Goal: Information Seeking & Learning: Compare options

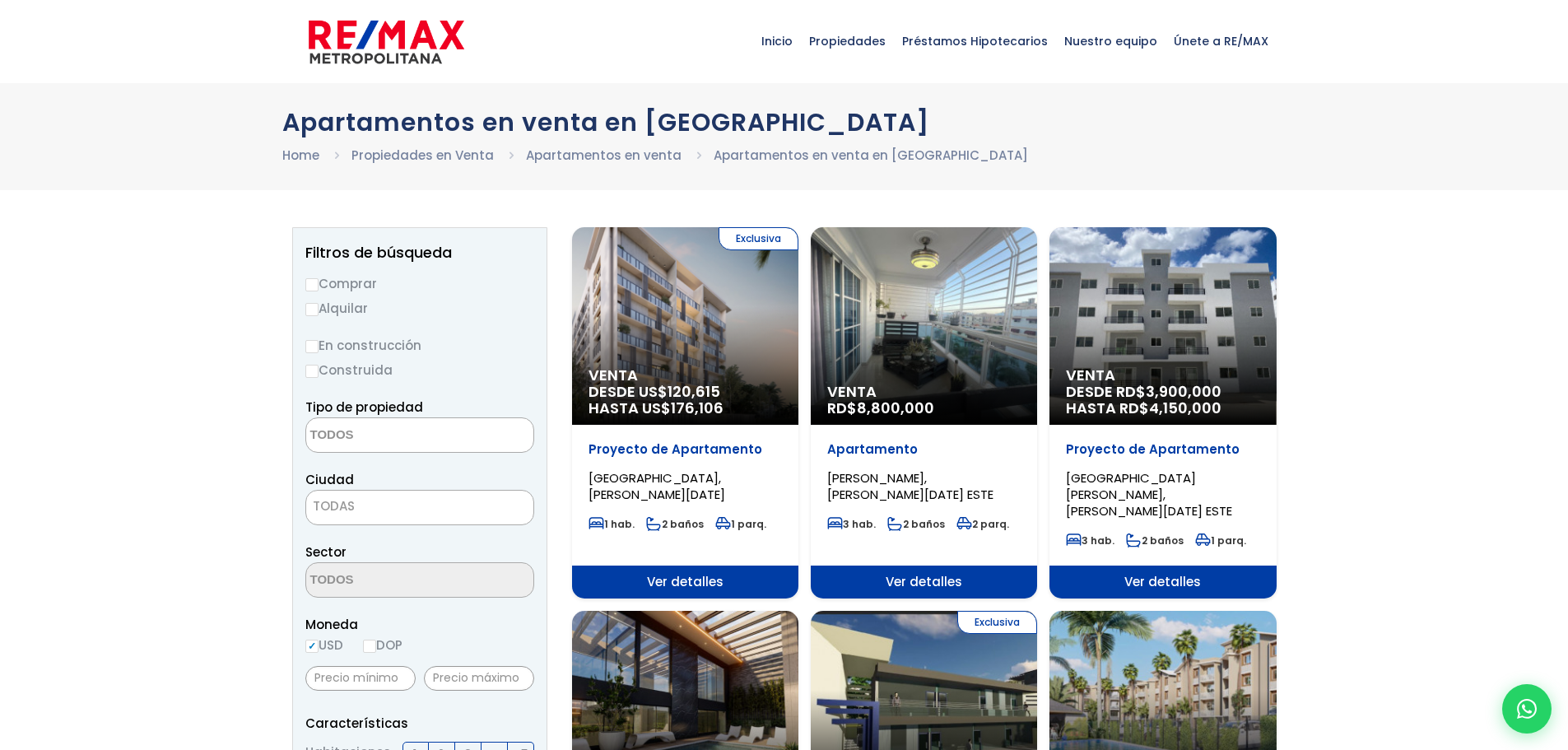
select select
click at [348, 288] on label "Comprar" at bounding box center [419, 283] width 229 height 20
click at [318, 288] on input "Comprar" at bounding box center [311, 285] width 13 height 13
radio input "true"
click at [400, 428] on textarea "Search" at bounding box center [386, 436] width 160 height 35
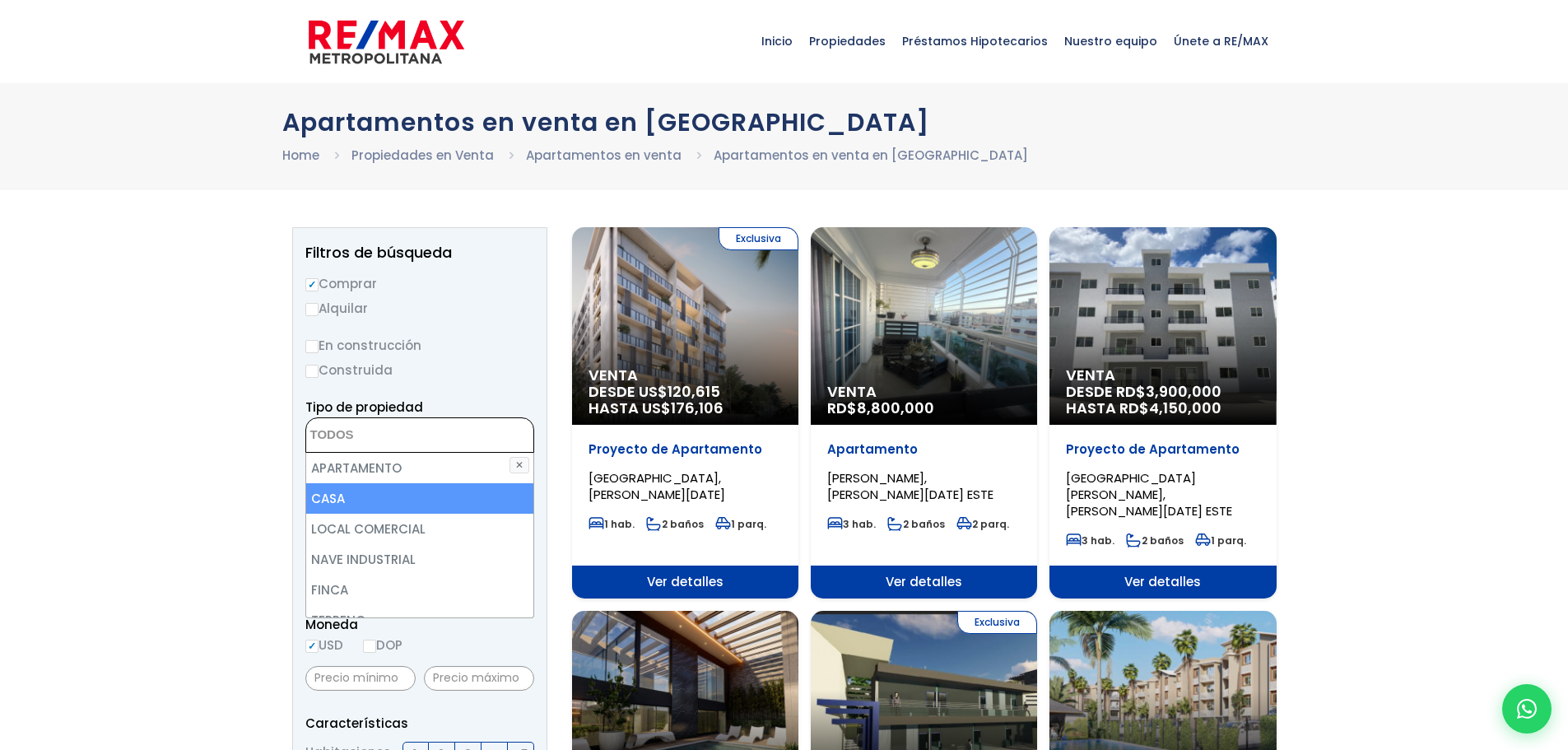
click at [335, 496] on li "CASA" at bounding box center [419, 498] width 227 height 30
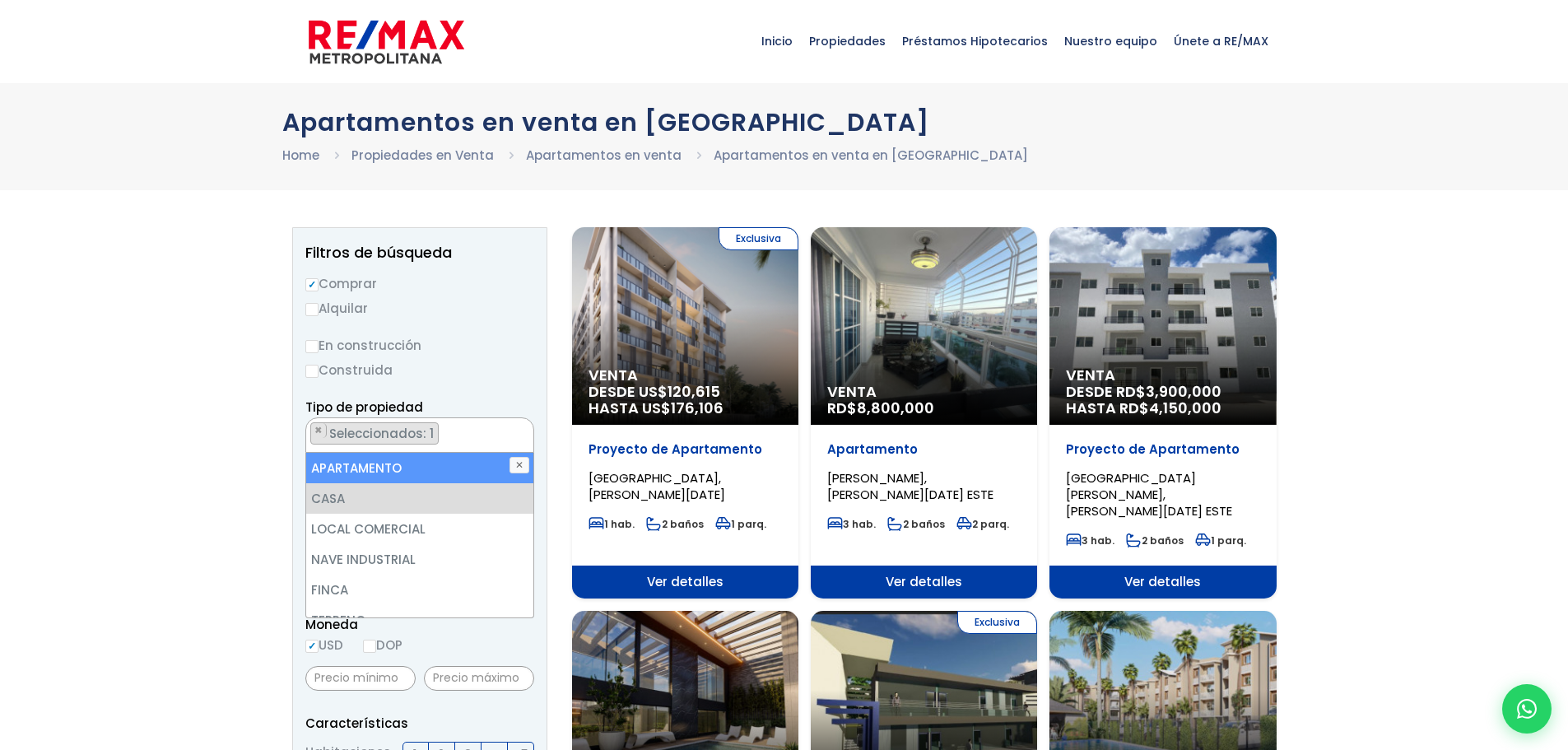
click at [362, 475] on li "APARTAMENTO" at bounding box center [419, 468] width 227 height 30
select select "apartment"
click at [492, 365] on label "Construida" at bounding box center [419, 370] width 229 height 20
click at [0, 0] on input "Construida" at bounding box center [0, 0] width 0 height 0
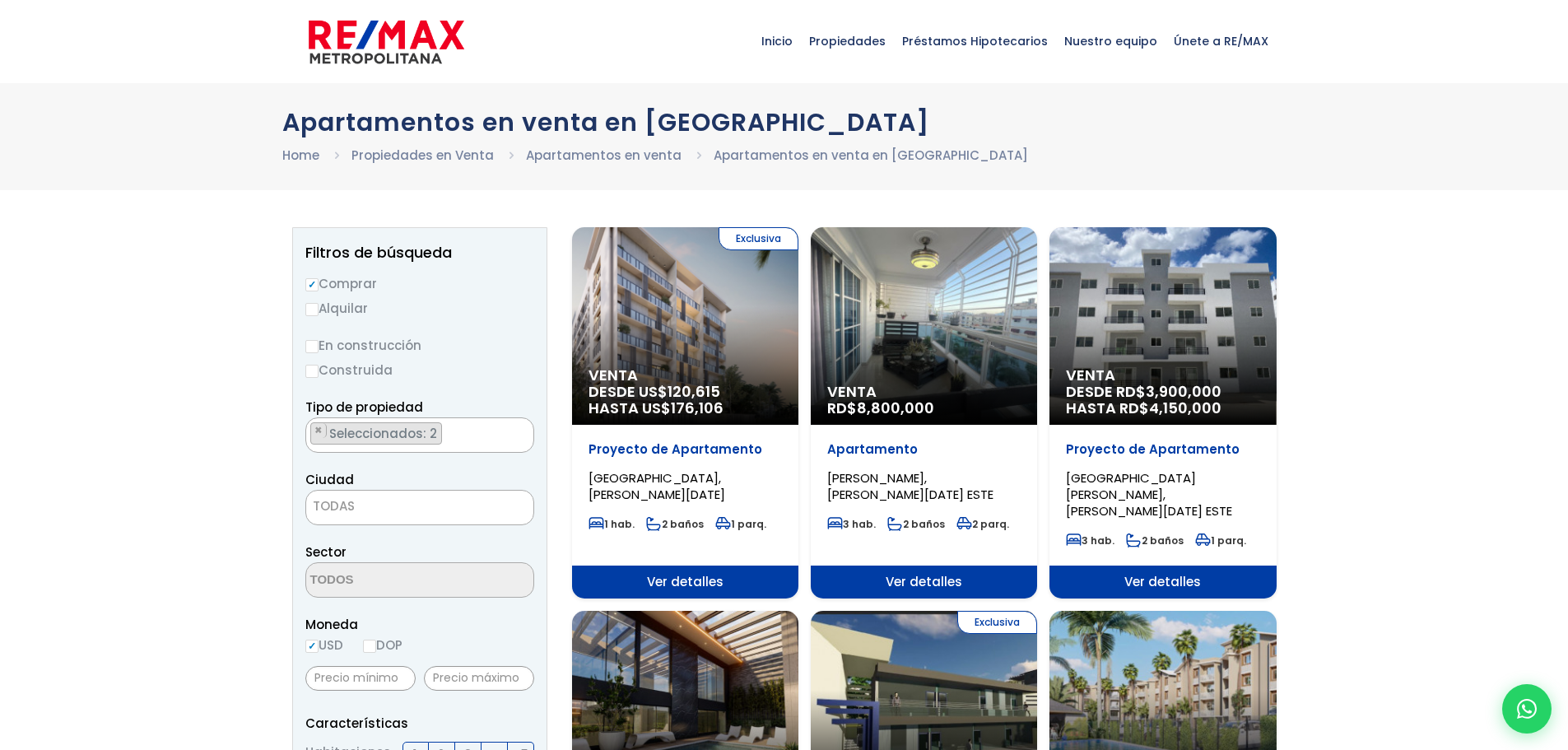
scroll to position [82, 0]
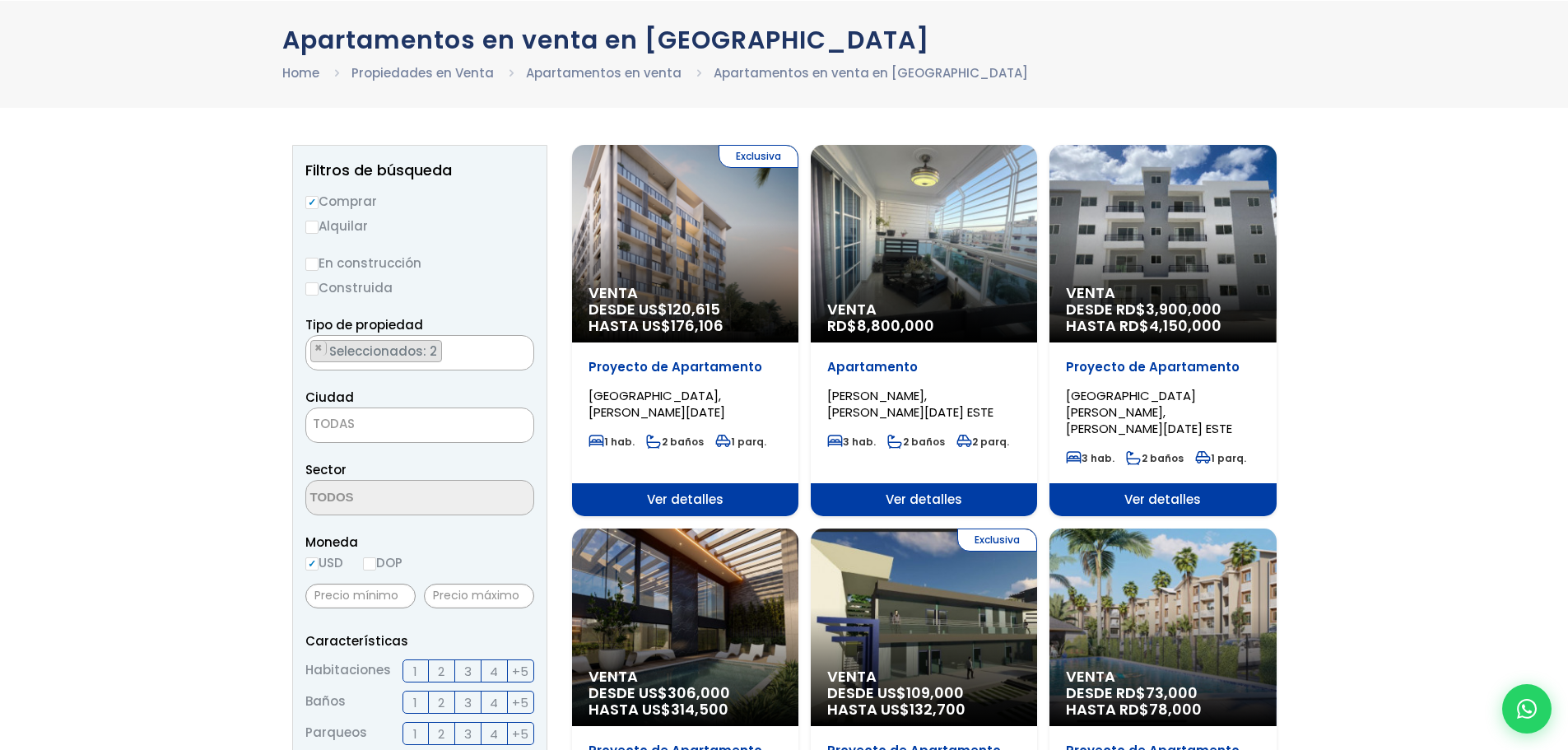
click at [404, 432] on span "TODAS" at bounding box center [419, 424] width 227 height 23
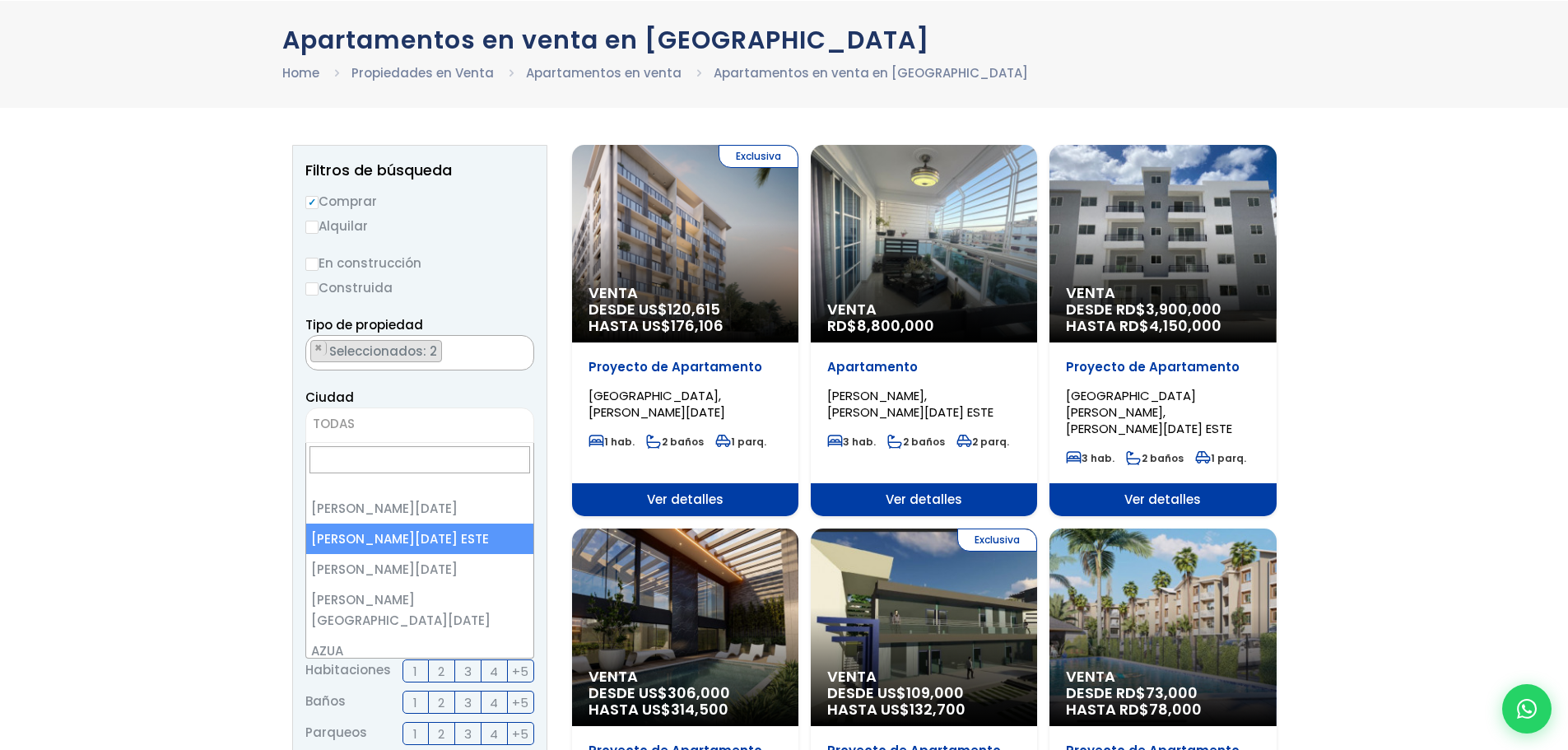
select select "148"
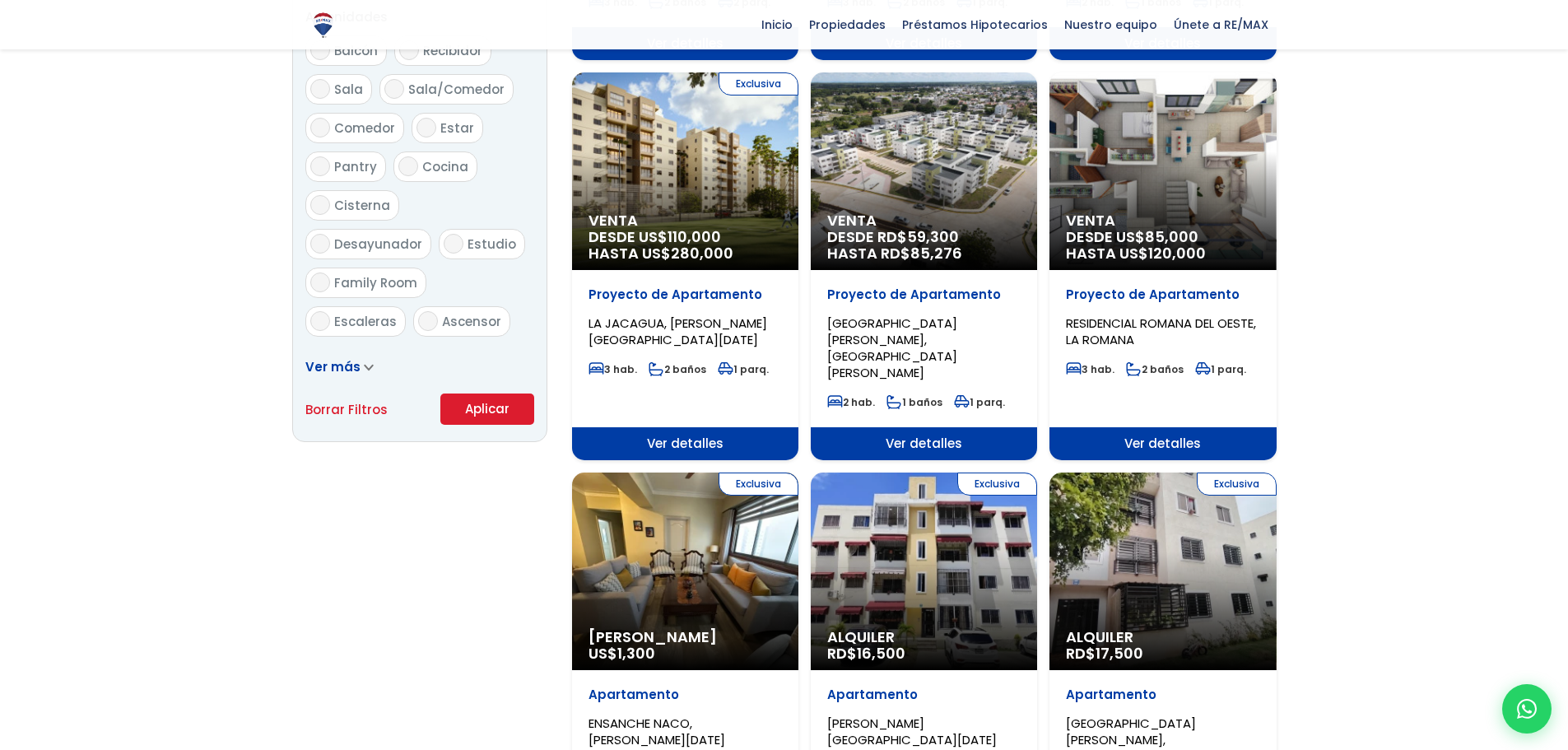
scroll to position [905, 0]
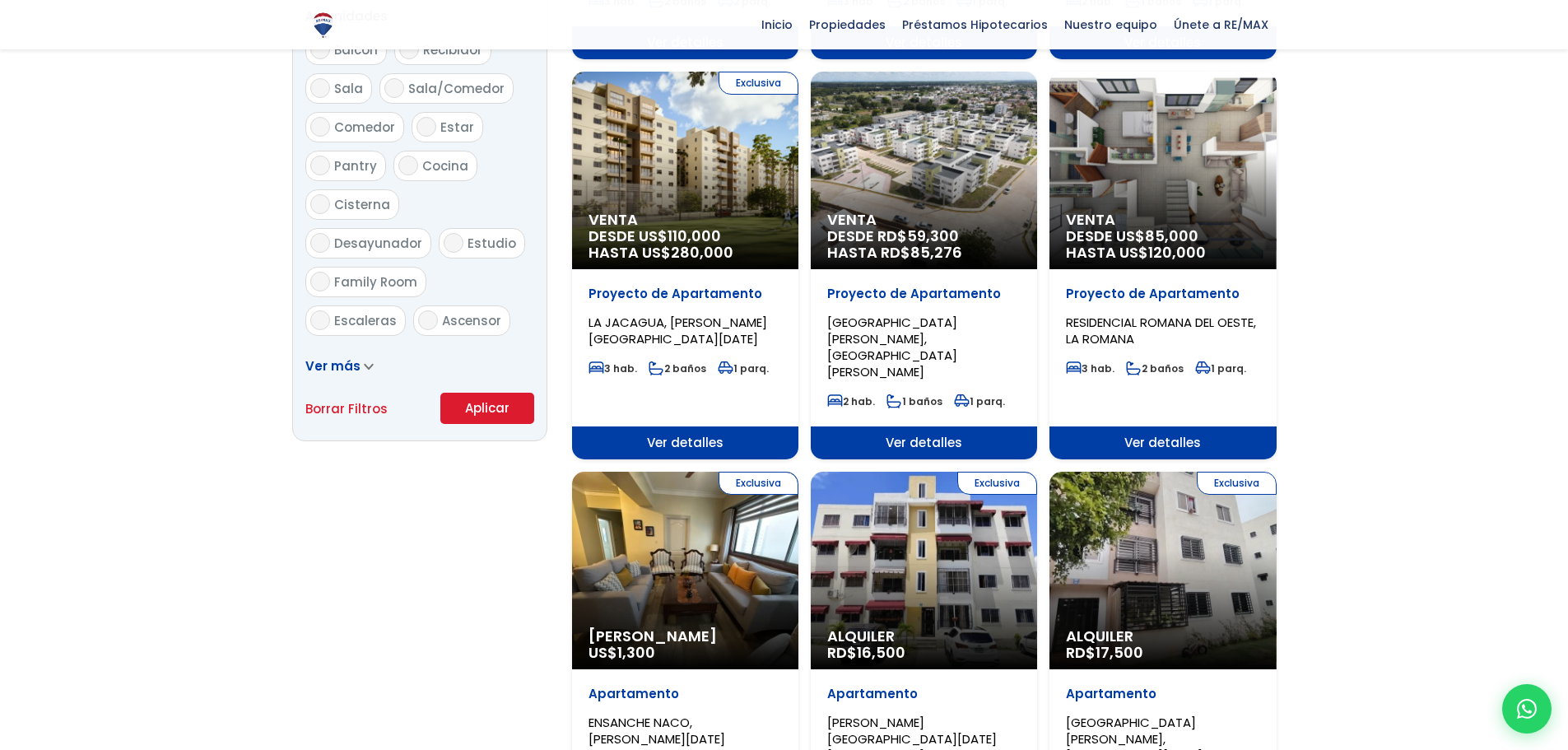
click at [511, 415] on button "Aplicar" at bounding box center [488, 408] width 94 height 31
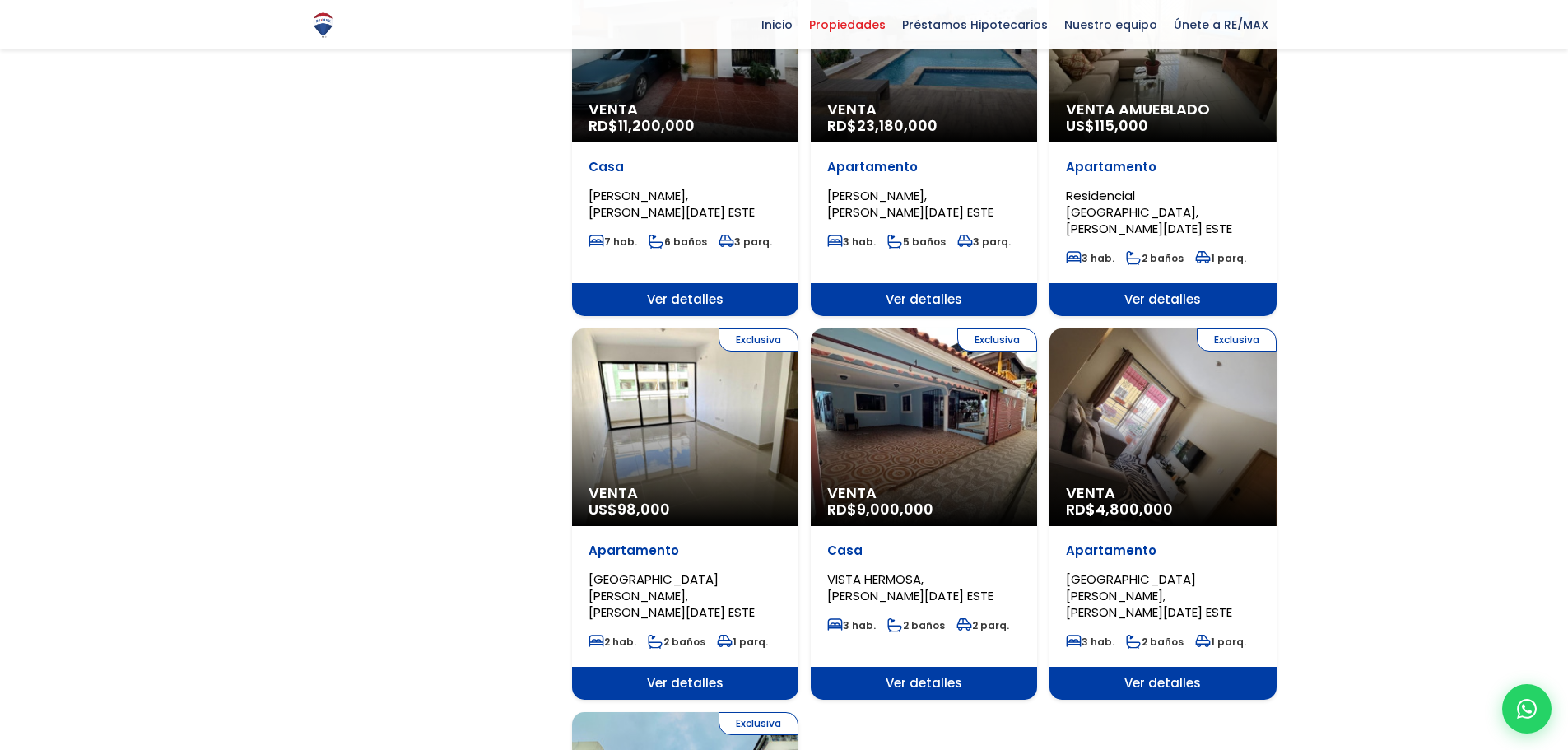
scroll to position [1481, 0]
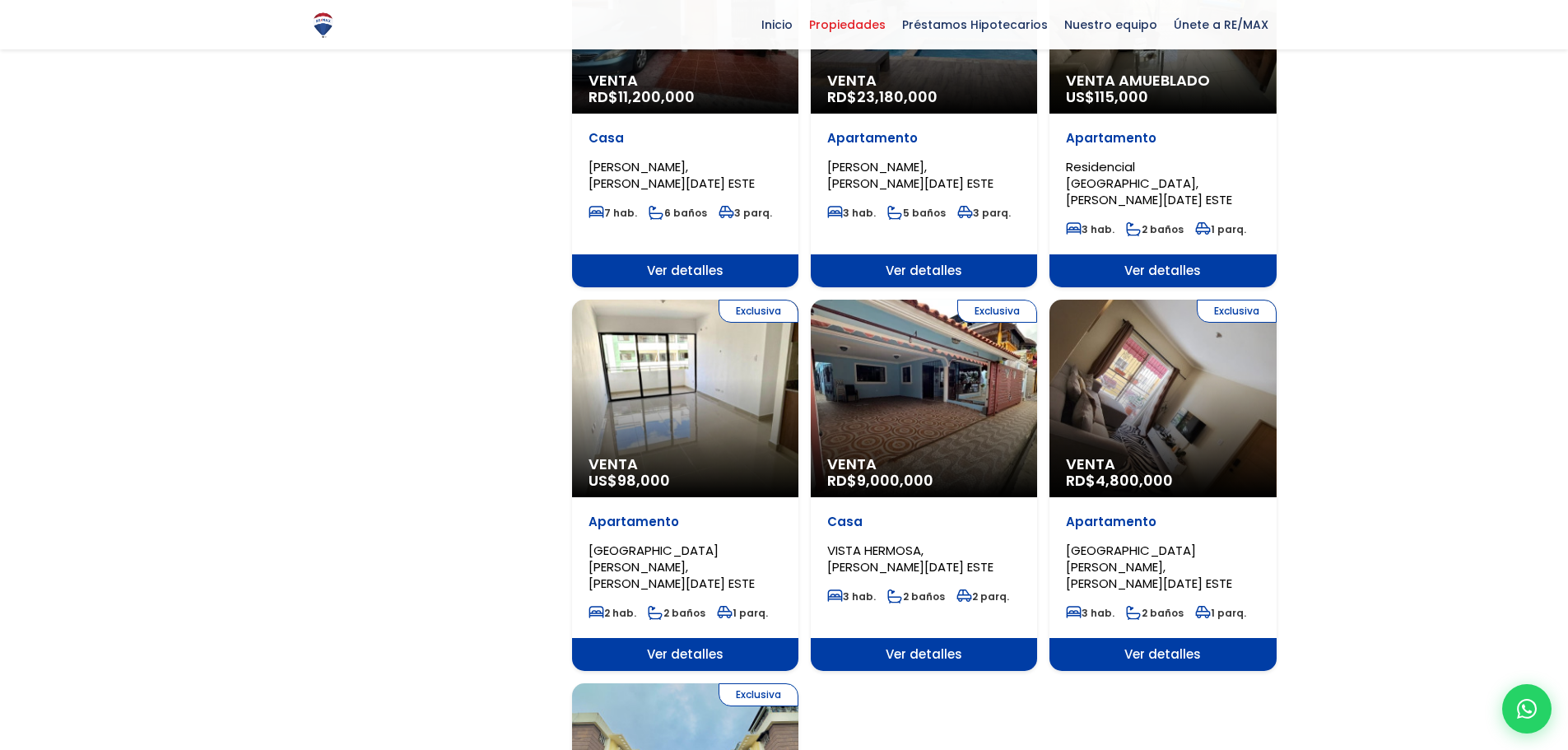
click at [999, 307] on div "Exclusiva Venta RD$ 9,000,000" at bounding box center [923, 398] width 226 height 198
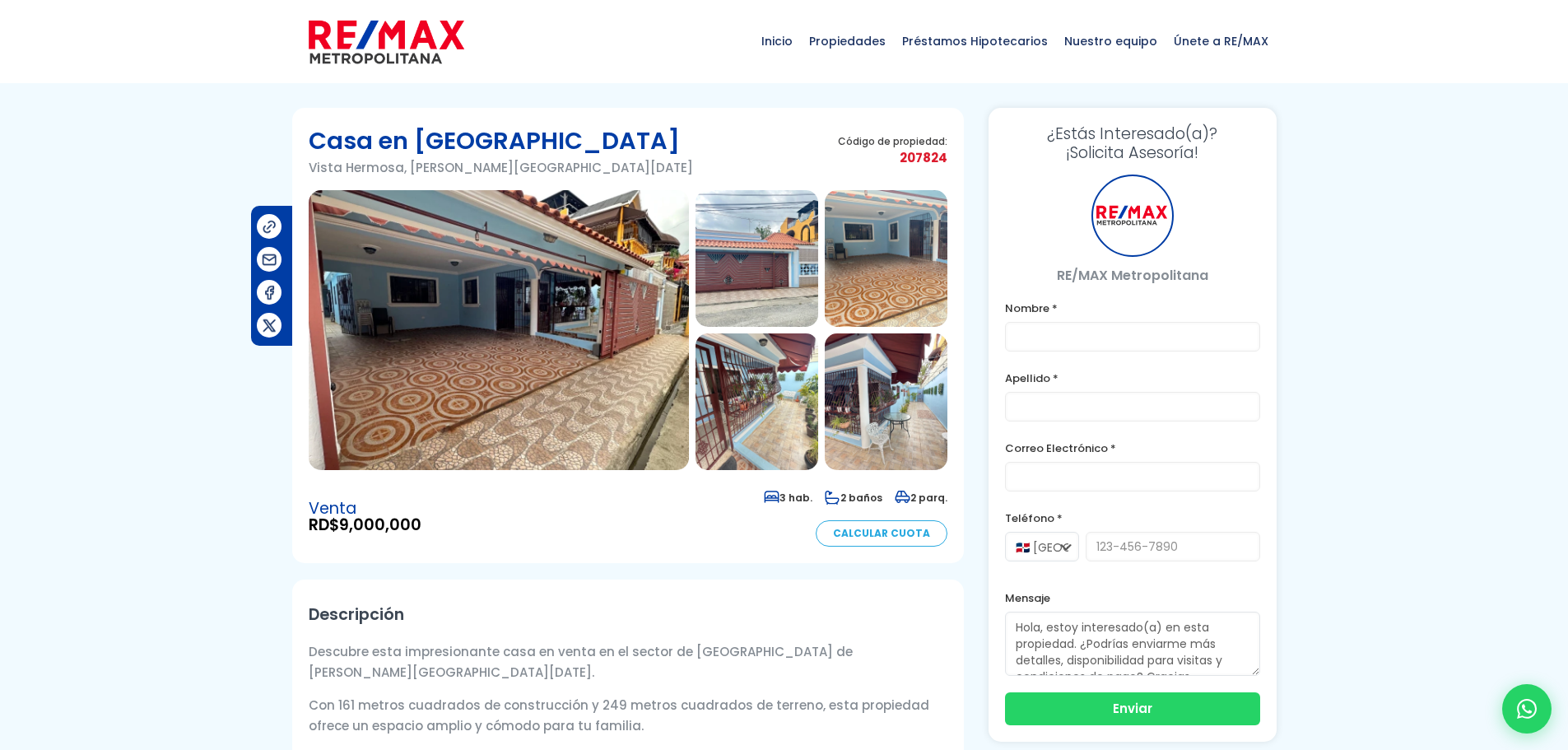
click at [594, 295] on img at bounding box center [498, 330] width 380 height 280
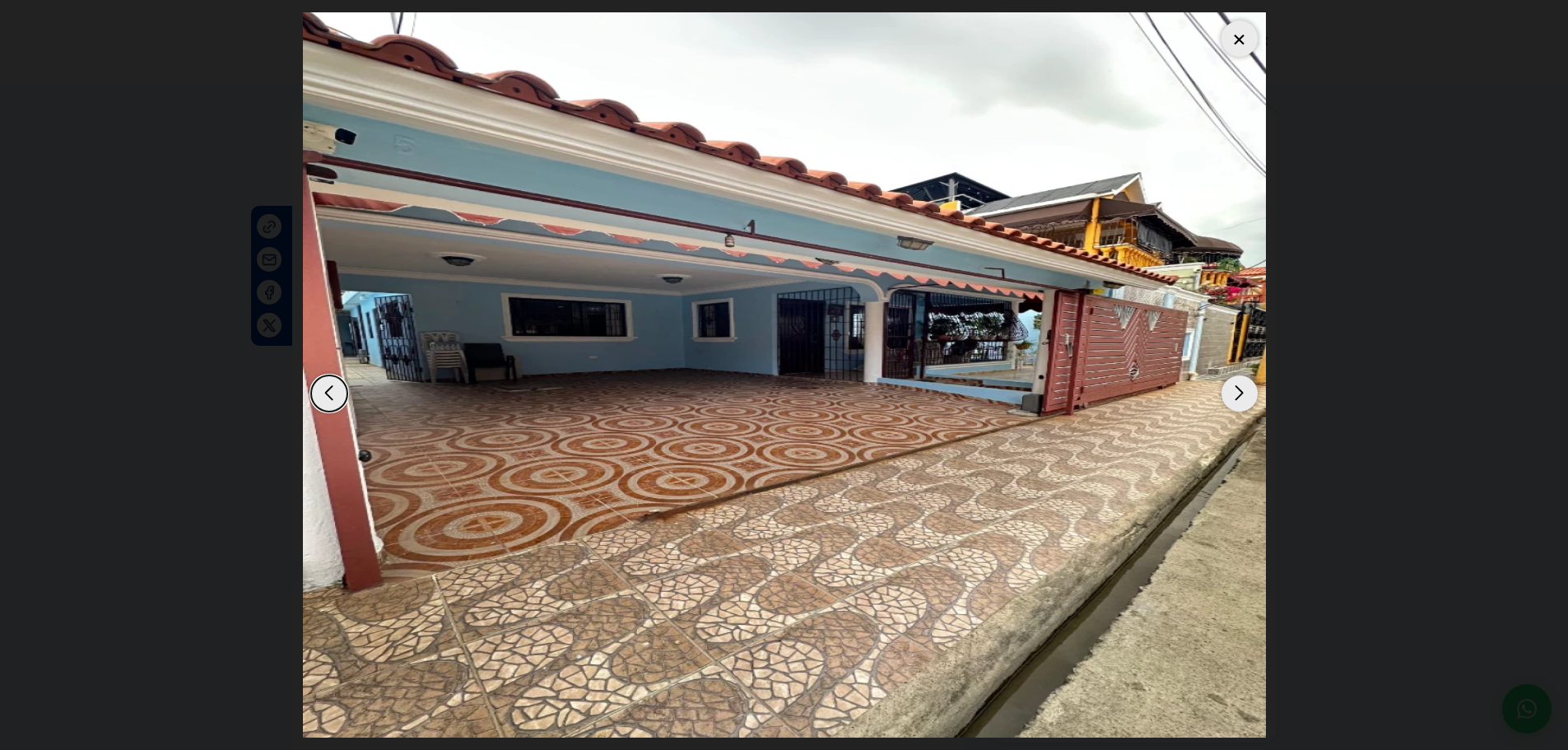
click at [1233, 398] on div "Next slide" at bounding box center [1239, 393] width 36 height 36
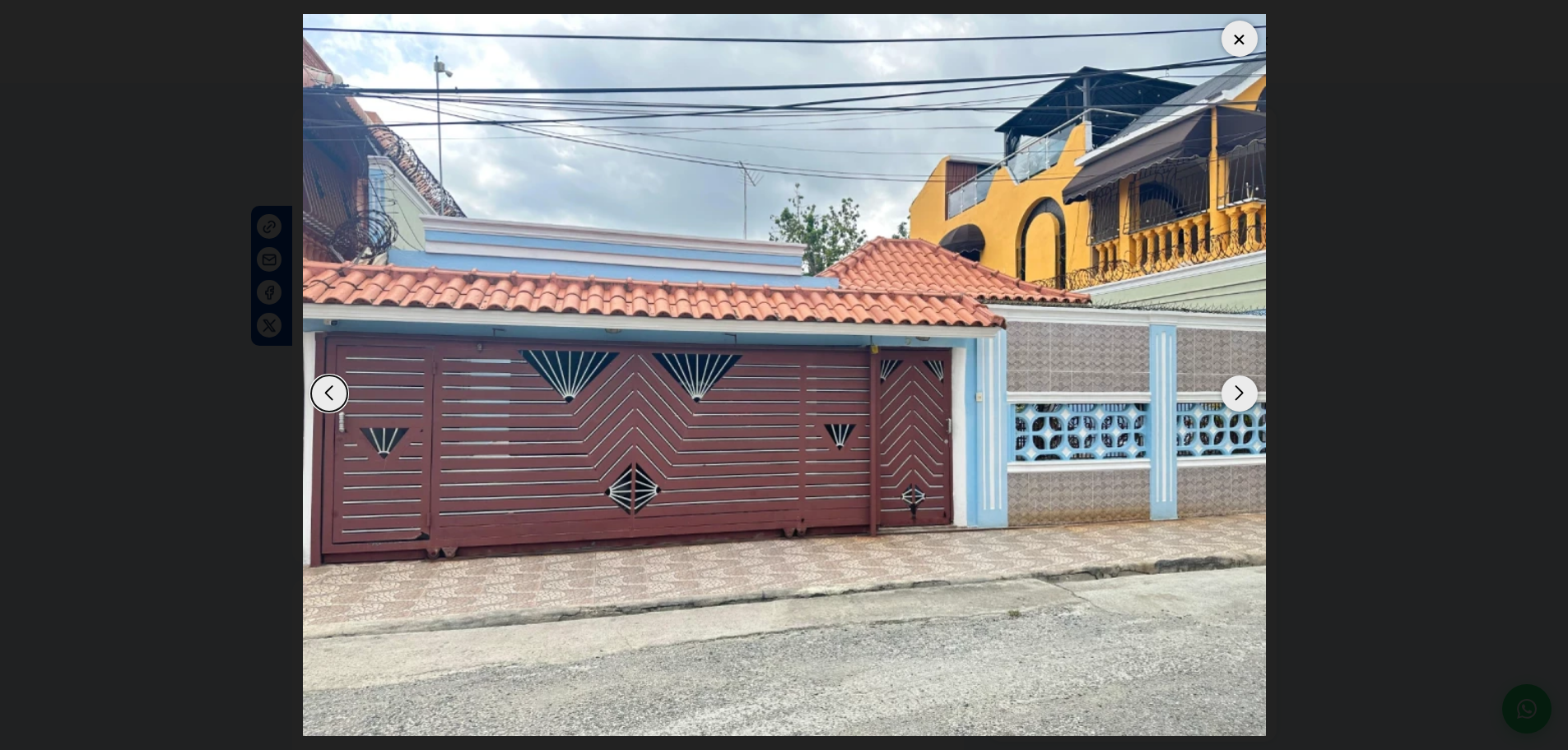
click at [1233, 399] on div "Next slide" at bounding box center [1239, 393] width 36 height 36
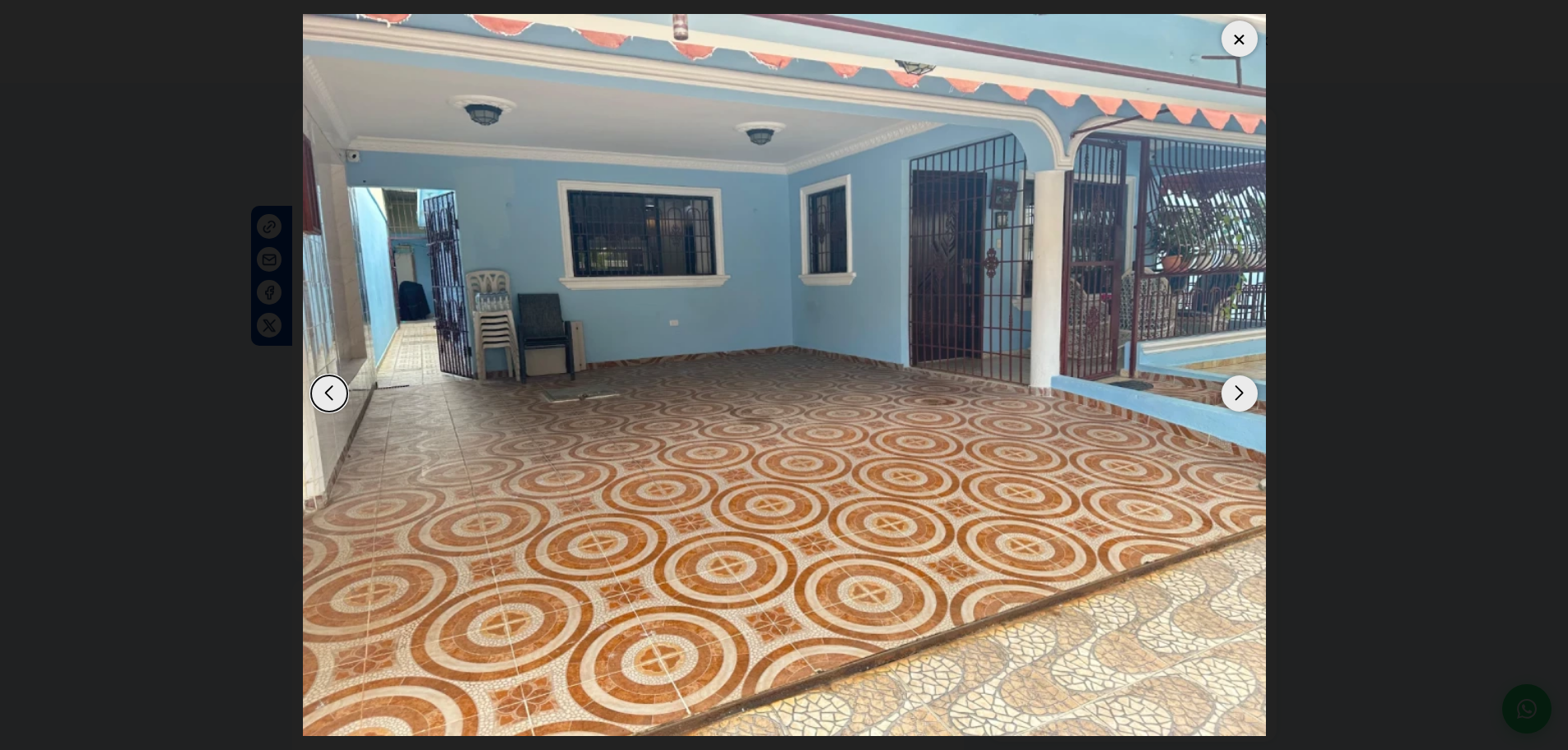
click at [1233, 399] on div "Next slide" at bounding box center [1239, 393] width 36 height 36
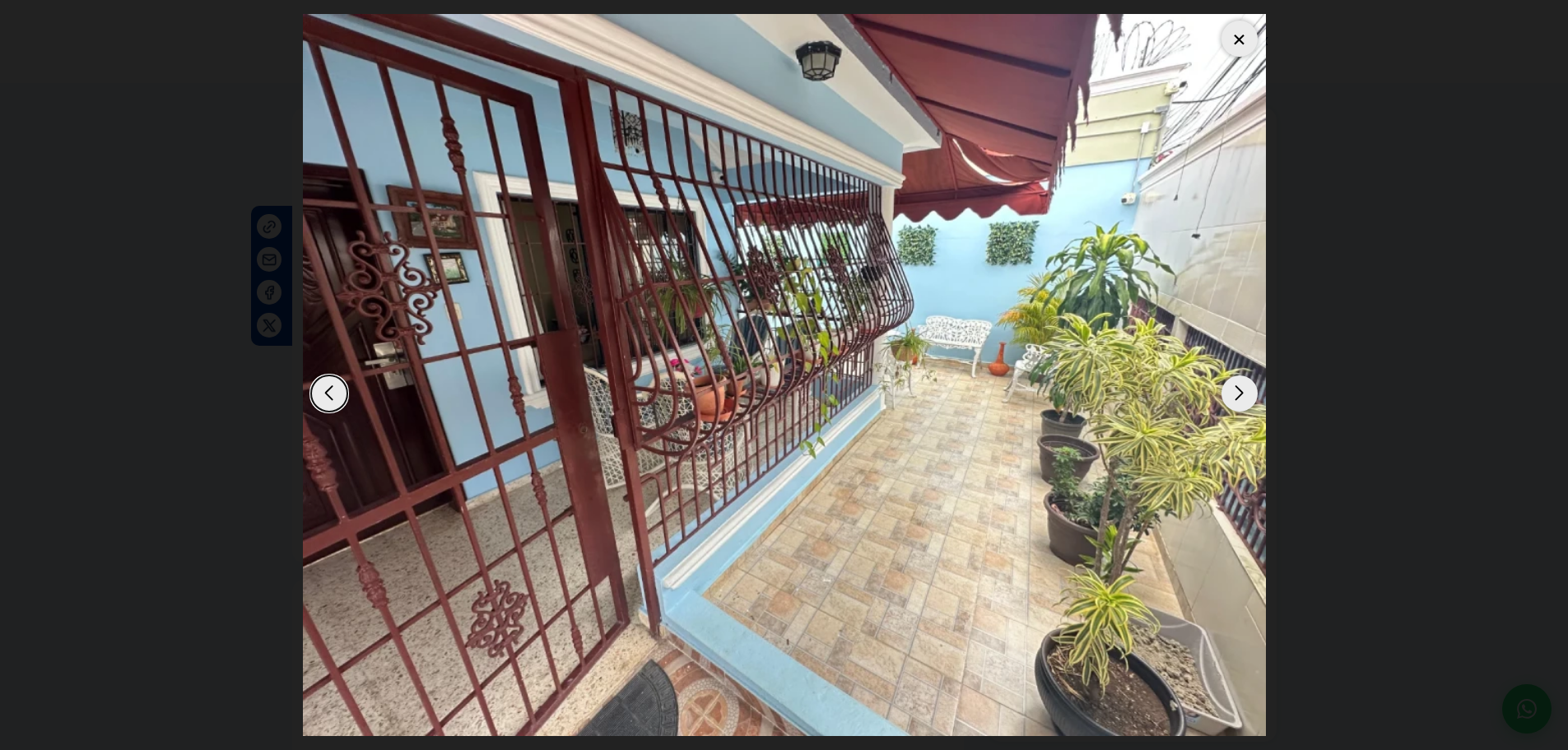
click at [1233, 399] on div "Next slide" at bounding box center [1239, 393] width 36 height 36
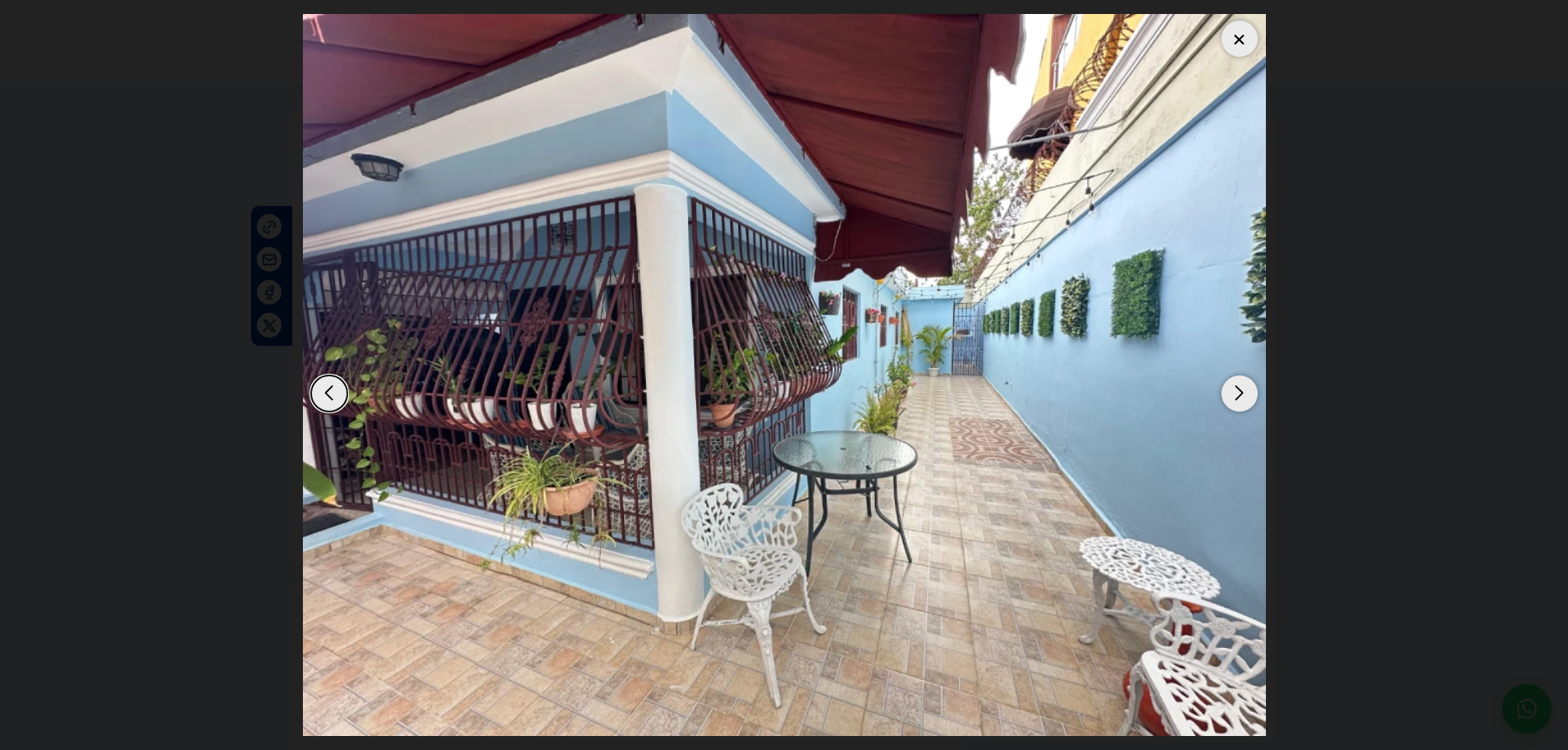
click at [1233, 399] on div "Next slide" at bounding box center [1239, 393] width 36 height 36
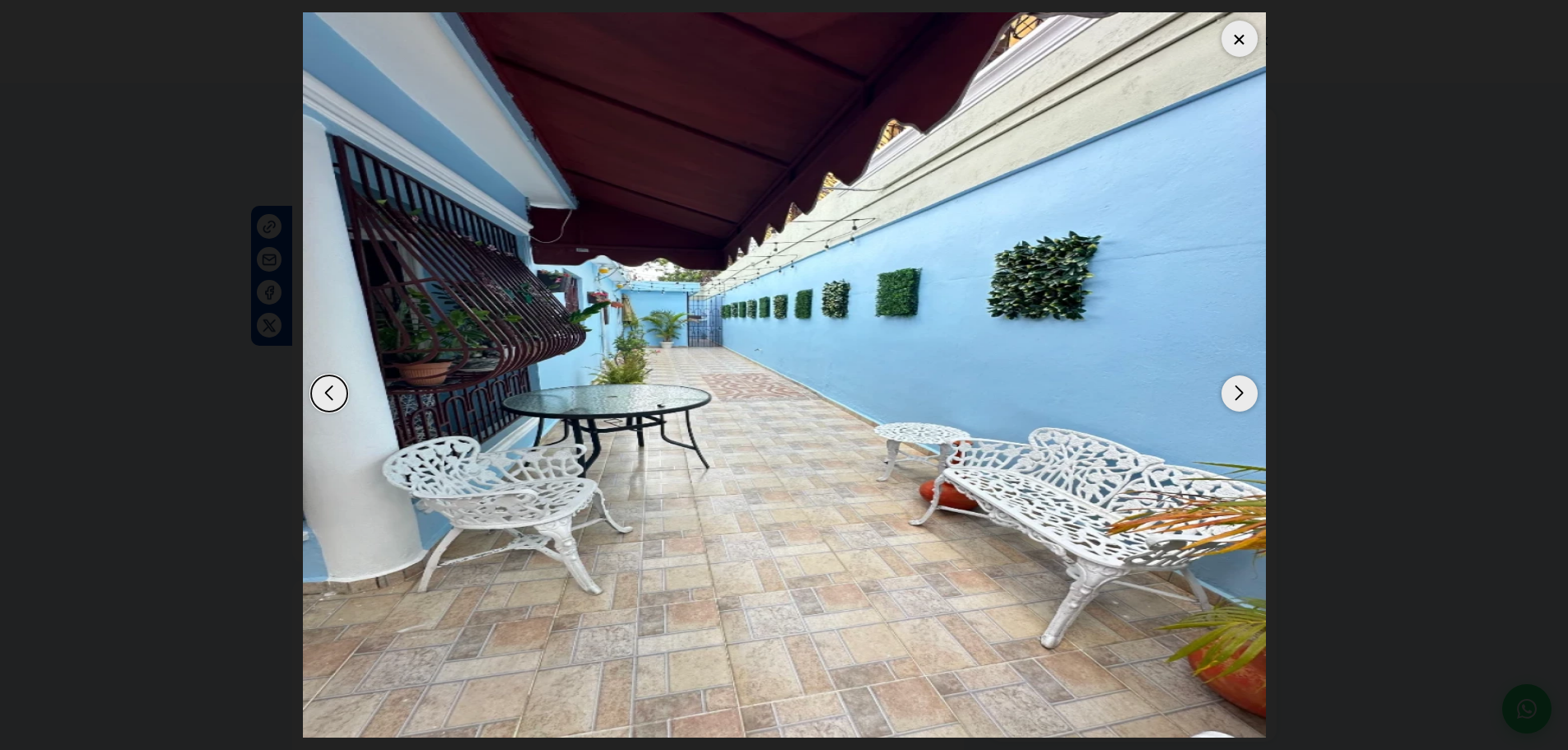
click at [1233, 399] on div "Next slide" at bounding box center [1239, 393] width 36 height 36
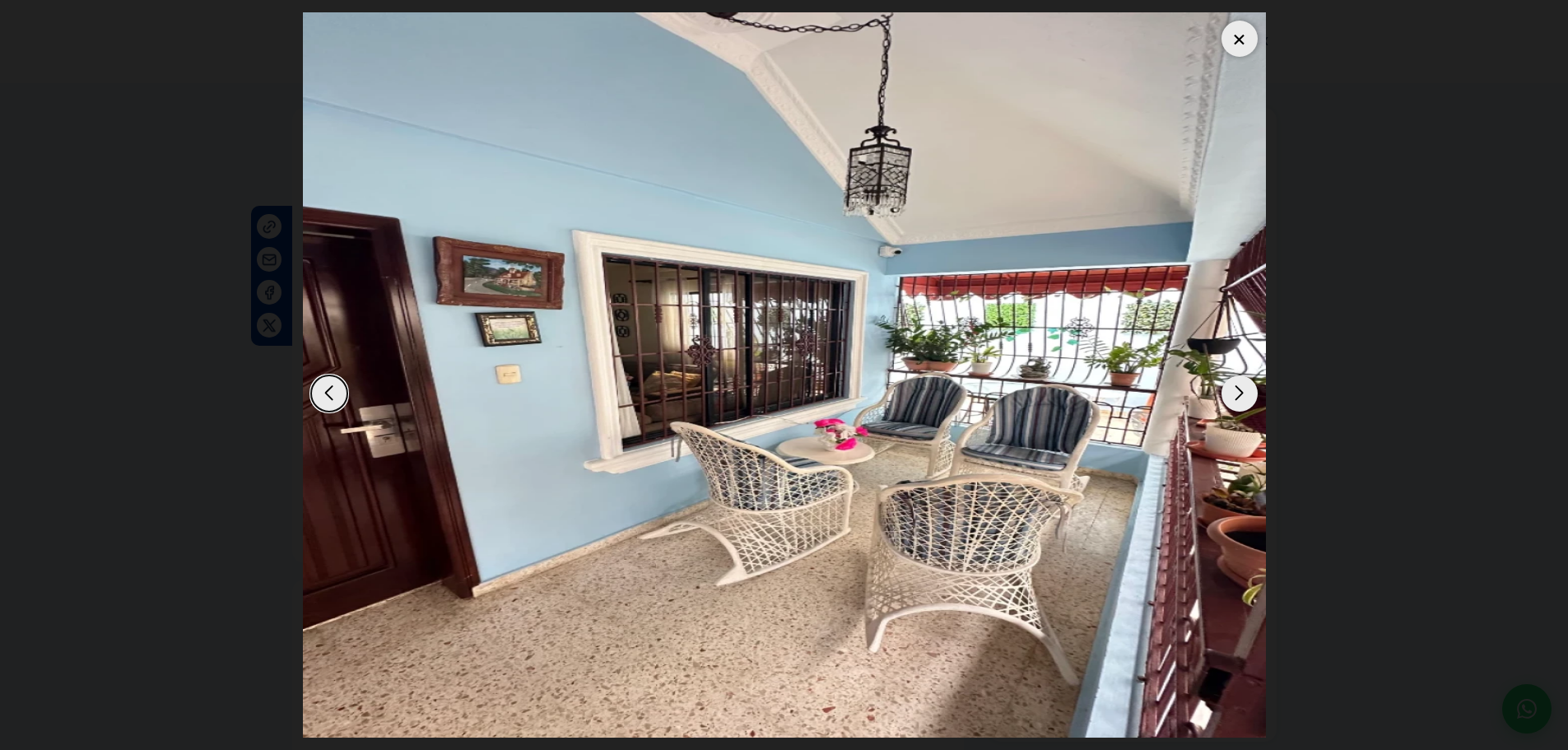
click at [1233, 399] on div "Next slide" at bounding box center [1239, 393] width 36 height 36
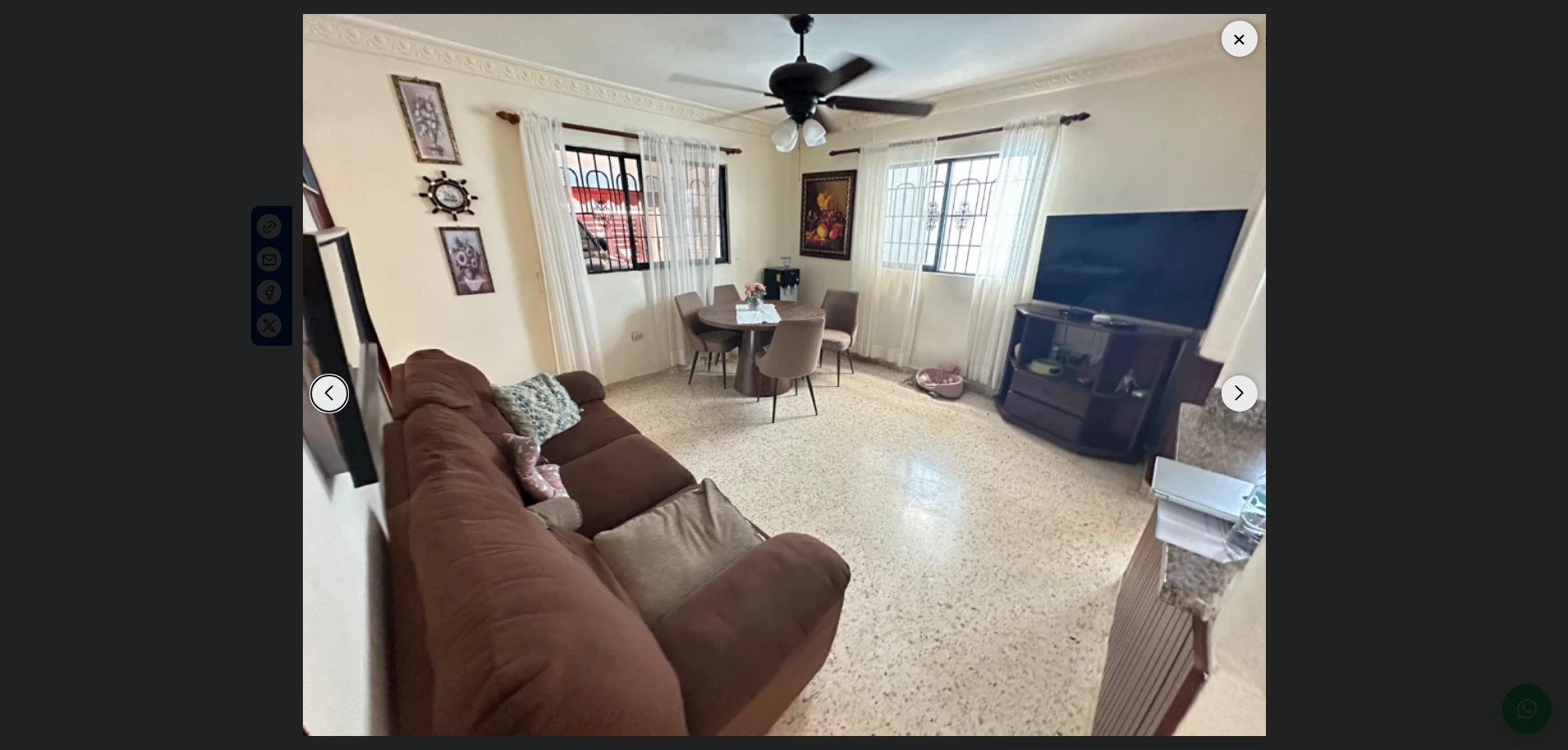
click at [1233, 399] on div "Next slide" at bounding box center [1239, 393] width 36 height 36
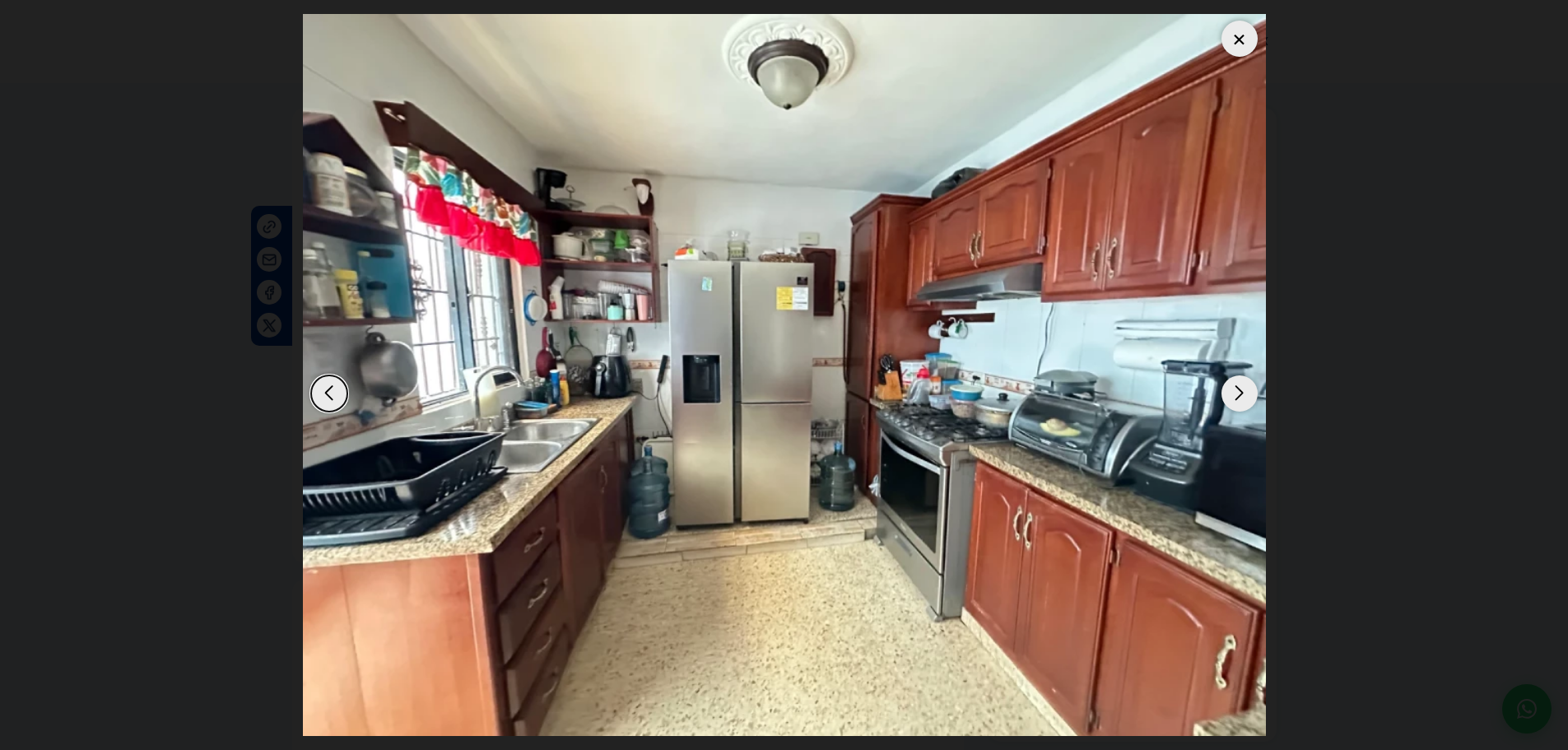
click at [1233, 399] on div "Next slide" at bounding box center [1239, 393] width 36 height 36
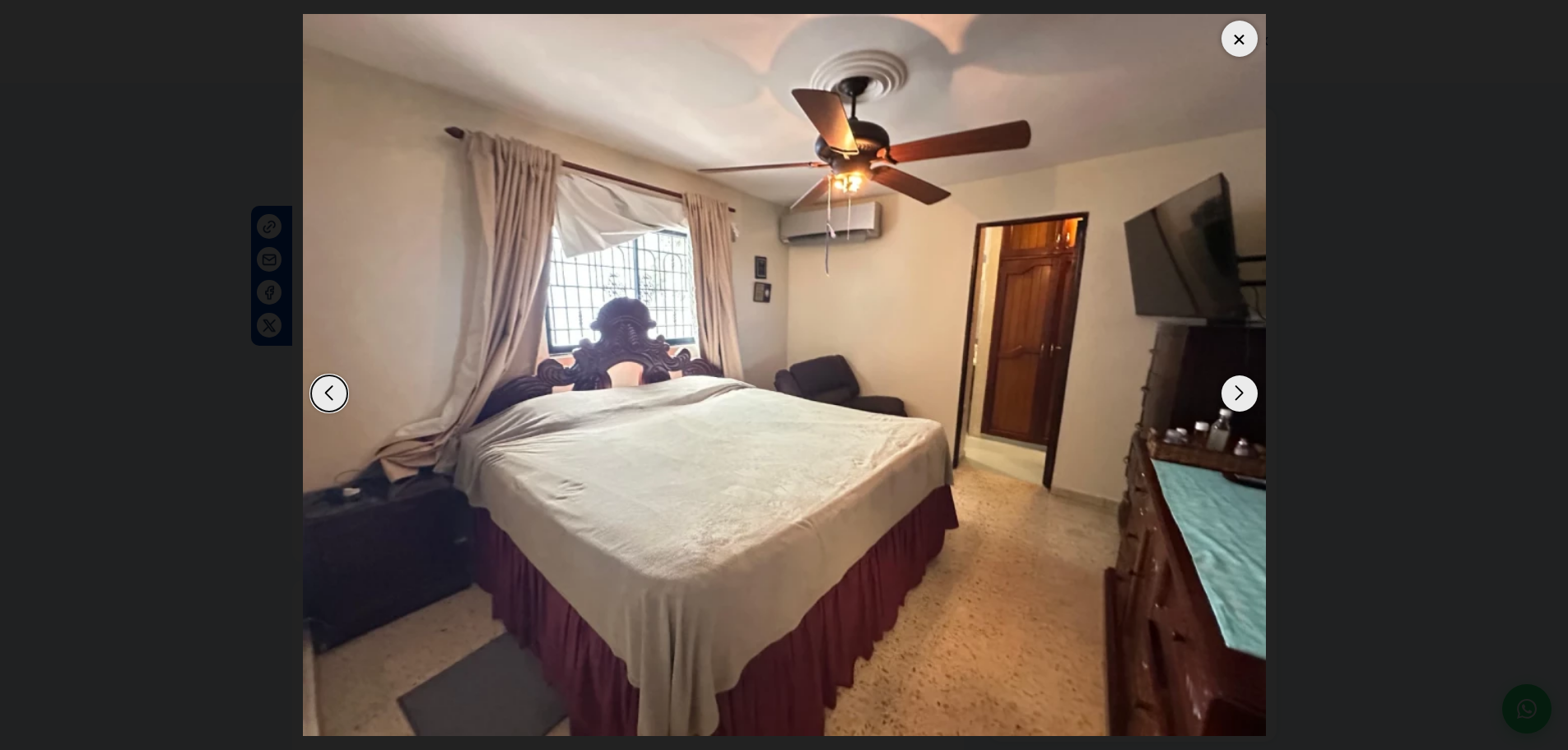
click at [1233, 399] on div "Next slide" at bounding box center [1239, 393] width 36 height 36
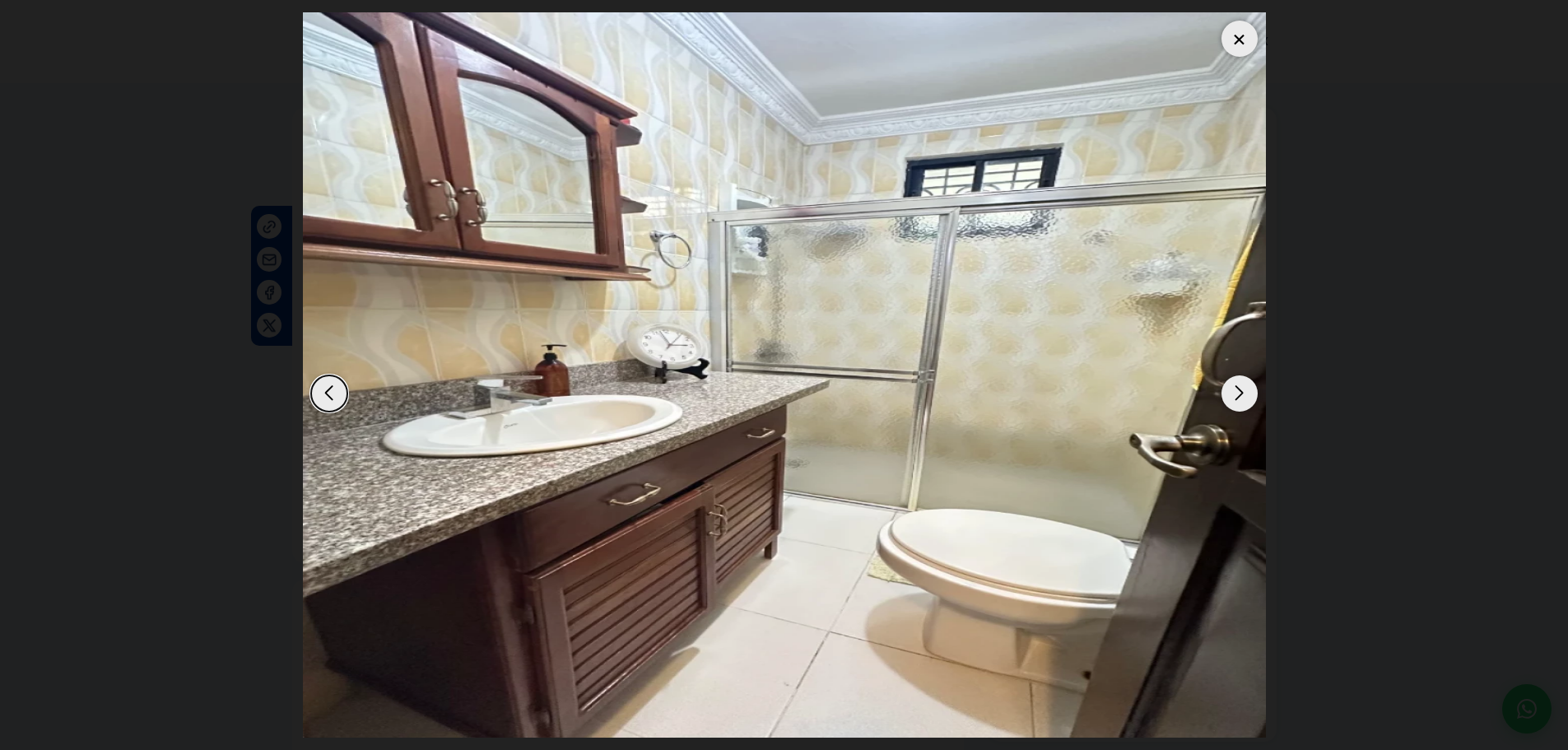
click at [1233, 399] on div "Next slide" at bounding box center [1239, 393] width 36 height 36
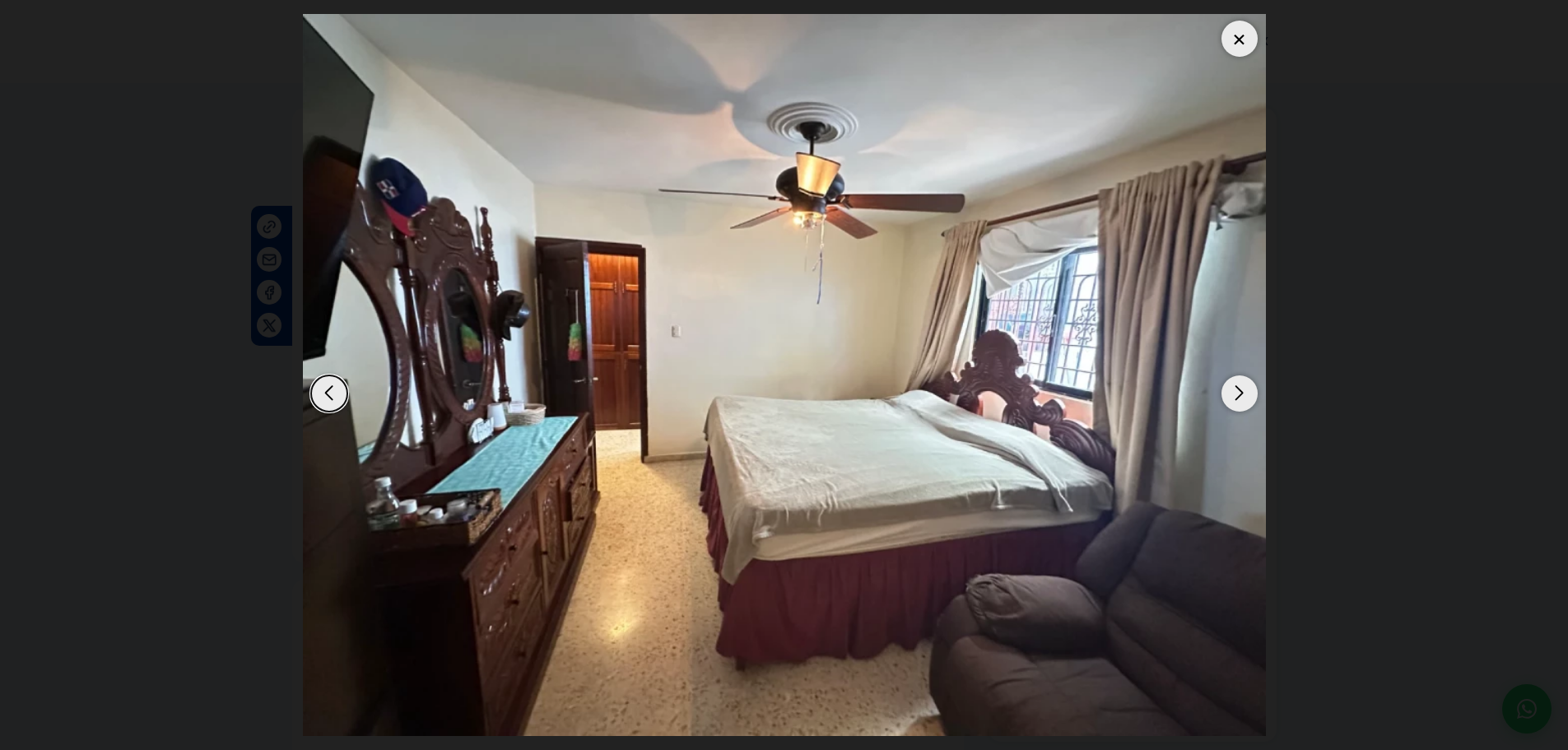
click at [1240, 32] on div at bounding box center [1239, 38] width 36 height 36
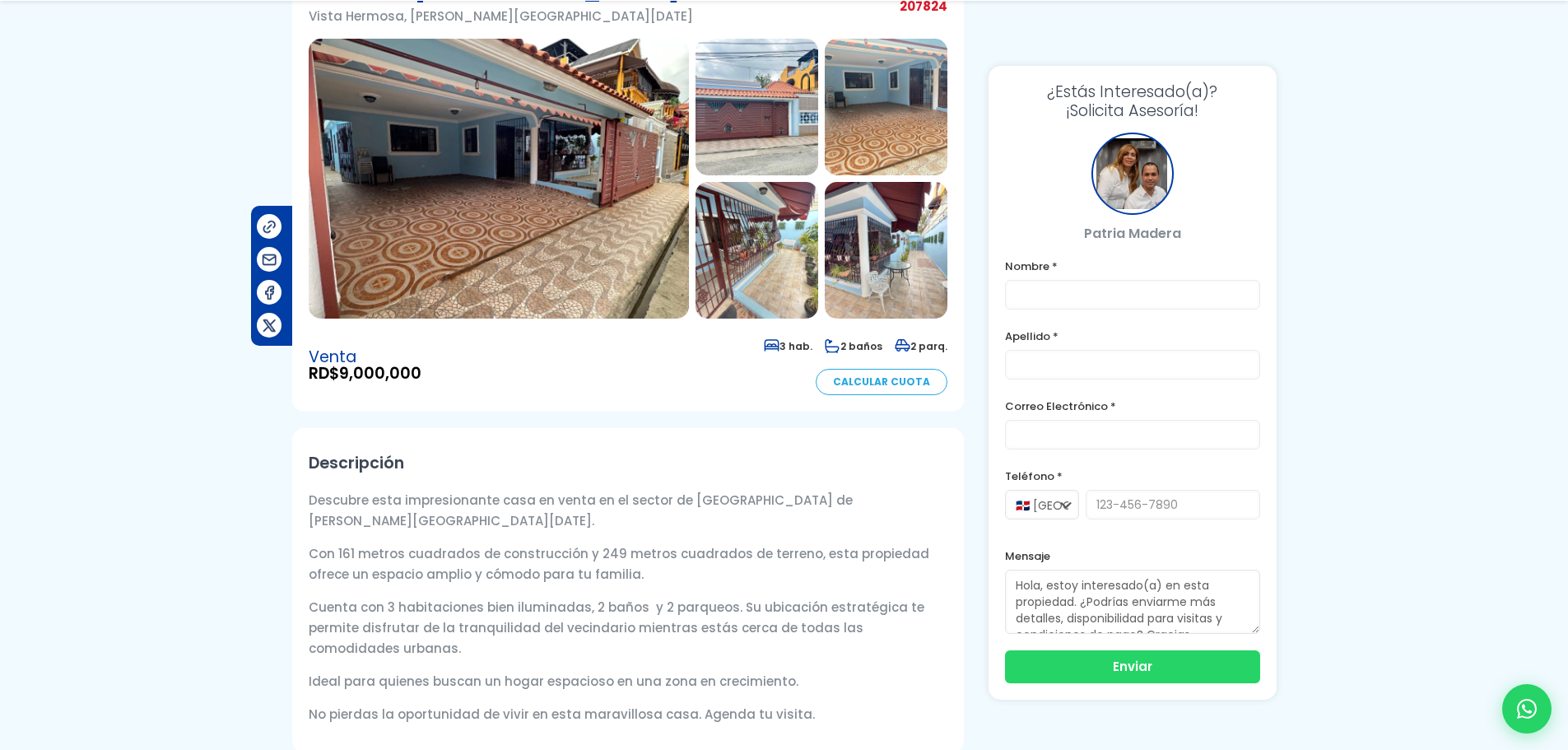
scroll to position [165, 0]
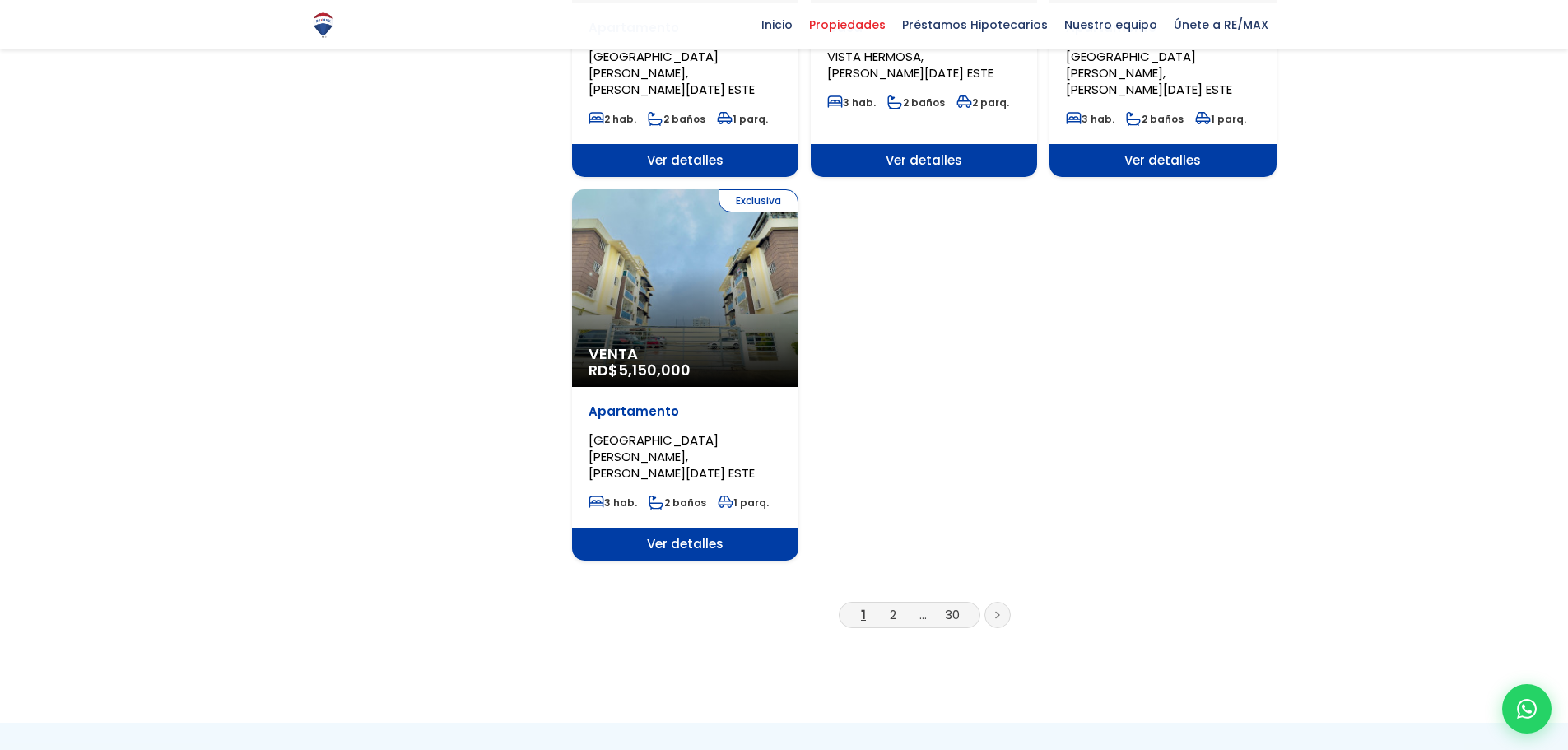
scroll to position [1893, 0]
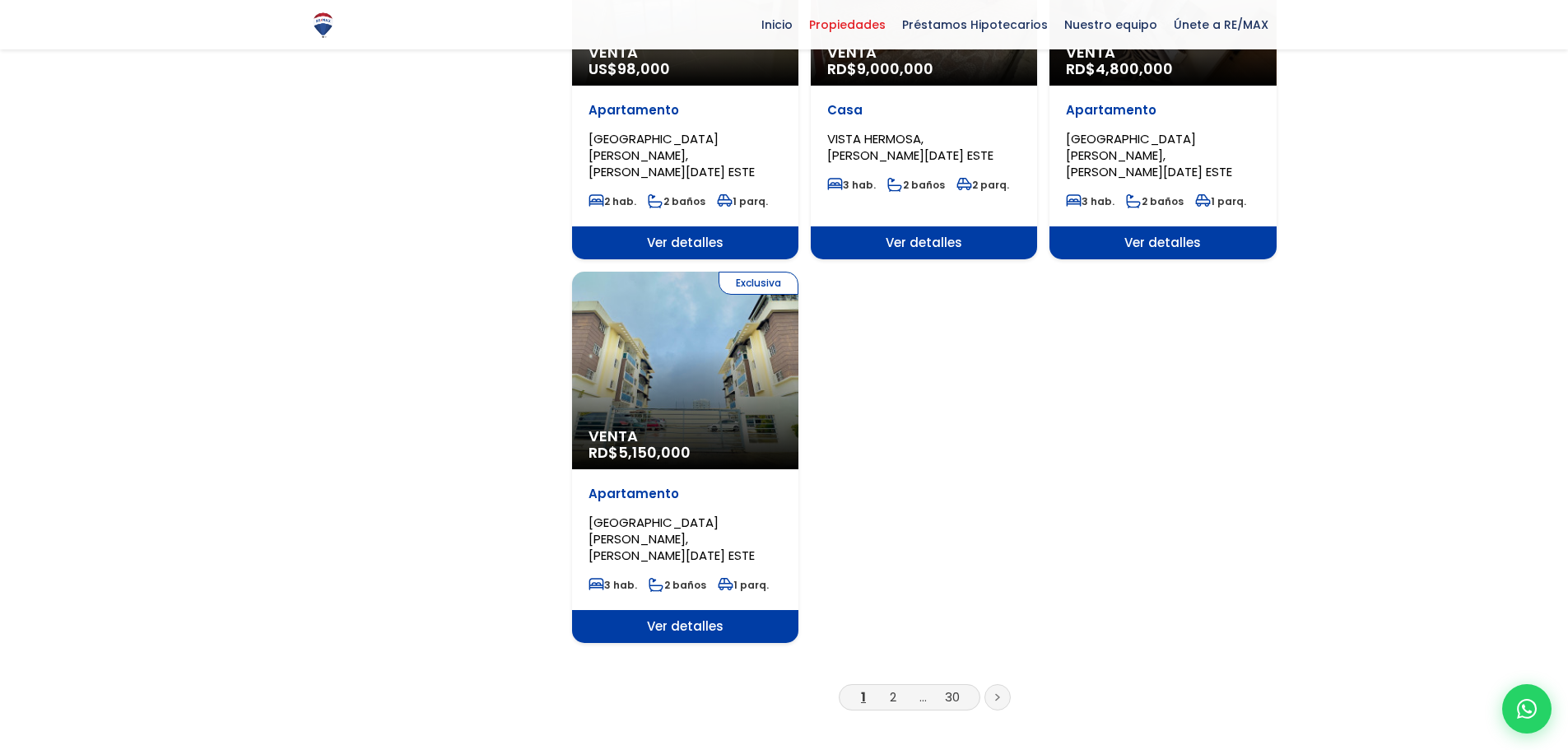
click at [682, 311] on div "Exclusiva Venta RD$ 5,150,000" at bounding box center [685, 370] width 226 height 198
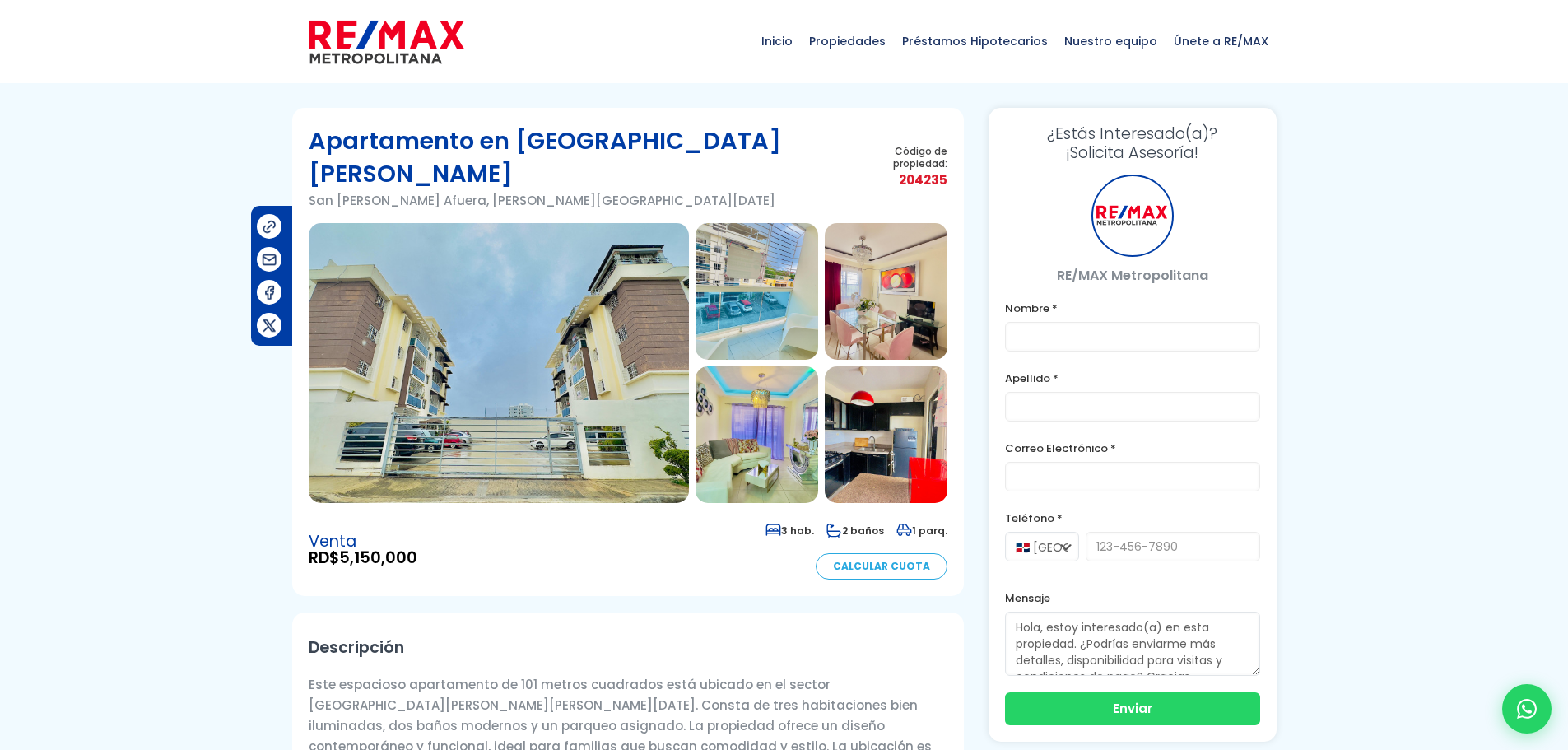
click at [483, 306] on img at bounding box center [498, 363] width 380 height 280
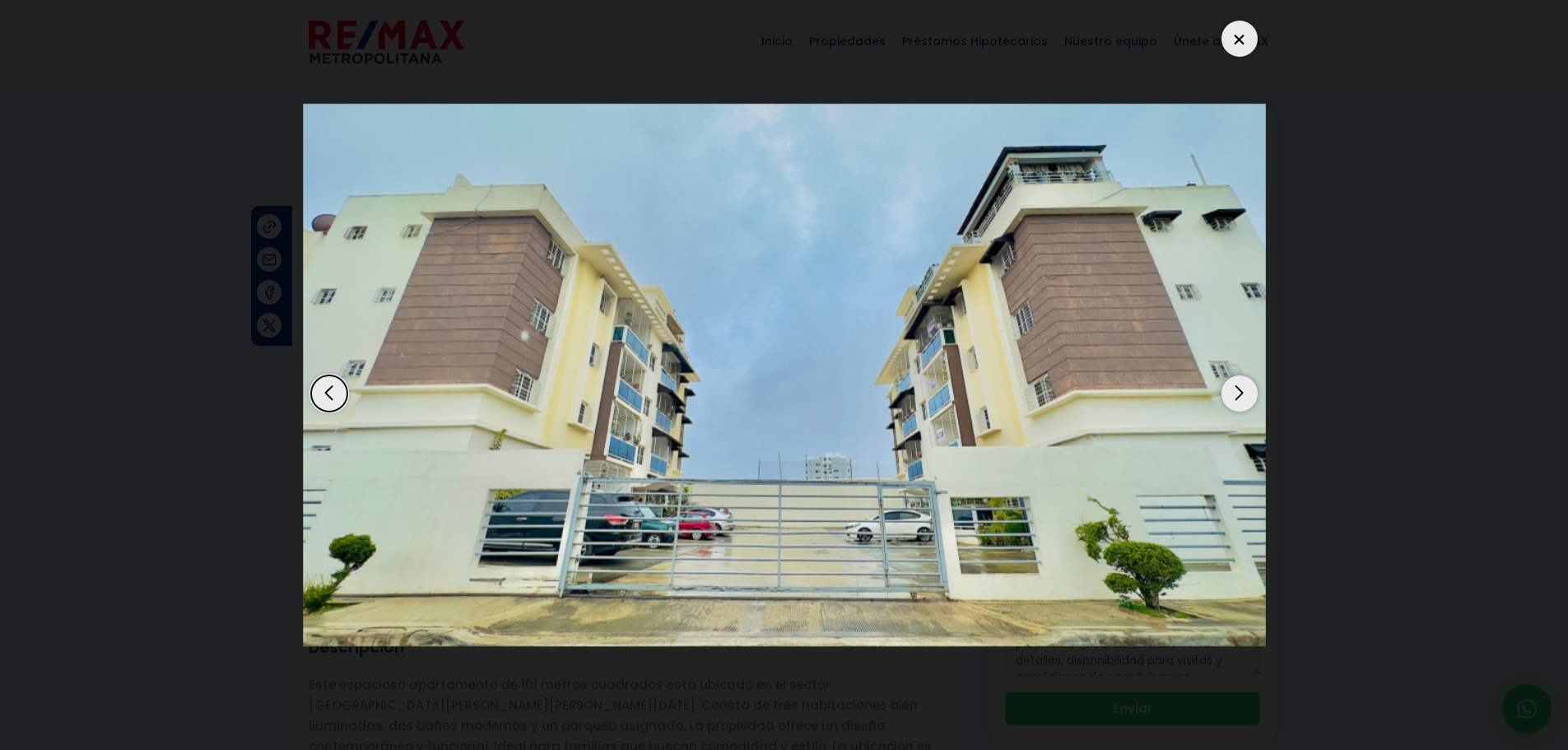
click at [1241, 407] on div "Next slide" at bounding box center [1239, 393] width 36 height 36
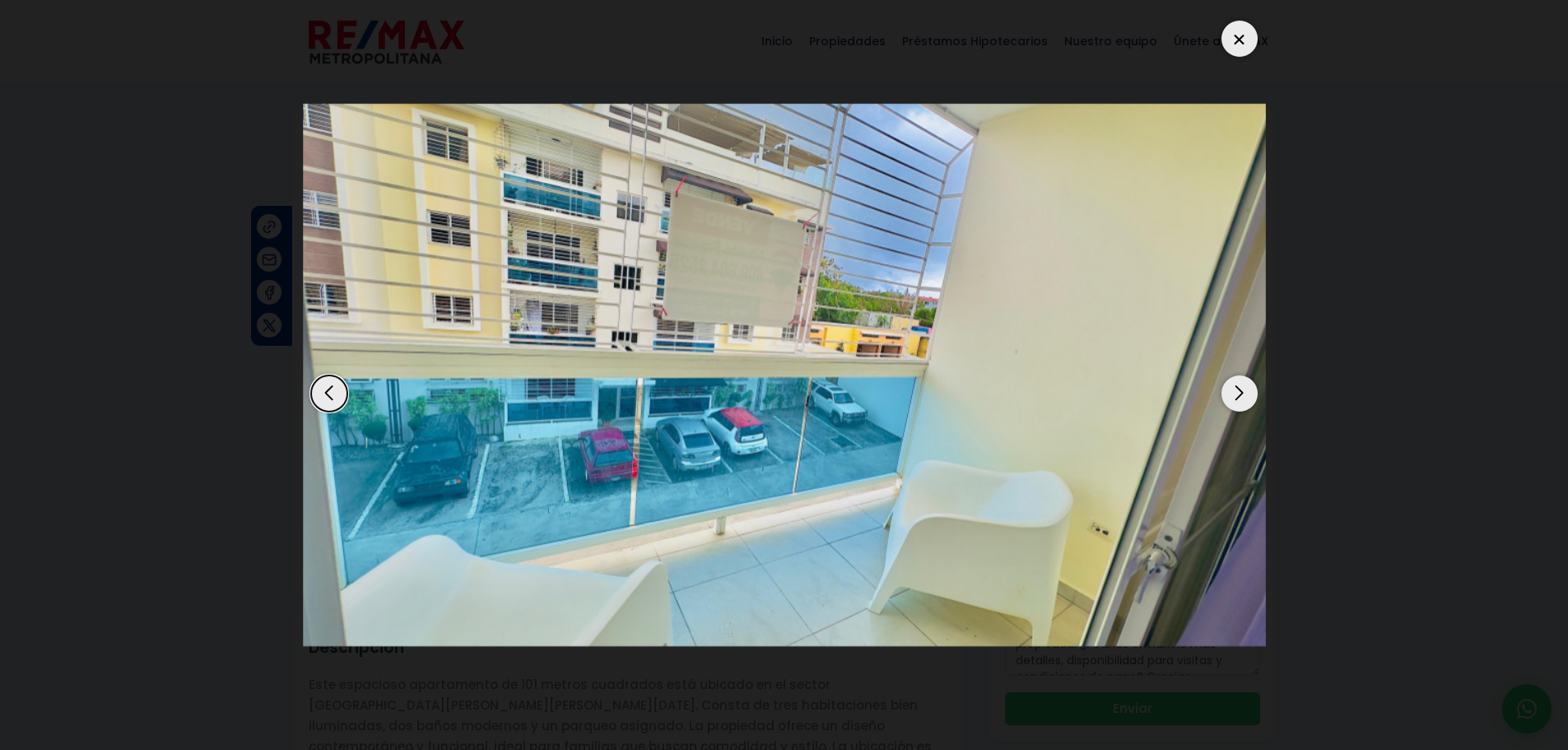
click at [1241, 407] on div "Next slide" at bounding box center [1239, 393] width 36 height 36
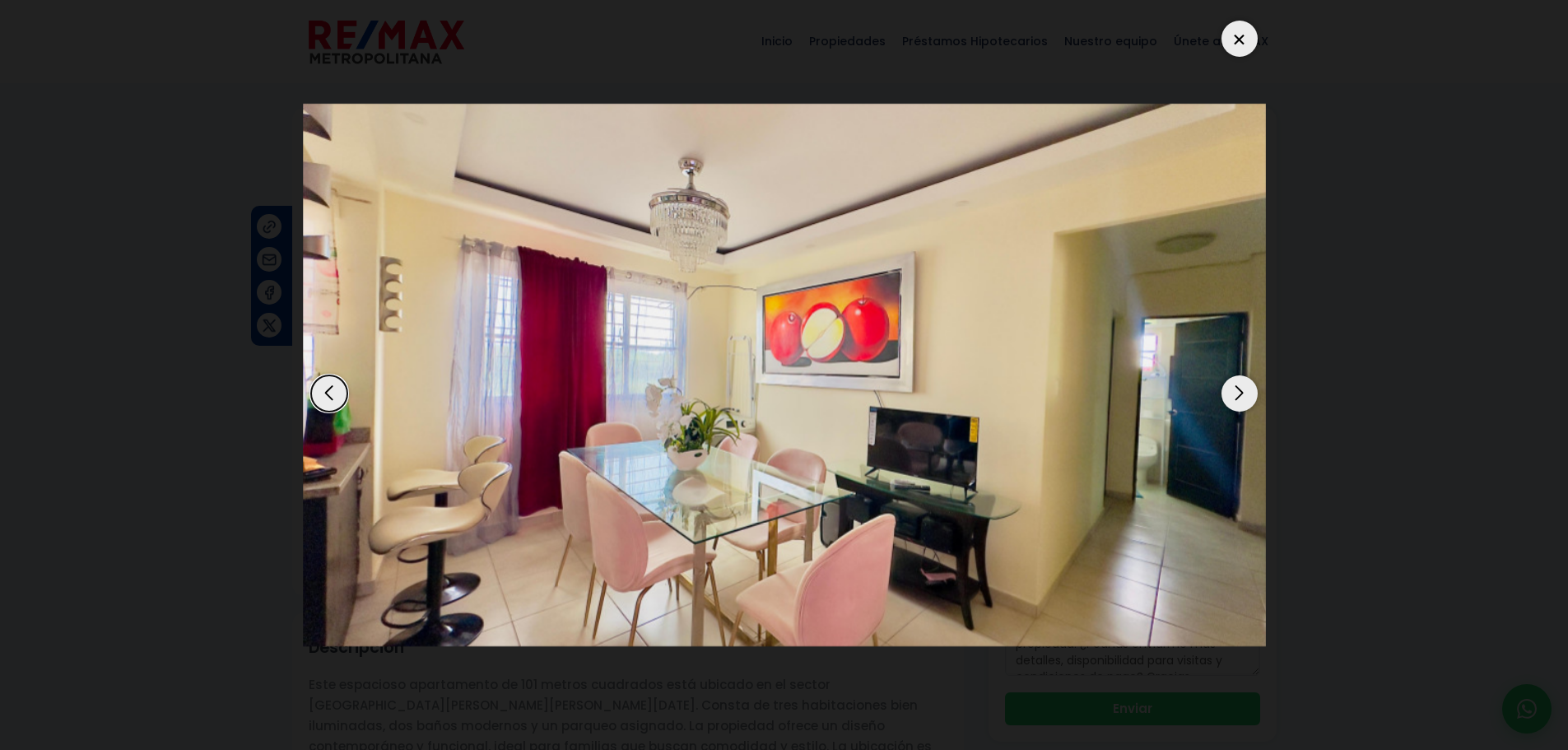
click at [1241, 407] on div "Next slide" at bounding box center [1239, 393] width 36 height 36
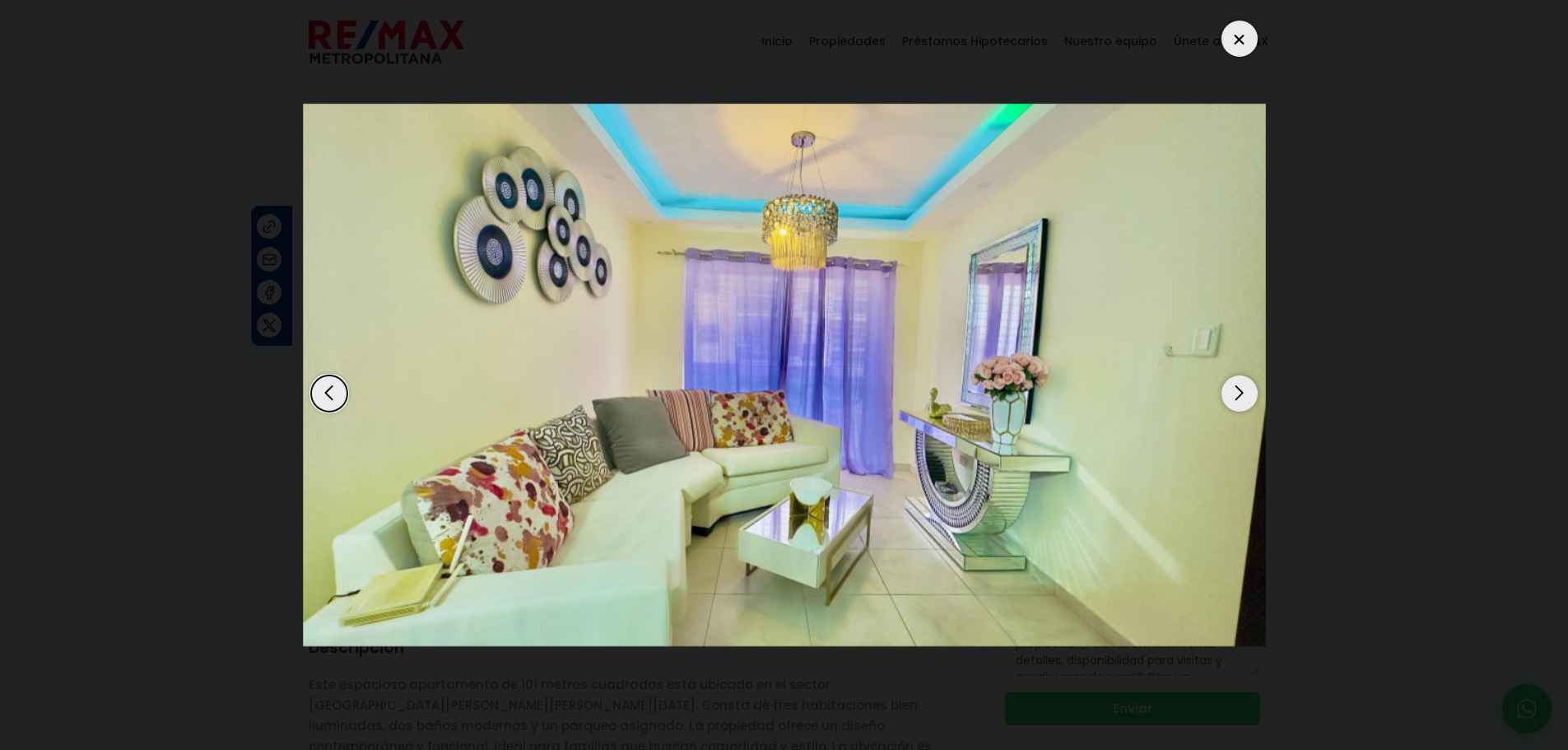
click at [1238, 46] on div at bounding box center [1239, 38] width 36 height 36
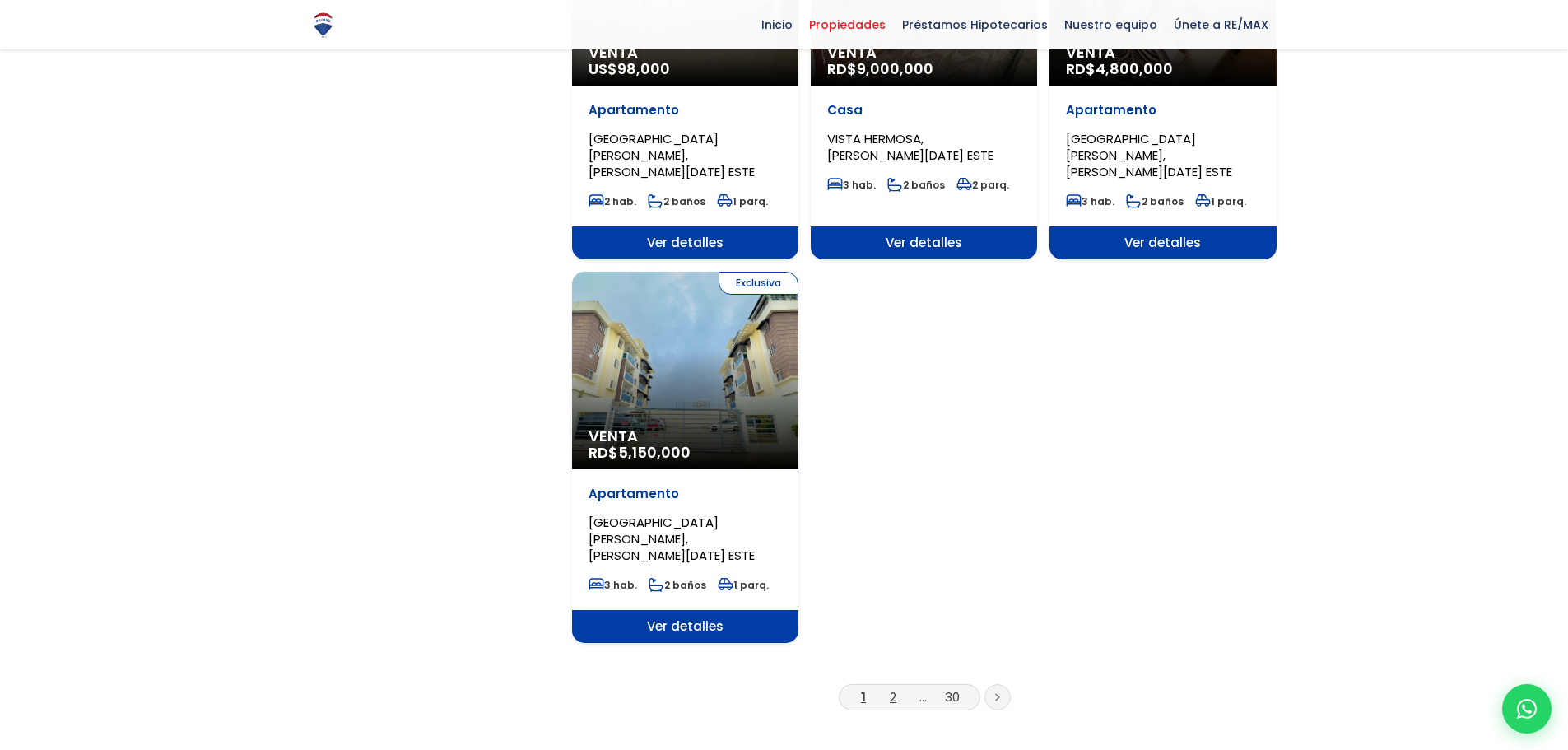
click at [896, 688] on link "2" at bounding box center [892, 696] width 6 height 17
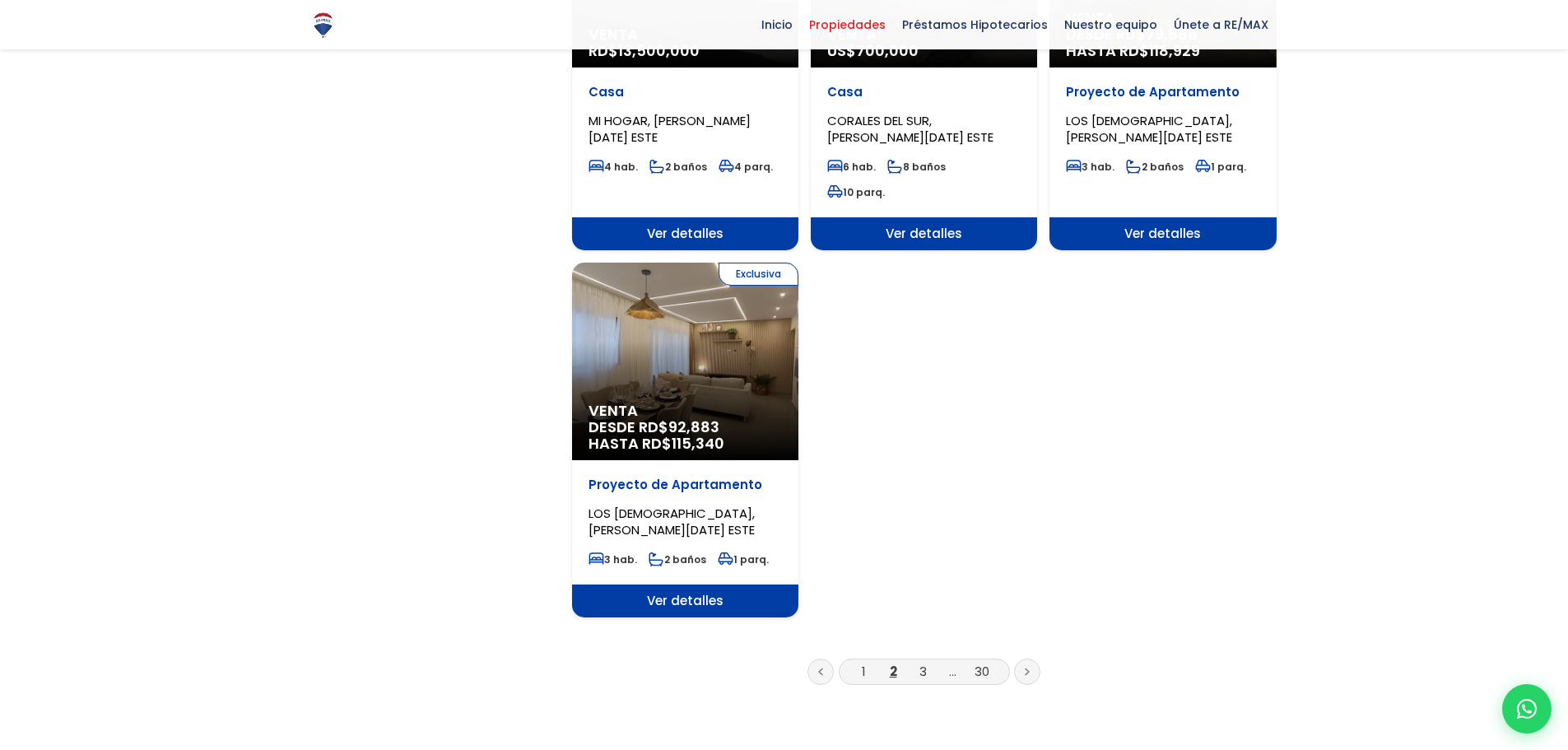
scroll to position [1893, 0]
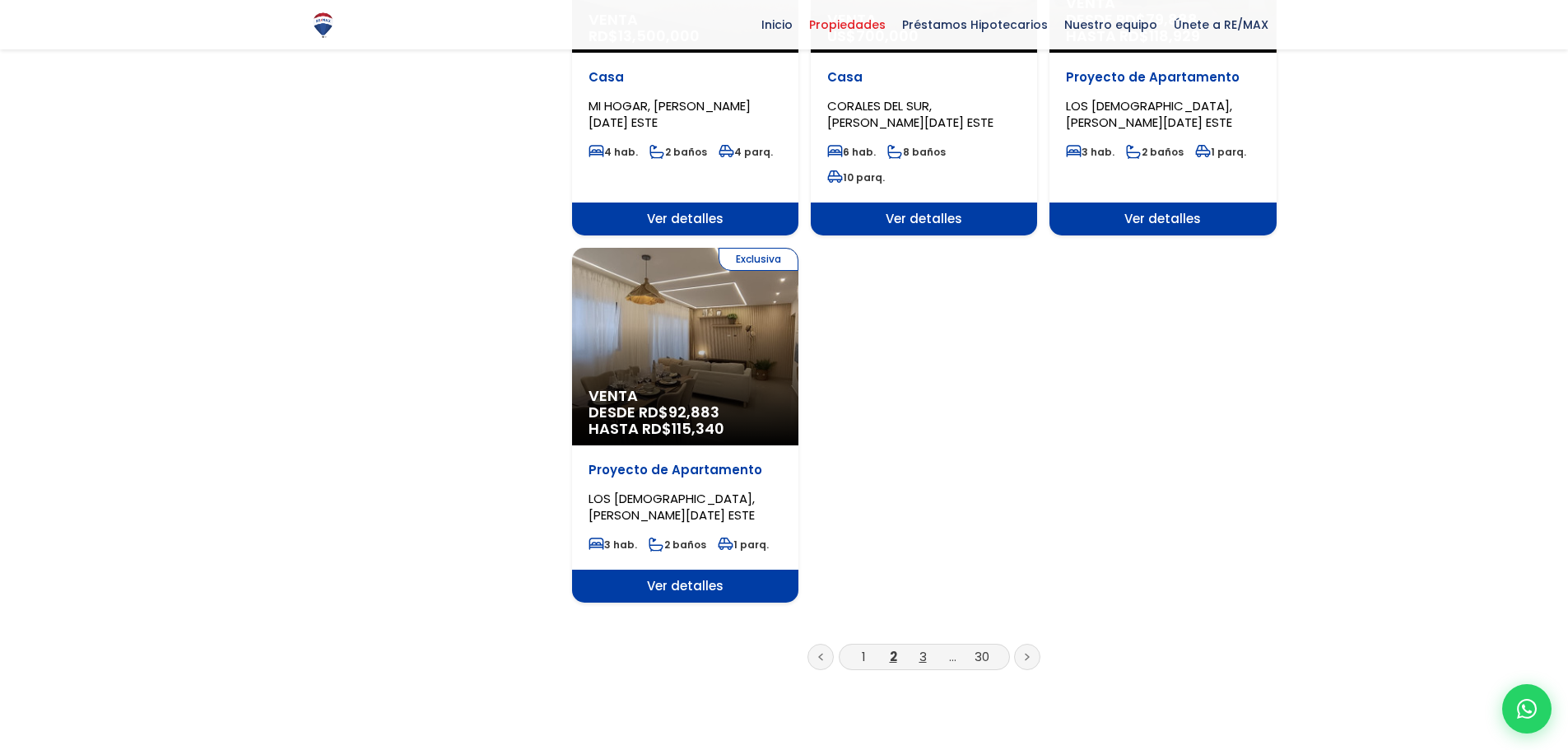
click at [921, 648] on link "3" at bounding box center [923, 656] width 7 height 17
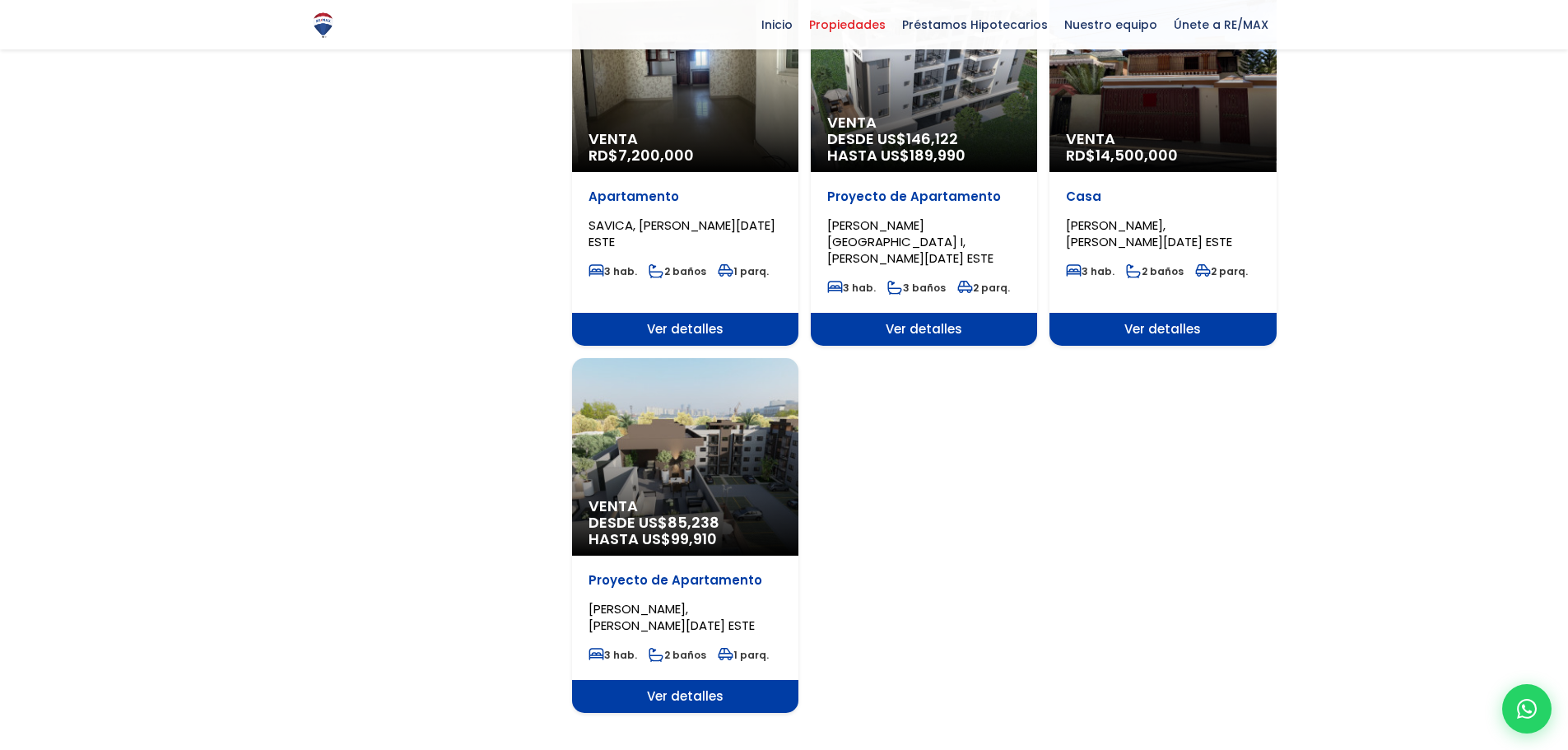
scroll to position [1893, 0]
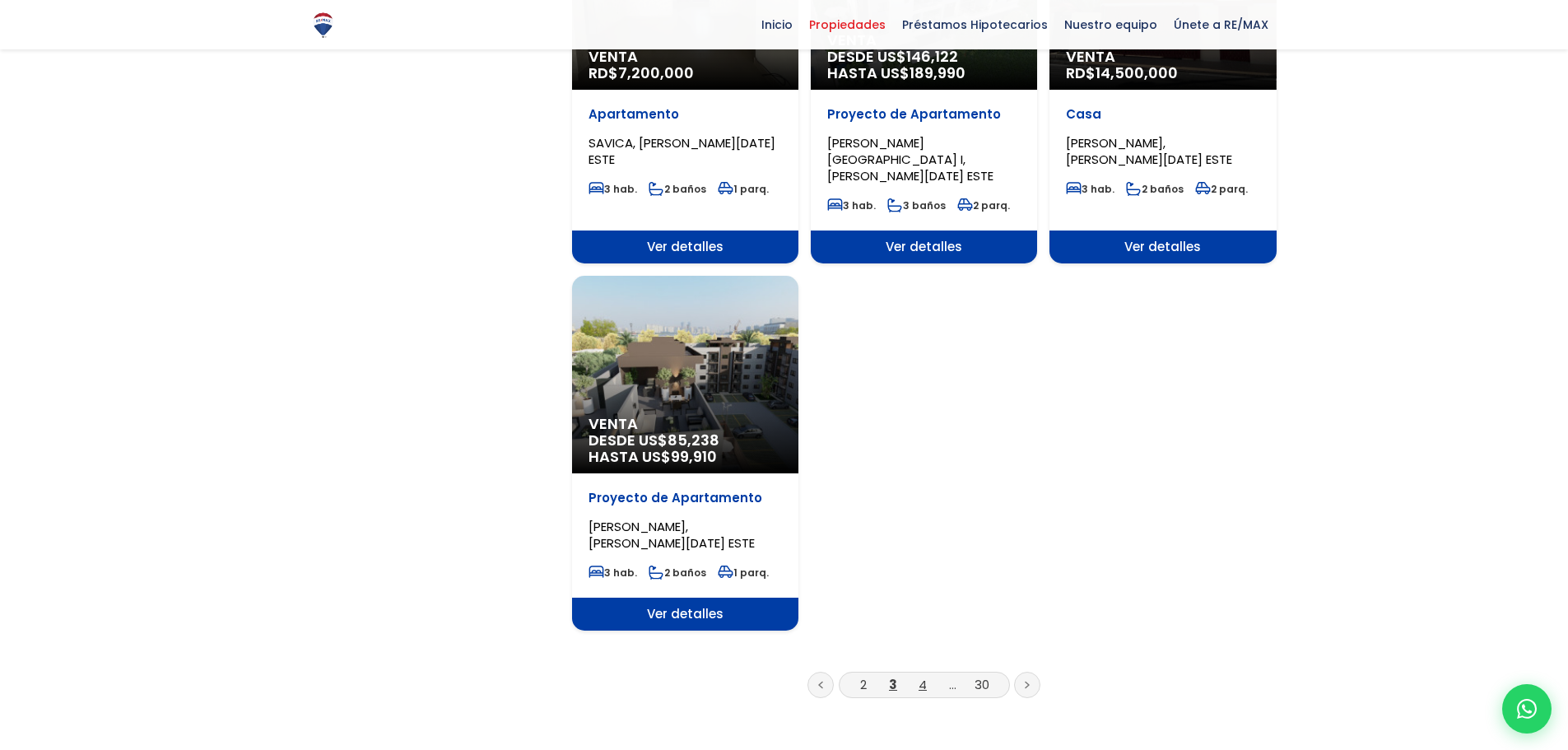
click at [926, 676] on link "4" at bounding box center [922, 684] width 8 height 17
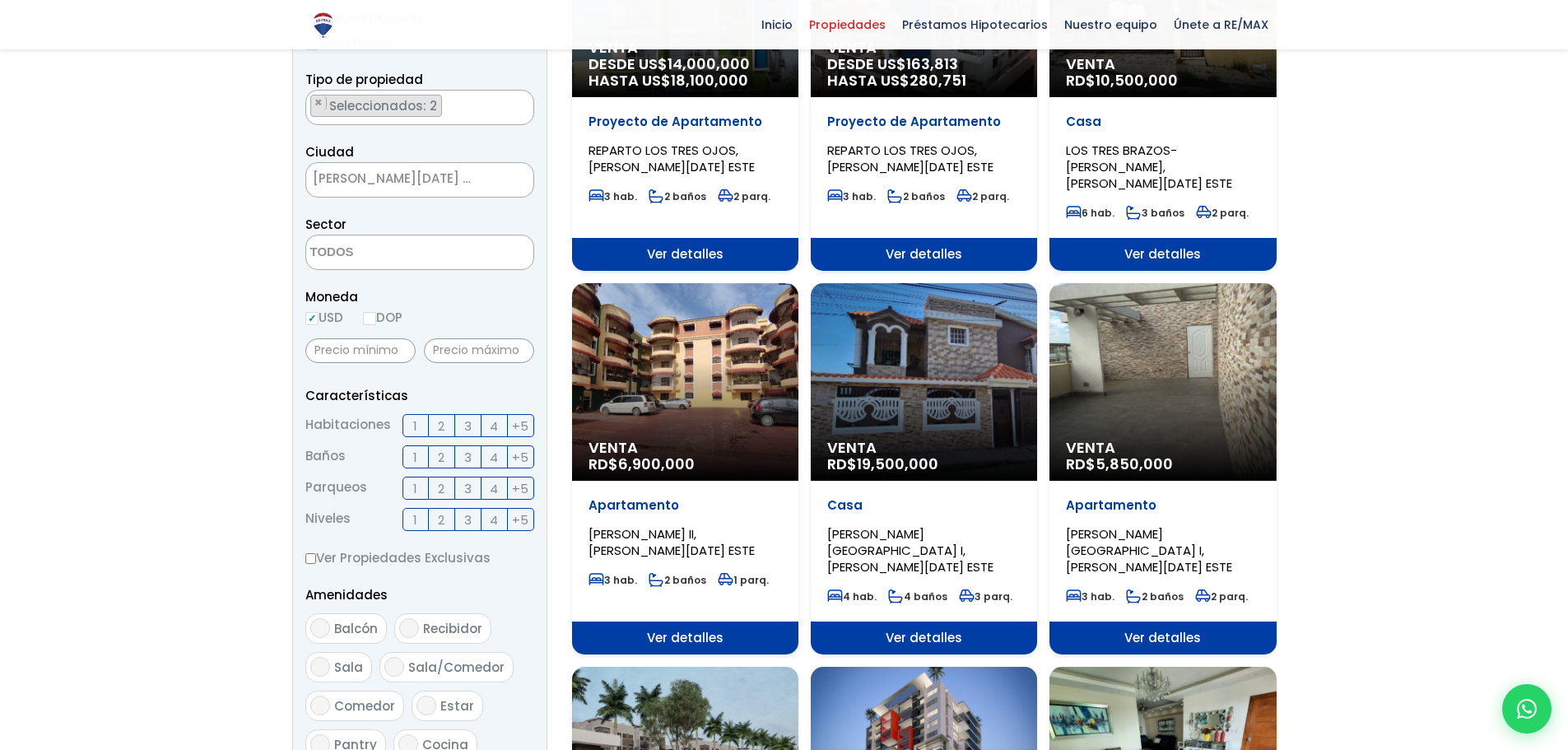
scroll to position [329, 0]
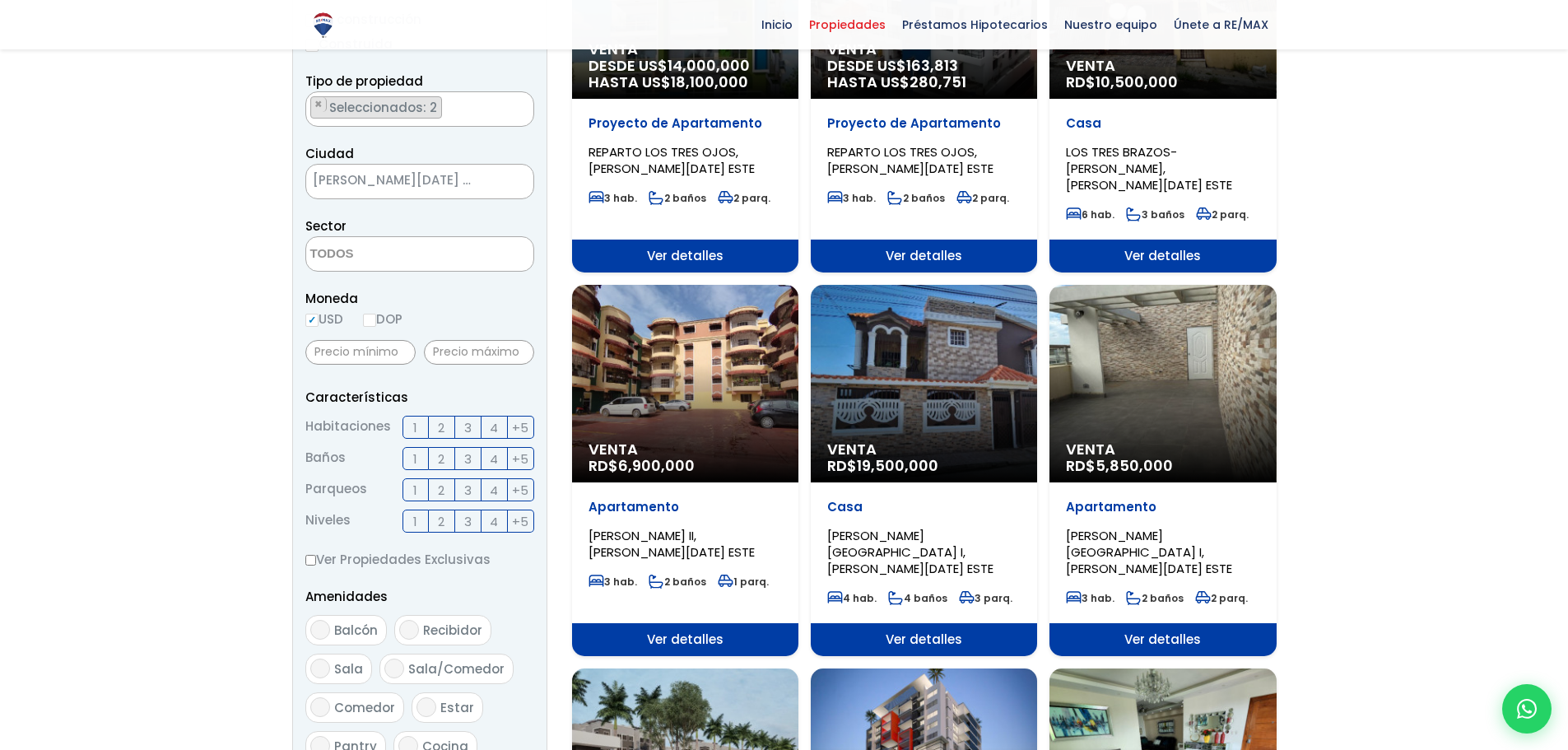
click at [1240, 405] on div "Venta RD$ 5,850,000" at bounding box center [1162, 383] width 226 height 198
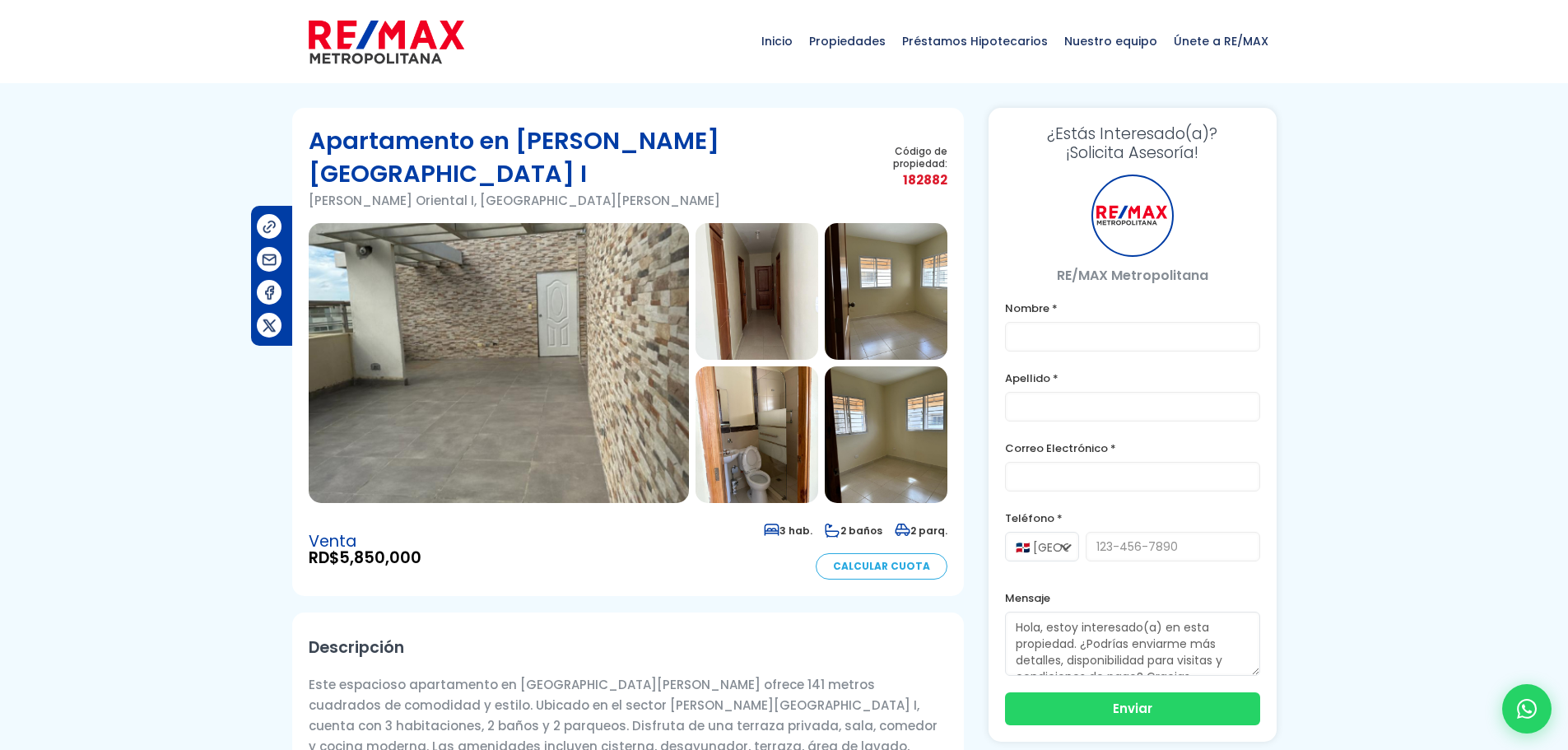
click at [574, 331] on img at bounding box center [498, 363] width 380 height 280
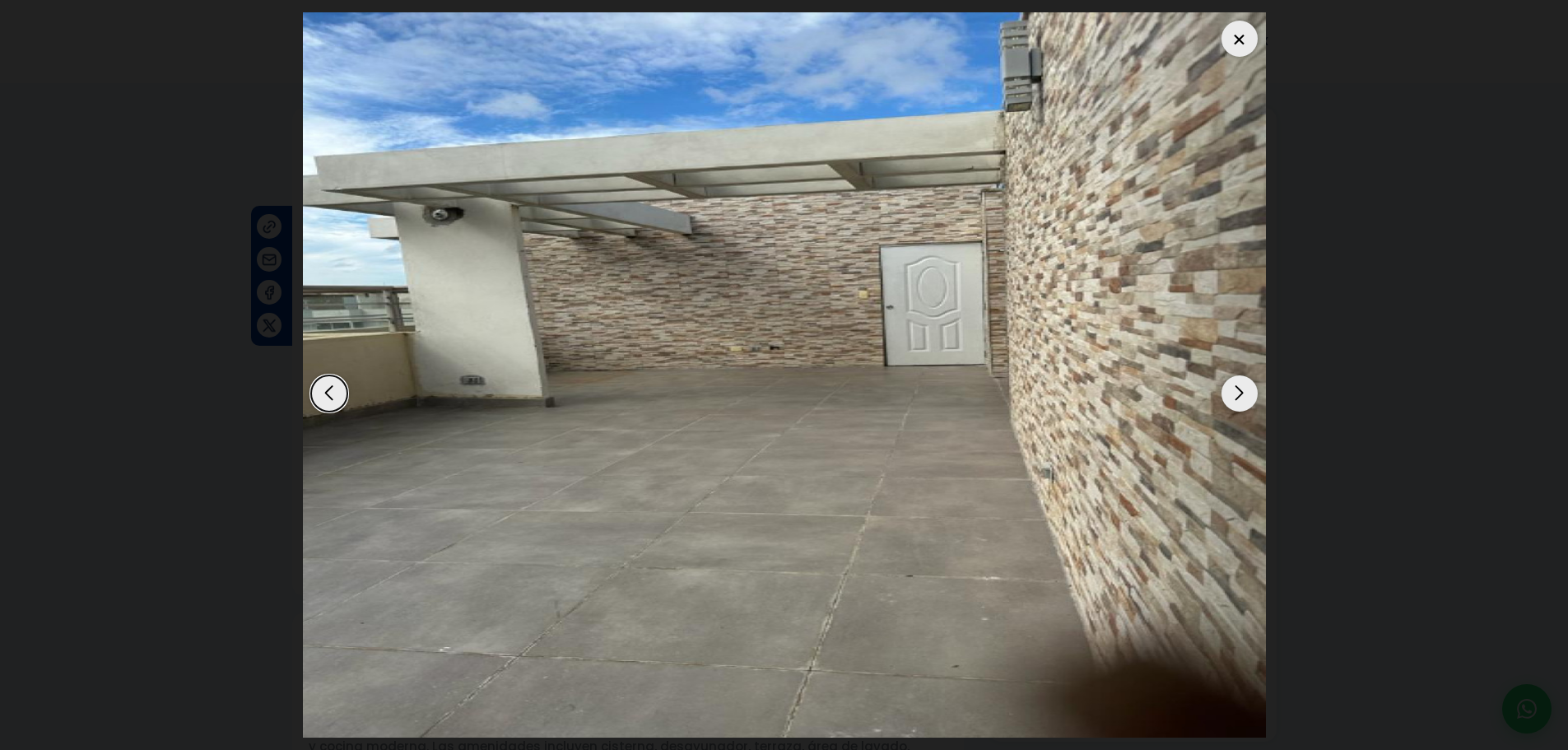
click at [1235, 387] on div "Next slide" at bounding box center [1239, 393] width 36 height 36
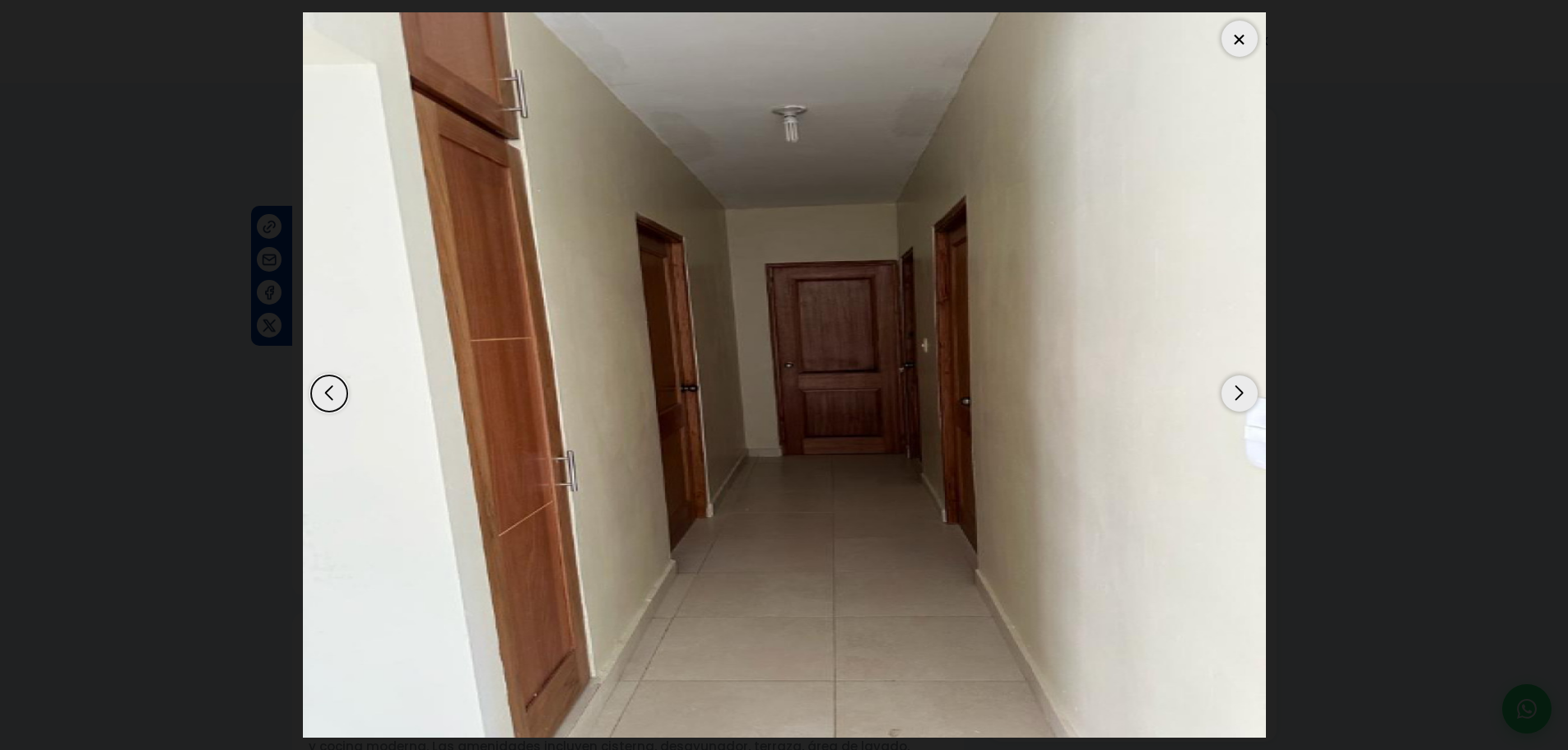
click at [1235, 387] on div "Next slide" at bounding box center [1239, 393] width 36 height 36
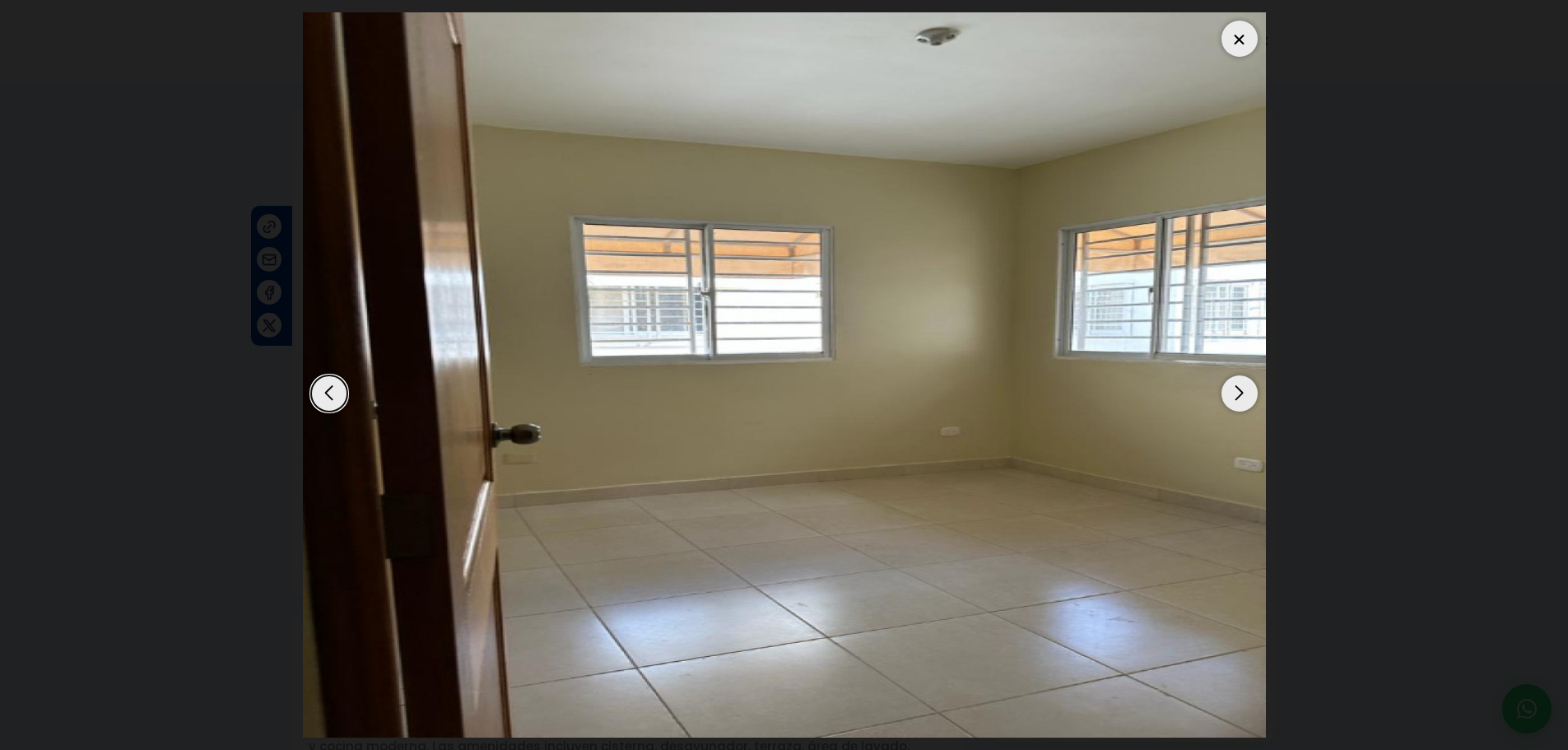
click at [1235, 387] on div "Next slide" at bounding box center [1239, 393] width 36 height 36
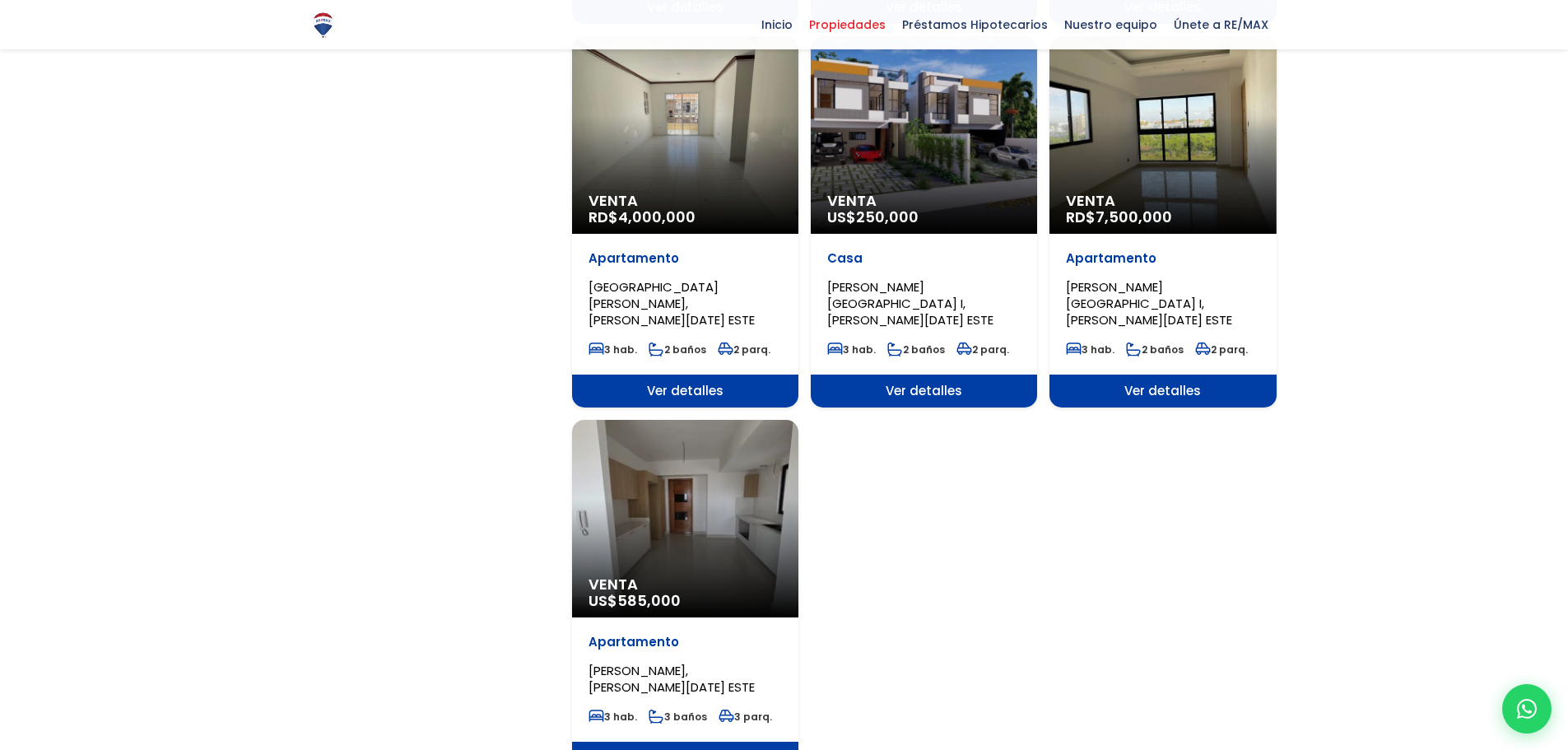
scroll to position [1893, 0]
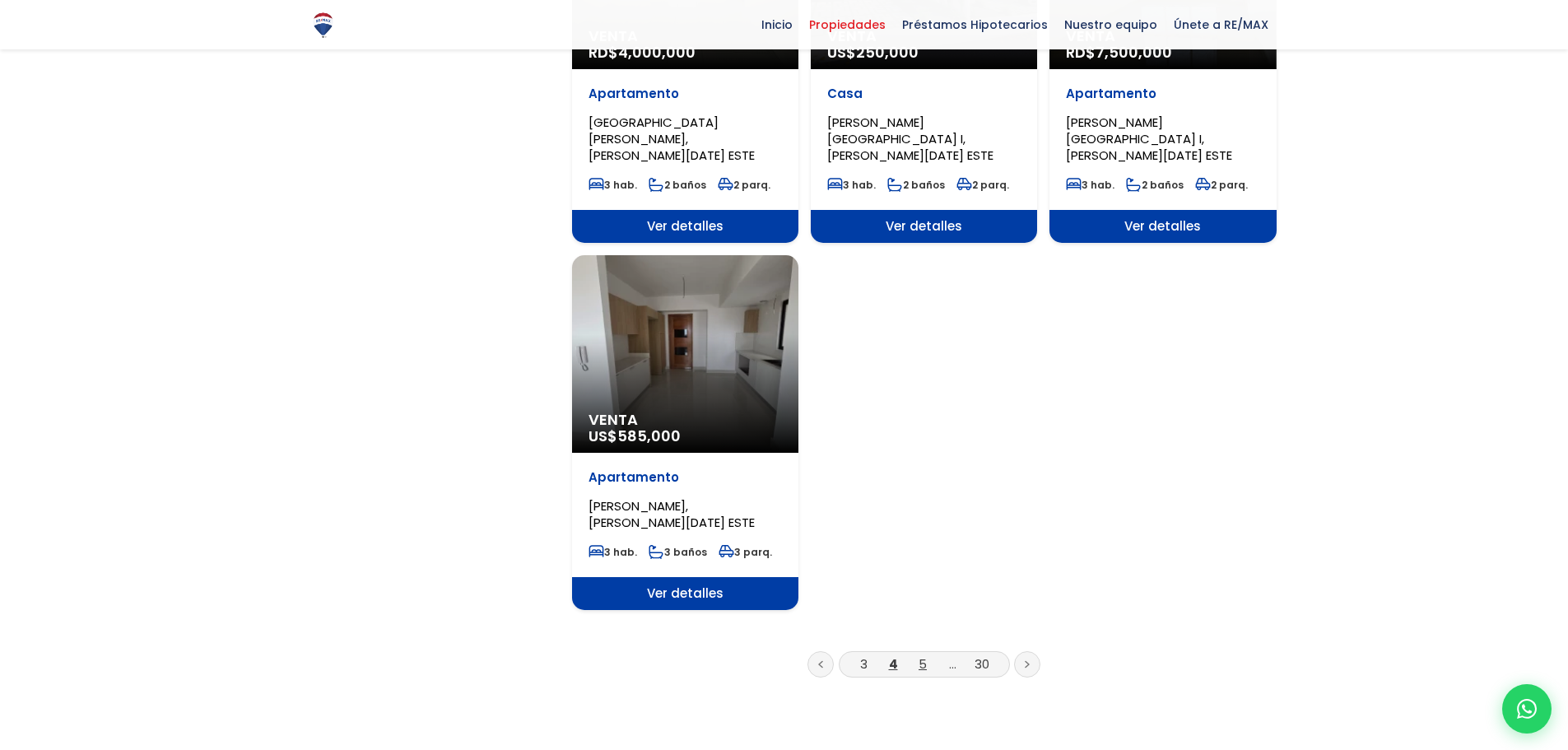
click at [923, 655] on link "5" at bounding box center [922, 663] width 8 height 17
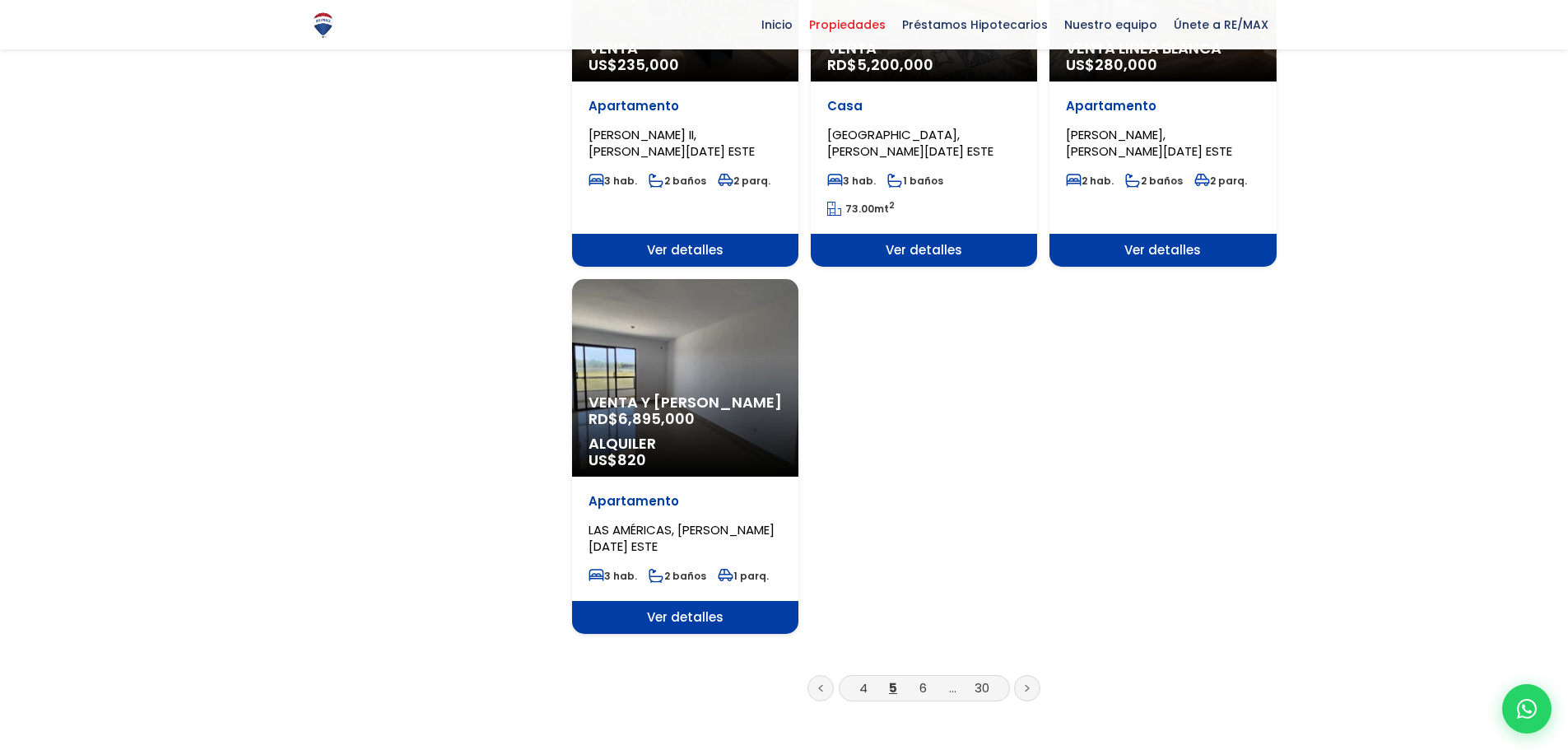
scroll to position [1893, 0]
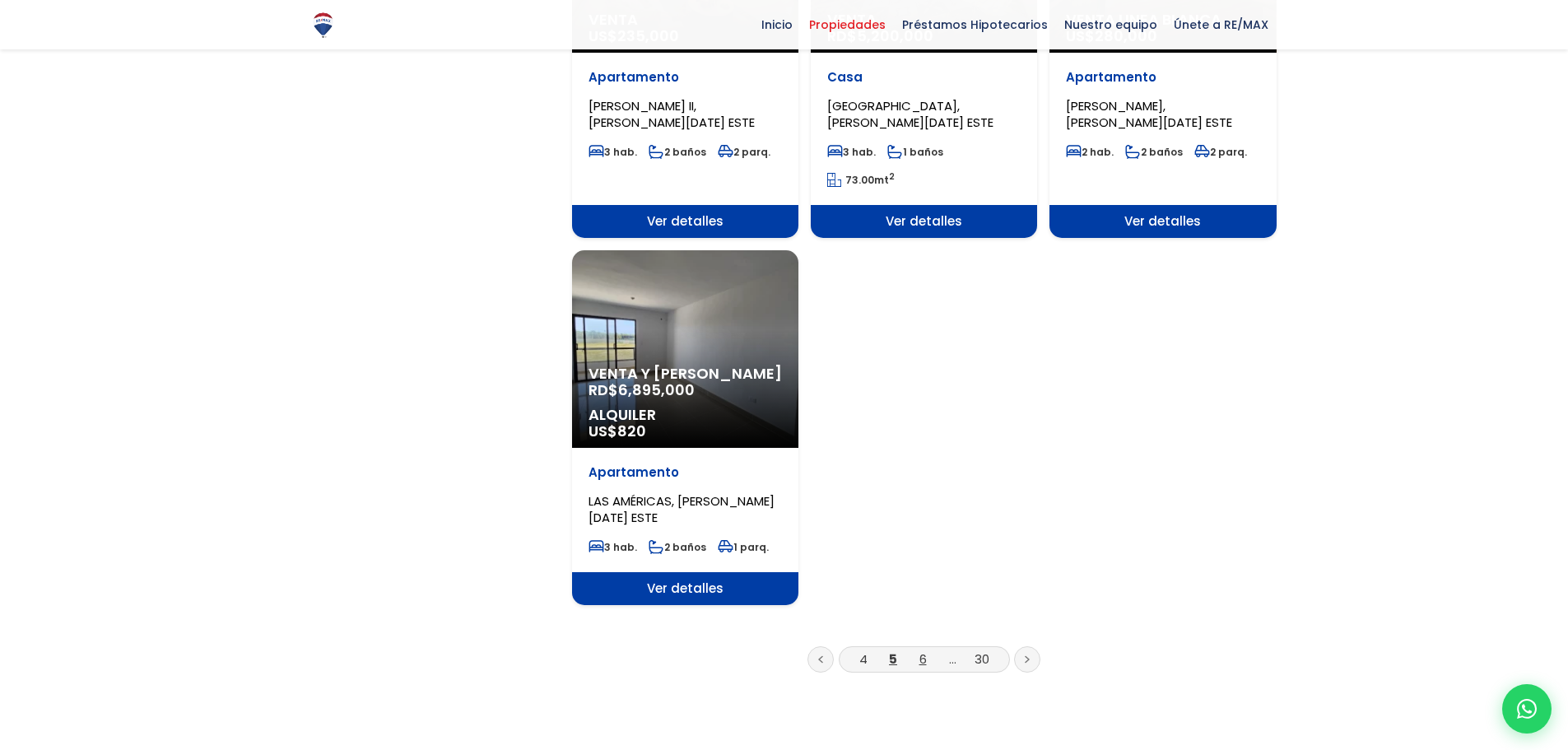
click at [923, 650] on link "6" at bounding box center [923, 658] width 7 height 17
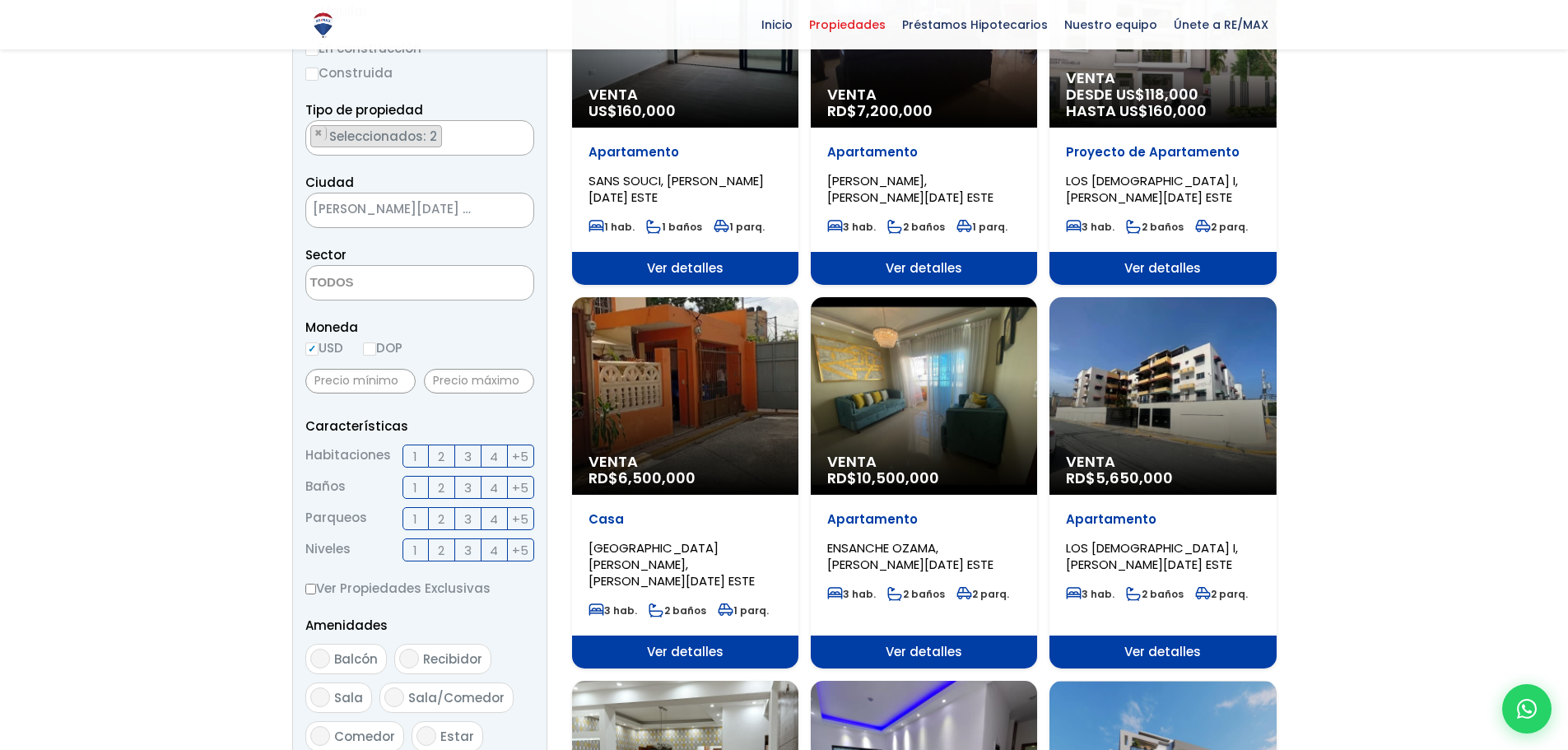
scroll to position [329, 0]
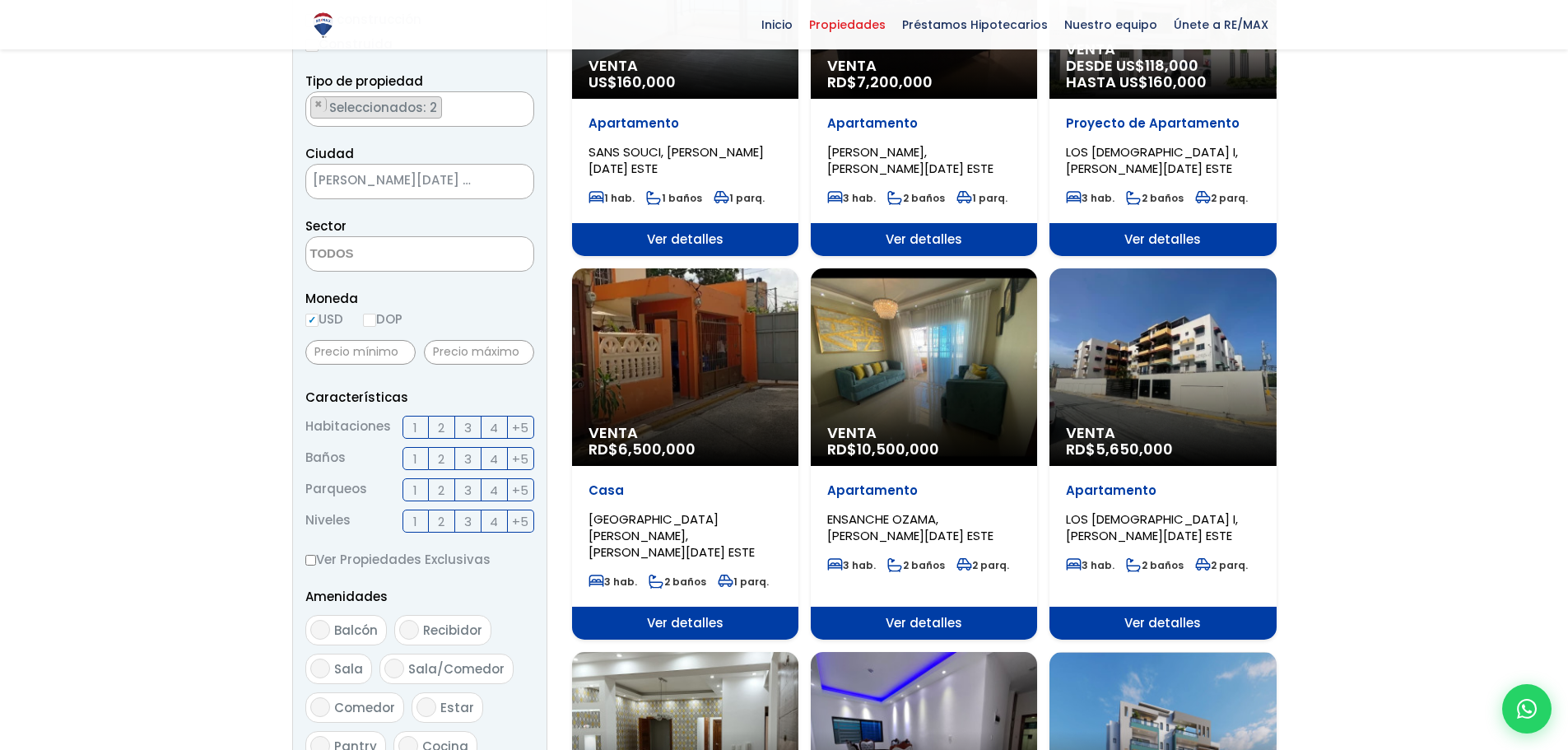
click at [1177, 366] on div "Venta RD$ 5,650,000" at bounding box center [1162, 367] width 226 height 198
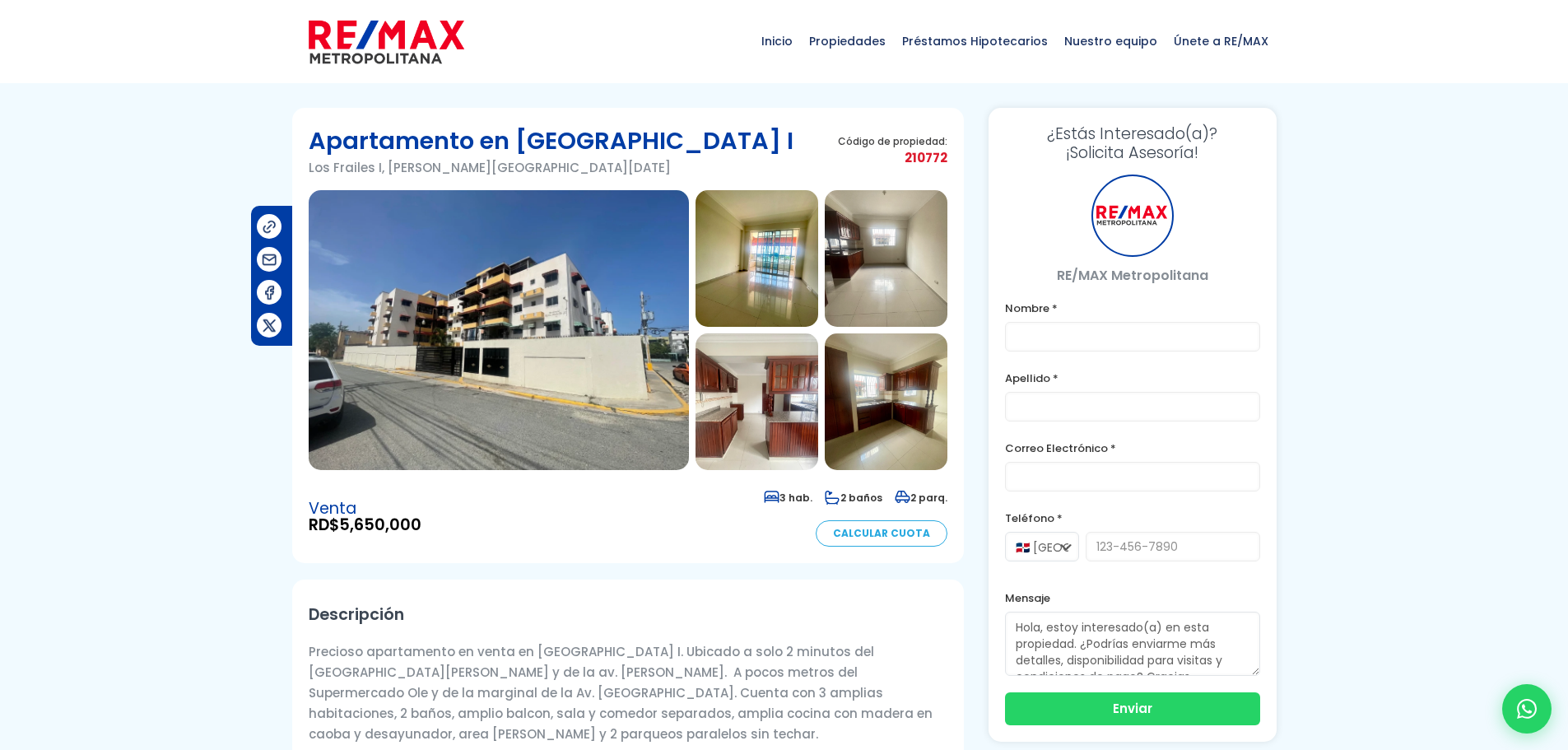
click at [506, 326] on img at bounding box center [498, 330] width 380 height 280
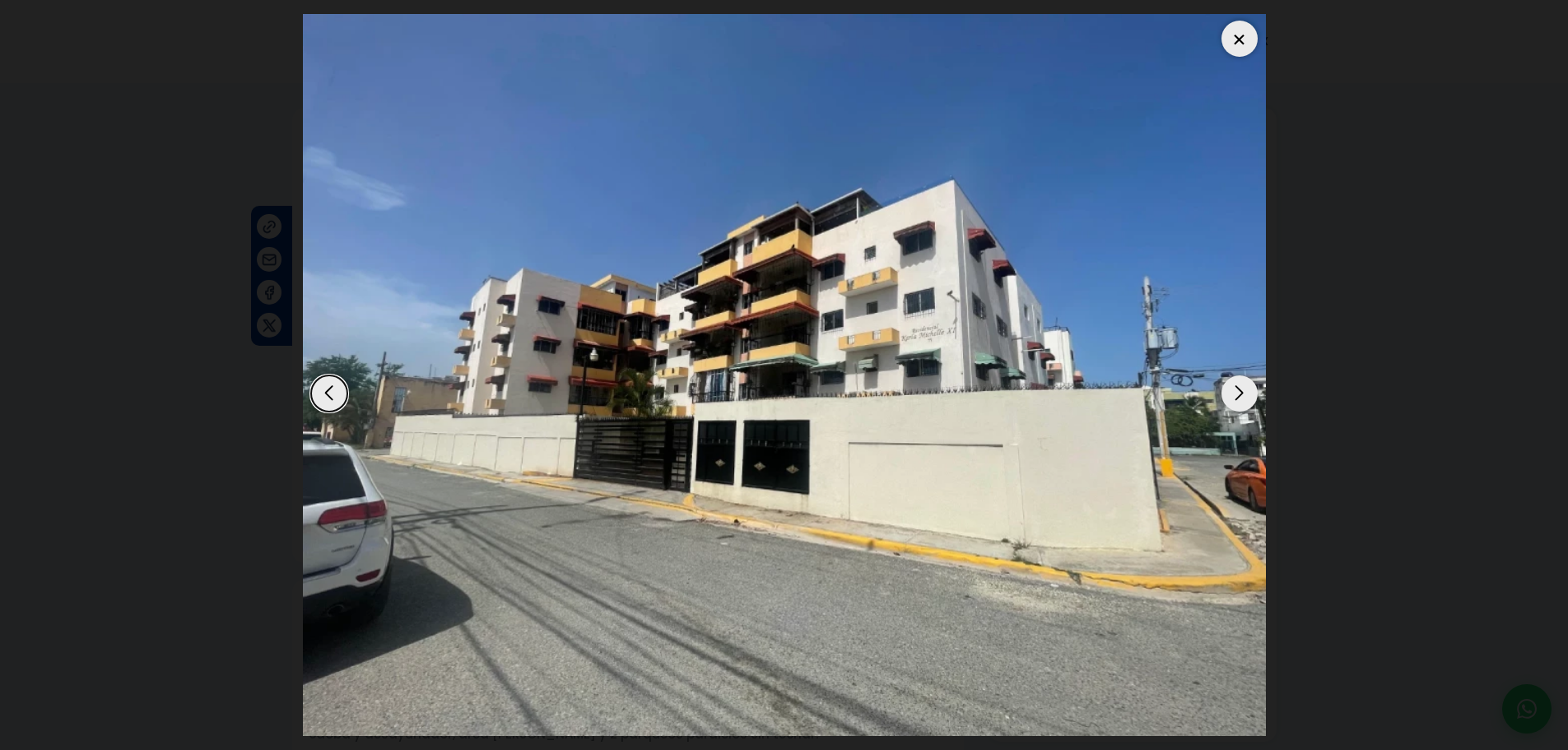
click at [1248, 399] on div "Next slide" at bounding box center [1239, 393] width 36 height 36
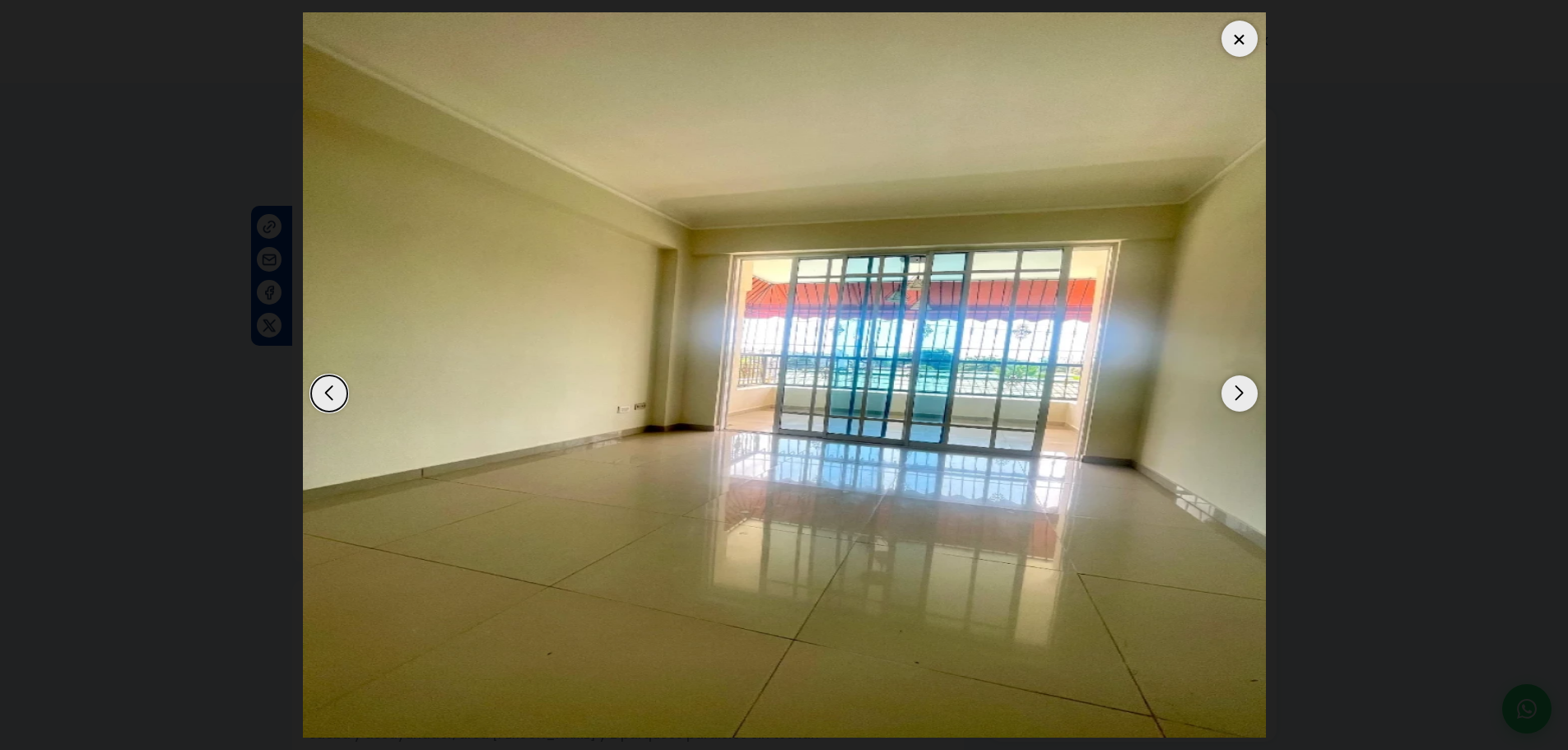
click at [1248, 399] on div "Next slide" at bounding box center [1239, 393] width 36 height 36
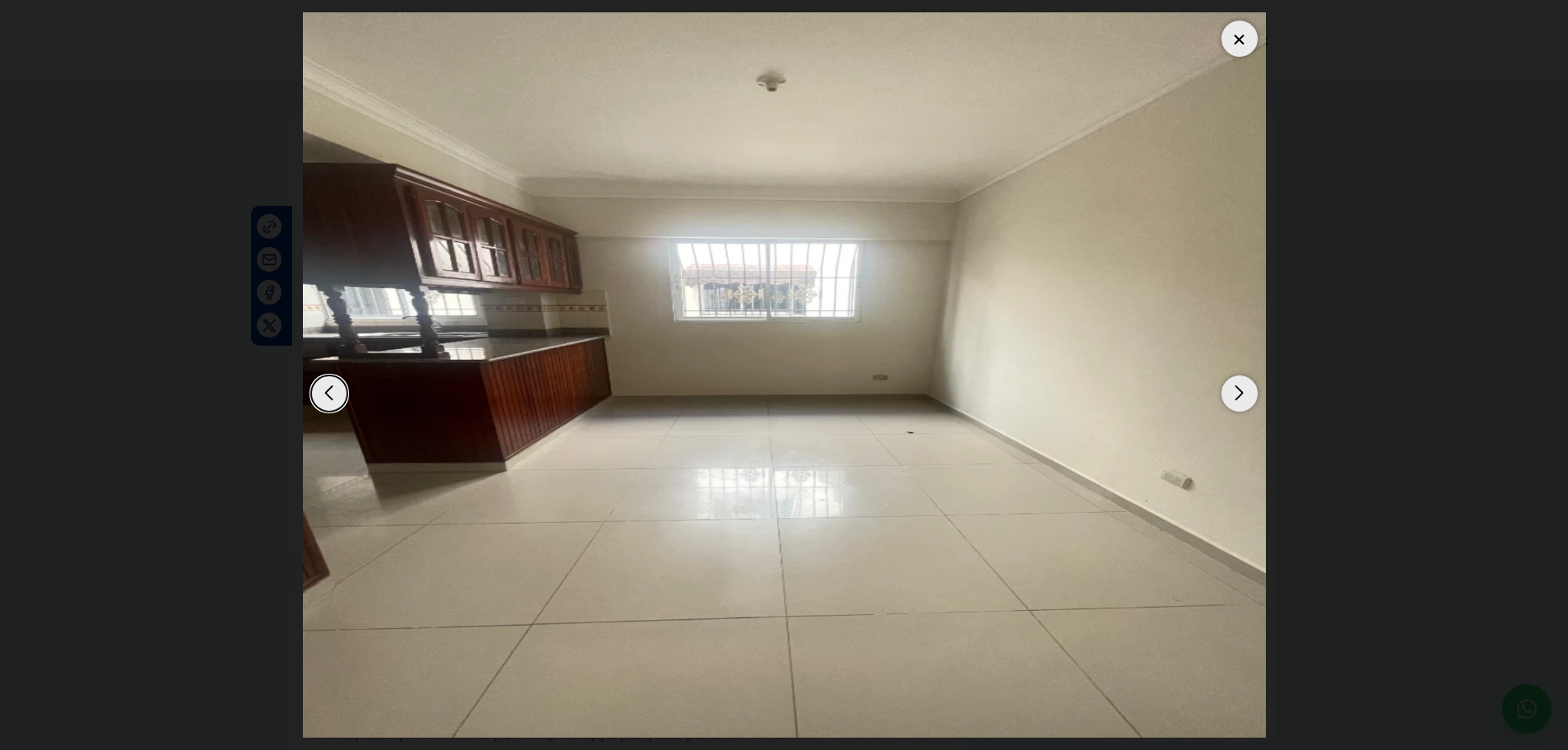
click at [1244, 401] on div "Next slide" at bounding box center [1239, 393] width 36 height 36
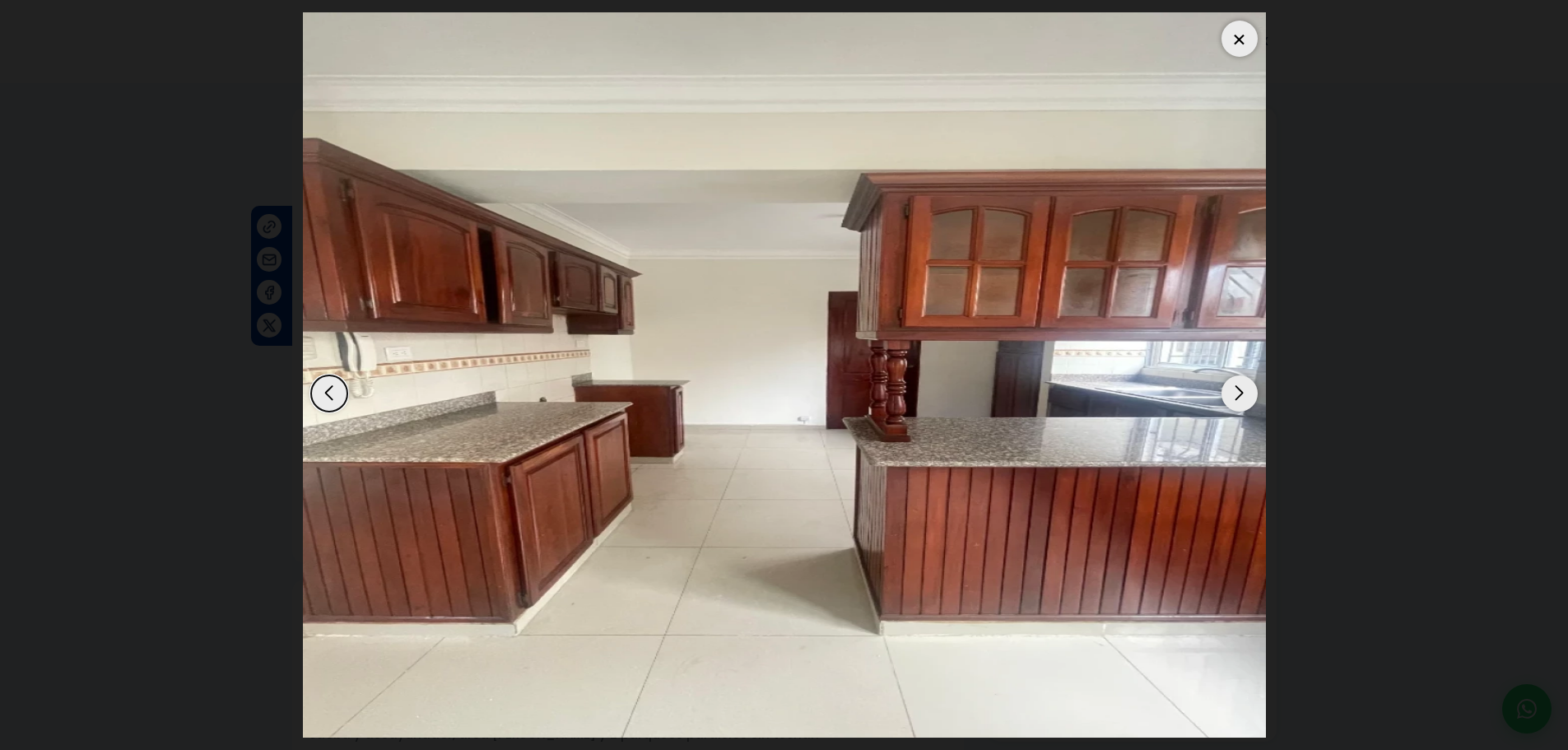
click at [1244, 401] on div "Next slide" at bounding box center [1239, 393] width 36 height 36
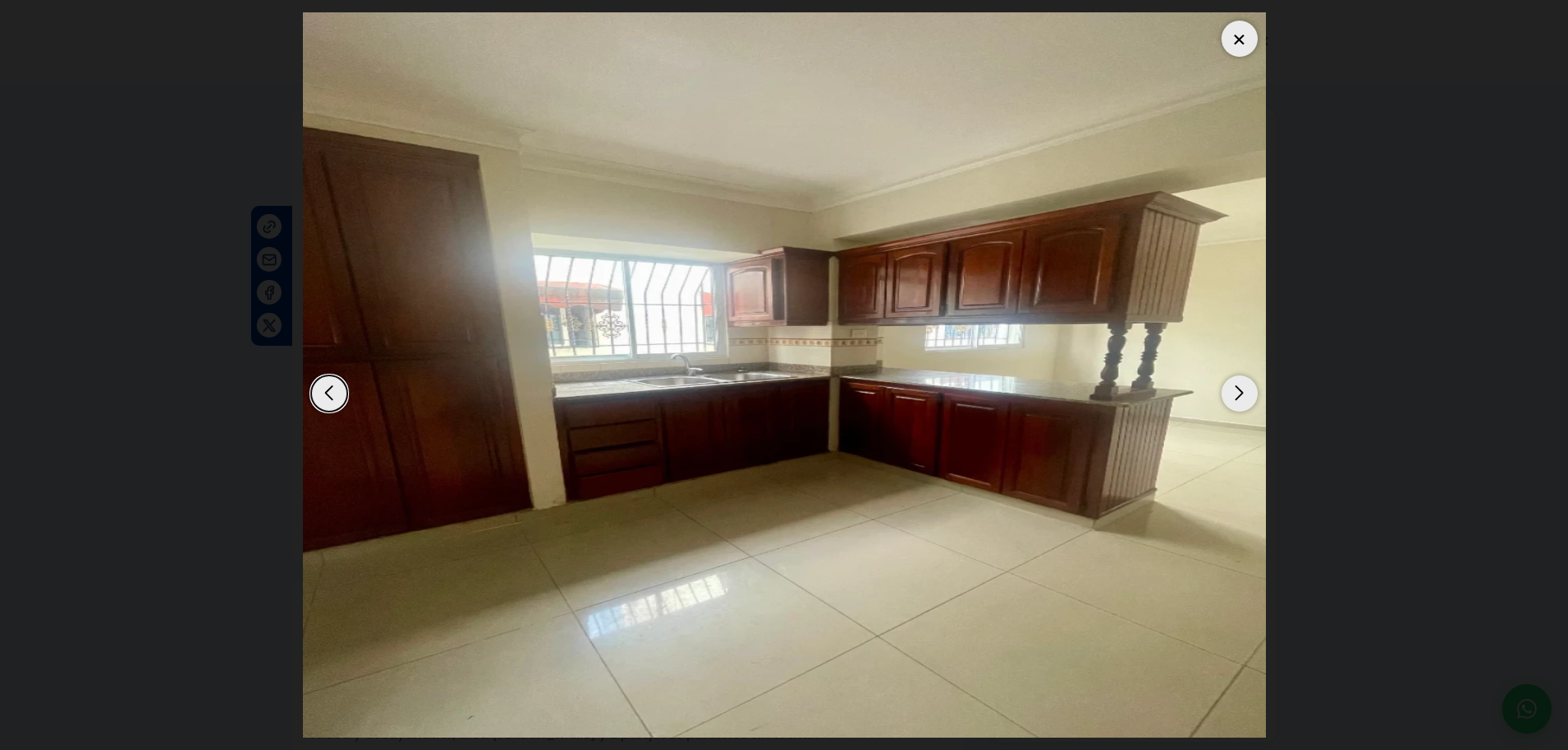
click at [1244, 401] on div "Next slide" at bounding box center [1239, 393] width 36 height 36
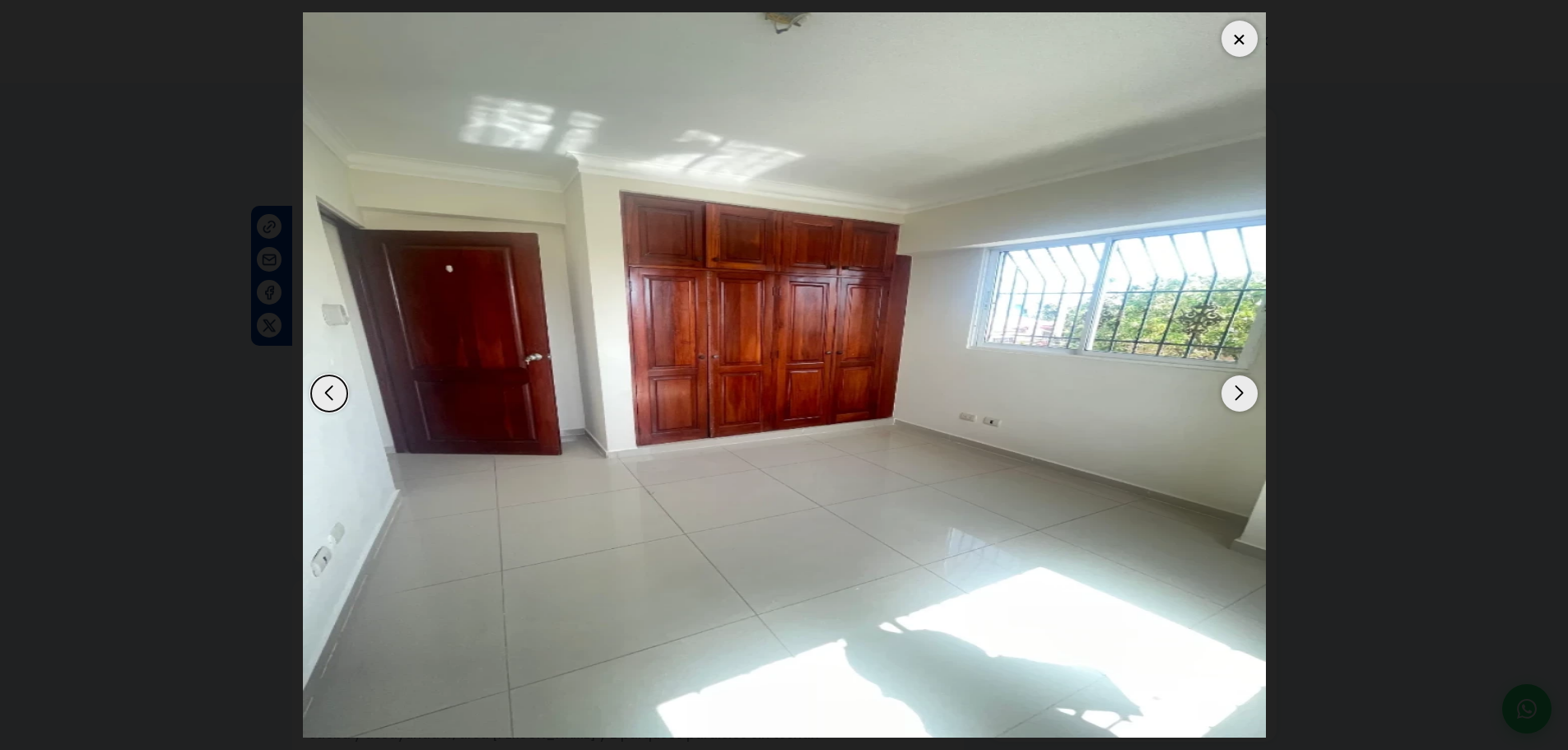
click at [1244, 401] on div "Next slide" at bounding box center [1239, 393] width 36 height 36
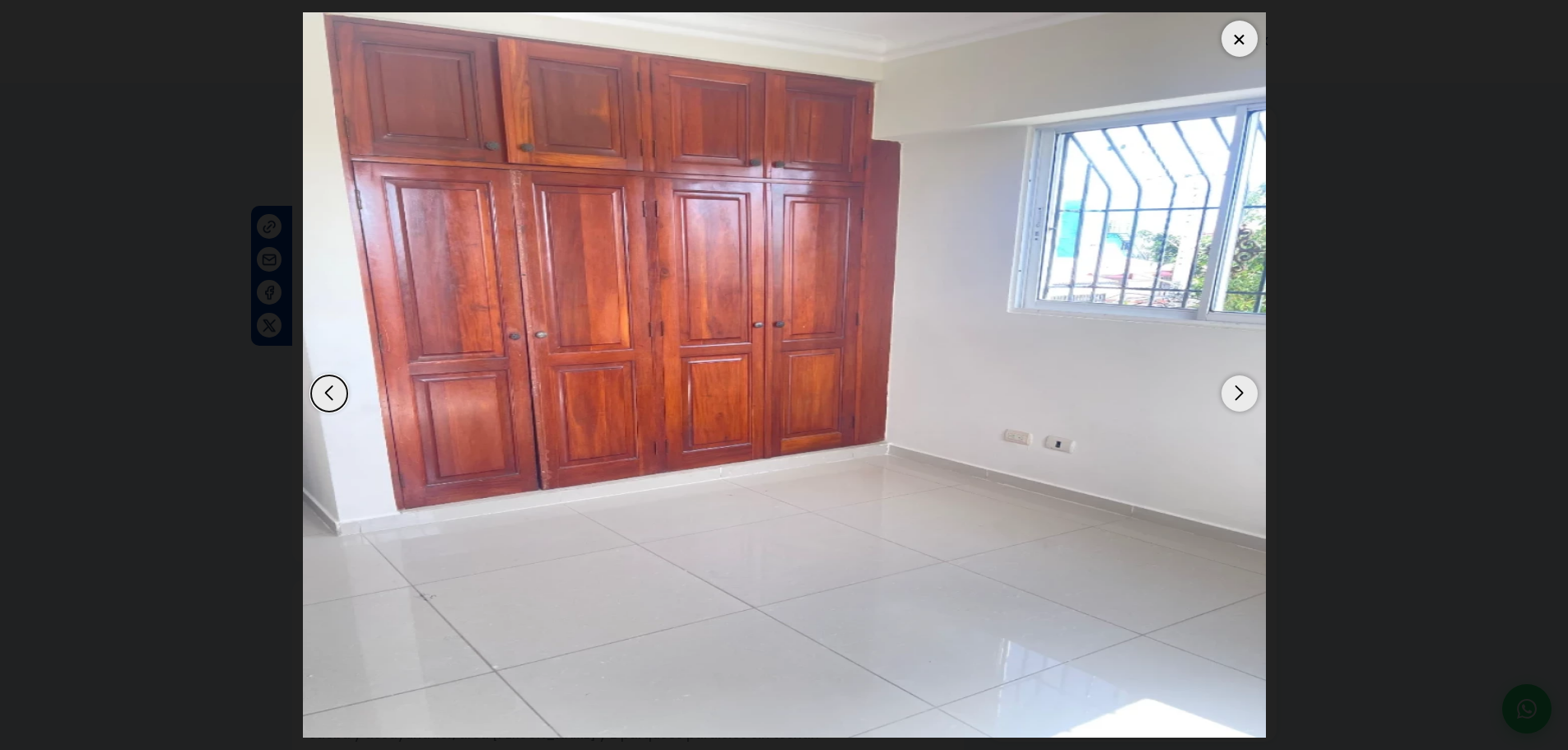
click at [1244, 401] on div "Next slide" at bounding box center [1239, 393] width 36 height 36
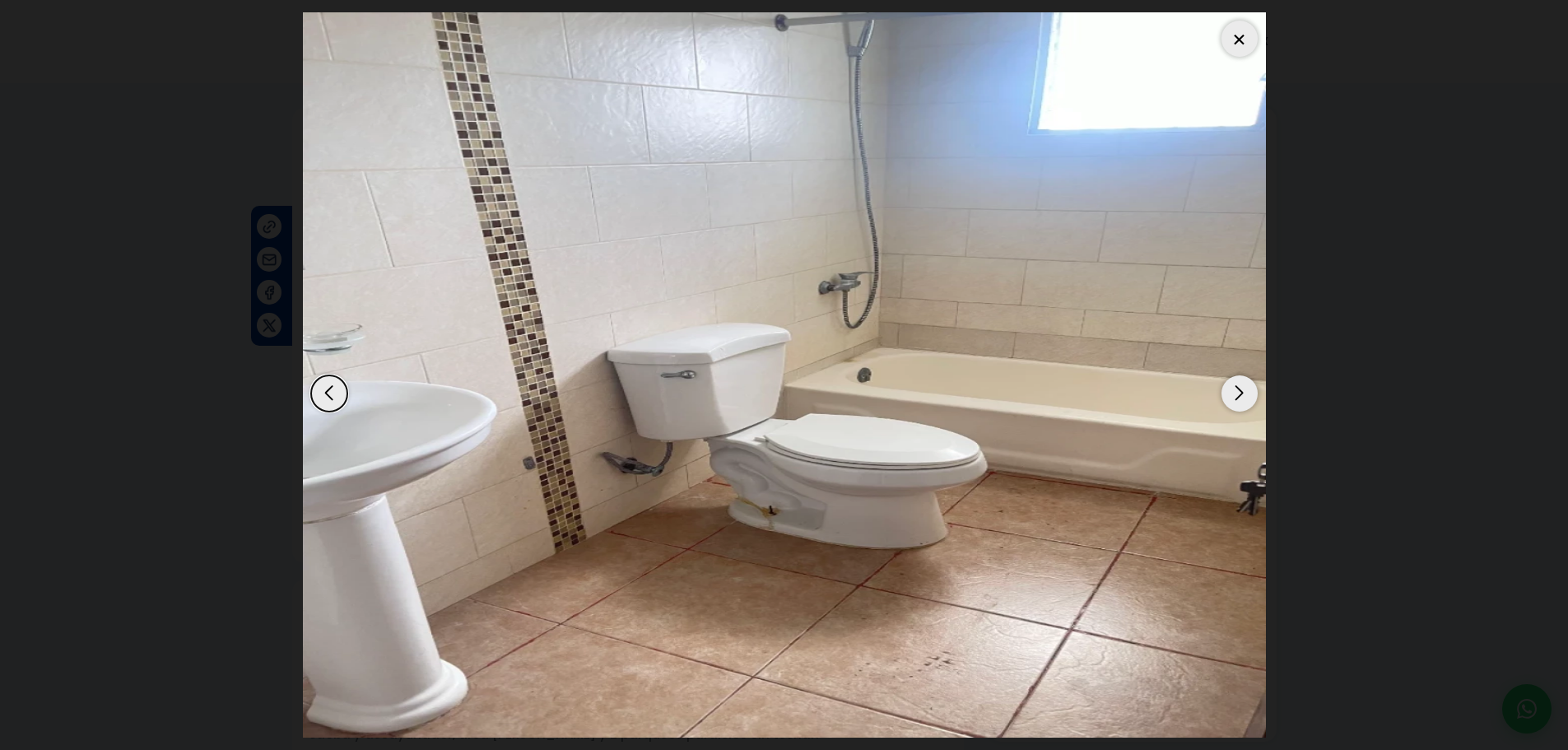
click at [1244, 401] on div "Next slide" at bounding box center [1239, 393] width 36 height 36
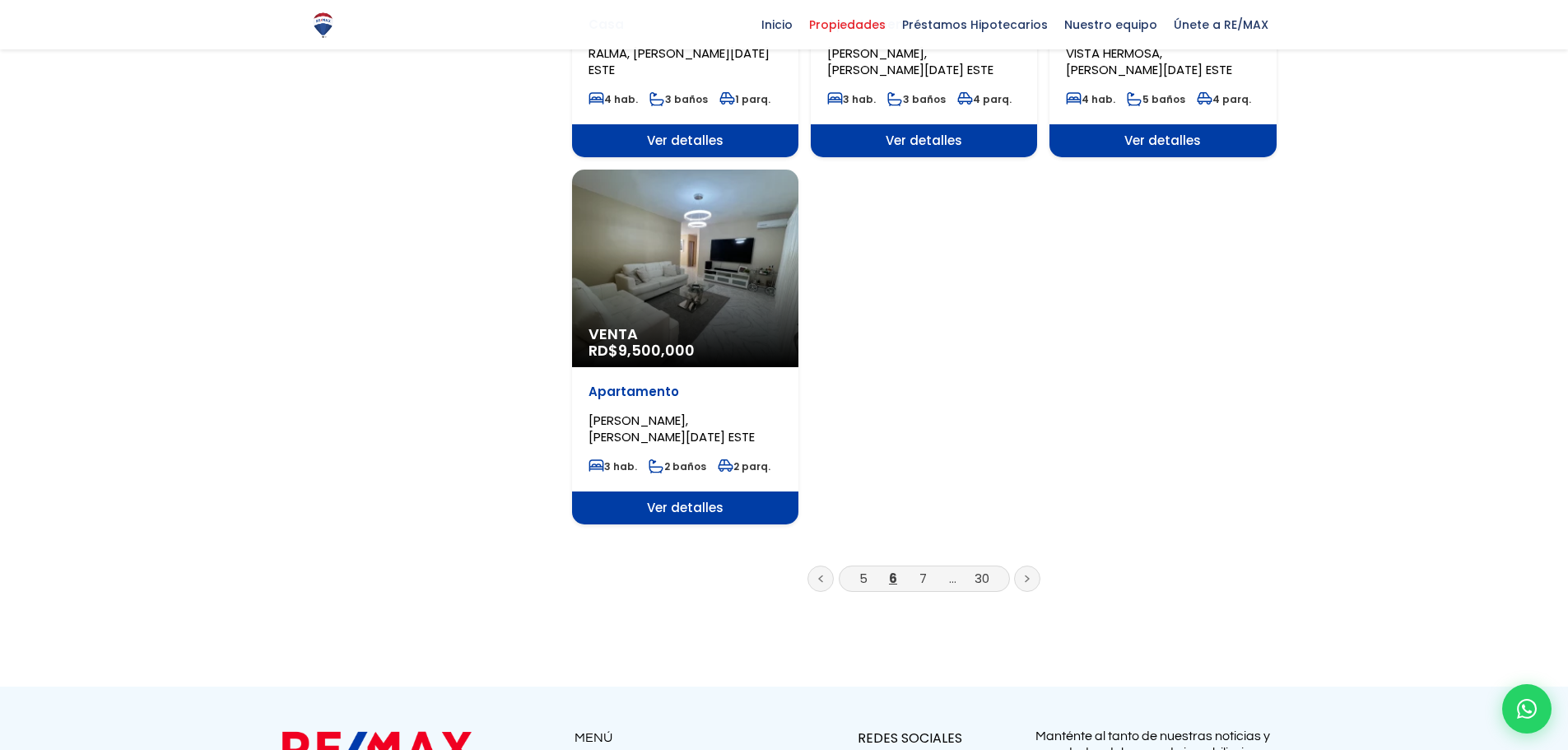
scroll to position [2058, 0]
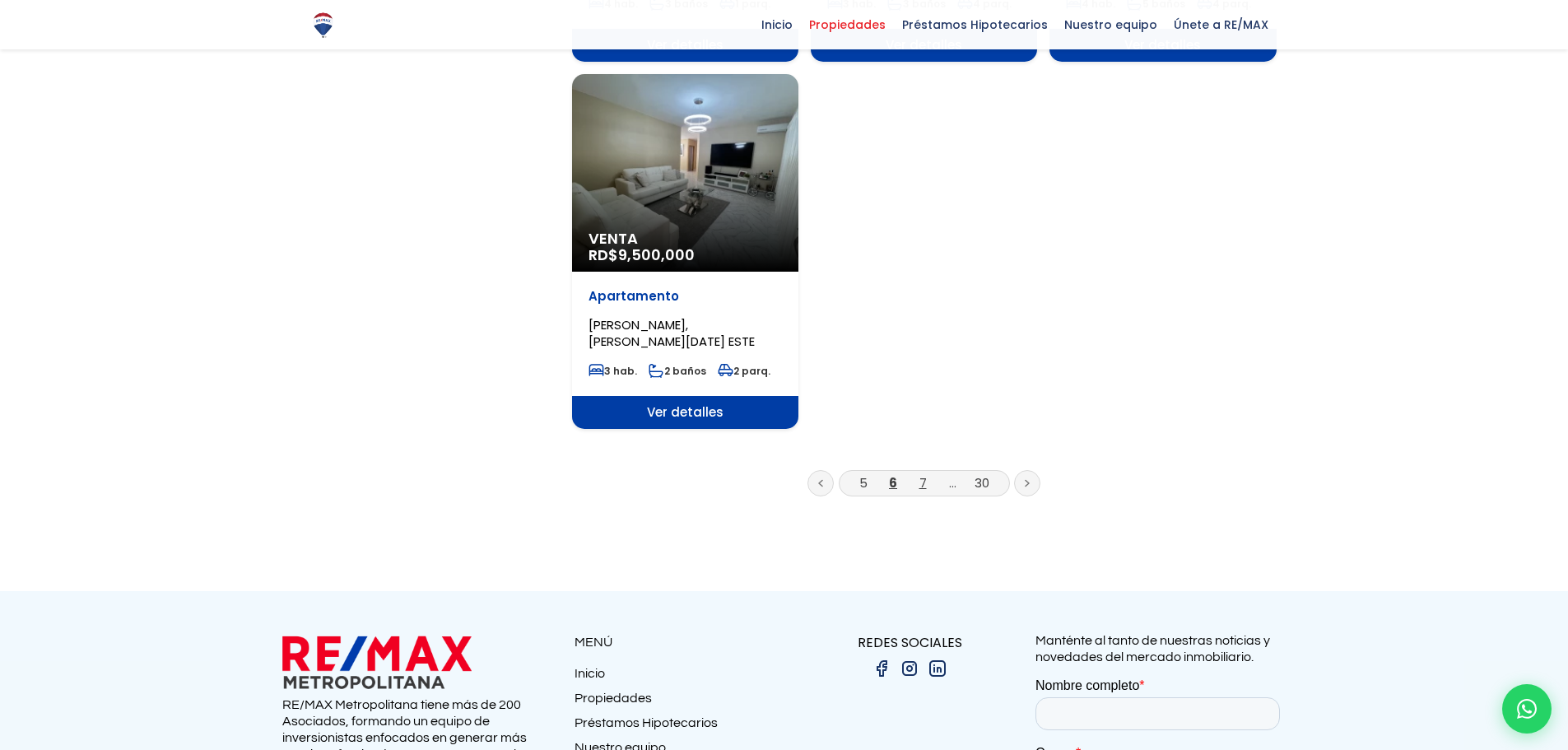
click at [926, 474] on link "7" at bounding box center [923, 482] width 7 height 17
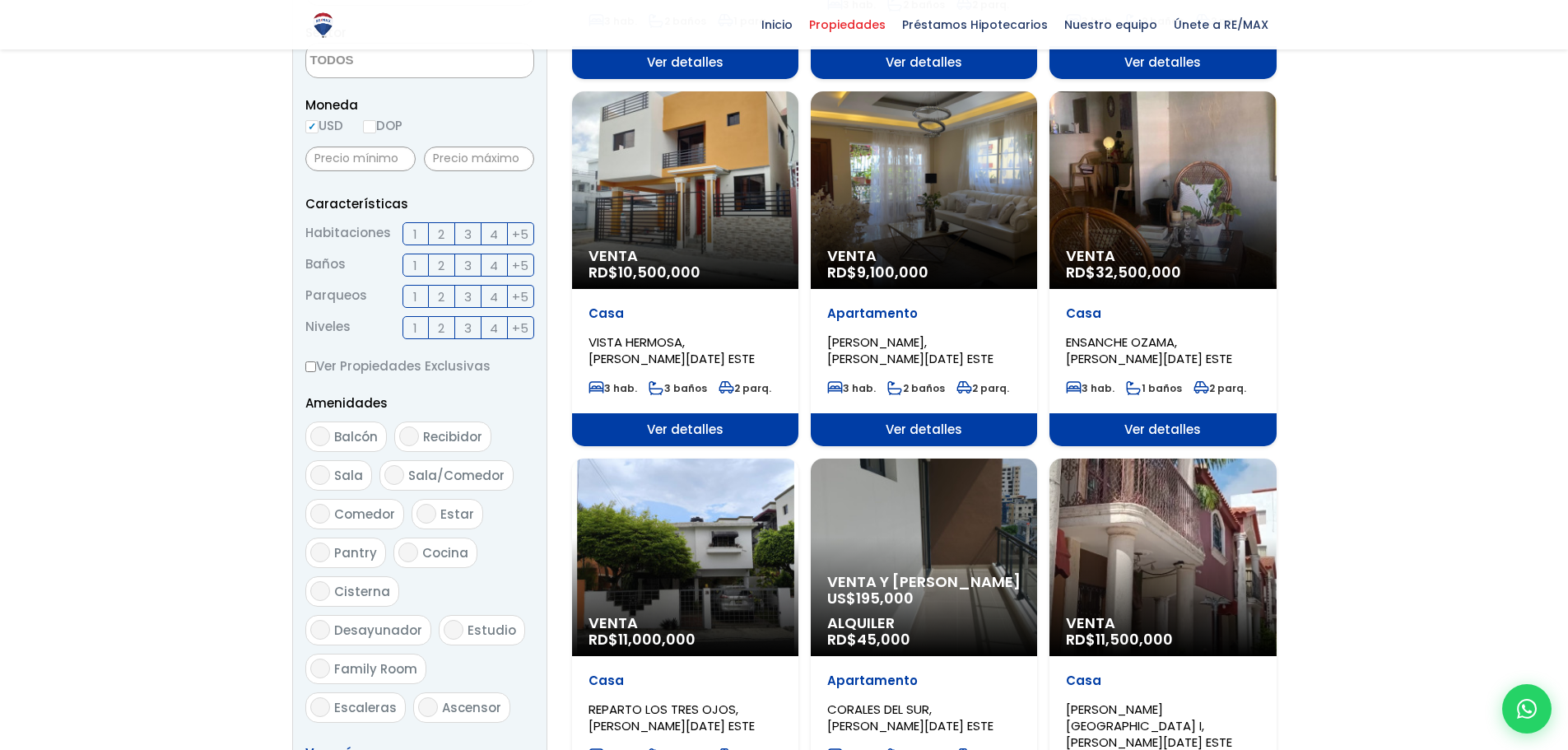
scroll to position [494, 0]
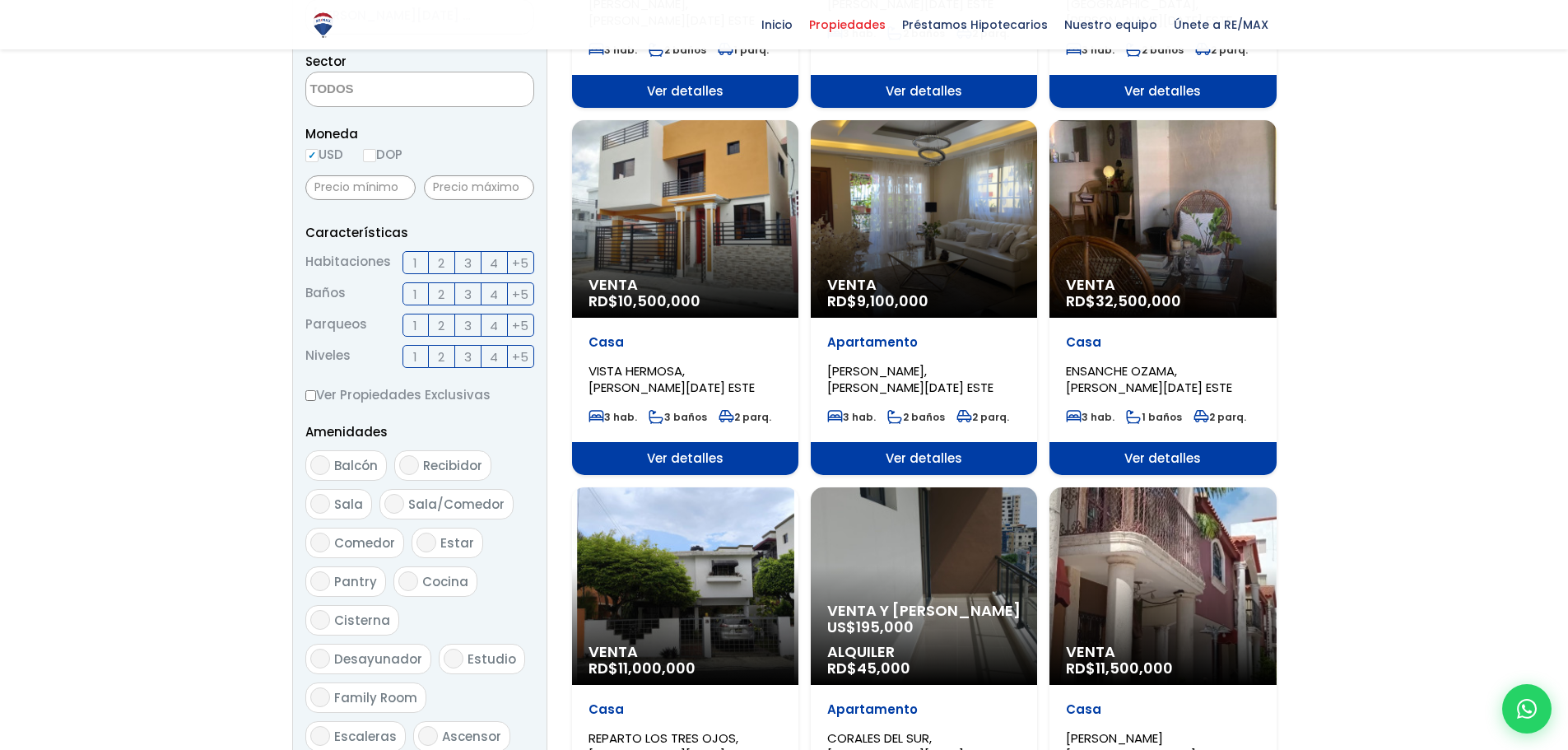
click at [666, 171] on div "Venta RD$ 10,500,000" at bounding box center [685, 219] width 226 height 198
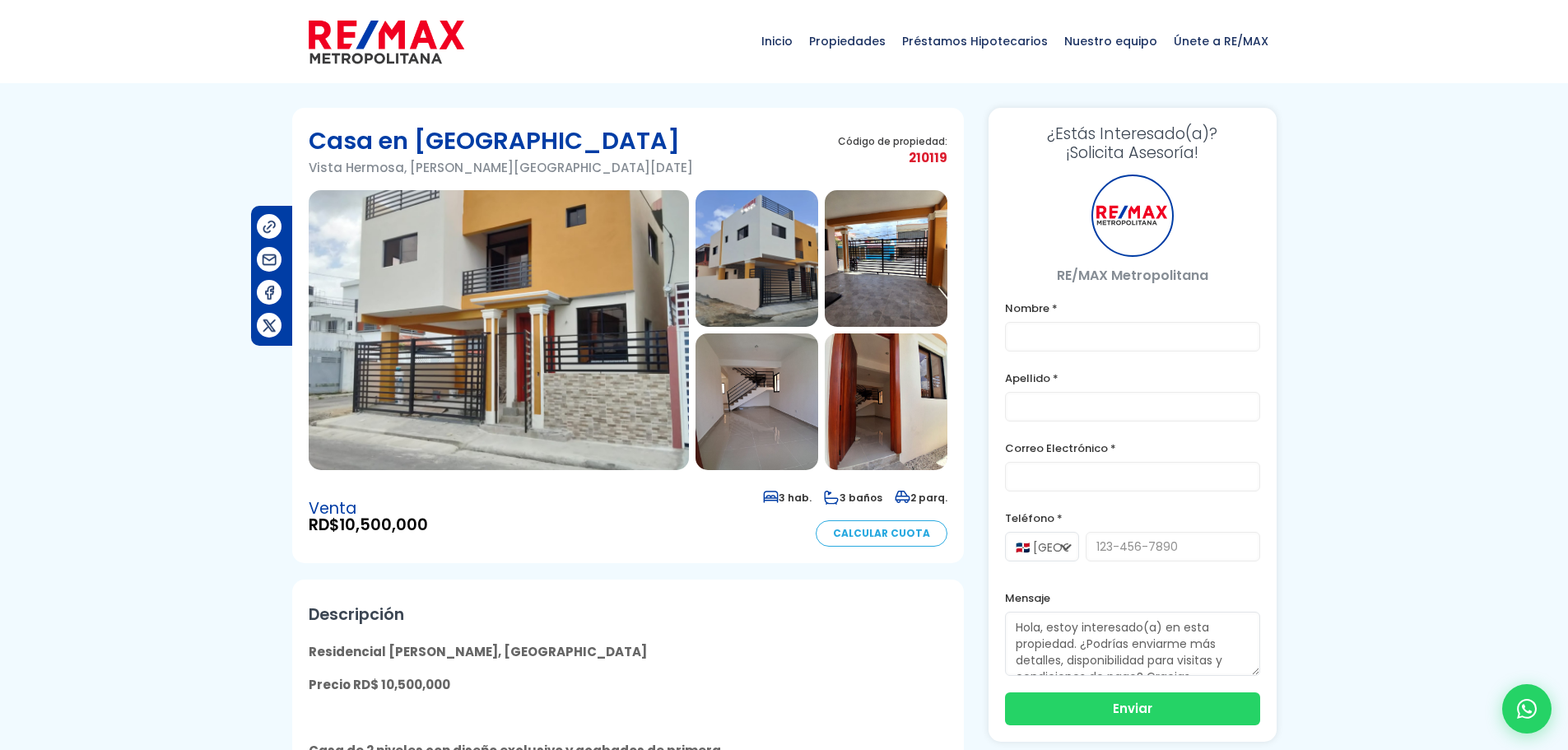
click at [591, 325] on img at bounding box center [498, 330] width 380 height 280
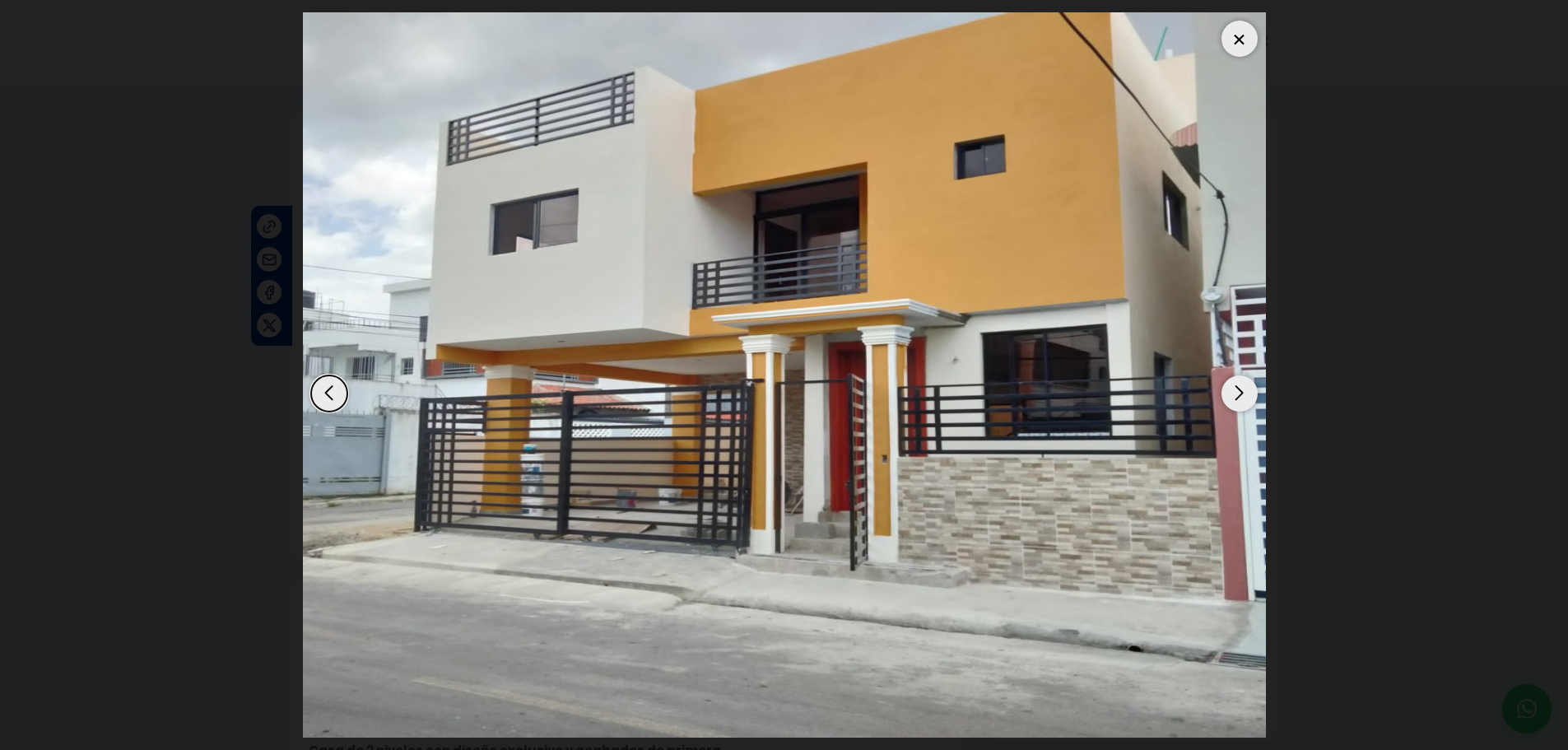
click at [1229, 393] on div "Next slide" at bounding box center [1239, 393] width 36 height 36
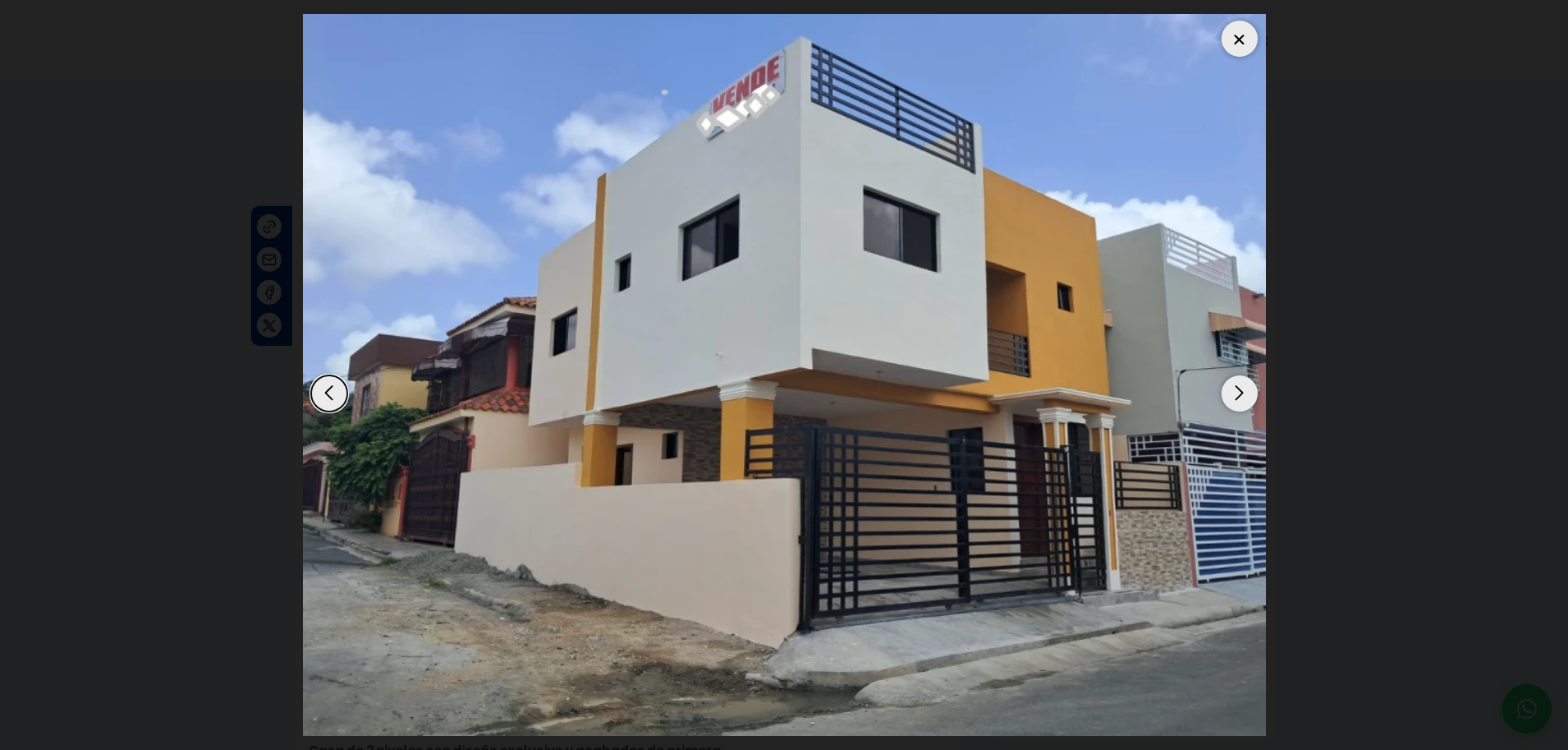
click at [1229, 393] on div "Next slide" at bounding box center [1239, 393] width 36 height 36
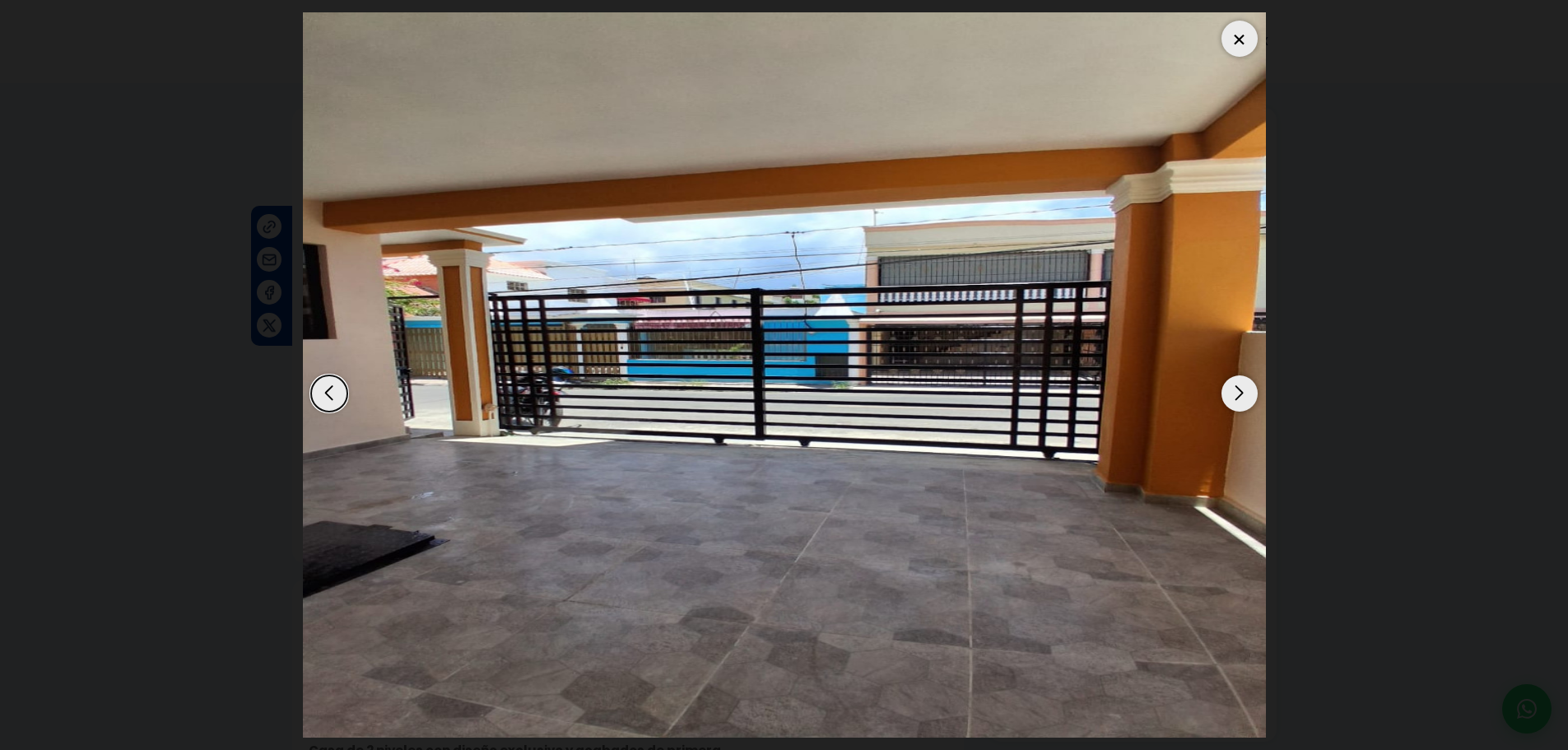
click at [1229, 393] on div "Next slide" at bounding box center [1239, 393] width 36 height 36
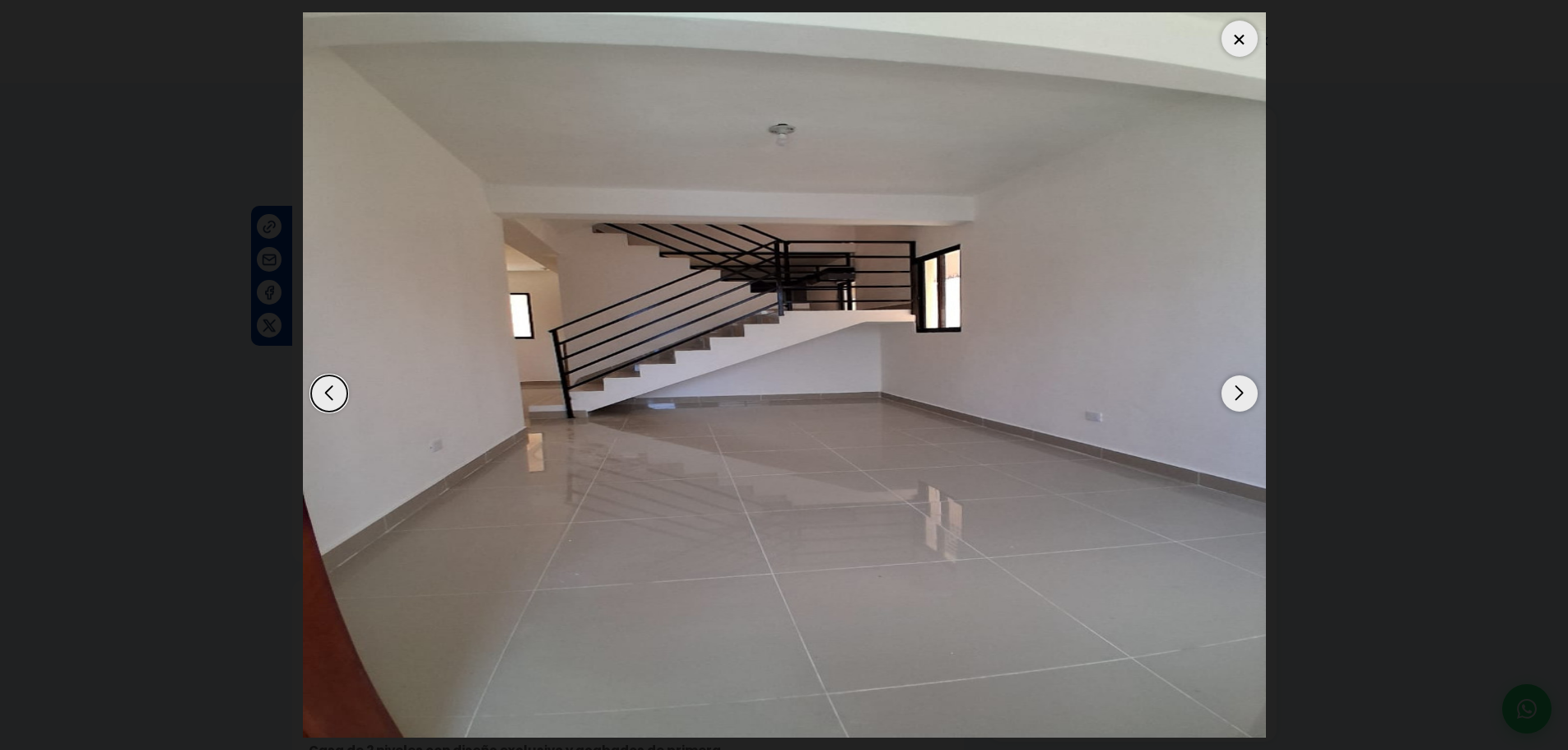
click at [1229, 393] on div "Next slide" at bounding box center [1239, 393] width 36 height 36
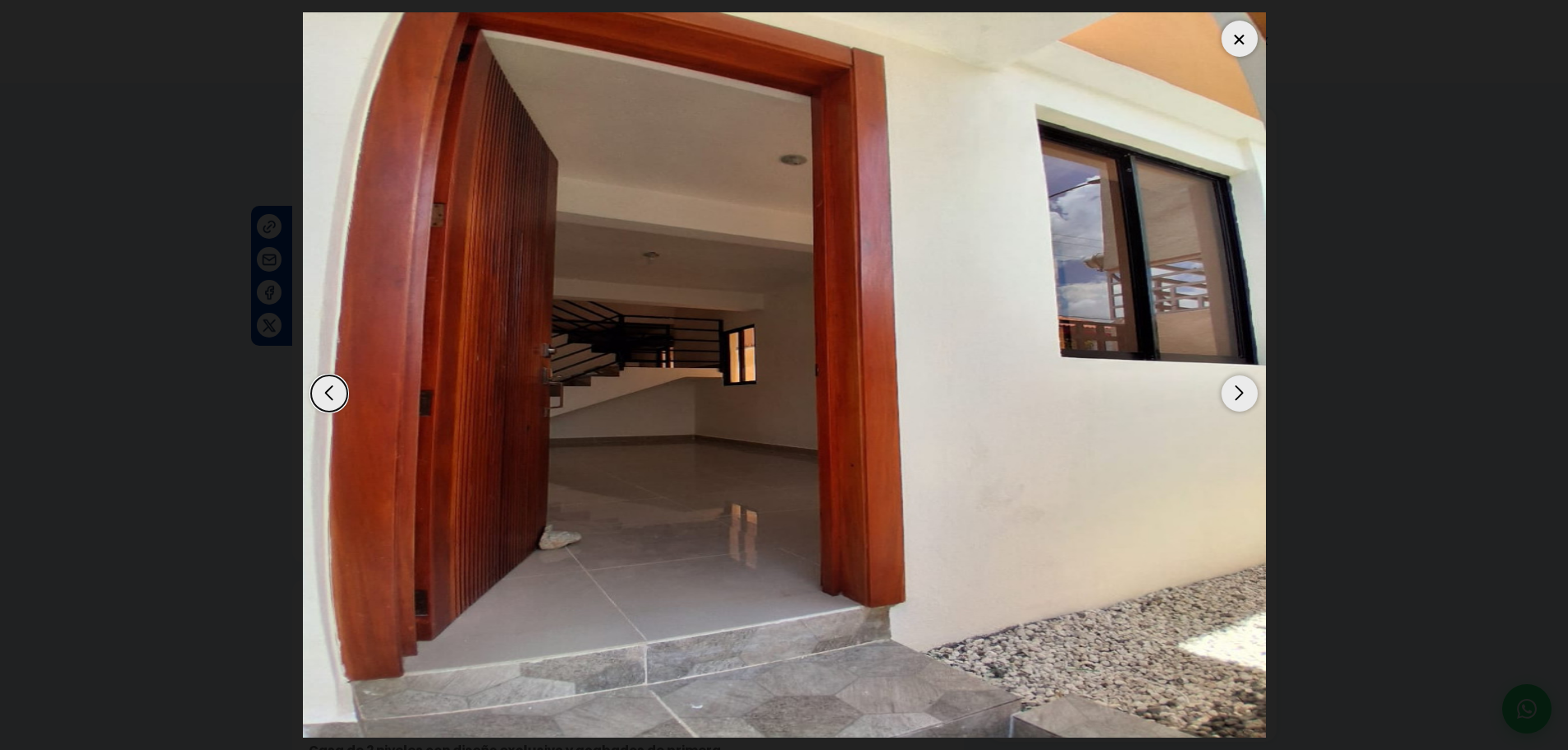
click at [1229, 393] on div "Next slide" at bounding box center [1239, 393] width 36 height 36
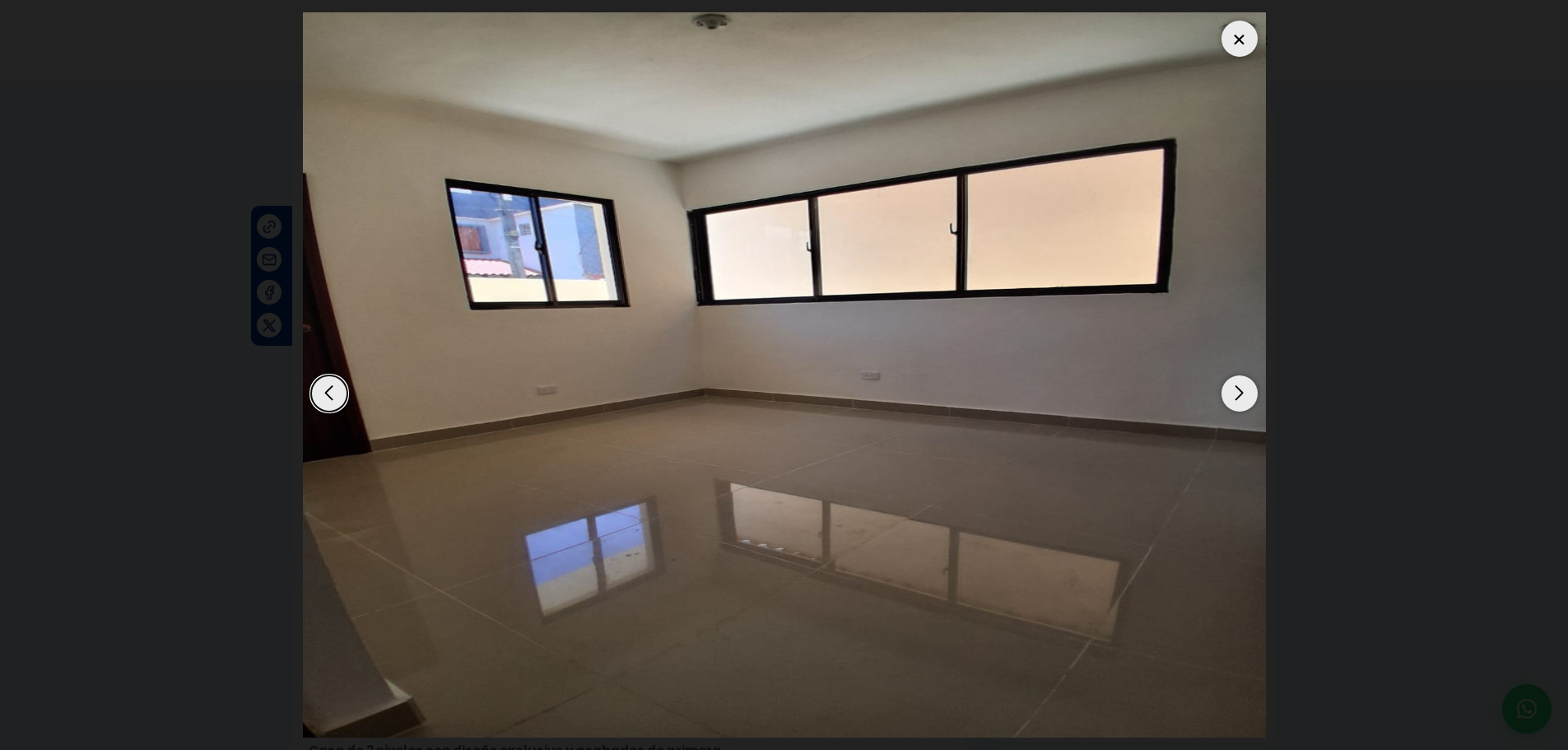
click at [1229, 393] on div "Next slide" at bounding box center [1239, 393] width 36 height 36
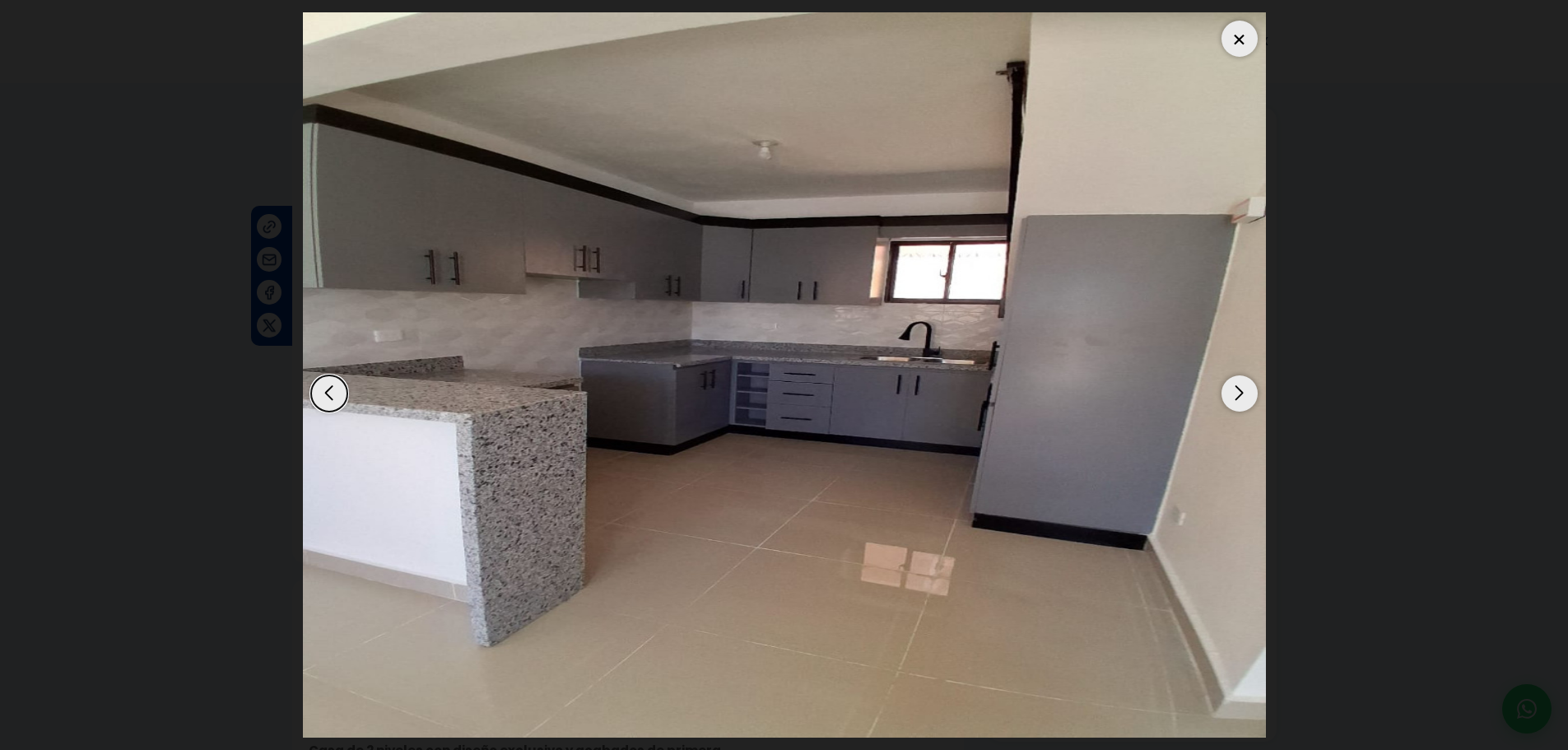
click at [1229, 393] on div "Next slide" at bounding box center [1239, 393] width 36 height 36
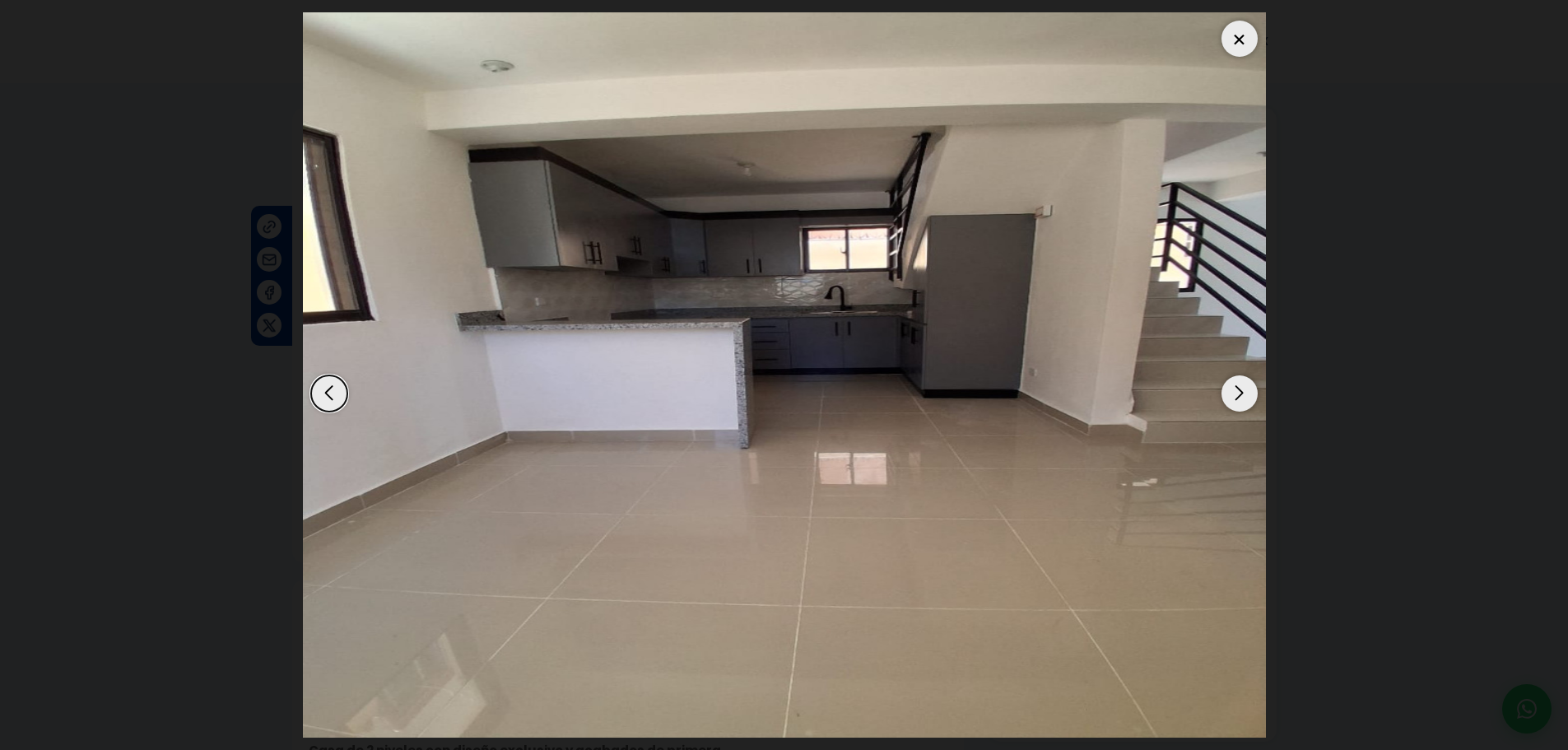
click at [1229, 393] on div "Next slide" at bounding box center [1239, 393] width 36 height 36
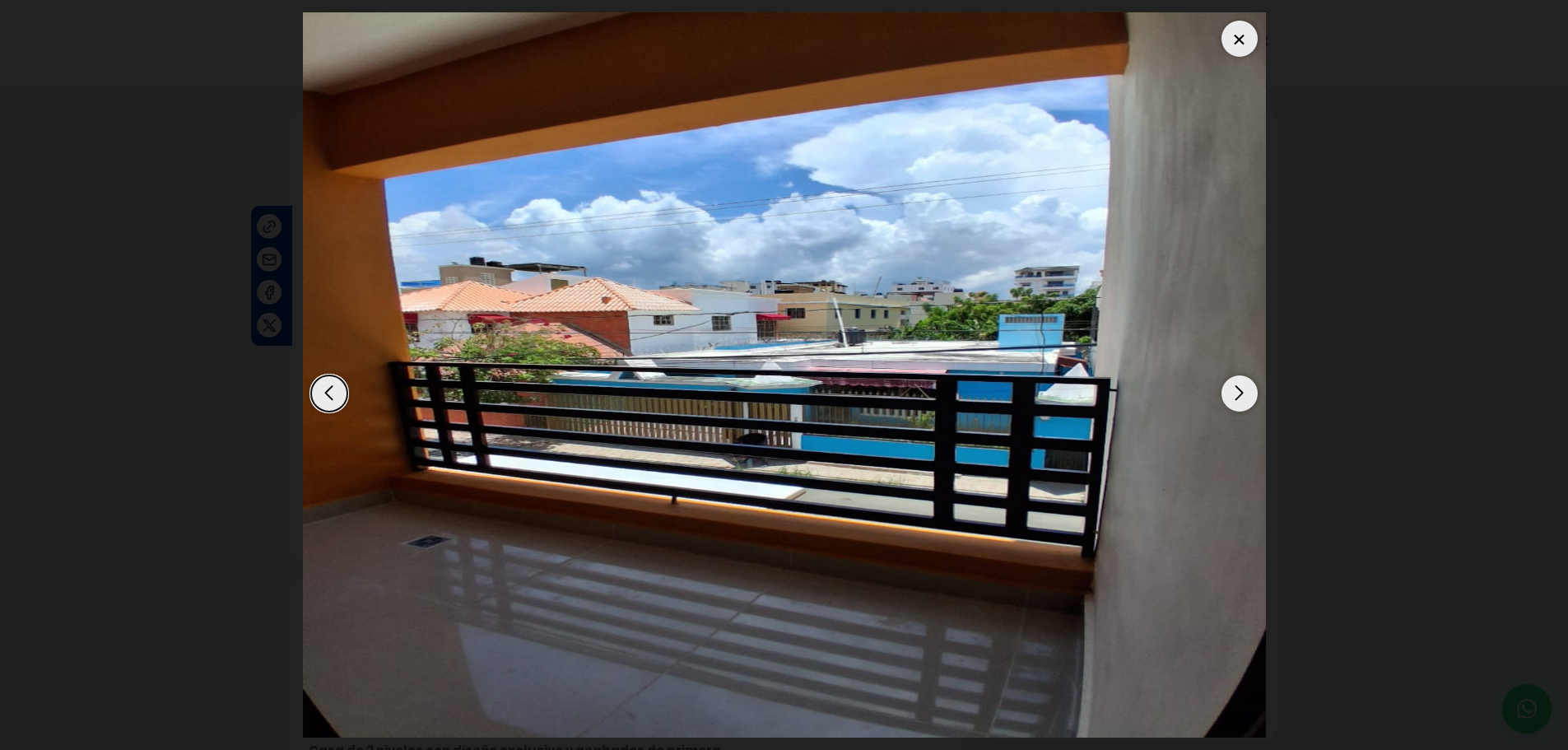
click at [1229, 393] on div "Next slide" at bounding box center [1239, 393] width 36 height 36
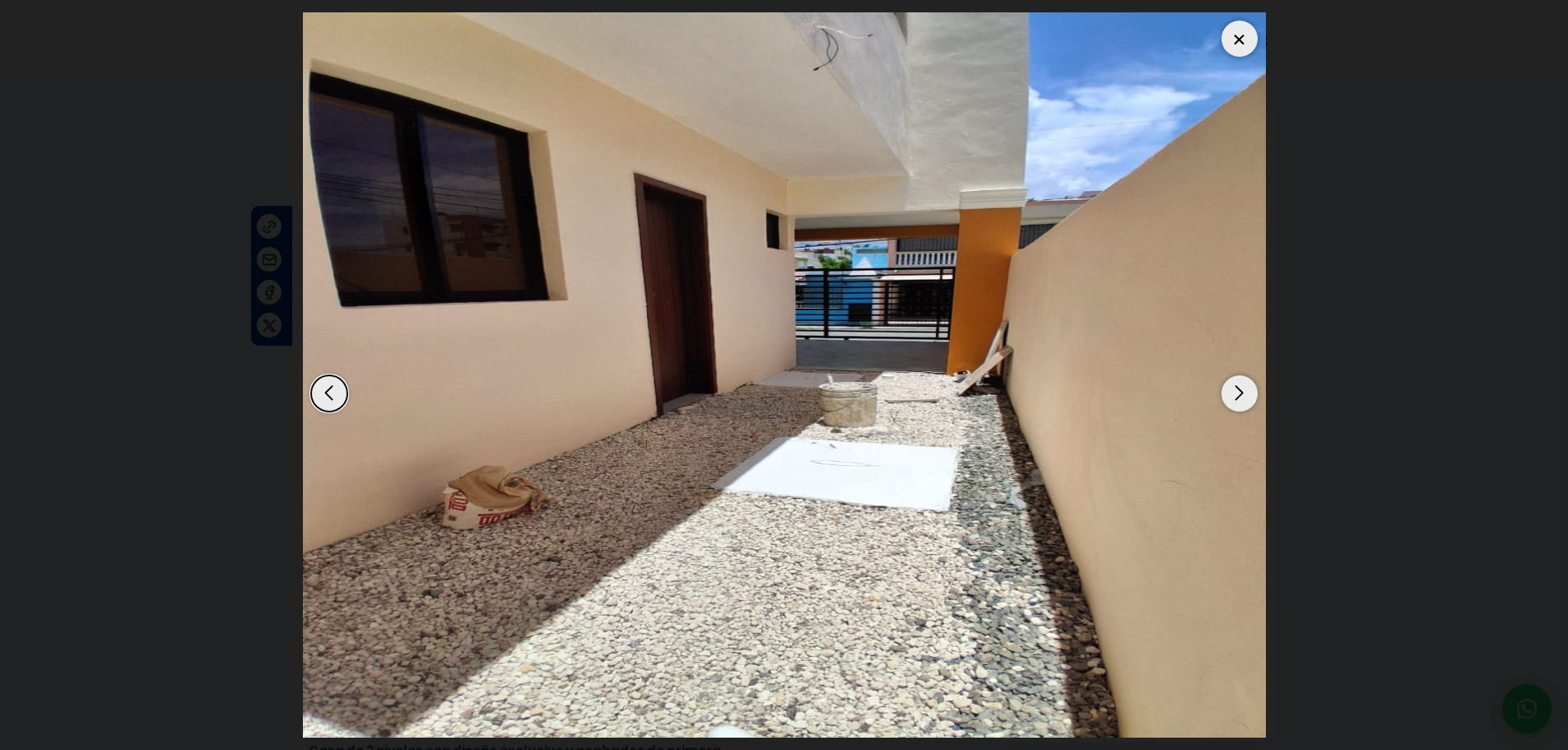
click at [1229, 393] on div "Next slide" at bounding box center [1239, 393] width 36 height 36
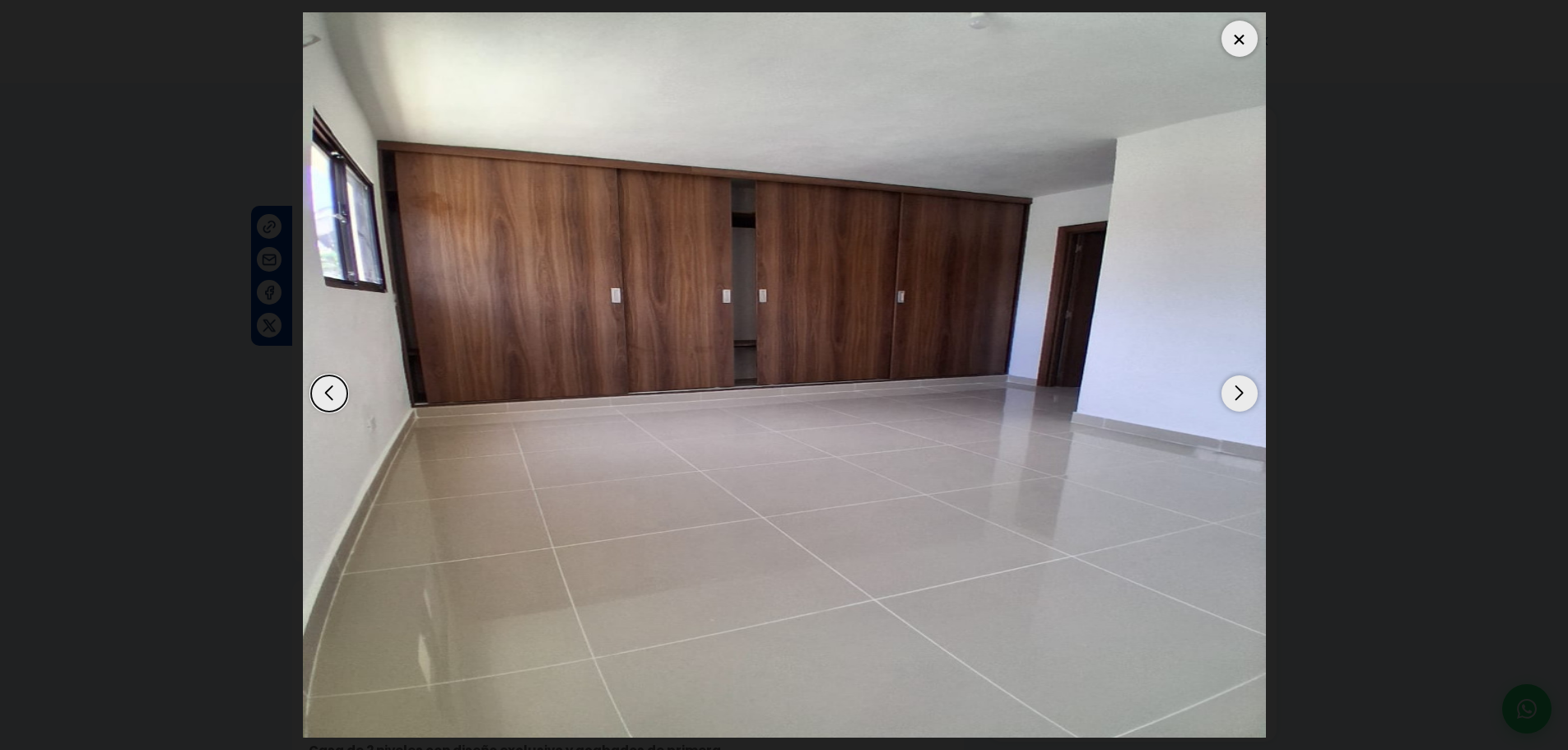
click at [1229, 393] on div "Next slide" at bounding box center [1239, 393] width 36 height 36
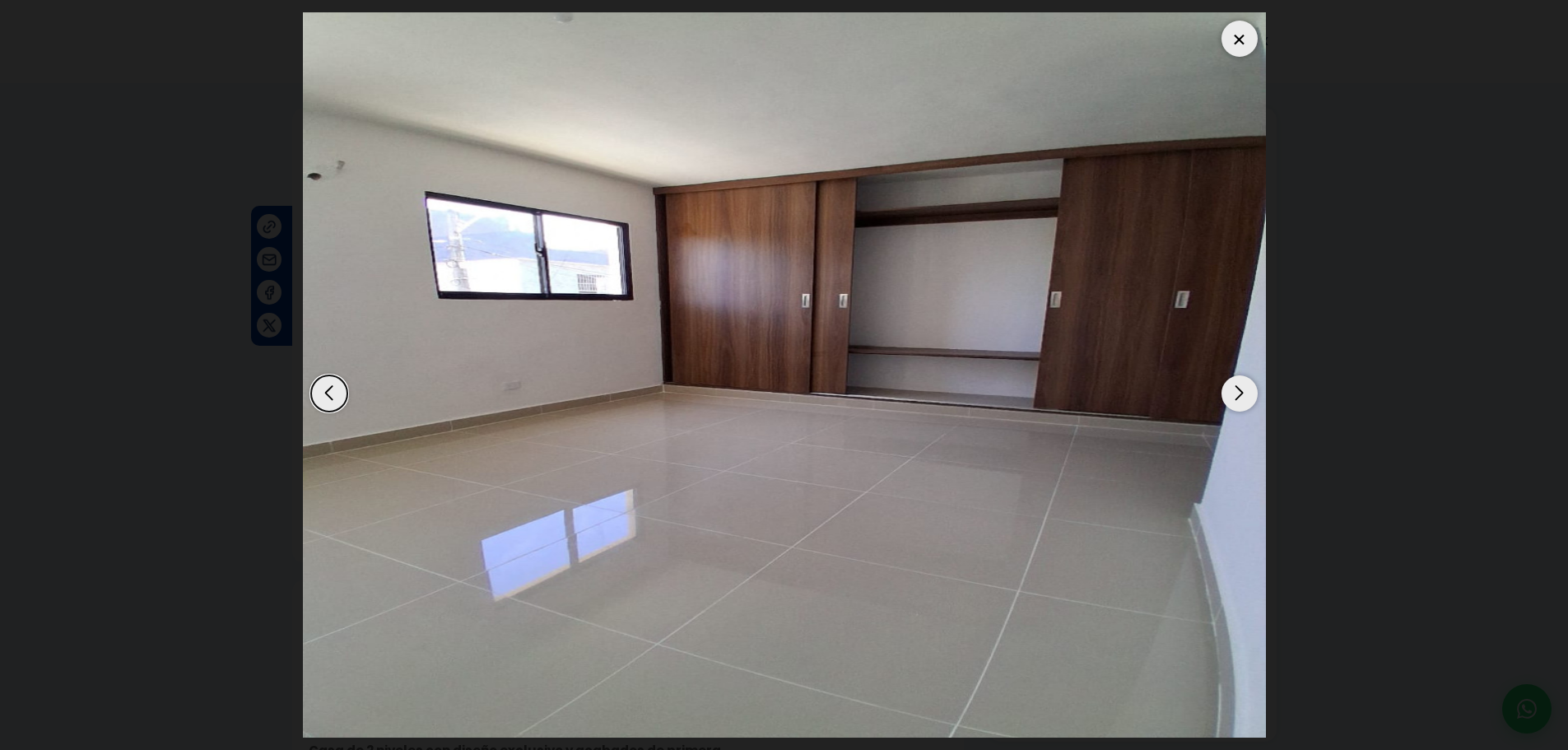
click at [1229, 393] on div "Next slide" at bounding box center [1239, 393] width 36 height 36
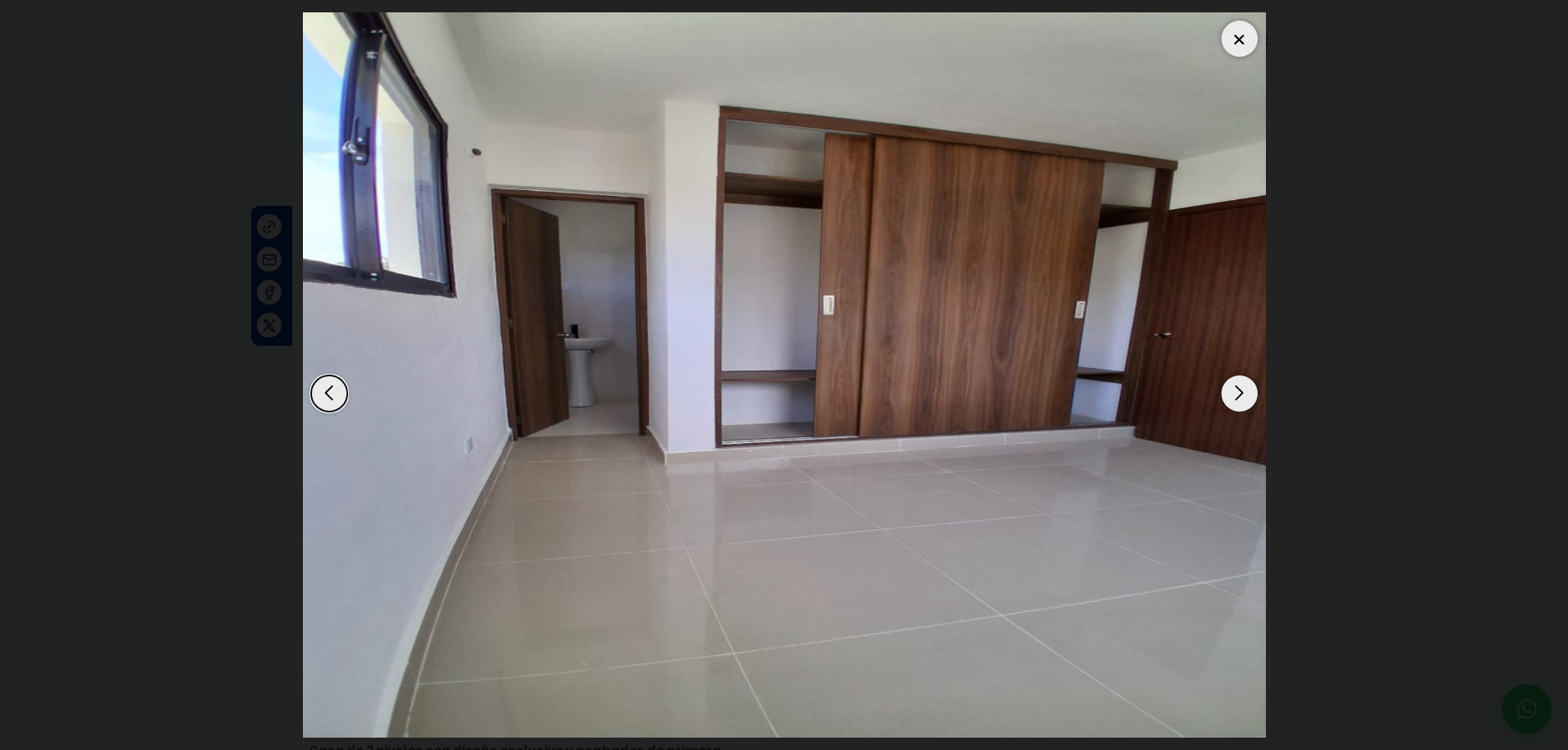
click at [1229, 393] on div "Next slide" at bounding box center [1239, 393] width 36 height 36
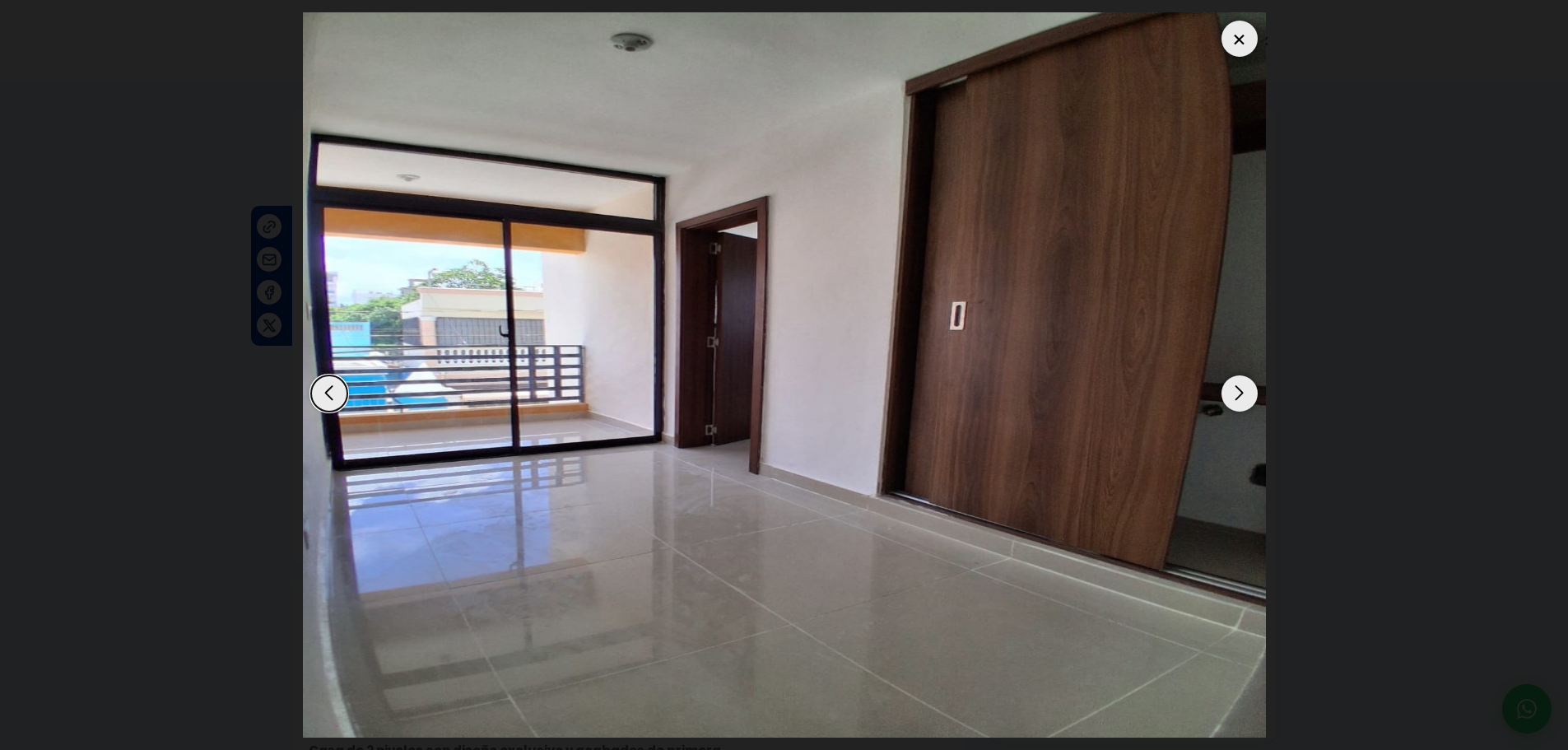
click at [1229, 393] on div "Next slide" at bounding box center [1239, 393] width 36 height 36
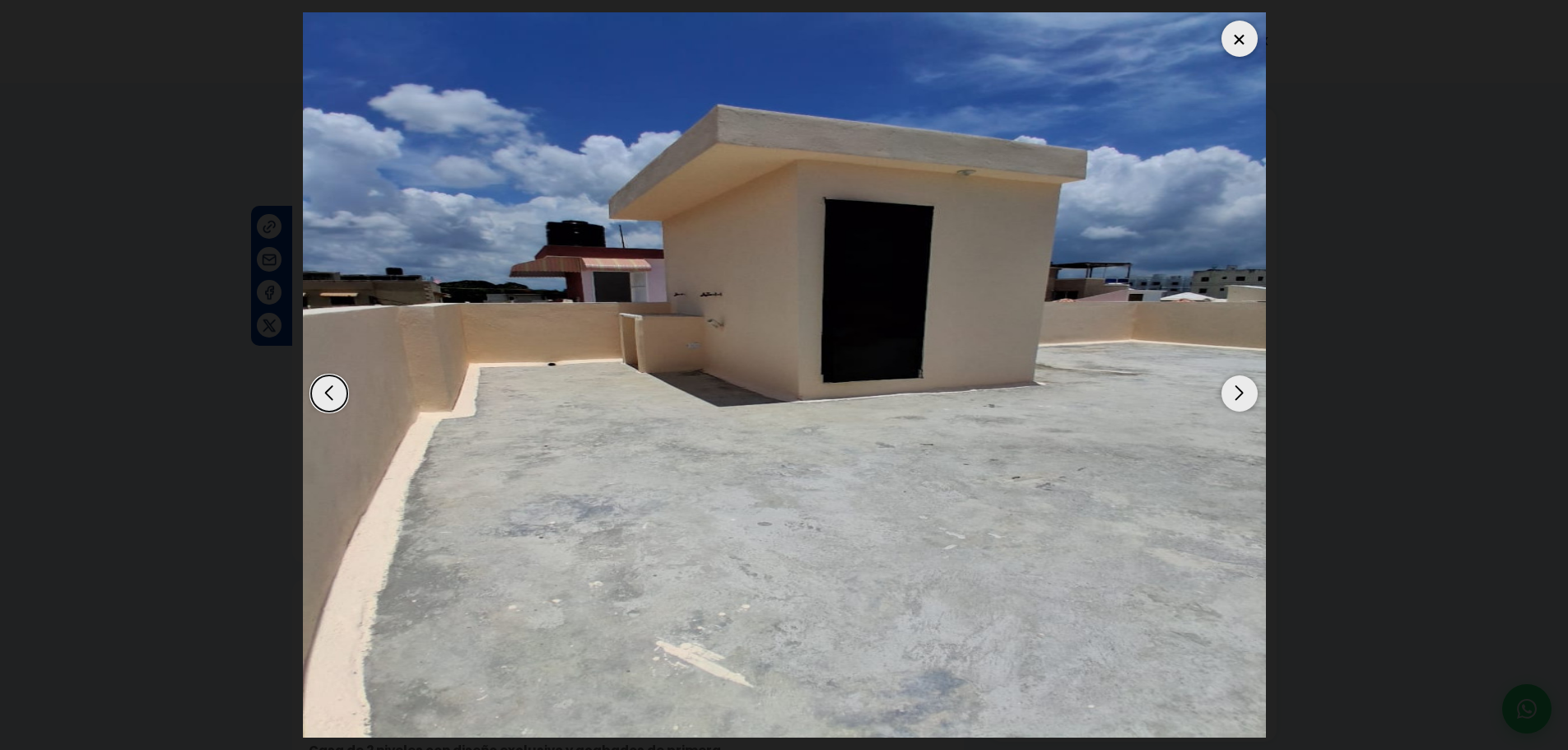
click at [1236, 35] on div at bounding box center [1239, 38] width 36 height 36
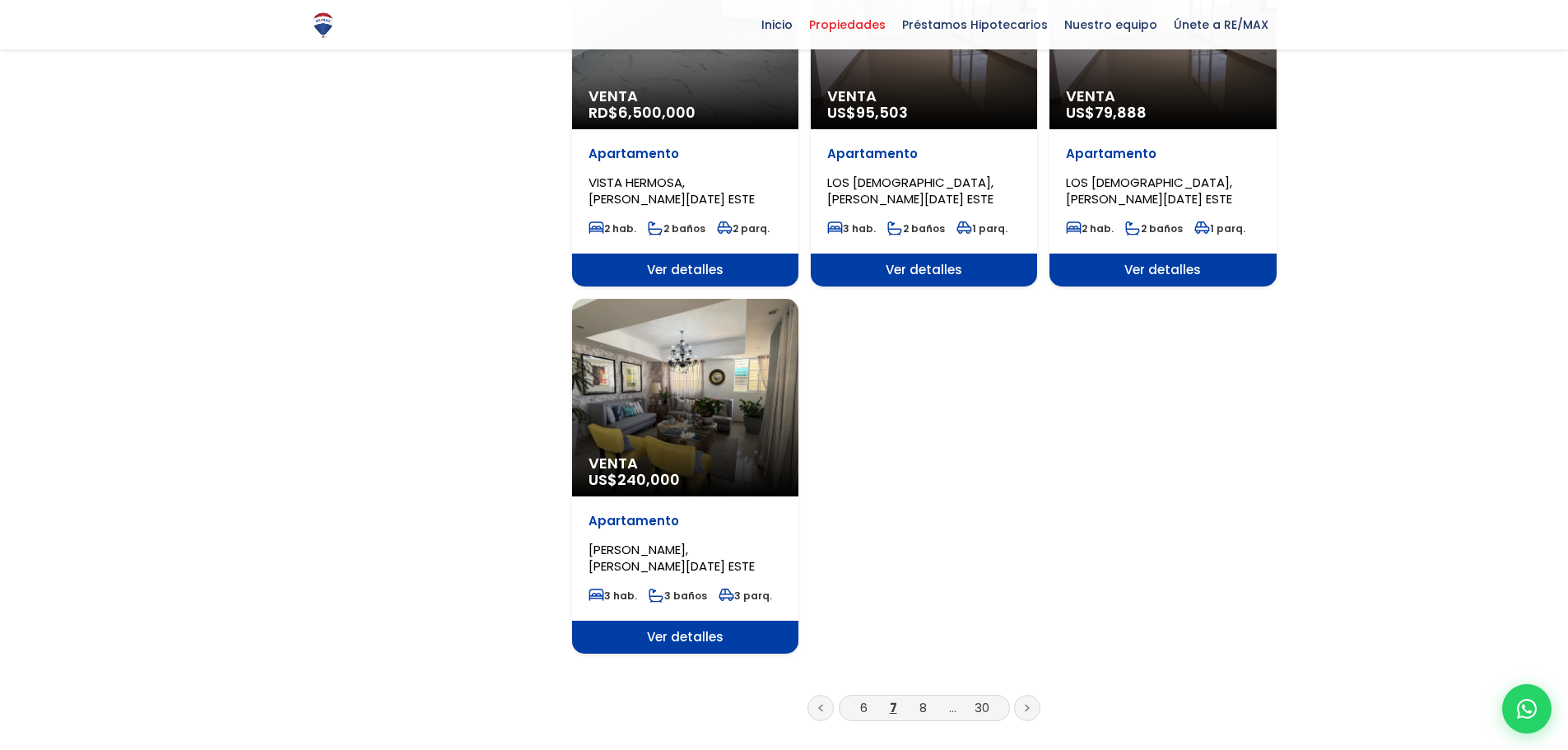
scroll to position [1810, 0]
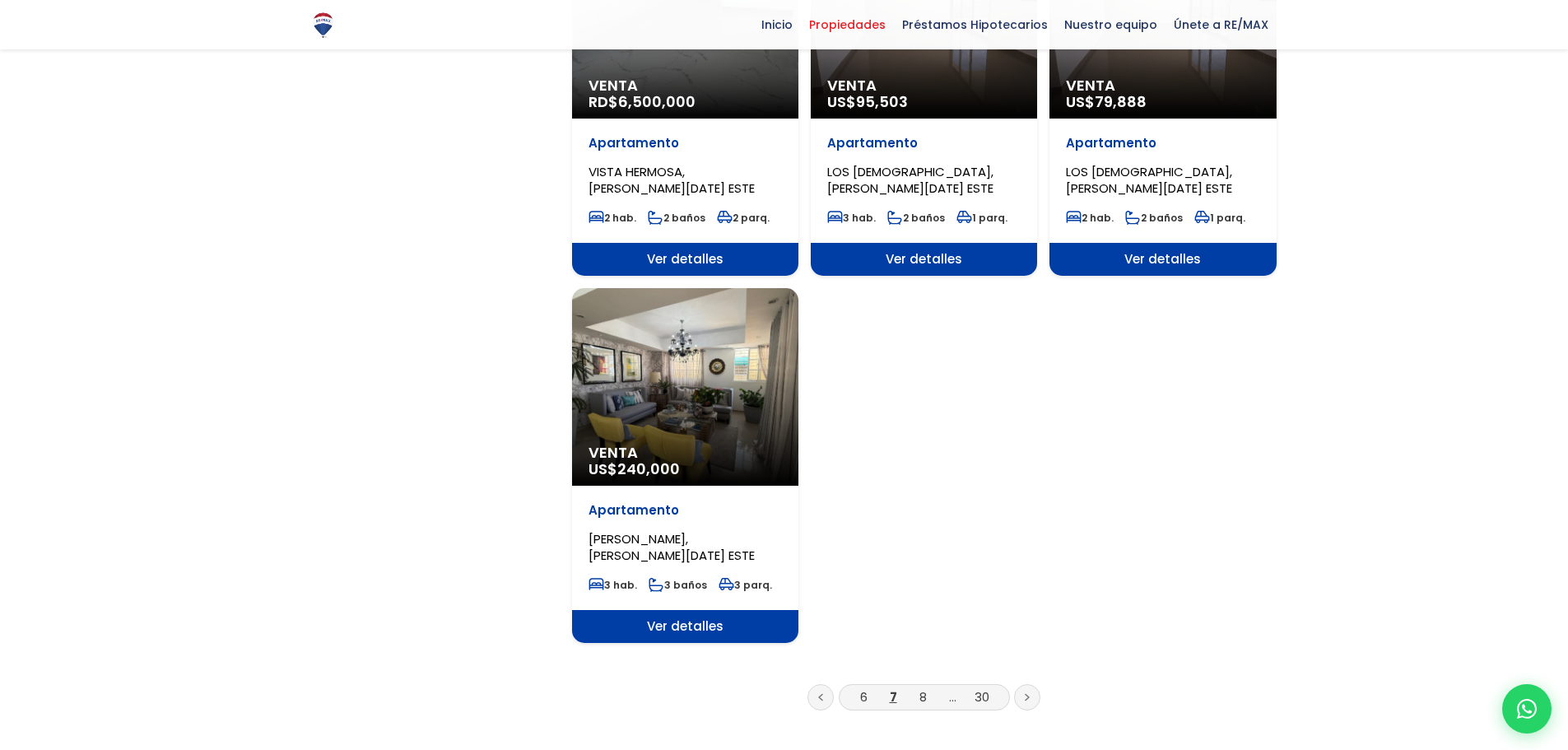
click at [918, 686] on li "8" at bounding box center [923, 696] width 27 height 20
click at [926, 688] on link "8" at bounding box center [923, 696] width 7 height 17
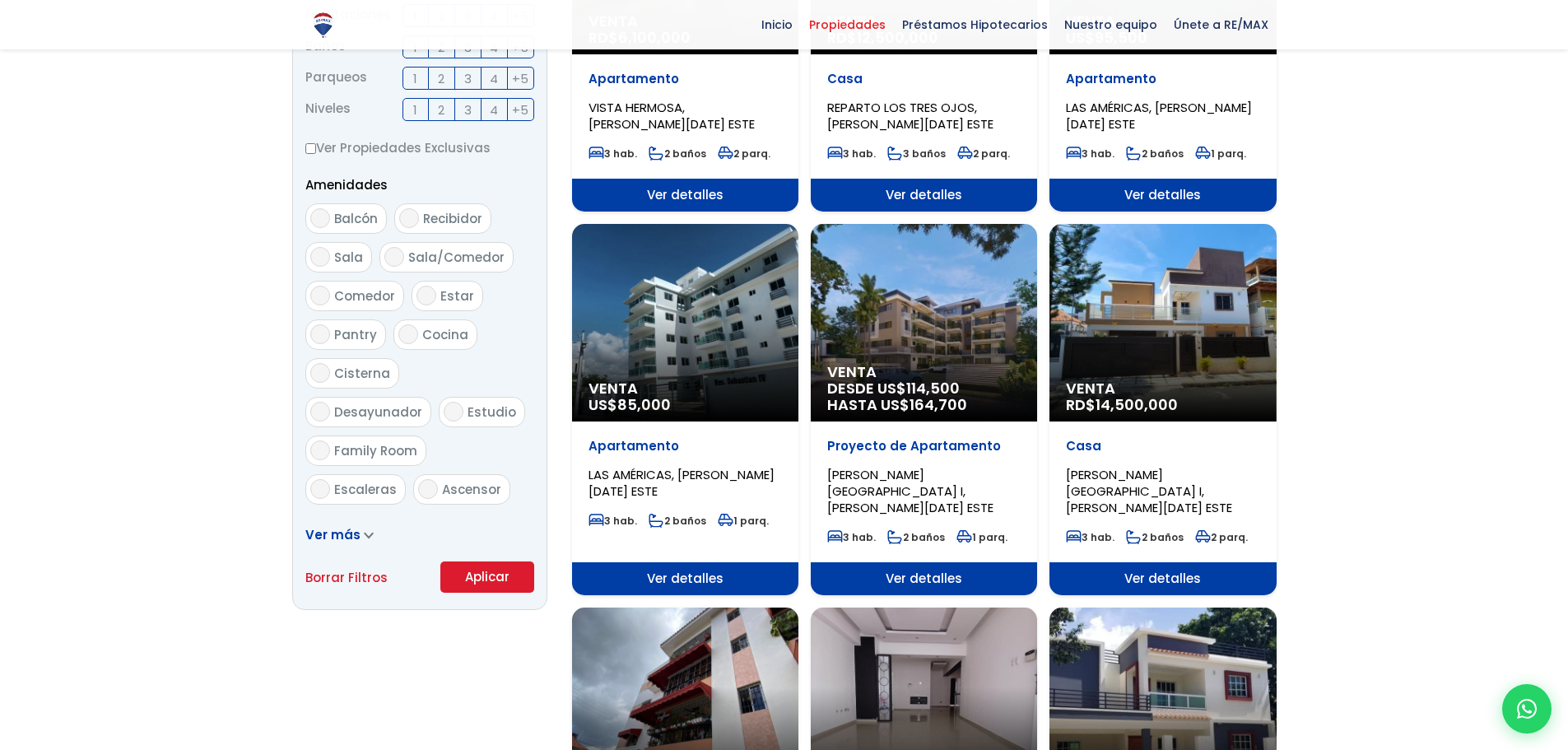
scroll to position [823, 0]
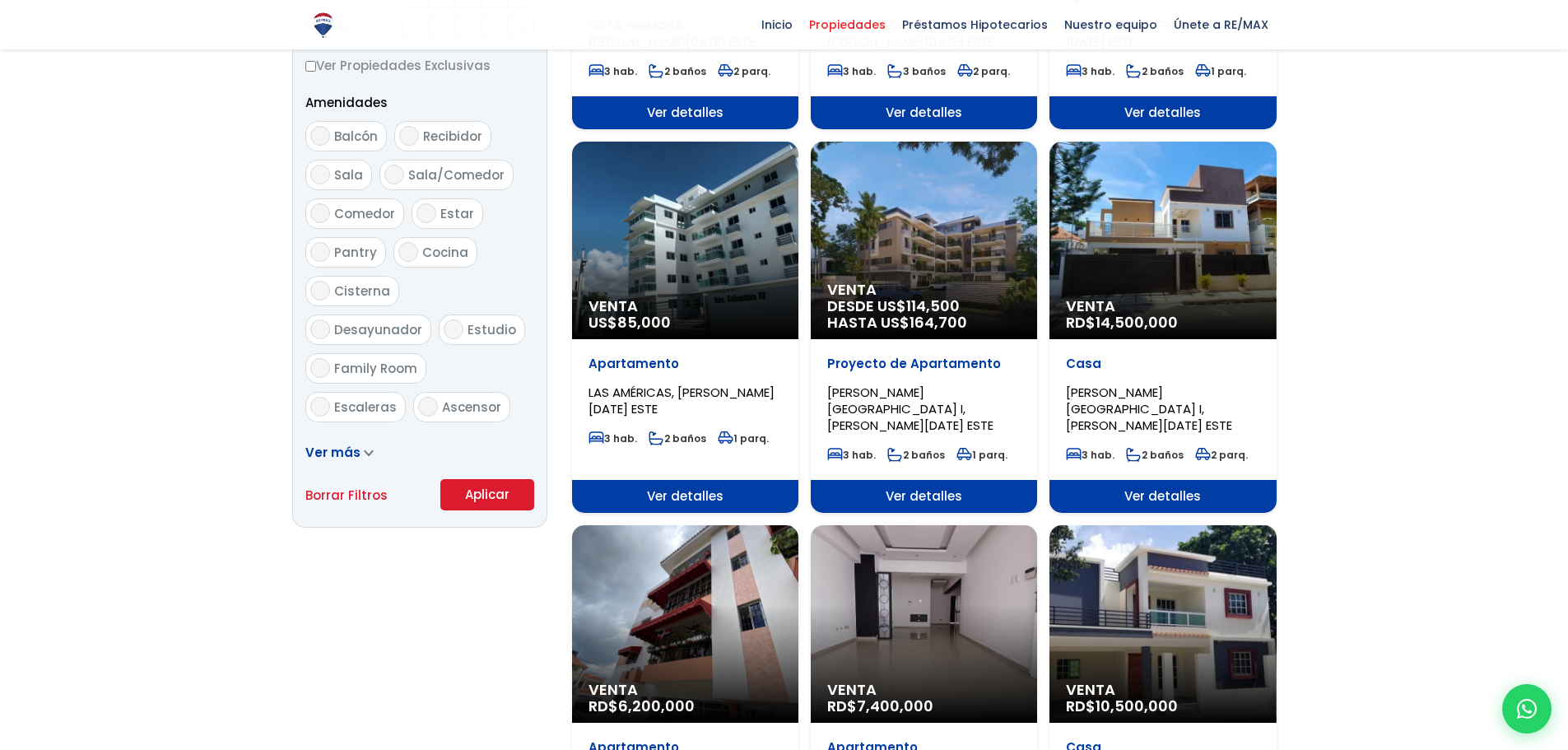
click at [730, 235] on div "Venta US$ 85,000" at bounding box center [685, 240] width 226 height 198
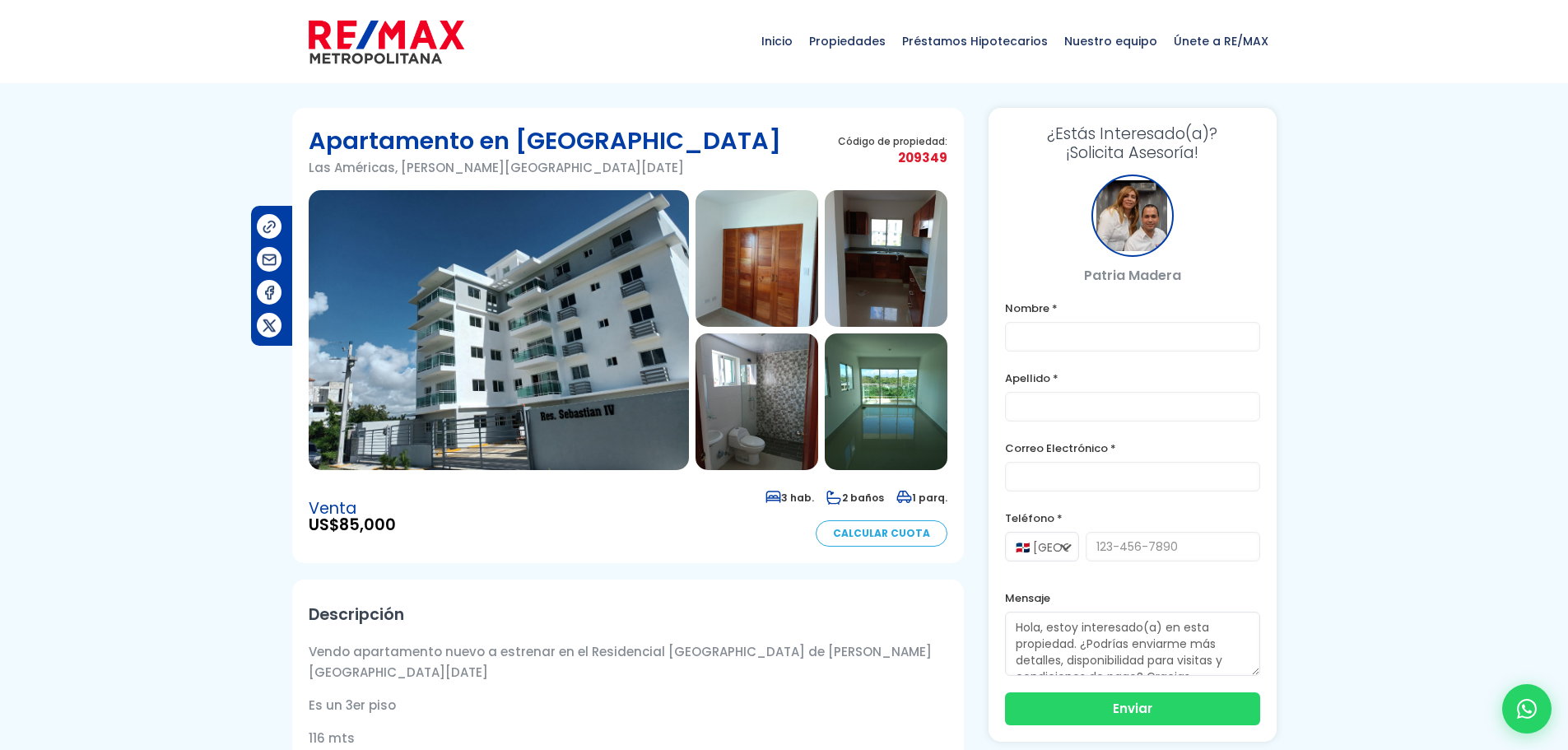
click at [652, 375] on img at bounding box center [498, 330] width 380 height 280
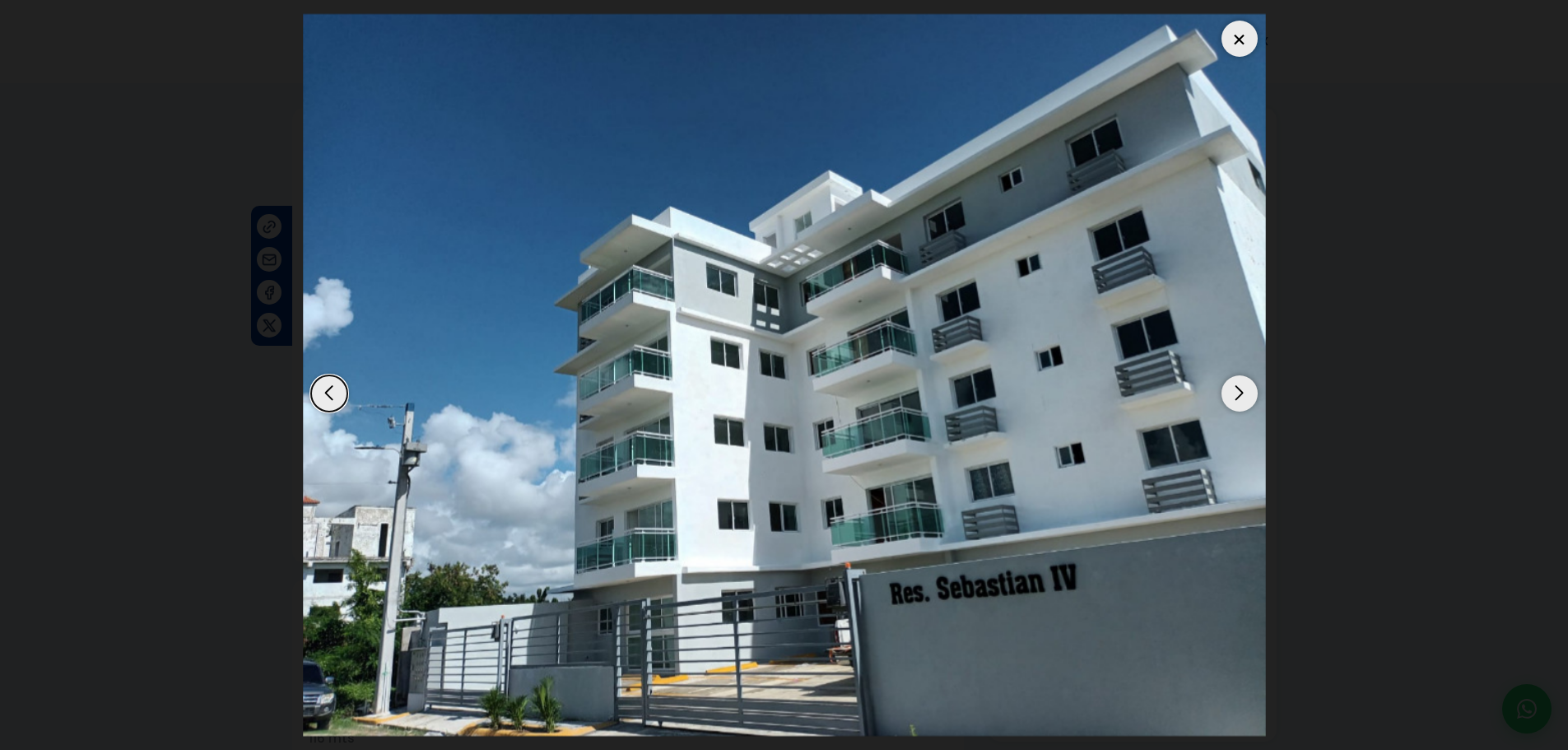
click at [1245, 386] on div "Next slide" at bounding box center [1239, 393] width 36 height 36
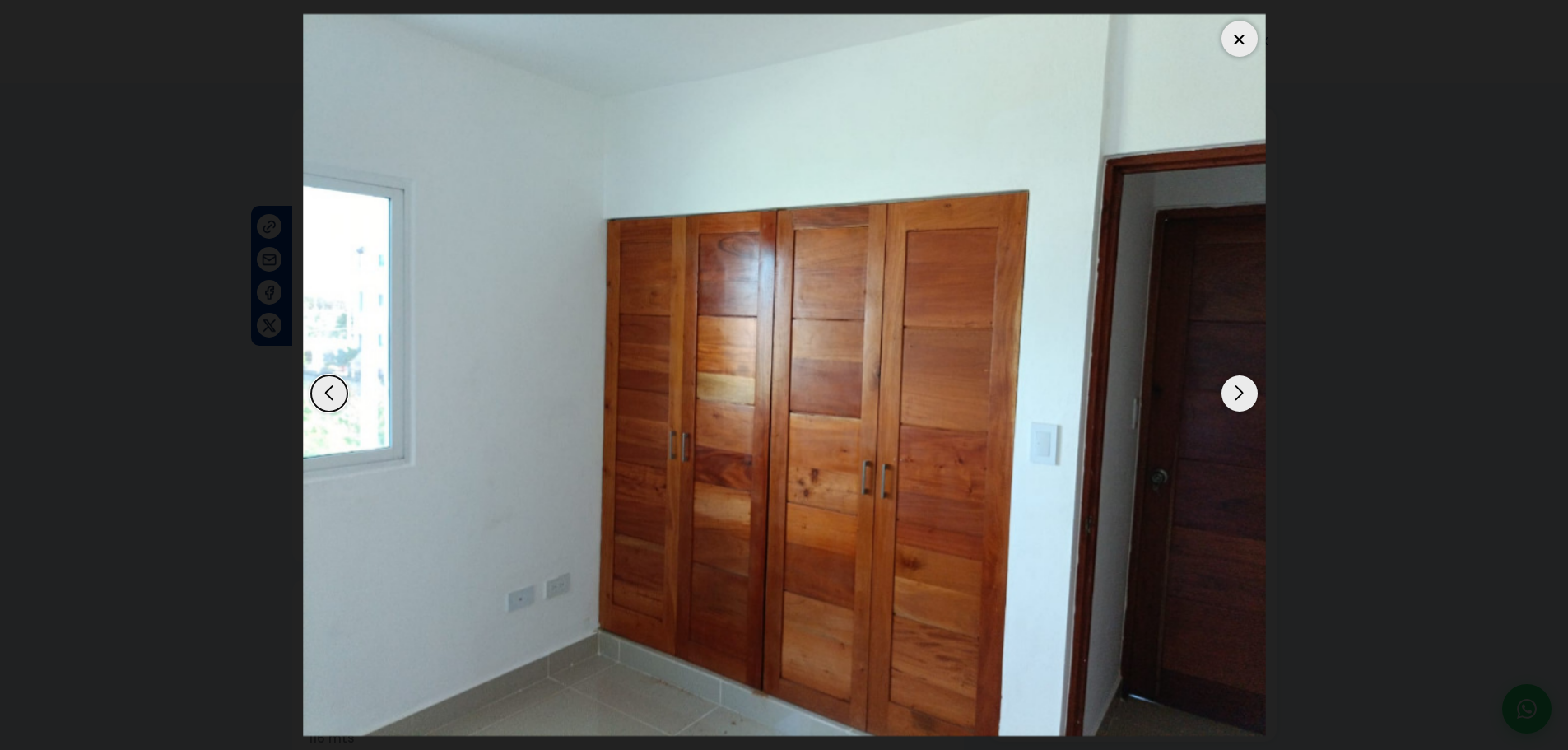
click at [1243, 391] on div "Next slide" at bounding box center [1239, 393] width 36 height 36
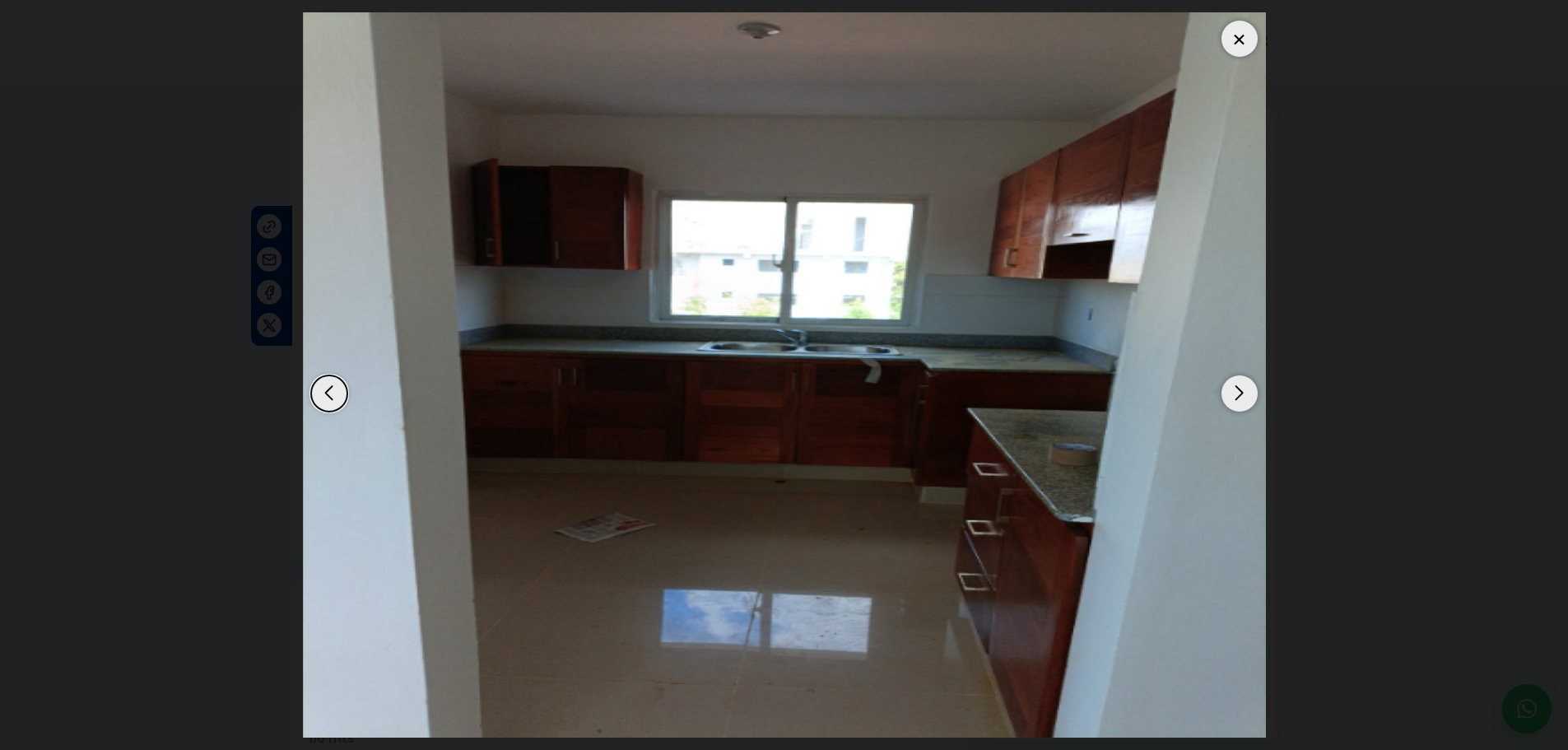
click at [1243, 391] on div "Next slide" at bounding box center [1239, 393] width 36 height 36
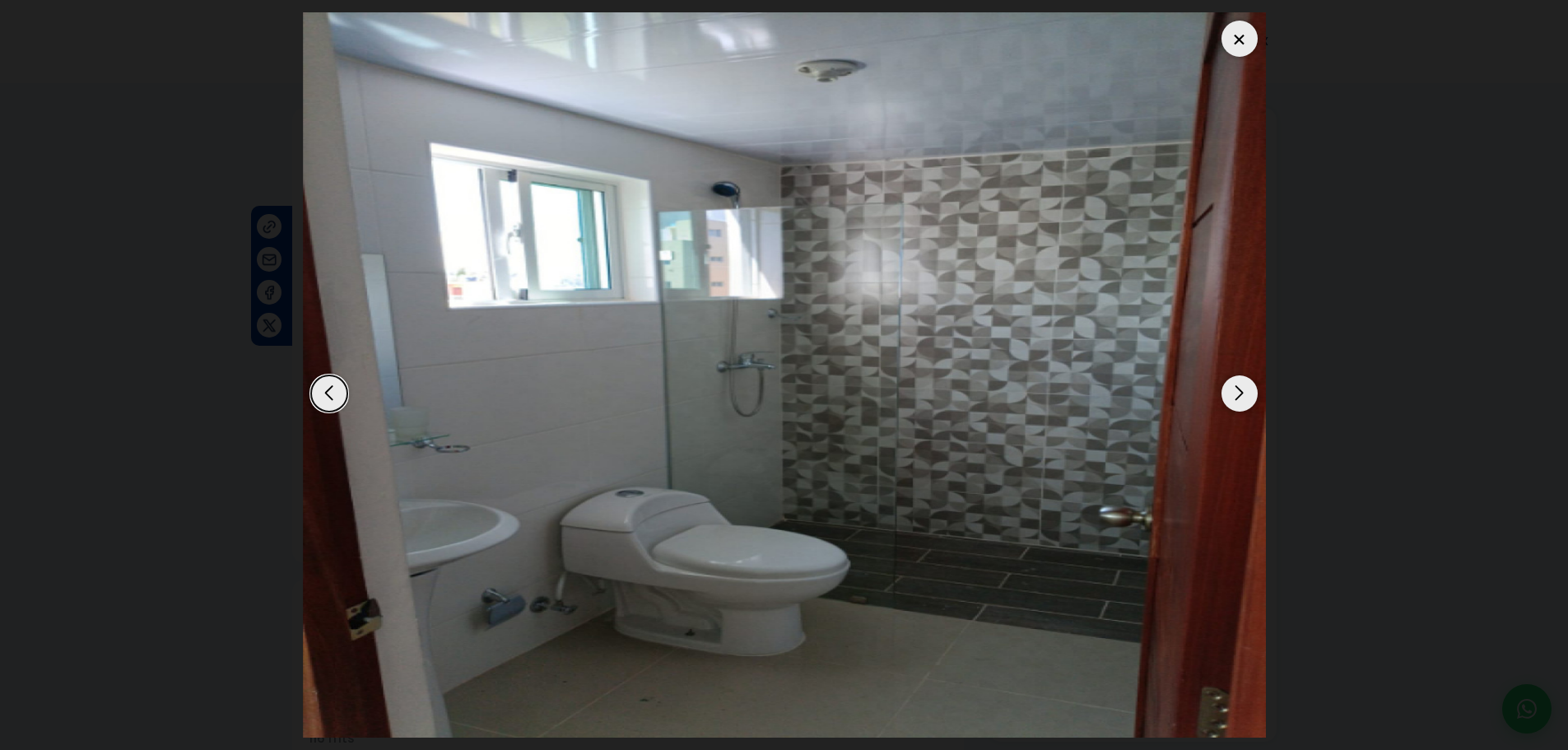
click at [1243, 391] on div "Next slide" at bounding box center [1239, 393] width 36 height 36
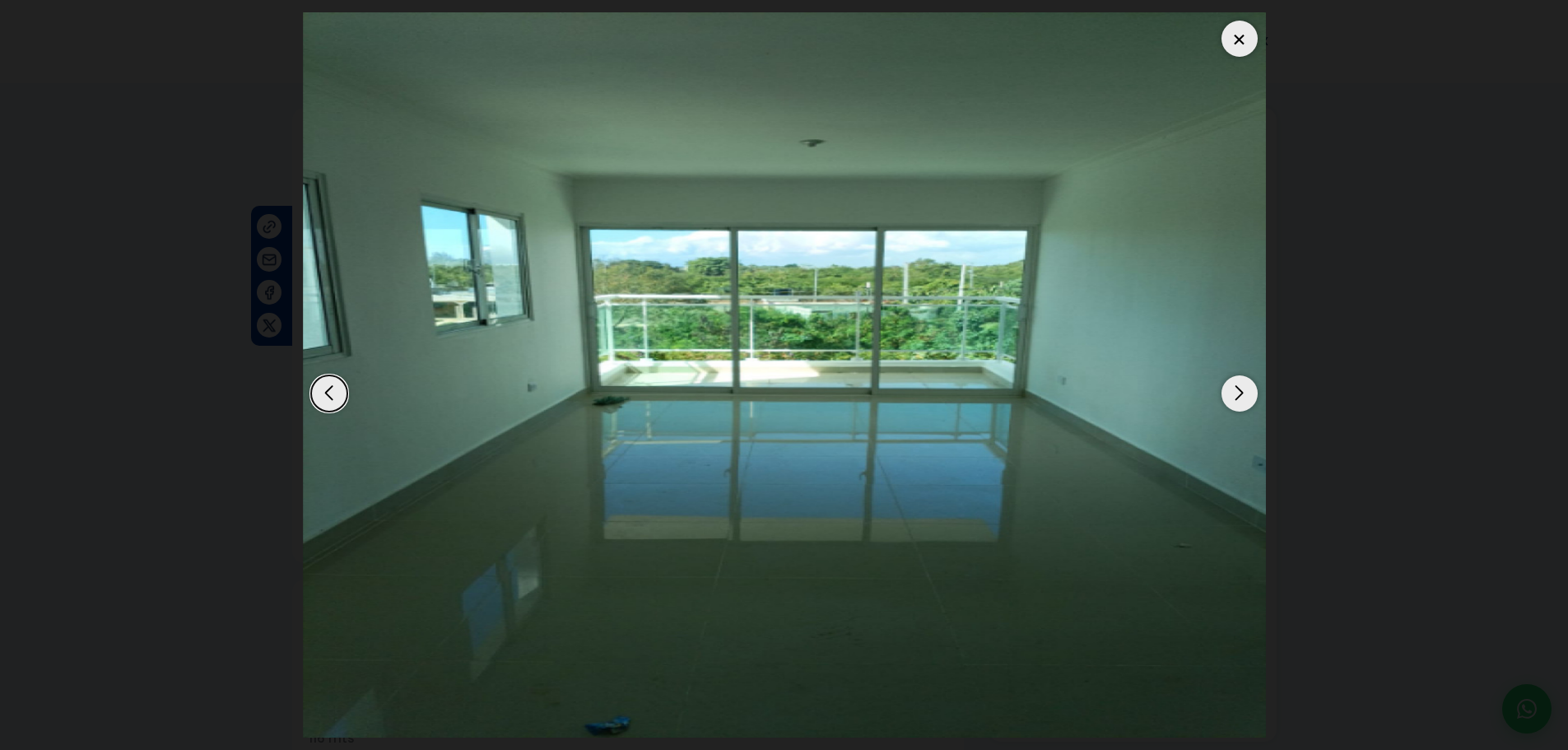
click at [1243, 391] on div "Next slide" at bounding box center [1239, 393] width 36 height 36
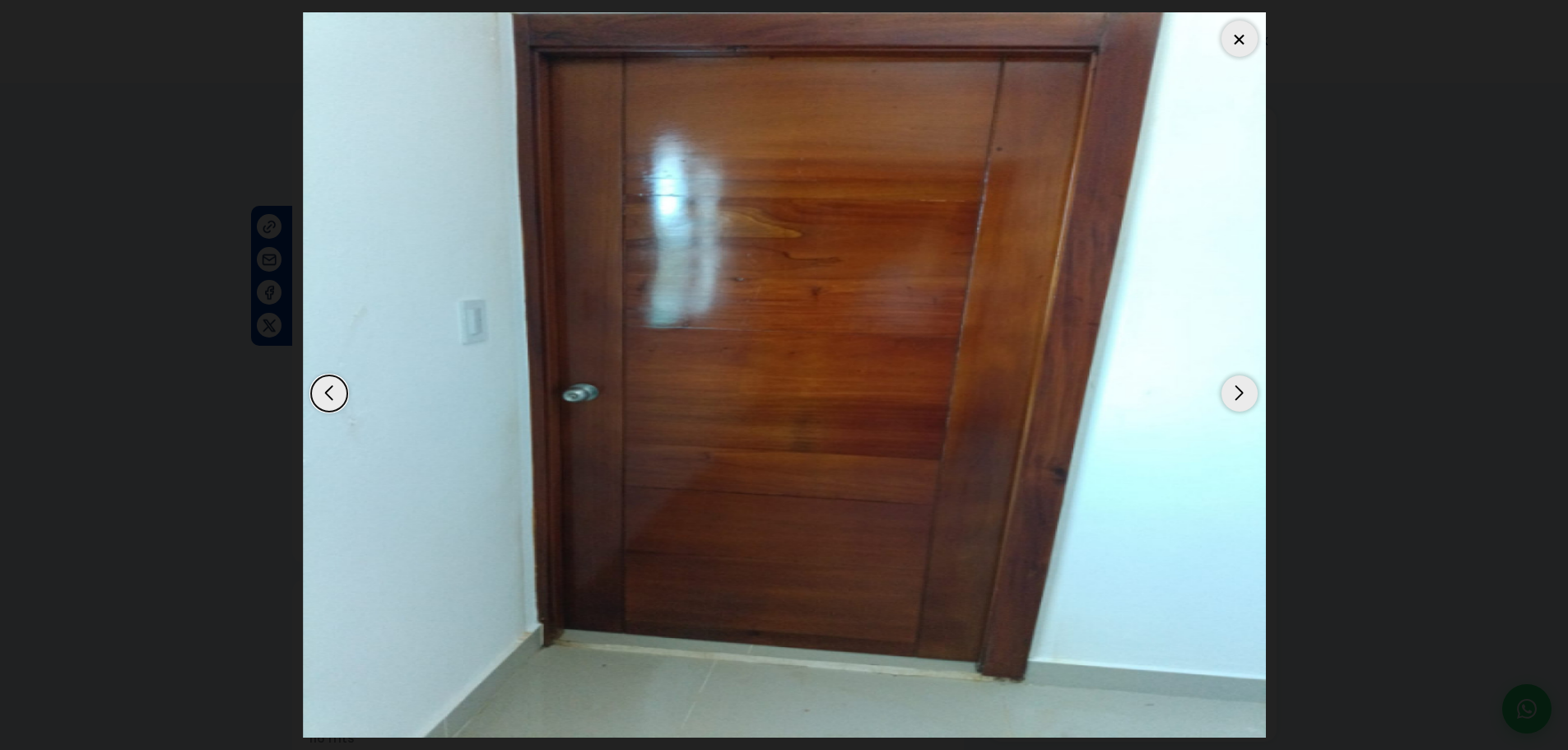
click at [1243, 391] on div "Next slide" at bounding box center [1239, 393] width 36 height 36
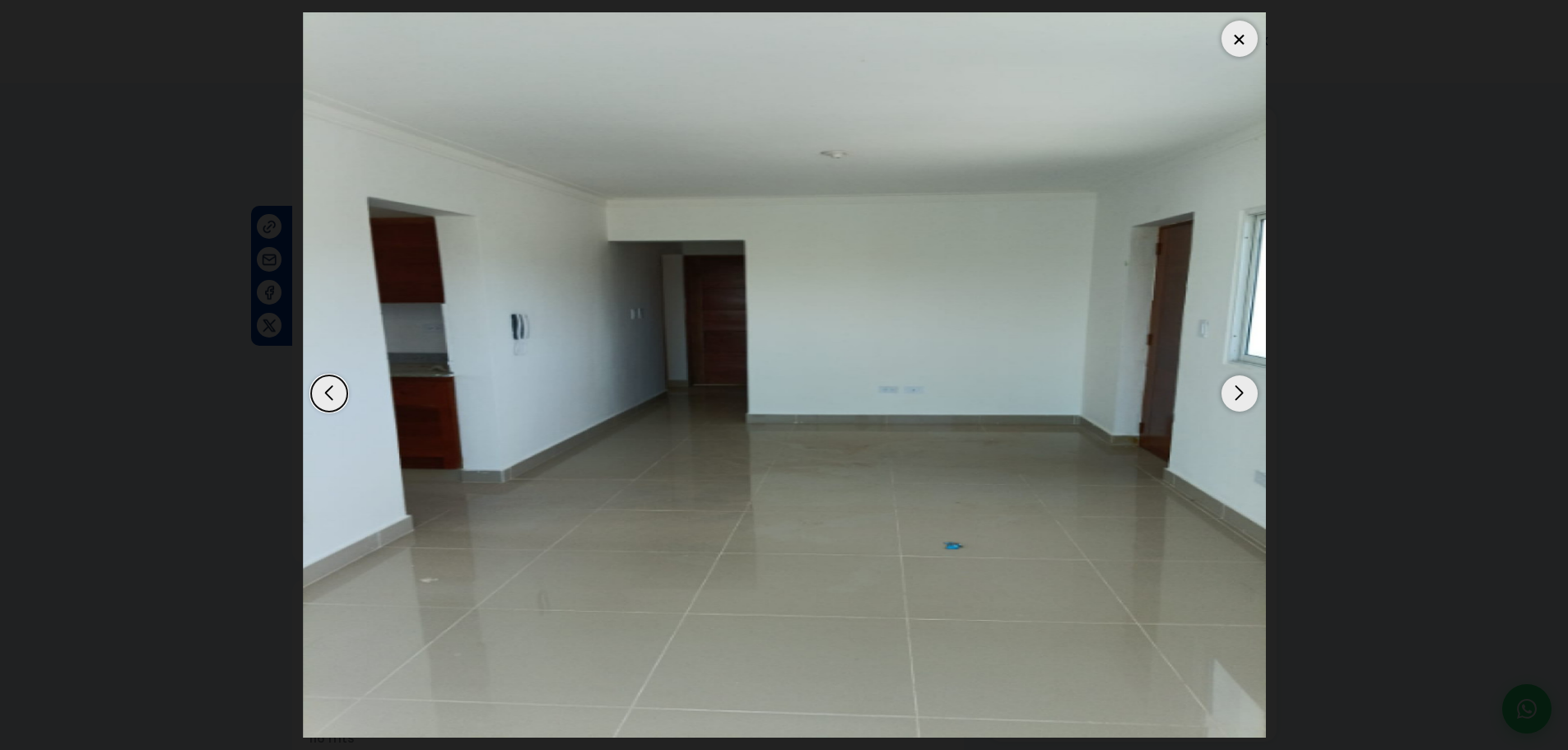
click at [1243, 391] on div "Next slide" at bounding box center [1239, 393] width 36 height 36
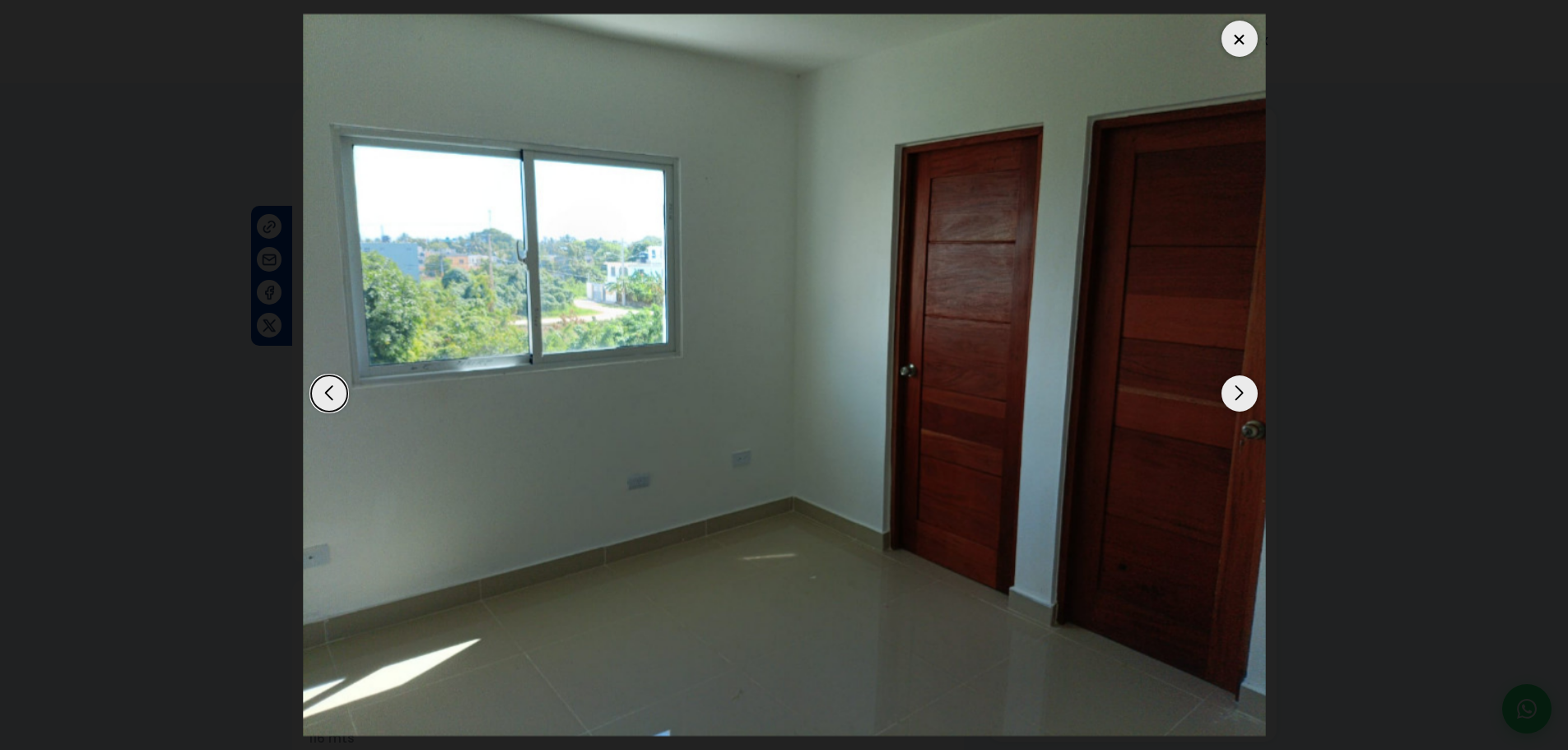
click at [1243, 391] on div "Next slide" at bounding box center [1239, 393] width 36 height 36
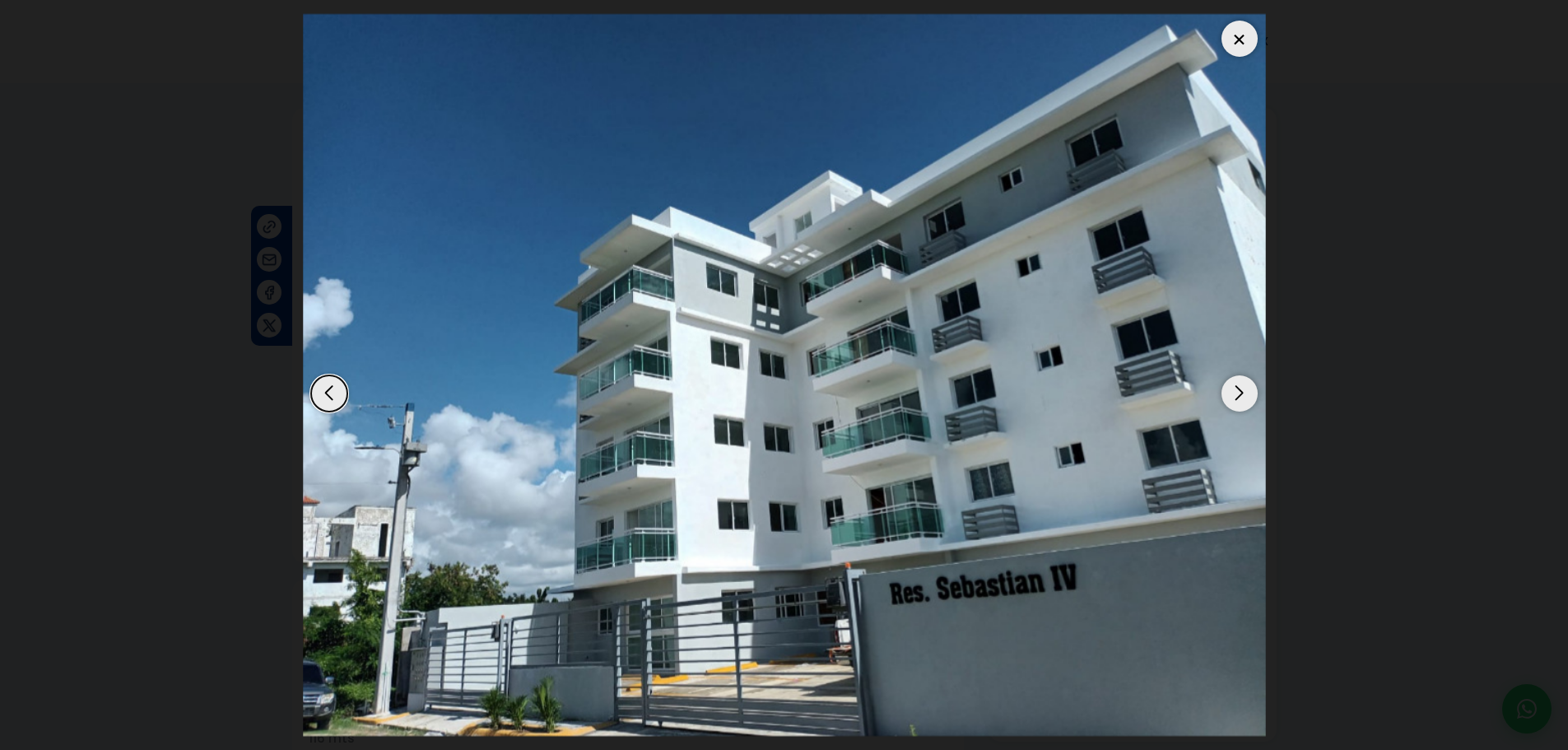
click at [1230, 32] on div at bounding box center [1239, 38] width 36 height 36
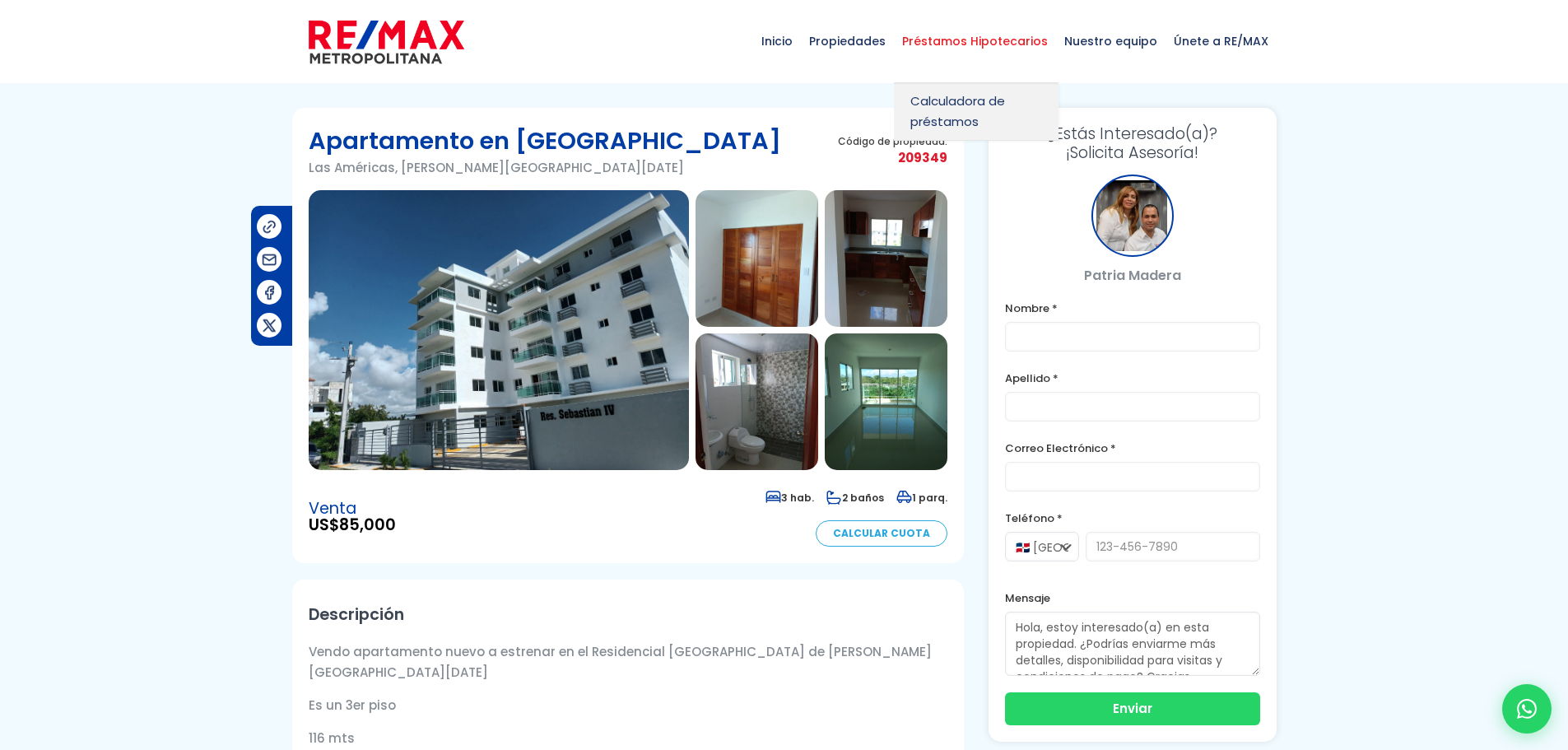
click at [1049, 7] on link "Préstamos Hipotecarios" at bounding box center [975, 41] width 162 height 82
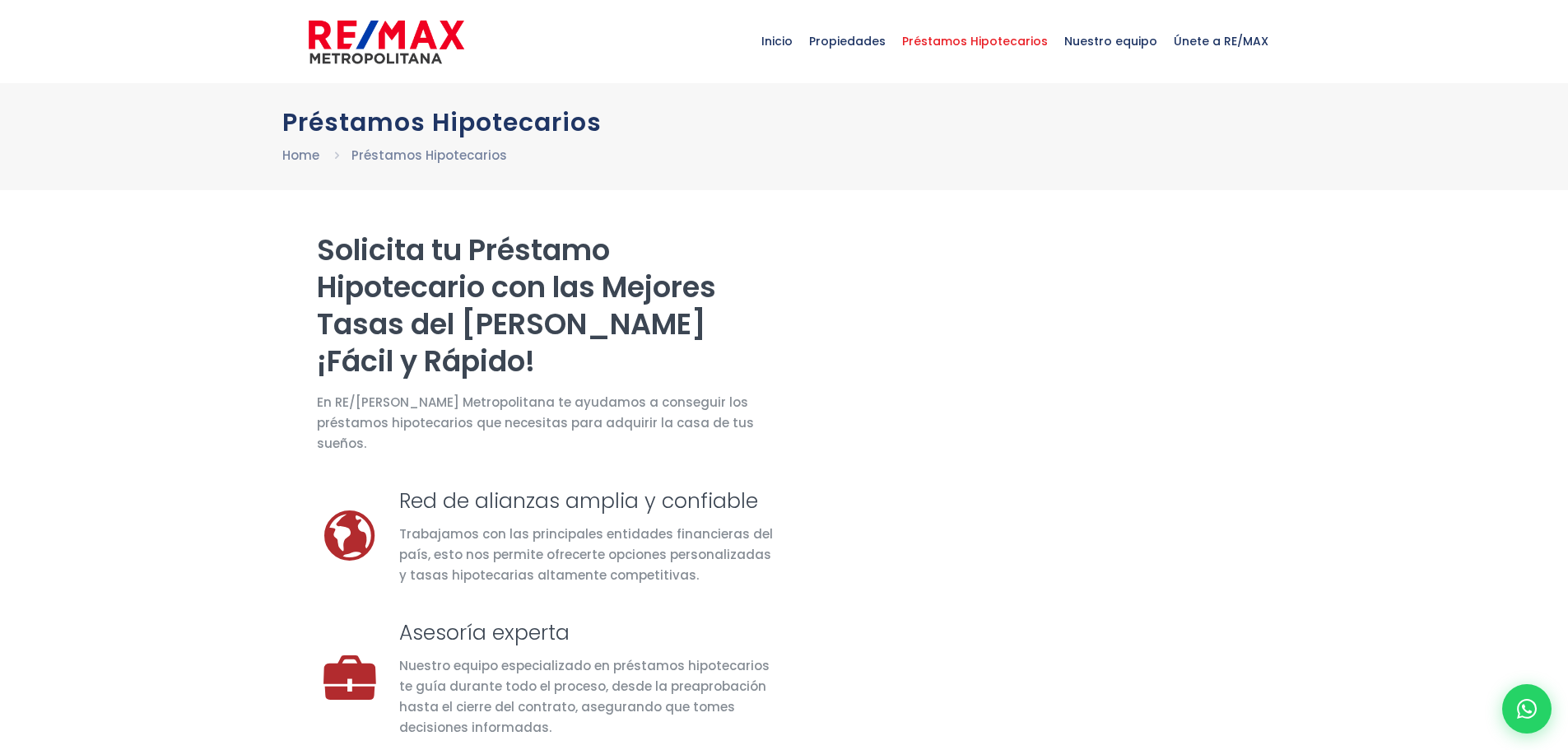
select select "ES"
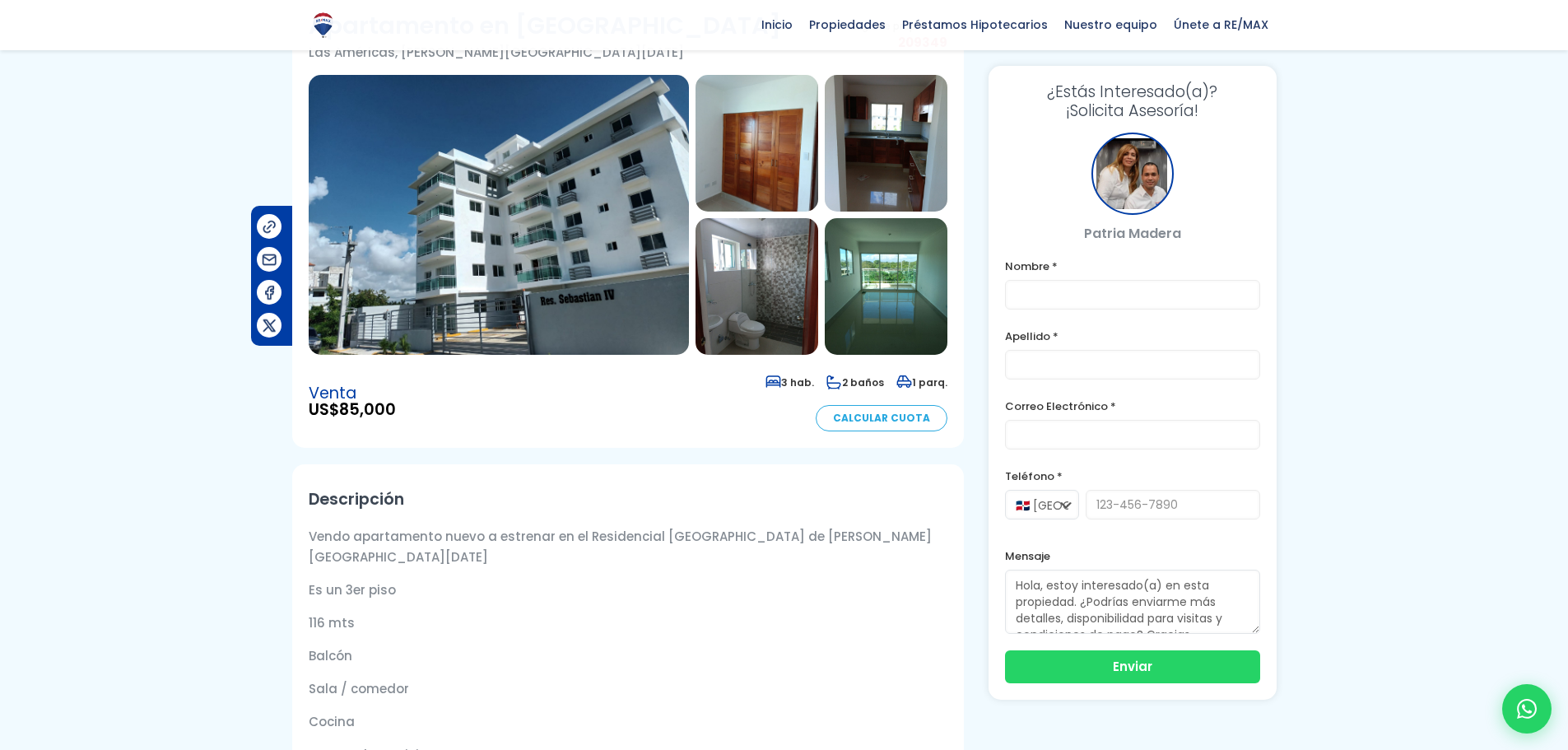
scroll to position [82, 0]
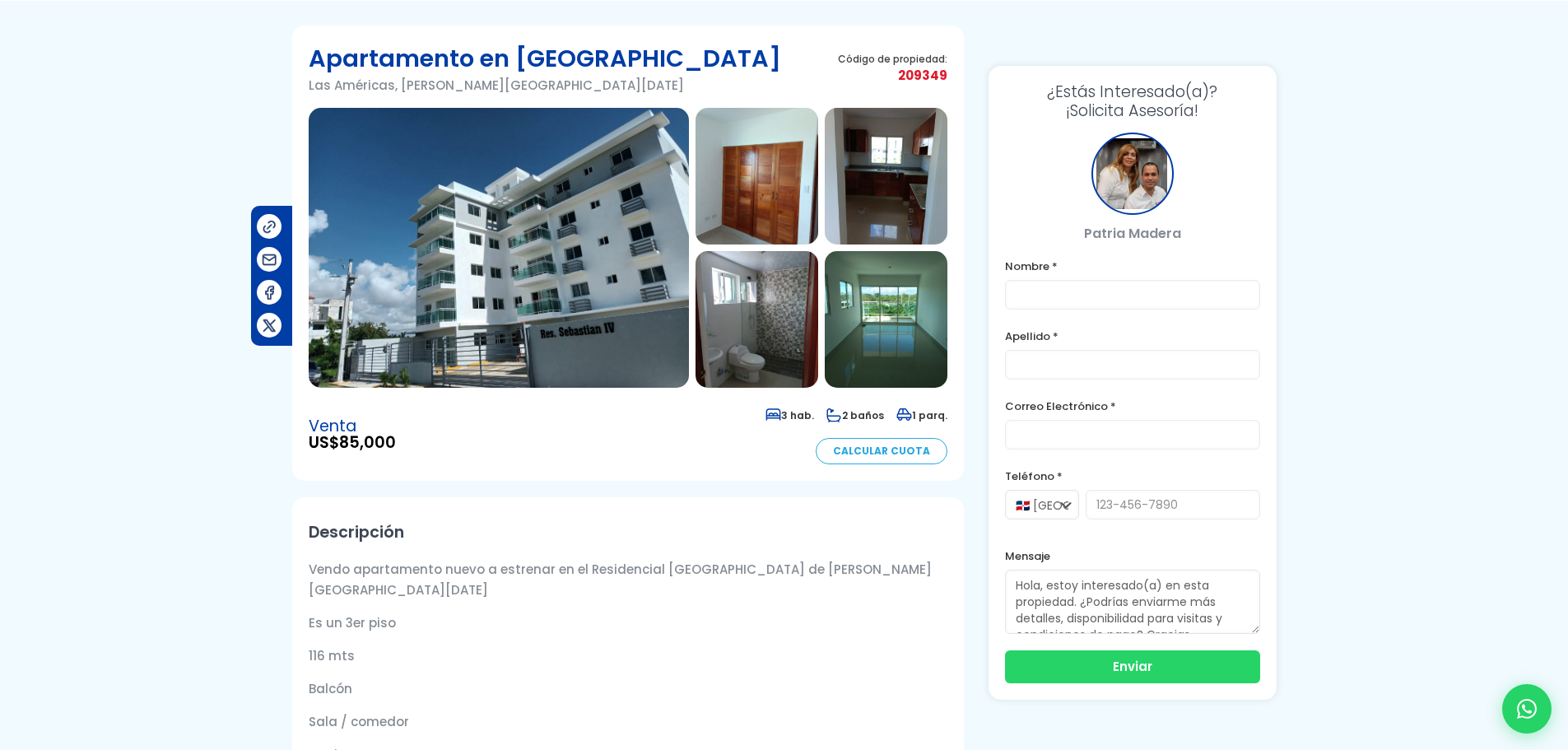
click at [566, 274] on img at bounding box center [498, 248] width 380 height 280
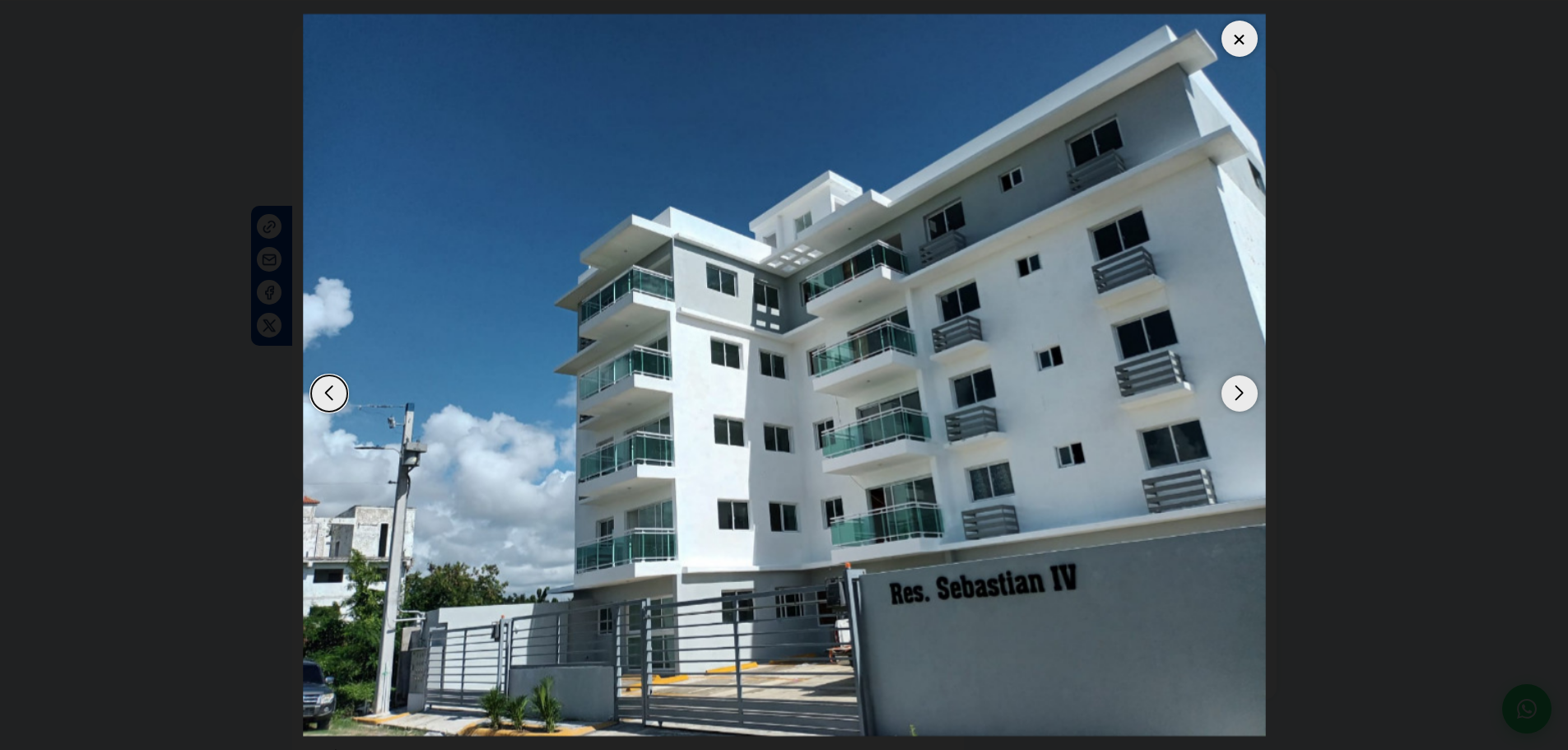
click at [1242, 393] on div "Next slide" at bounding box center [1239, 393] width 36 height 36
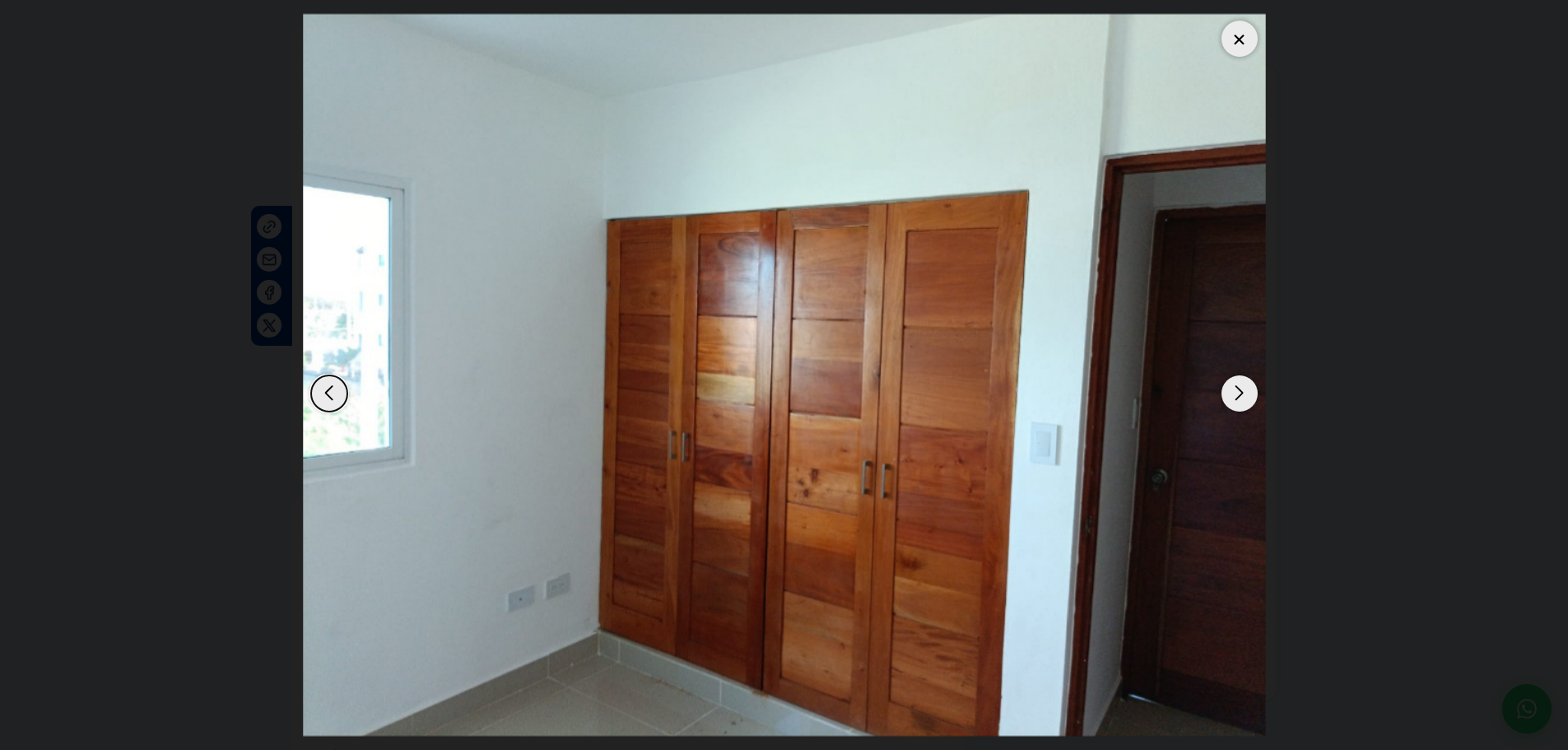
click at [1241, 393] on div "Next slide" at bounding box center [1239, 393] width 36 height 36
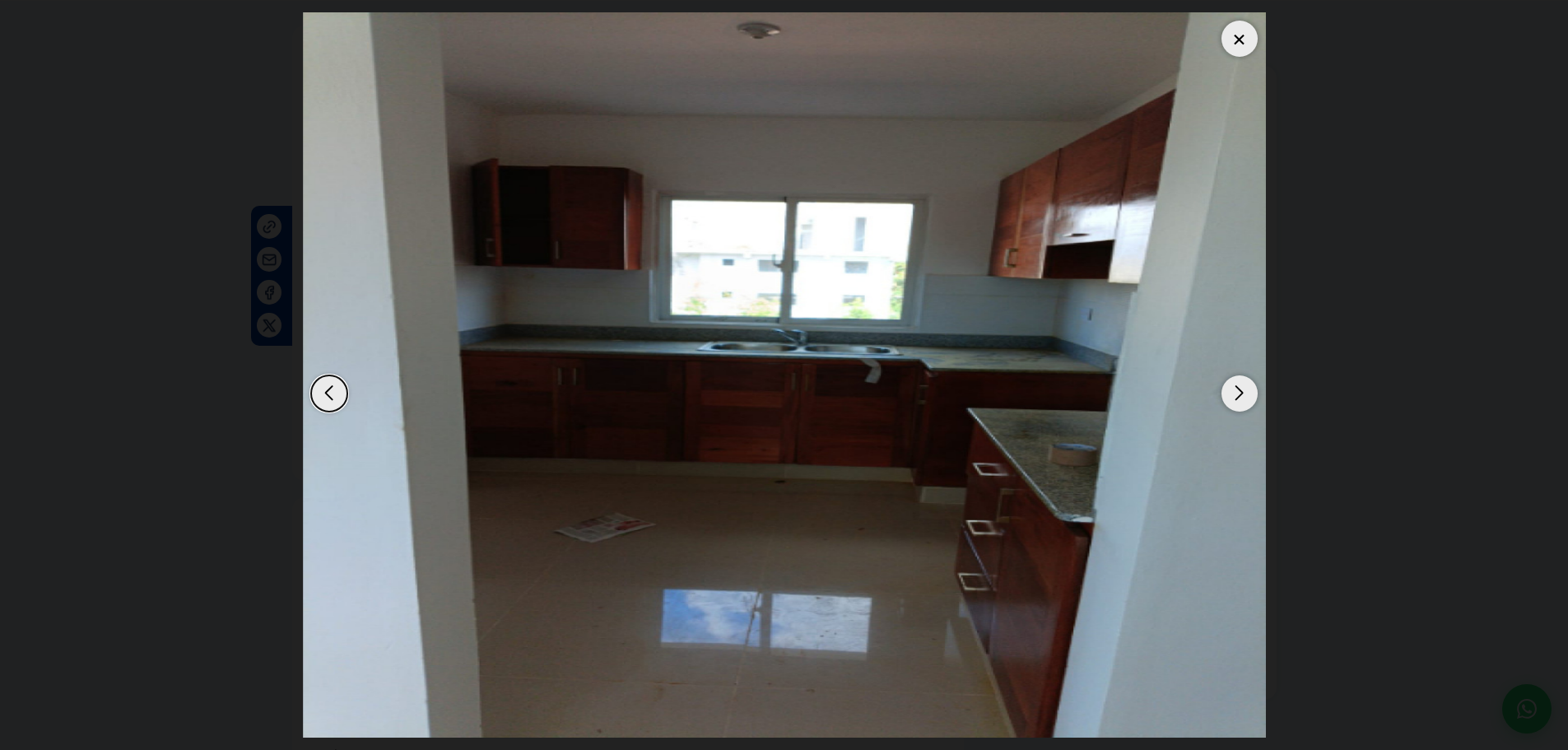
click at [1241, 393] on div "Next slide" at bounding box center [1239, 393] width 36 height 36
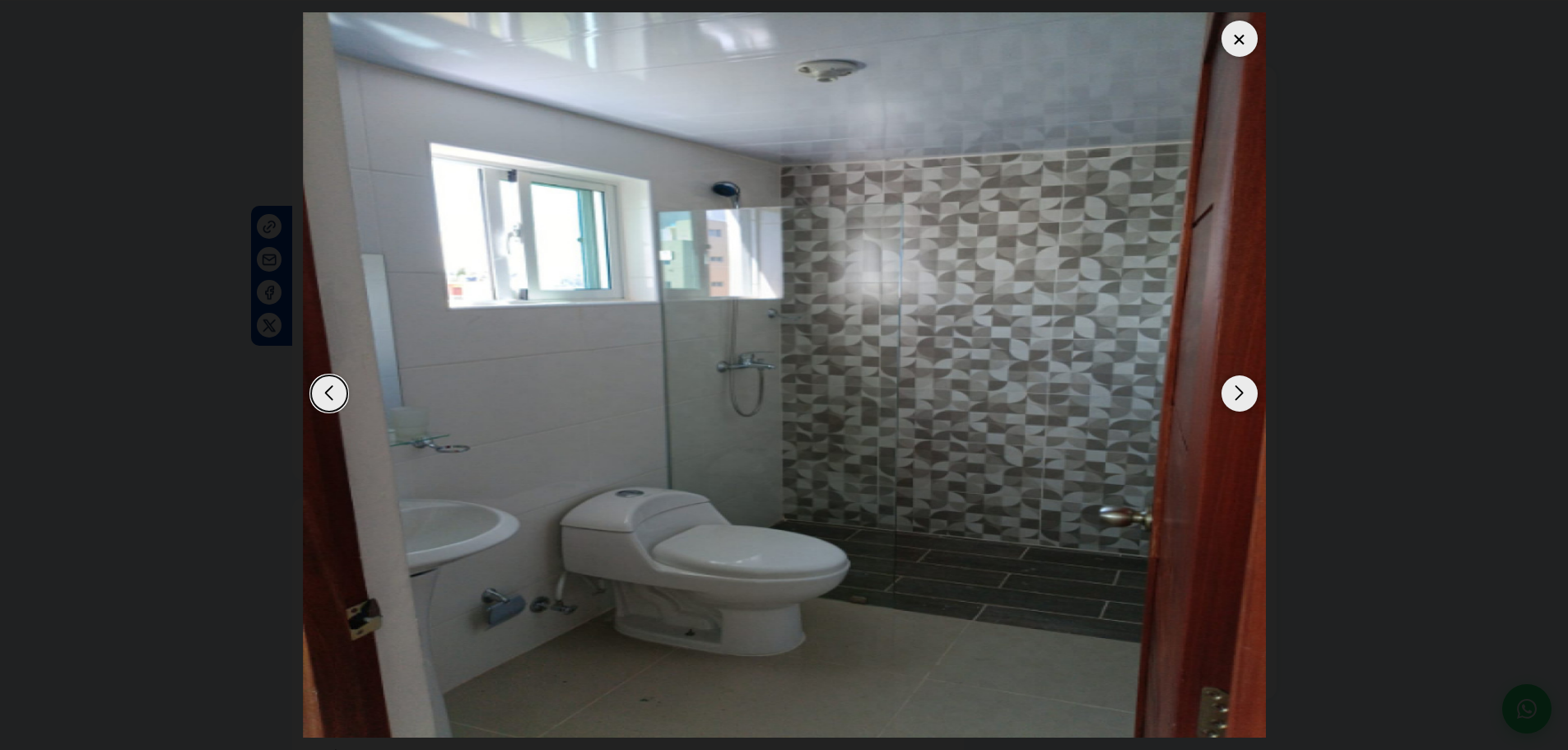
click at [1241, 393] on div "Next slide" at bounding box center [1239, 393] width 36 height 36
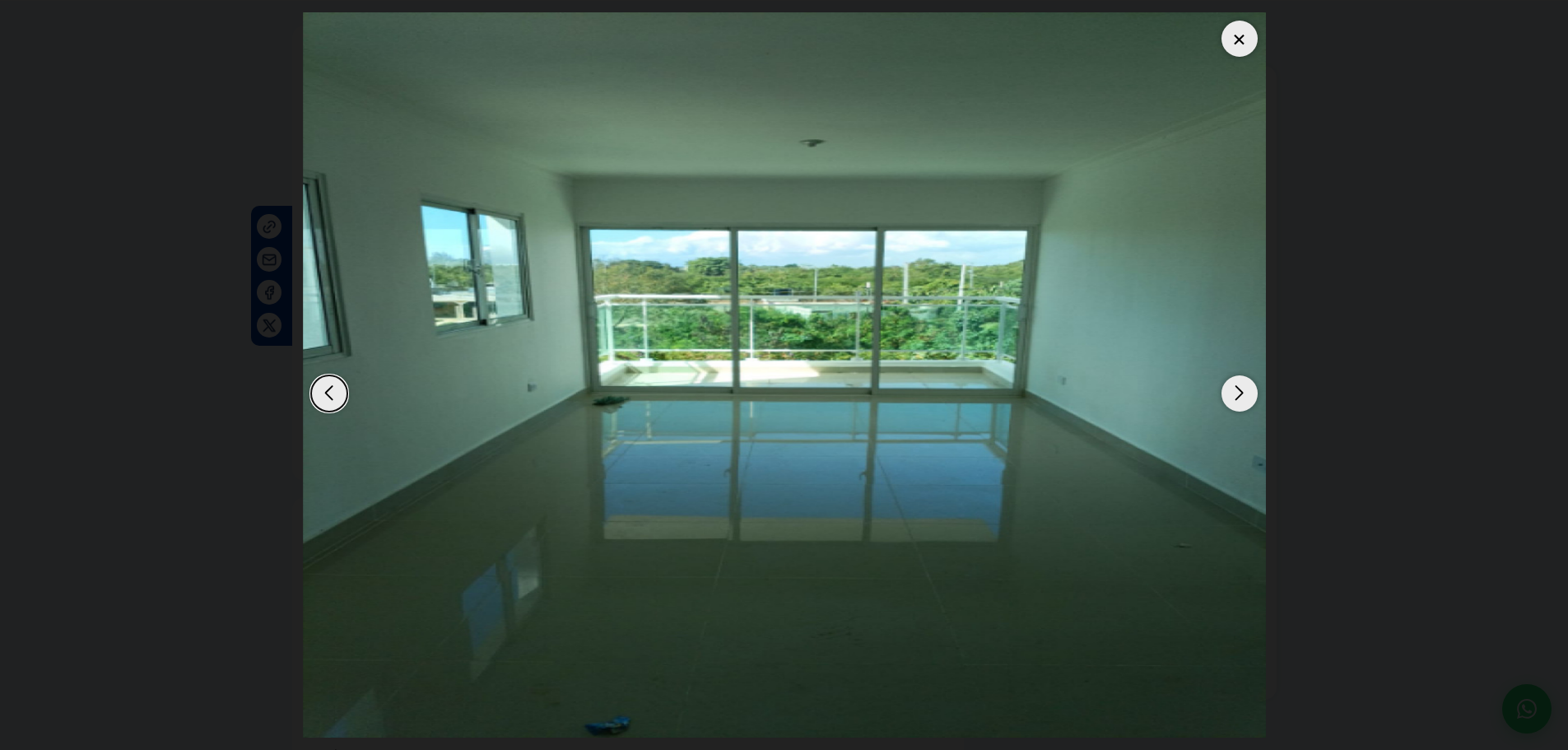
click at [1241, 393] on div "Next slide" at bounding box center [1239, 393] width 36 height 36
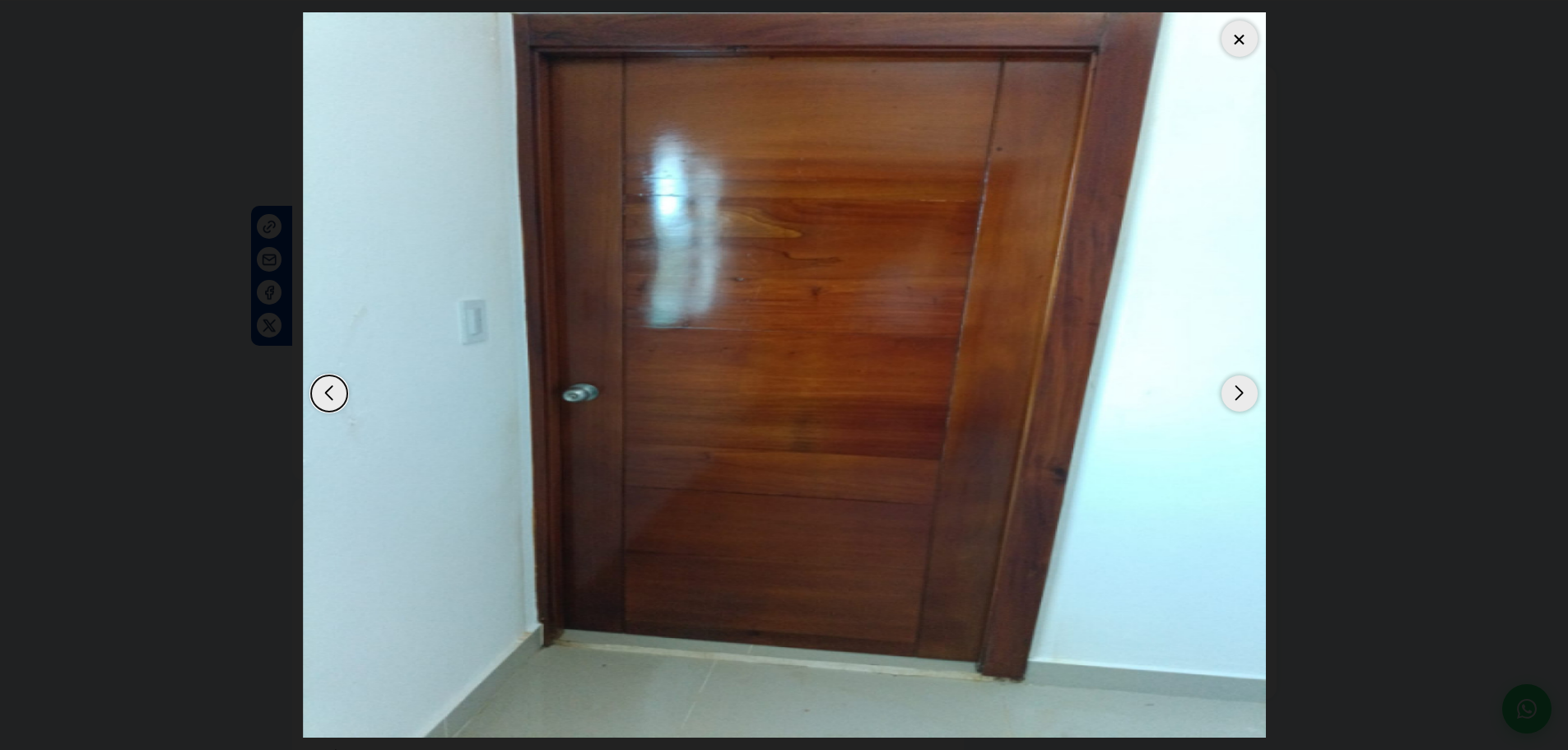
click at [1241, 393] on div "Next slide" at bounding box center [1239, 393] width 36 height 36
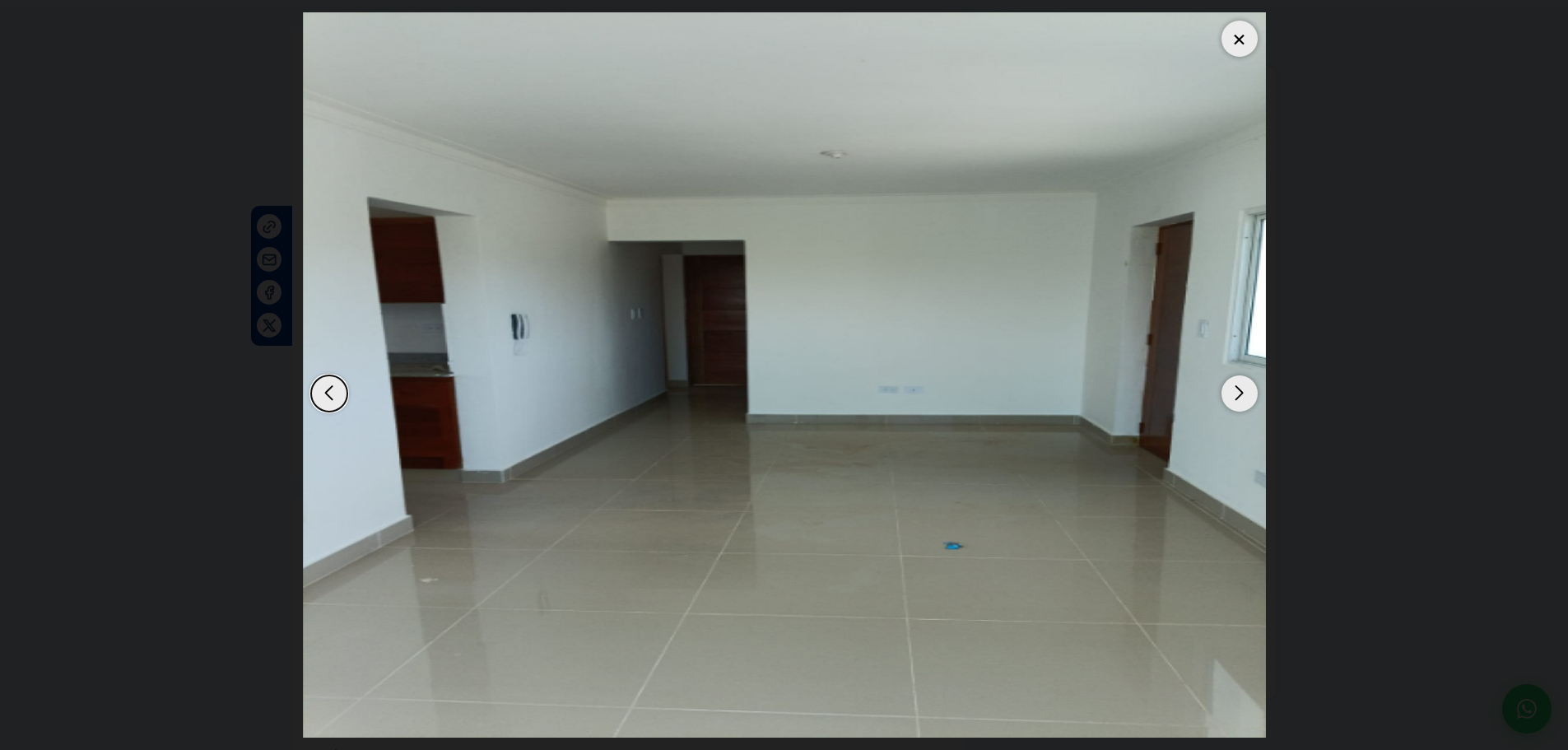
click at [1241, 393] on div "Next slide" at bounding box center [1239, 393] width 36 height 36
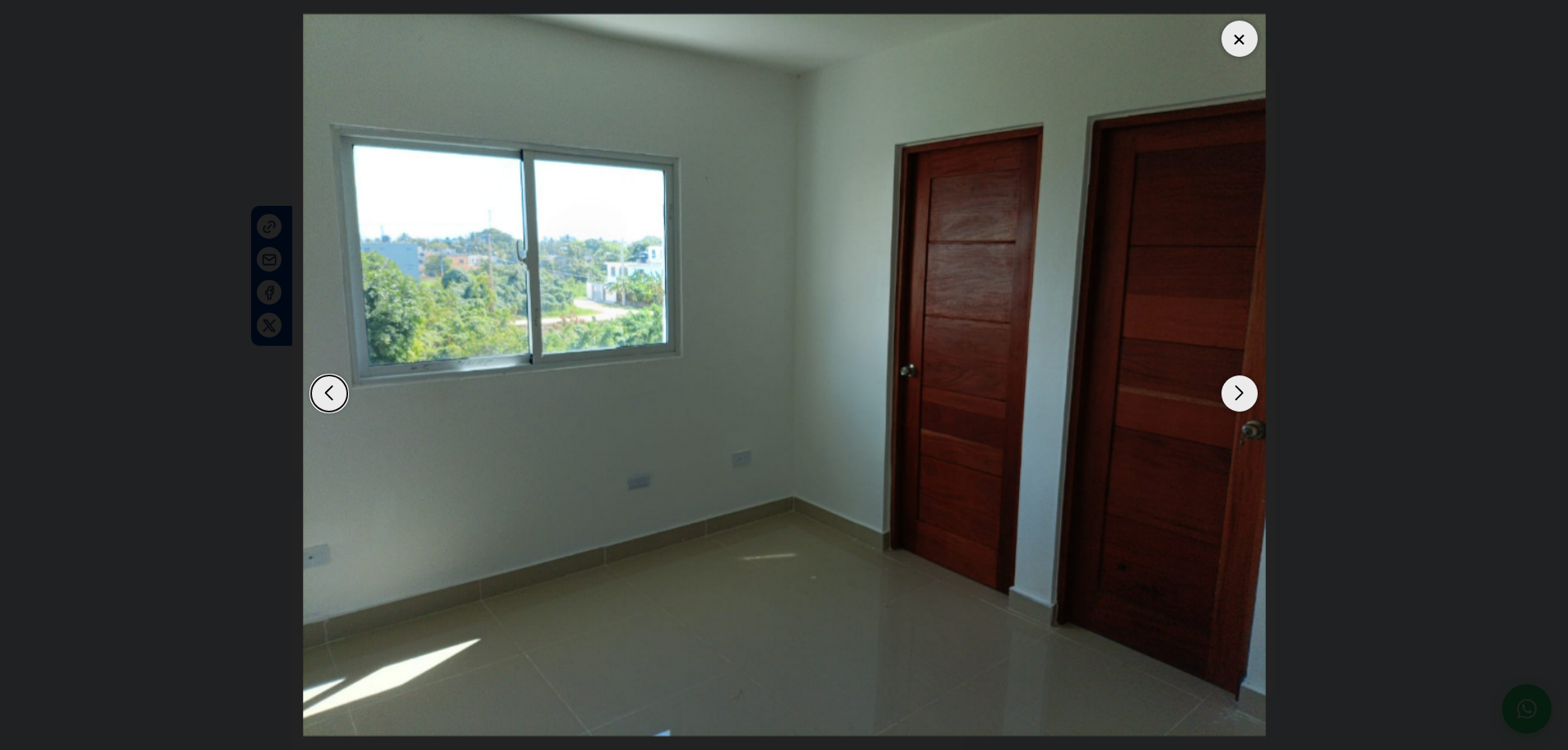
click at [1241, 393] on div "Next slide" at bounding box center [1239, 393] width 36 height 36
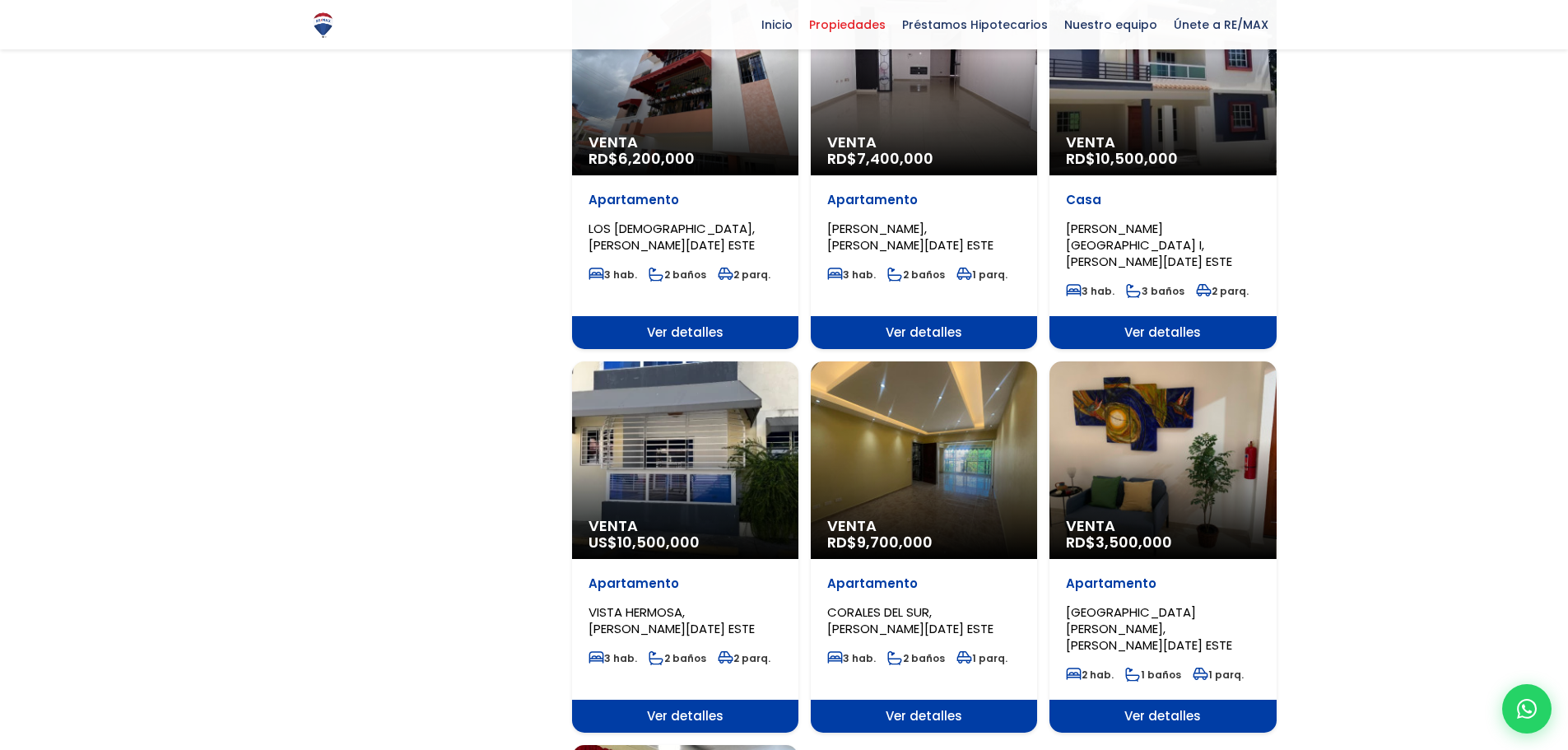
scroll to position [1399, 0]
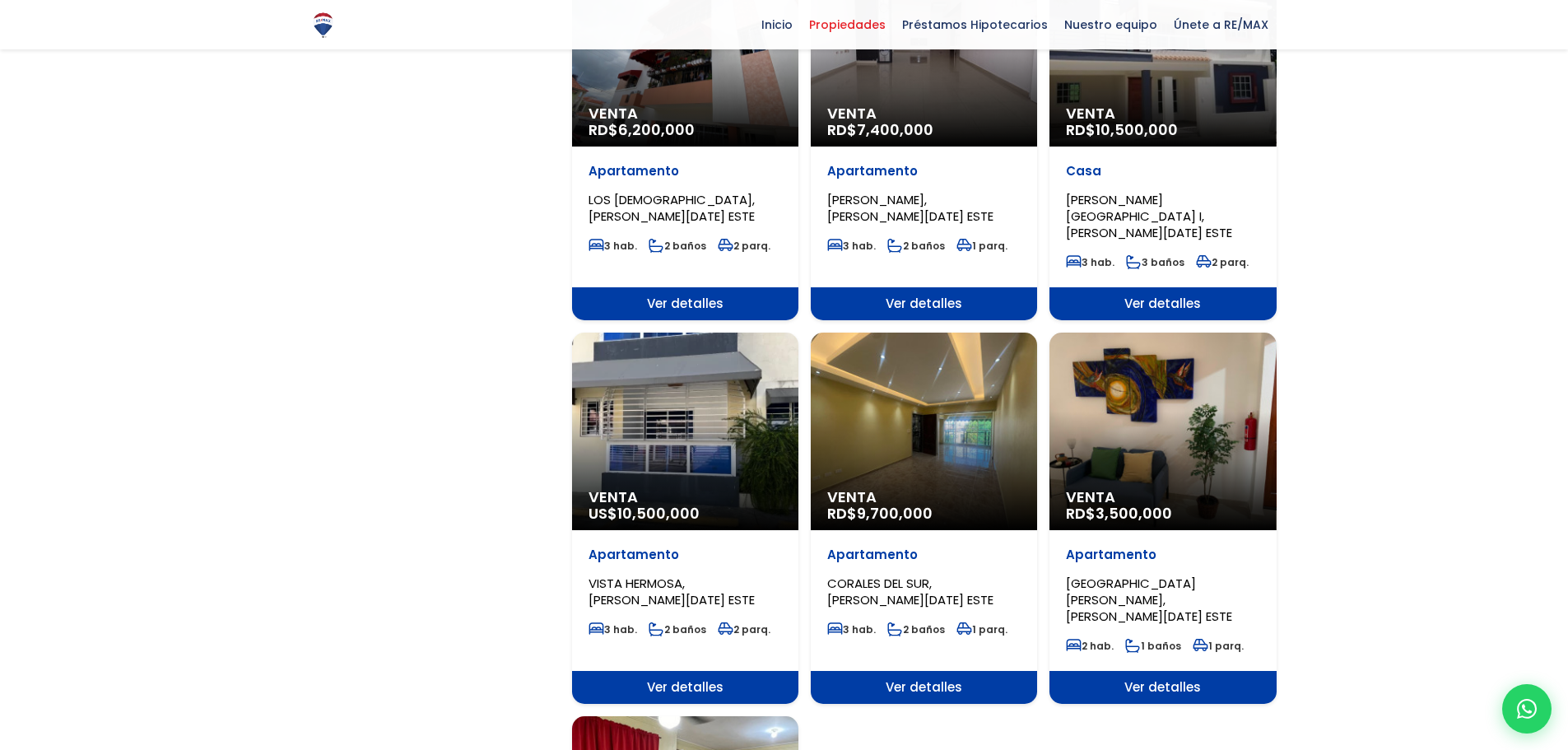
click at [935, 364] on div "Venta RD$ 9,700,000" at bounding box center [923, 431] width 226 height 198
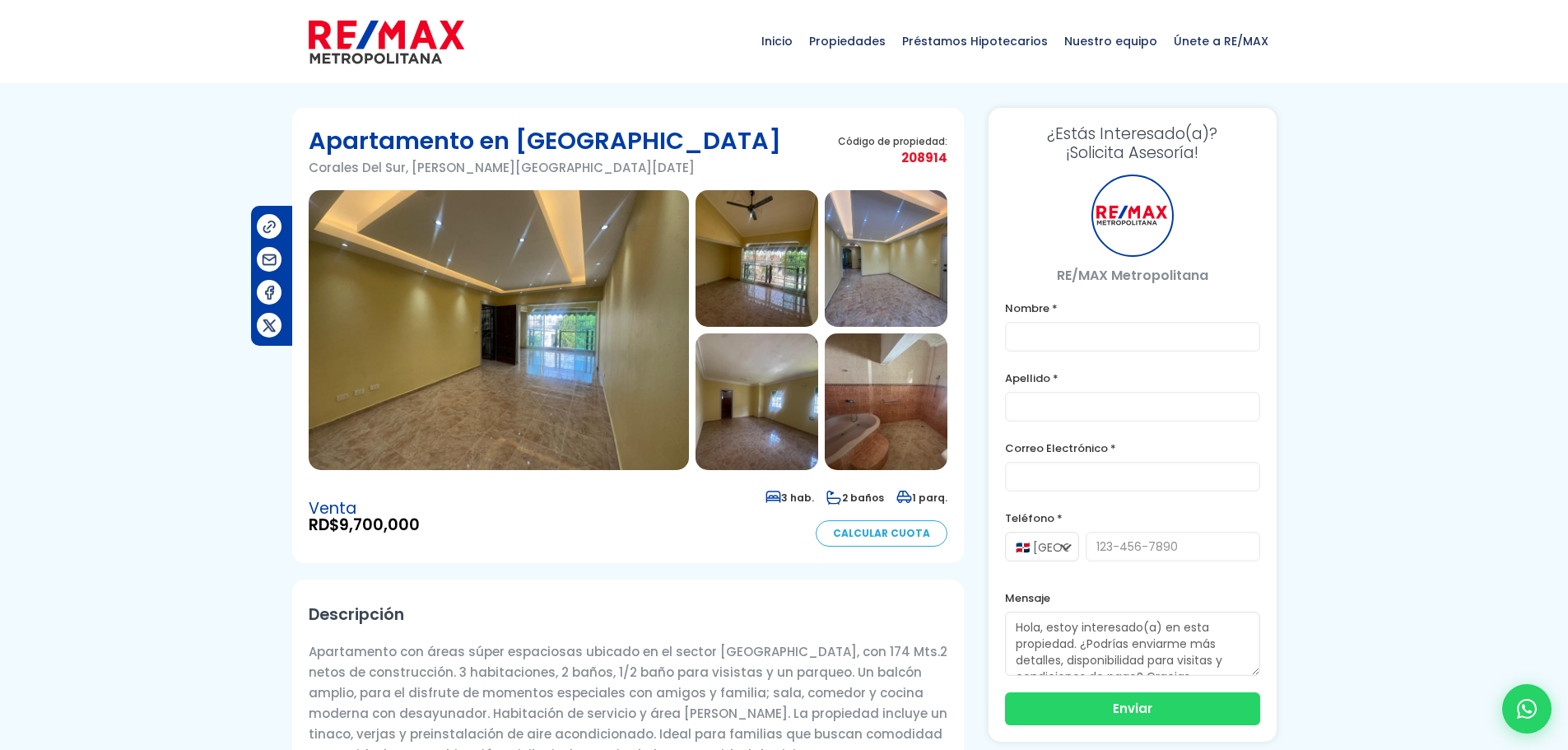
click at [369, 304] on img at bounding box center [498, 330] width 380 height 280
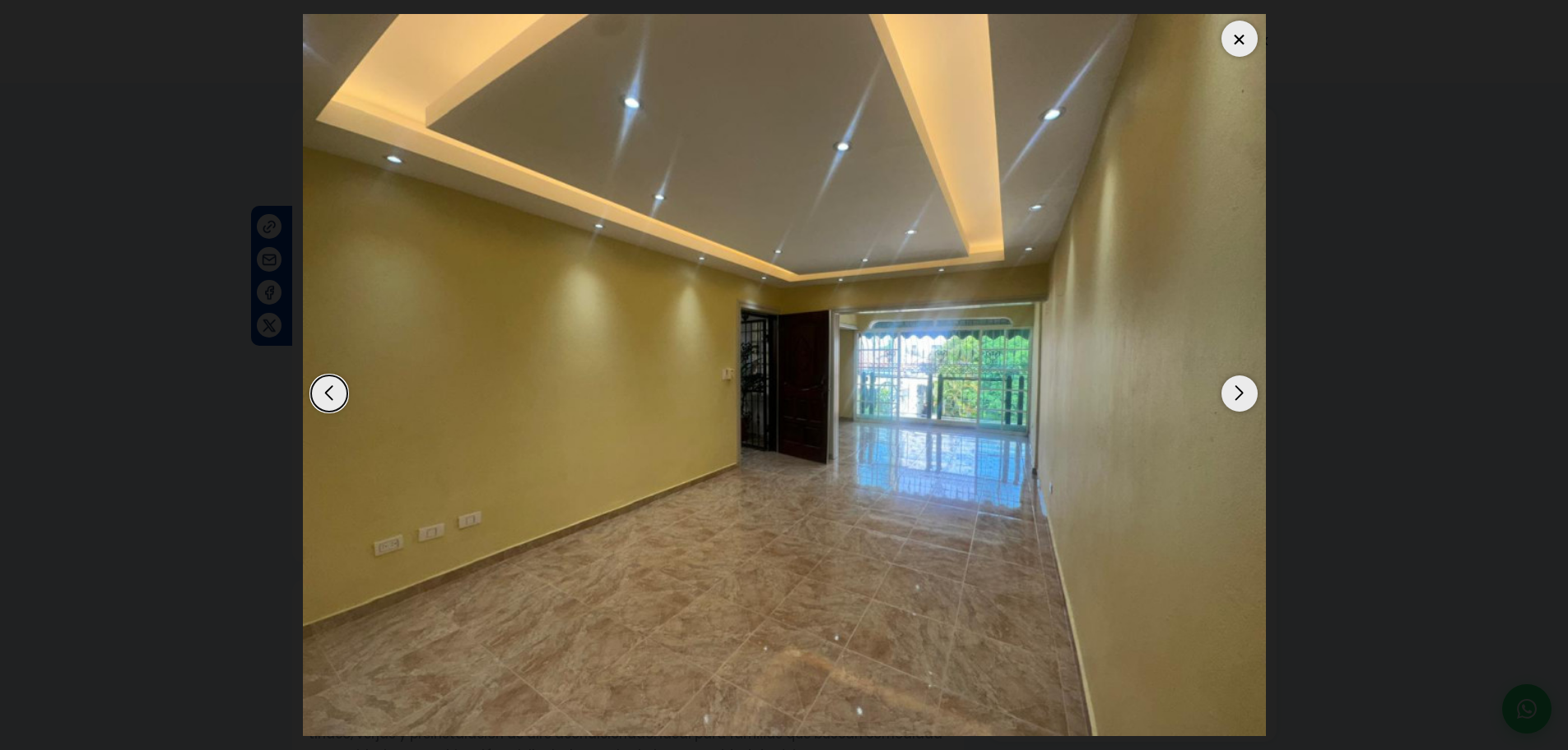
click at [1233, 403] on div "Next slide" at bounding box center [1239, 393] width 36 height 36
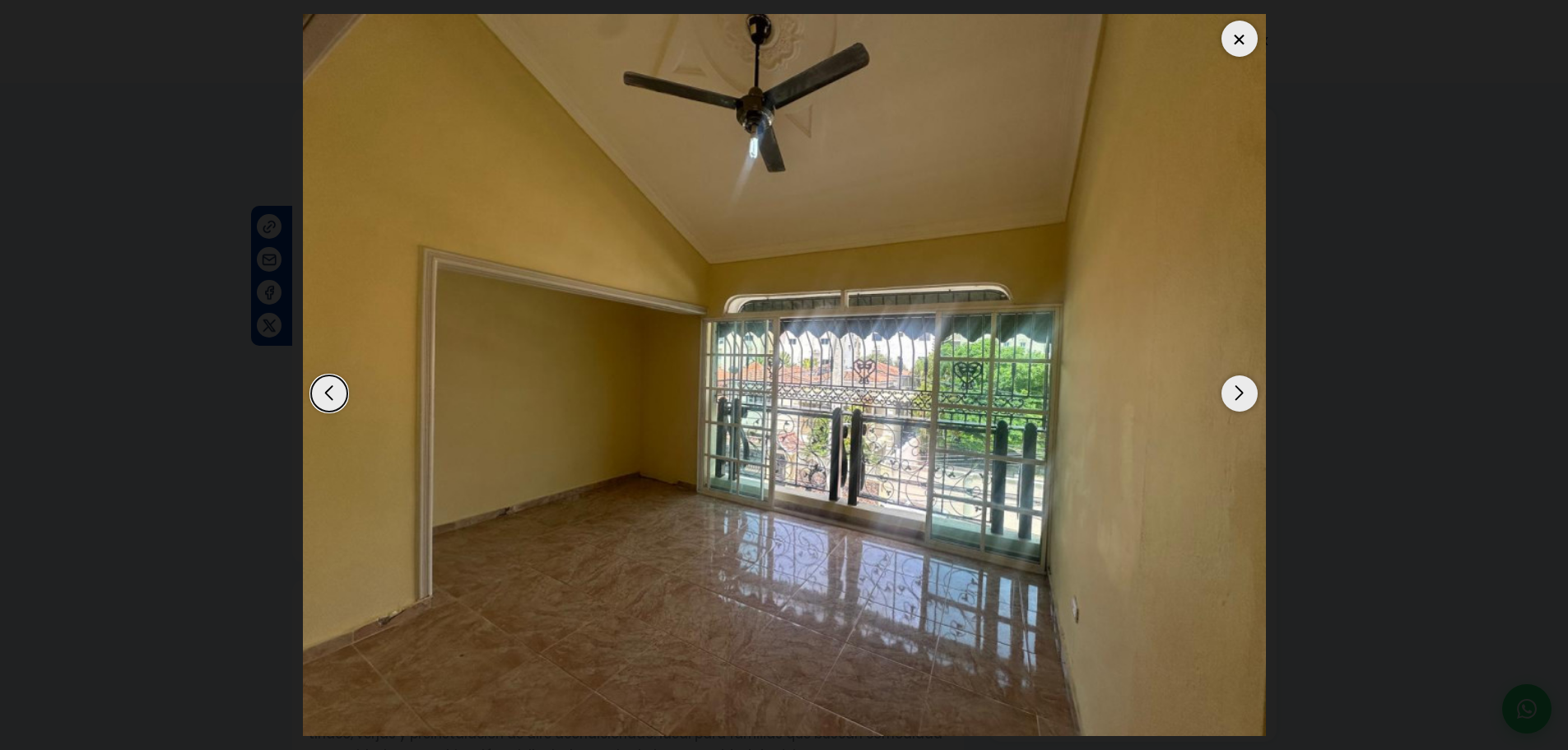
click at [1233, 403] on div "Next slide" at bounding box center [1239, 393] width 36 height 36
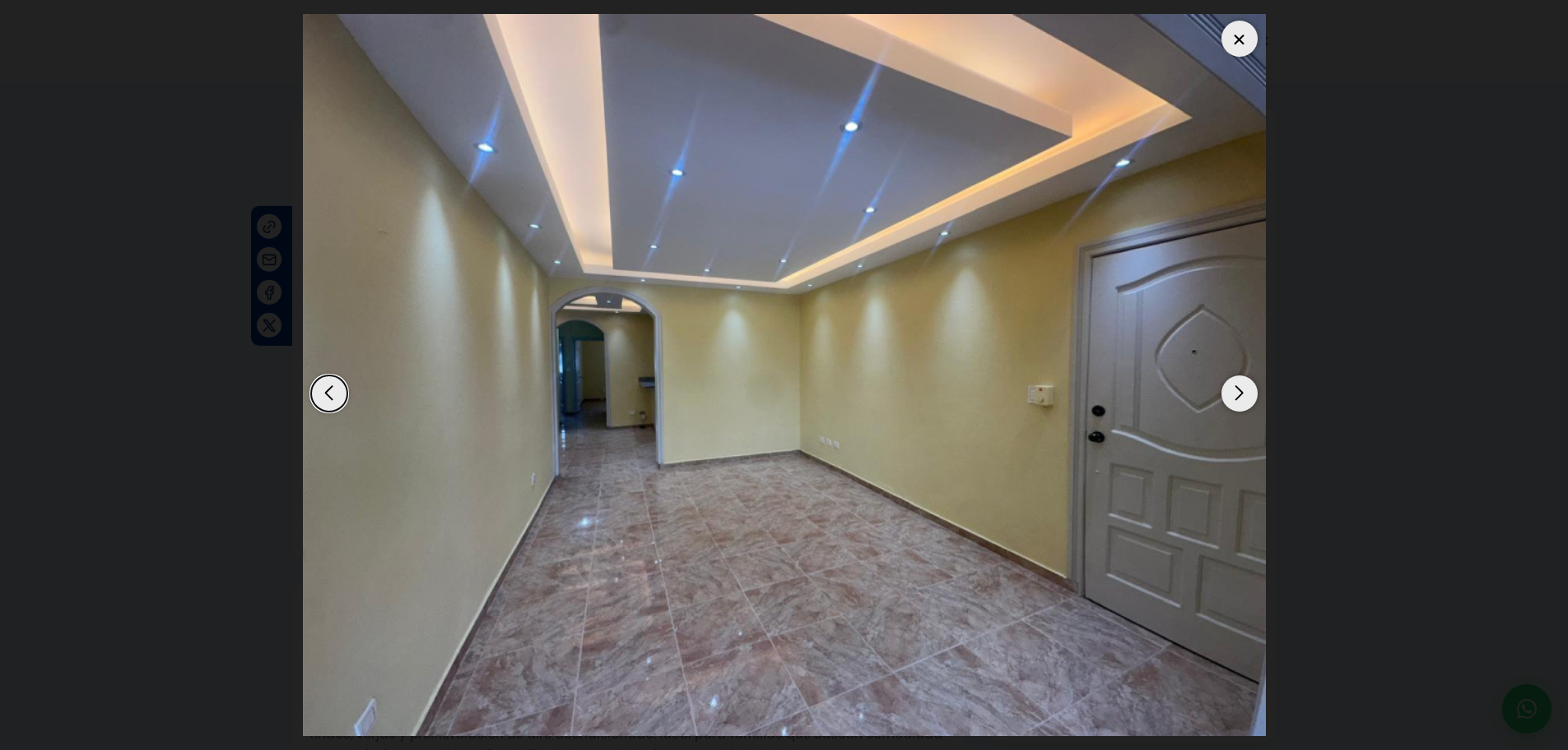
click at [1233, 403] on div "Next slide" at bounding box center [1239, 393] width 36 height 36
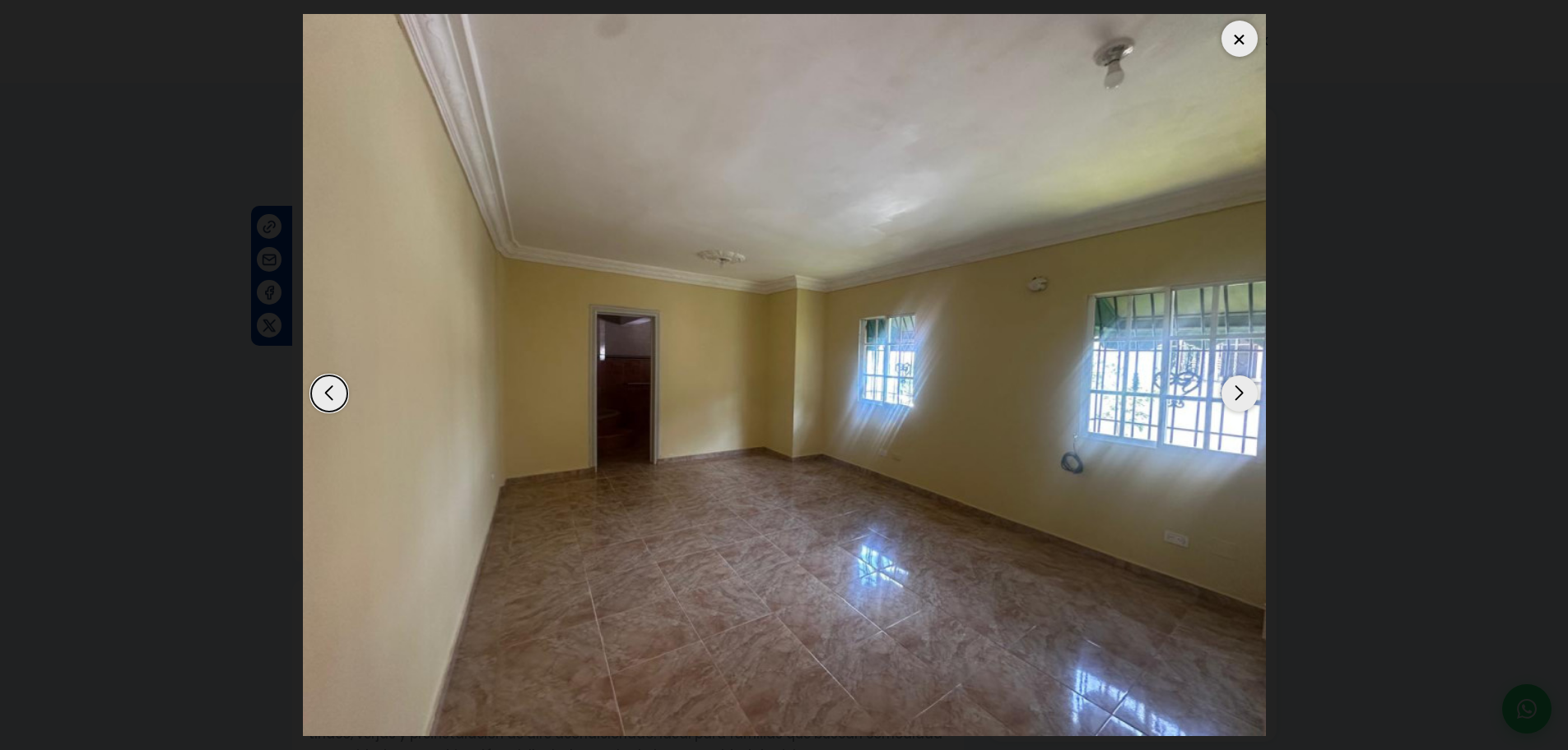
click at [1233, 403] on div "Next slide" at bounding box center [1239, 393] width 36 height 36
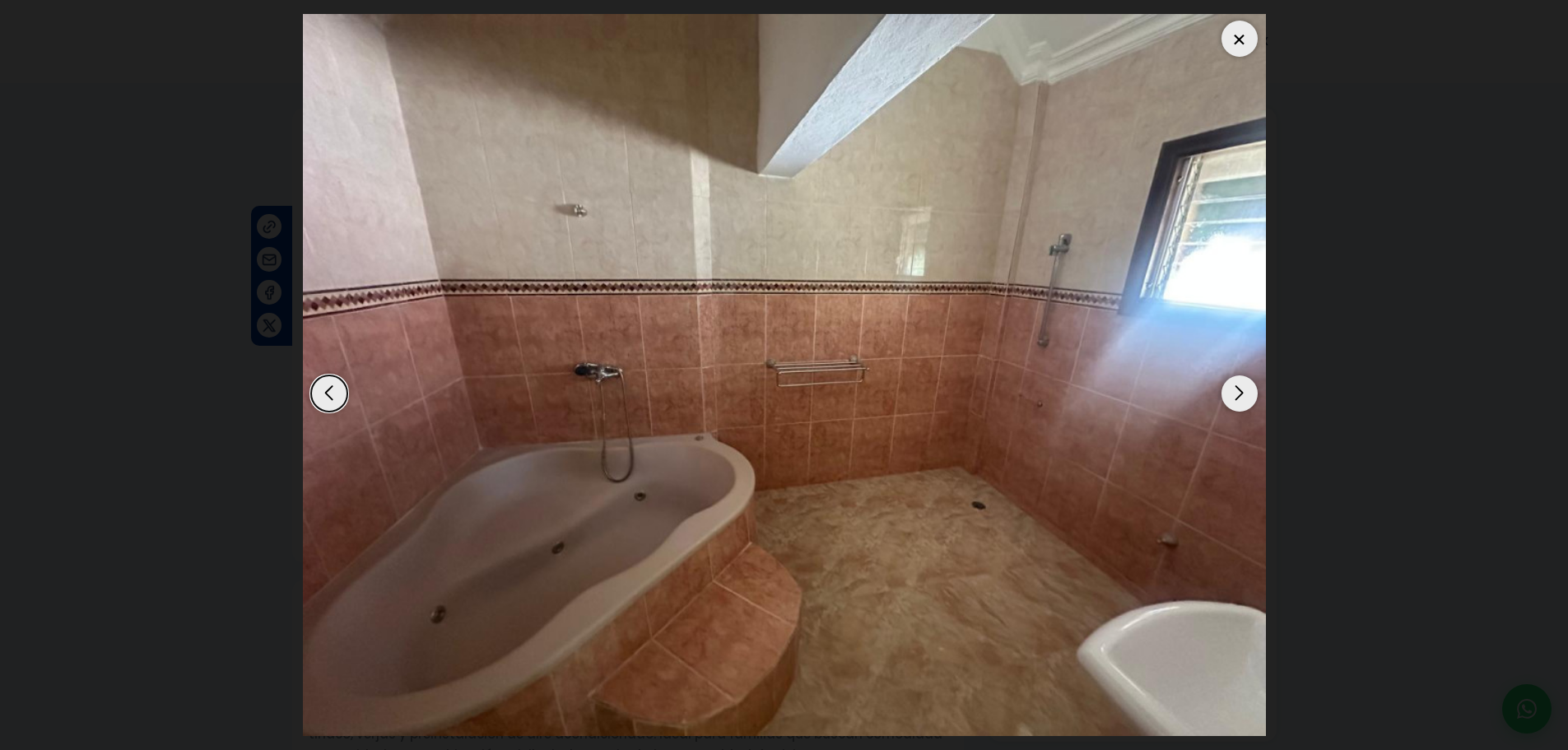
click at [1233, 403] on div "Next slide" at bounding box center [1239, 393] width 36 height 36
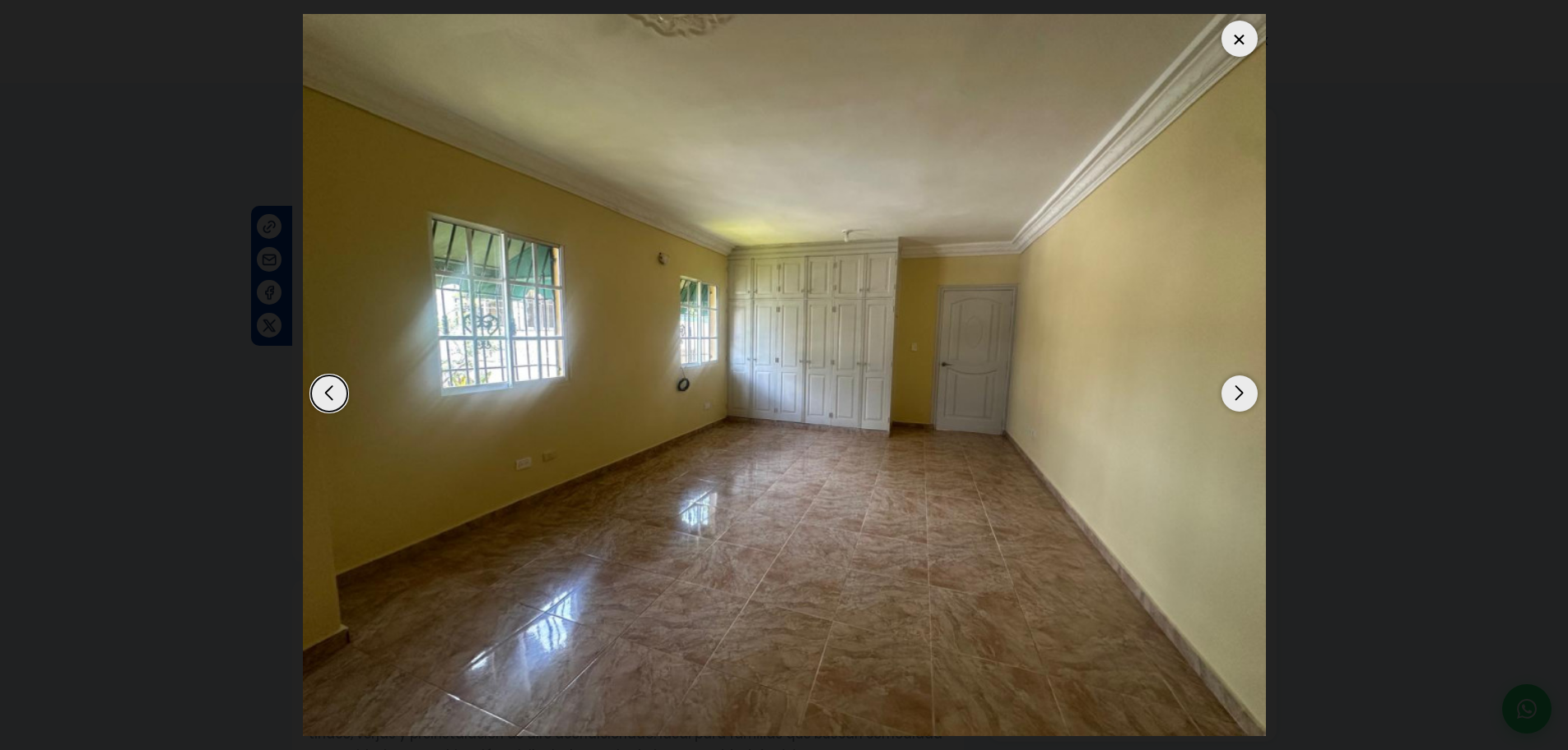
click at [1233, 403] on div "Next slide" at bounding box center [1239, 393] width 36 height 36
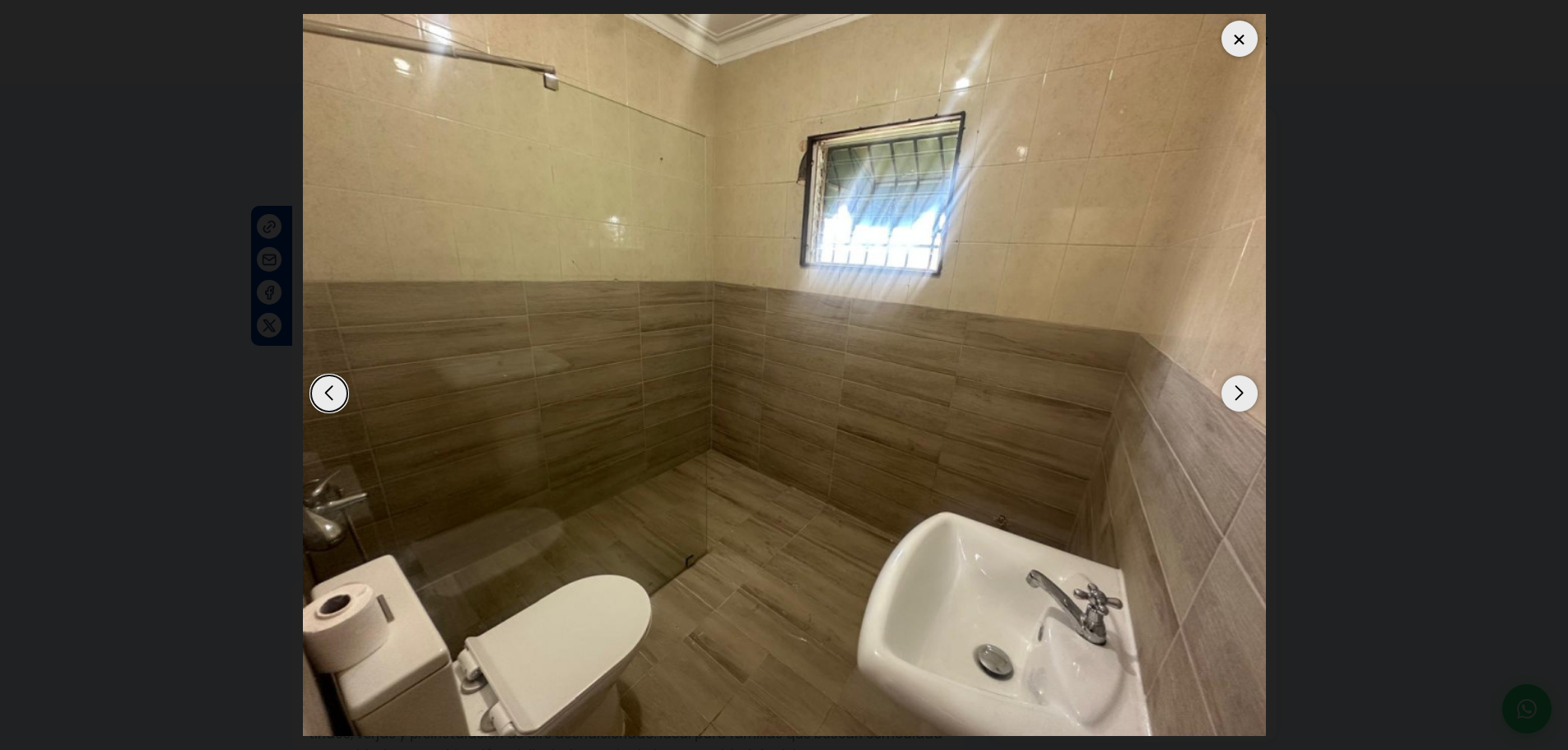
click at [1233, 403] on div "Next slide" at bounding box center [1239, 393] width 36 height 36
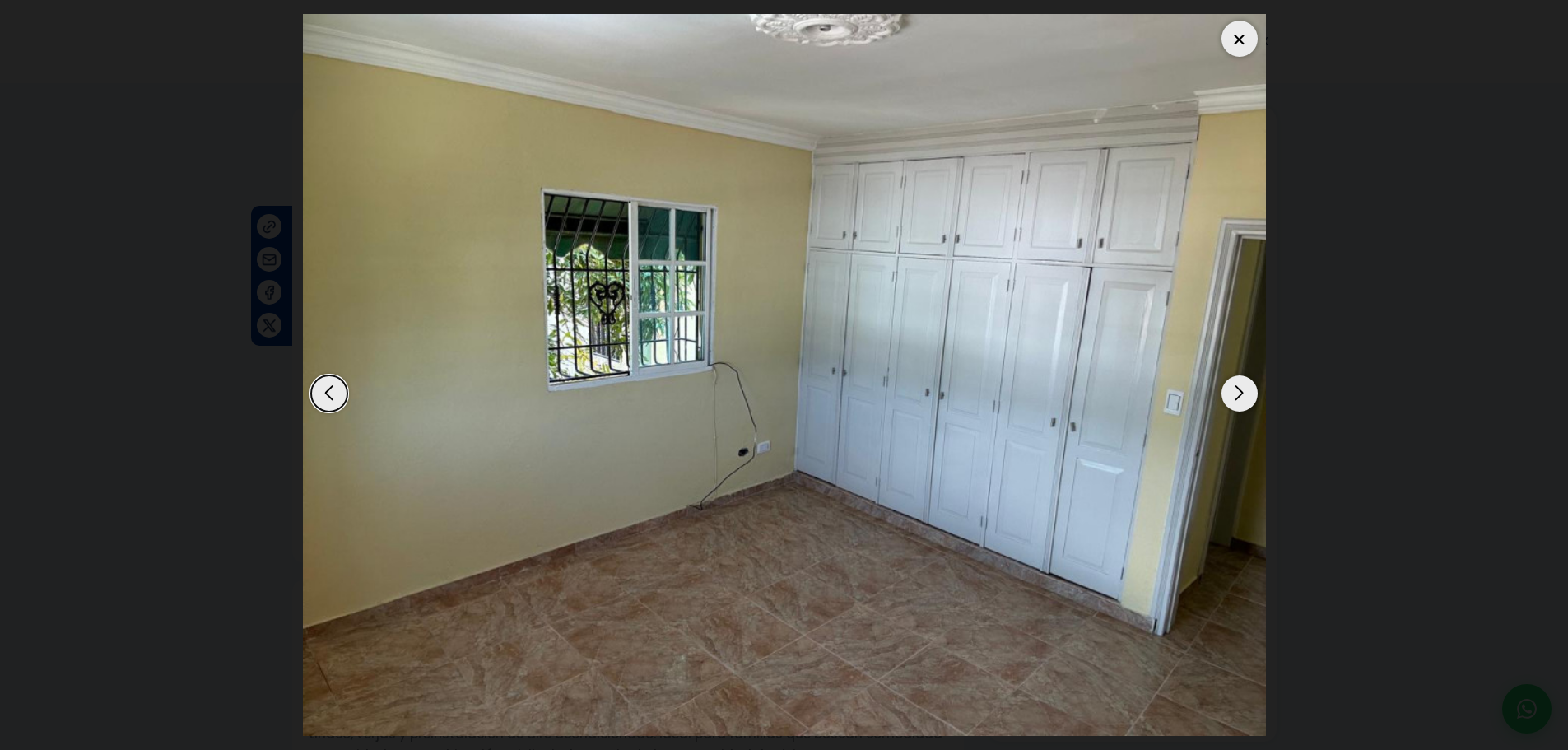
click at [1233, 403] on div "Next slide" at bounding box center [1239, 393] width 36 height 36
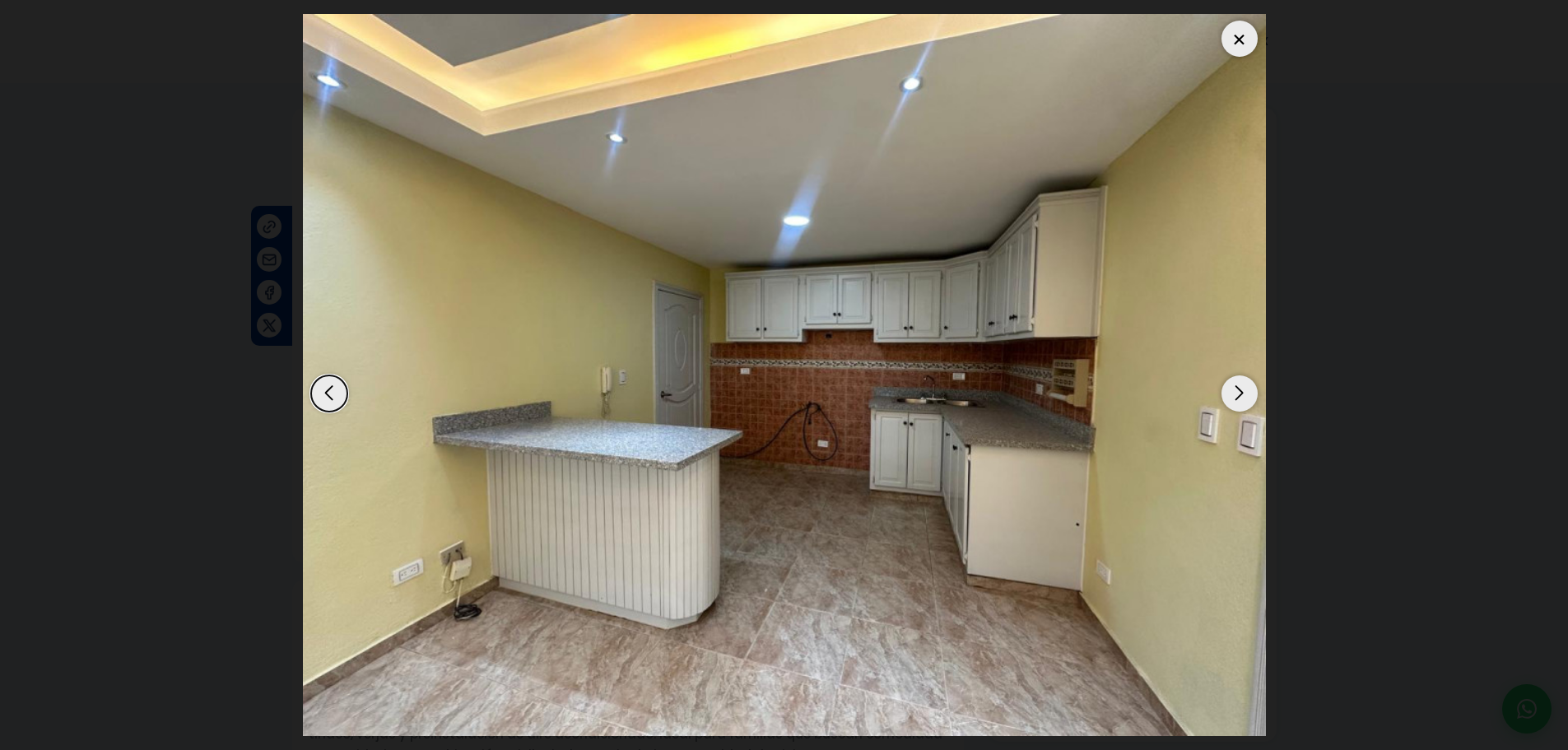
click at [1233, 403] on div "Next slide" at bounding box center [1239, 393] width 36 height 36
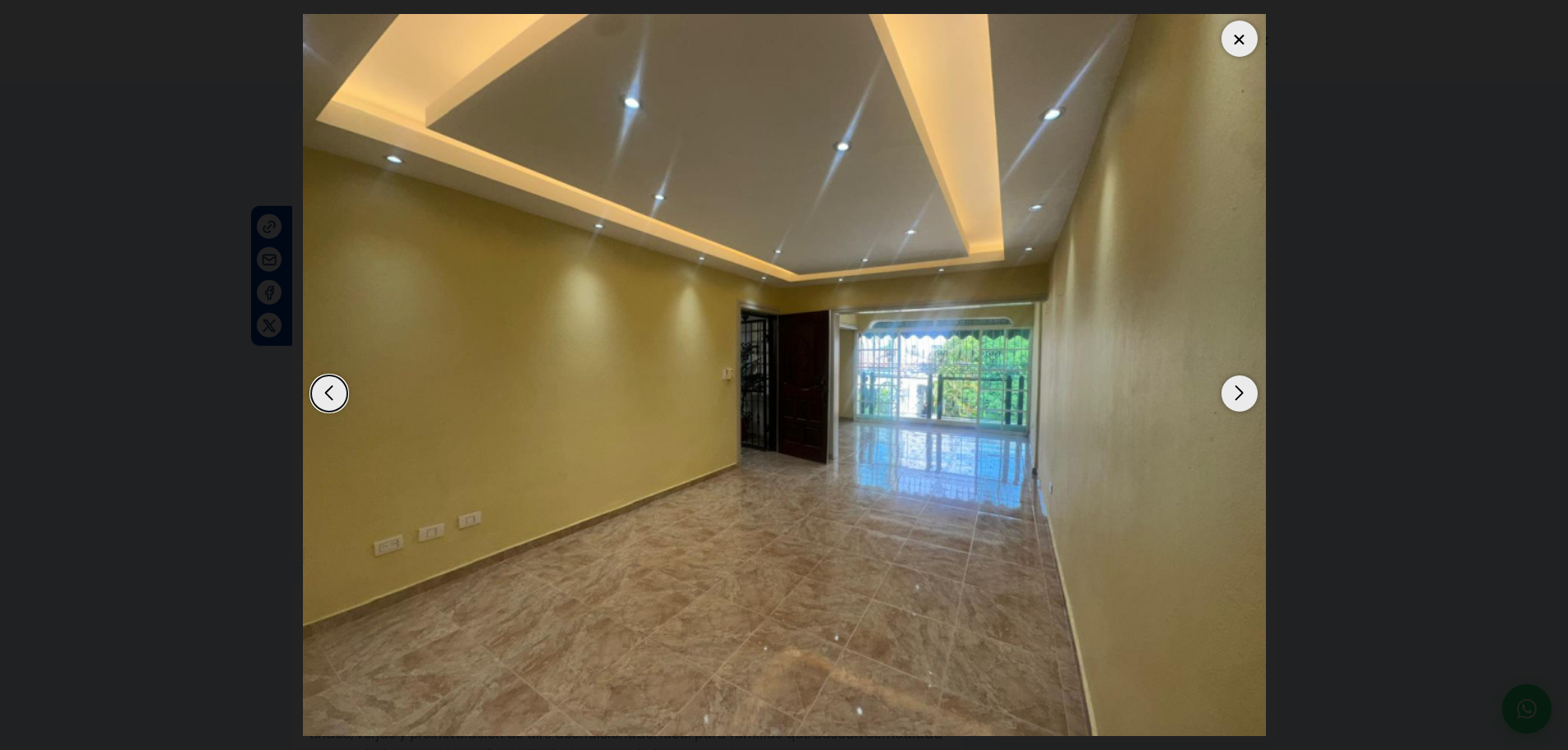
click at [1233, 403] on div "Next slide" at bounding box center [1239, 393] width 36 height 36
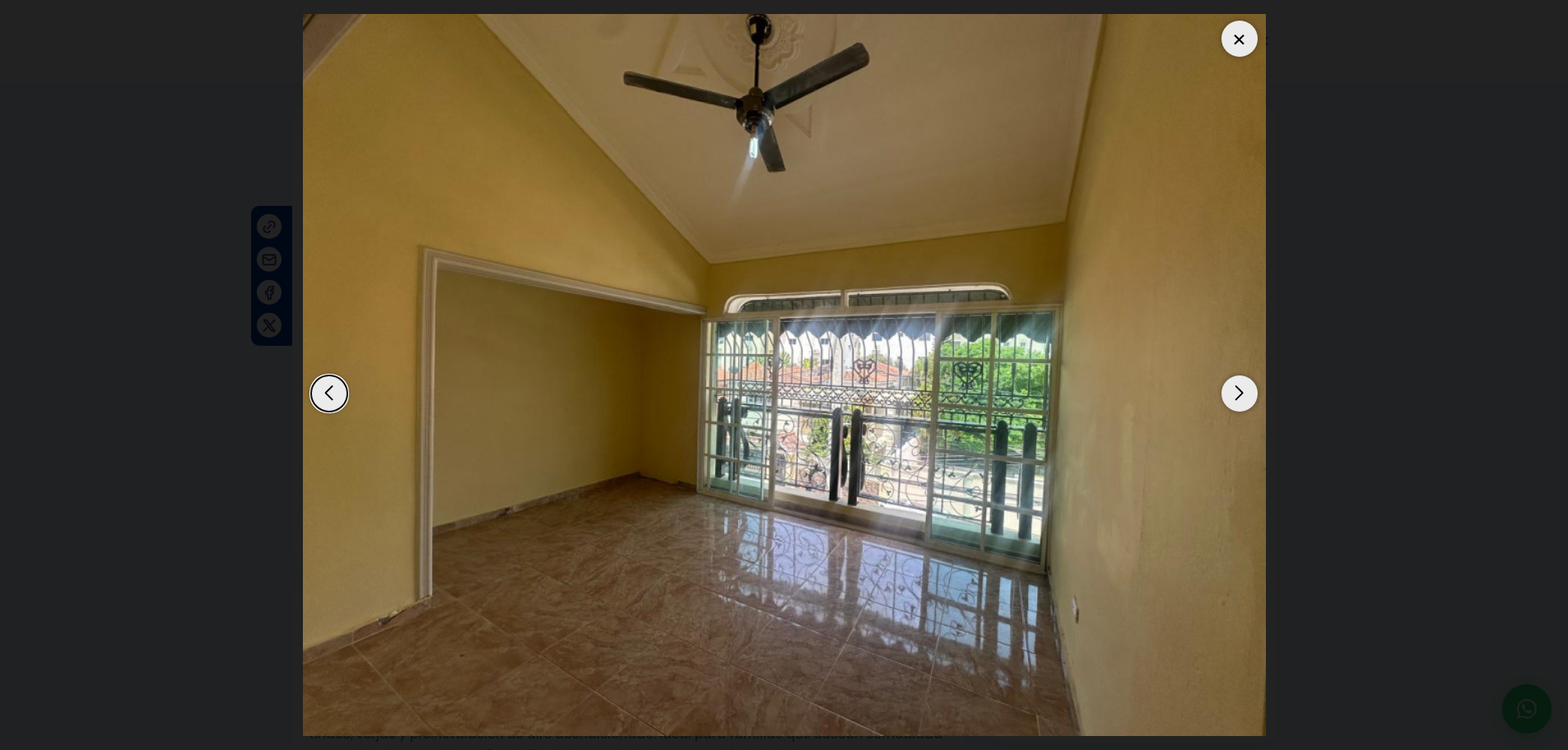
click at [1233, 403] on div "Next slide" at bounding box center [1239, 393] width 36 height 36
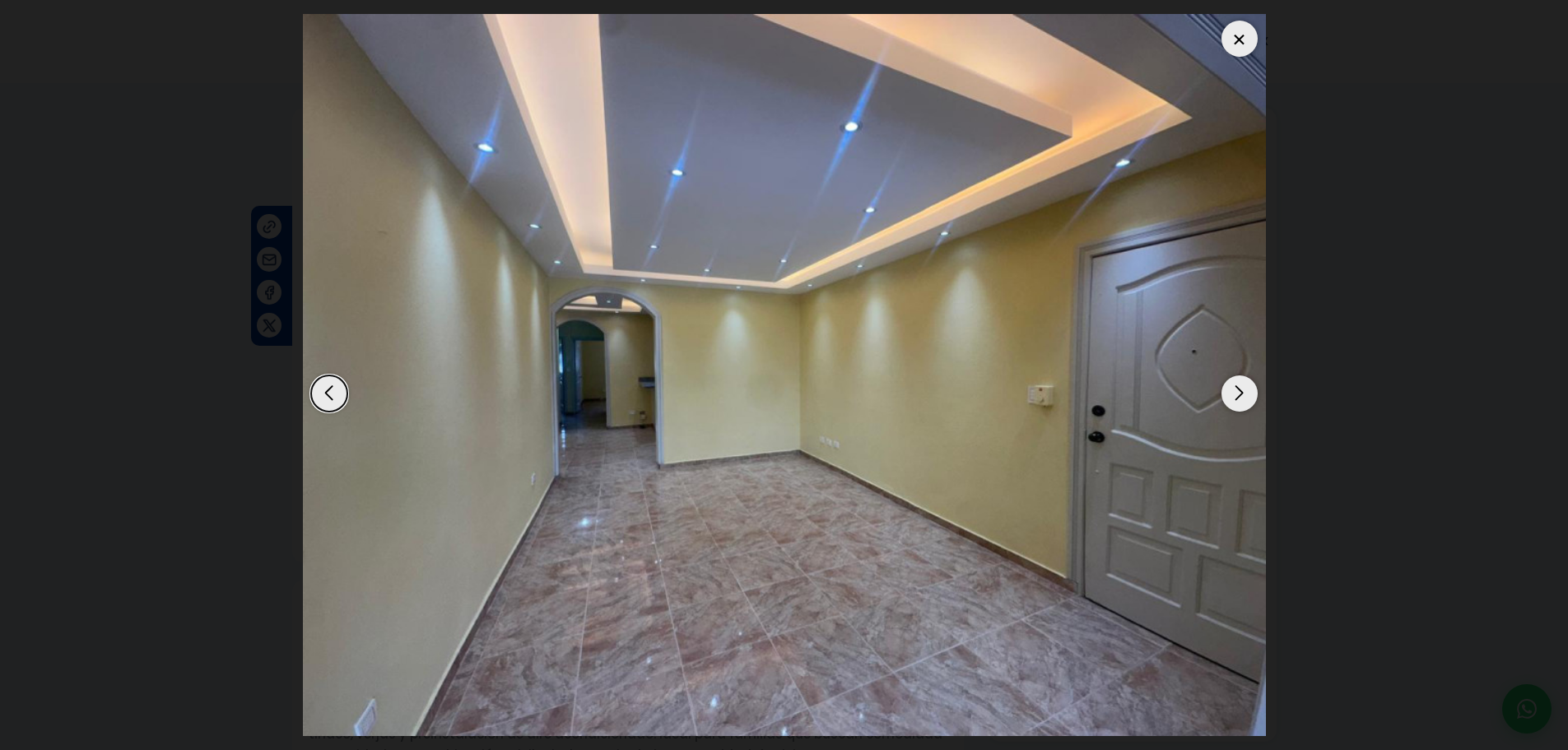
click at [1233, 53] on div at bounding box center [1239, 38] width 36 height 36
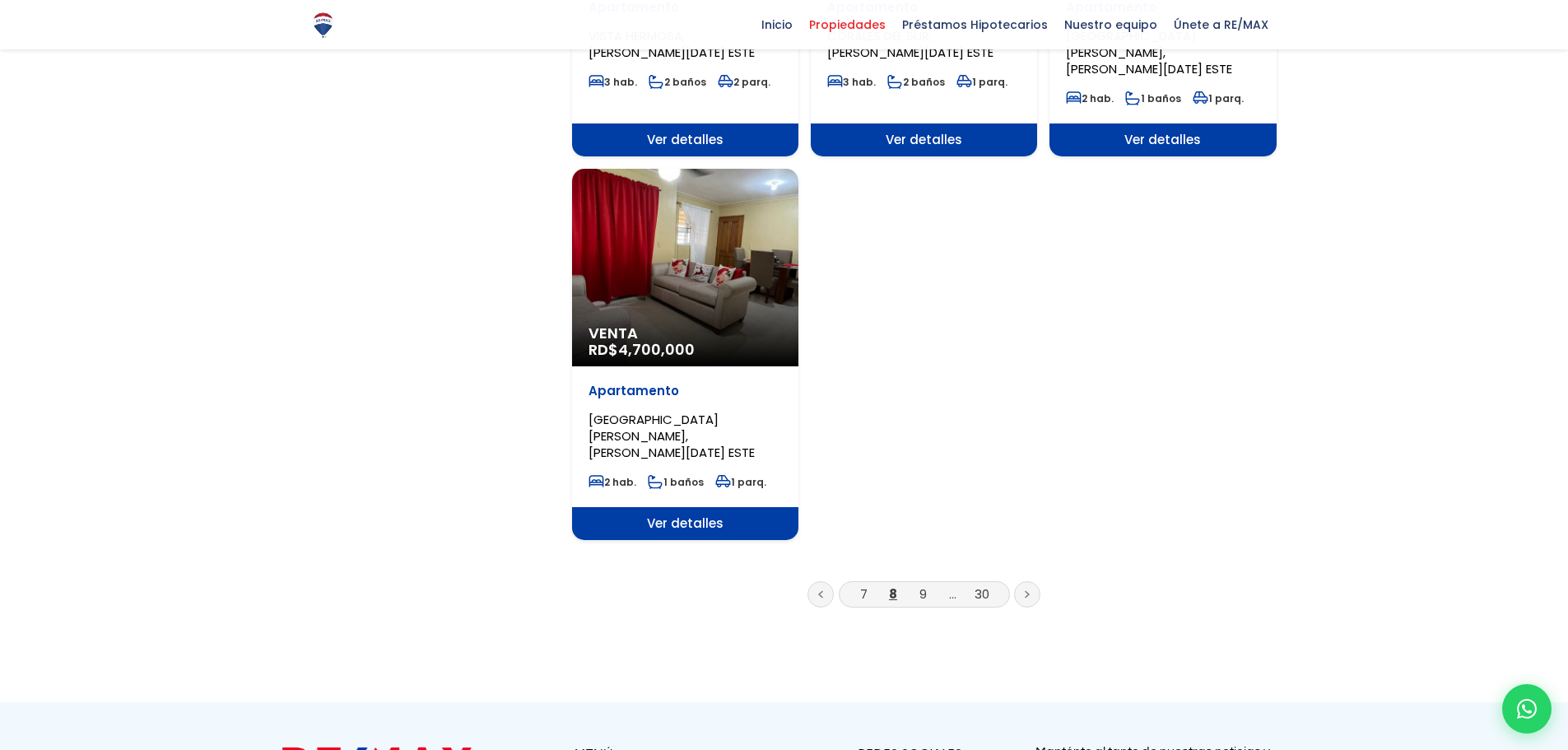
scroll to position [1975, 0]
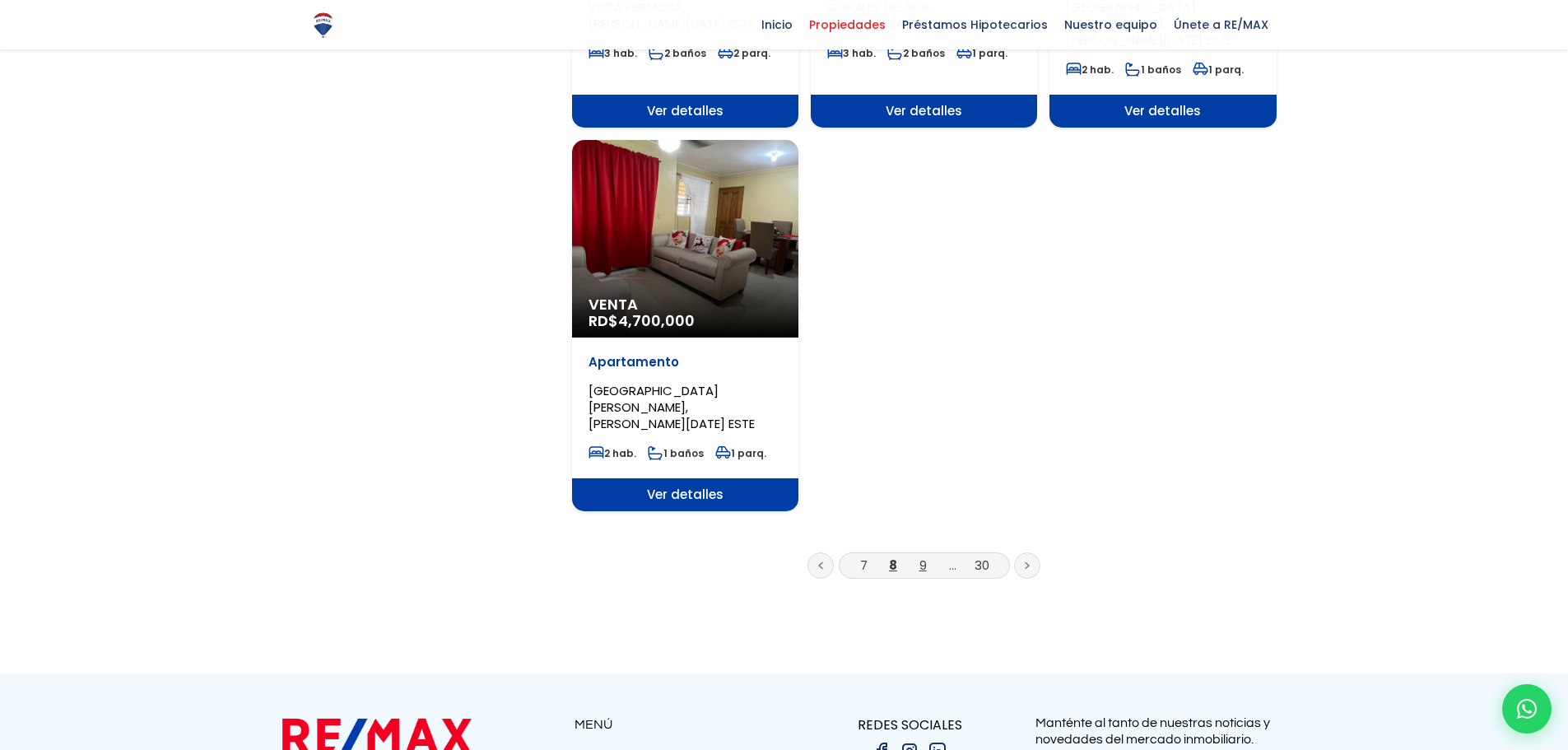
click at [924, 556] on link "9" at bounding box center [923, 564] width 7 height 17
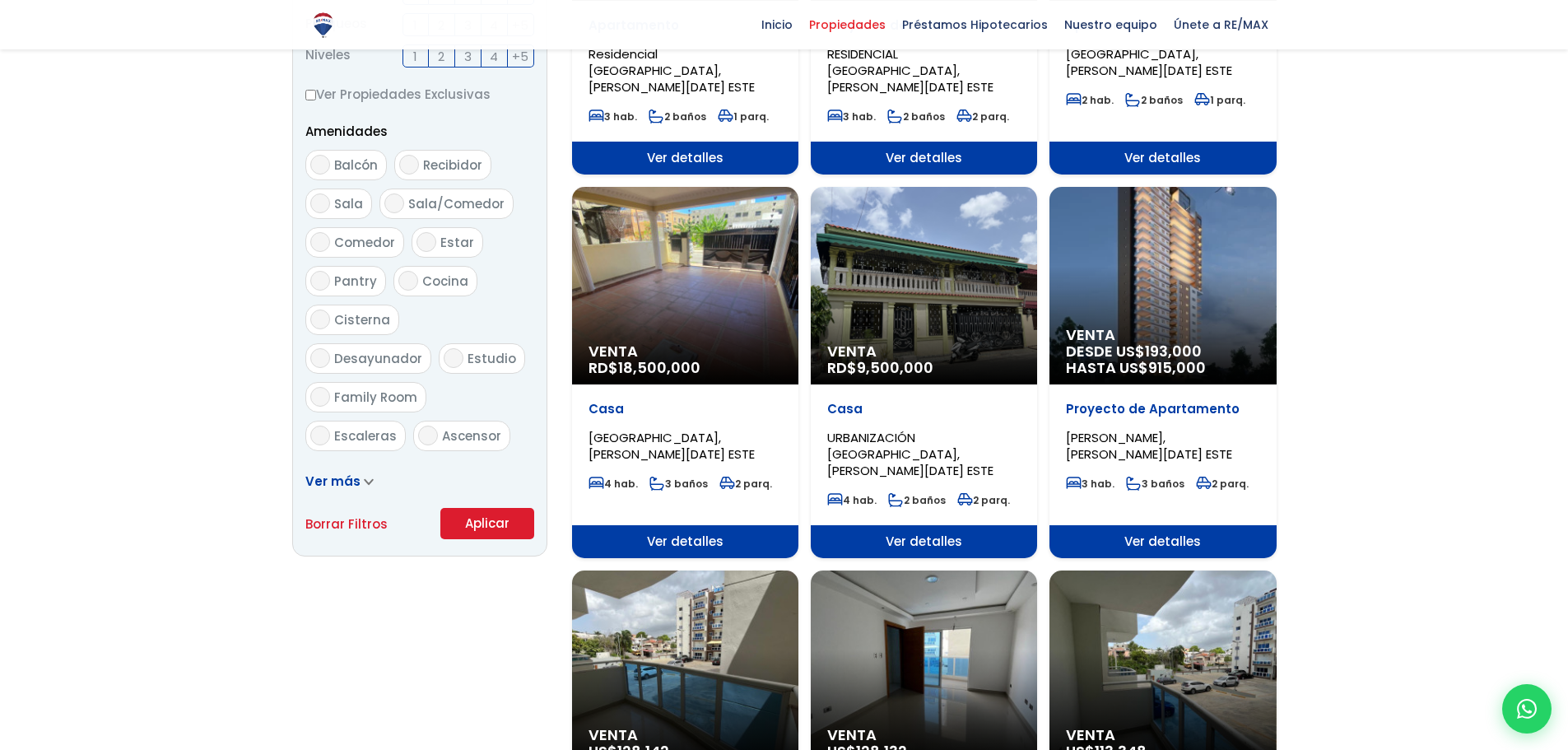
scroll to position [823, 0]
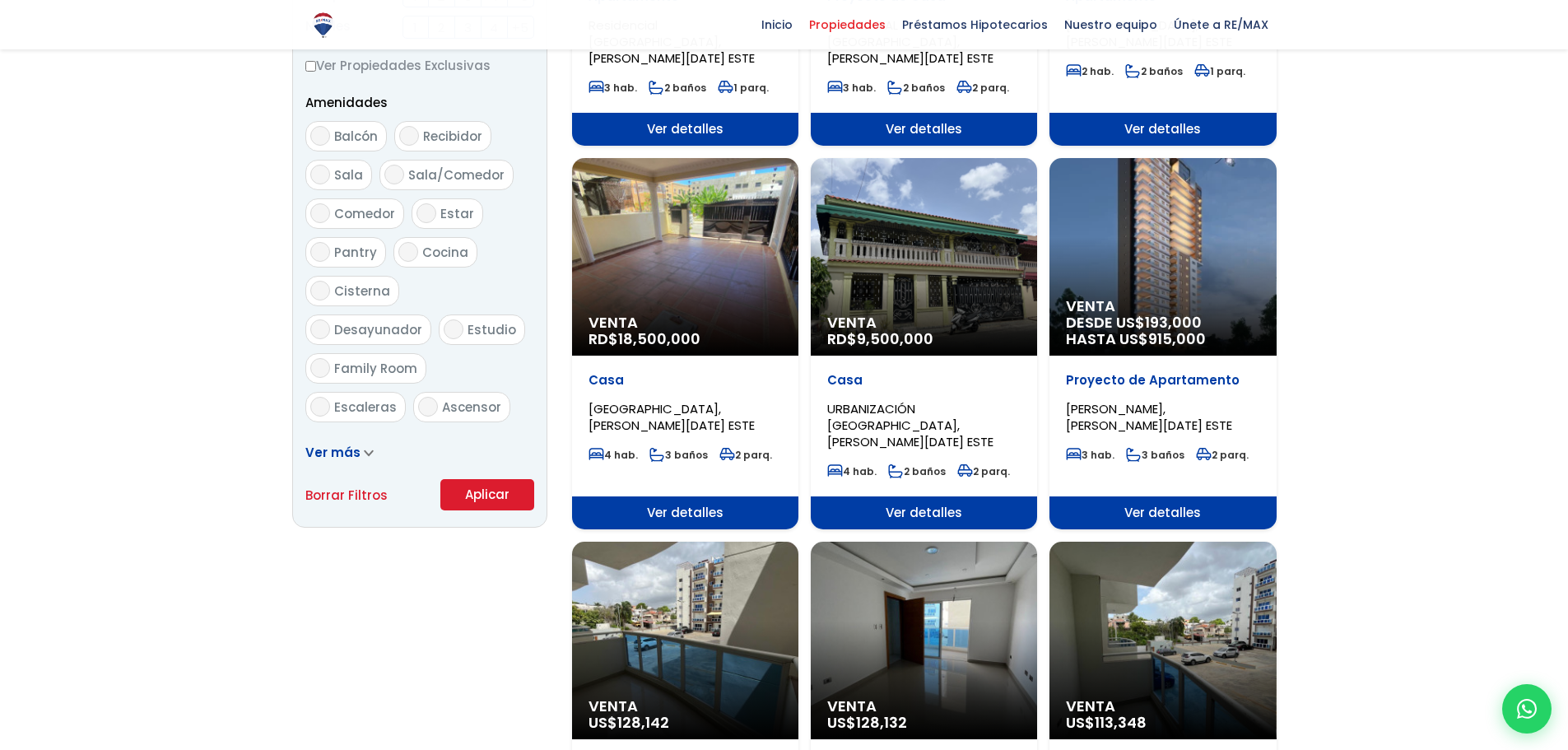
click at [1005, 275] on div "Venta RD$ 9,500,000" at bounding box center [923, 256] width 226 height 198
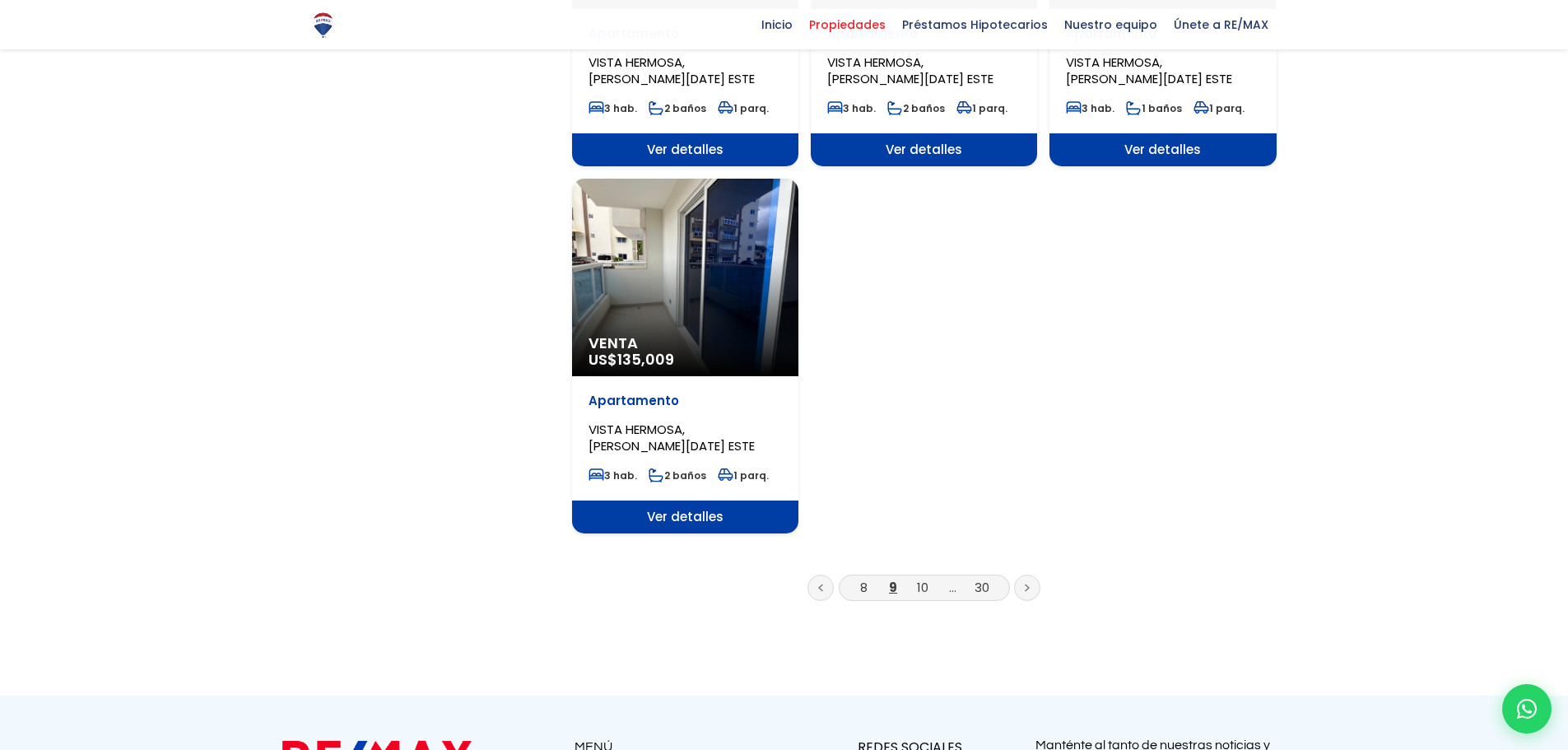
scroll to position [2058, 0]
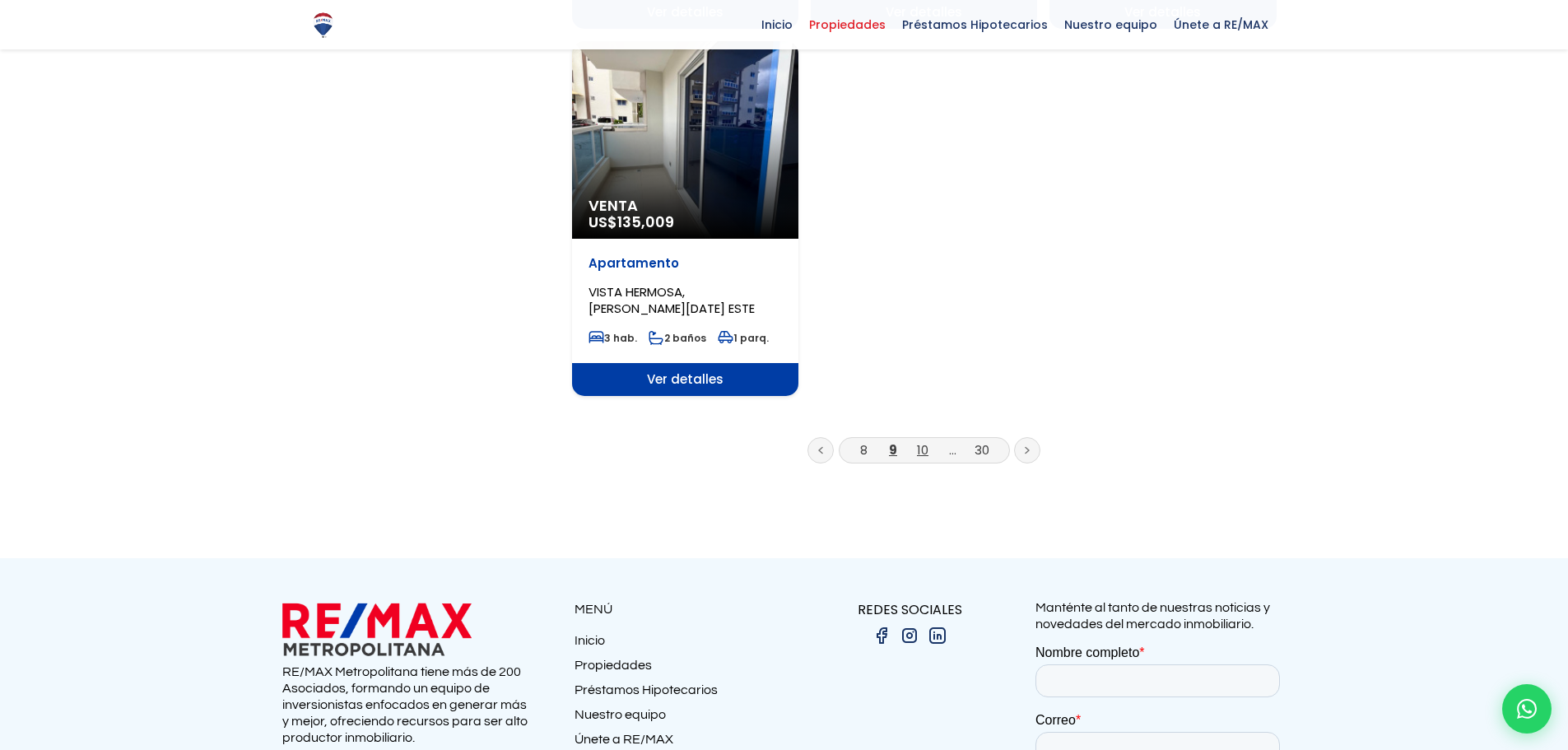
click at [925, 441] on link "10" at bounding box center [922, 449] width 12 height 17
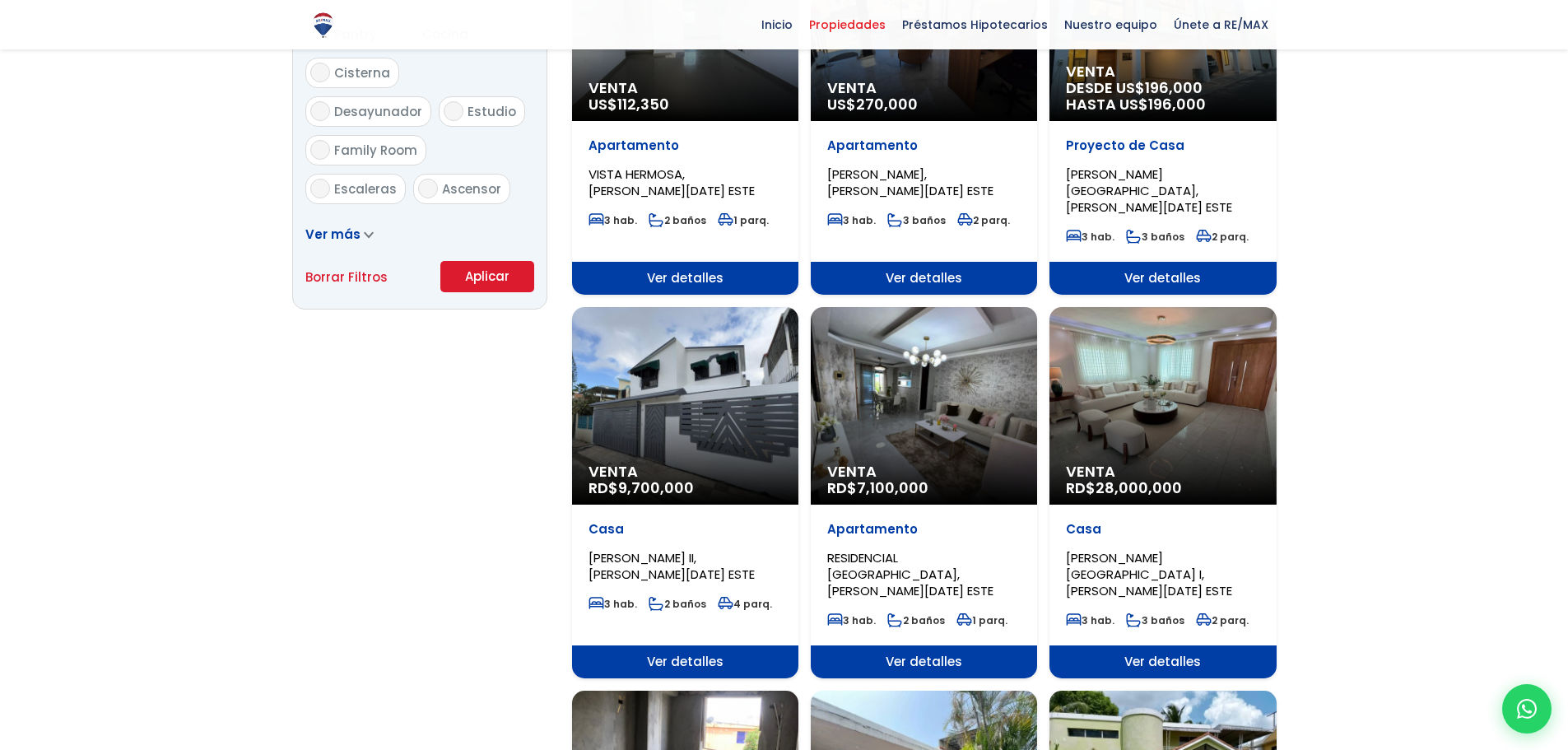
scroll to position [1070, 0]
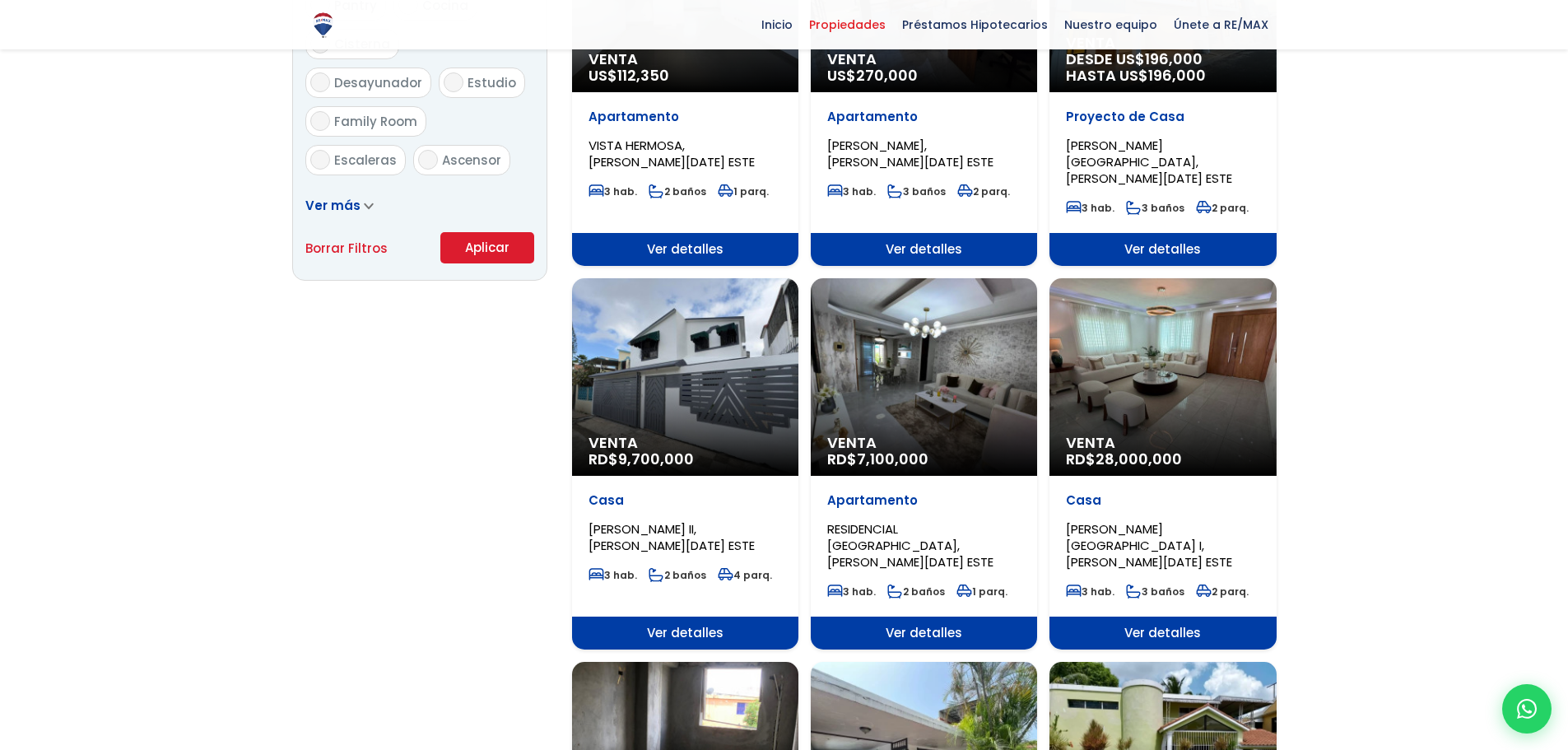
click at [946, 356] on div "Venta RD$ 7,100,000" at bounding box center [923, 377] width 226 height 198
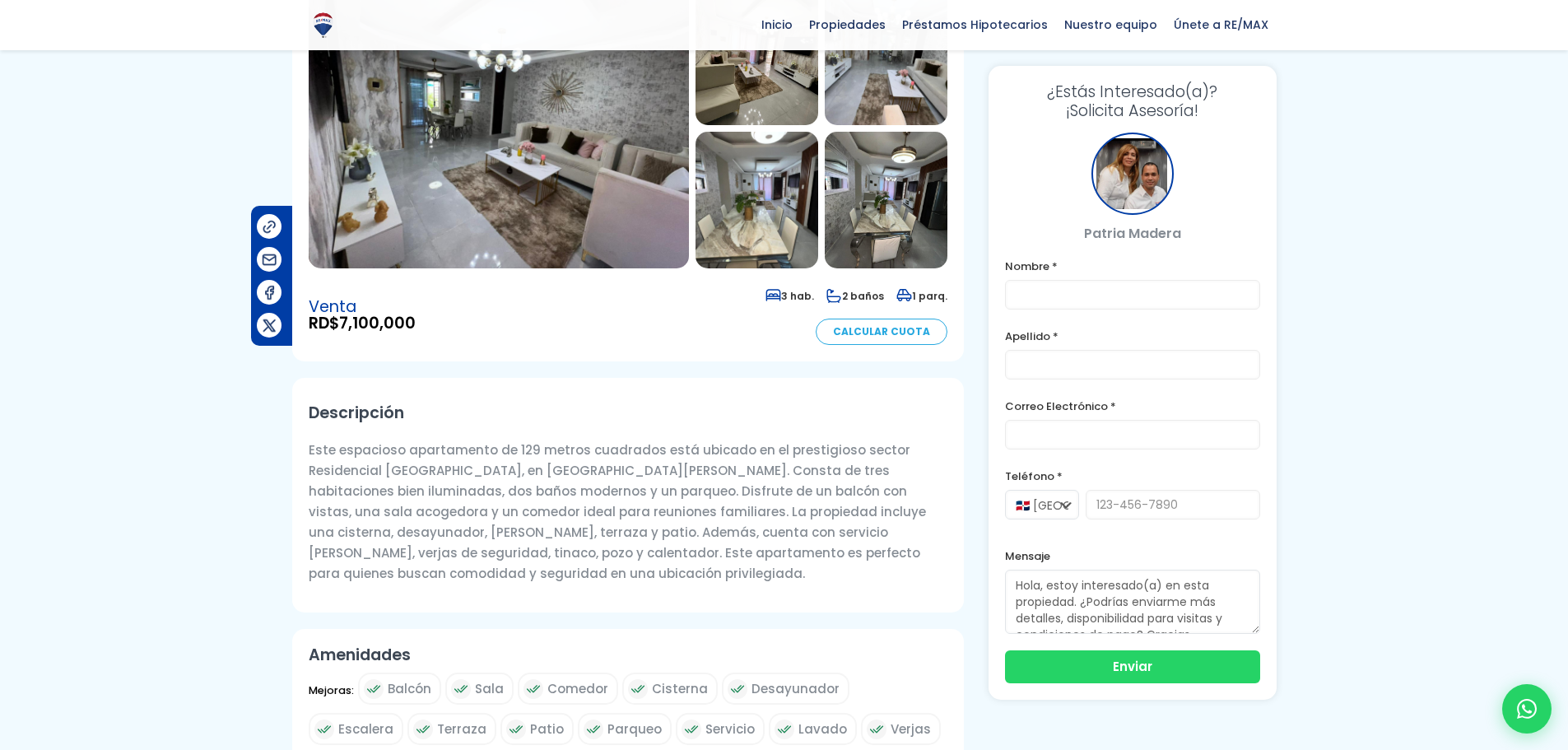
scroll to position [246, 0]
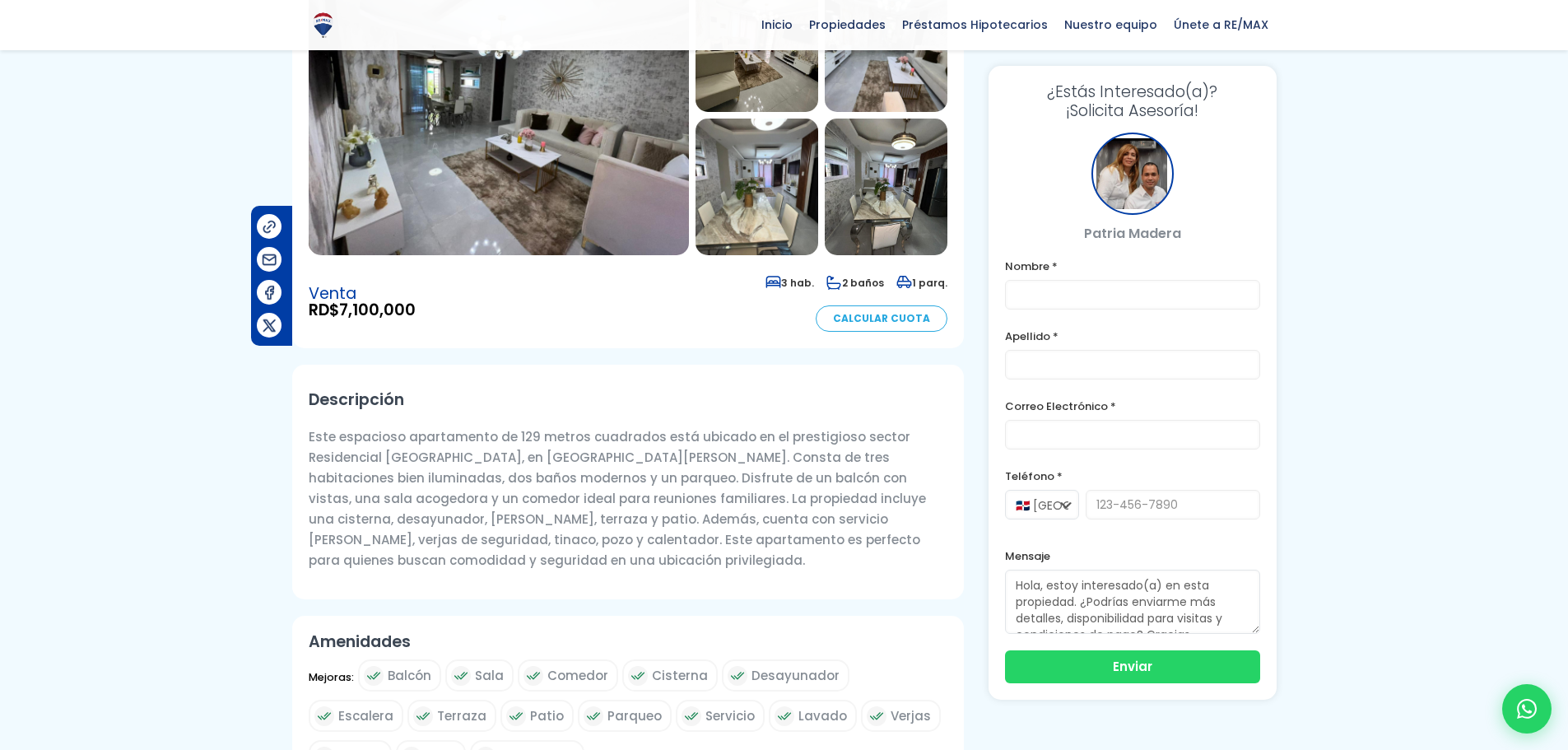
click at [567, 186] on img at bounding box center [498, 115] width 380 height 280
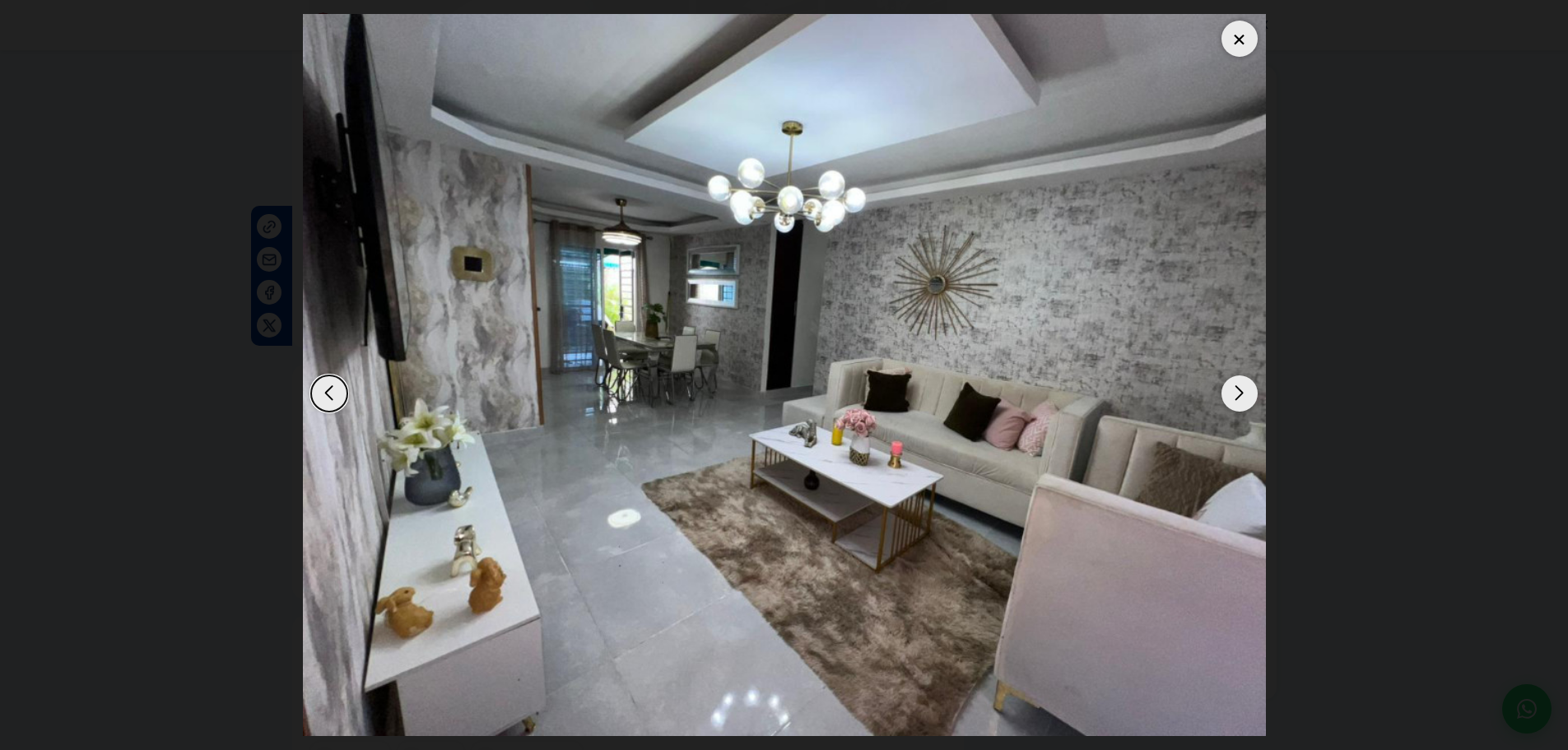
click at [1232, 390] on div "Next slide" at bounding box center [1239, 393] width 36 height 36
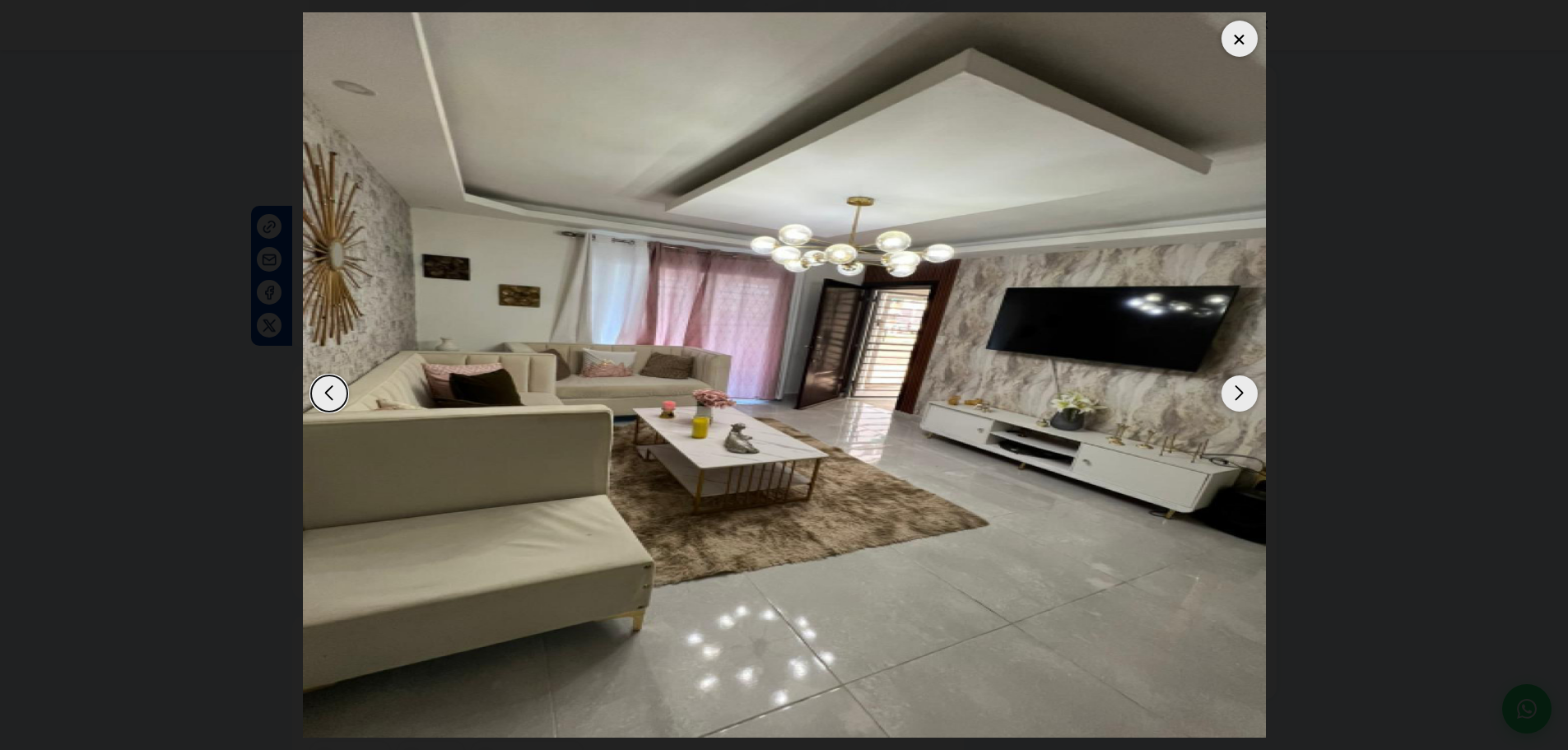
click at [1232, 390] on div "Next slide" at bounding box center [1239, 393] width 36 height 36
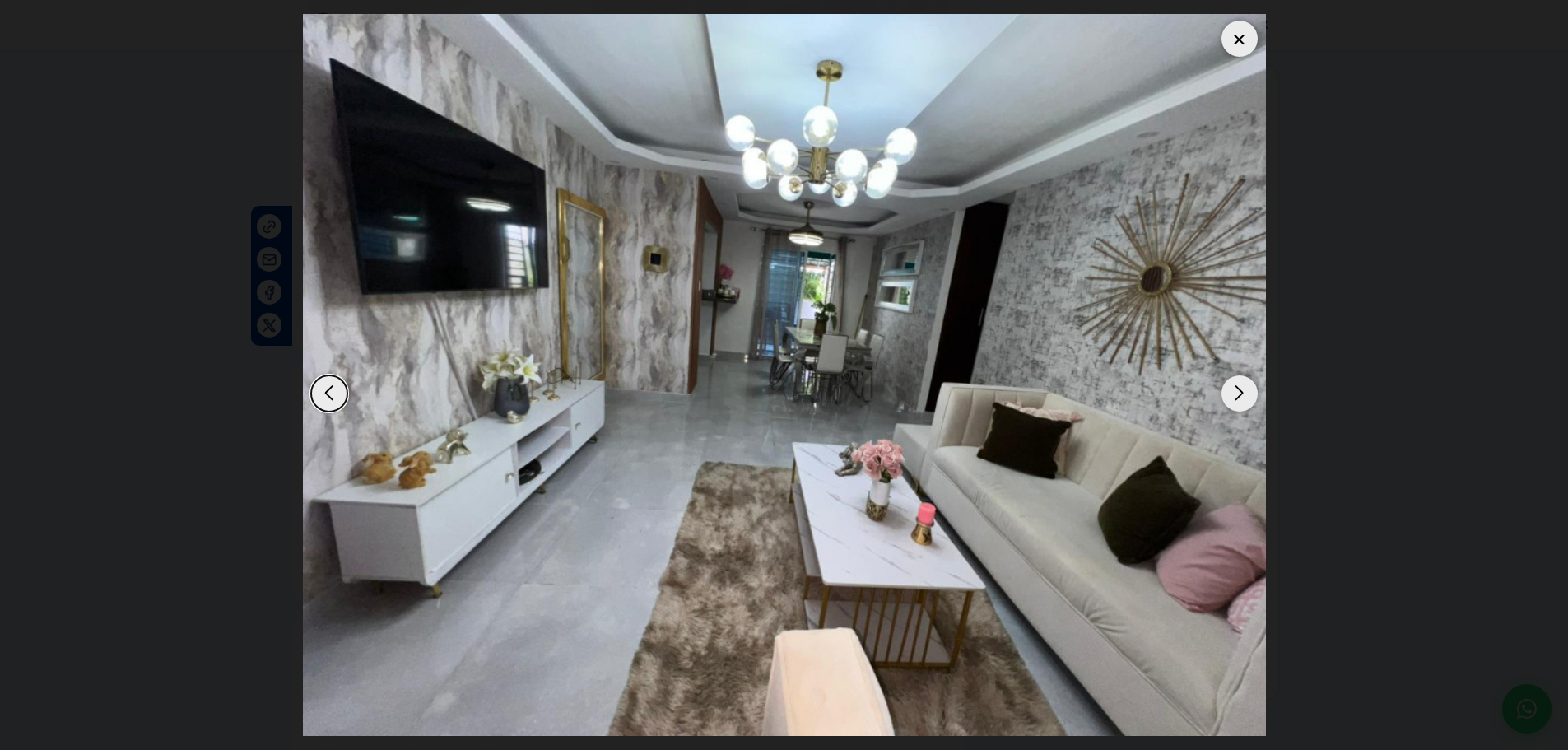
click at [1232, 390] on div "Next slide" at bounding box center [1239, 393] width 36 height 36
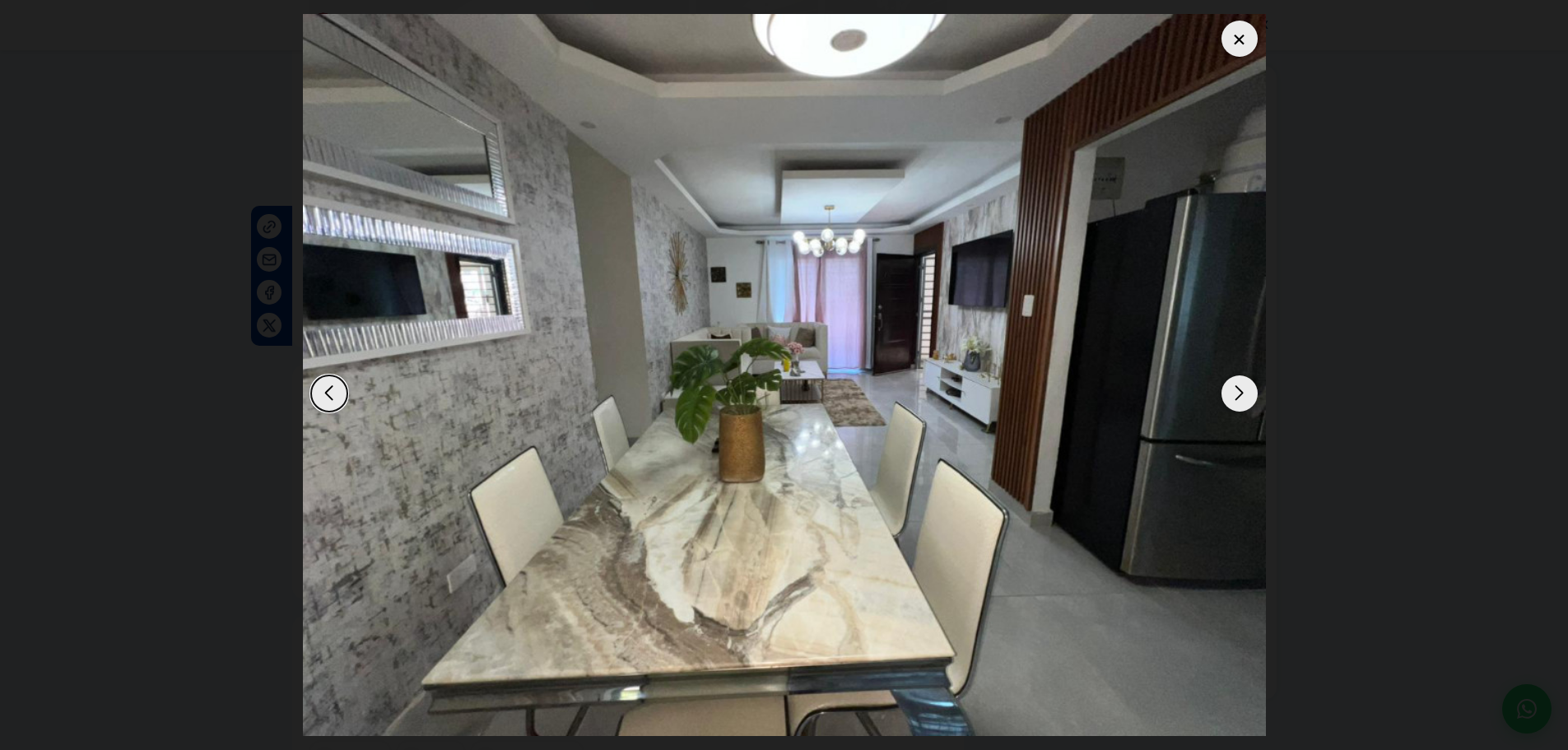
click at [1232, 390] on div "Next slide" at bounding box center [1239, 393] width 36 height 36
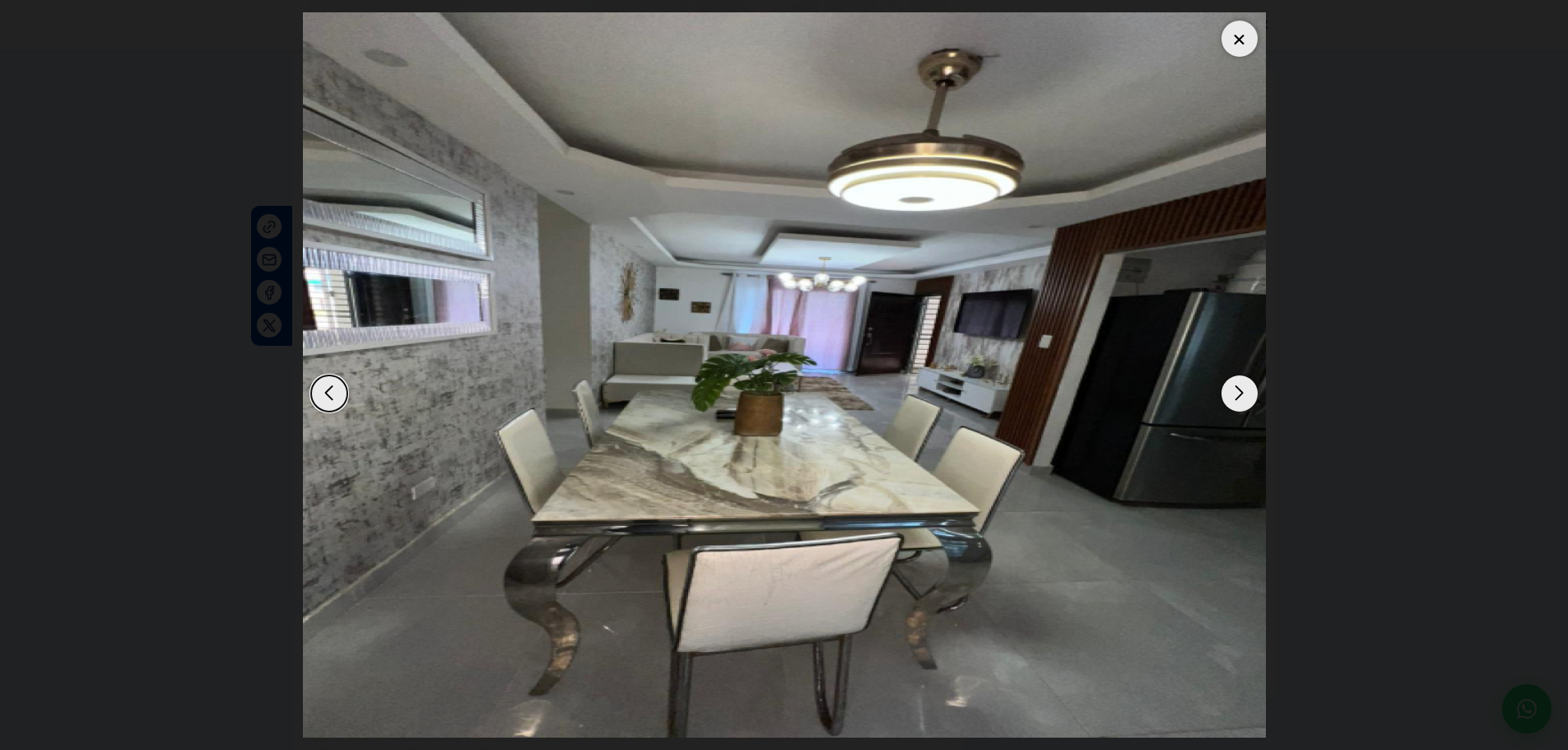
click at [1232, 390] on div "Next slide" at bounding box center [1239, 393] width 36 height 36
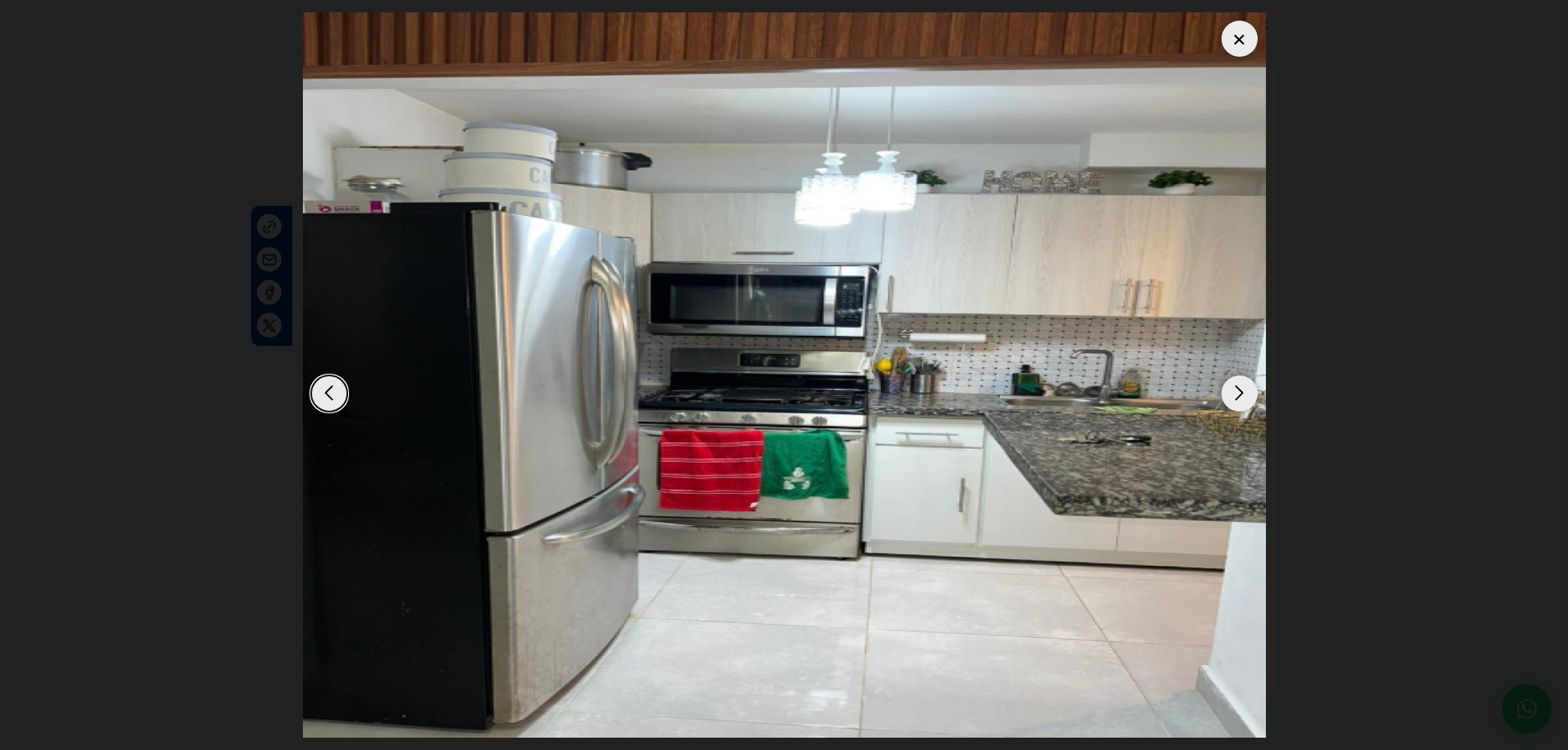
click at [1232, 390] on div "Next slide" at bounding box center [1239, 393] width 36 height 36
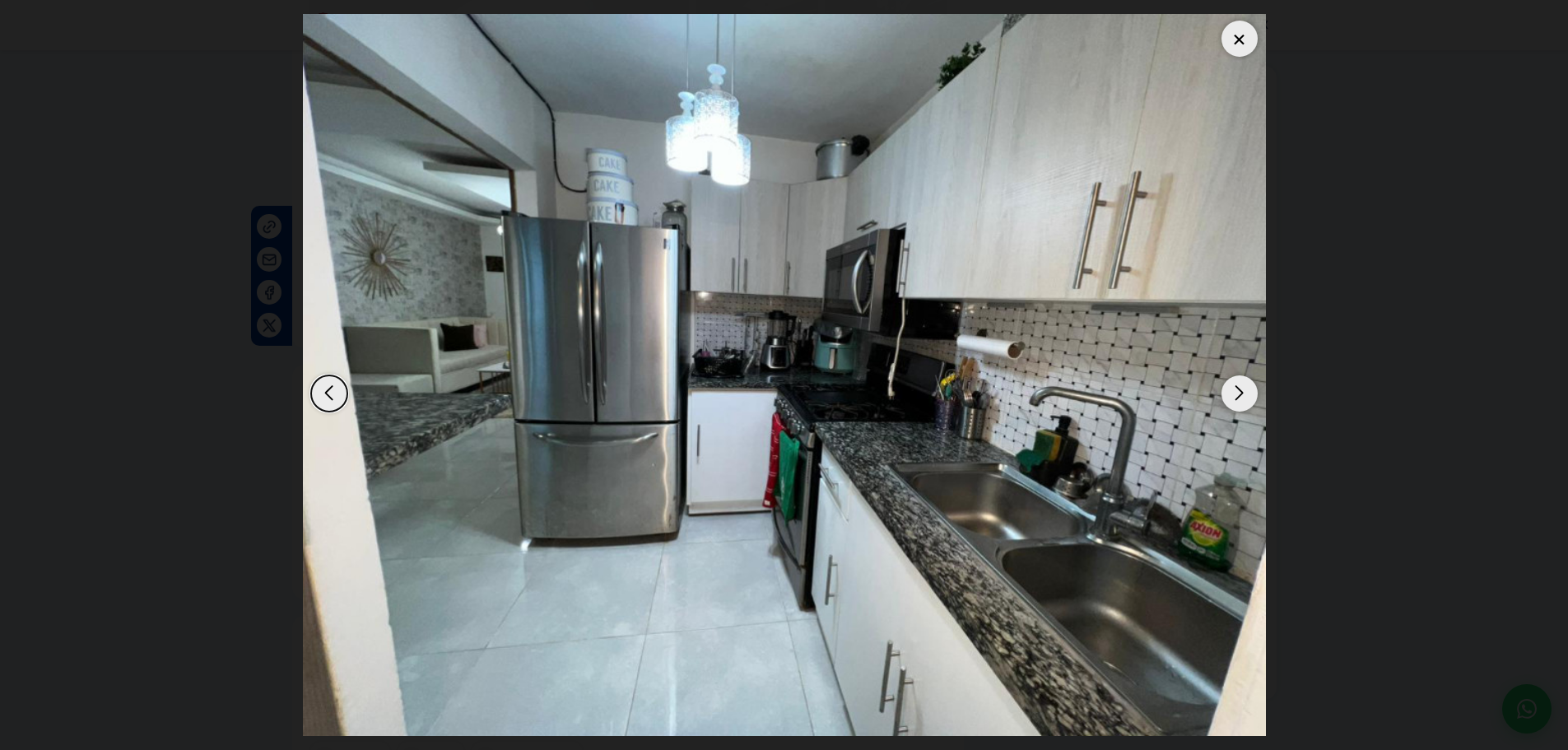
click at [1232, 390] on div "Next slide" at bounding box center [1239, 393] width 36 height 36
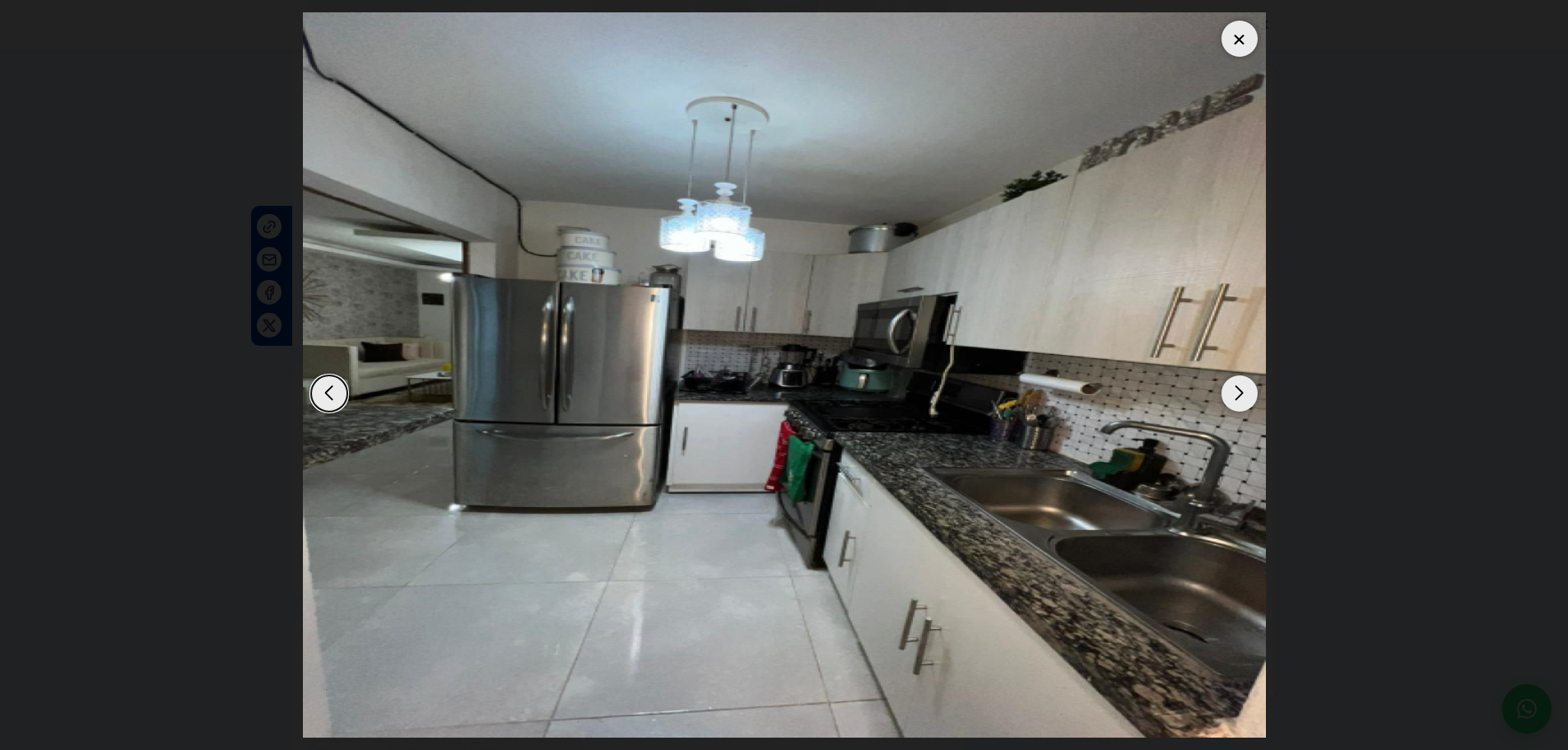
click at [1232, 390] on div "Next slide" at bounding box center [1239, 393] width 36 height 36
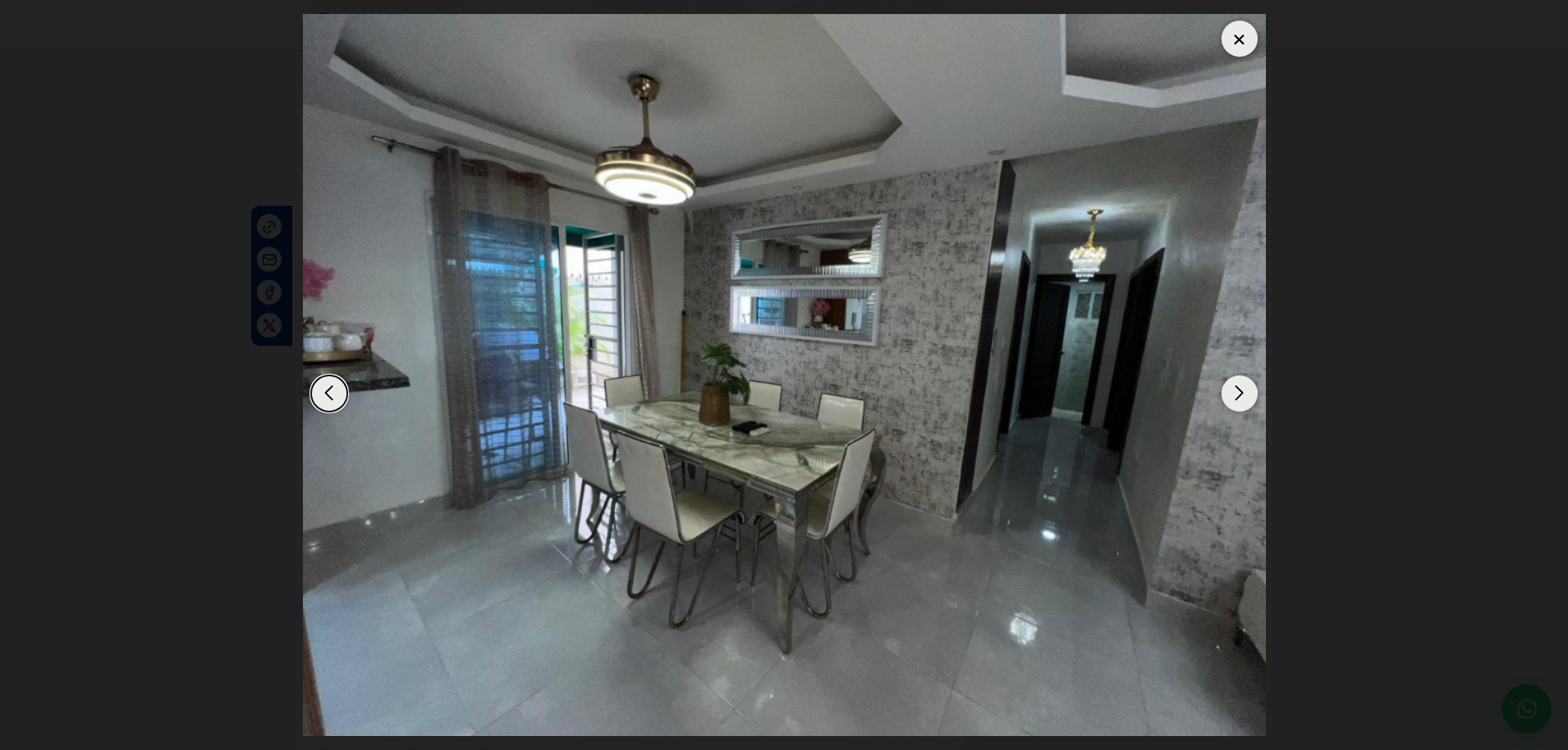
click at [1232, 390] on div "Next slide" at bounding box center [1239, 393] width 36 height 36
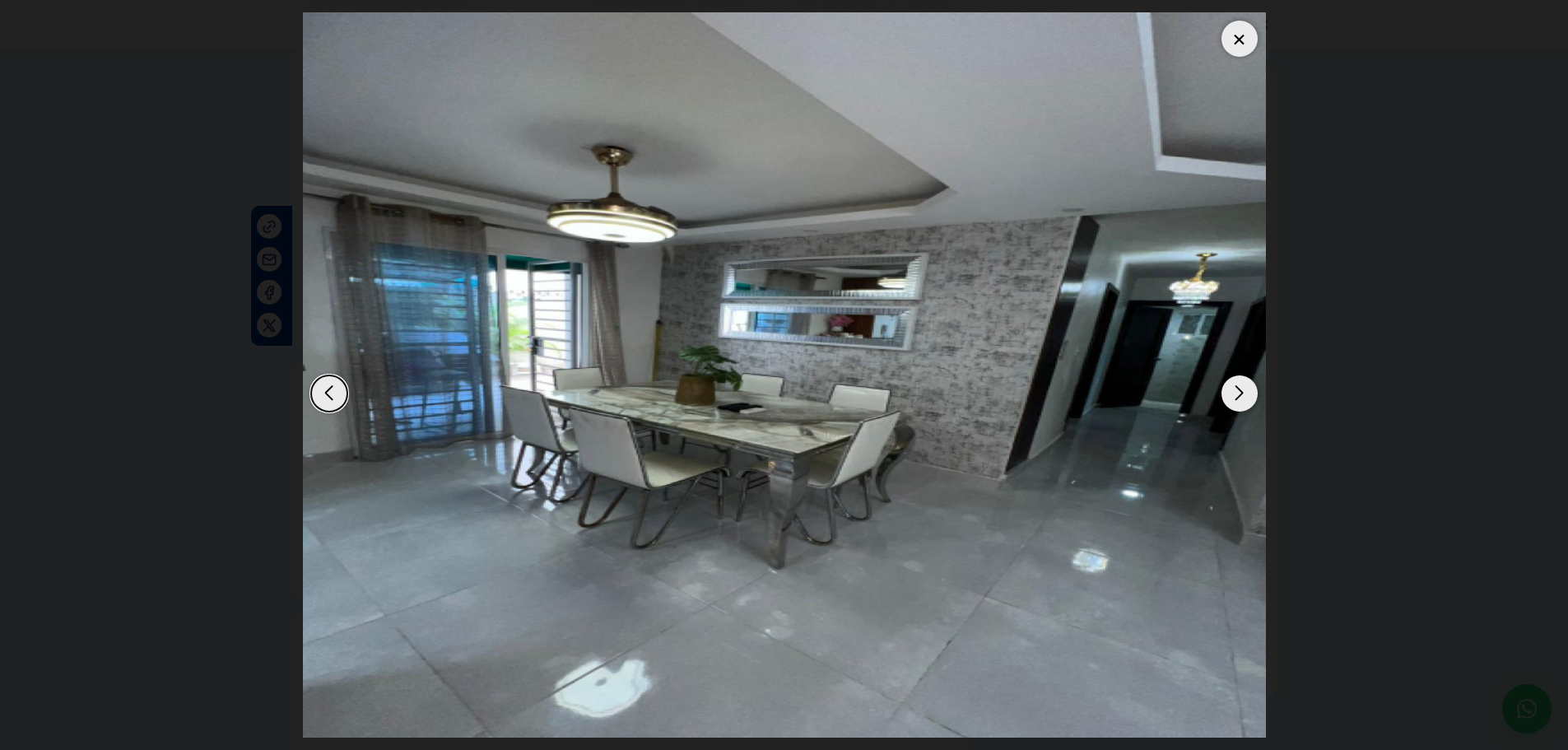
click at [1232, 390] on div "Next slide" at bounding box center [1239, 393] width 36 height 36
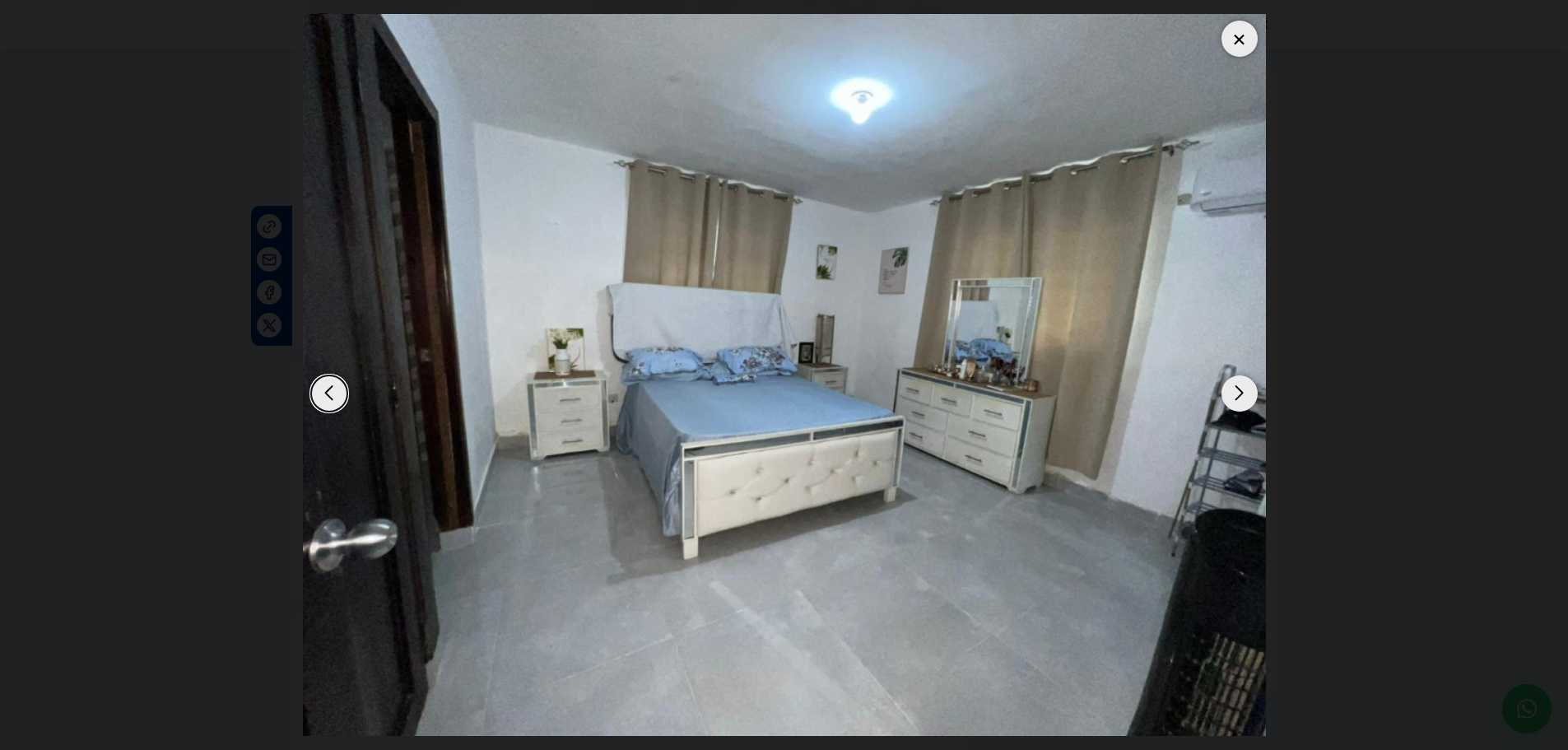
click at [1232, 390] on div "Next slide" at bounding box center [1239, 393] width 36 height 36
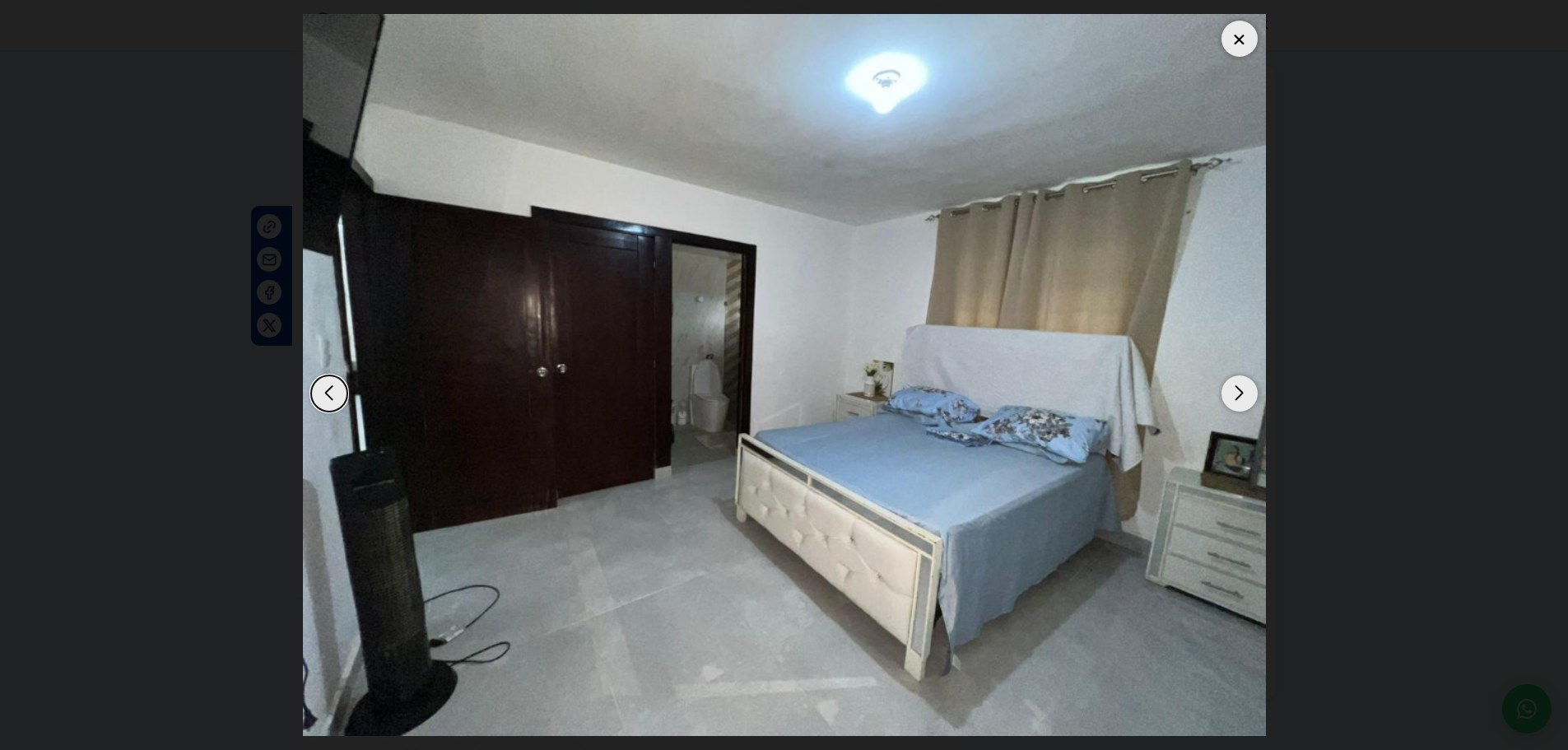
click at [1232, 390] on div "Next slide" at bounding box center [1239, 393] width 36 height 36
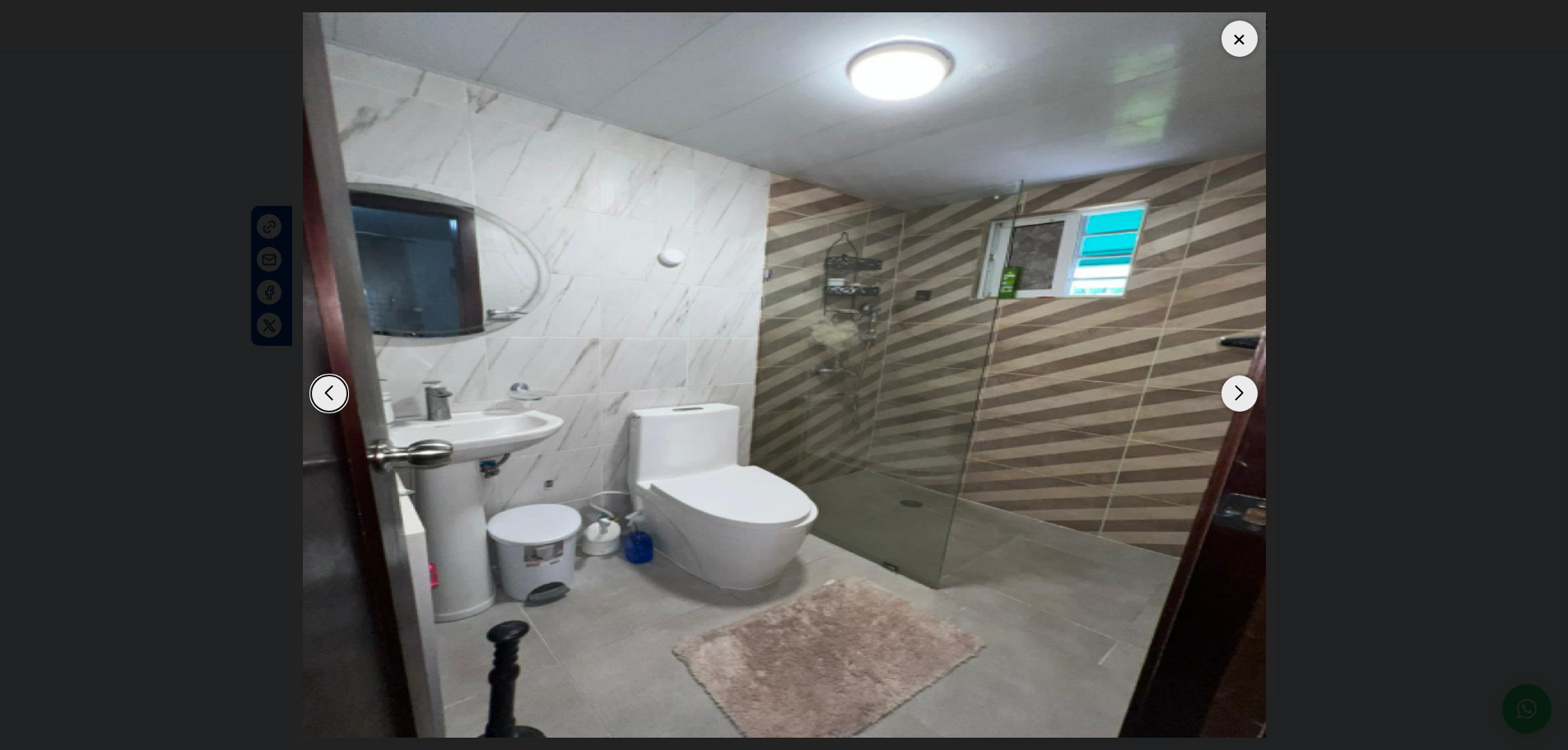
click at [1232, 390] on div "Next slide" at bounding box center [1239, 393] width 36 height 36
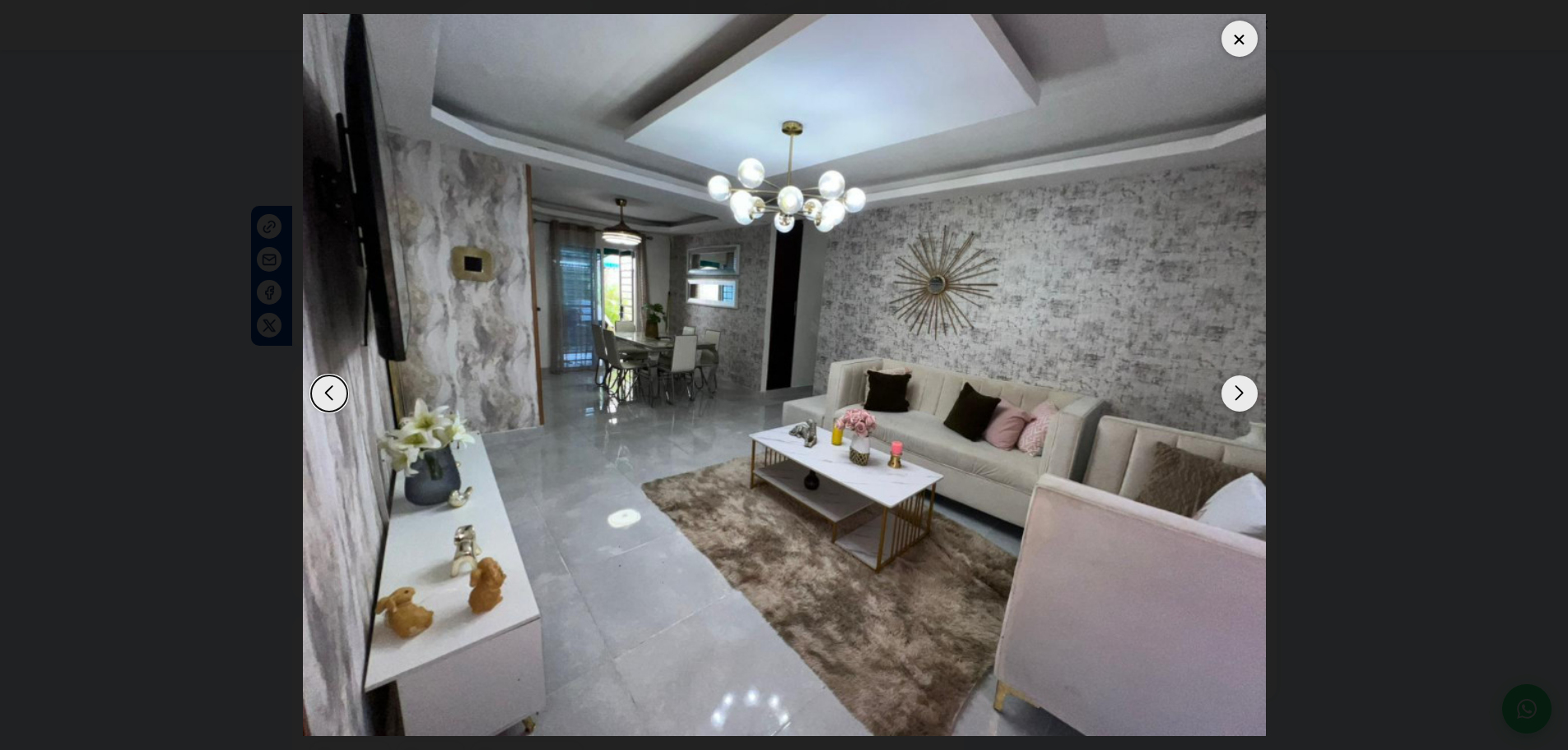
click at [1232, 390] on div "Next slide" at bounding box center [1239, 393] width 36 height 36
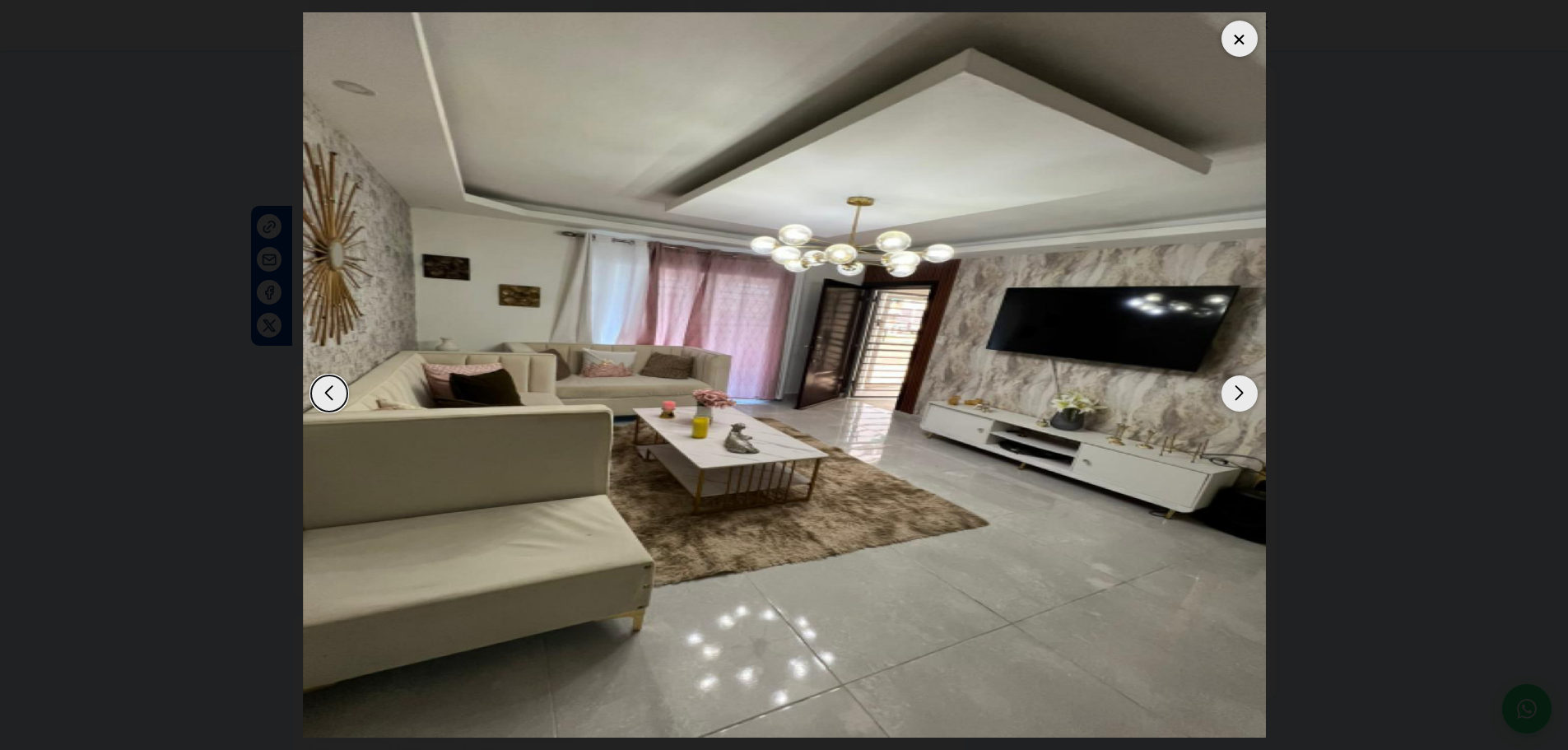
click at [1232, 390] on div "Next slide" at bounding box center [1239, 393] width 36 height 36
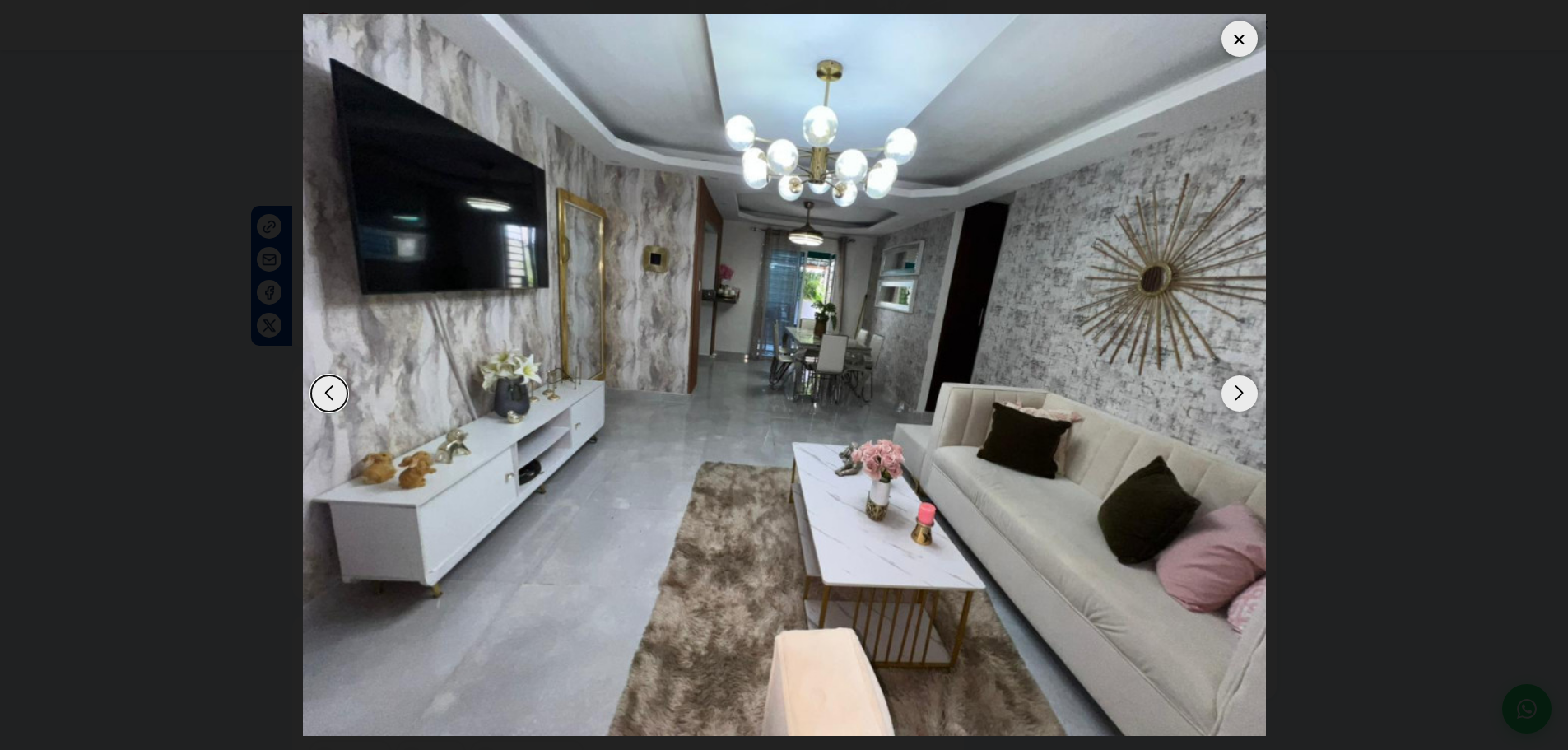
click at [1234, 42] on div at bounding box center [1239, 38] width 36 height 36
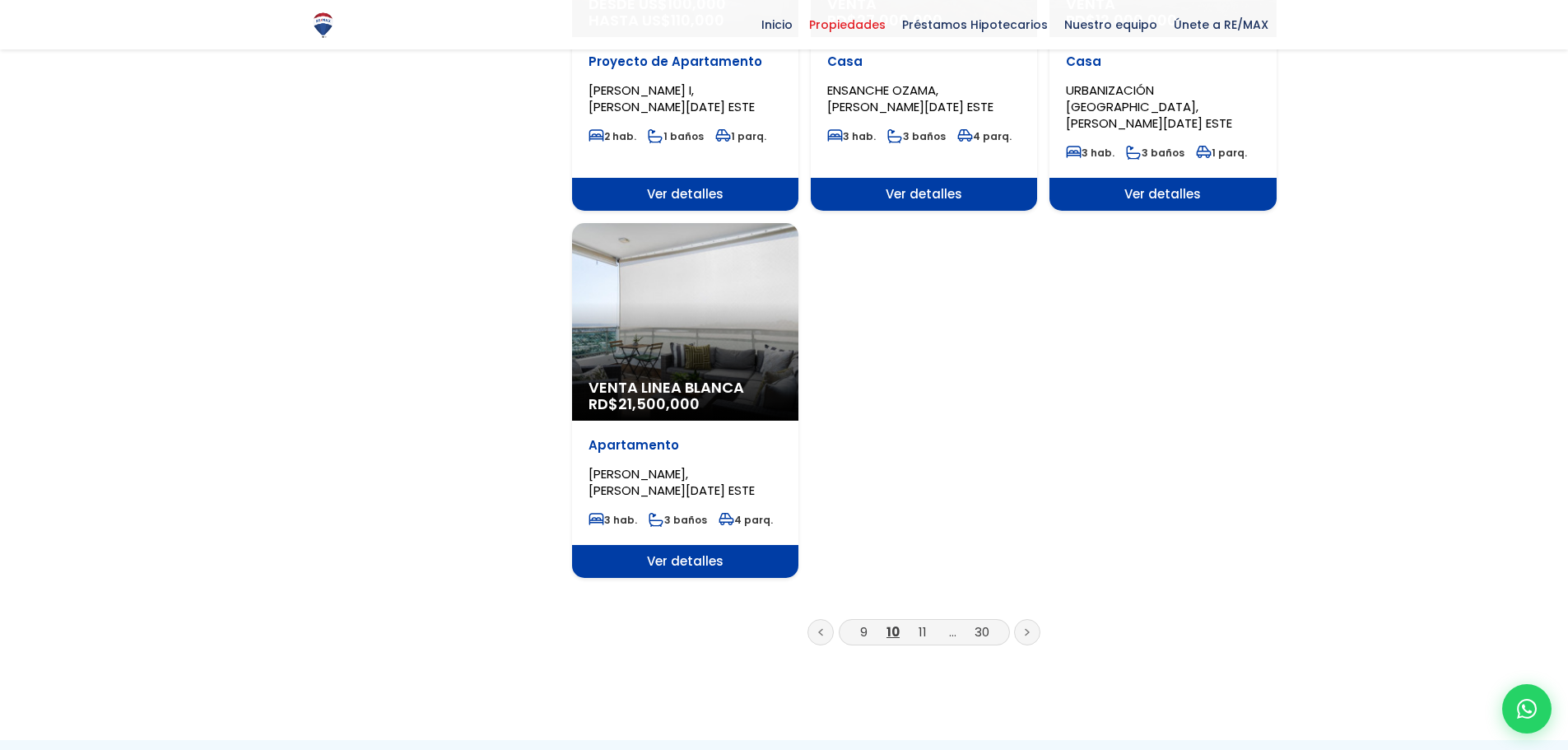
scroll to position [1893, 0]
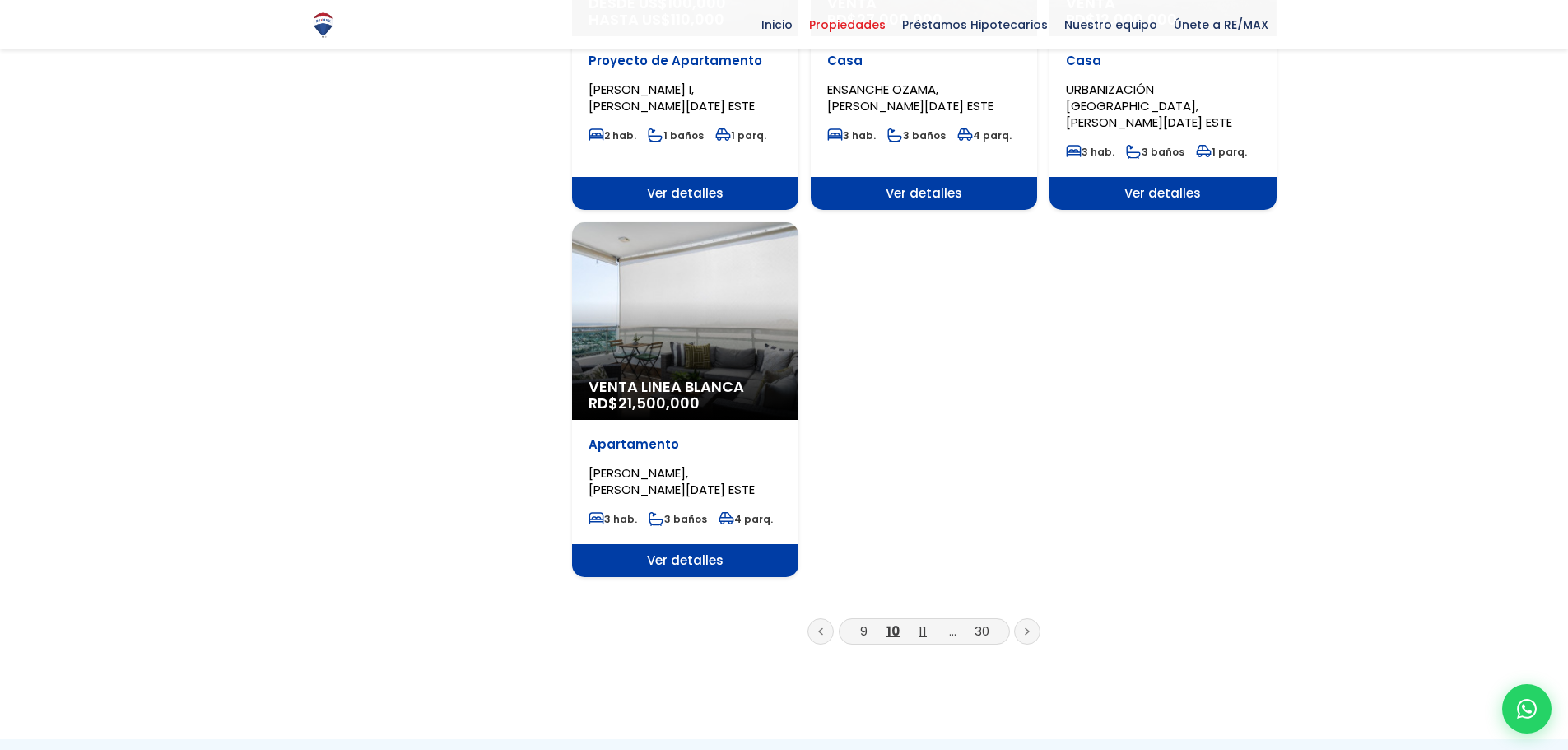
click at [925, 622] on link "11" at bounding box center [922, 630] width 8 height 17
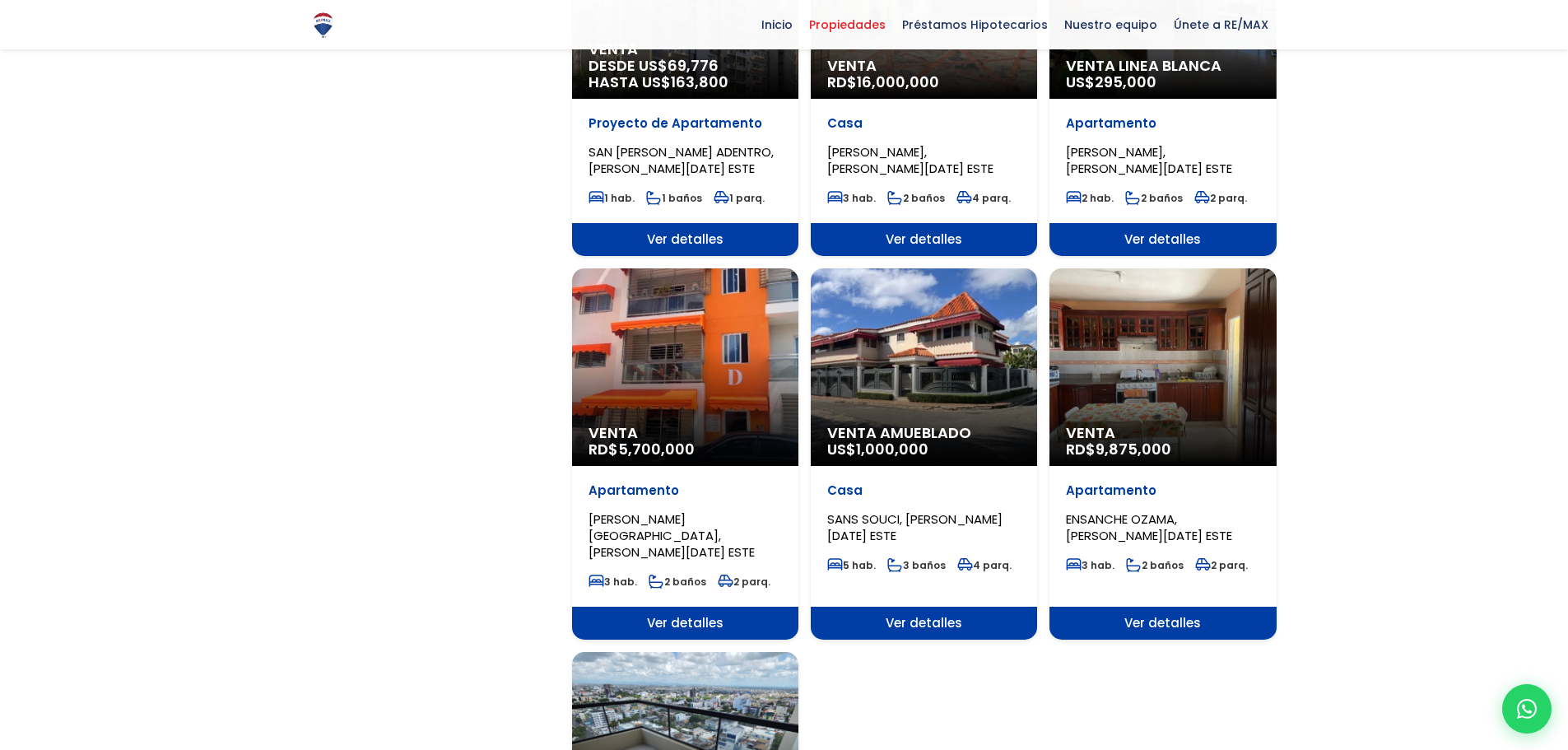
scroll to position [1481, 0]
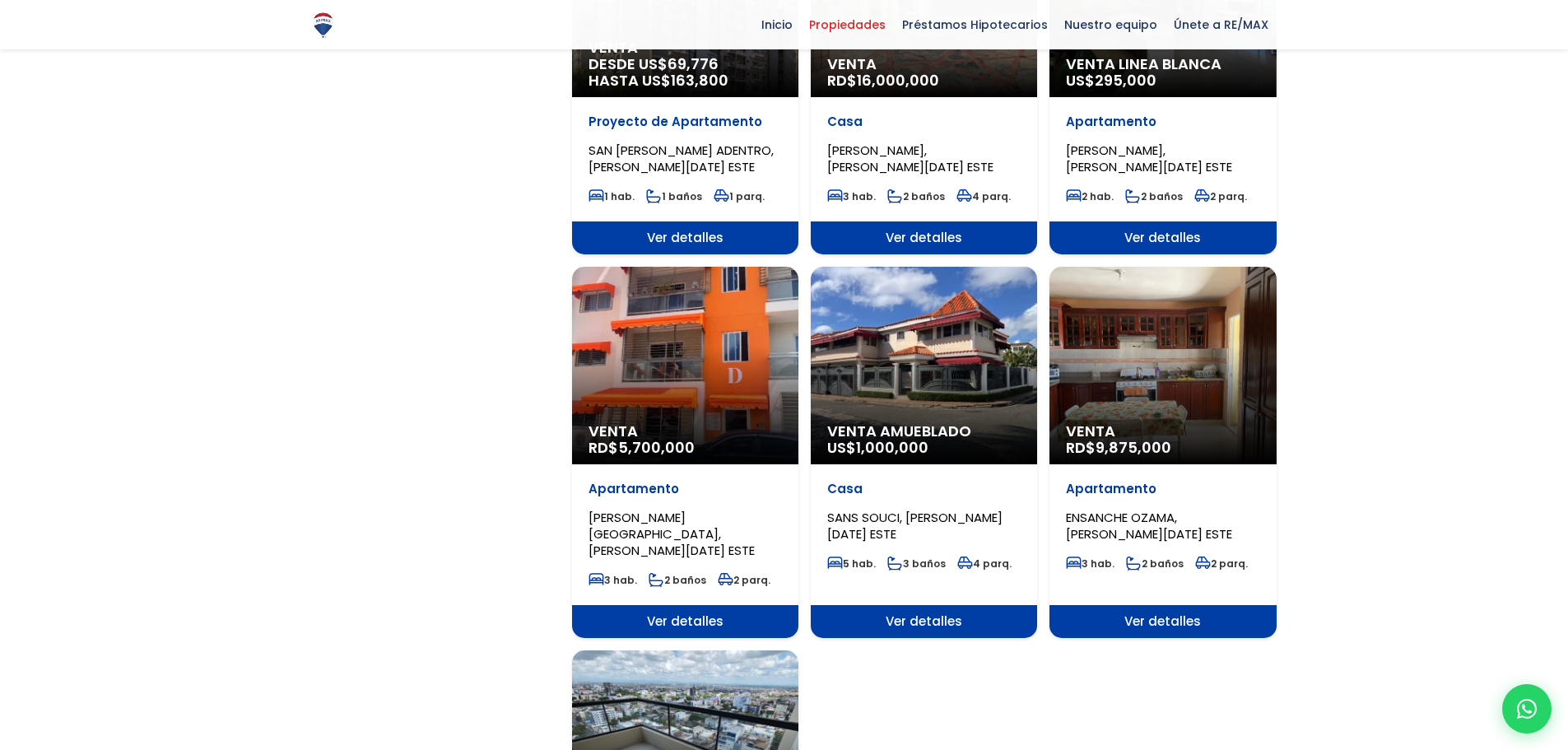
click at [710, 285] on div "Venta RD$ 5,700,000" at bounding box center [685, 365] width 226 height 198
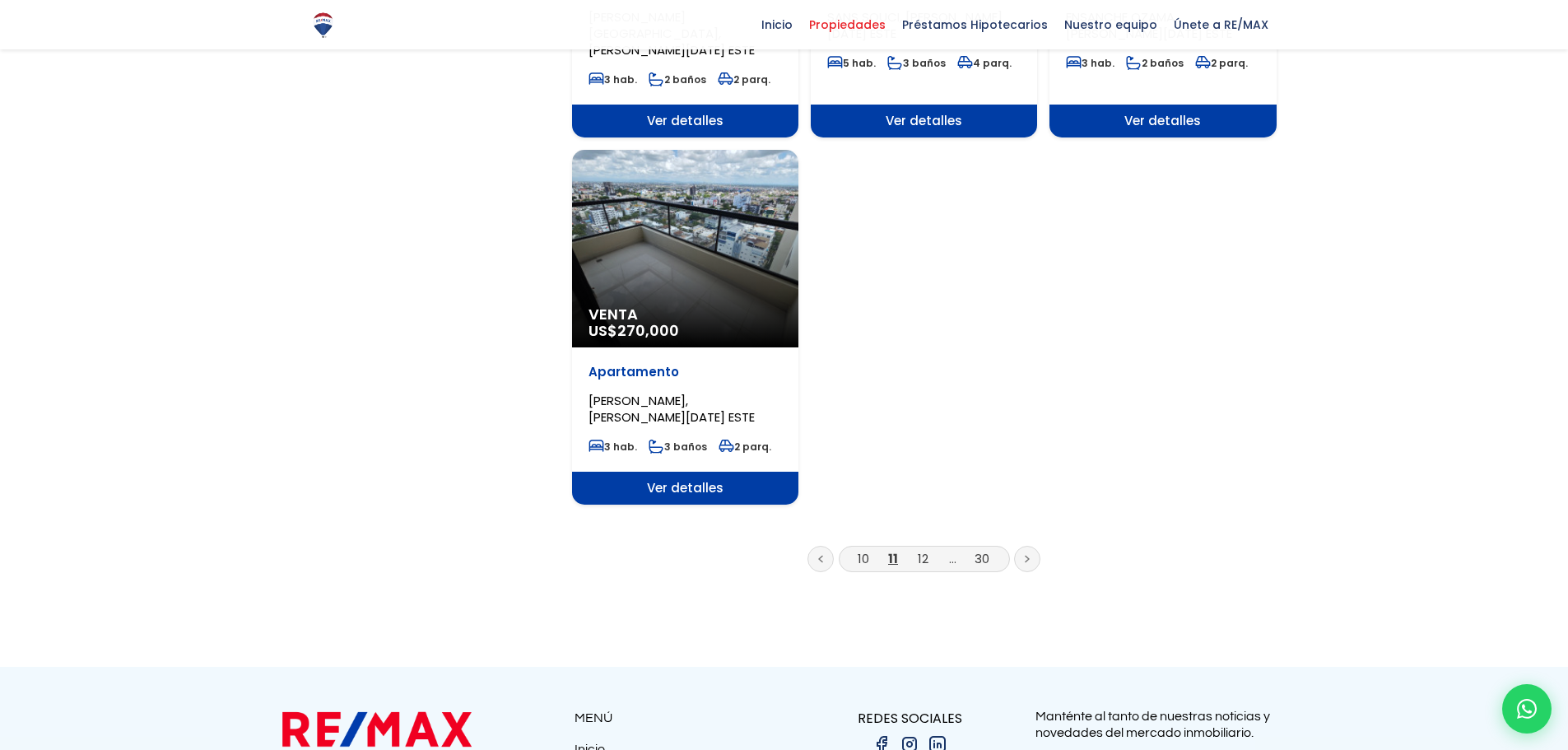
scroll to position [2058, 0]
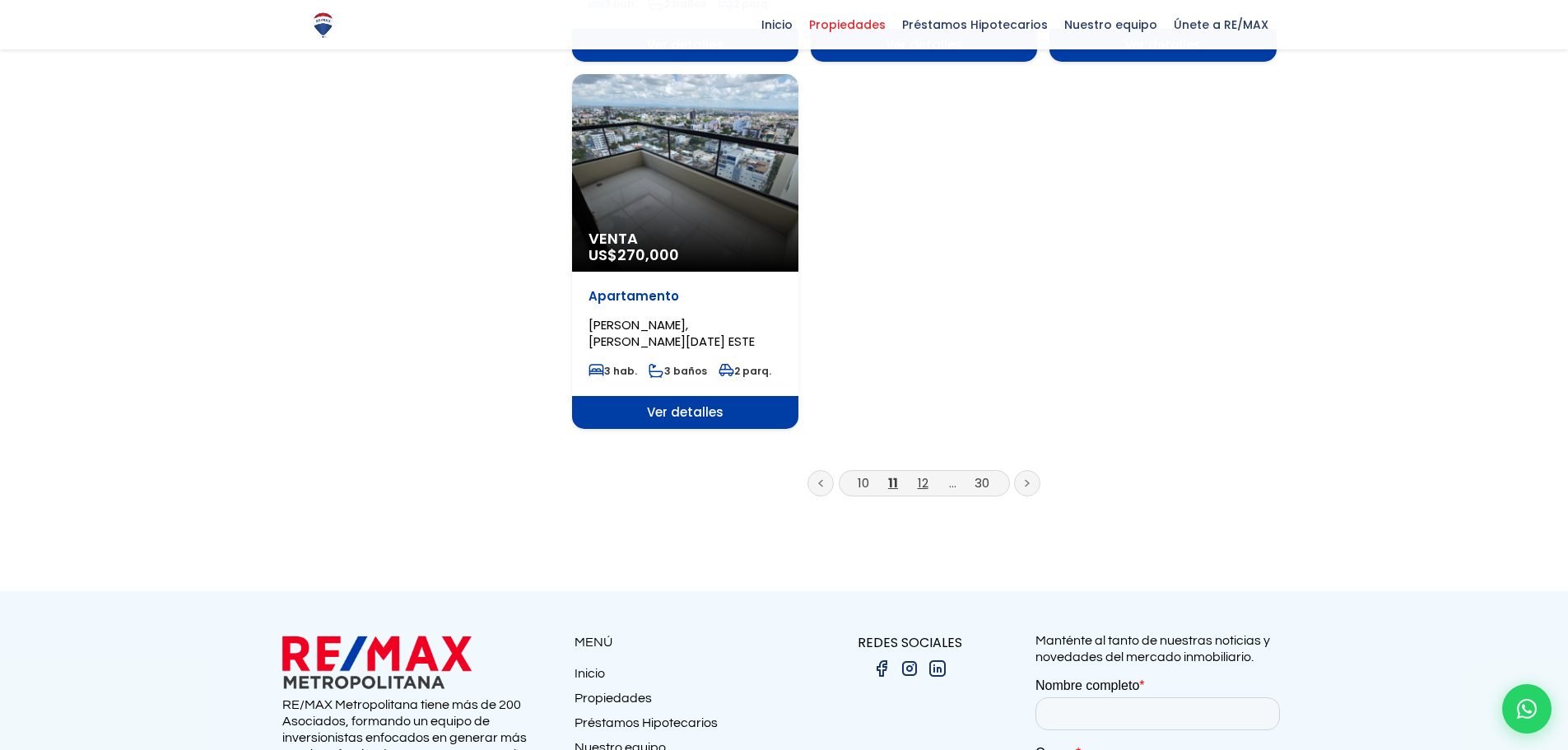
click at [923, 474] on link "12" at bounding box center [923, 482] width 11 height 17
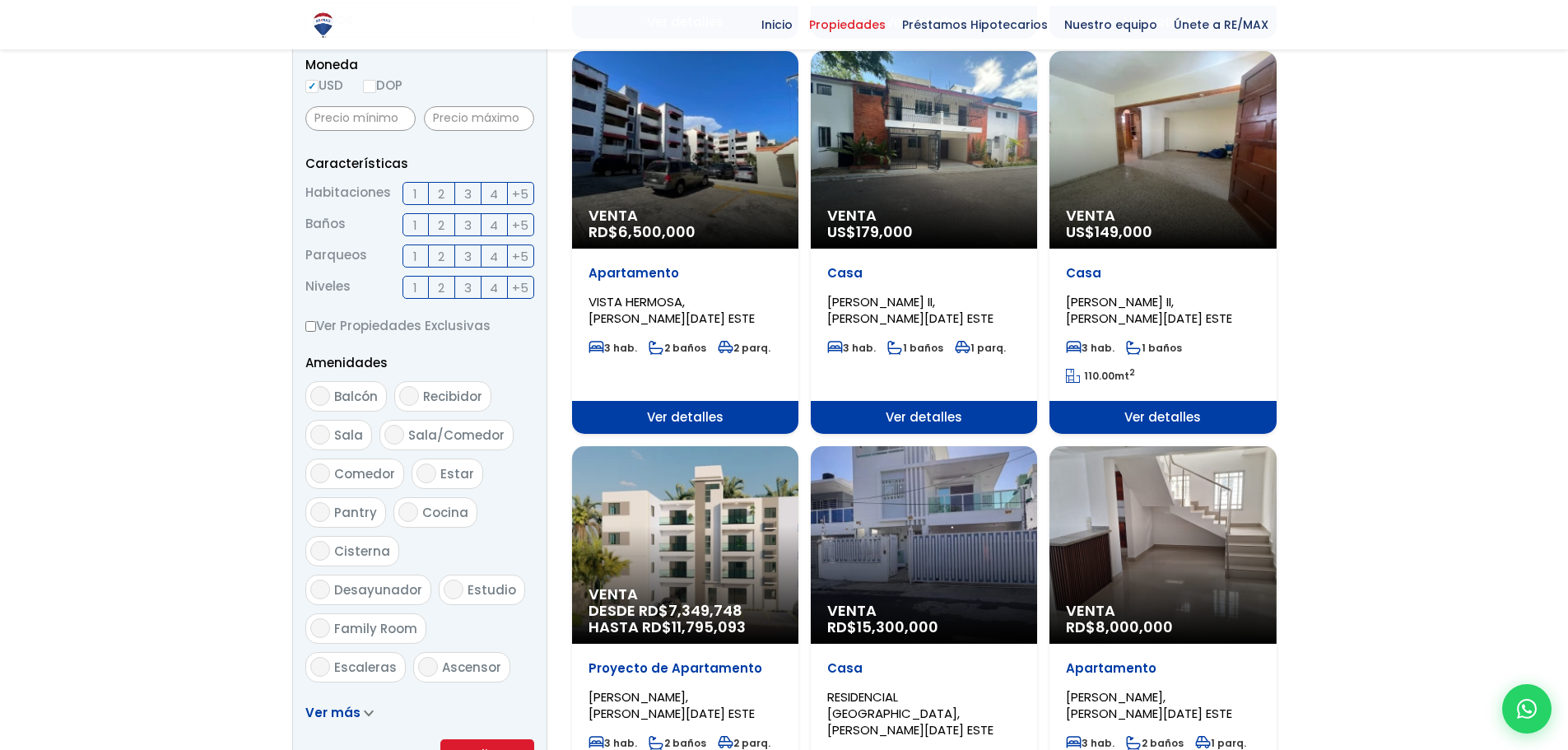
scroll to position [659, 0]
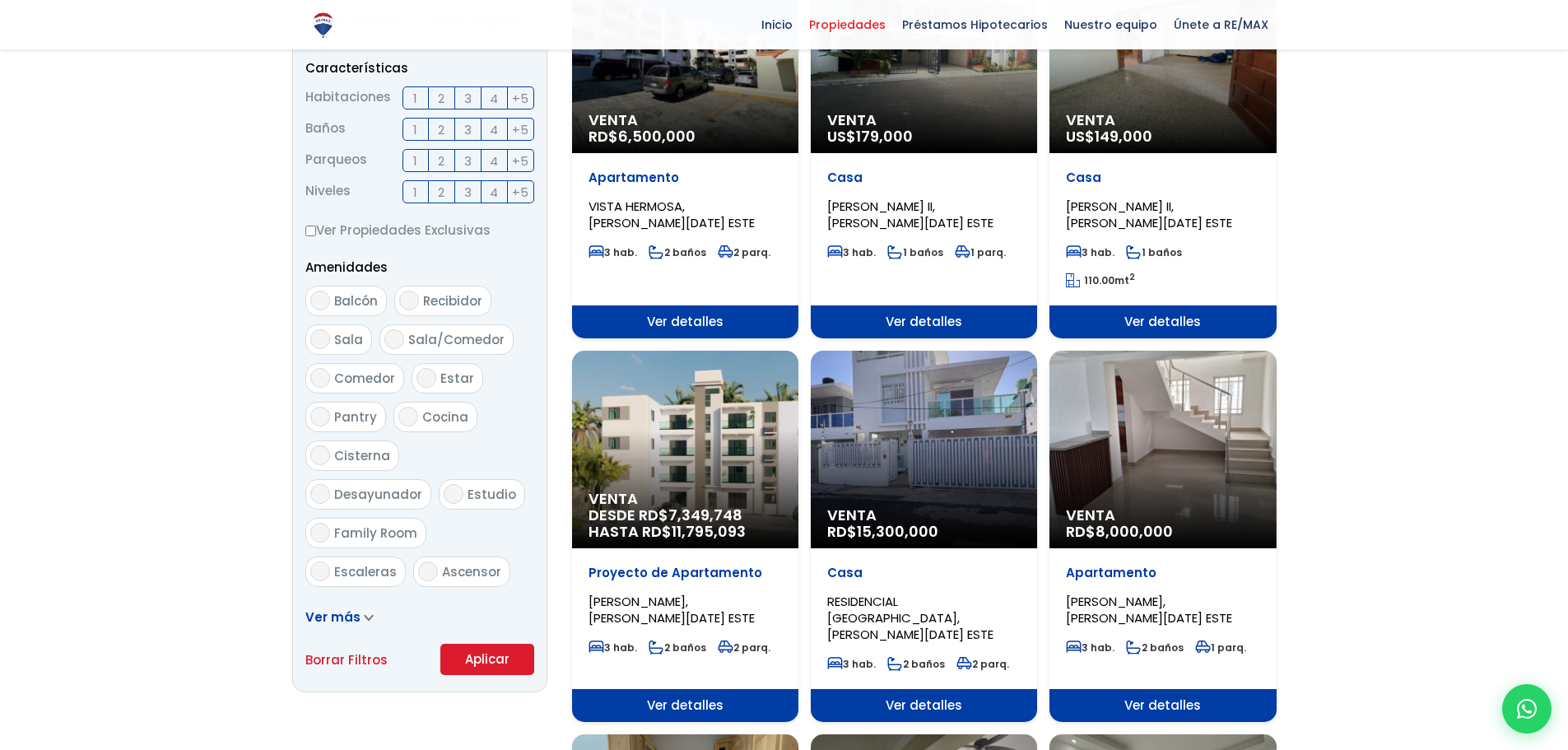
click at [1162, 459] on div "Venta RD$ 8,000,000" at bounding box center [1162, 449] width 226 height 198
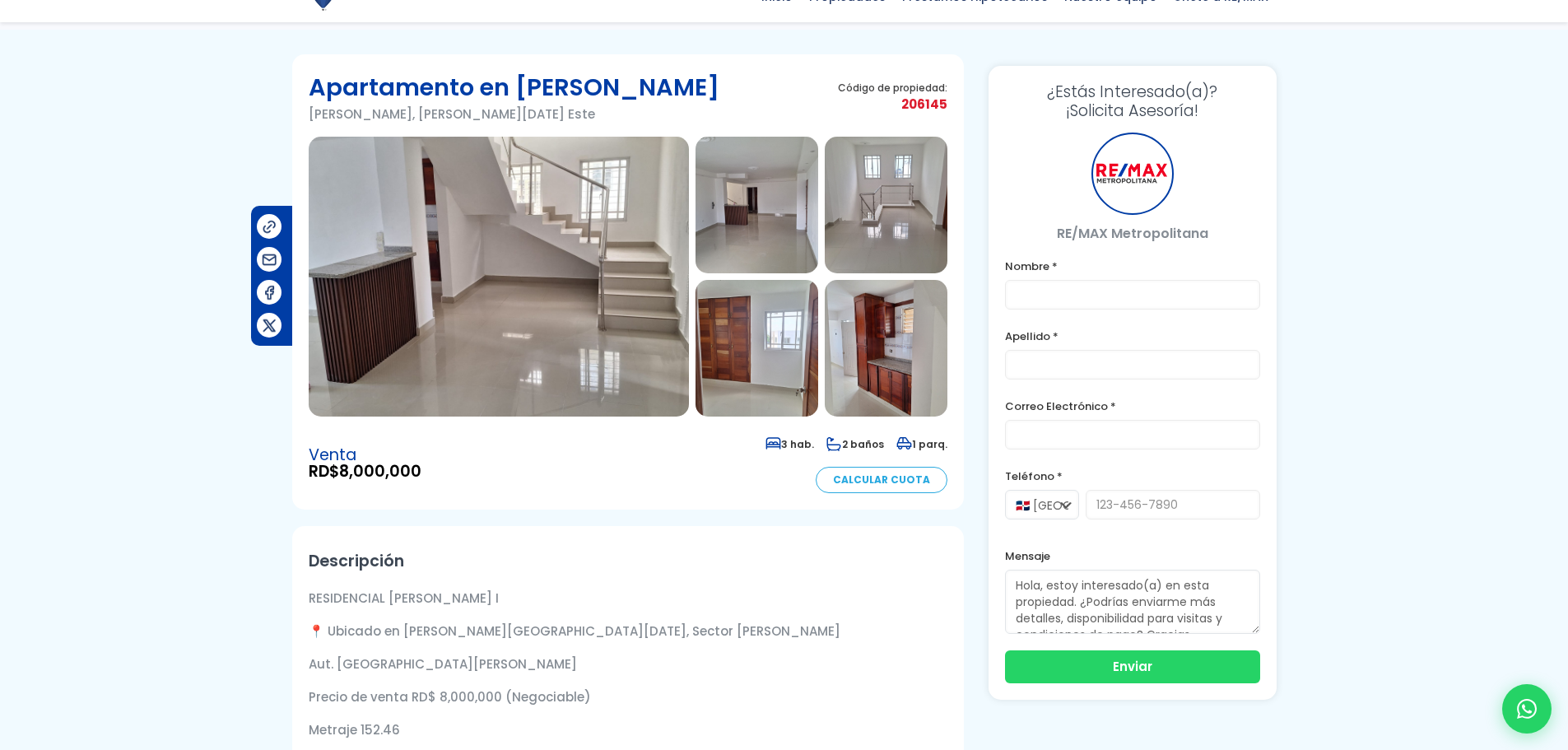
scroll to position [82, 0]
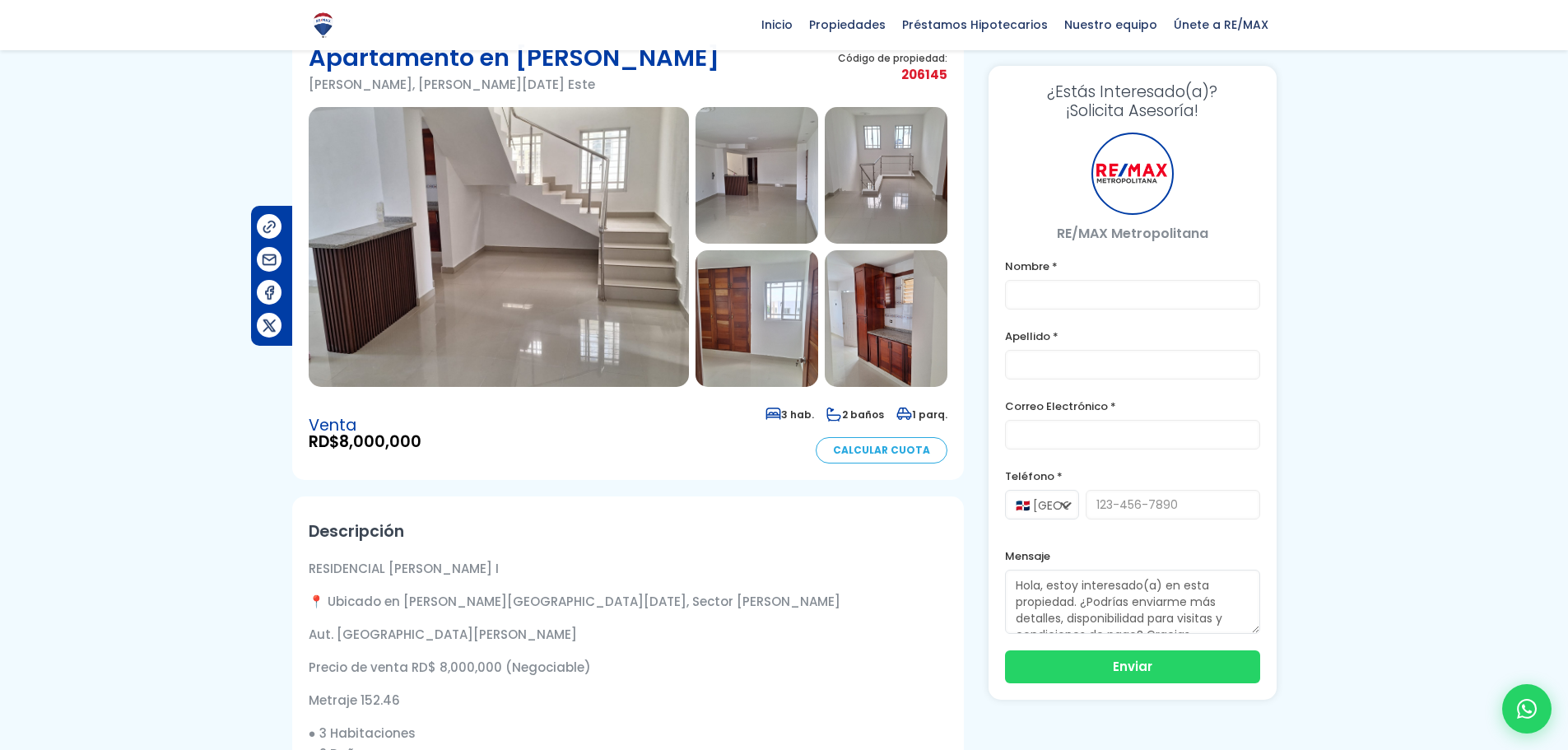
click at [579, 309] on img at bounding box center [498, 247] width 380 height 280
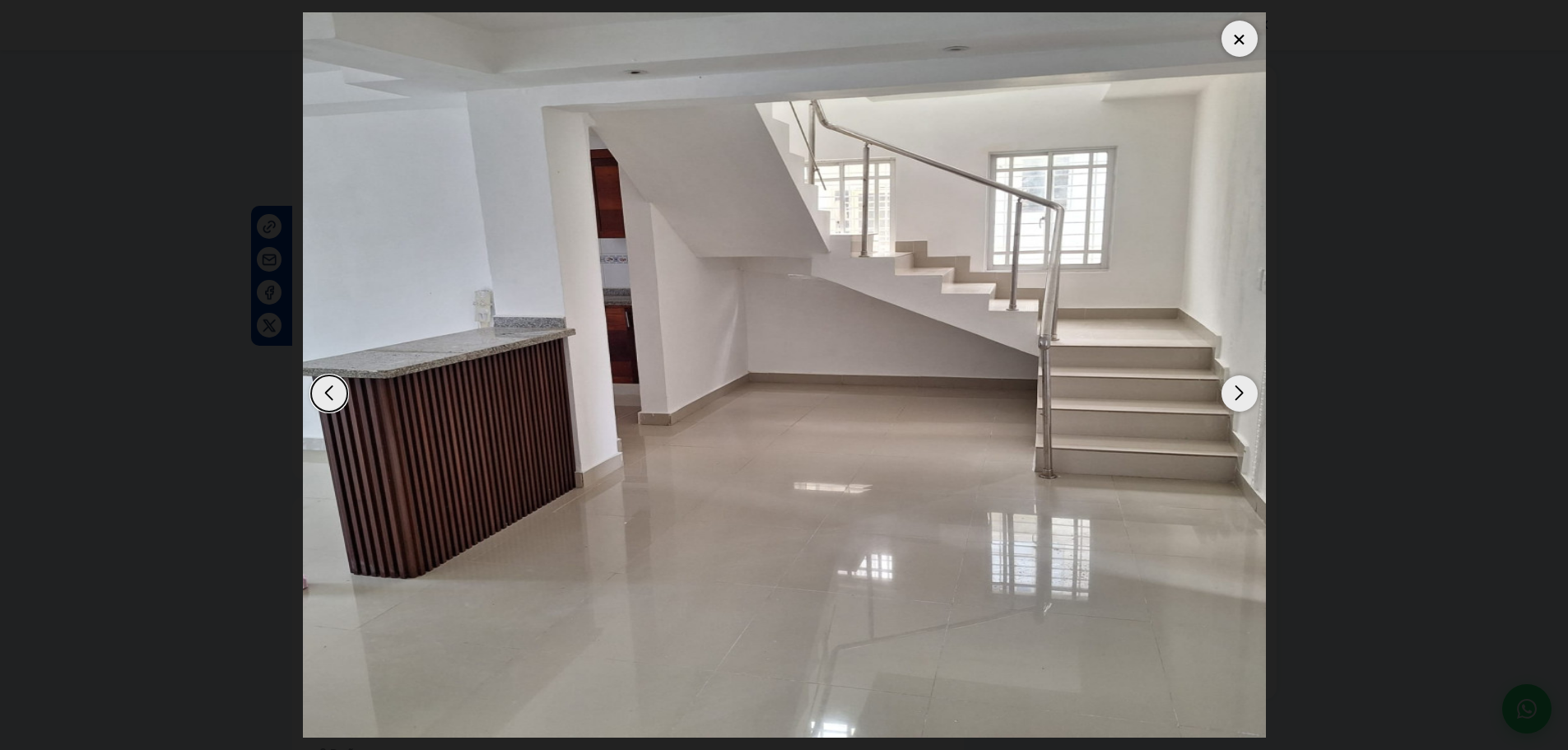
click at [1257, 395] on div "Next slide" at bounding box center [1239, 393] width 36 height 36
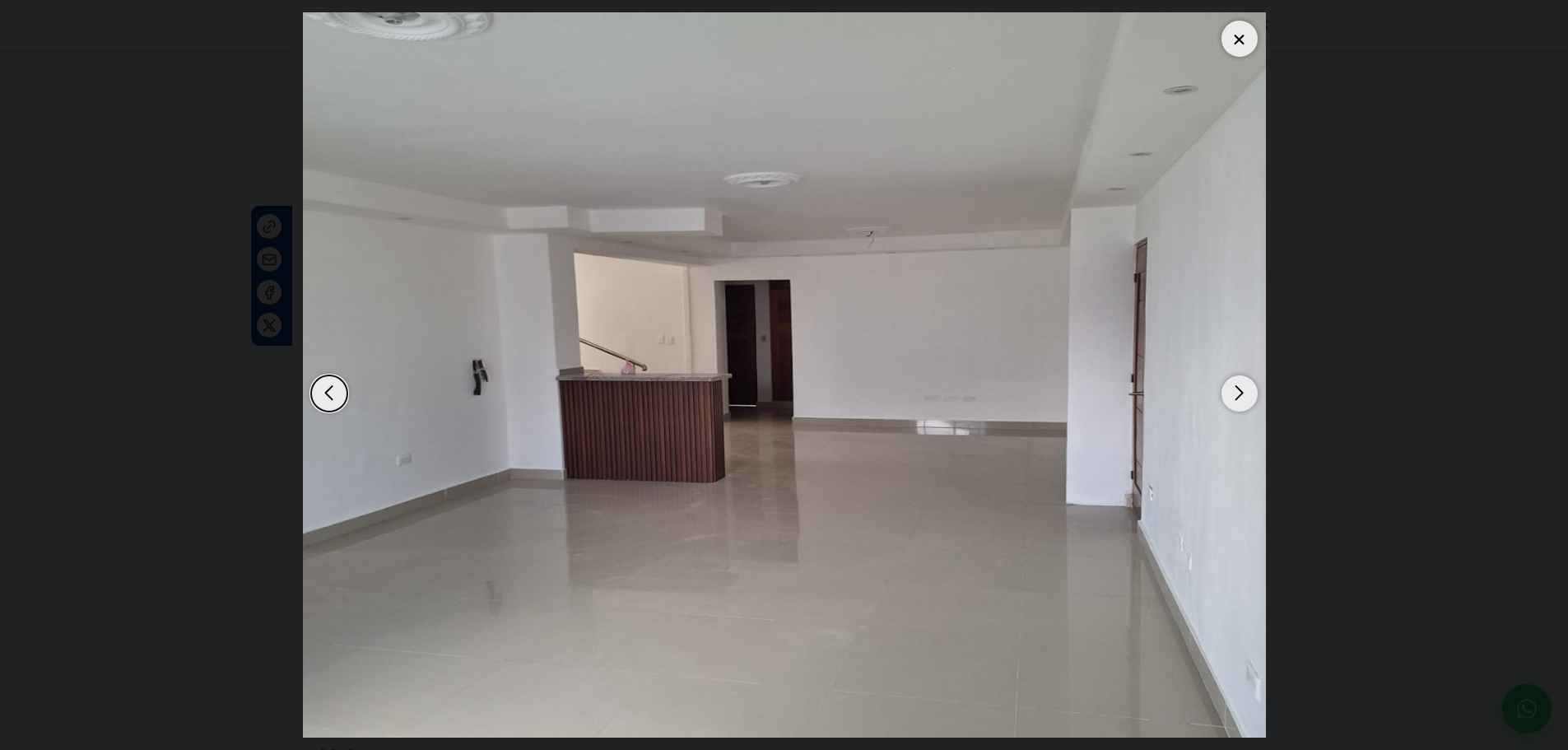
click at [1244, 395] on div "Next slide" at bounding box center [1239, 393] width 36 height 36
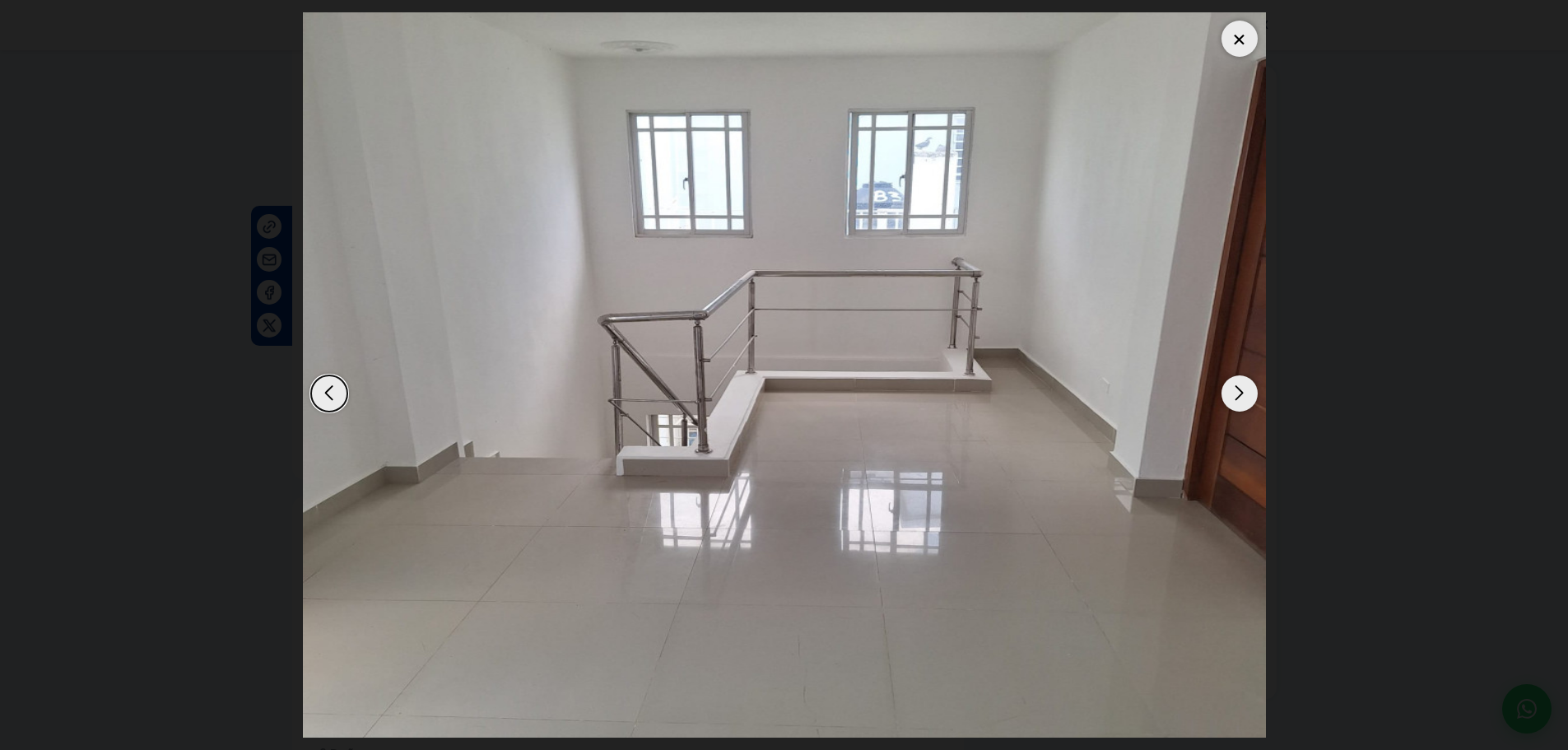
click at [1244, 395] on div "Next slide" at bounding box center [1239, 393] width 36 height 36
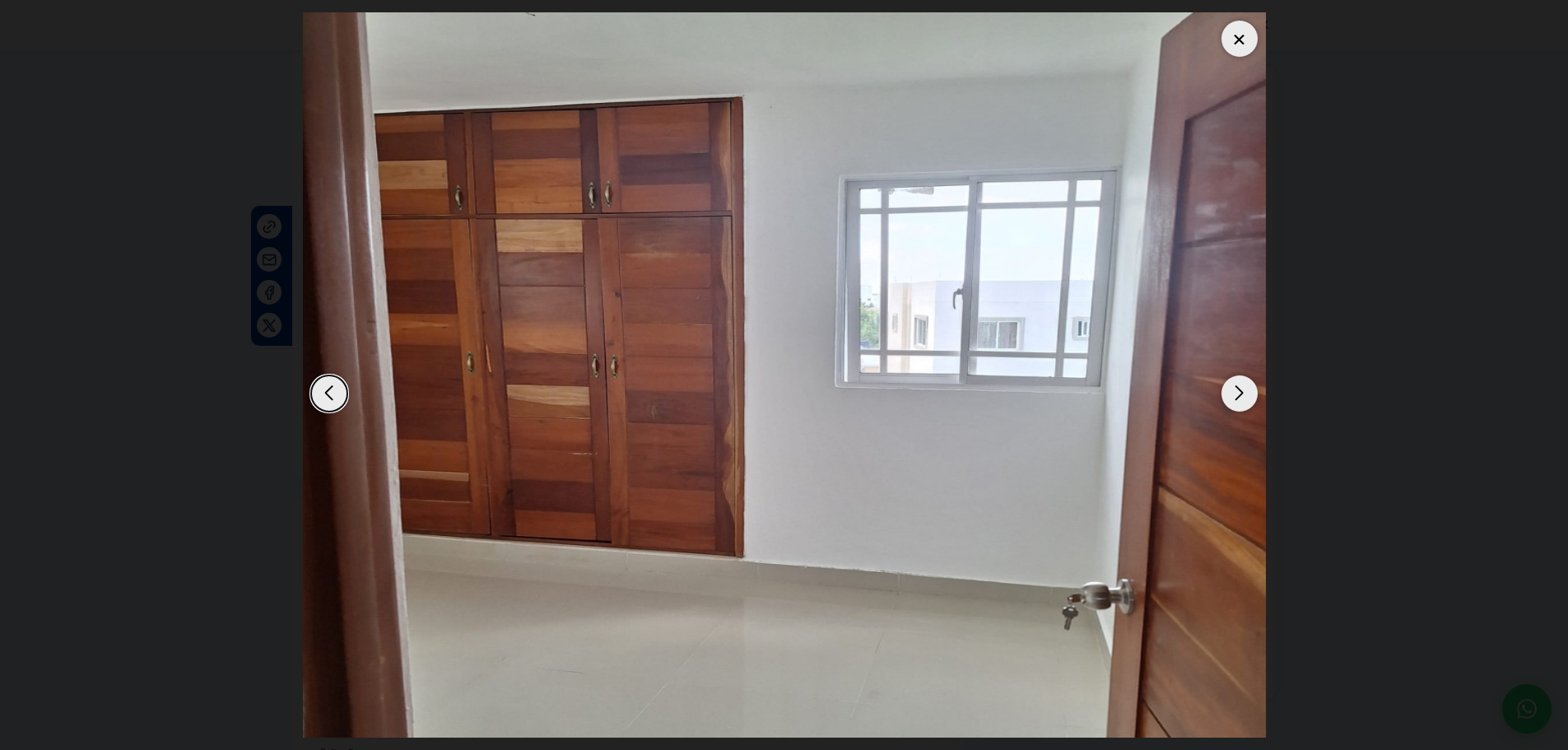
click at [1244, 395] on div "Next slide" at bounding box center [1239, 393] width 36 height 36
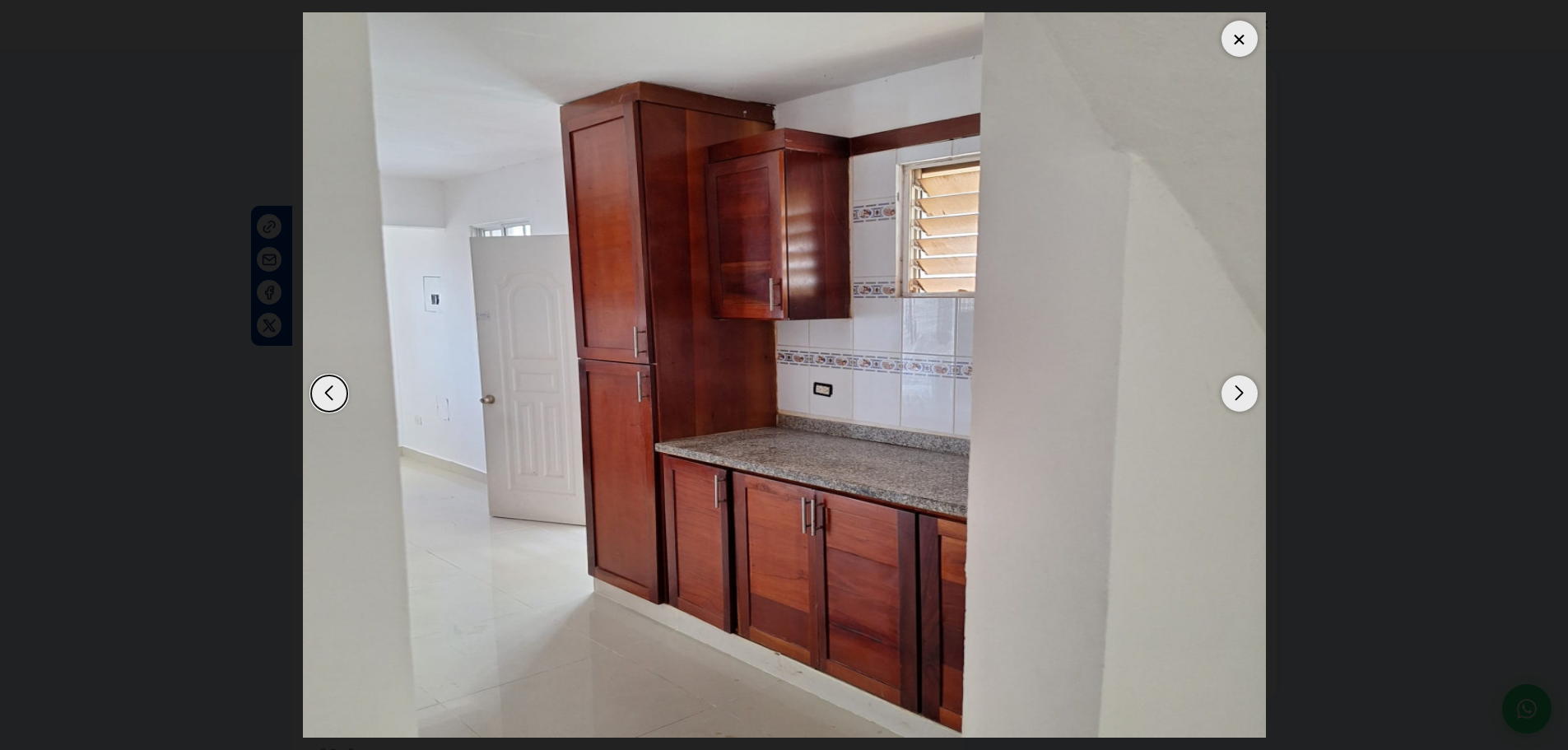
click at [1244, 395] on div "Next slide" at bounding box center [1239, 393] width 36 height 36
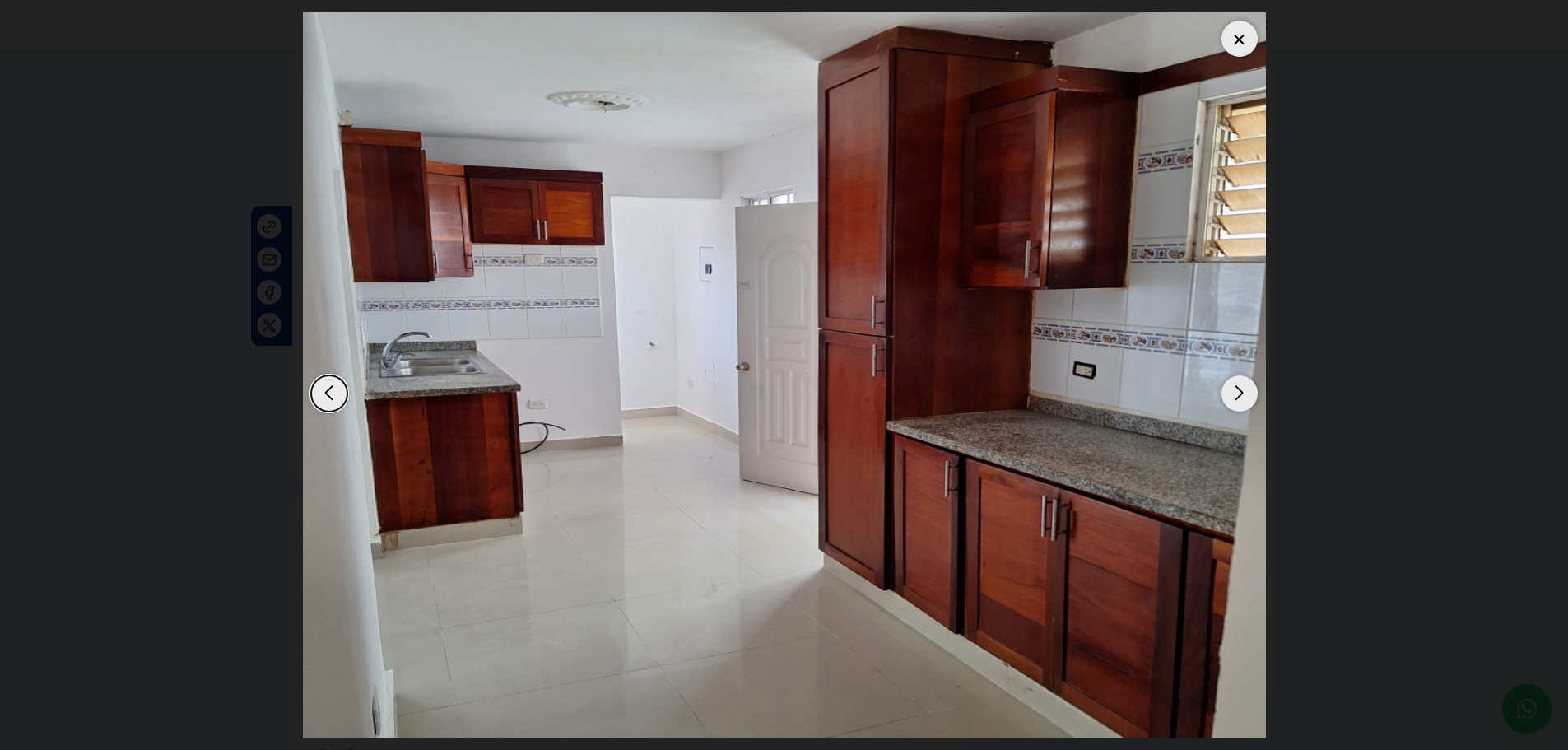
click at [1244, 395] on div "Next slide" at bounding box center [1239, 393] width 36 height 36
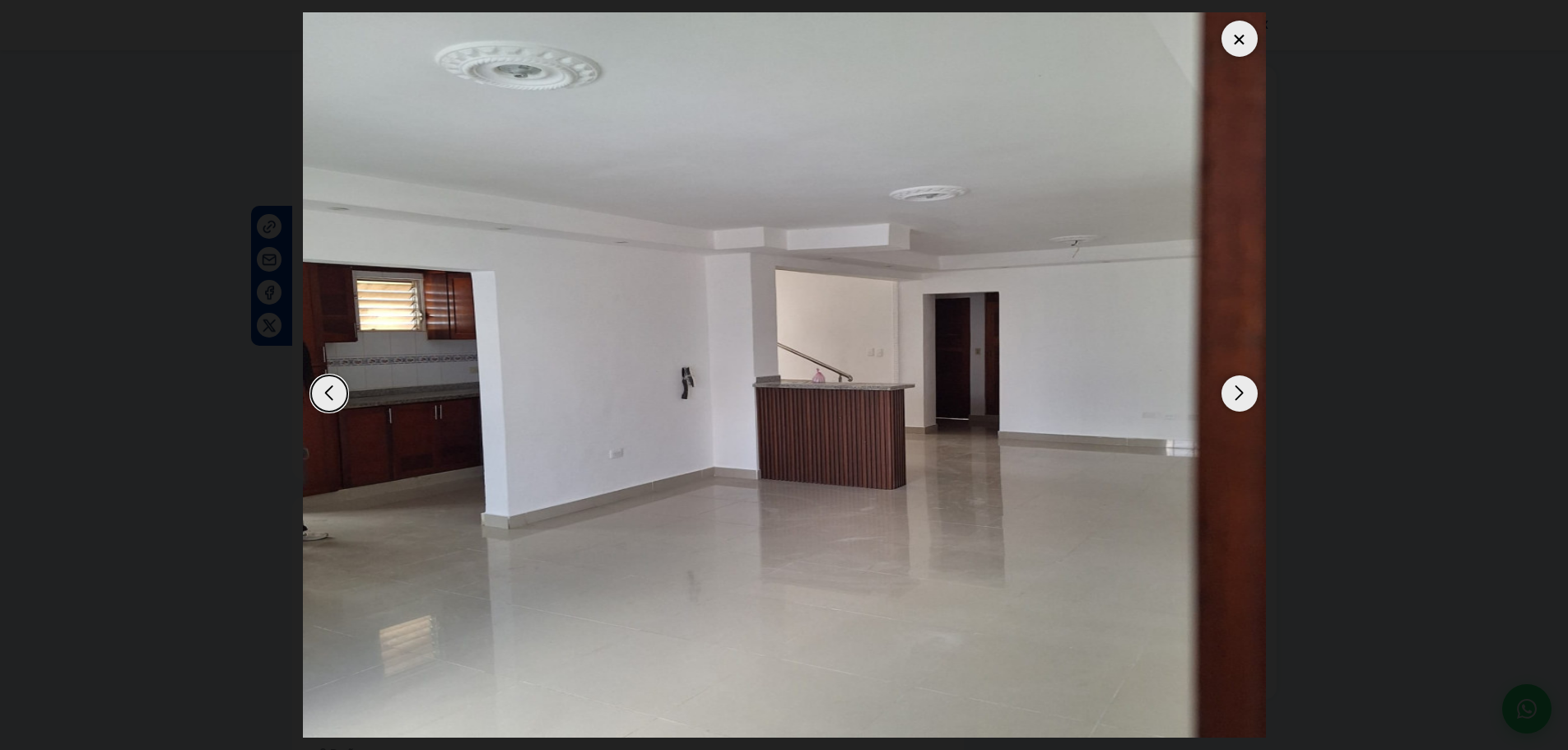
click at [1244, 395] on div "Next slide" at bounding box center [1239, 393] width 36 height 36
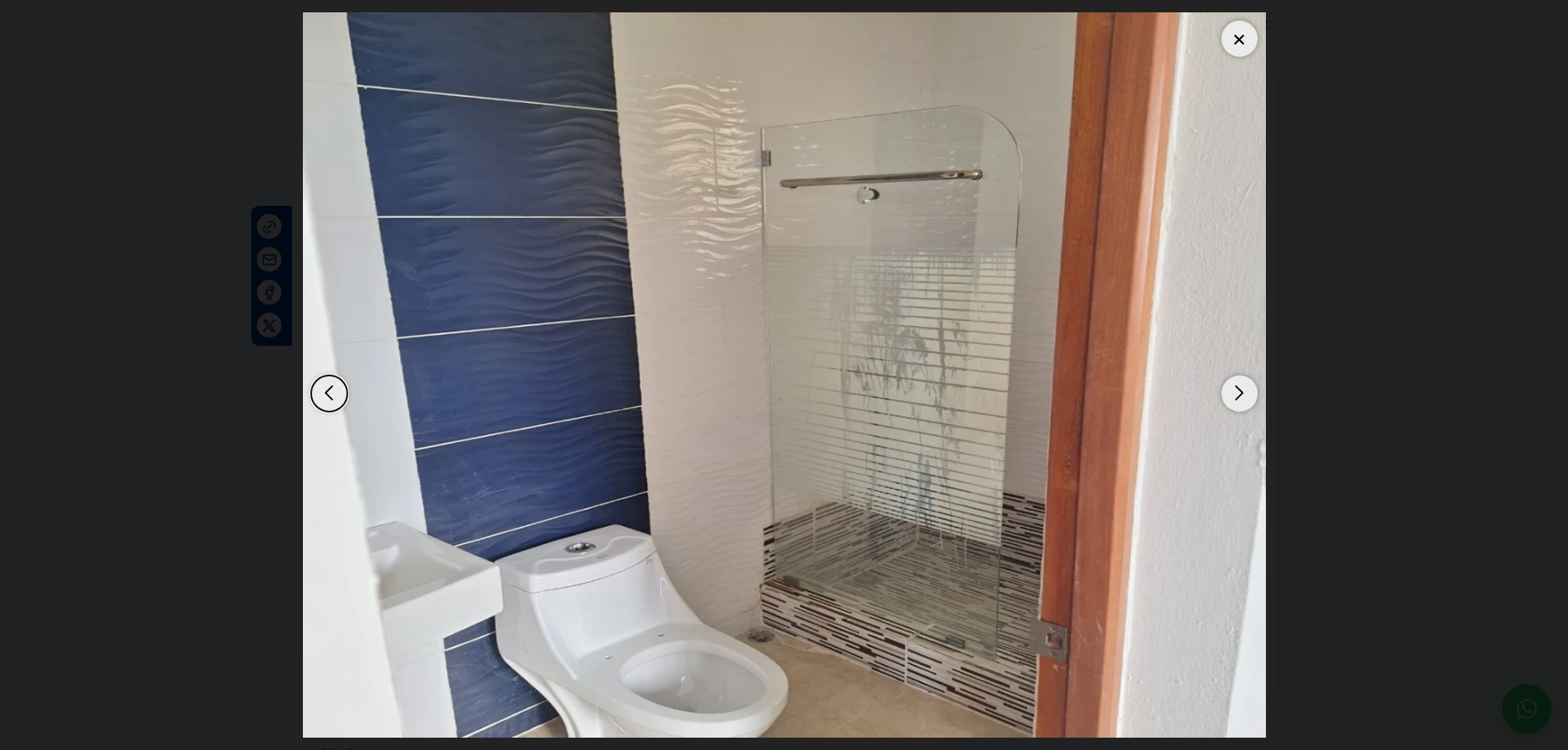
click at [1244, 395] on div "Next slide" at bounding box center [1239, 393] width 36 height 36
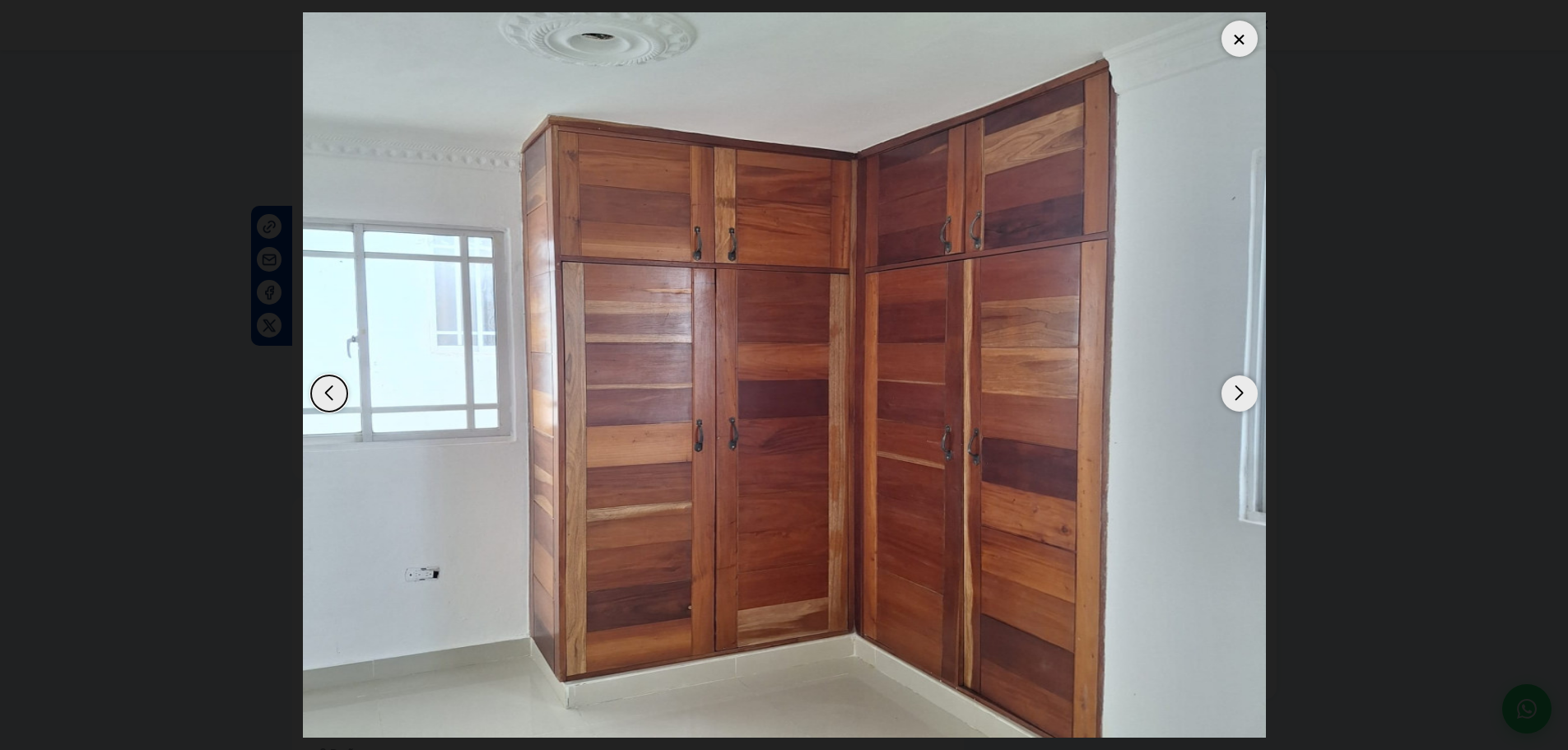
click at [1244, 395] on div "Next slide" at bounding box center [1239, 393] width 36 height 36
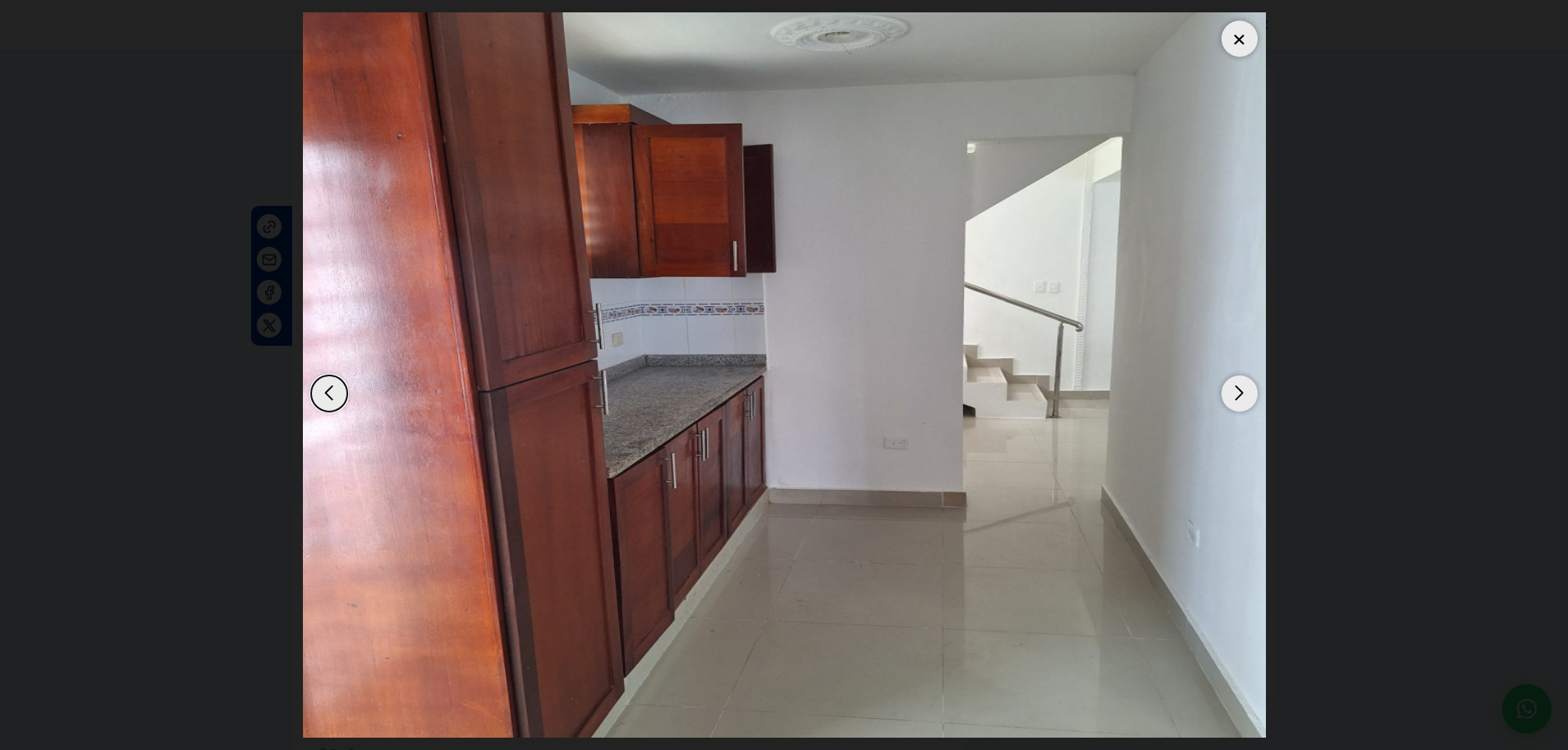
click at [1244, 395] on div "Next slide" at bounding box center [1239, 393] width 36 height 36
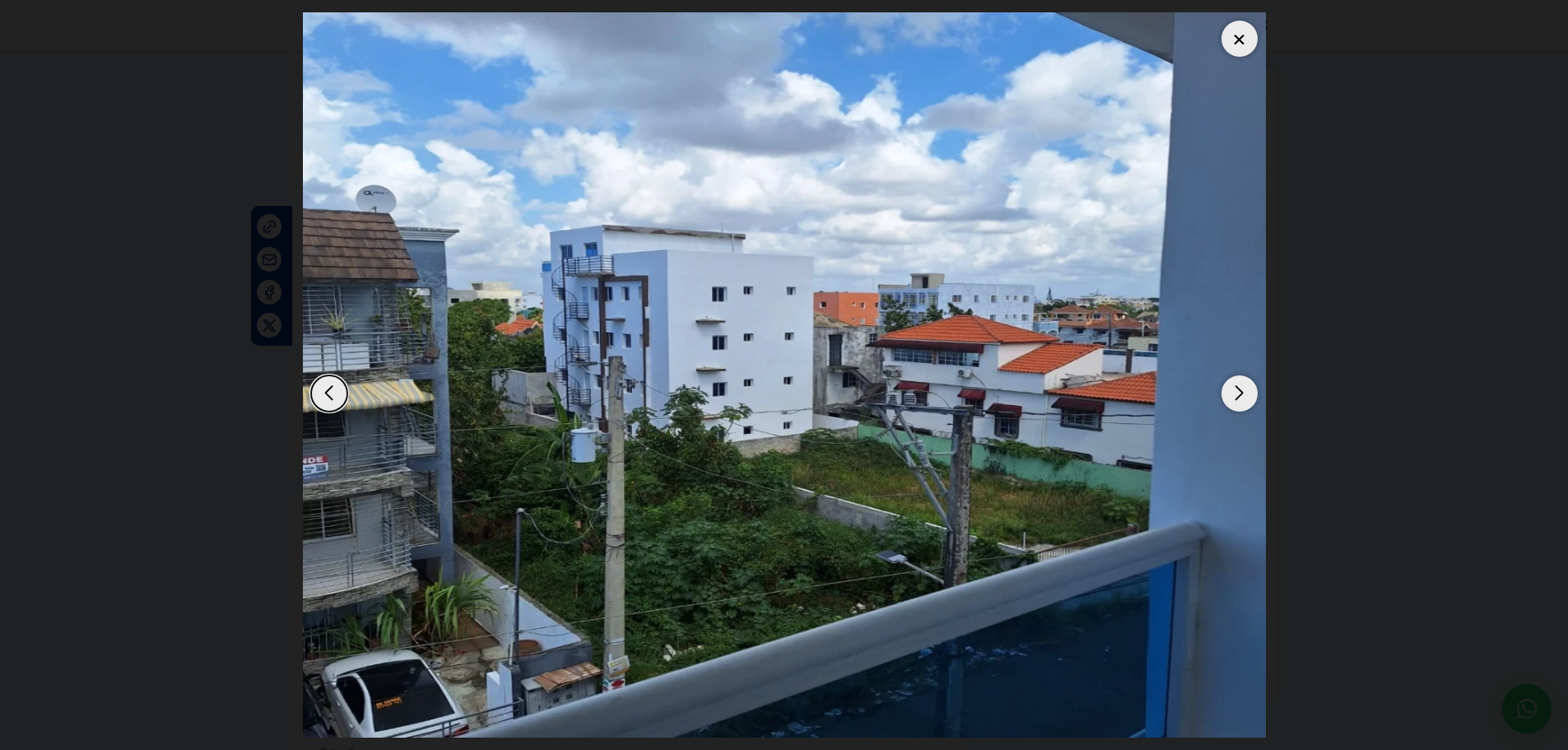
click at [1235, 43] on div at bounding box center [1239, 38] width 36 height 36
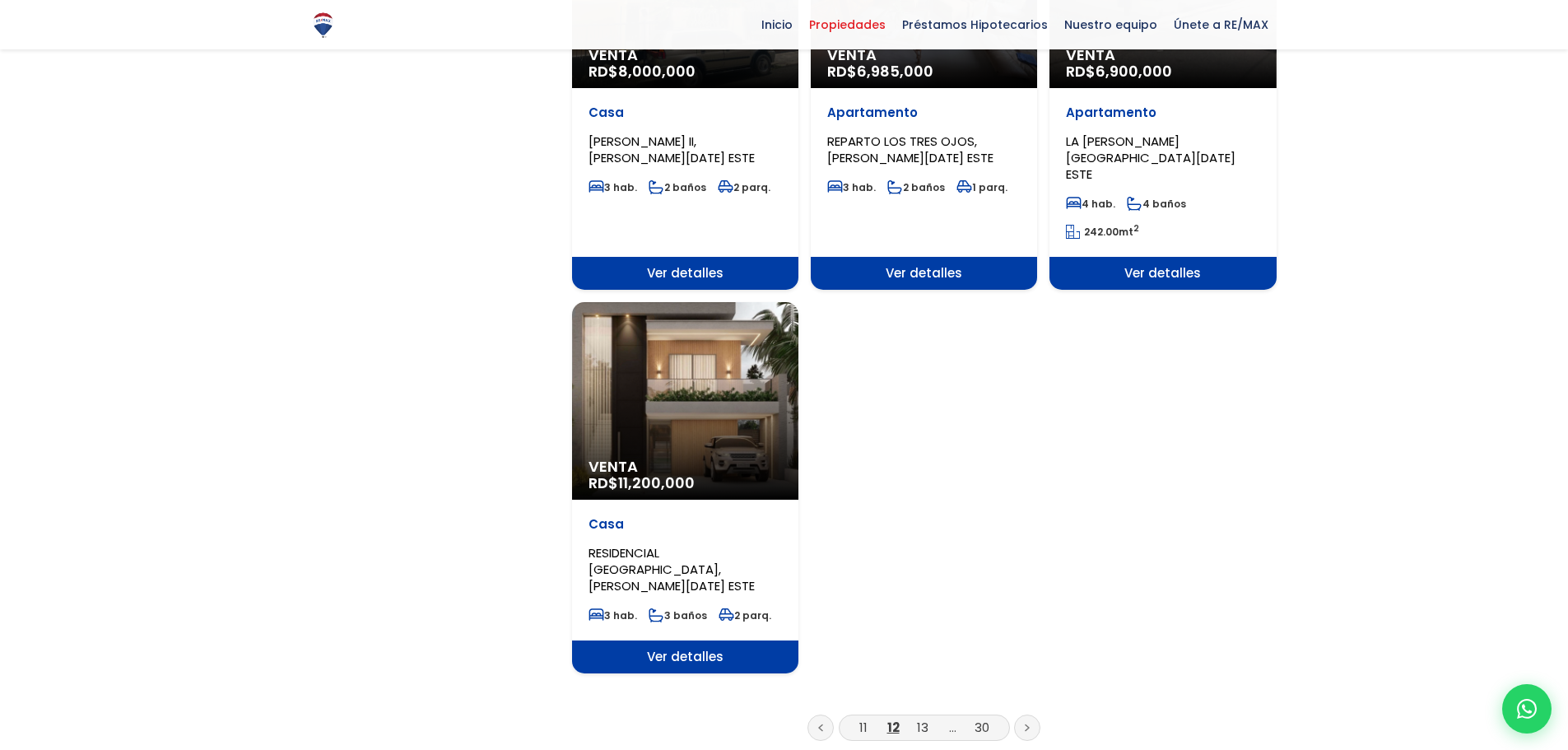
scroll to position [1976, 0]
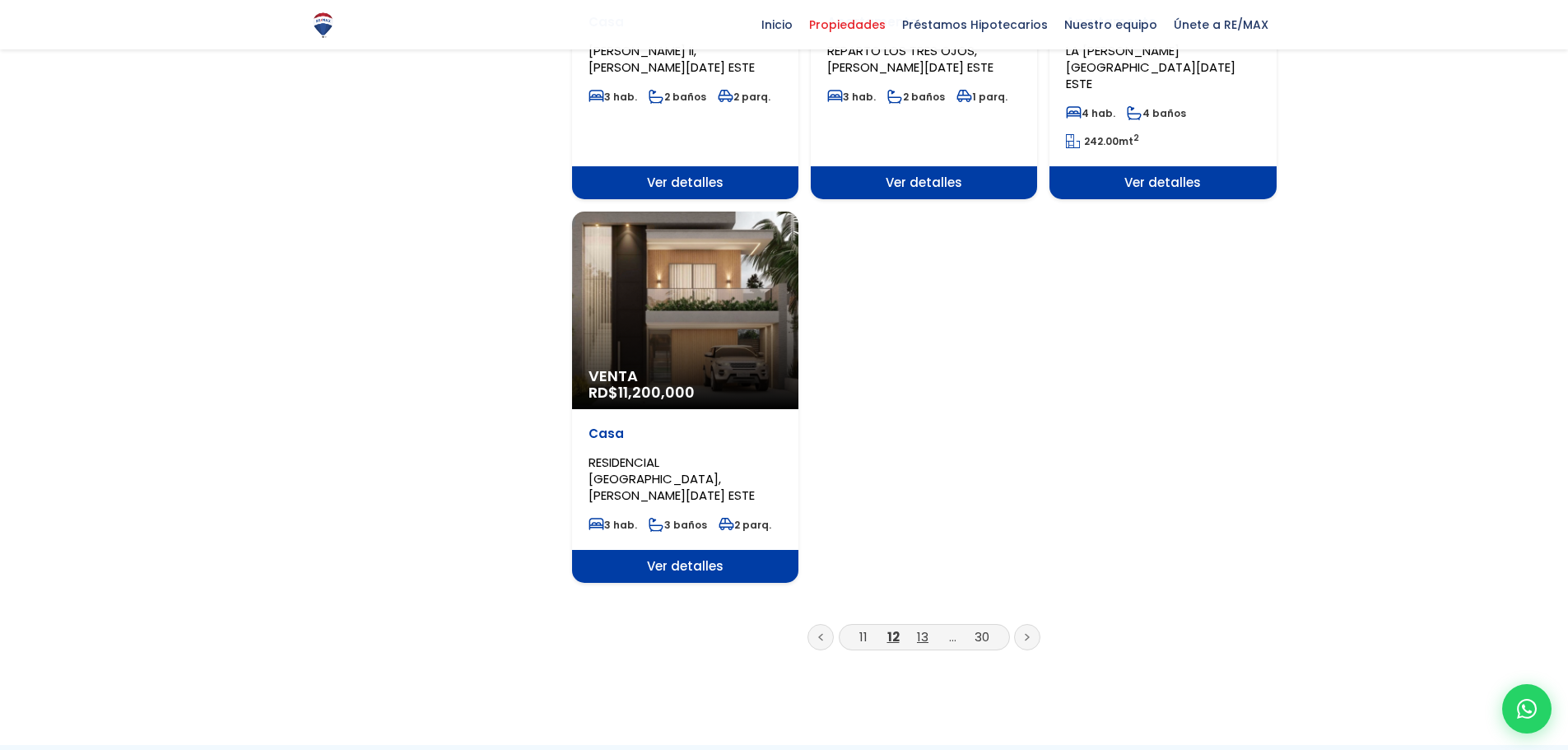
click at [923, 628] on link "13" at bounding box center [922, 636] width 12 height 17
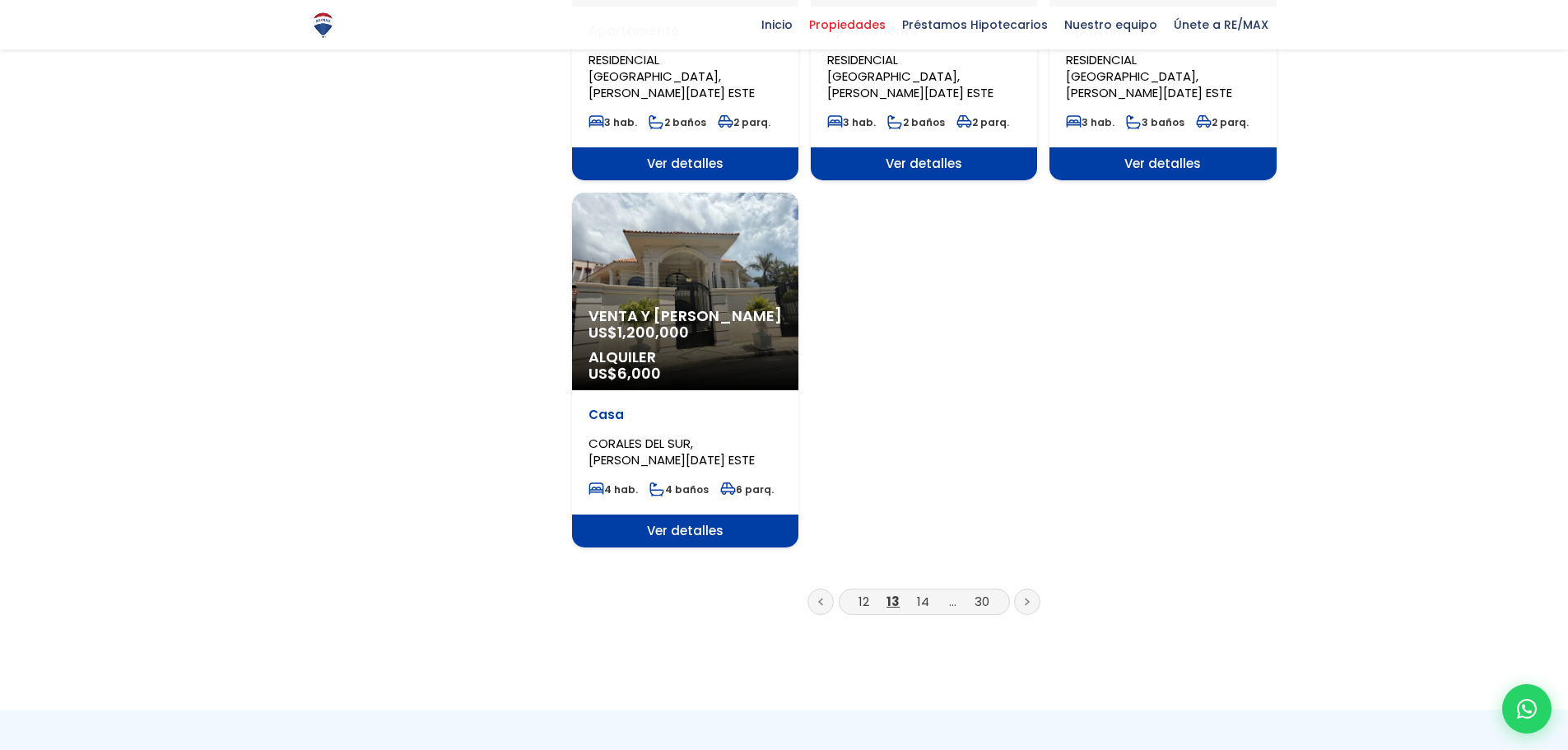
scroll to position [1975, 0]
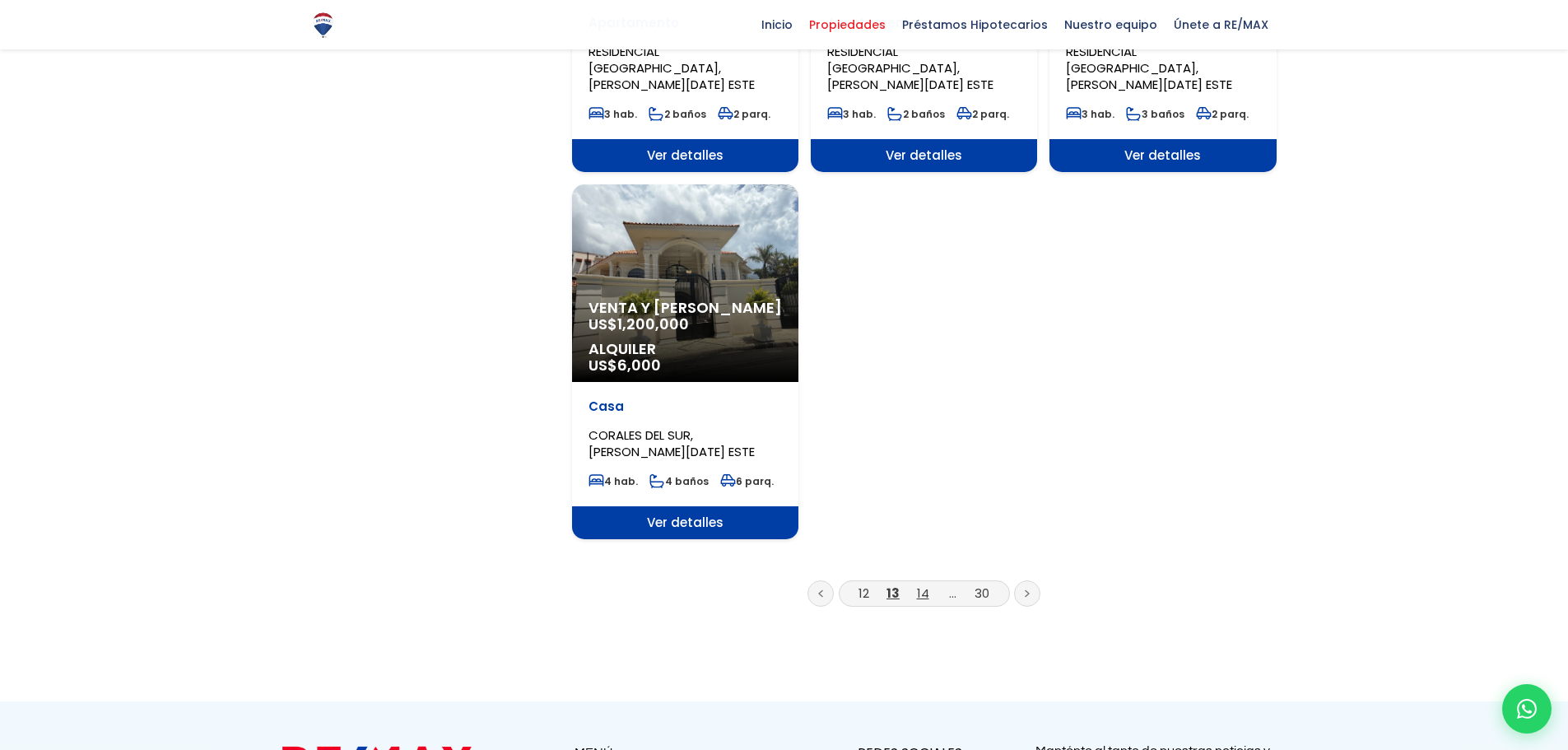
click at [923, 584] on link "14" at bounding box center [923, 592] width 12 height 17
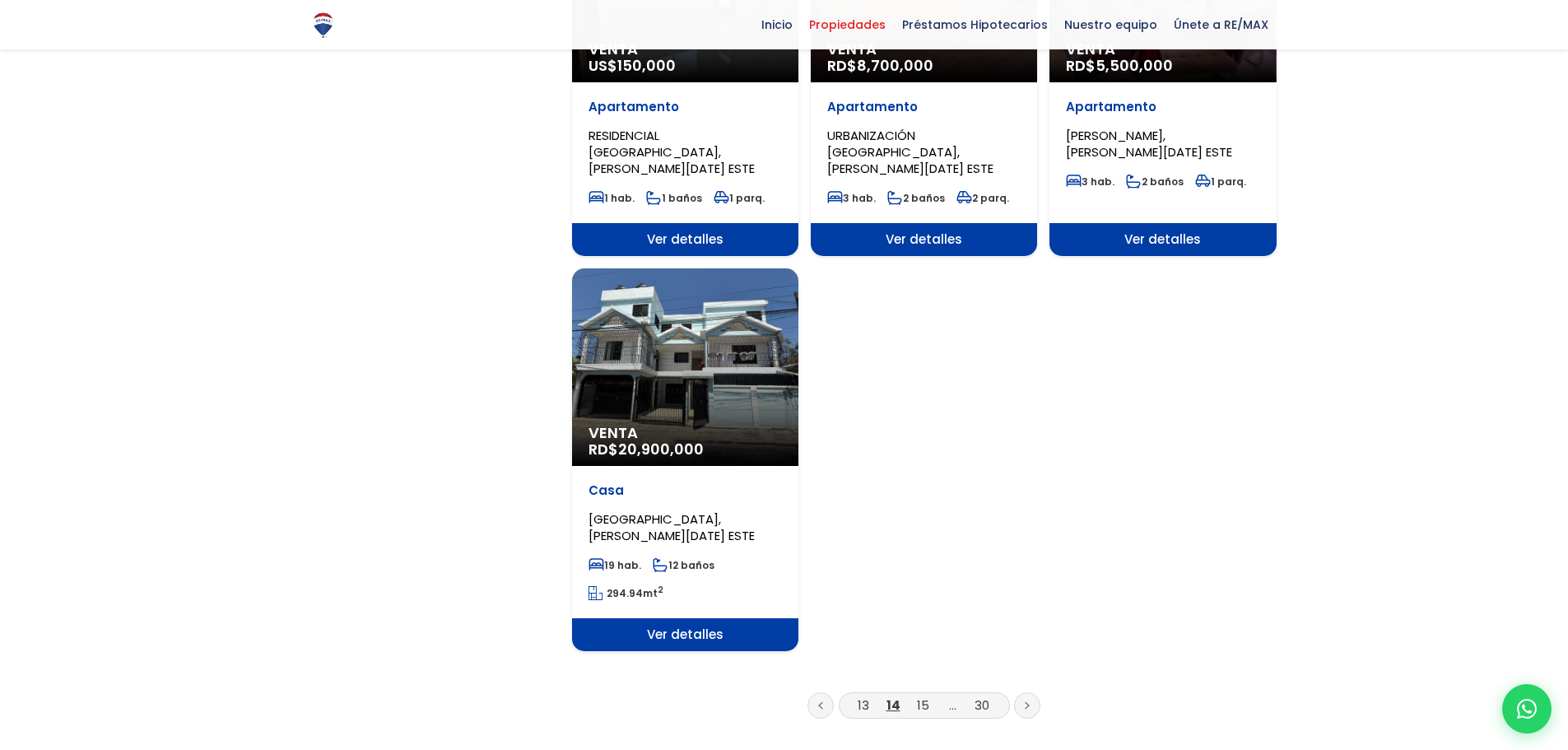
scroll to position [1893, 0]
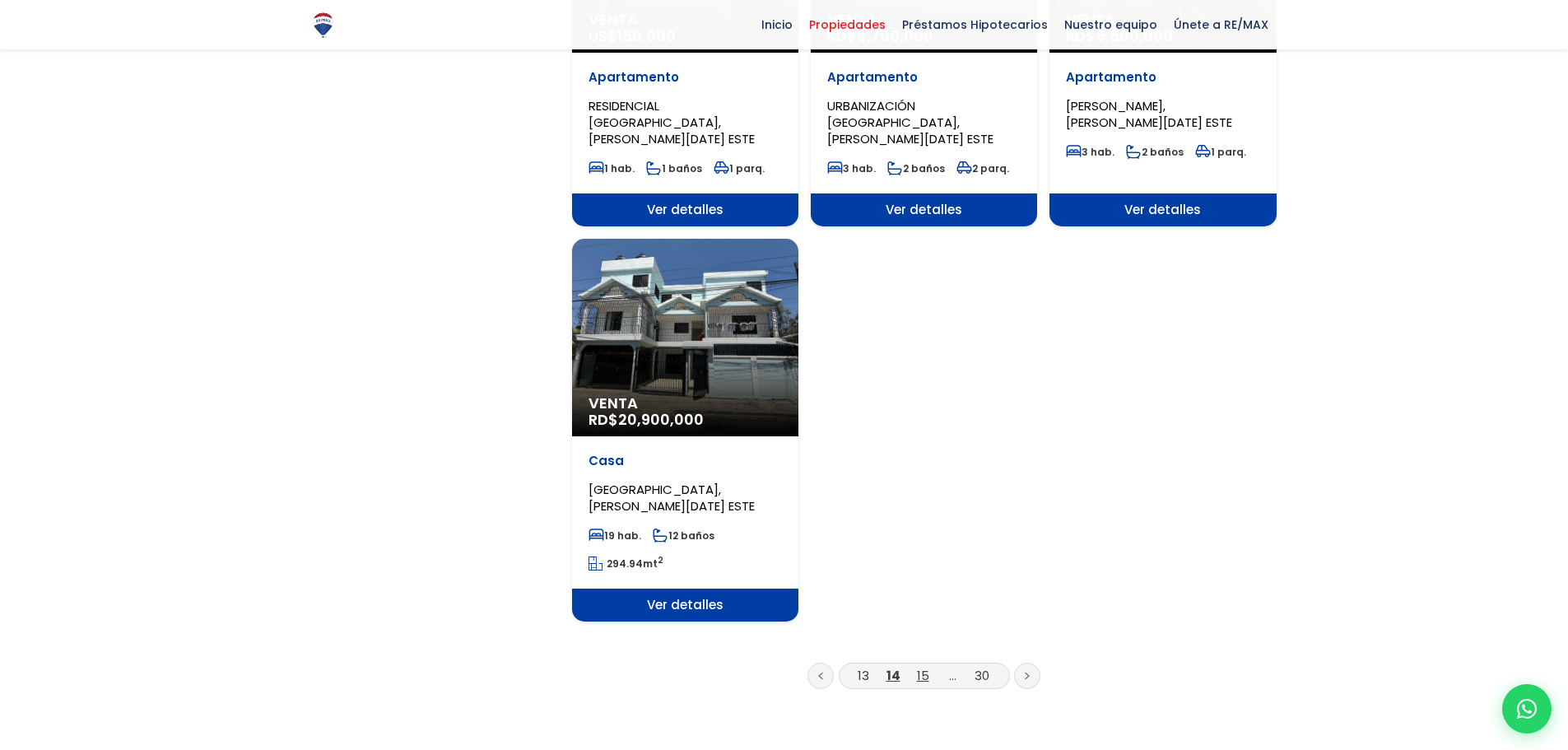
click at [919, 667] on link "15" at bounding box center [923, 675] width 12 height 17
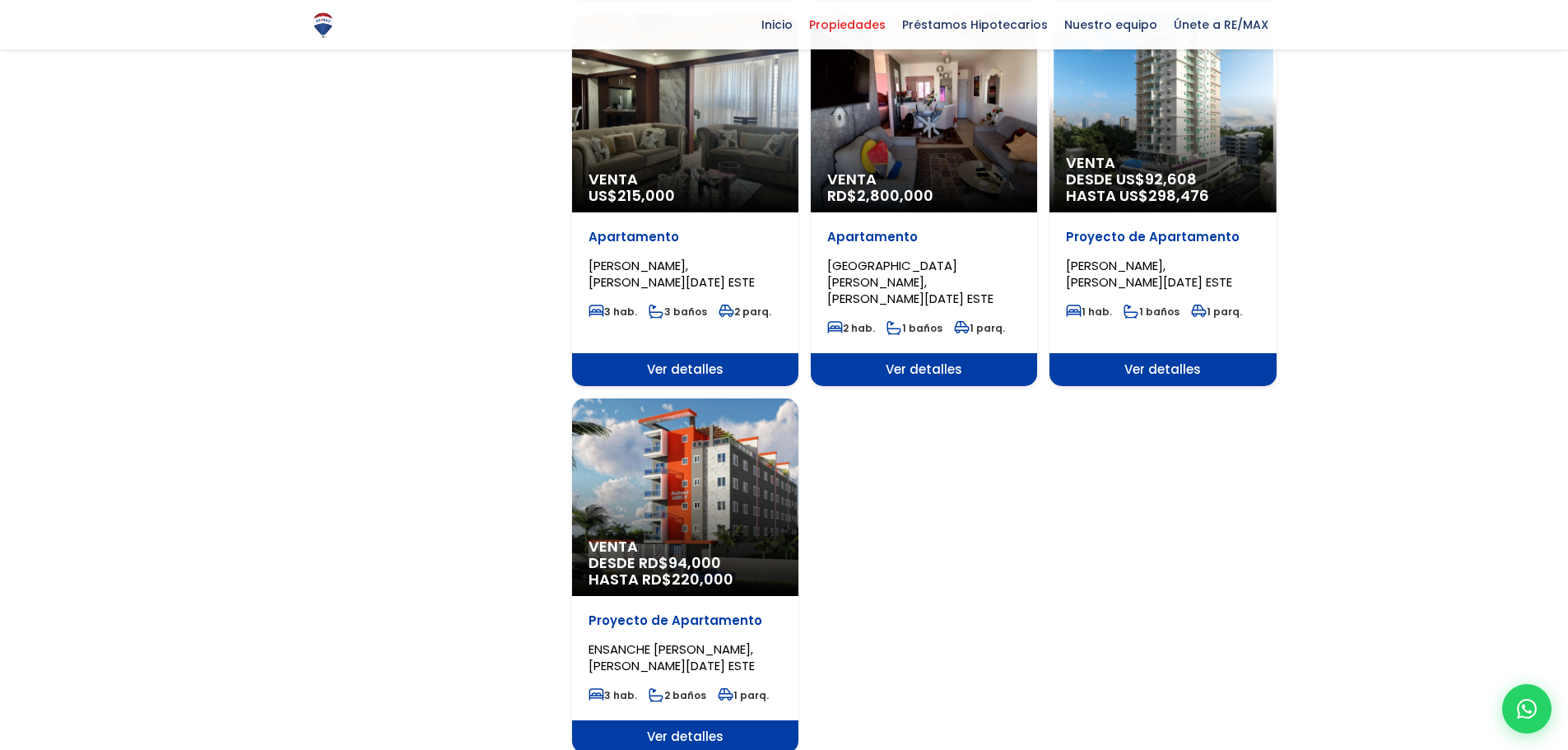
scroll to position [1810, 0]
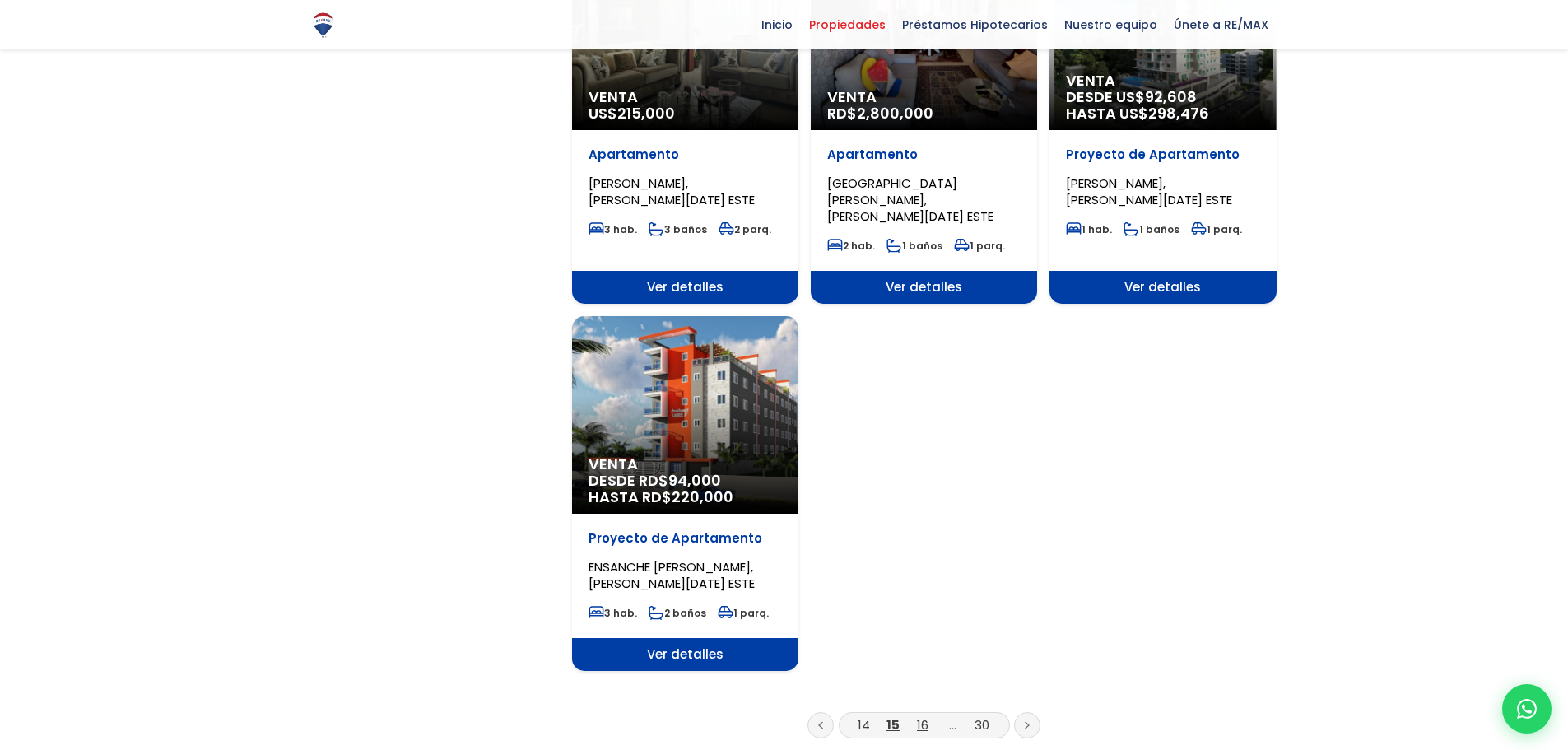
click at [926, 716] on link "16" at bounding box center [922, 724] width 12 height 17
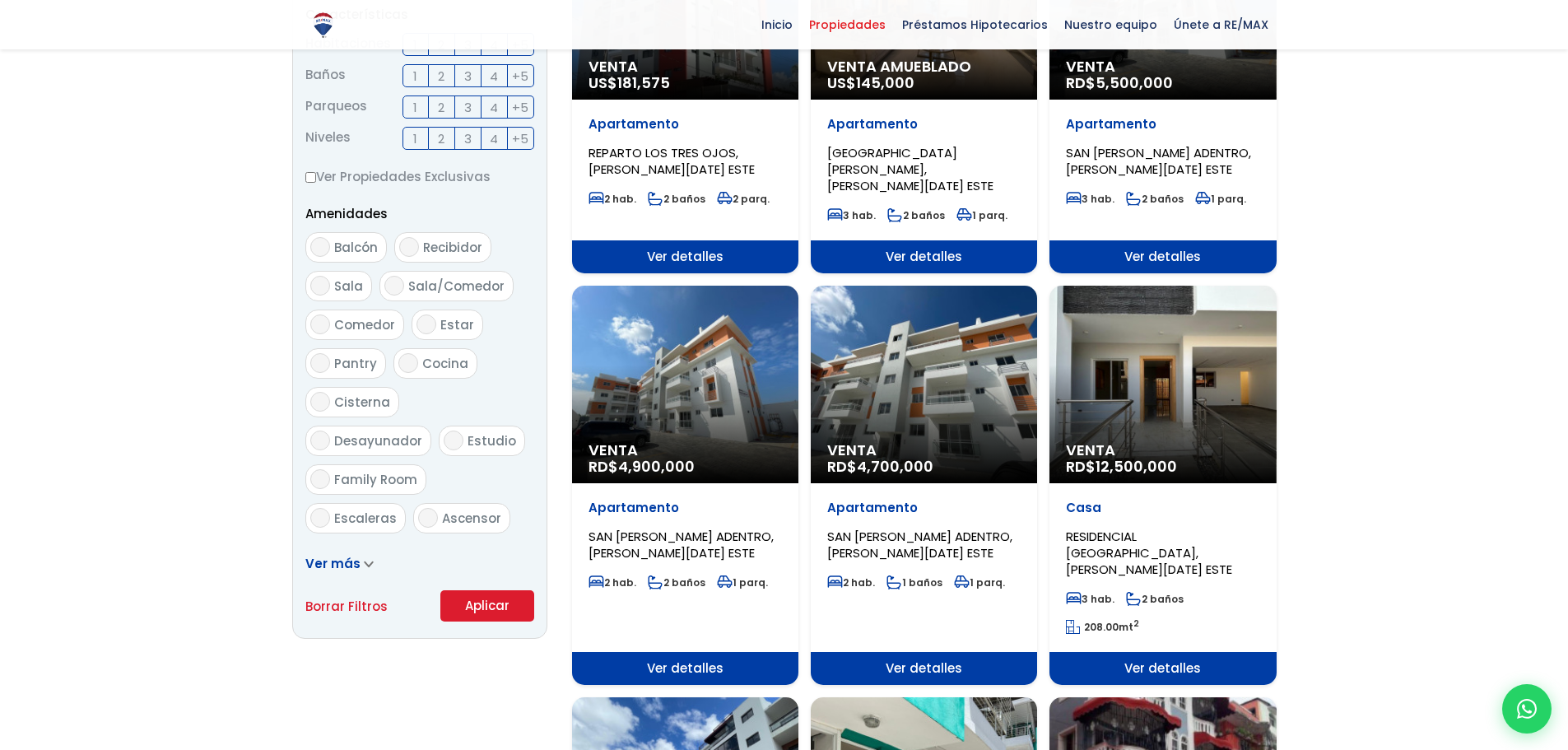
scroll to position [740, 0]
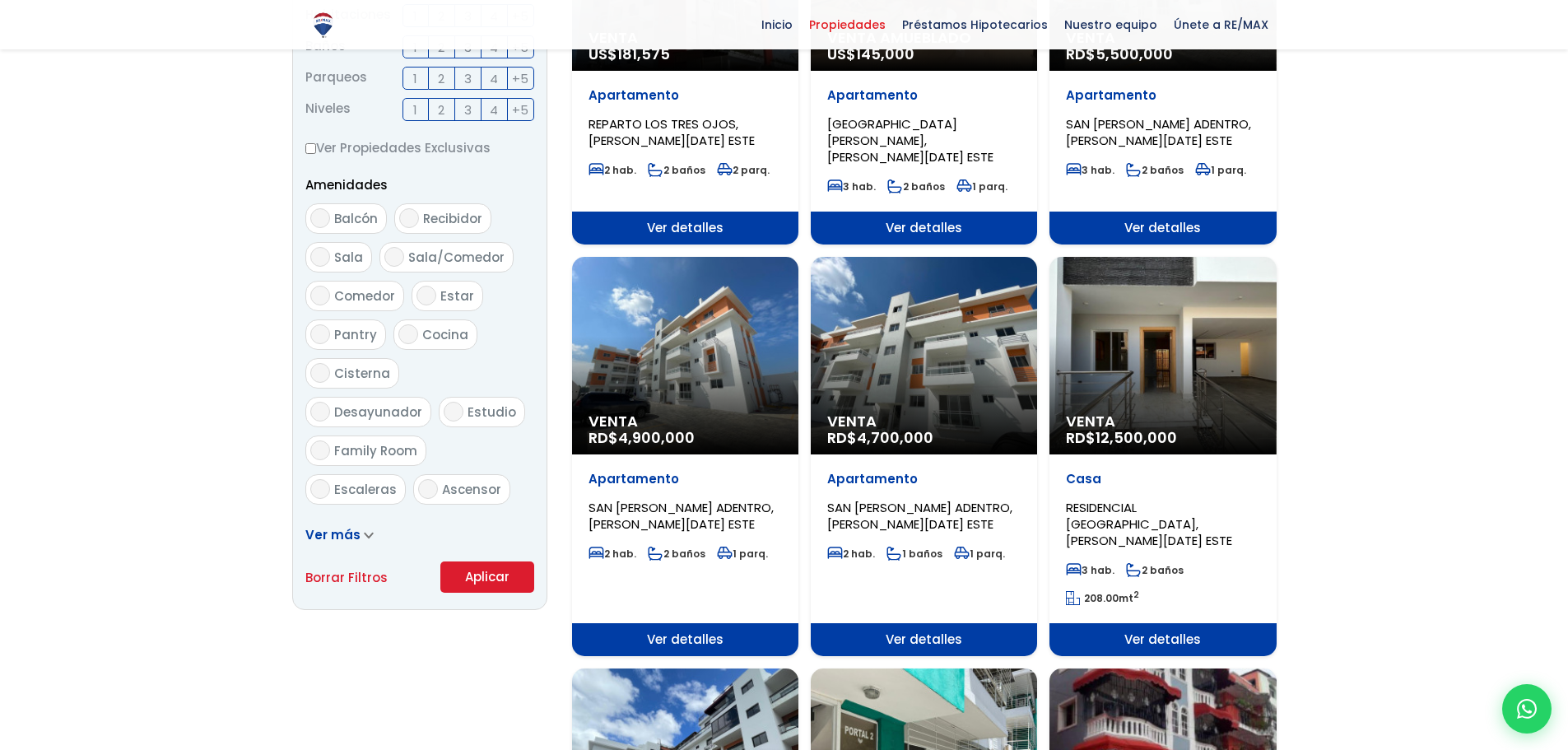
click at [943, 327] on div "Venta RD$ 4,700,000" at bounding box center [923, 355] width 226 height 198
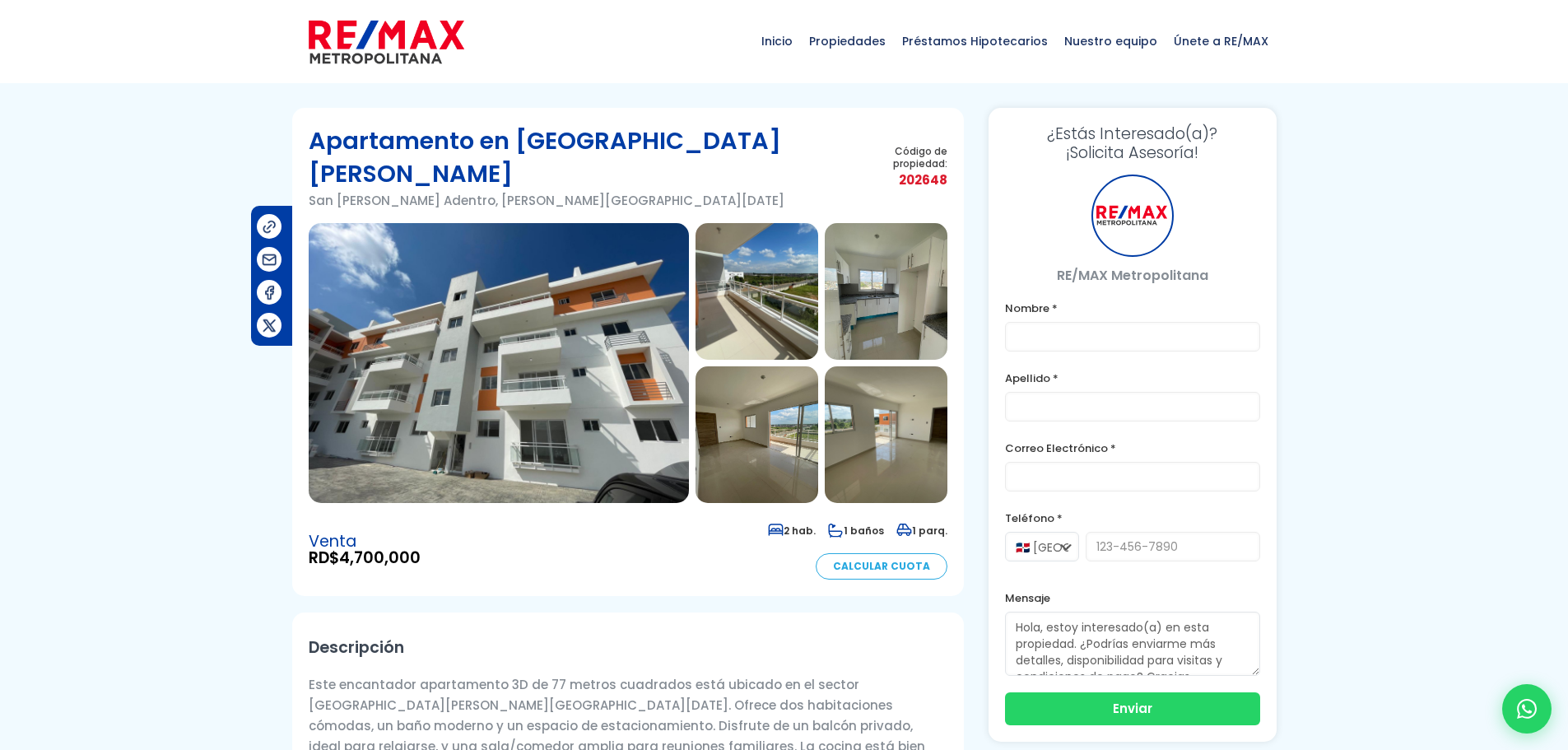
click at [549, 326] on img at bounding box center [498, 363] width 380 height 280
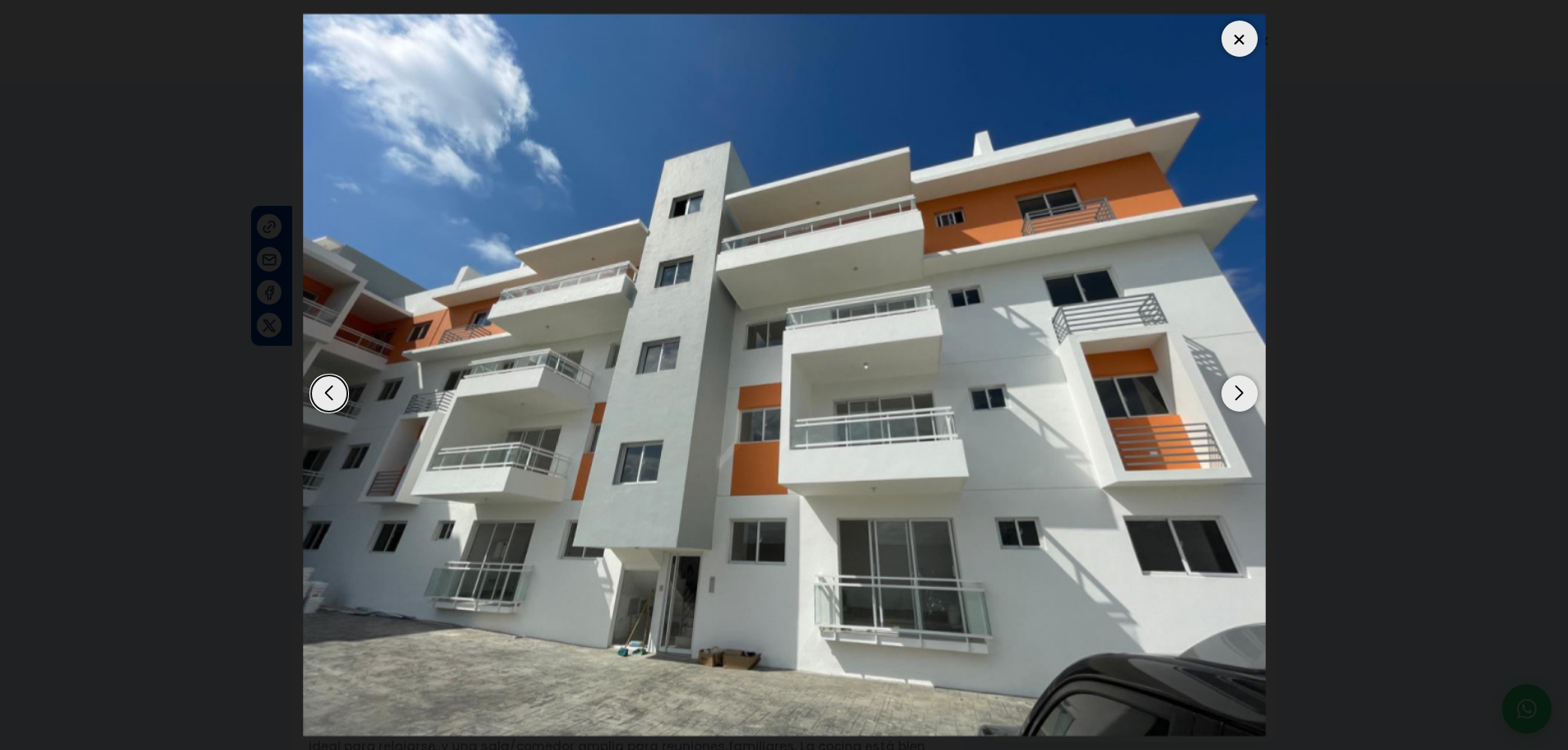
click at [1253, 399] on div "Next slide" at bounding box center [1239, 393] width 36 height 36
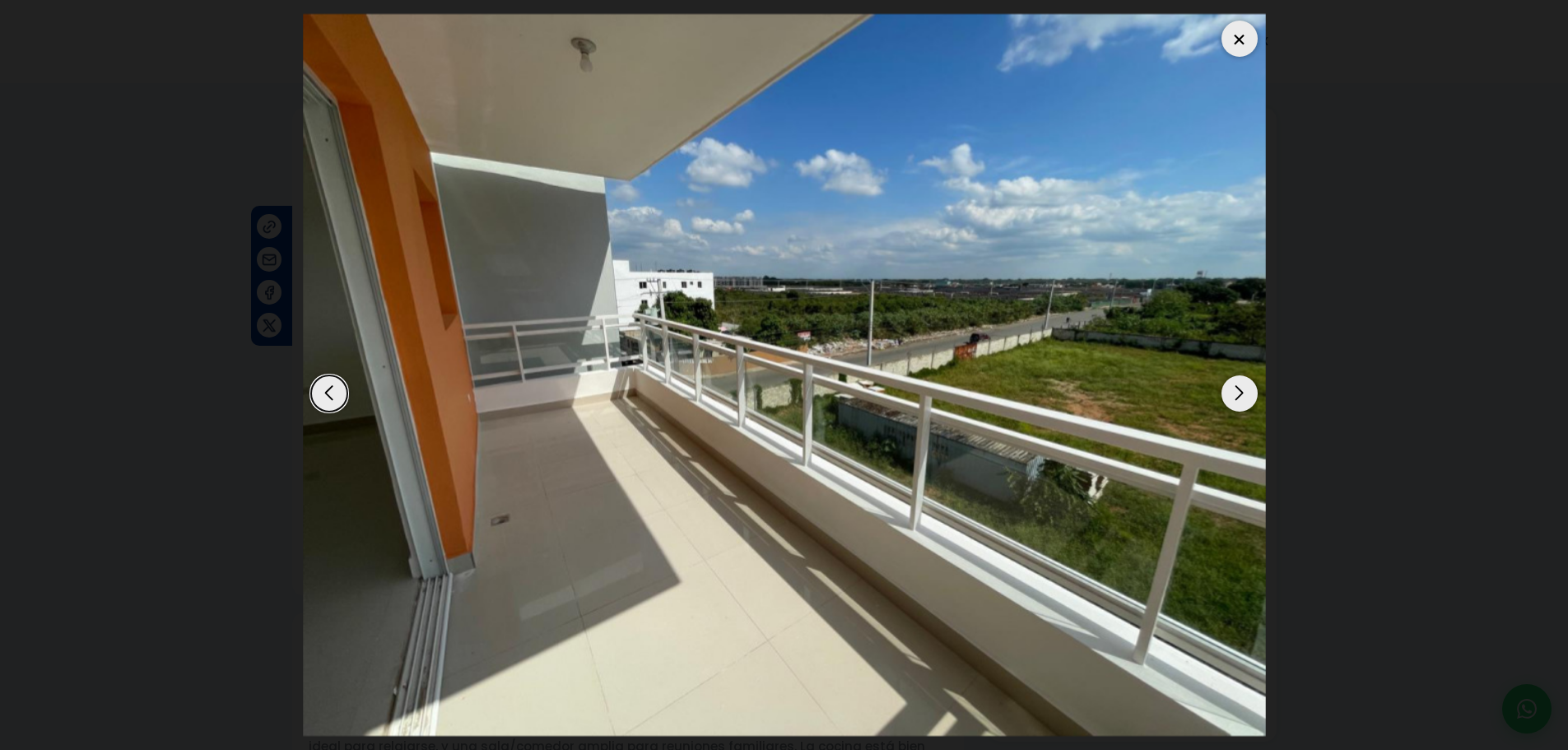
click at [1253, 399] on div "Next slide" at bounding box center [1239, 393] width 36 height 36
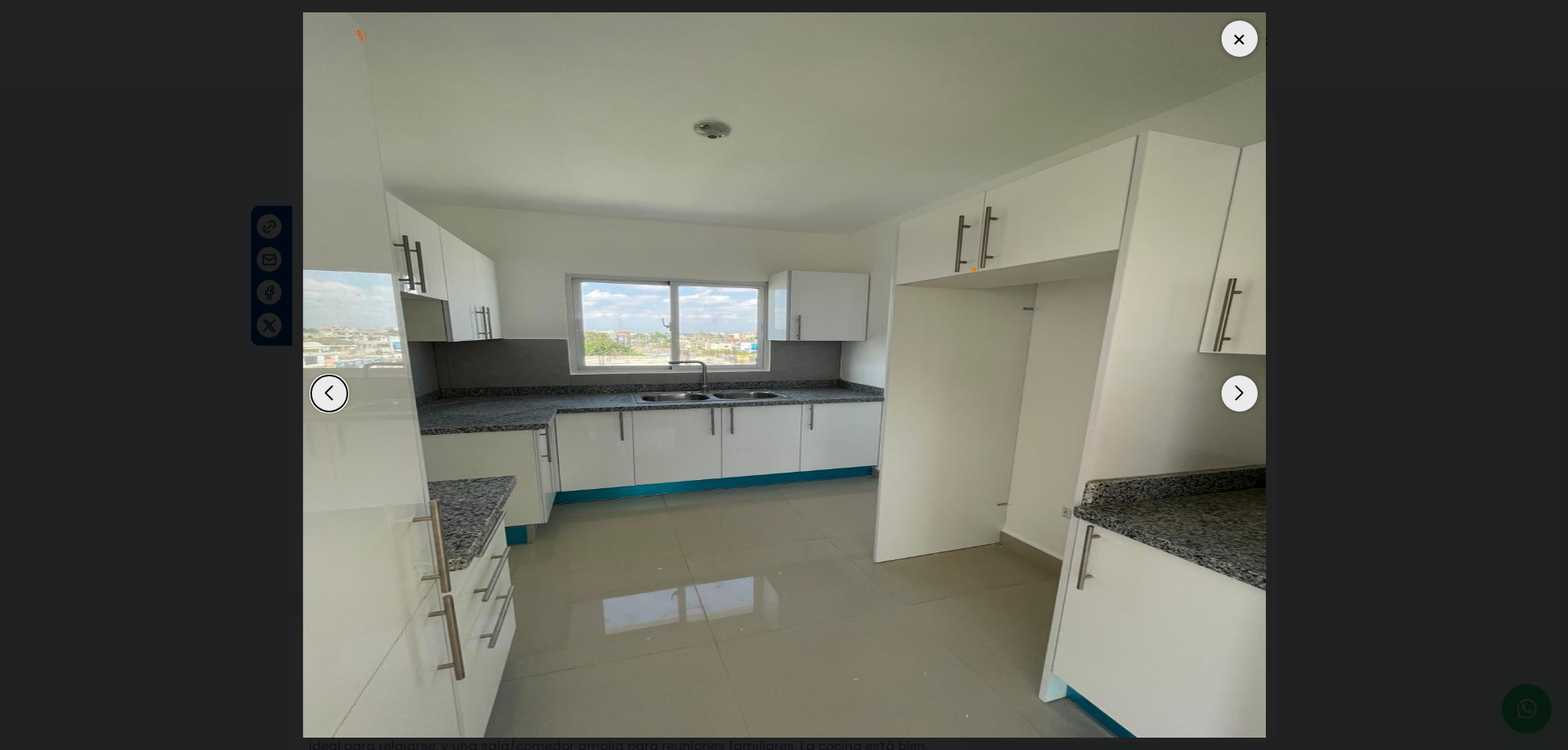
click at [1253, 399] on div "Next slide" at bounding box center [1239, 393] width 36 height 36
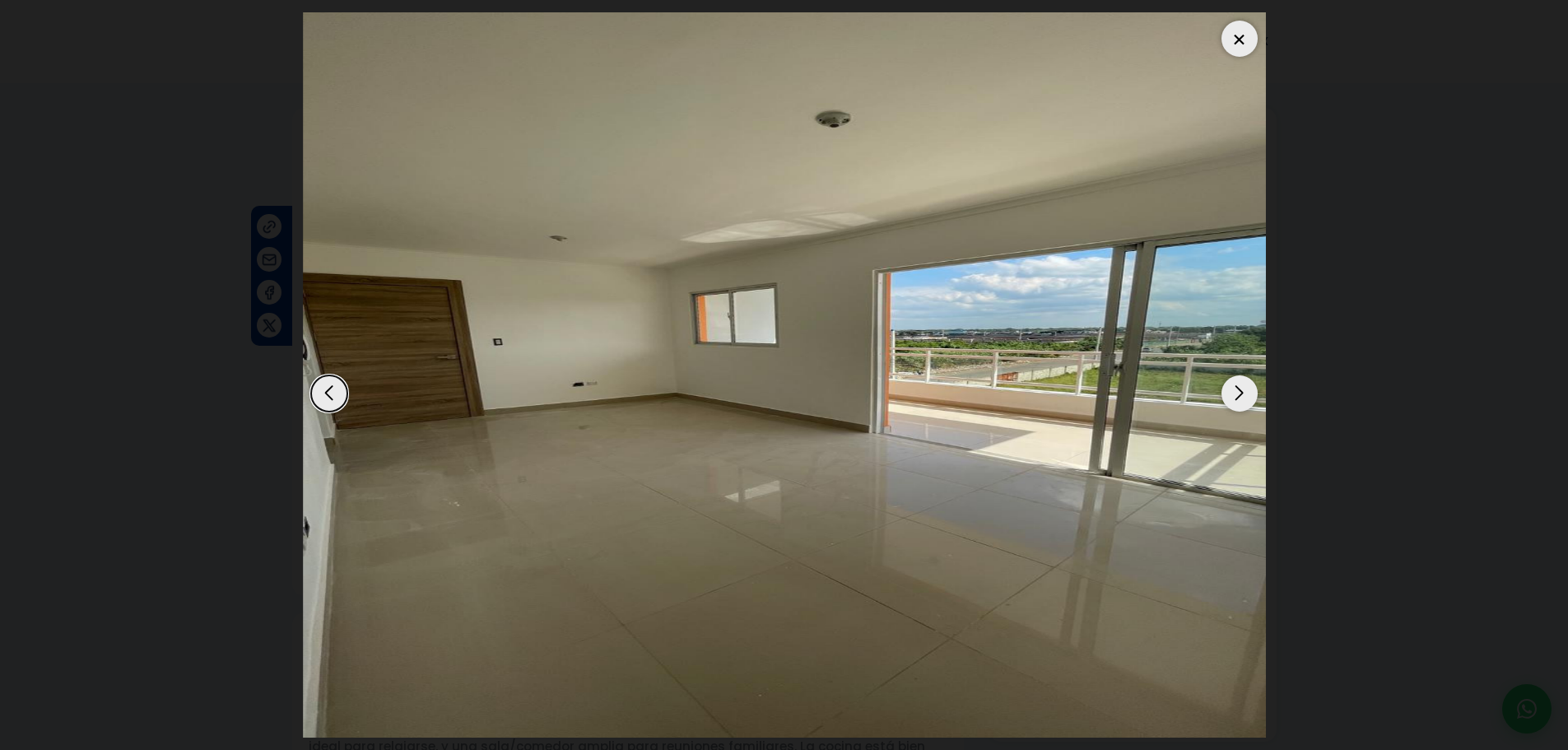
click at [1253, 399] on div "Next slide" at bounding box center [1239, 393] width 36 height 36
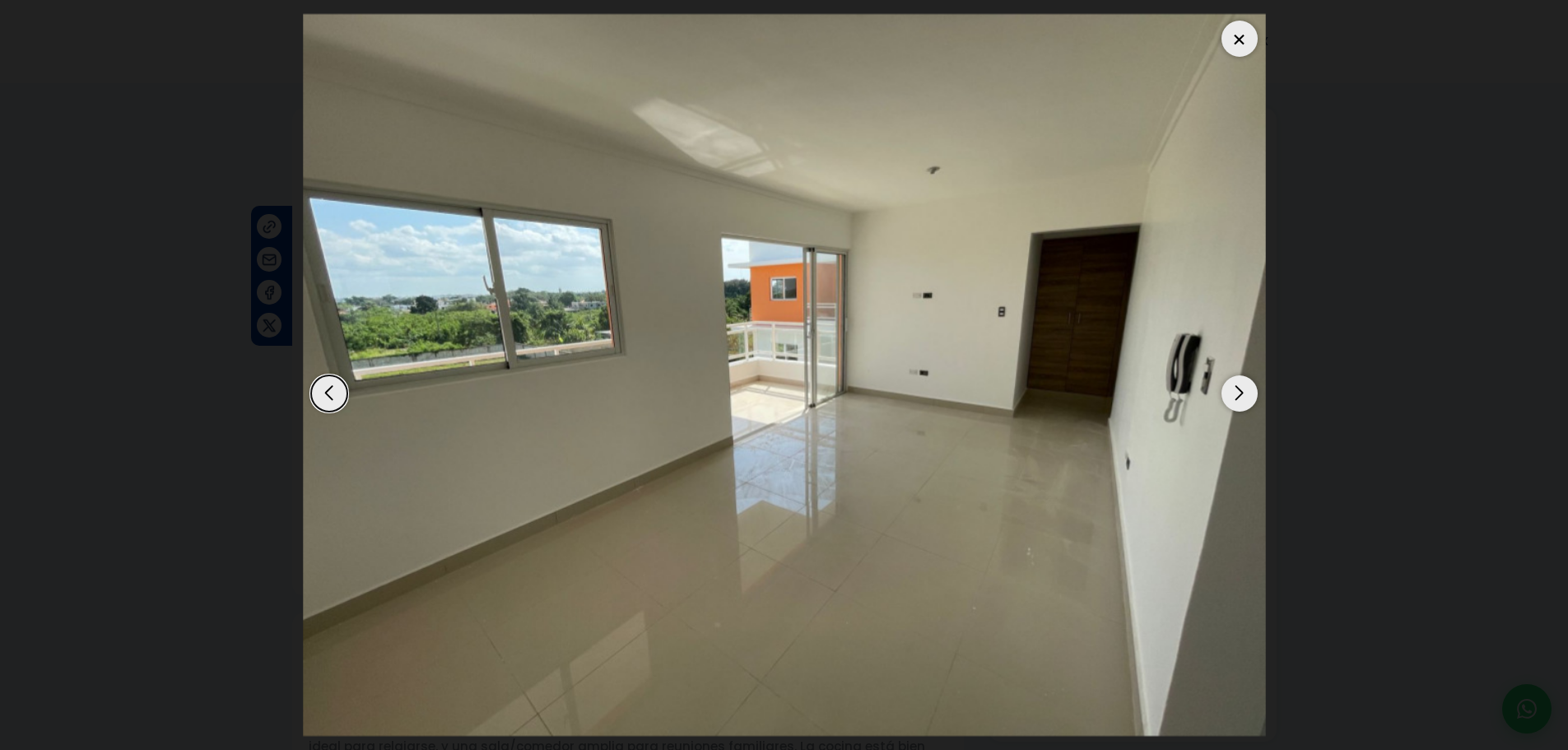
click at [1253, 399] on div "Next slide" at bounding box center [1239, 393] width 36 height 36
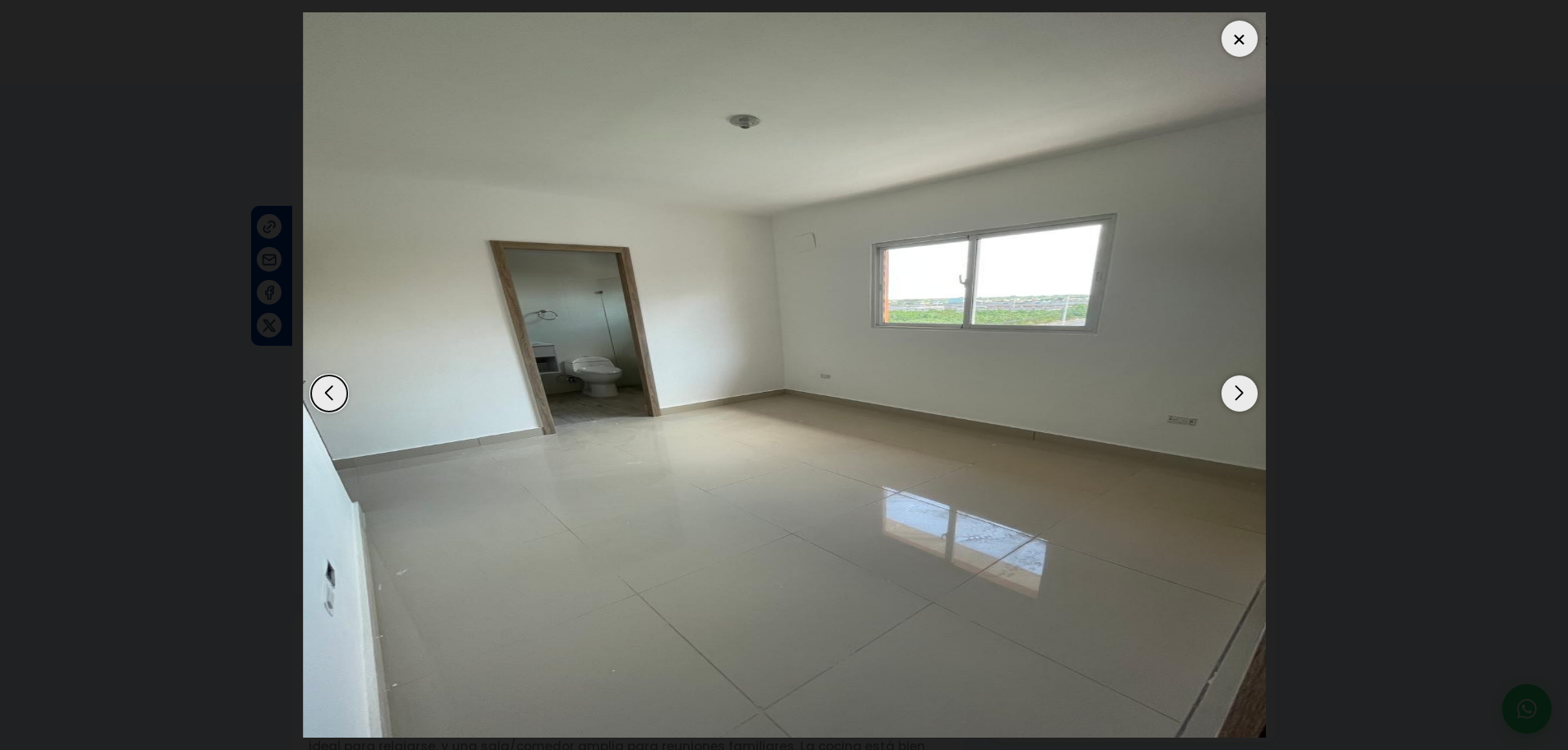
click at [1253, 399] on div "Next slide" at bounding box center [1239, 393] width 36 height 36
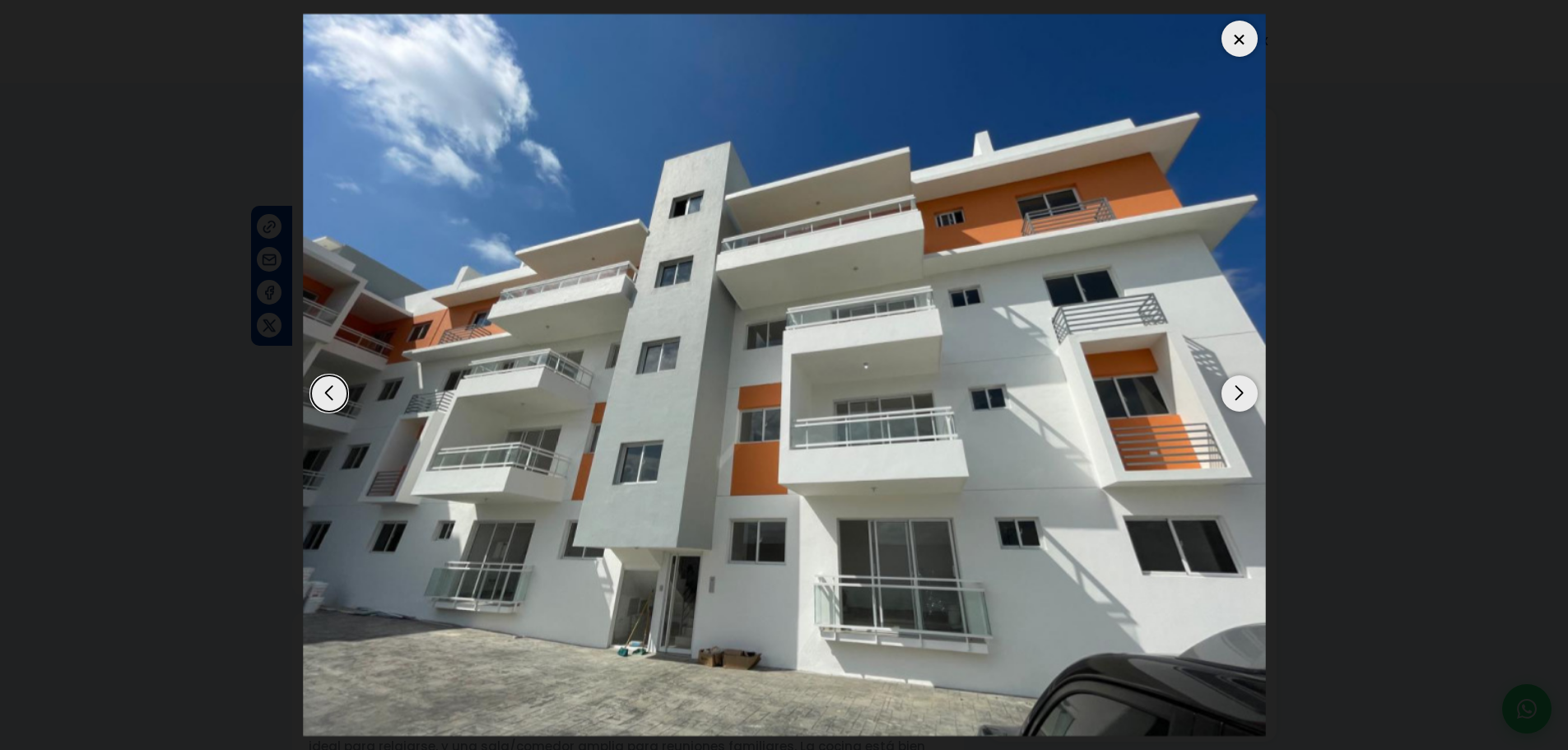
click at [1253, 399] on div "Next slide" at bounding box center [1239, 393] width 36 height 36
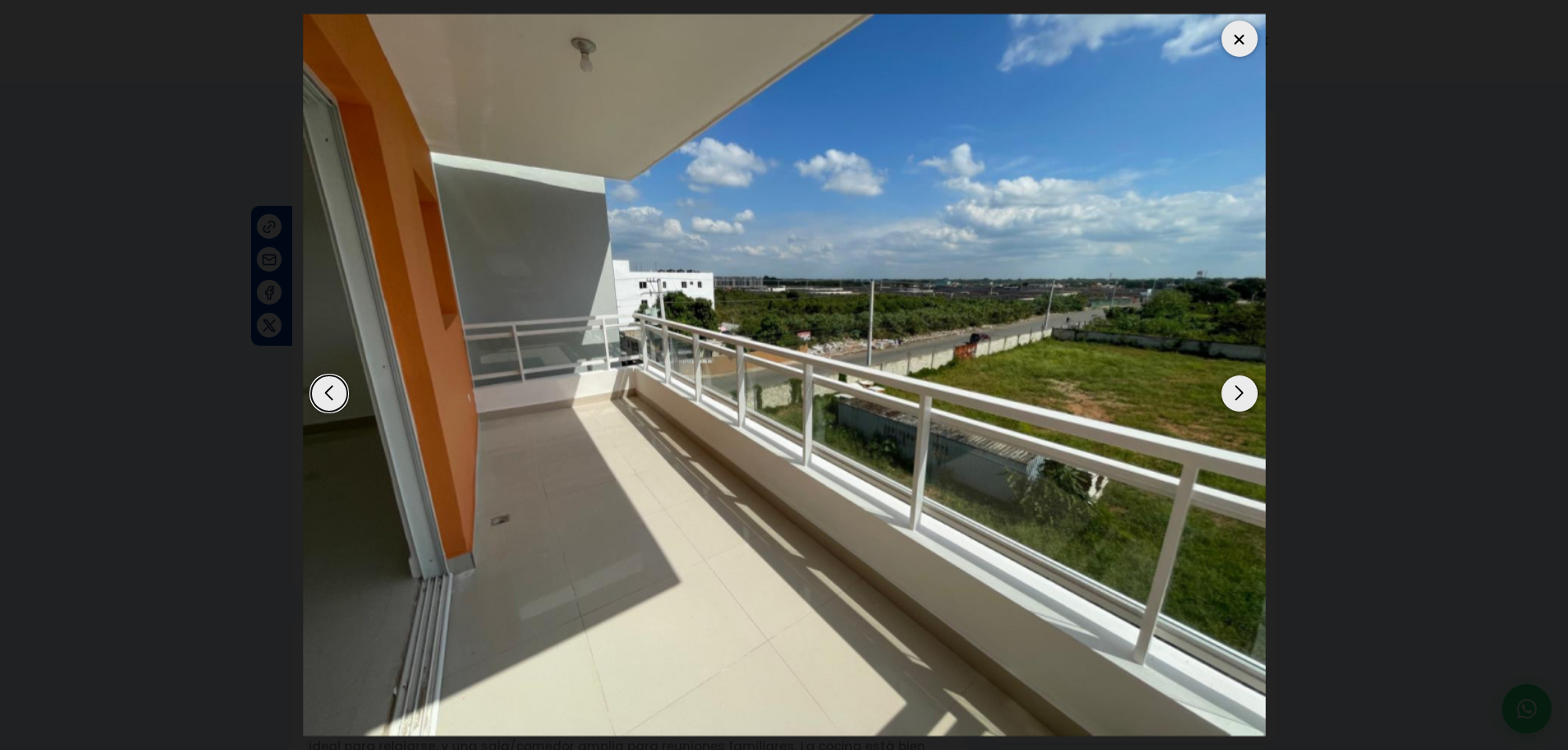
click at [1253, 399] on div "Next slide" at bounding box center [1239, 393] width 36 height 36
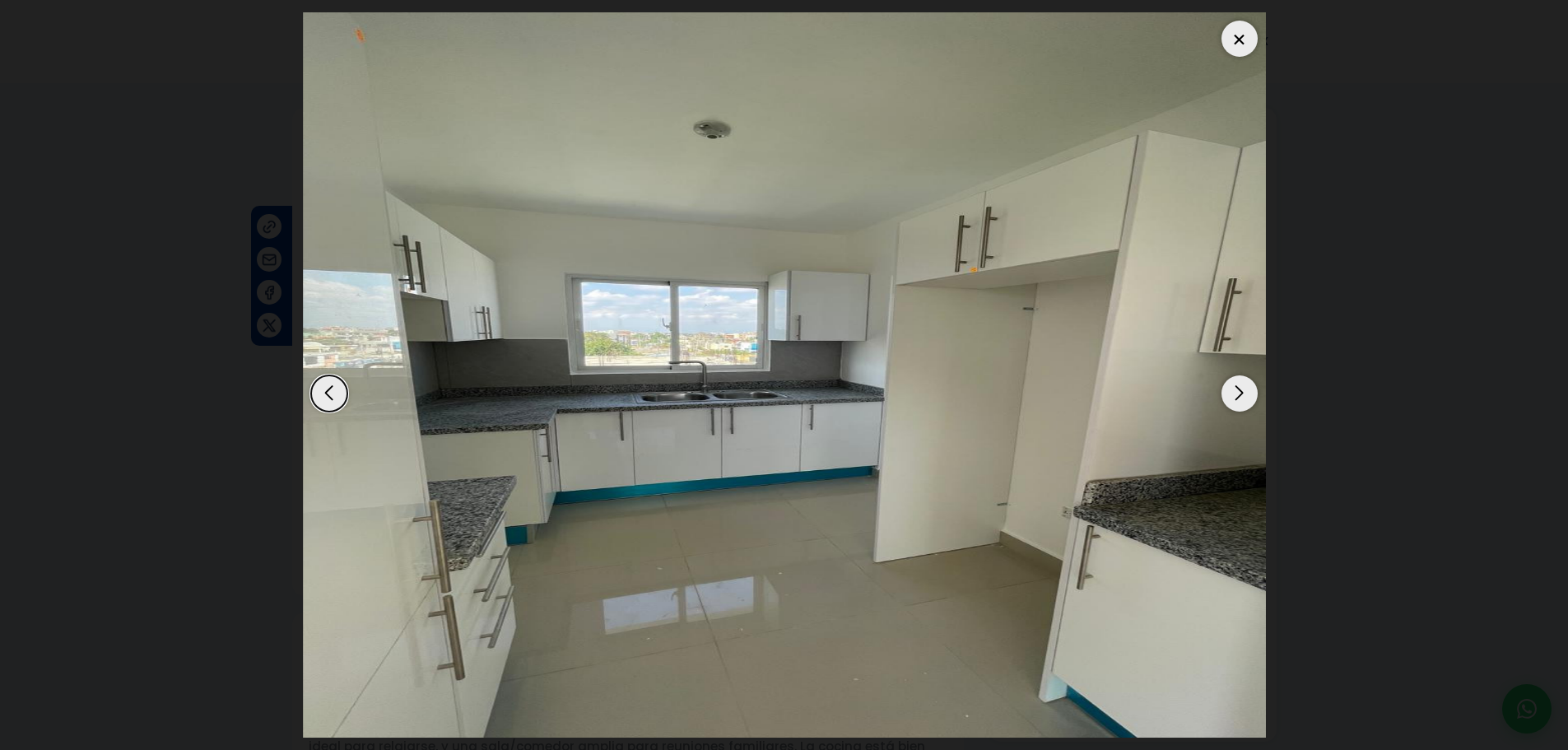
click at [1253, 399] on div "Next slide" at bounding box center [1239, 393] width 36 height 36
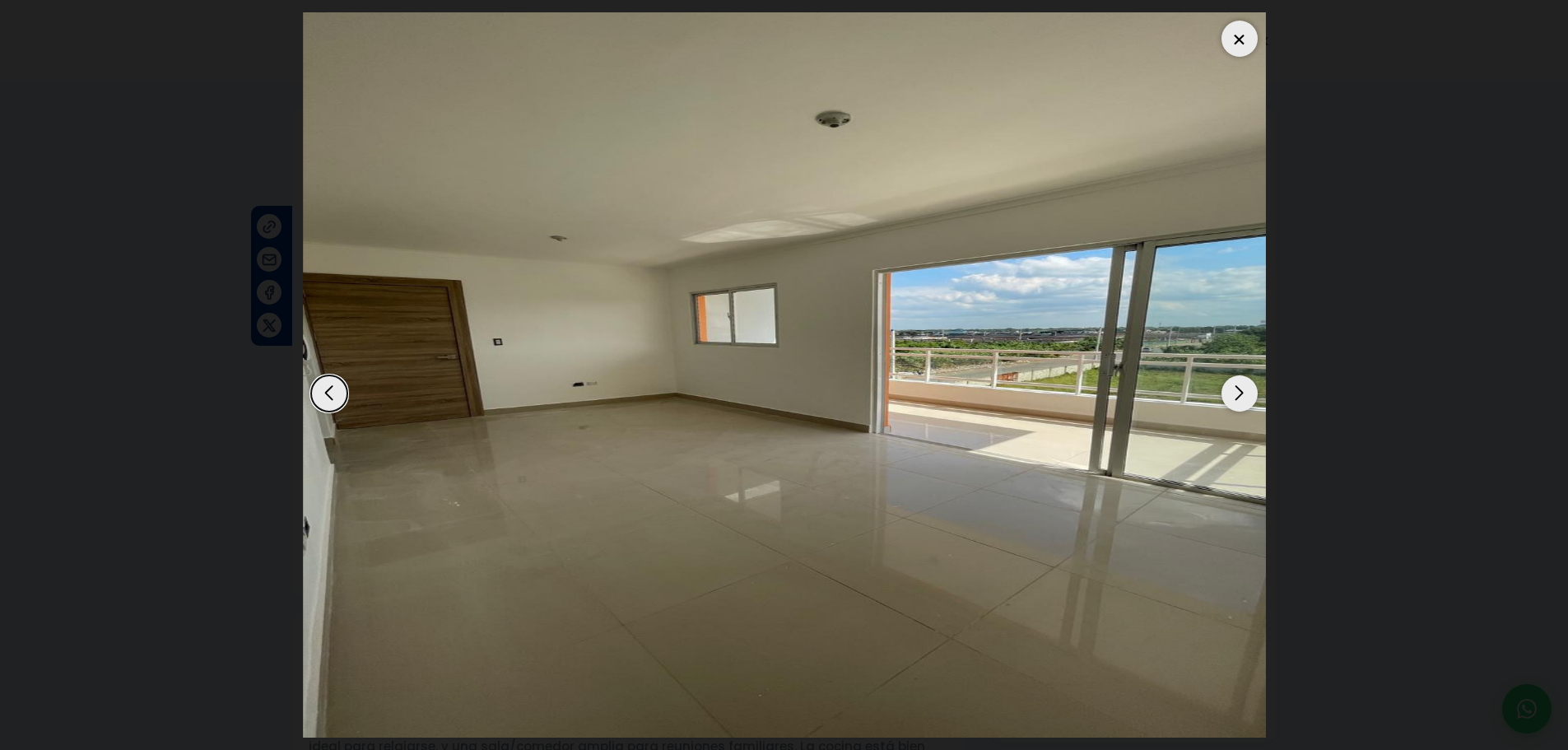
click at [1244, 47] on div at bounding box center [1239, 38] width 36 height 36
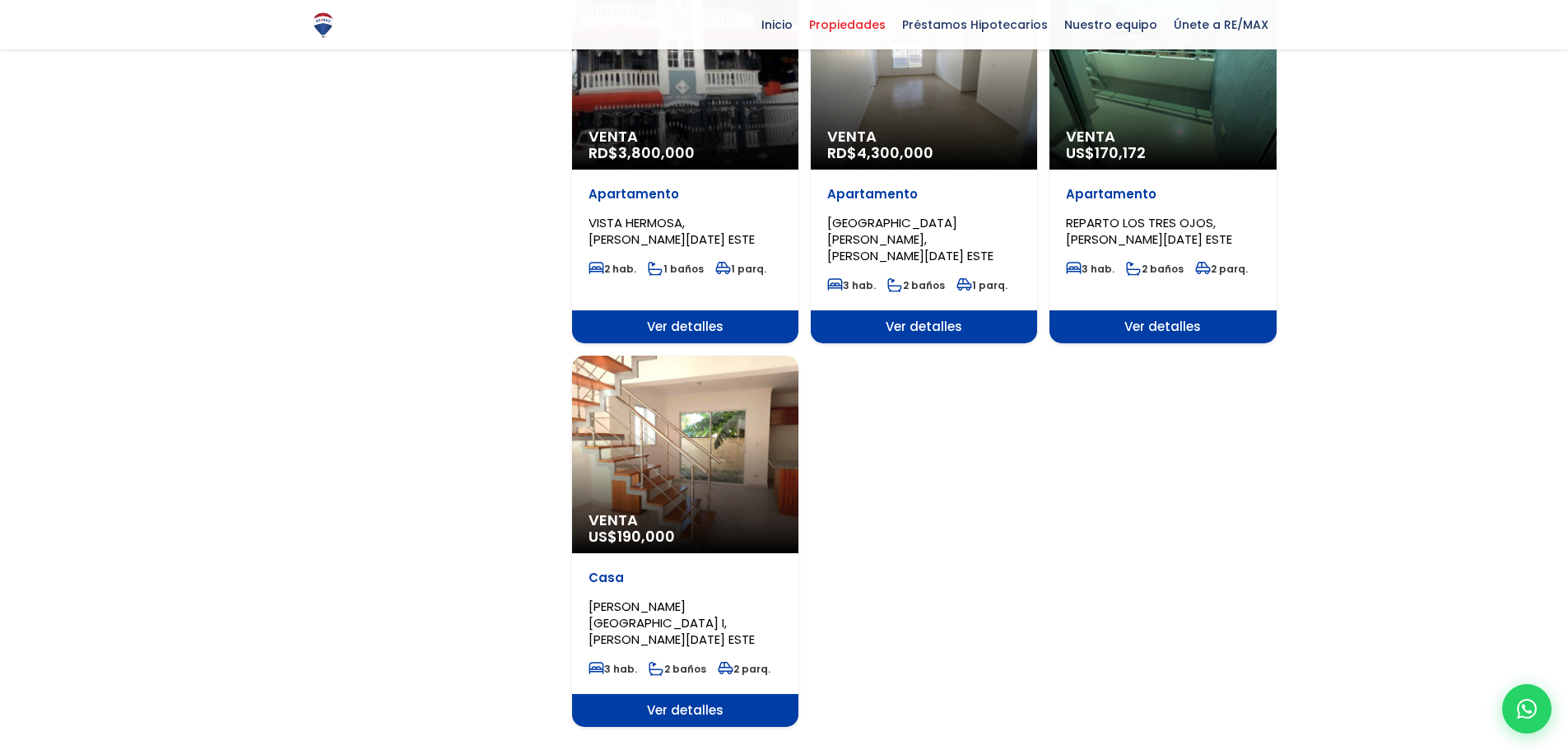
scroll to position [1893, 0]
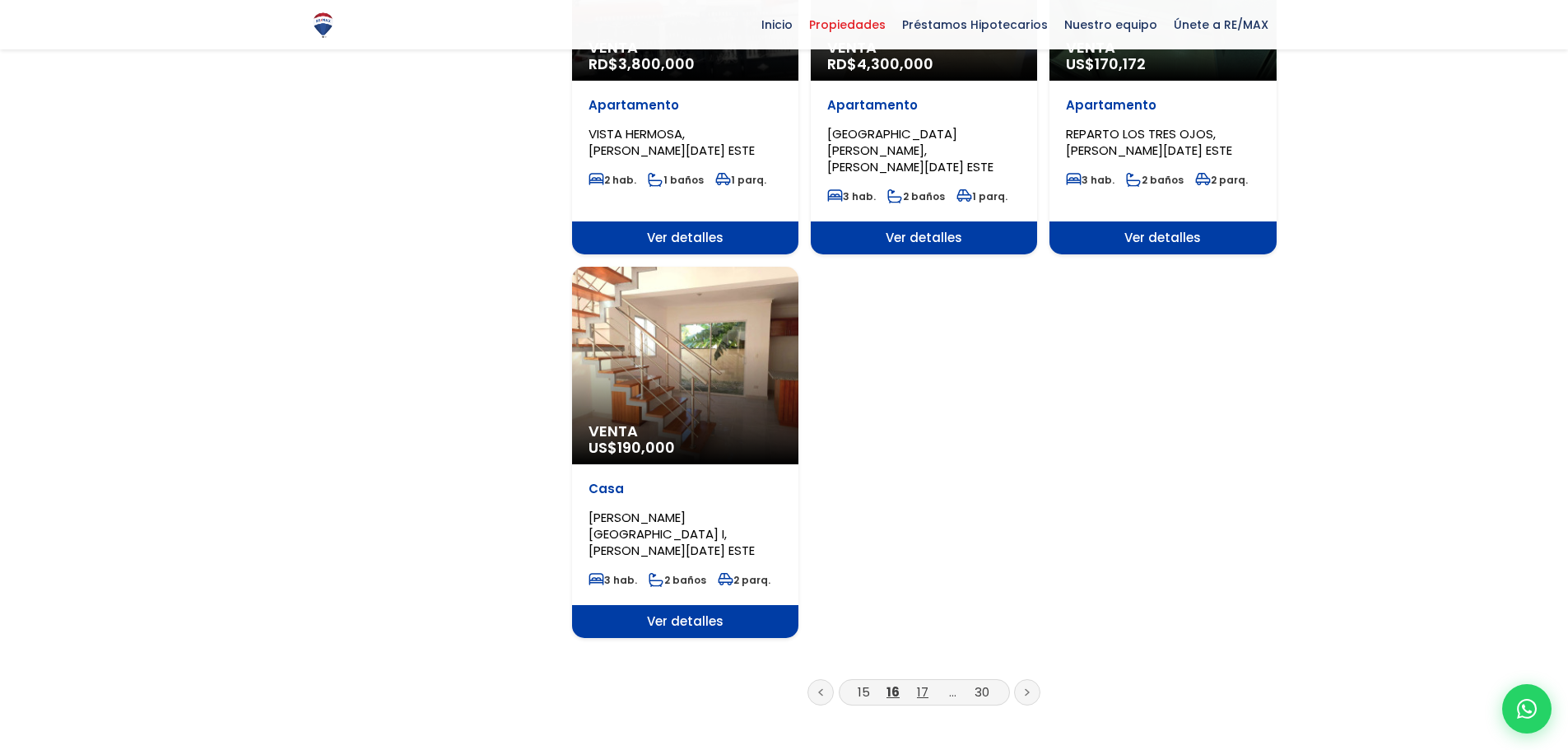
click at [921, 683] on link "17" at bounding box center [922, 691] width 12 height 17
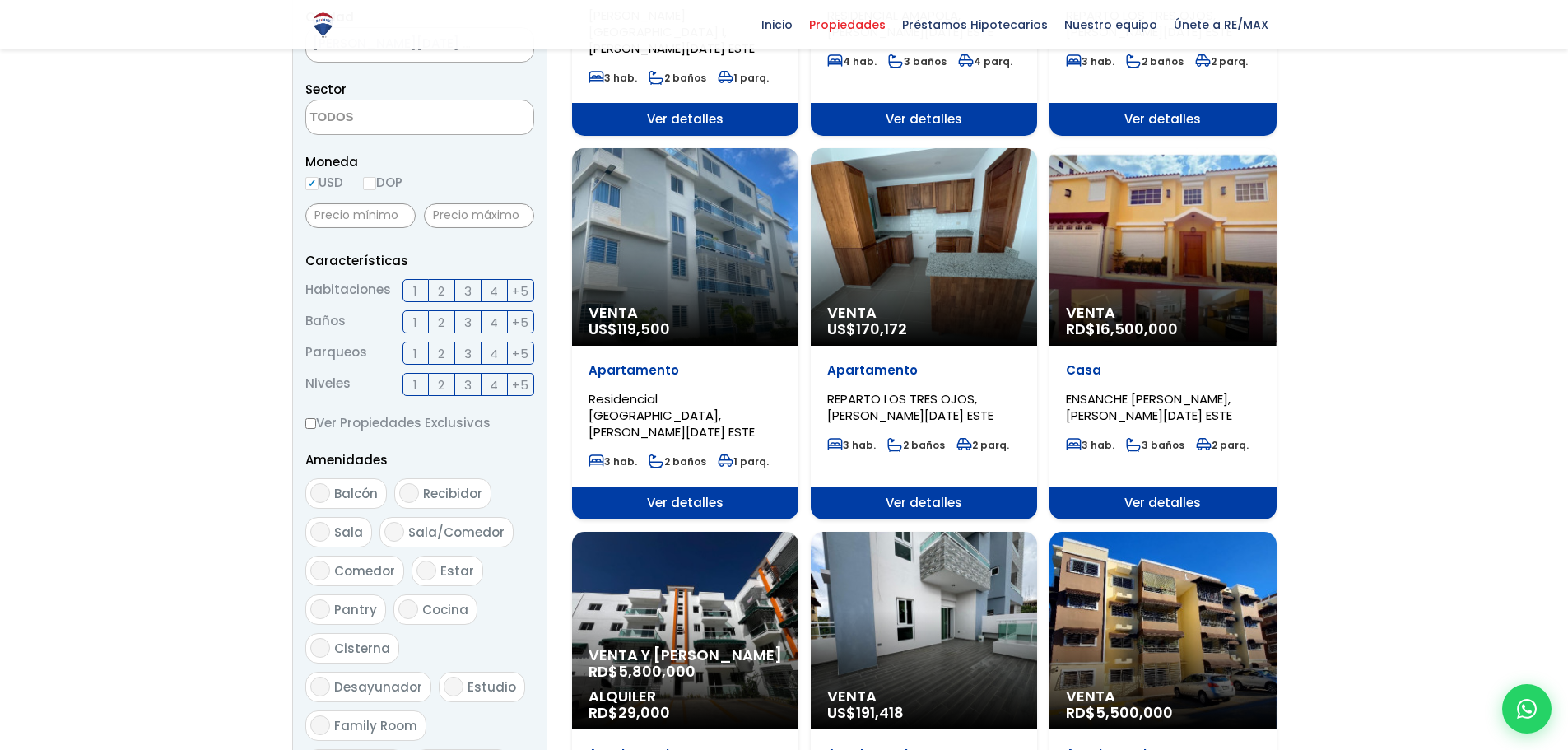
scroll to position [494, 0]
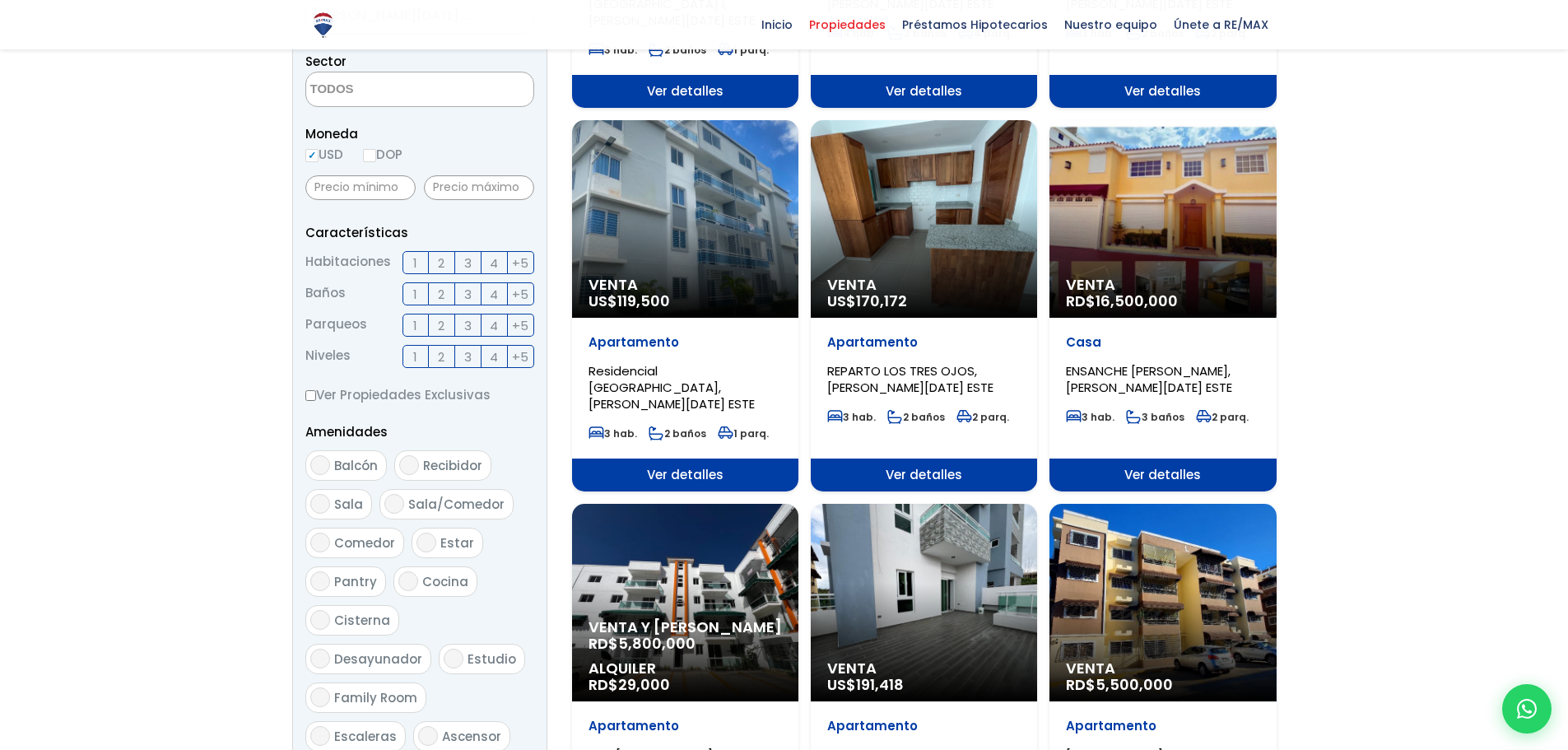
click at [686, 551] on div "Venta y Alquiler RD$ 5,800,000 Alquiler RD$ 29,000" at bounding box center [685, 602] width 226 height 198
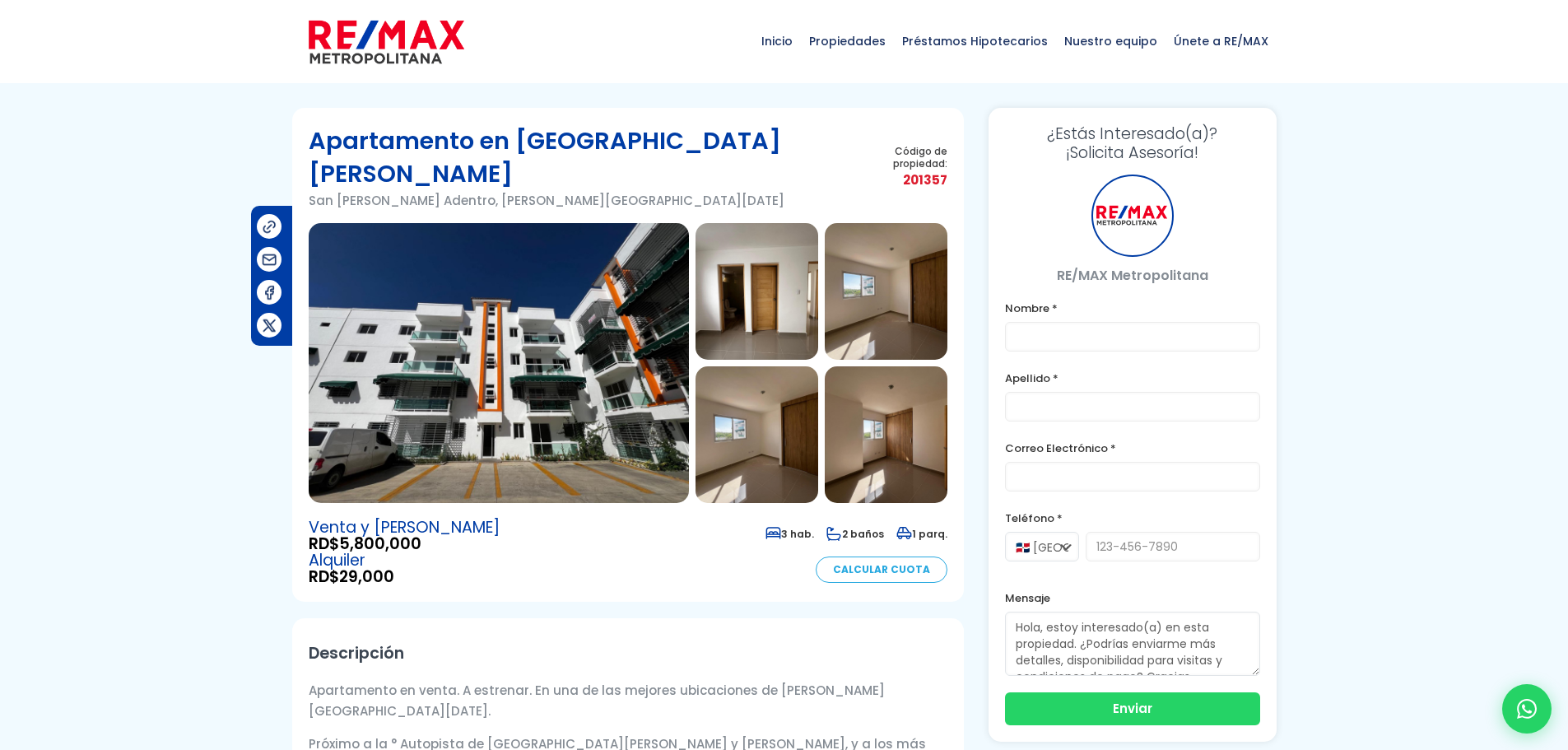
click at [551, 320] on img at bounding box center [498, 363] width 380 height 280
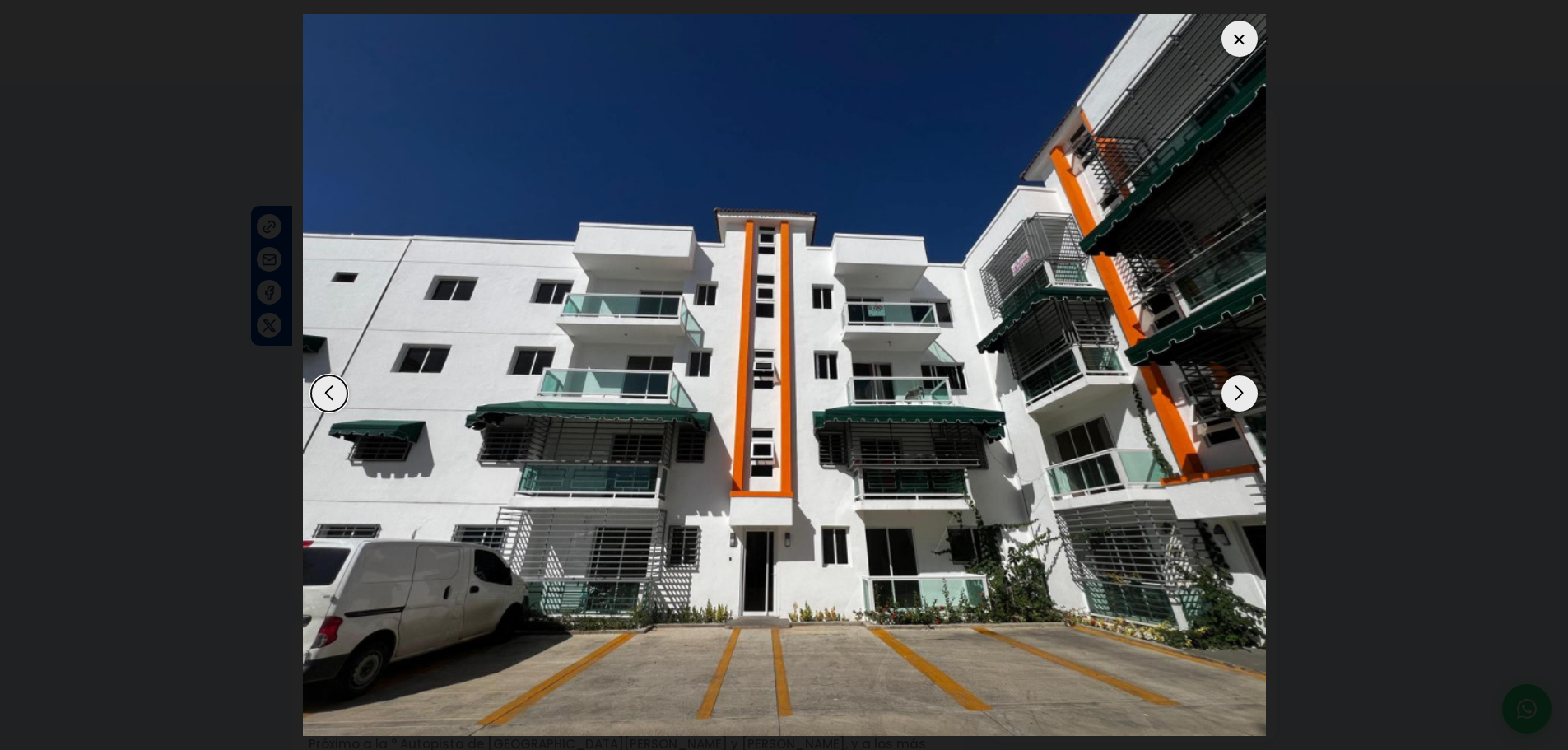
click at [1236, 396] on div "Next slide" at bounding box center [1239, 393] width 36 height 36
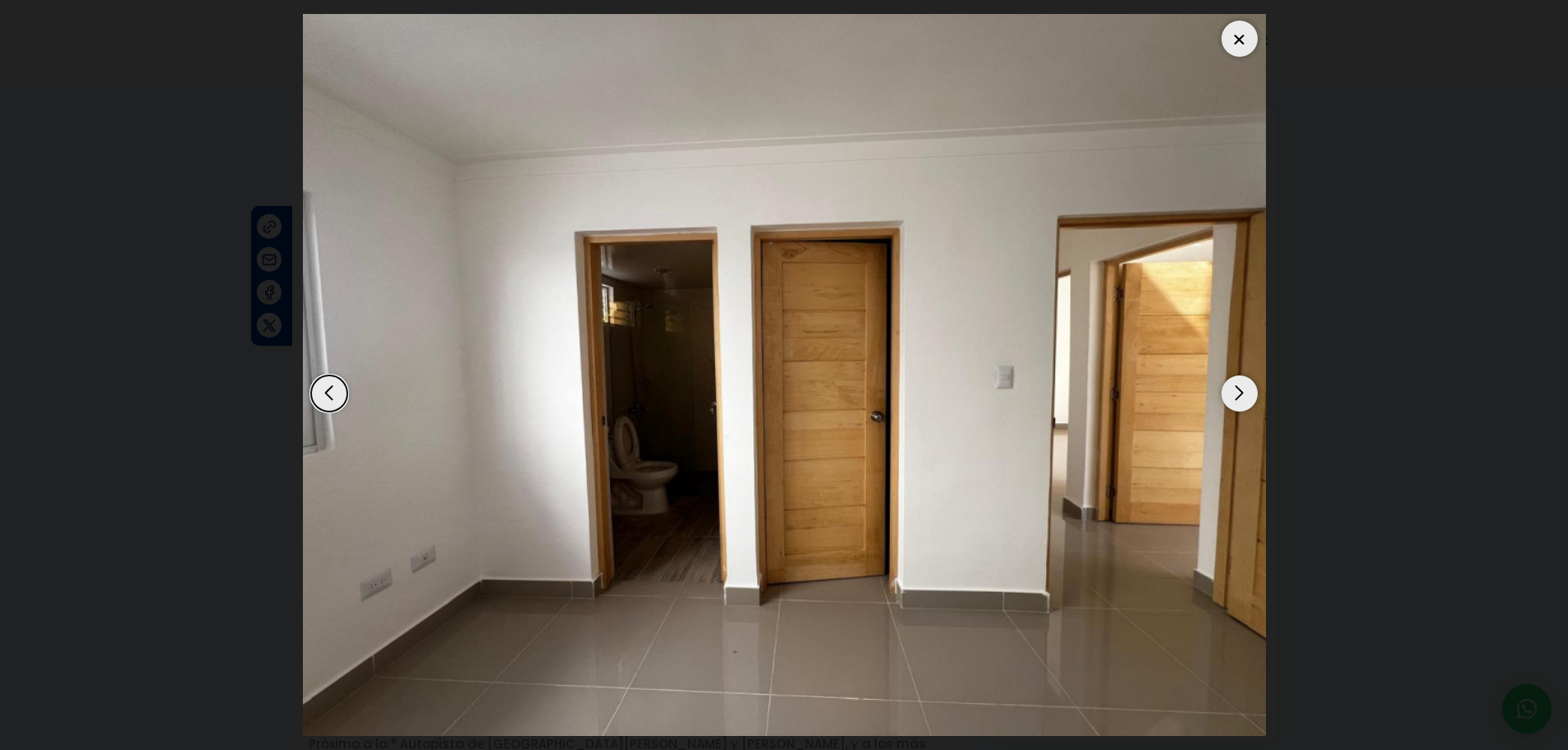
click at [1236, 396] on div "Next slide" at bounding box center [1239, 393] width 36 height 36
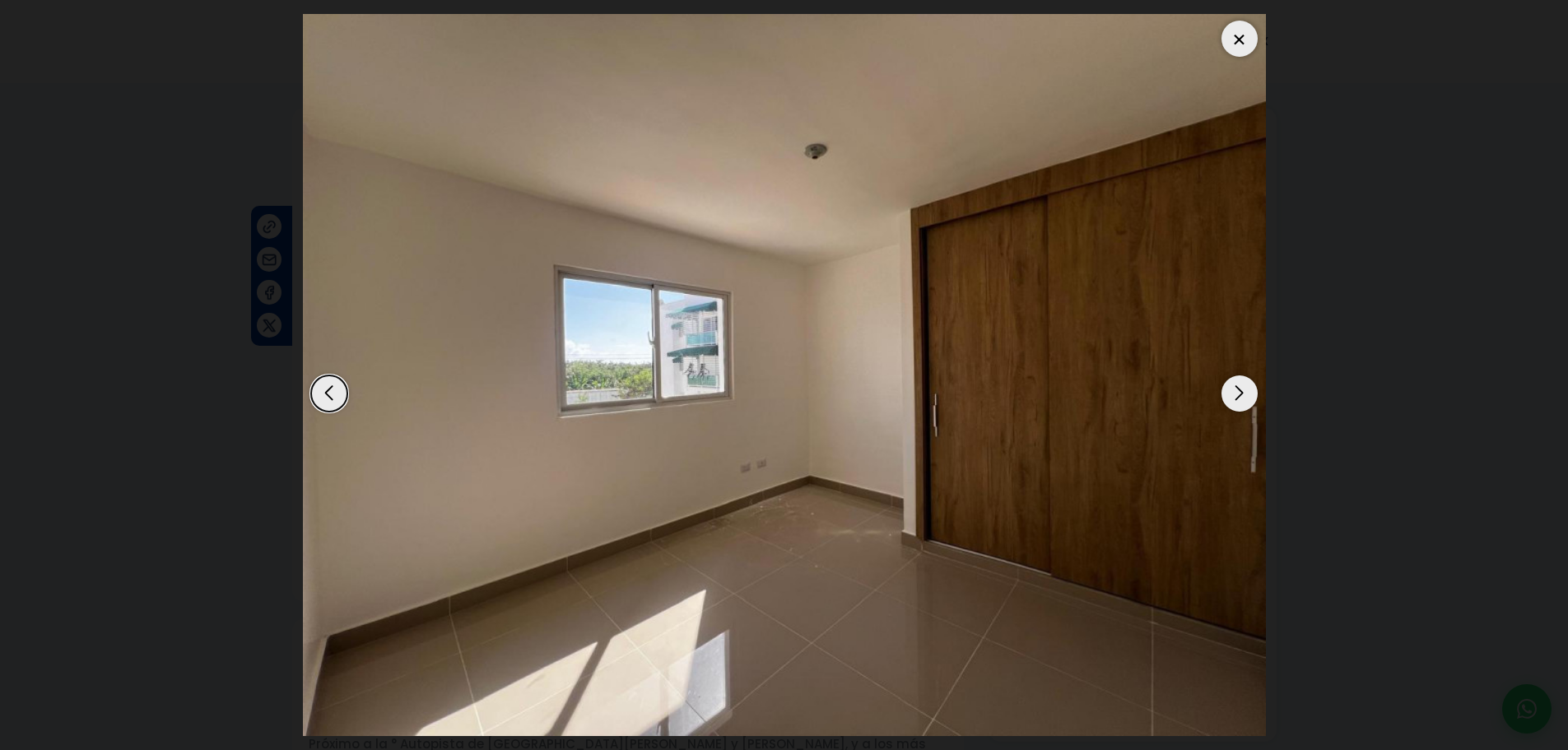
click at [1236, 396] on div "Next slide" at bounding box center [1239, 393] width 36 height 36
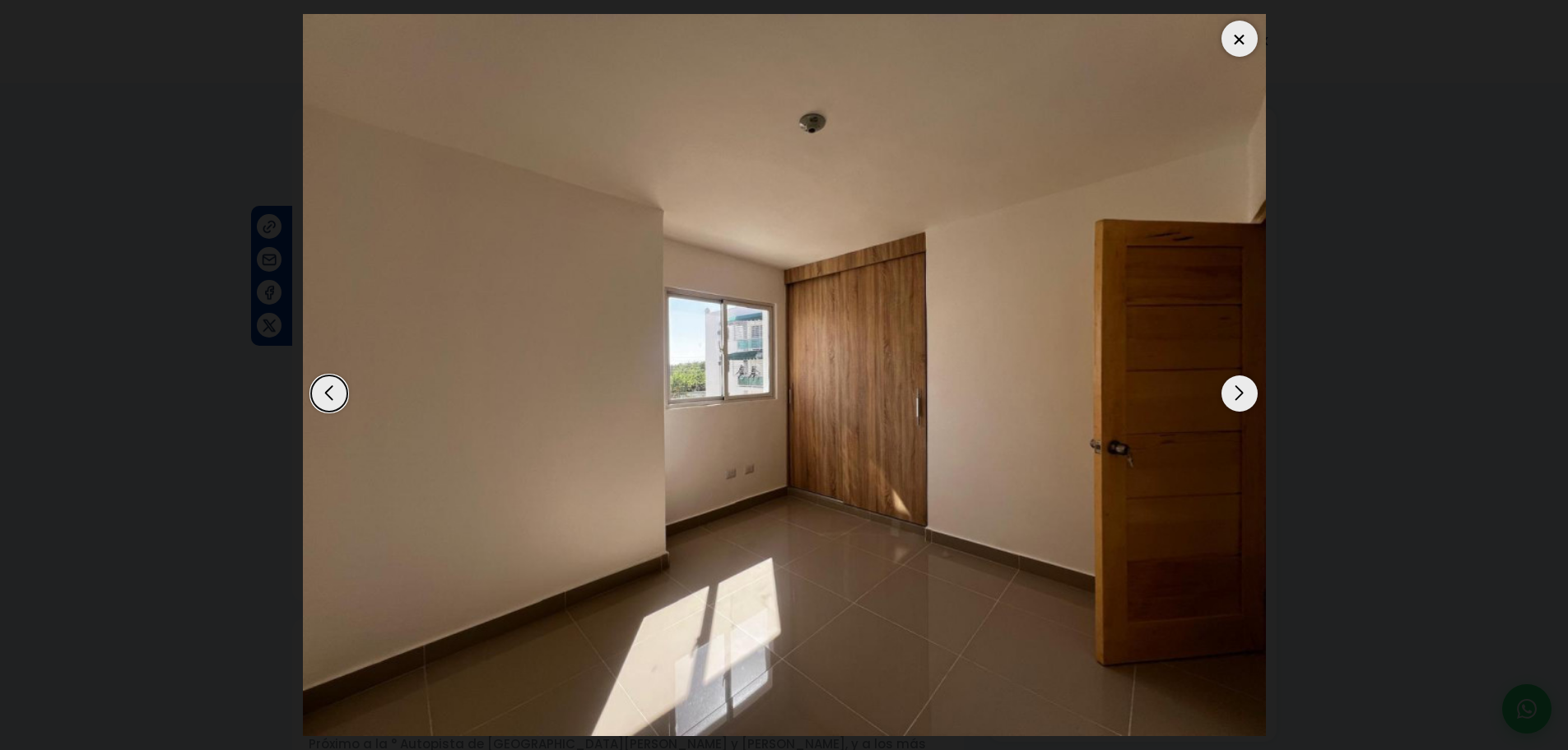
click at [1236, 396] on div "Next slide" at bounding box center [1239, 393] width 36 height 36
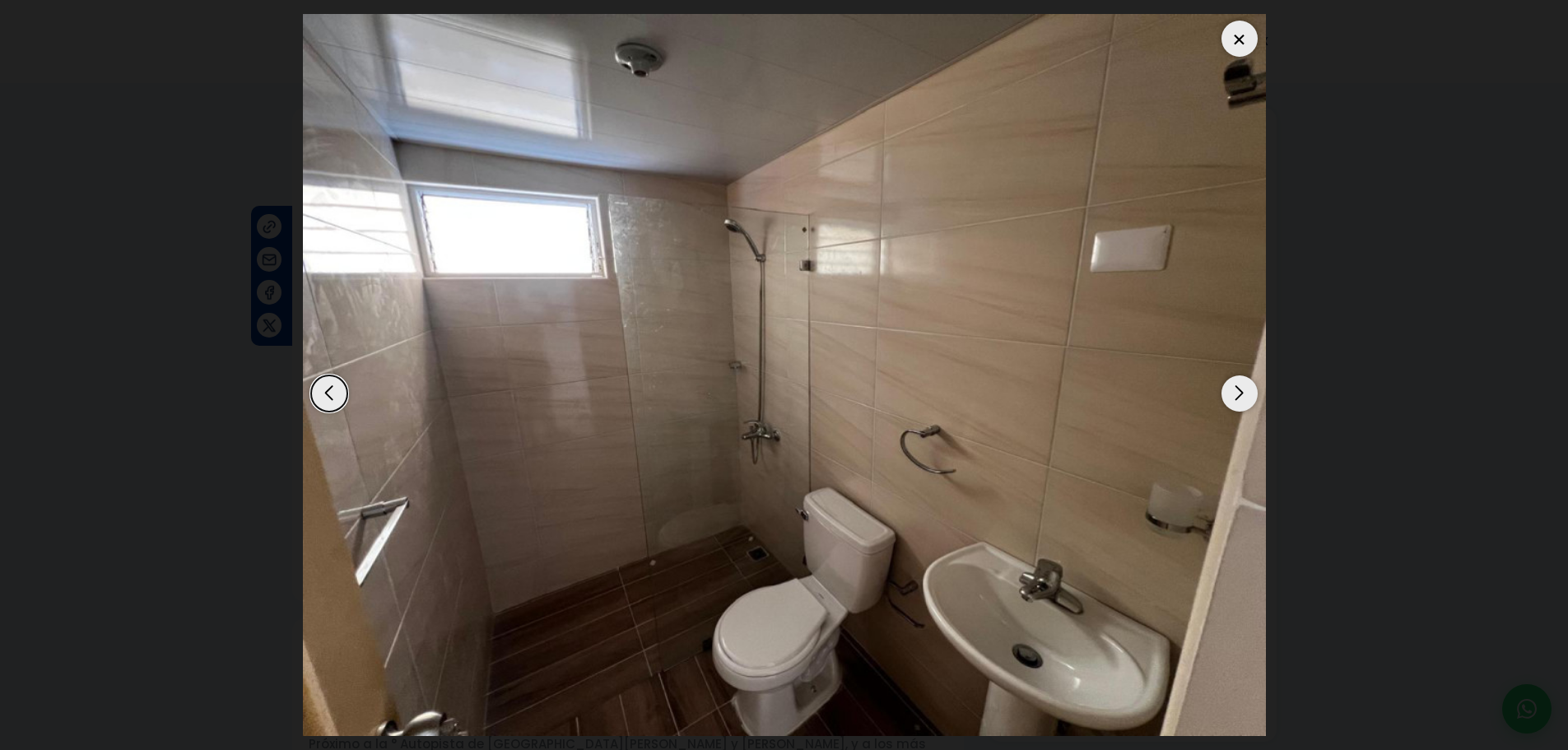
click at [1236, 396] on div "Next slide" at bounding box center [1239, 393] width 36 height 36
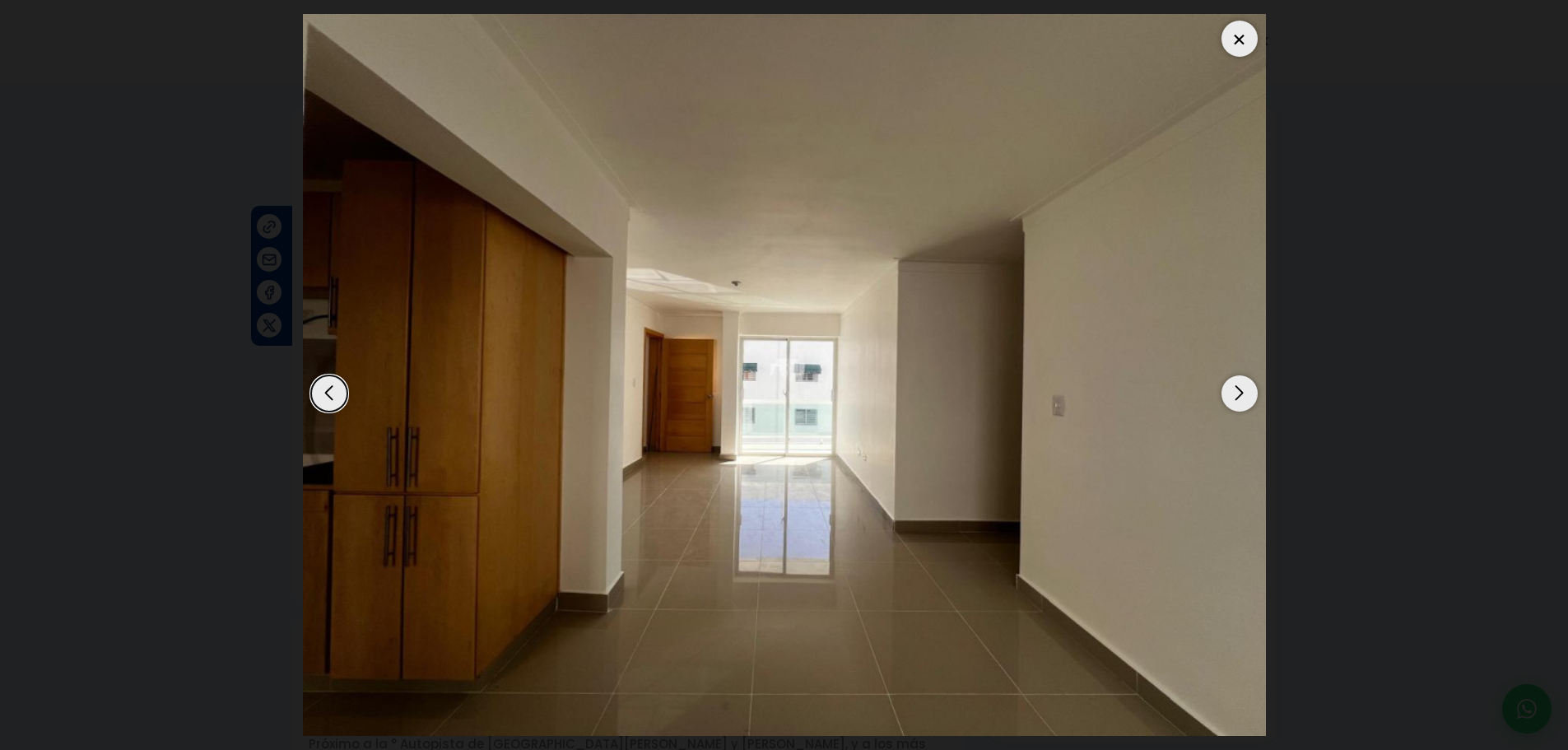
click at [1236, 396] on div "Next slide" at bounding box center [1239, 393] width 36 height 36
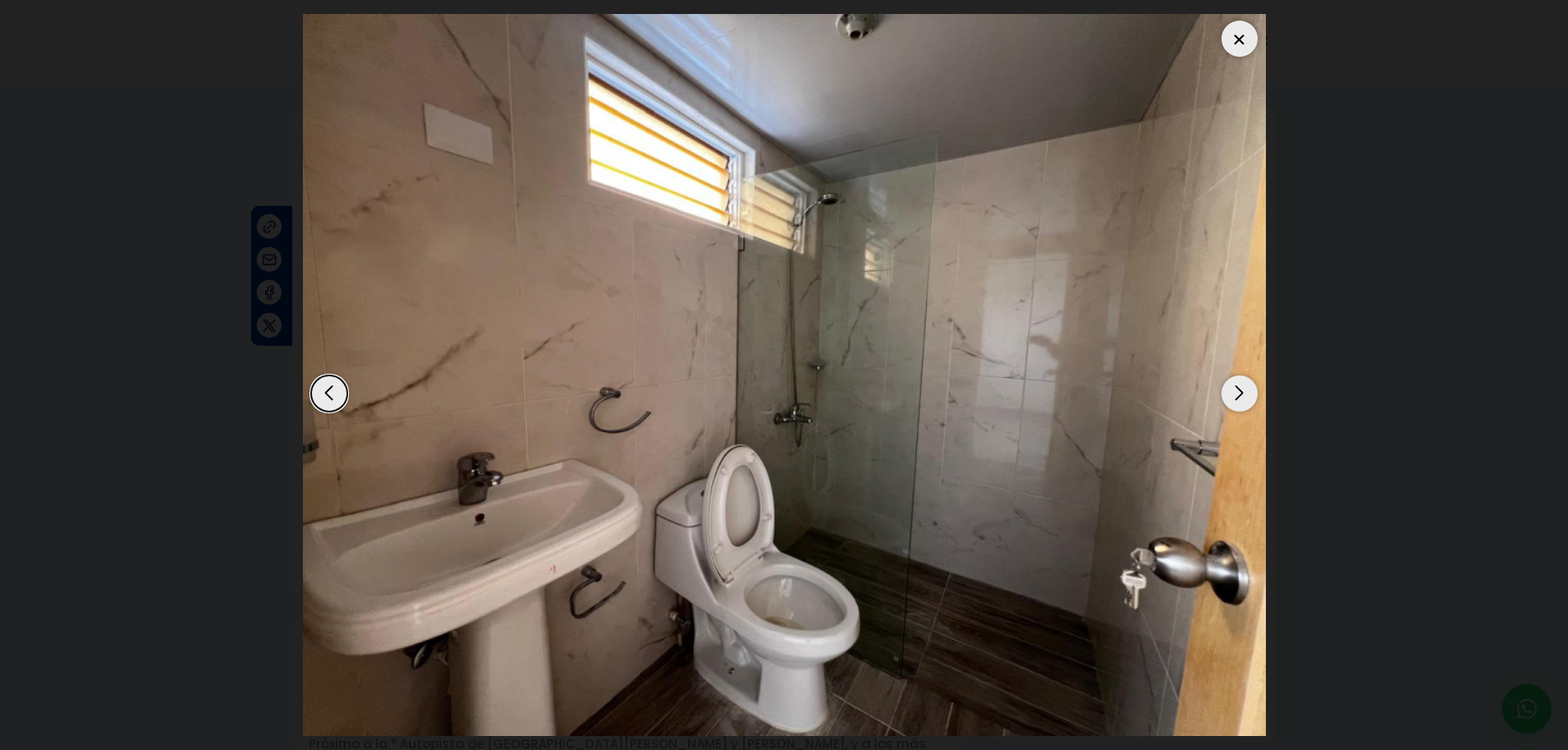
click at [1244, 42] on div at bounding box center [1239, 38] width 36 height 36
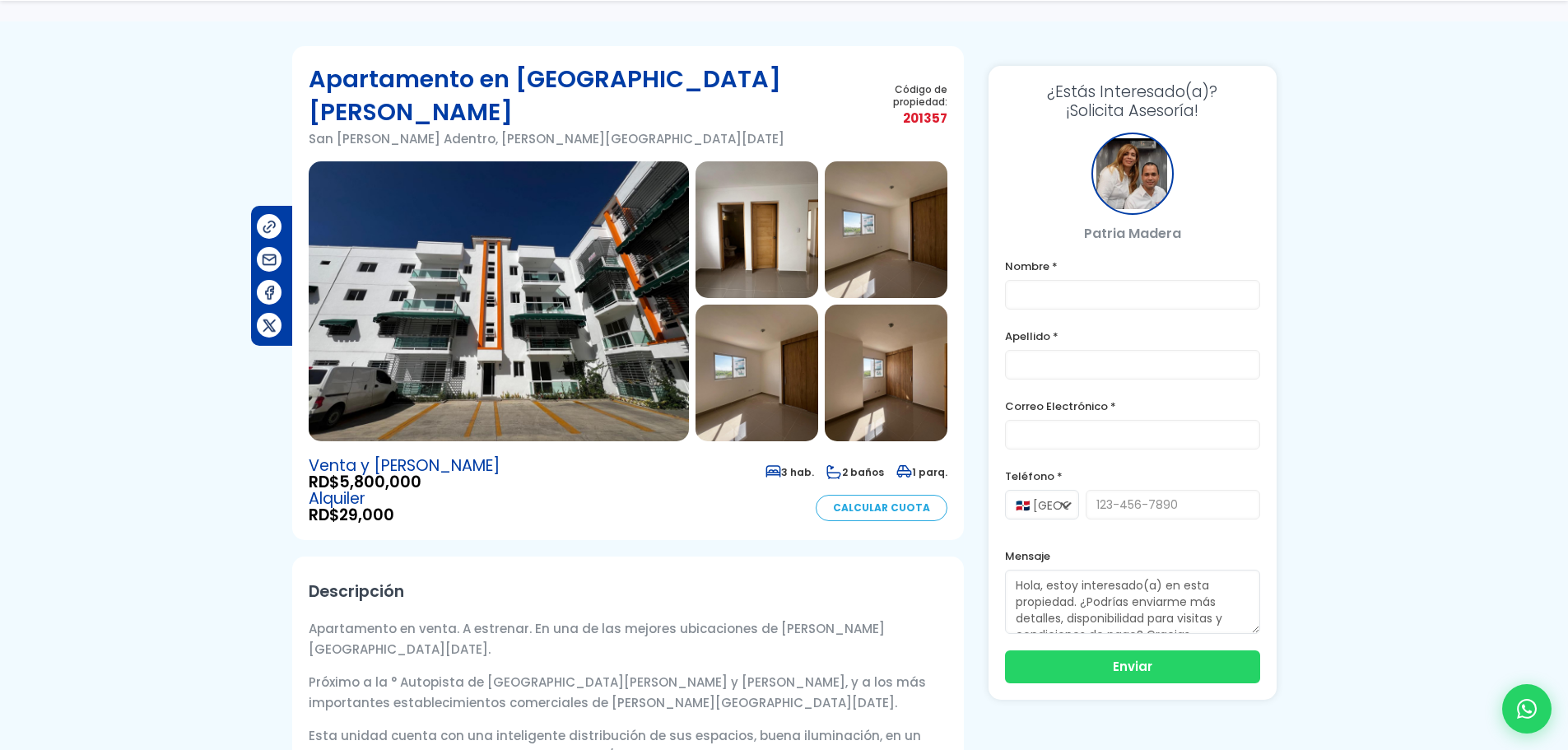
scroll to position [165, 0]
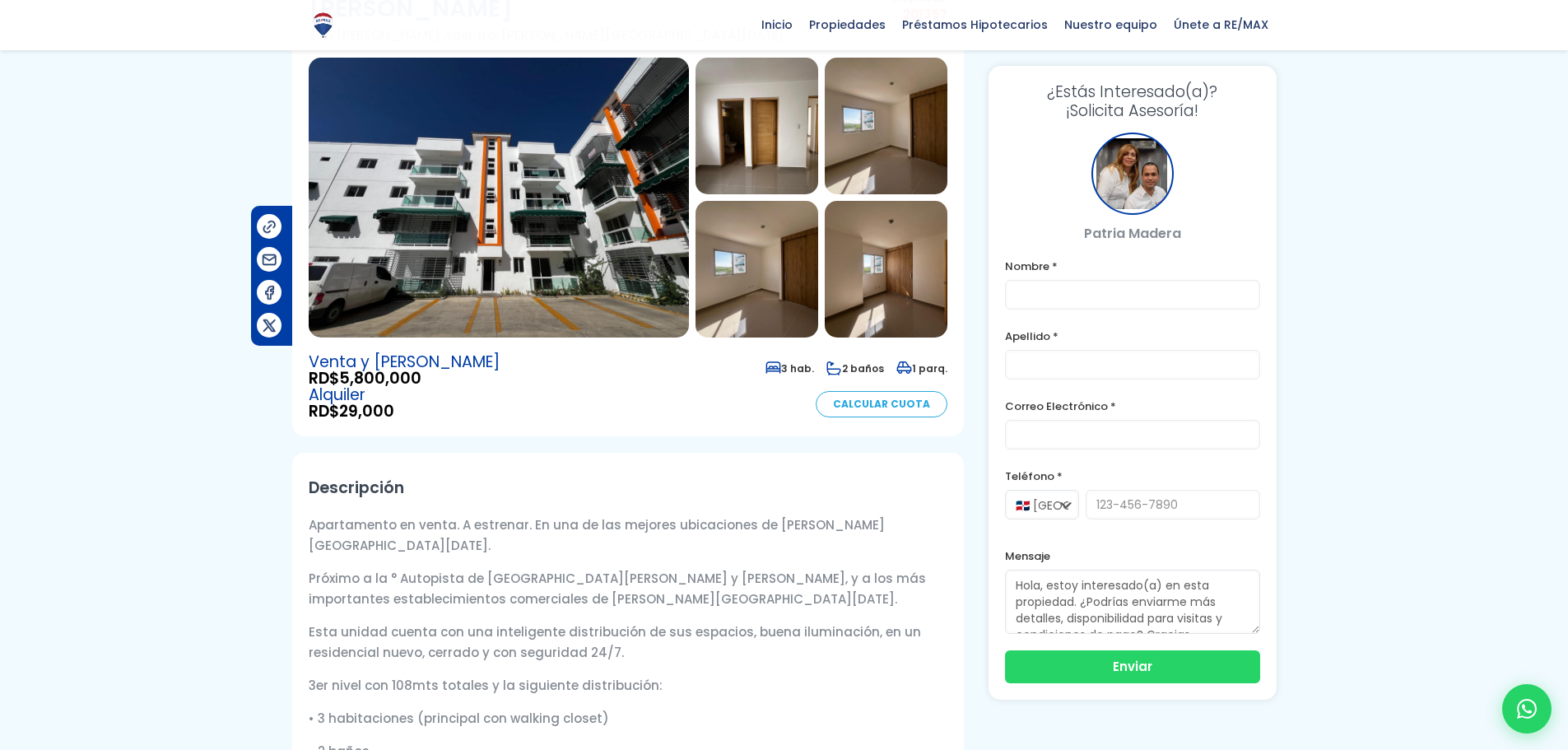
click at [470, 156] on img at bounding box center [498, 198] width 380 height 280
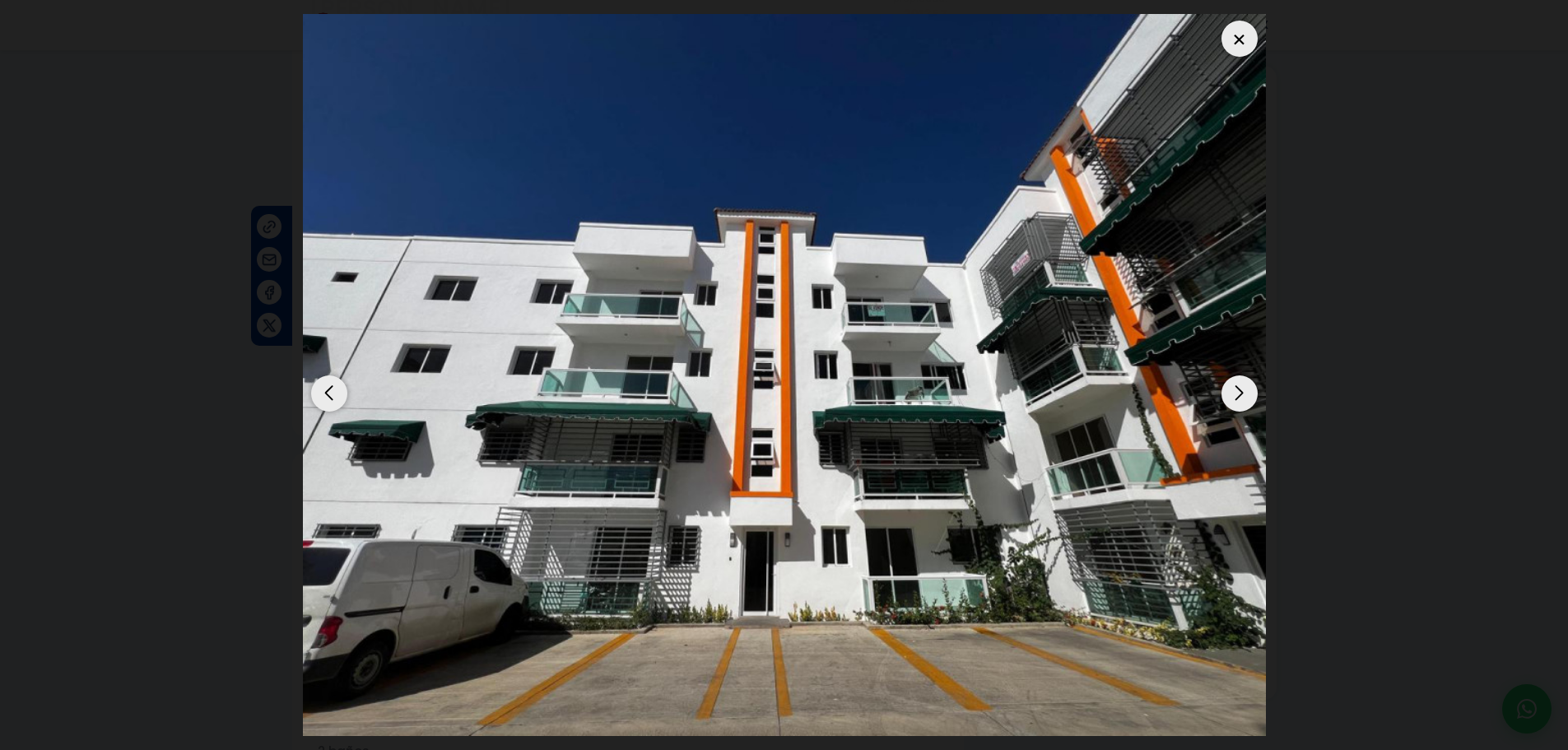
click at [1242, 397] on div "Next slide" at bounding box center [1239, 393] width 36 height 36
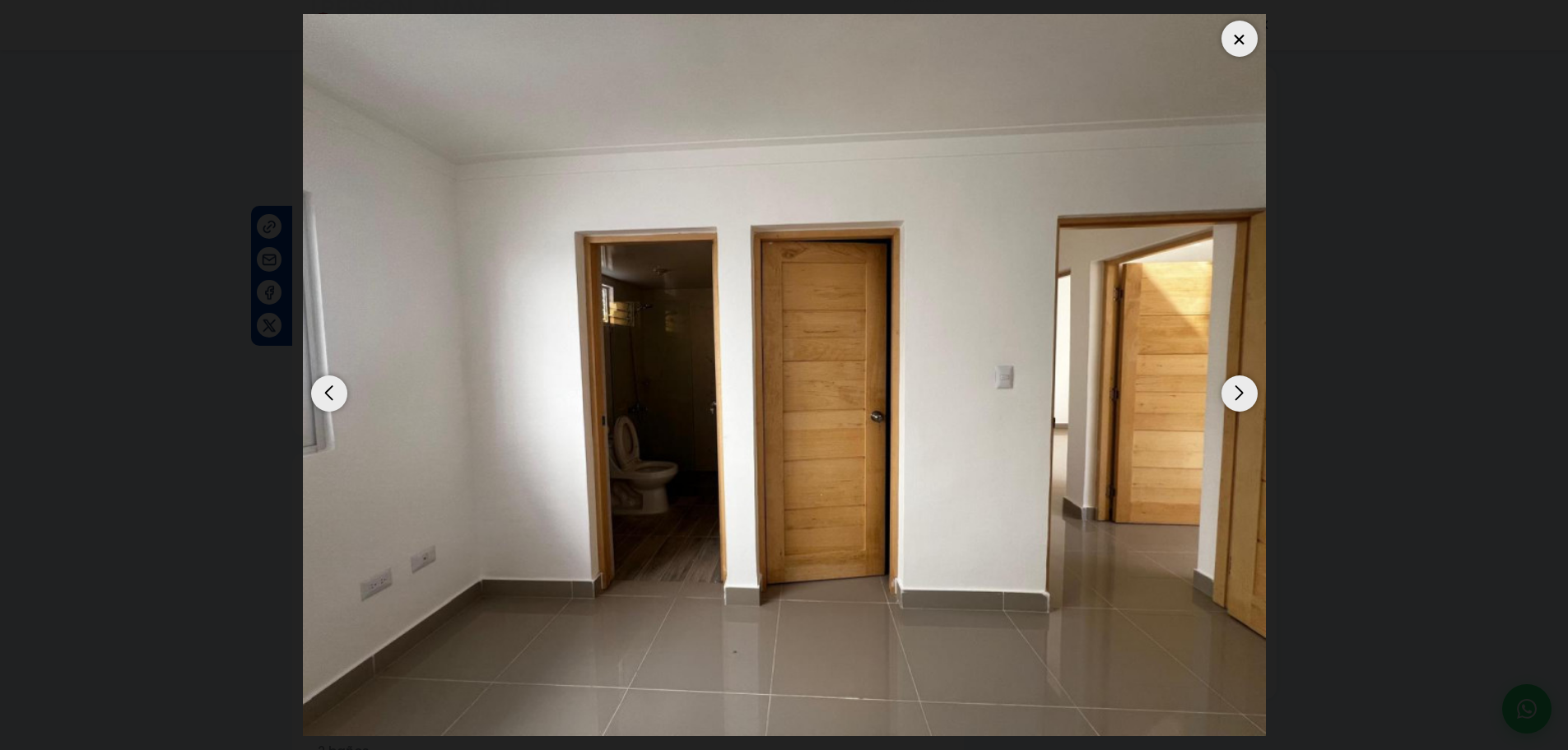
click at [1242, 33] on div at bounding box center [1239, 38] width 36 height 36
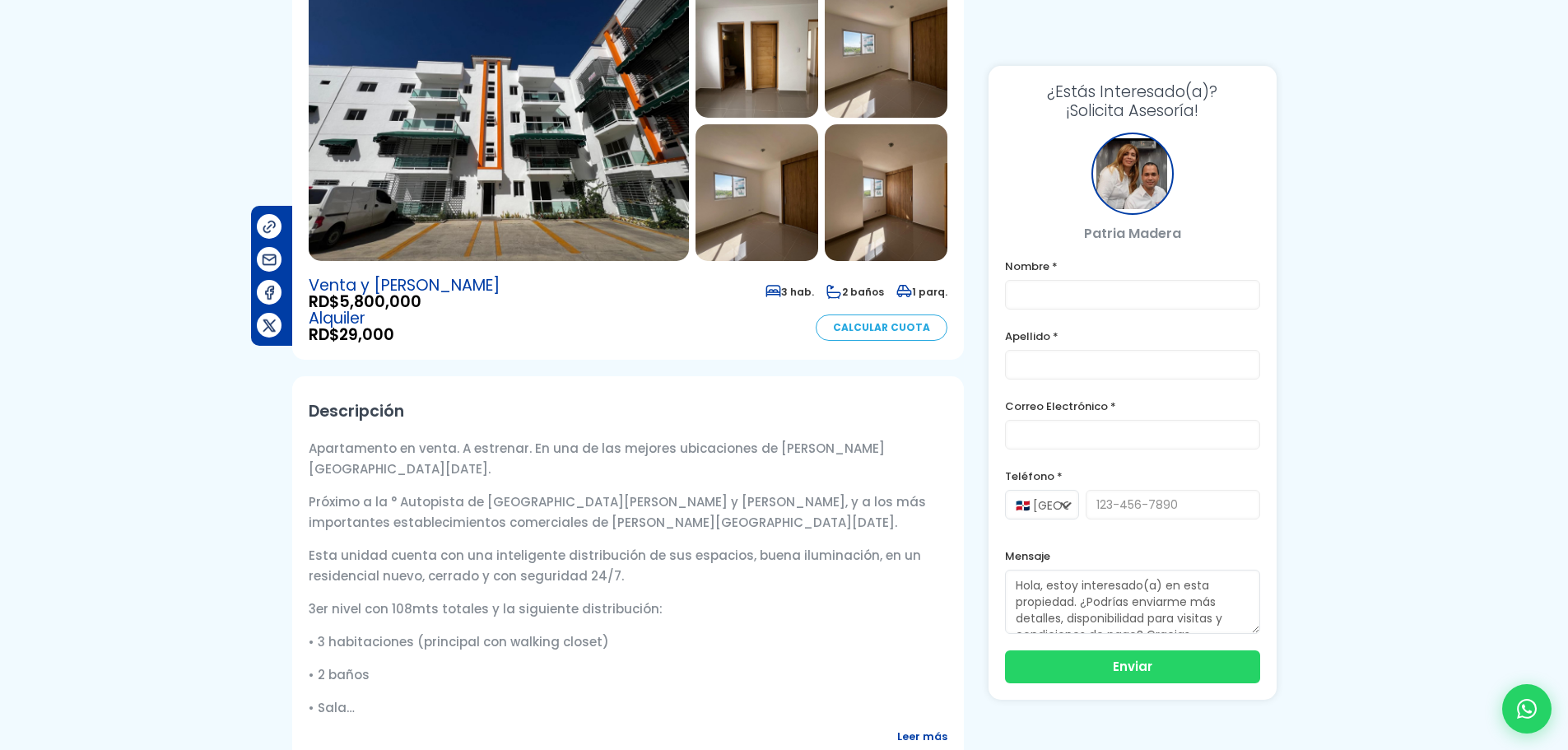
scroll to position [82, 0]
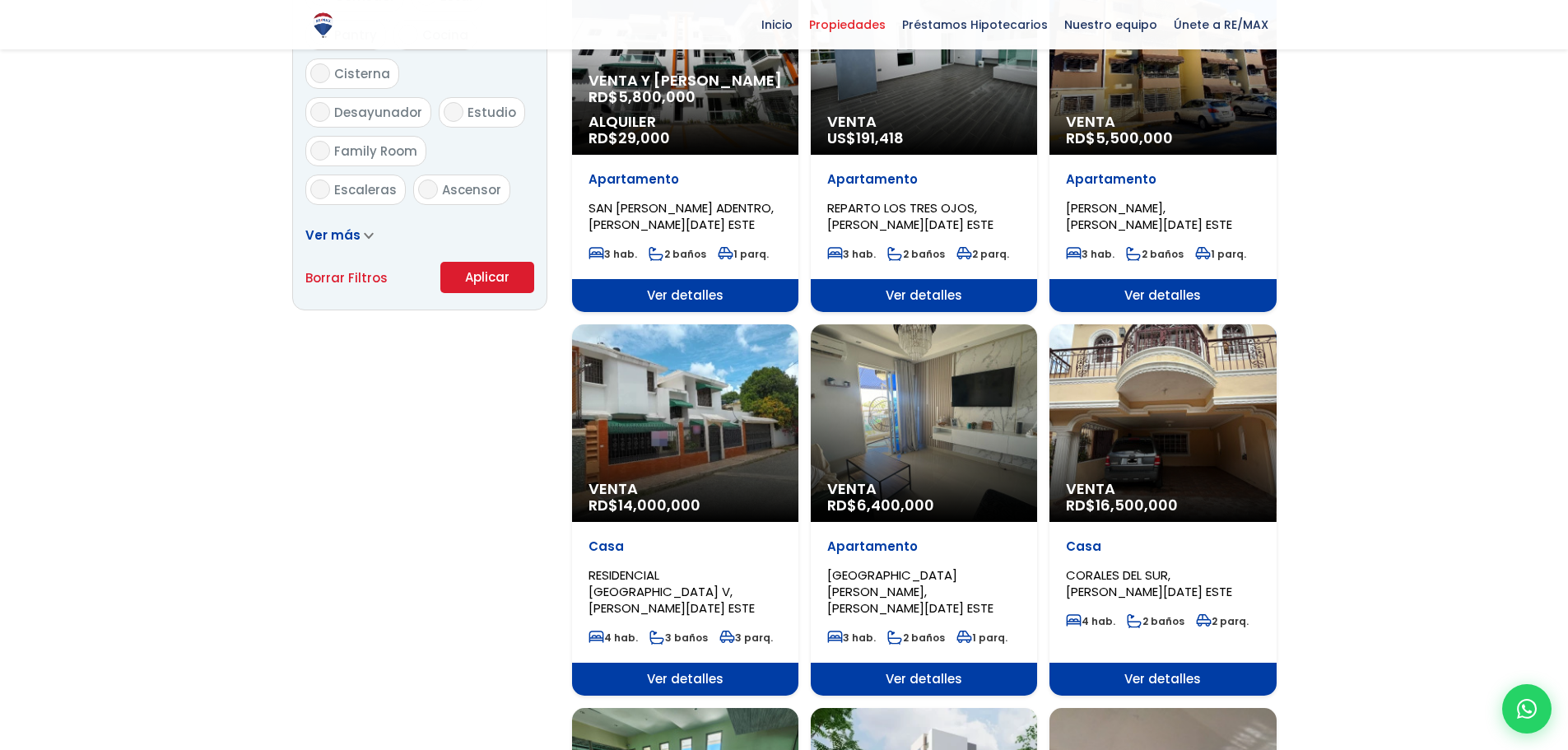
scroll to position [1070, 0]
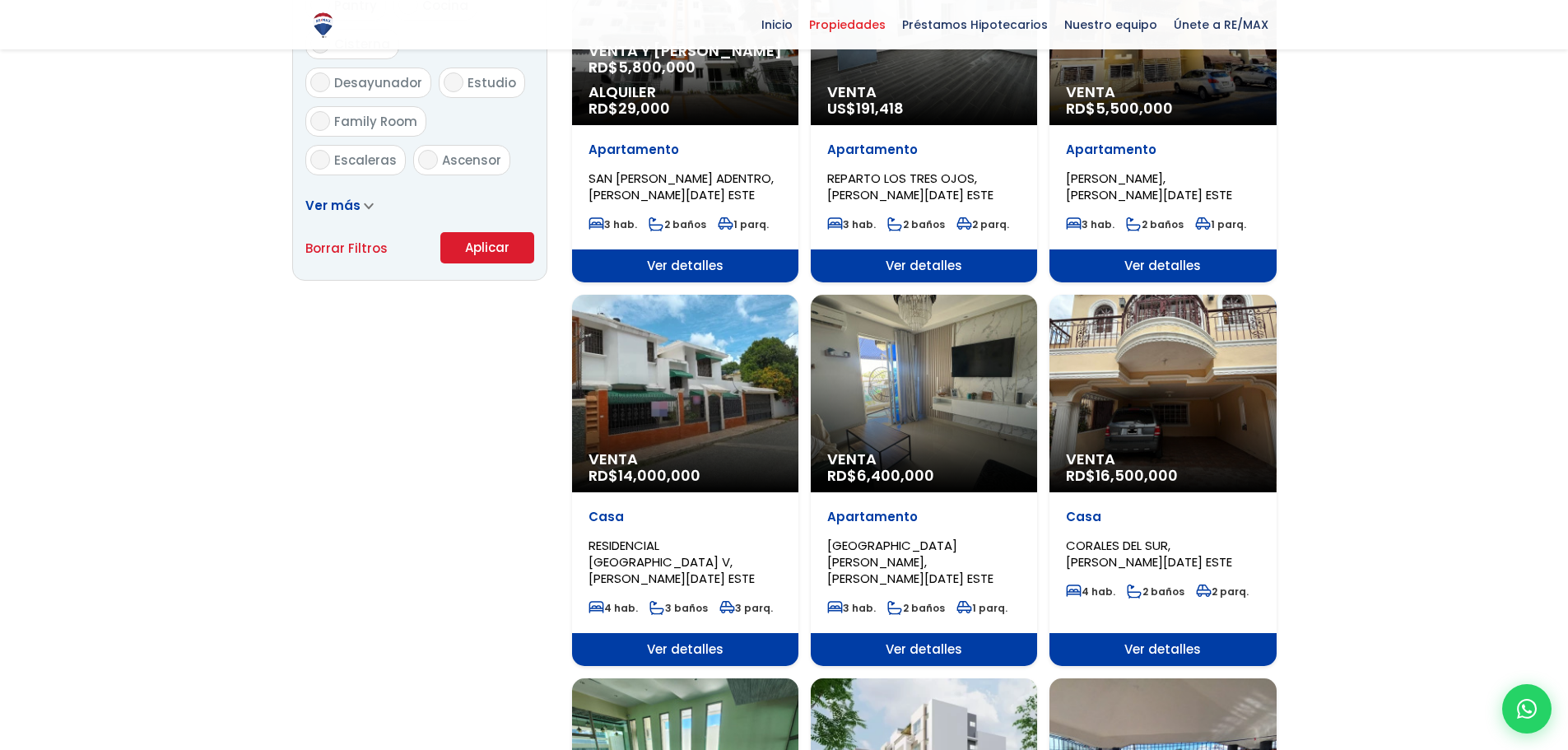
click at [978, 403] on div "Venta RD$ 6,400,000" at bounding box center [923, 393] width 226 height 198
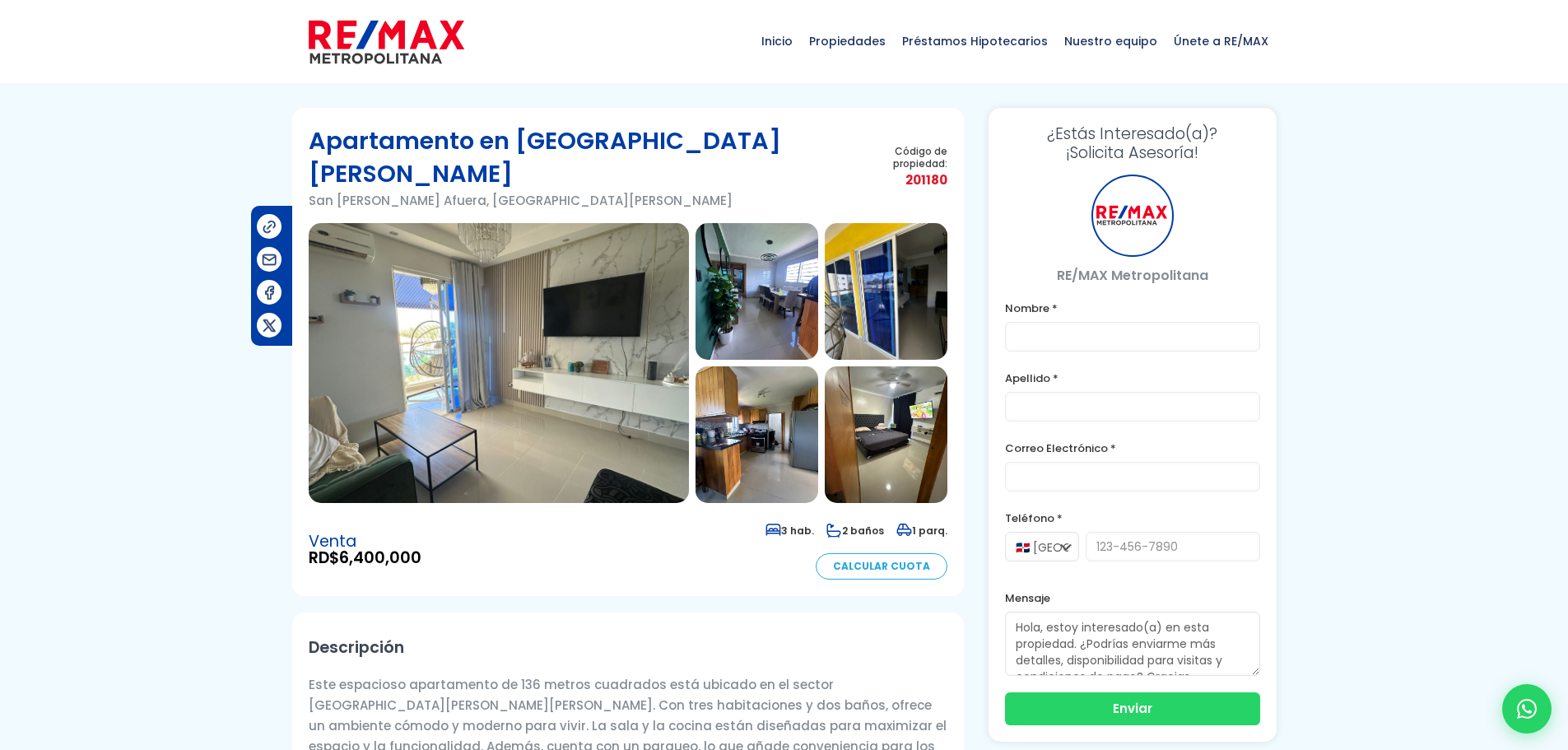
click at [598, 382] on img at bounding box center [498, 363] width 380 height 280
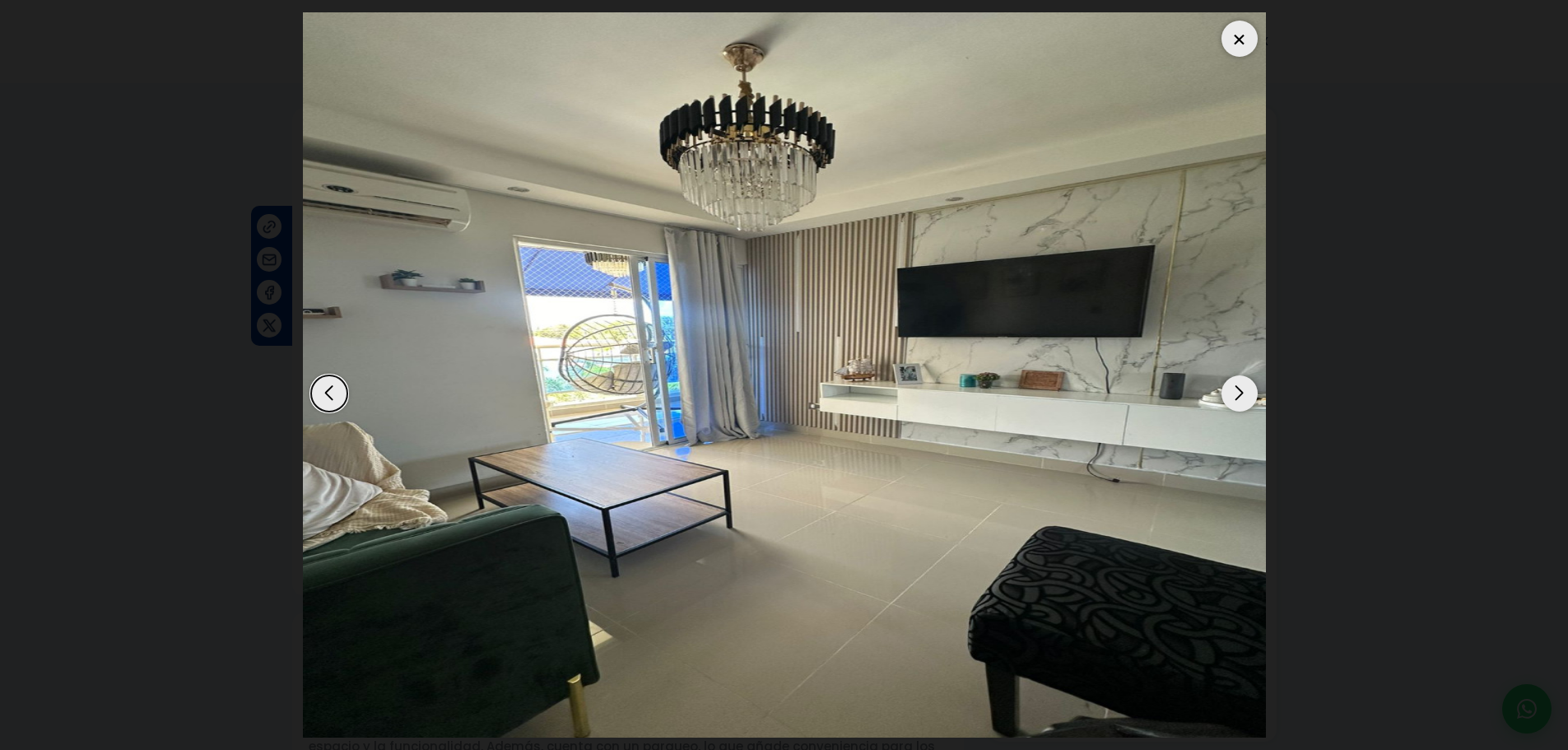
click at [1233, 399] on div "Next slide" at bounding box center [1239, 393] width 36 height 36
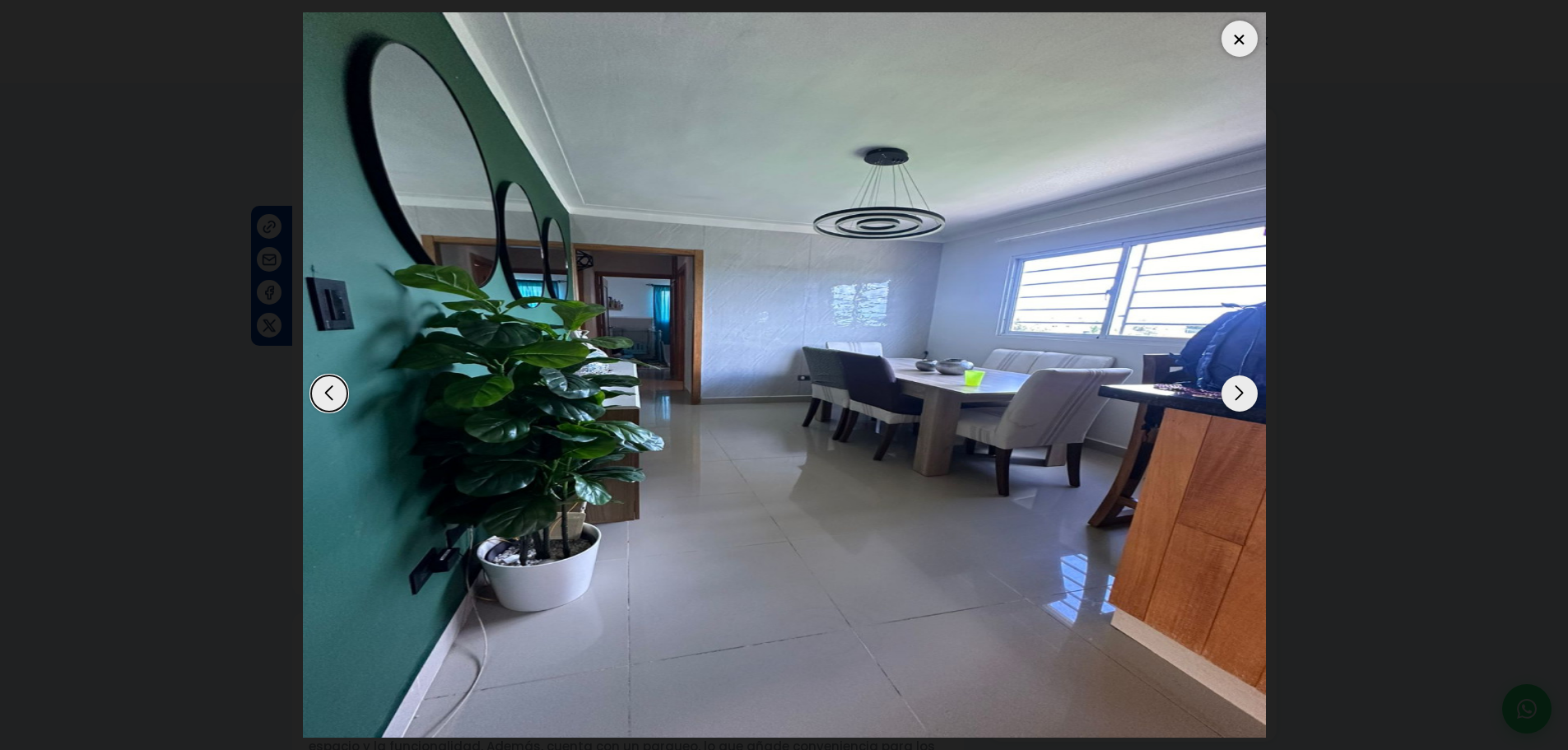
click at [1233, 399] on div "Next slide" at bounding box center [1239, 393] width 36 height 36
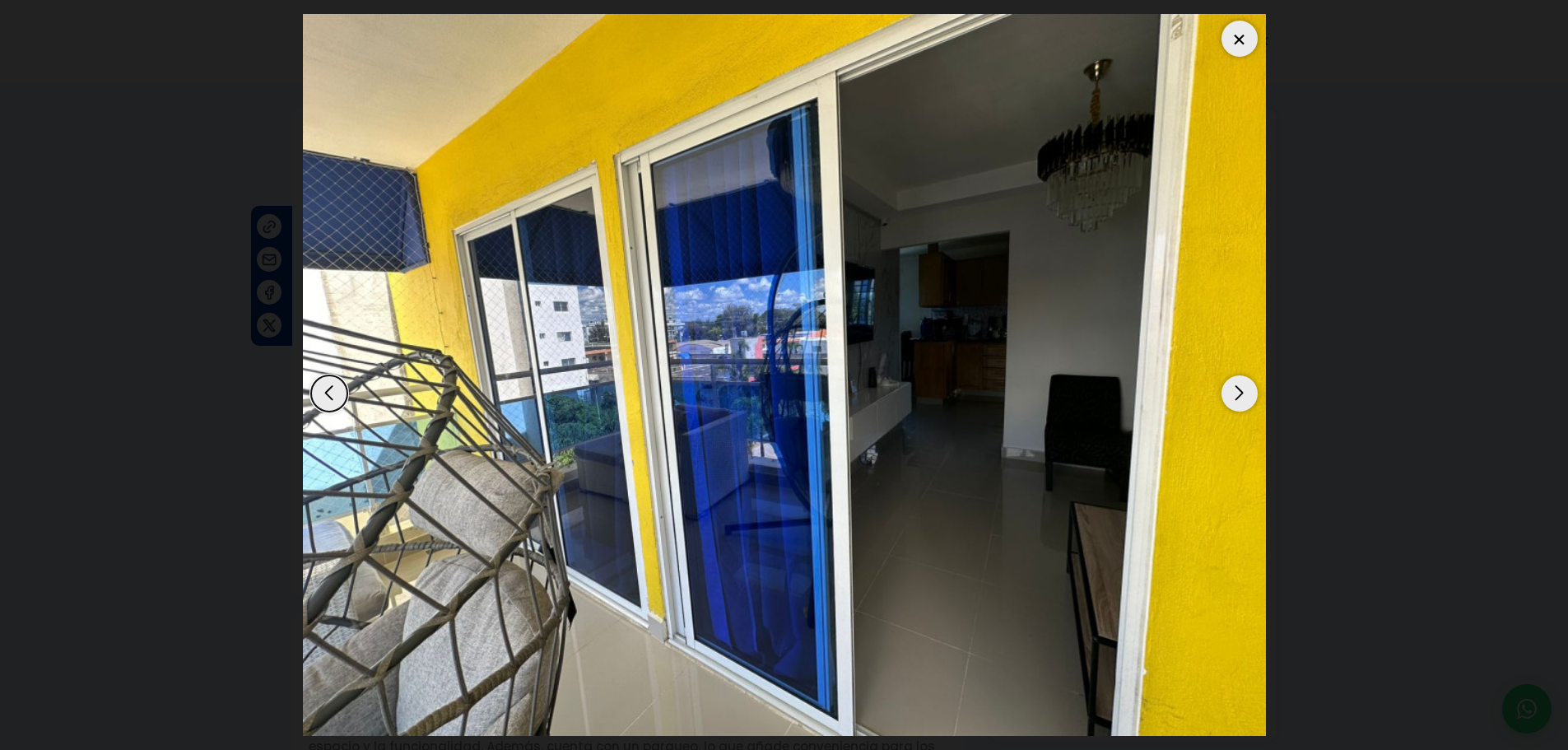
click at [1233, 399] on div "Next slide" at bounding box center [1239, 393] width 36 height 36
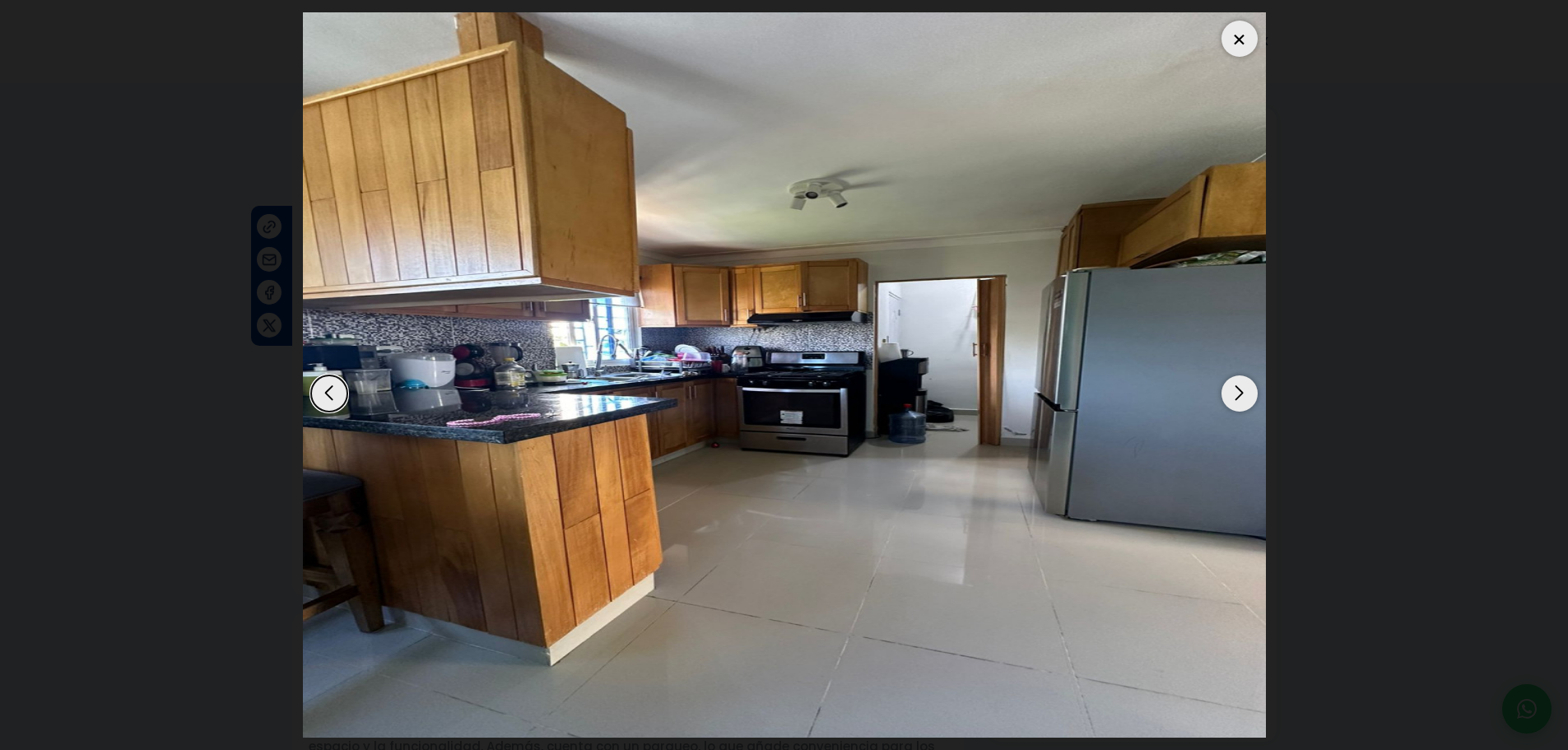
click at [1233, 399] on div "Next slide" at bounding box center [1239, 393] width 36 height 36
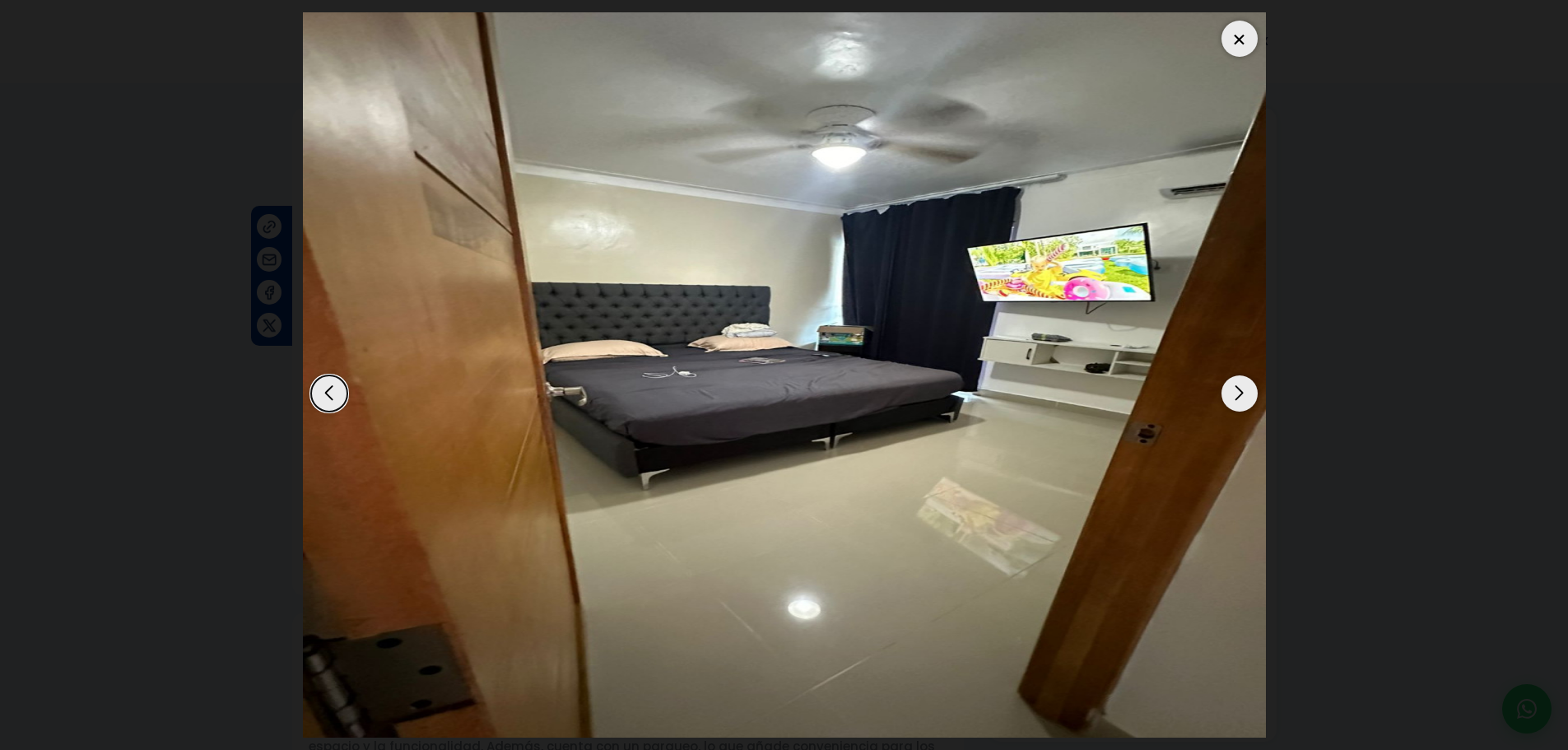
click at [1233, 399] on div "Next slide" at bounding box center [1239, 393] width 36 height 36
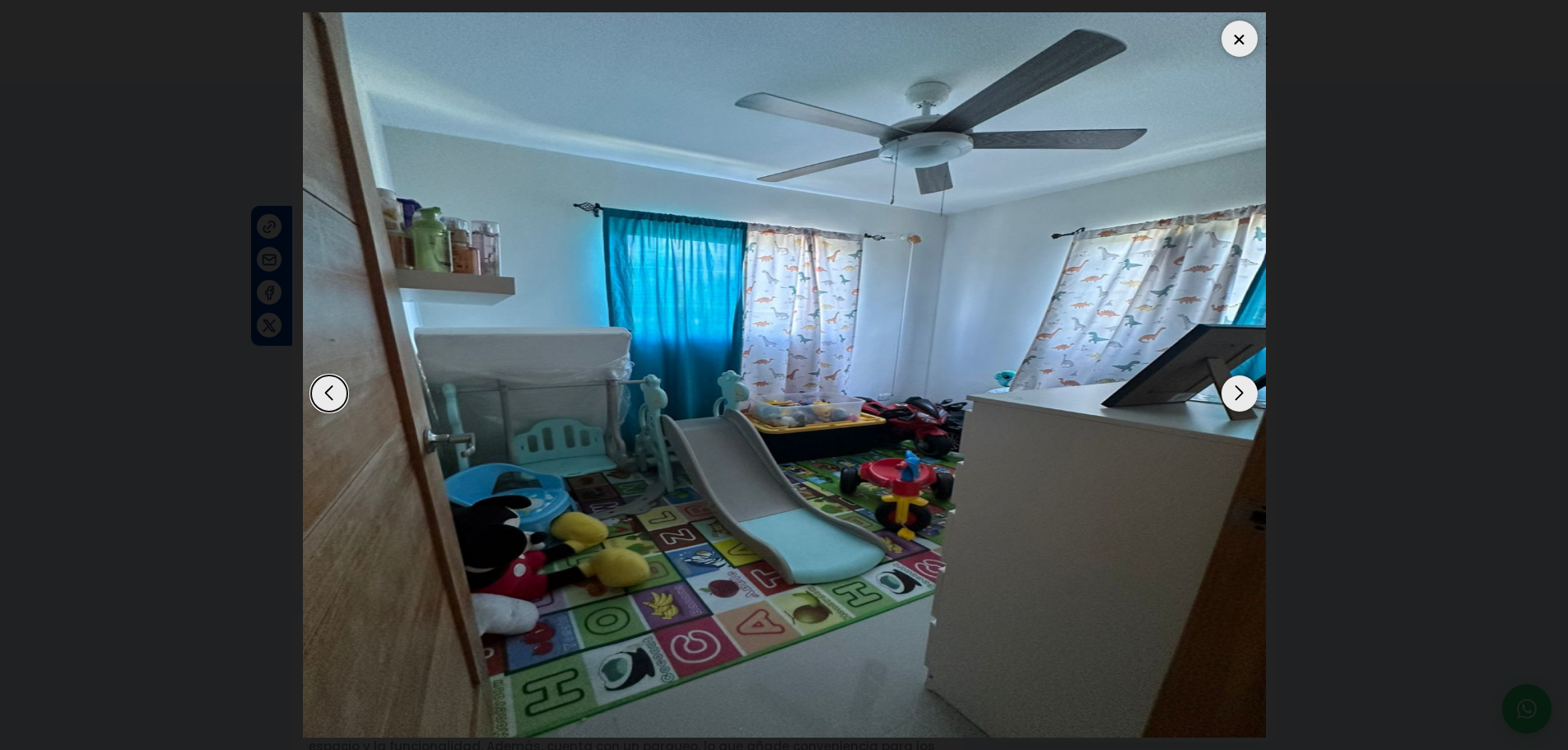
click at [1233, 399] on div "Next slide" at bounding box center [1239, 393] width 36 height 36
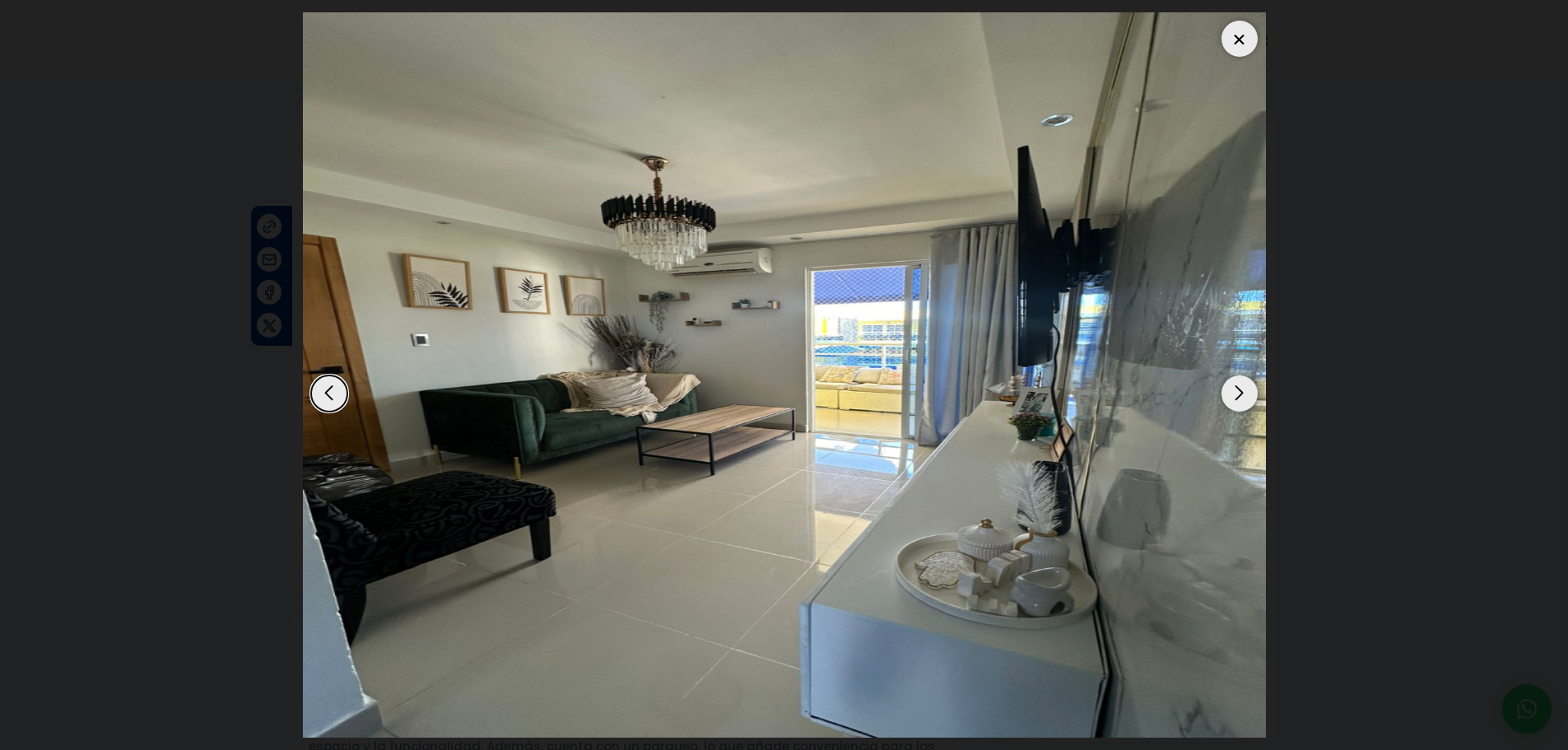
click at [1233, 399] on div "Next slide" at bounding box center [1239, 393] width 36 height 36
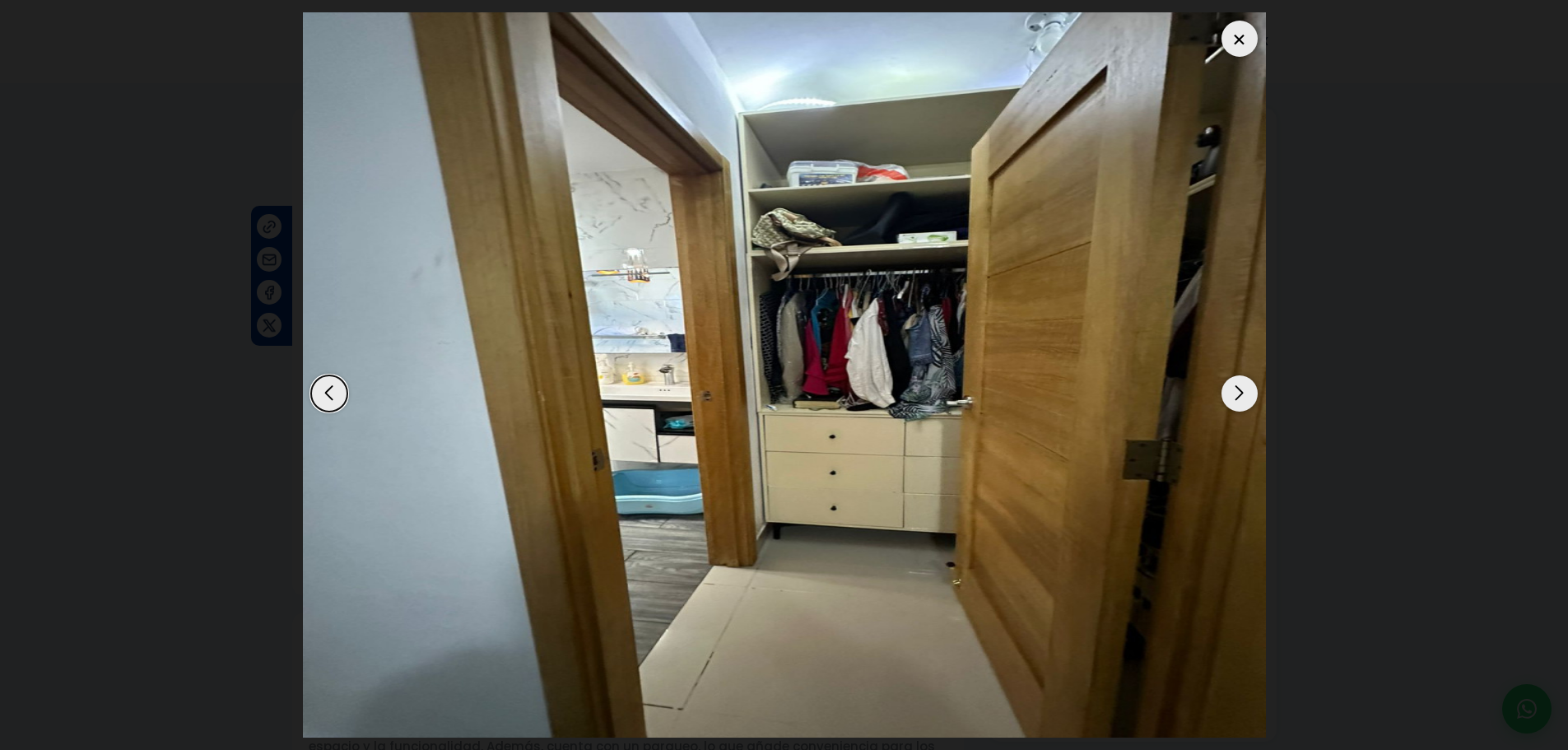
click at [1233, 399] on div "Next slide" at bounding box center [1239, 393] width 36 height 36
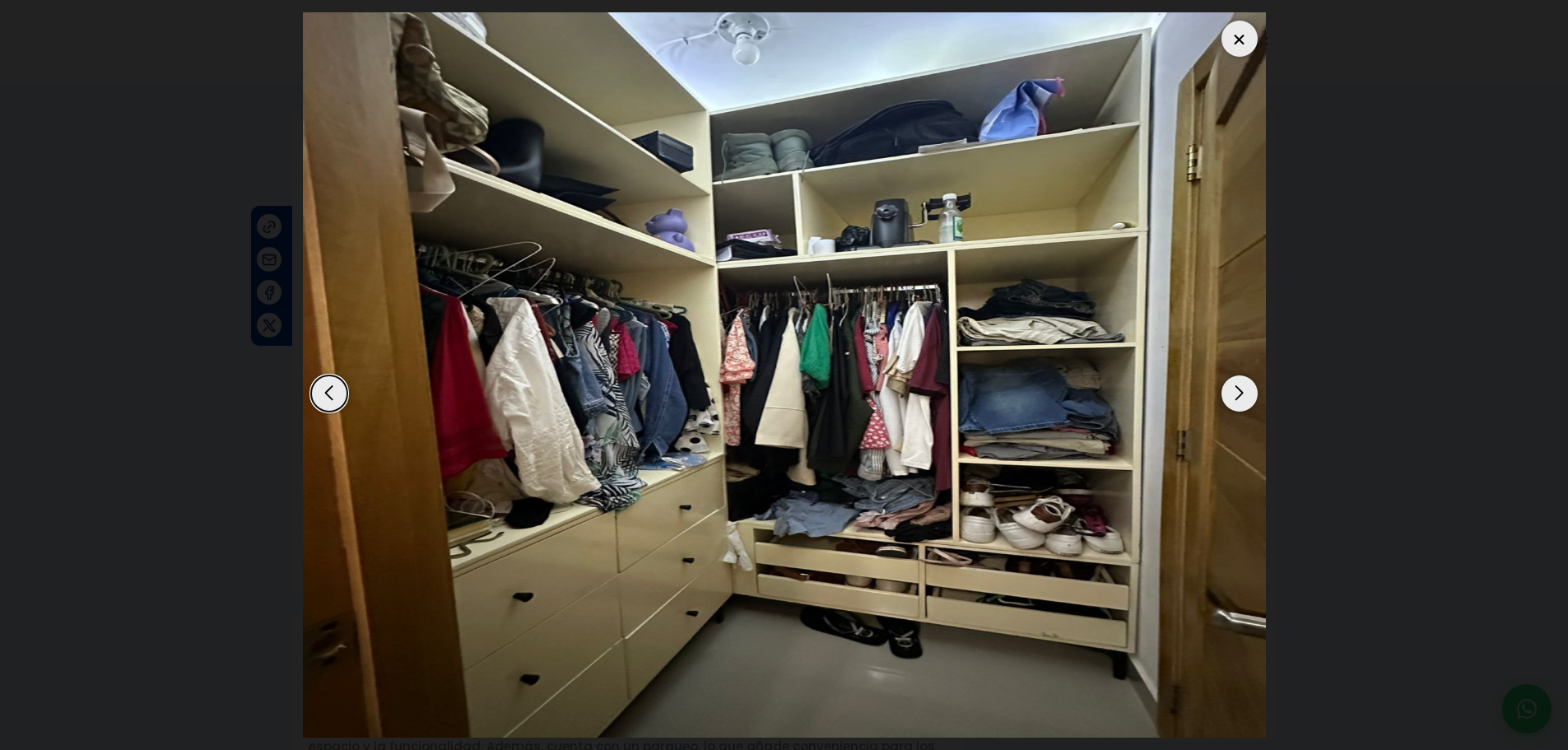
click at [1233, 399] on div "Next slide" at bounding box center [1239, 393] width 36 height 36
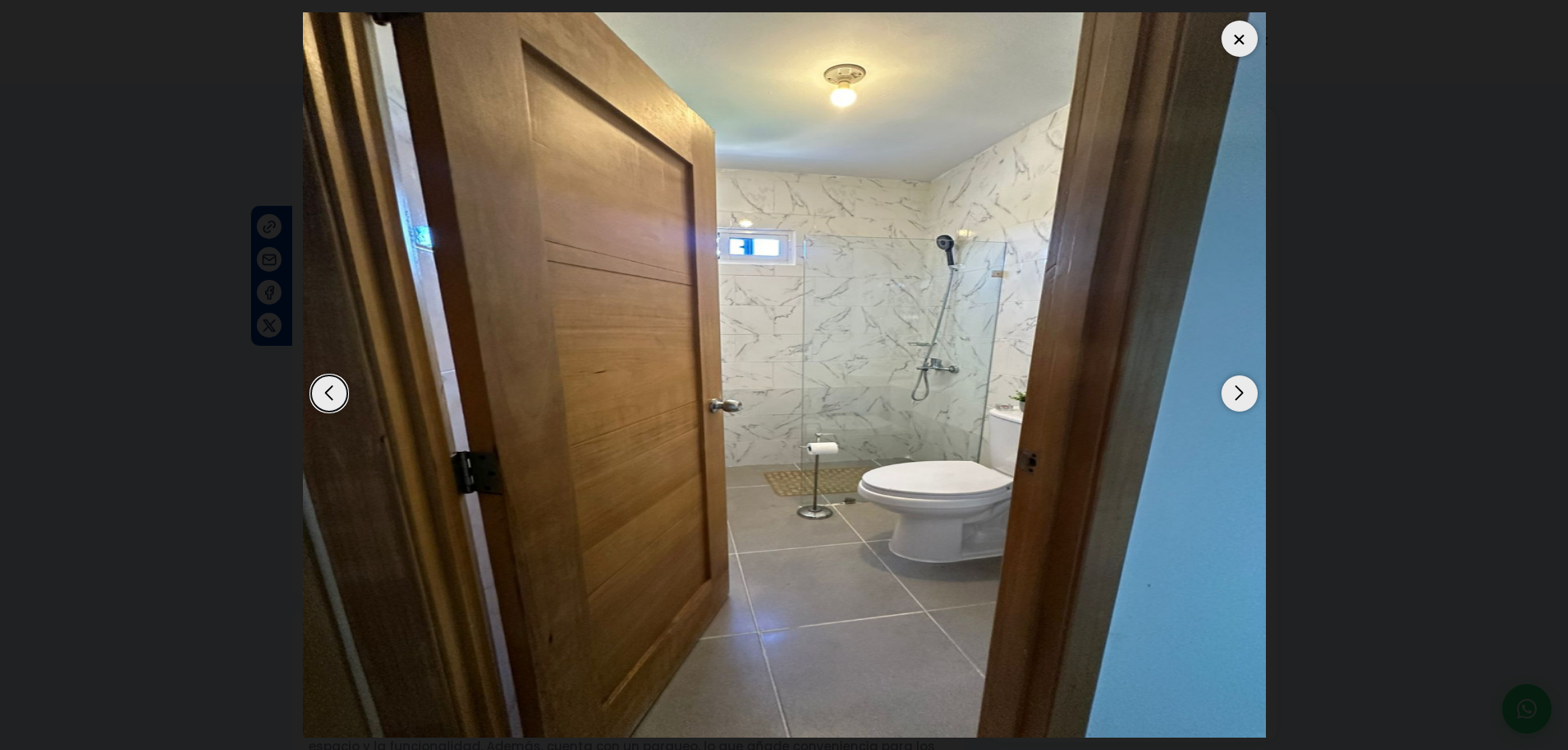
click at [1233, 399] on div "Next slide" at bounding box center [1239, 393] width 36 height 36
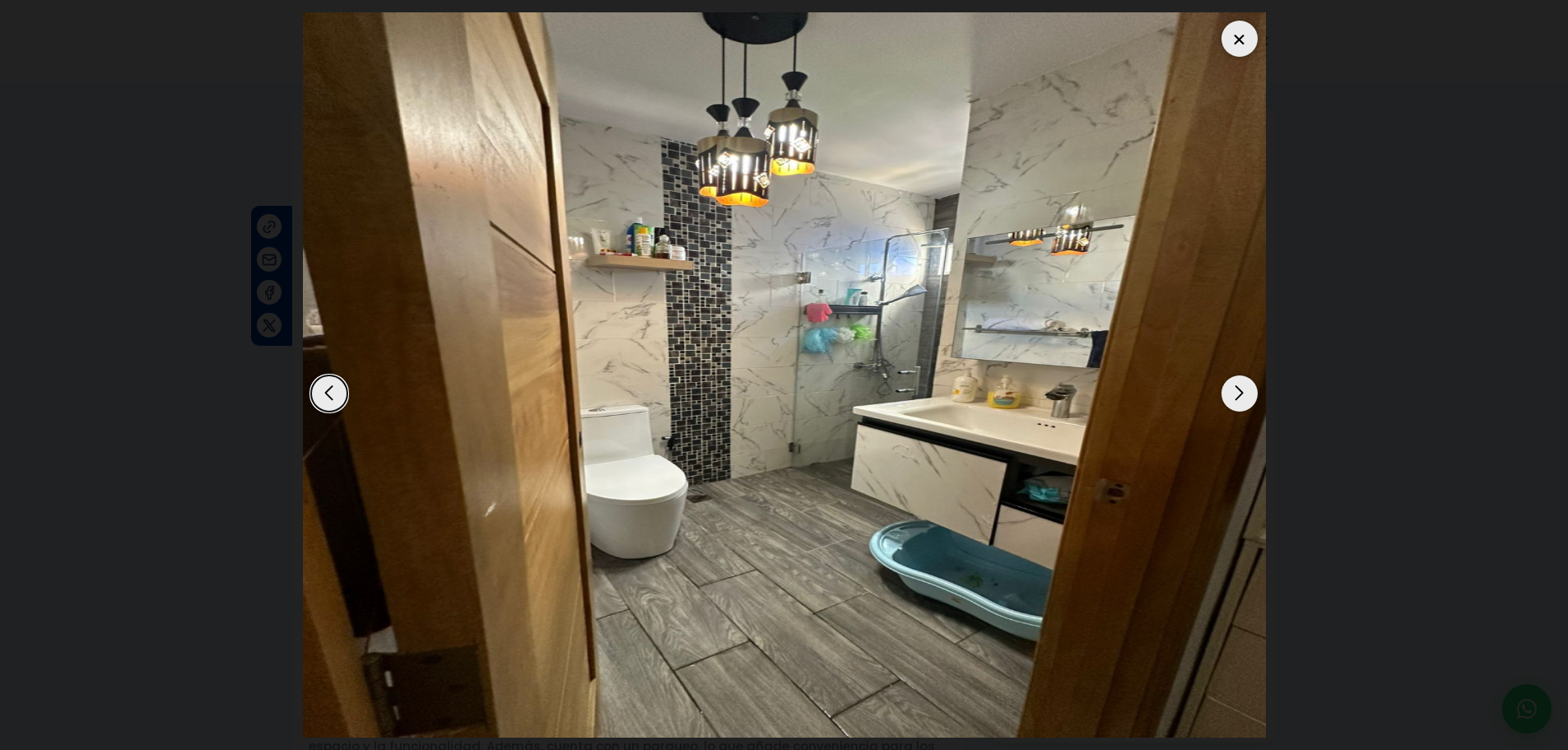
click at [1233, 399] on div "Next slide" at bounding box center [1239, 393] width 36 height 36
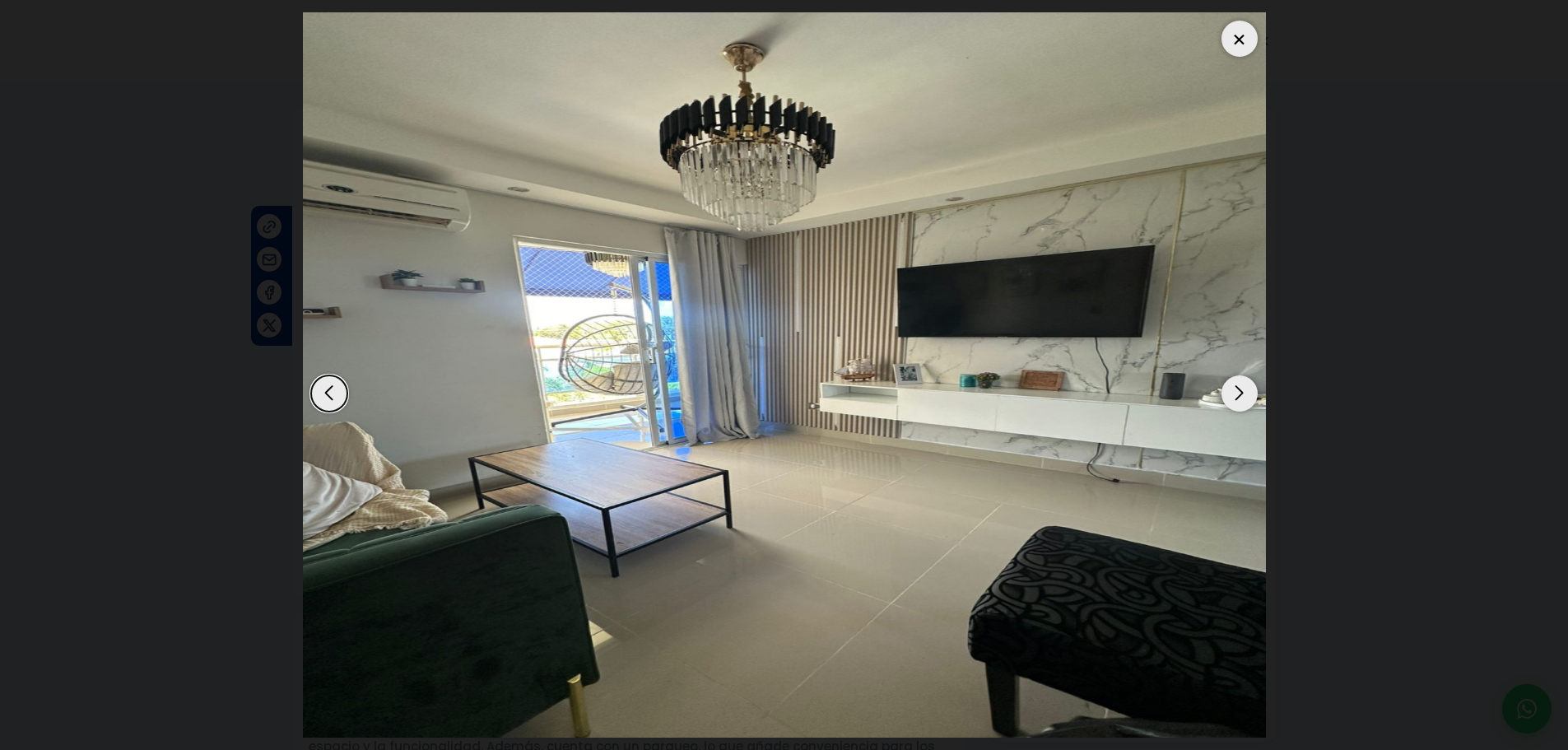
click at [1243, 24] on div at bounding box center [1239, 38] width 36 height 36
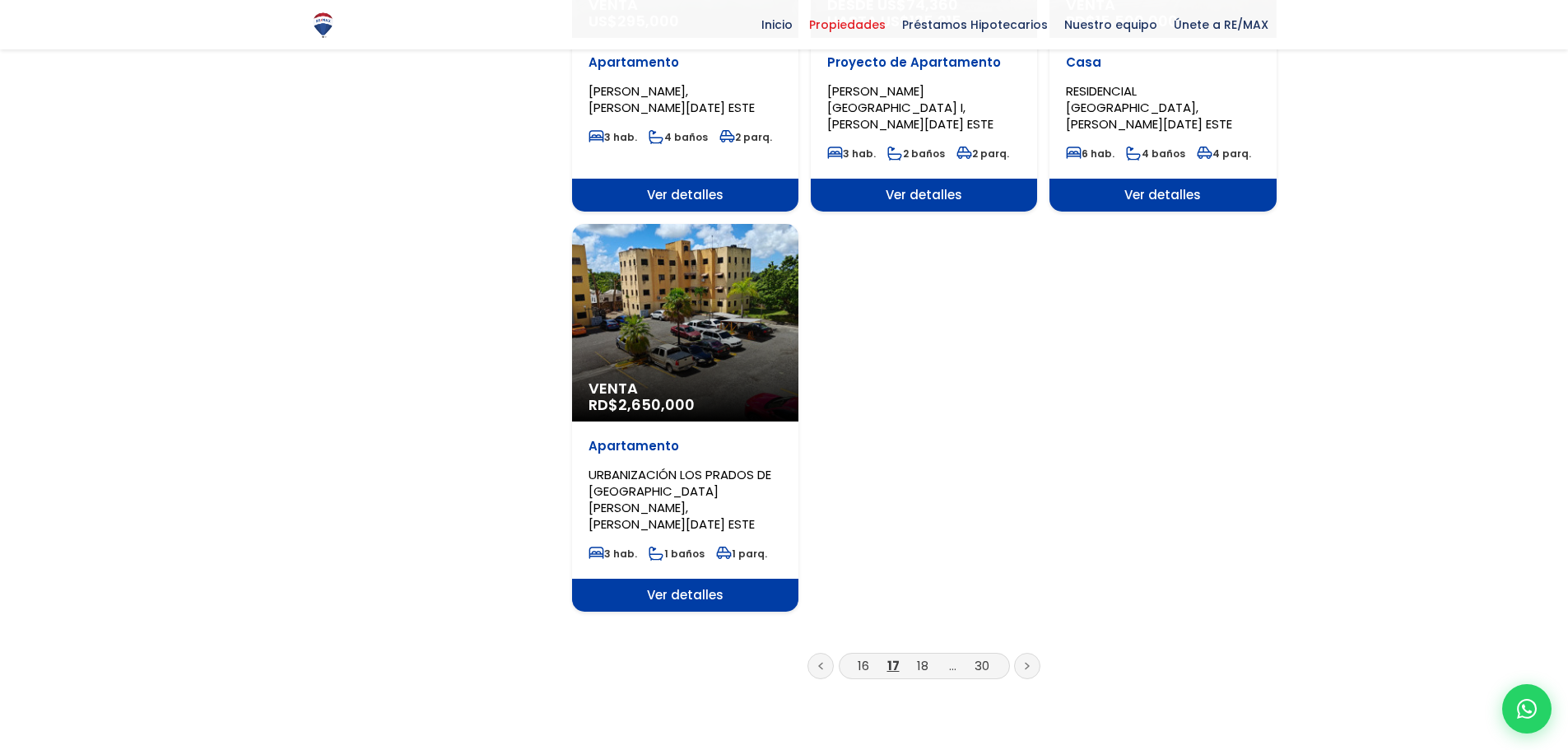
scroll to position [1893, 0]
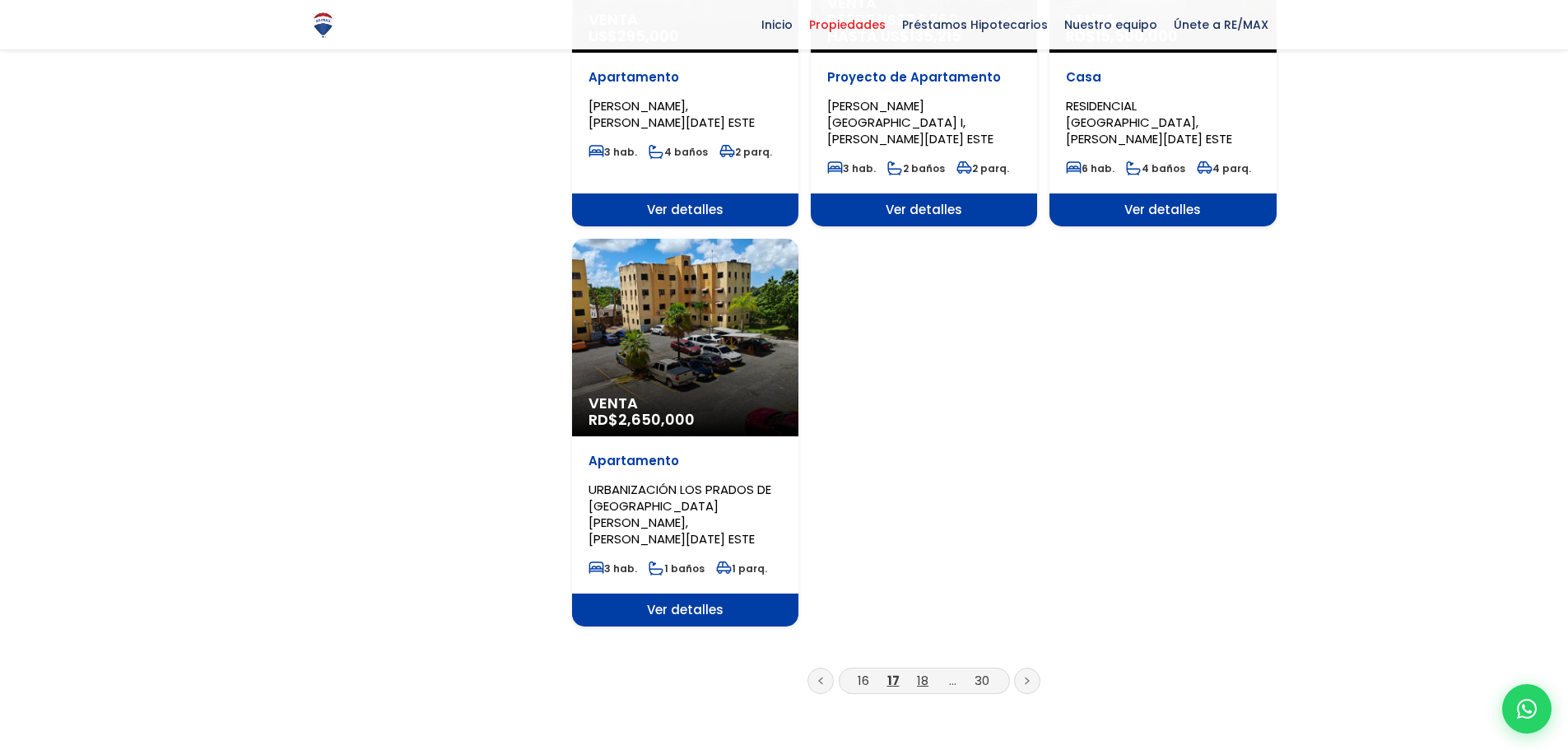
click at [928, 671] on link "18" at bounding box center [922, 679] width 12 height 17
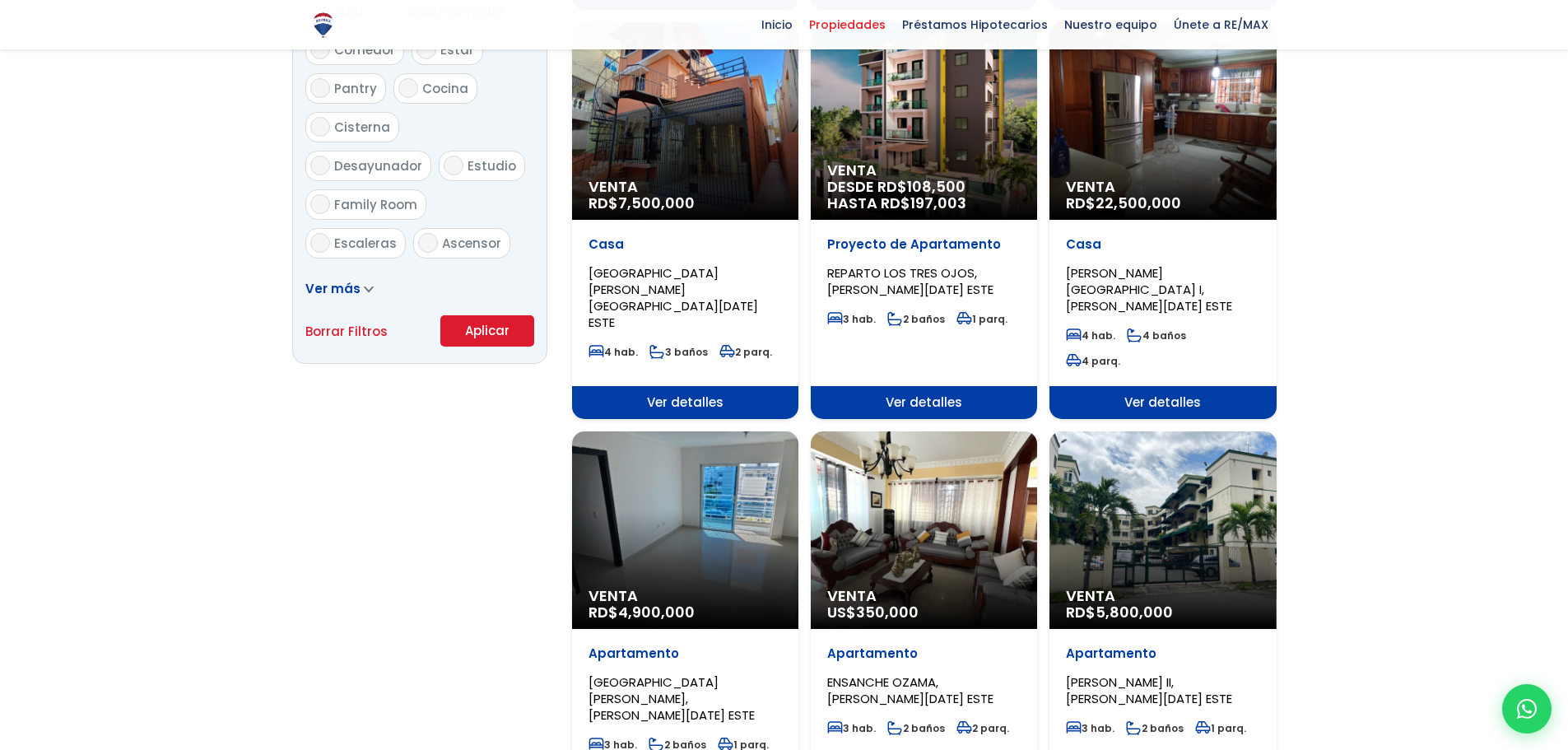
scroll to position [988, 0]
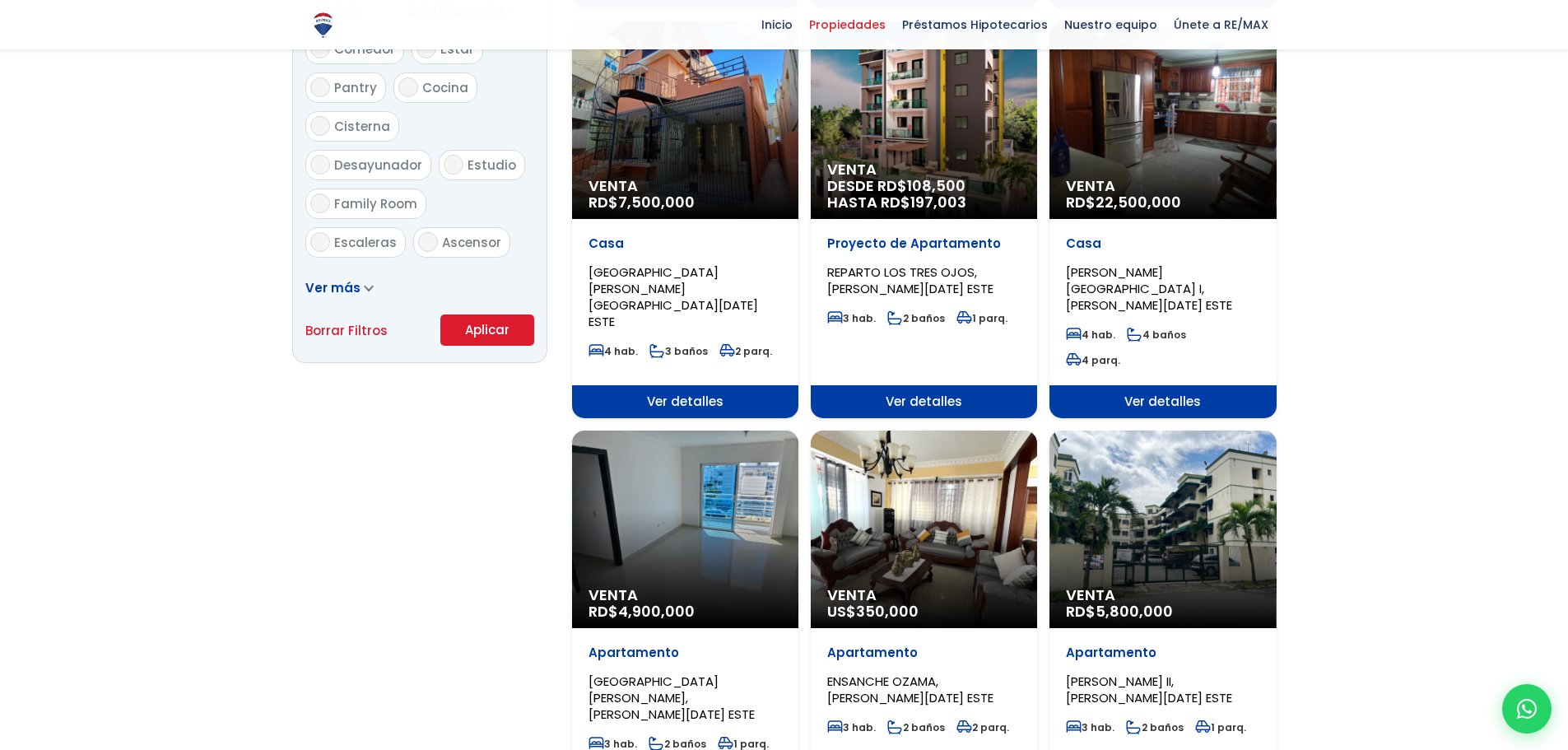
click at [747, 430] on div "Venta RD$ 4,900,000" at bounding box center [685, 528] width 226 height 198
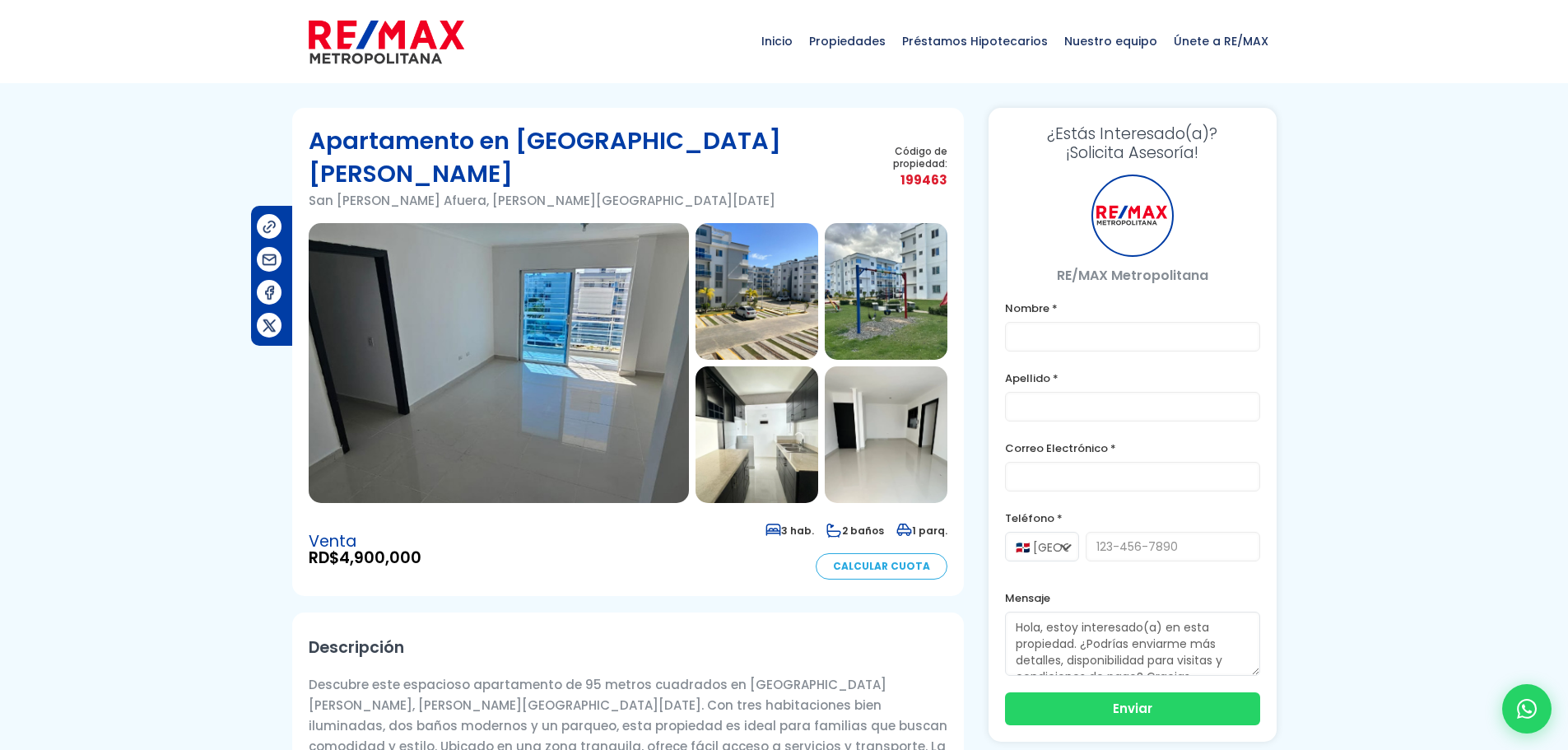
click at [523, 307] on img at bounding box center [498, 363] width 380 height 280
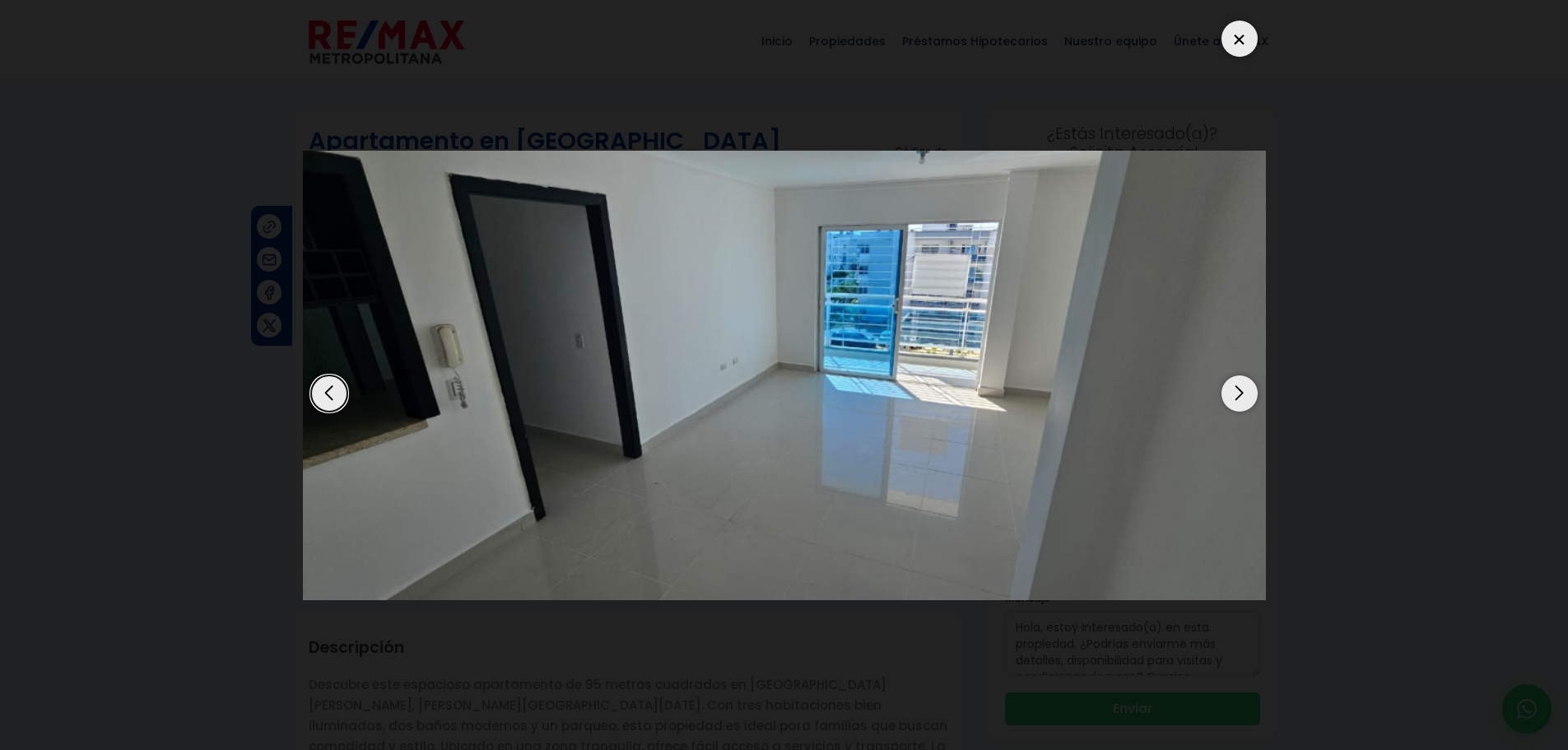
click at [1225, 383] on div "Next slide" at bounding box center [1239, 393] width 36 height 36
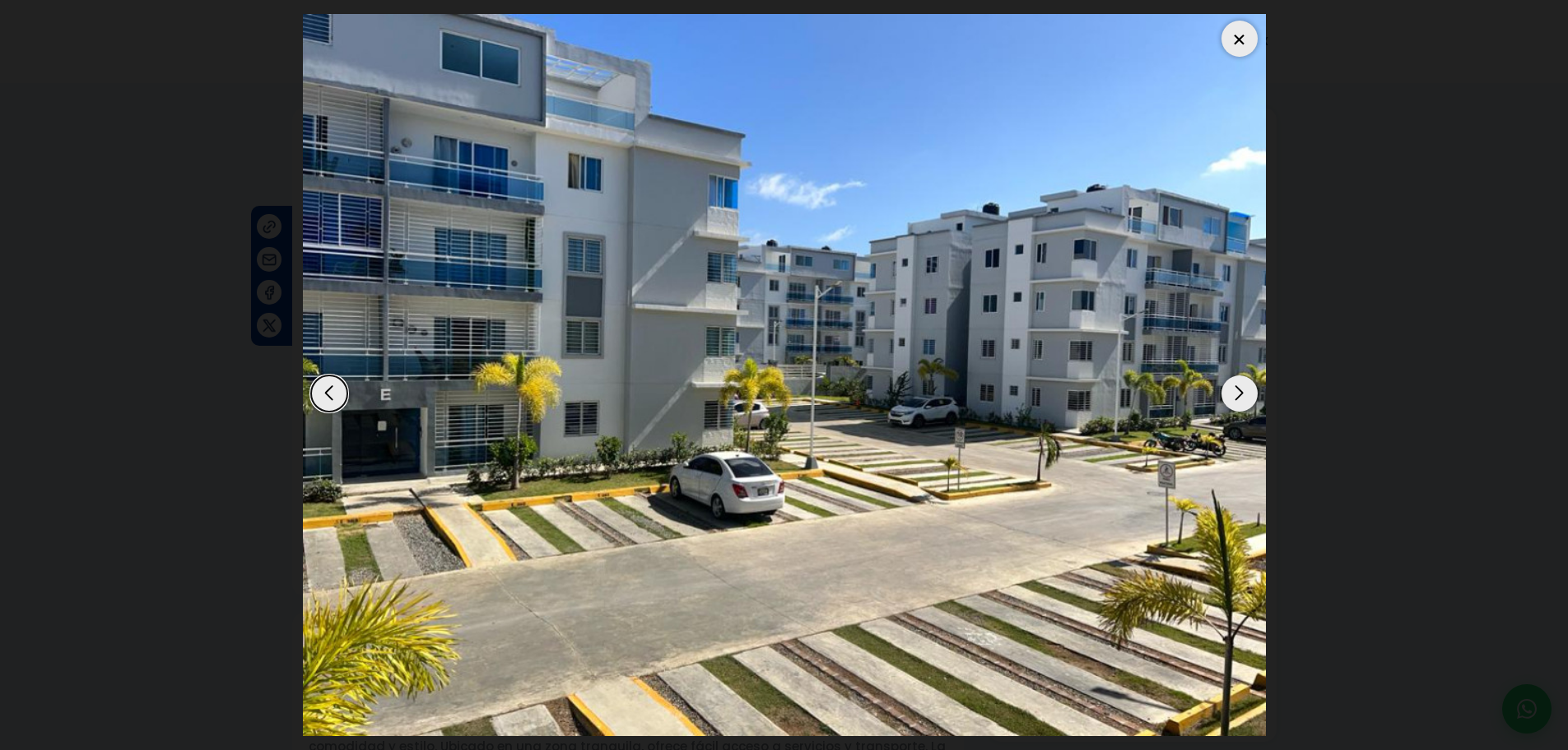
click at [1225, 383] on div "Next slide" at bounding box center [1239, 393] width 36 height 36
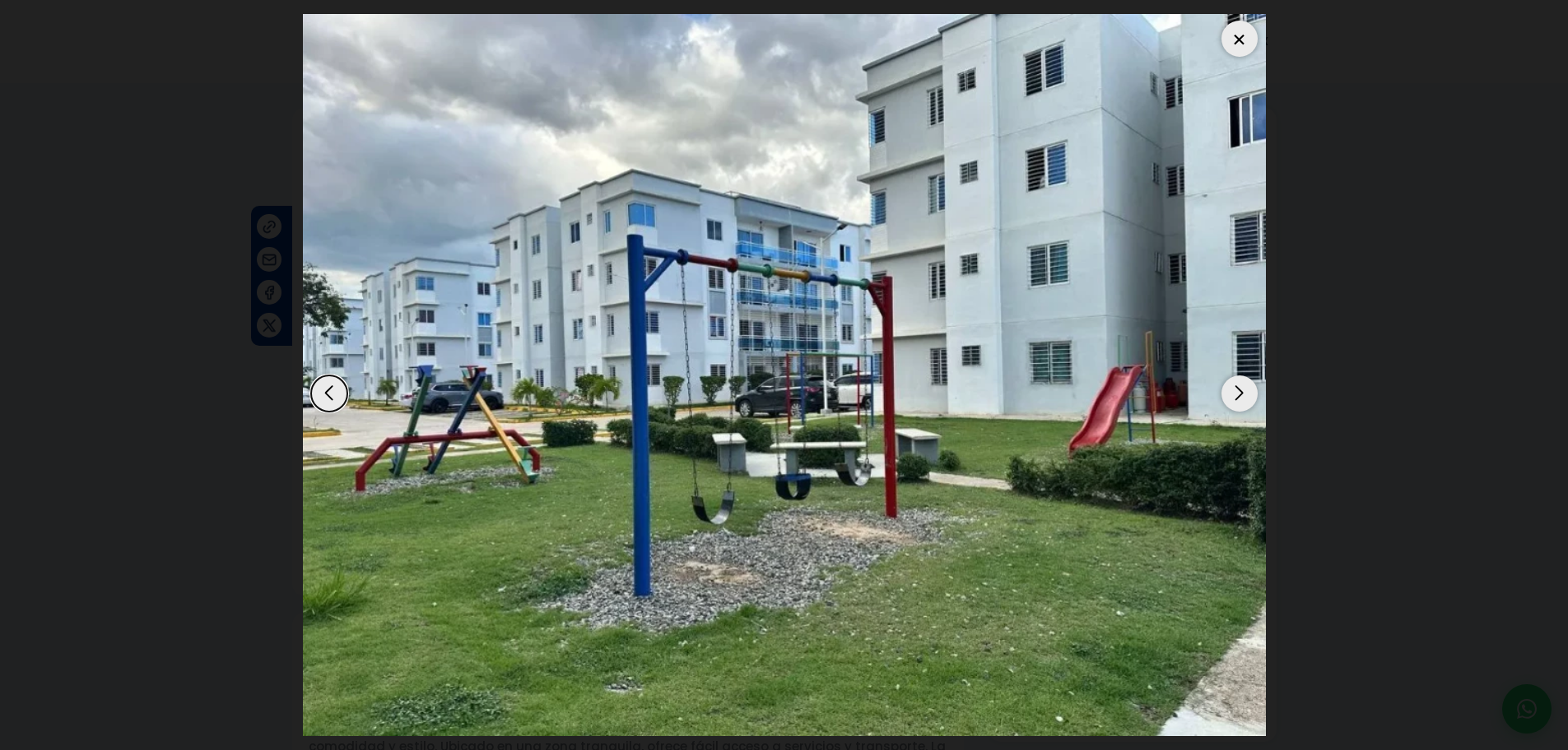
click at [1225, 383] on div "Next slide" at bounding box center [1239, 393] width 36 height 36
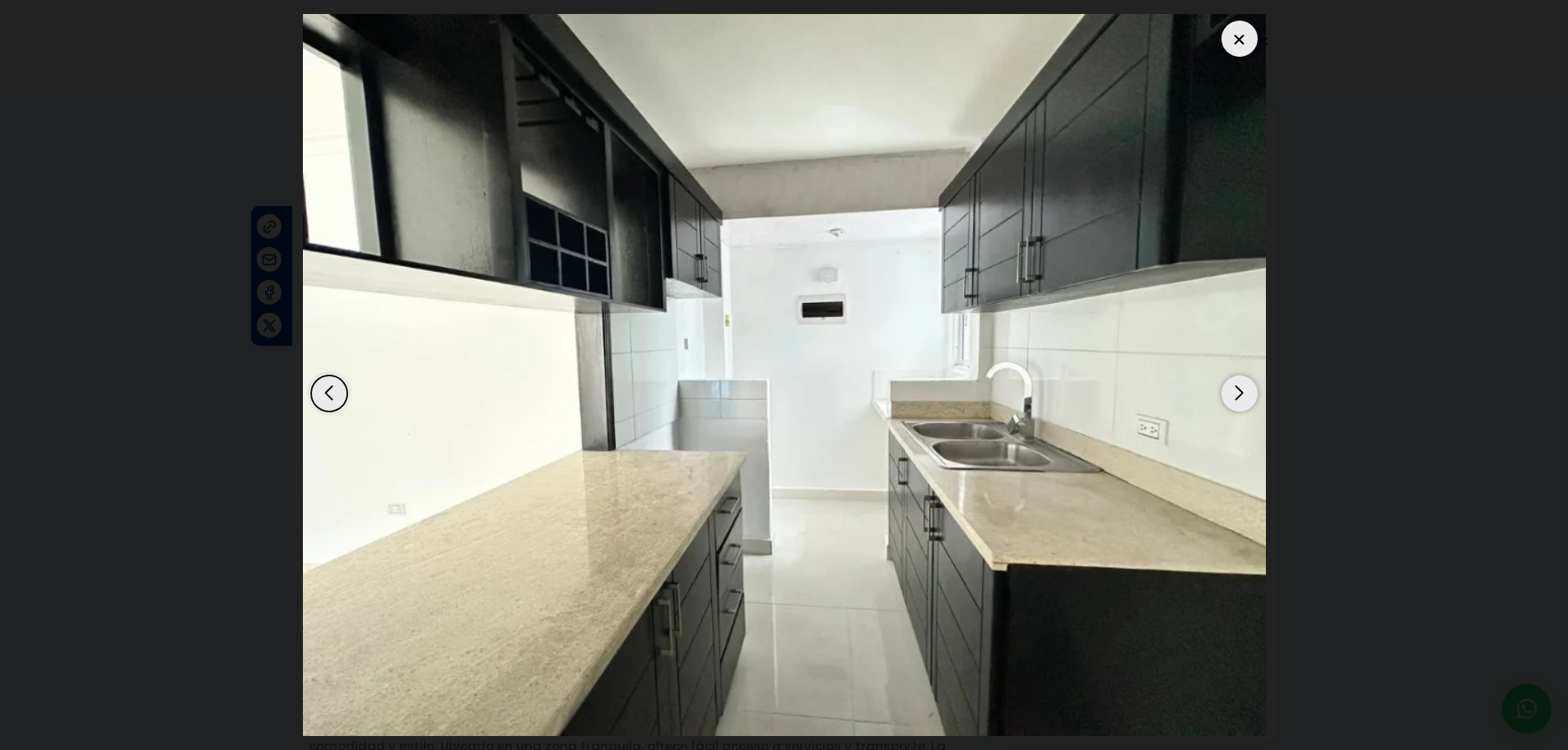
click at [1225, 383] on div "Next slide" at bounding box center [1239, 393] width 36 height 36
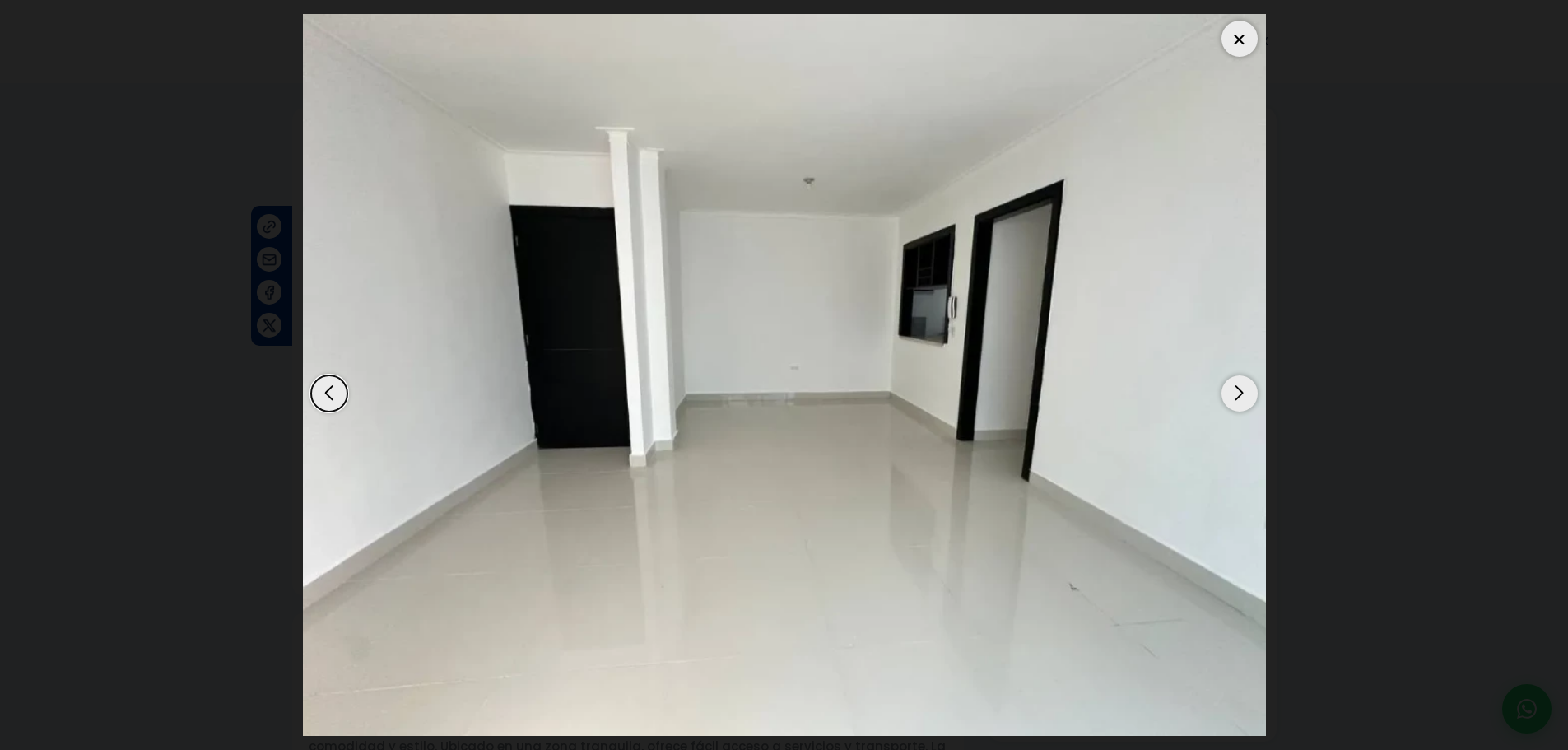
click at [1225, 383] on div "Next slide" at bounding box center [1239, 393] width 36 height 36
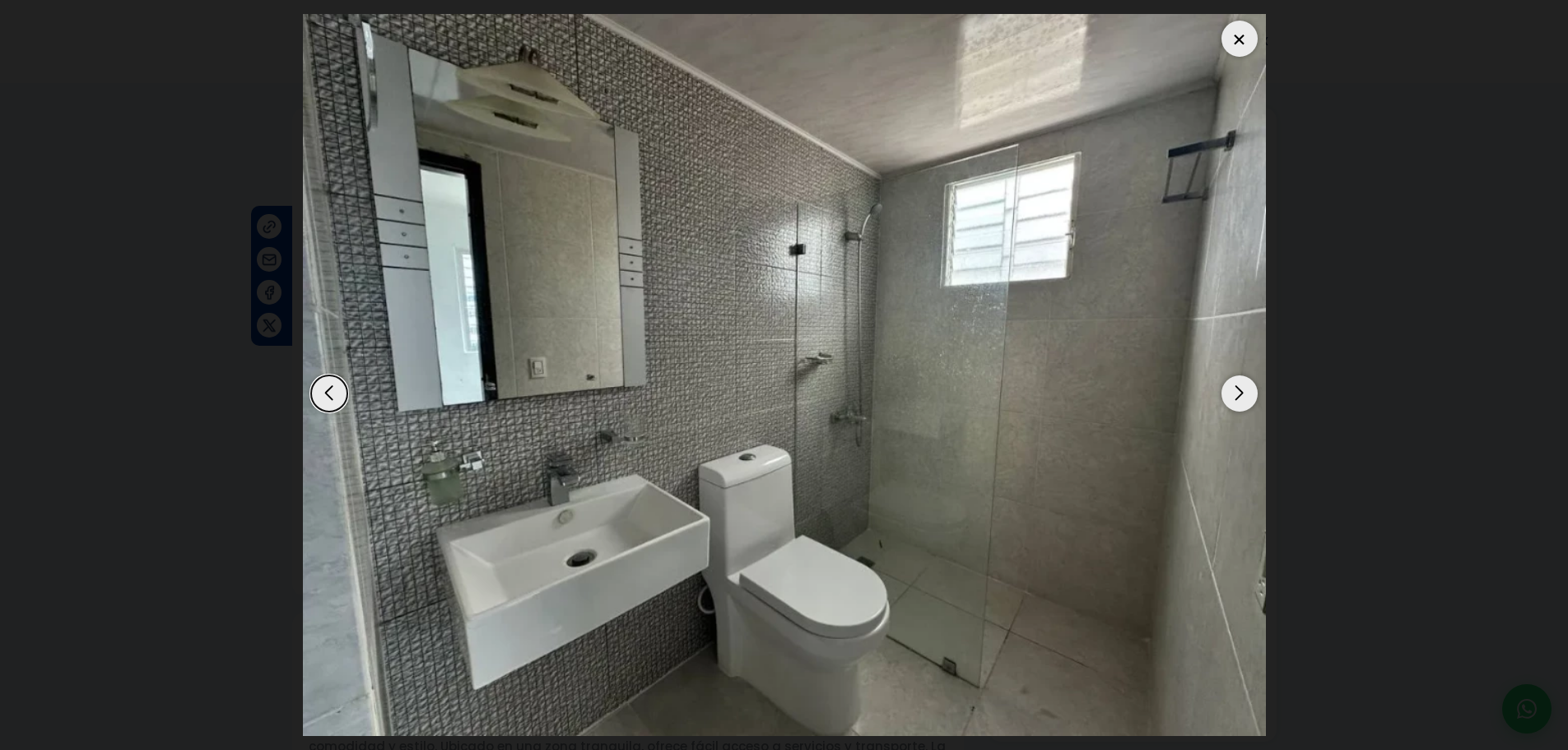
click at [1225, 383] on div "Next slide" at bounding box center [1239, 393] width 36 height 36
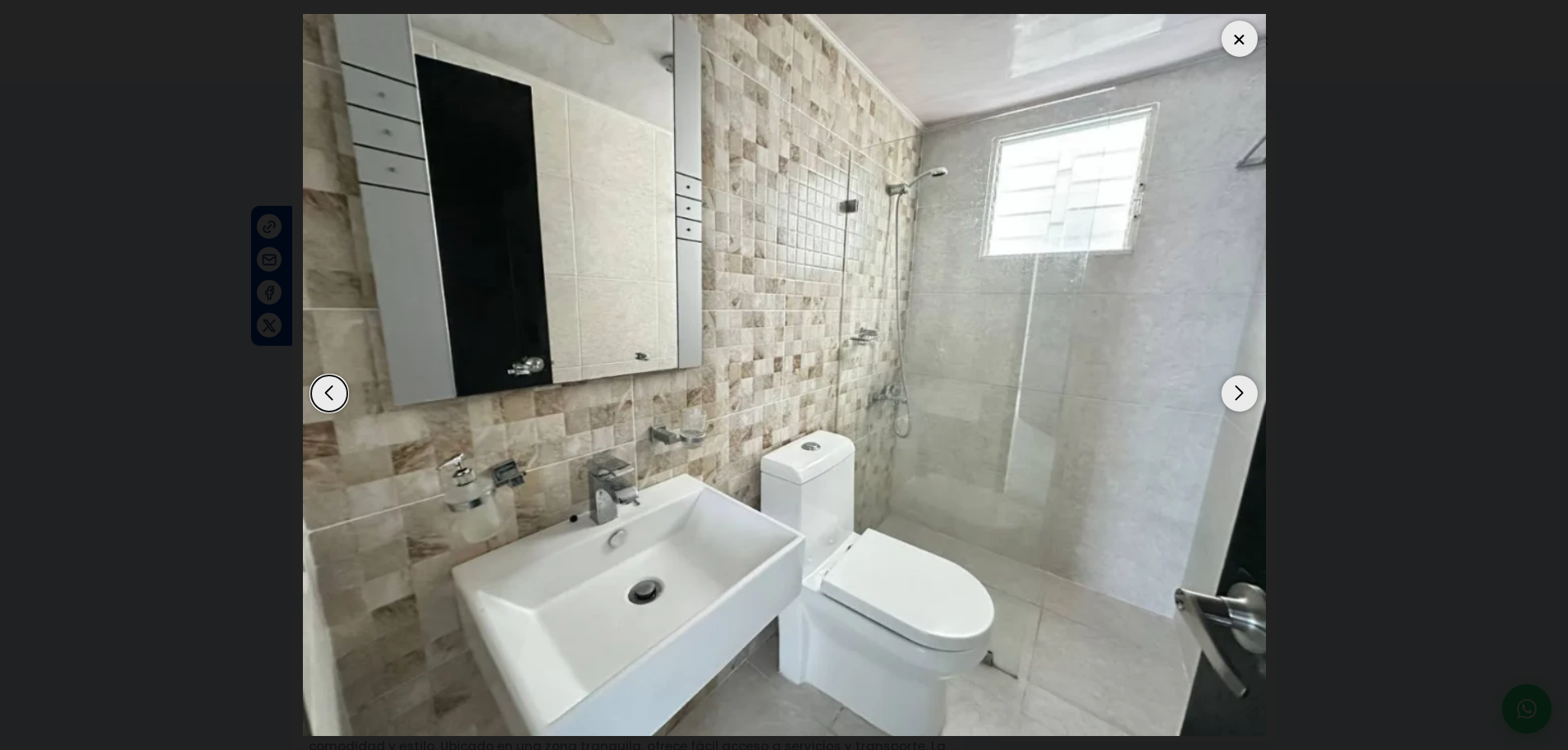
click at [1239, 49] on div at bounding box center [1239, 38] width 36 height 36
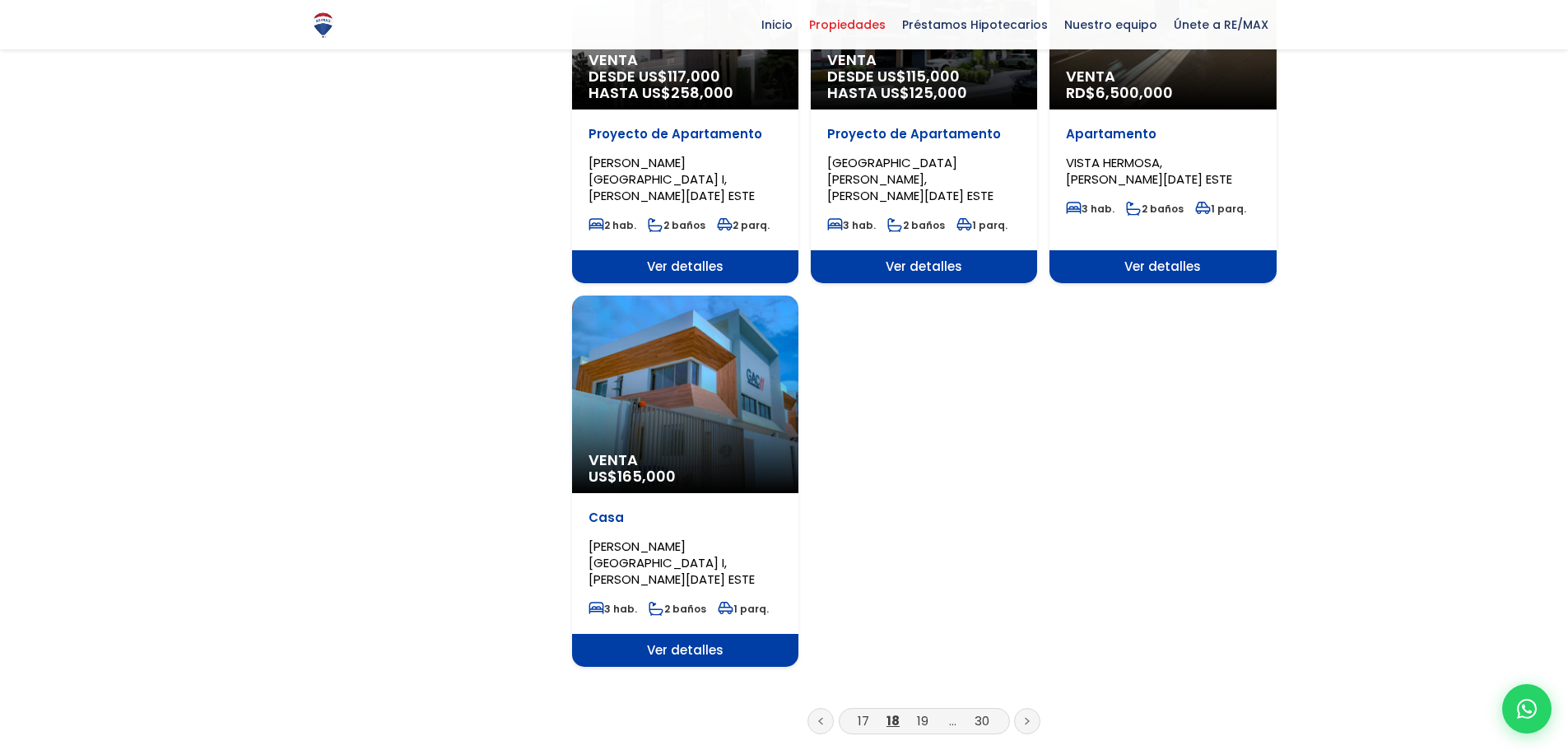
scroll to position [1893, 0]
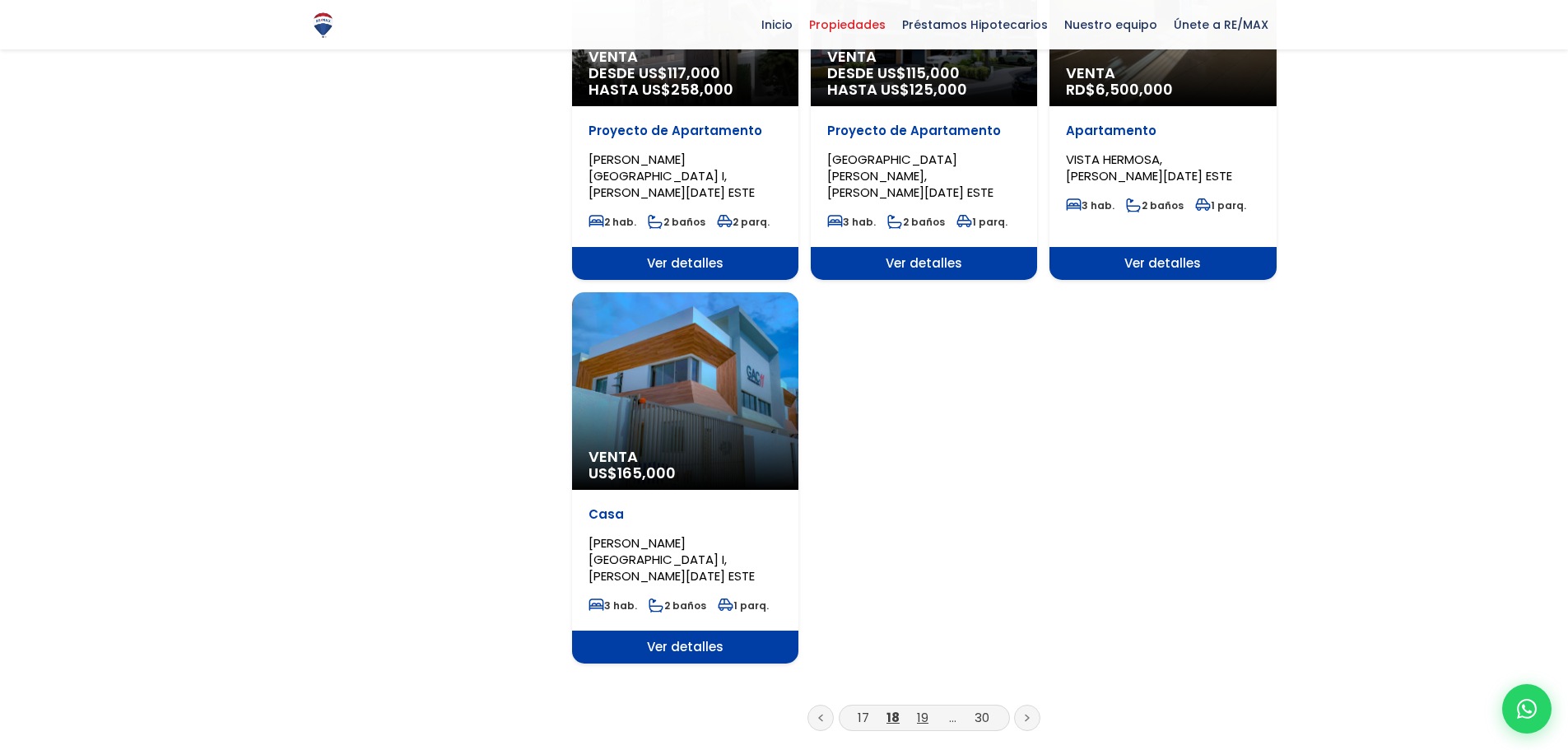
click at [917, 708] on link "19" at bounding box center [922, 716] width 12 height 17
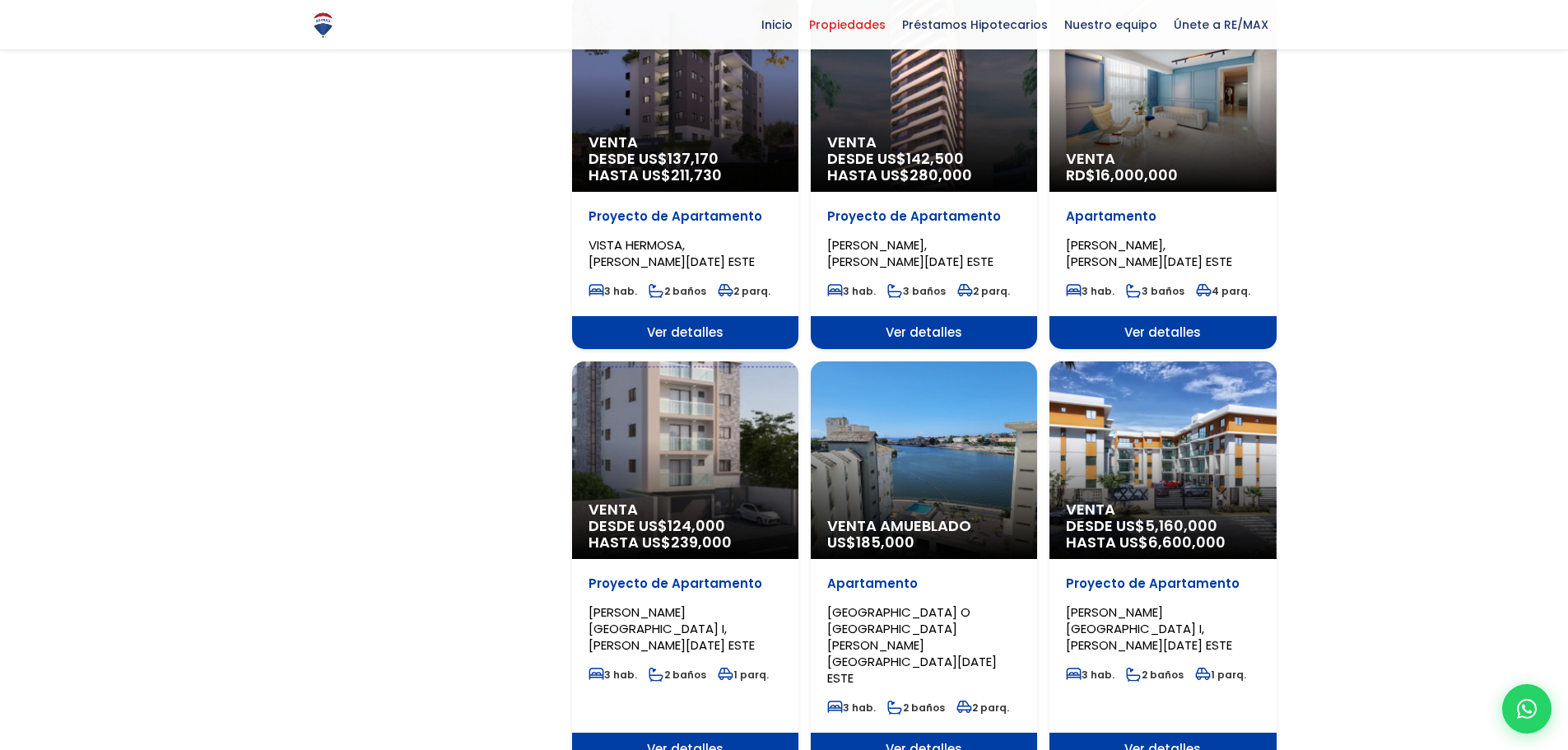
scroll to position [1399, 0]
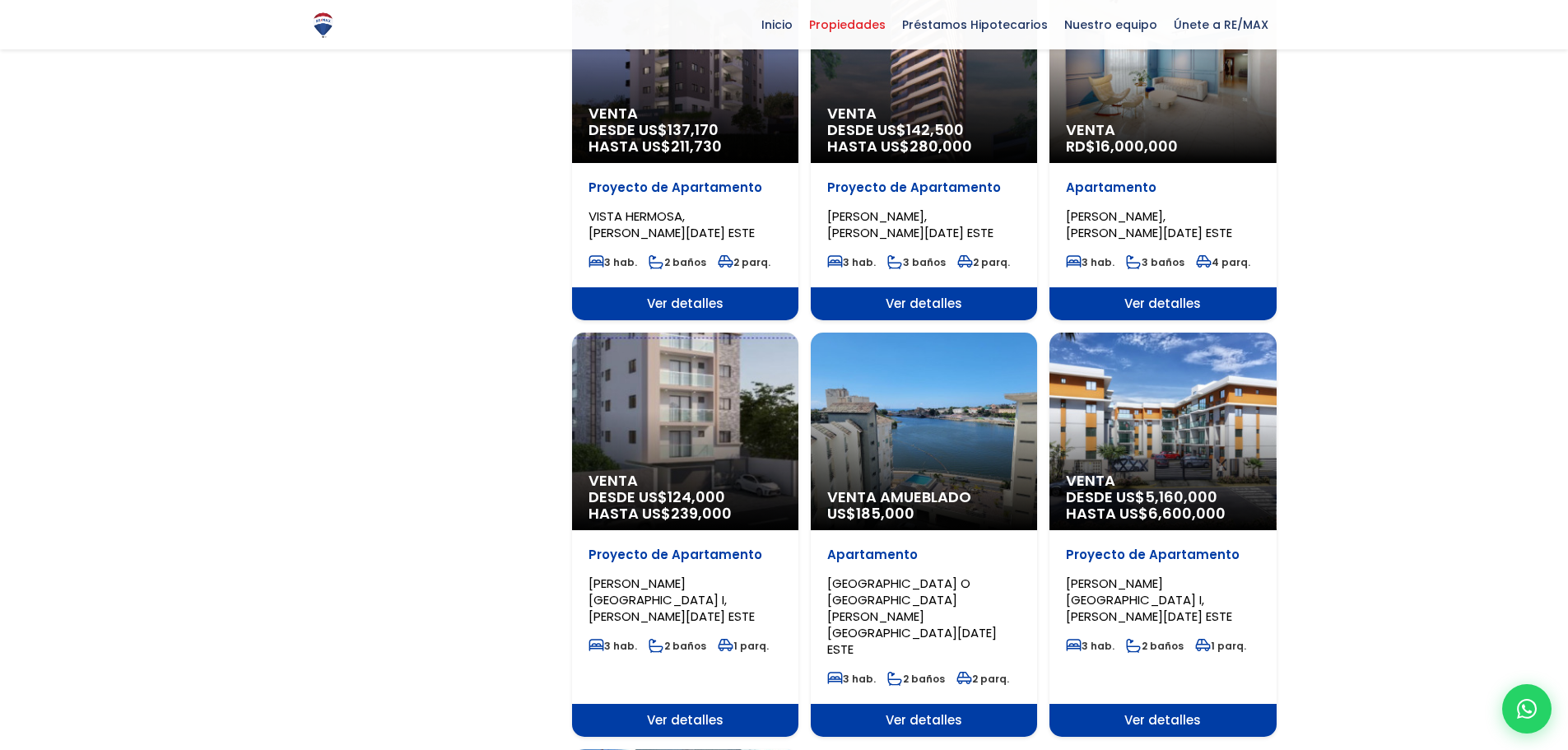
click at [1209, 394] on div "Venta DESDE US$ 5,160,000 HASTA US$ 6,600,000" at bounding box center [1162, 431] width 226 height 198
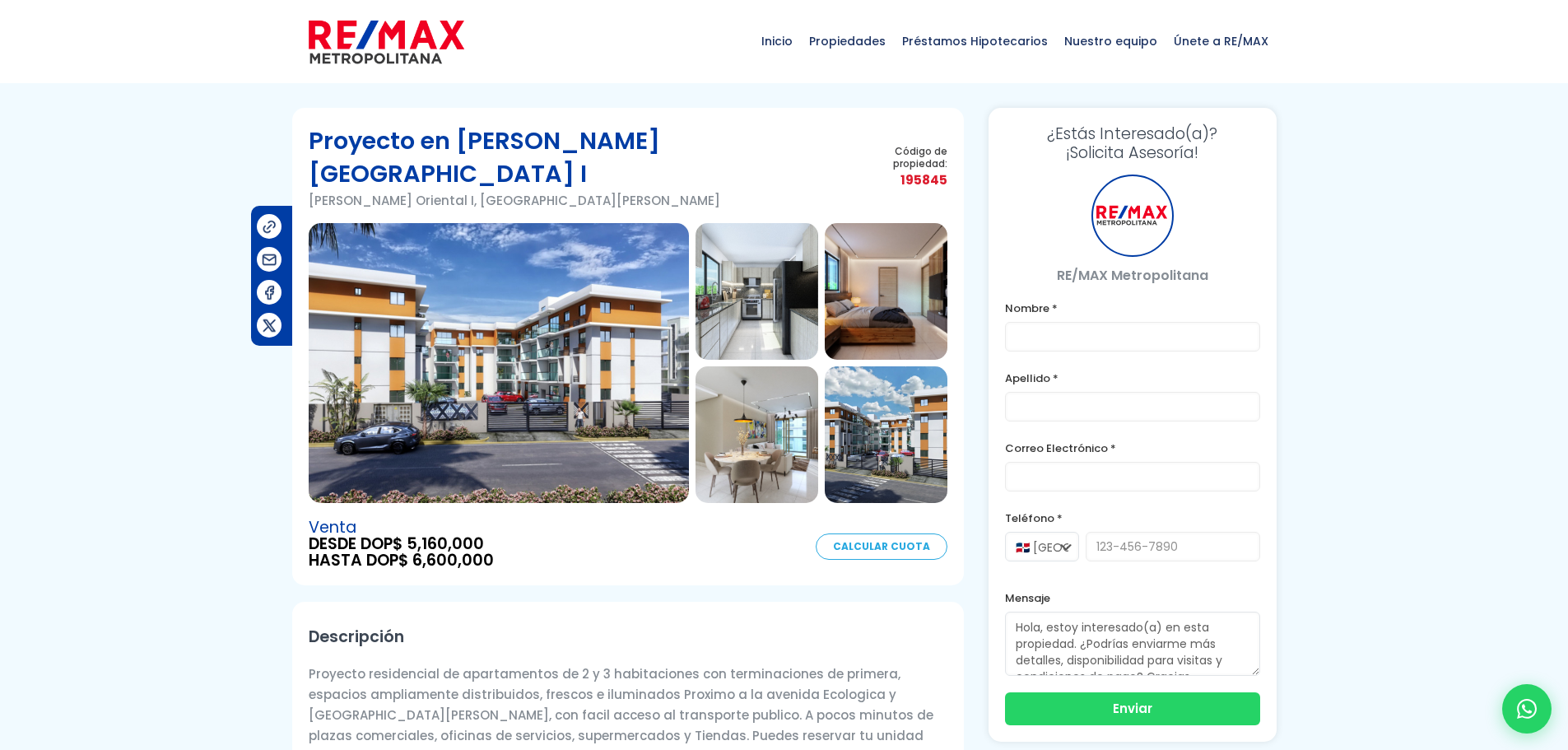
click at [512, 366] on img at bounding box center [498, 363] width 380 height 280
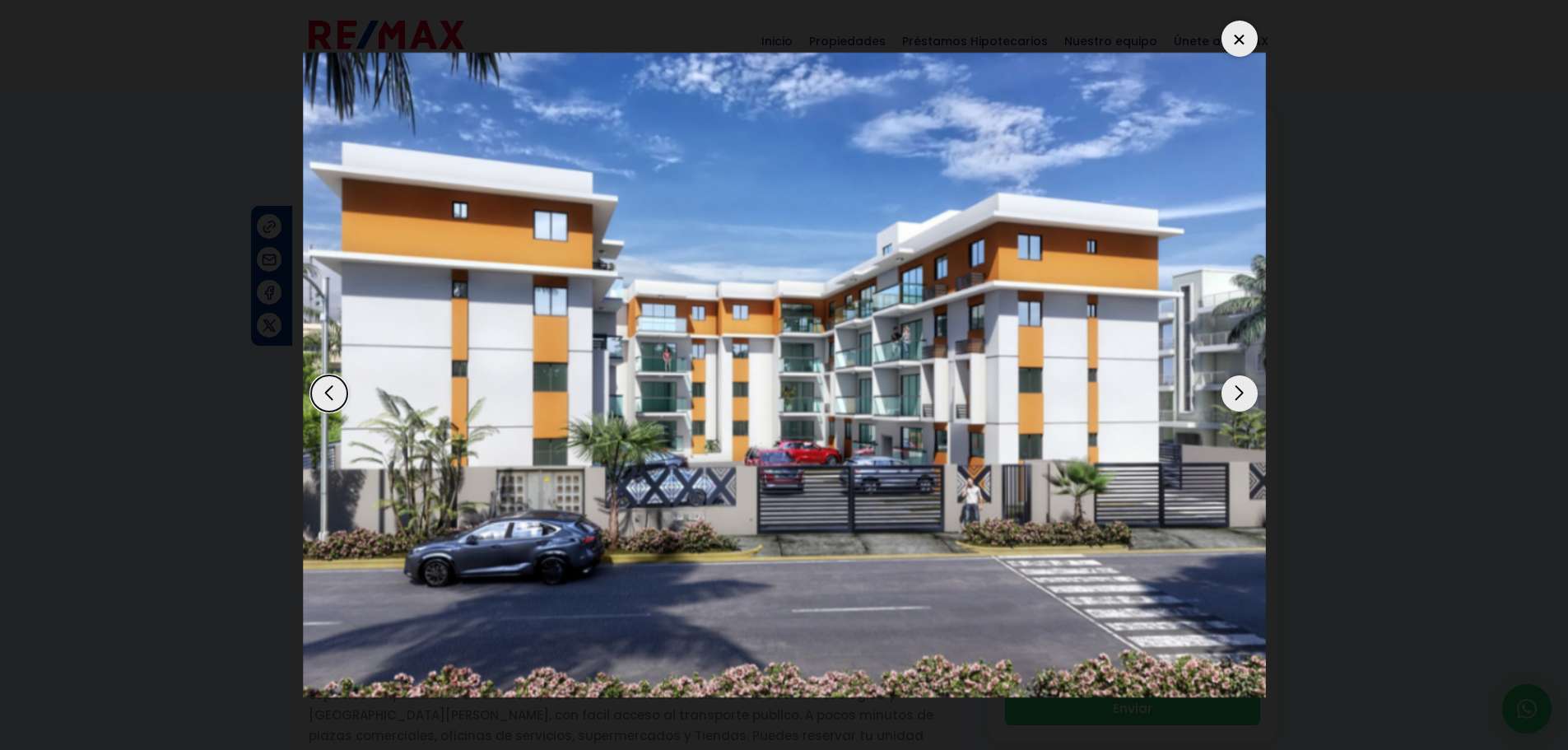
click at [1247, 400] on div "Next slide" at bounding box center [1239, 393] width 36 height 36
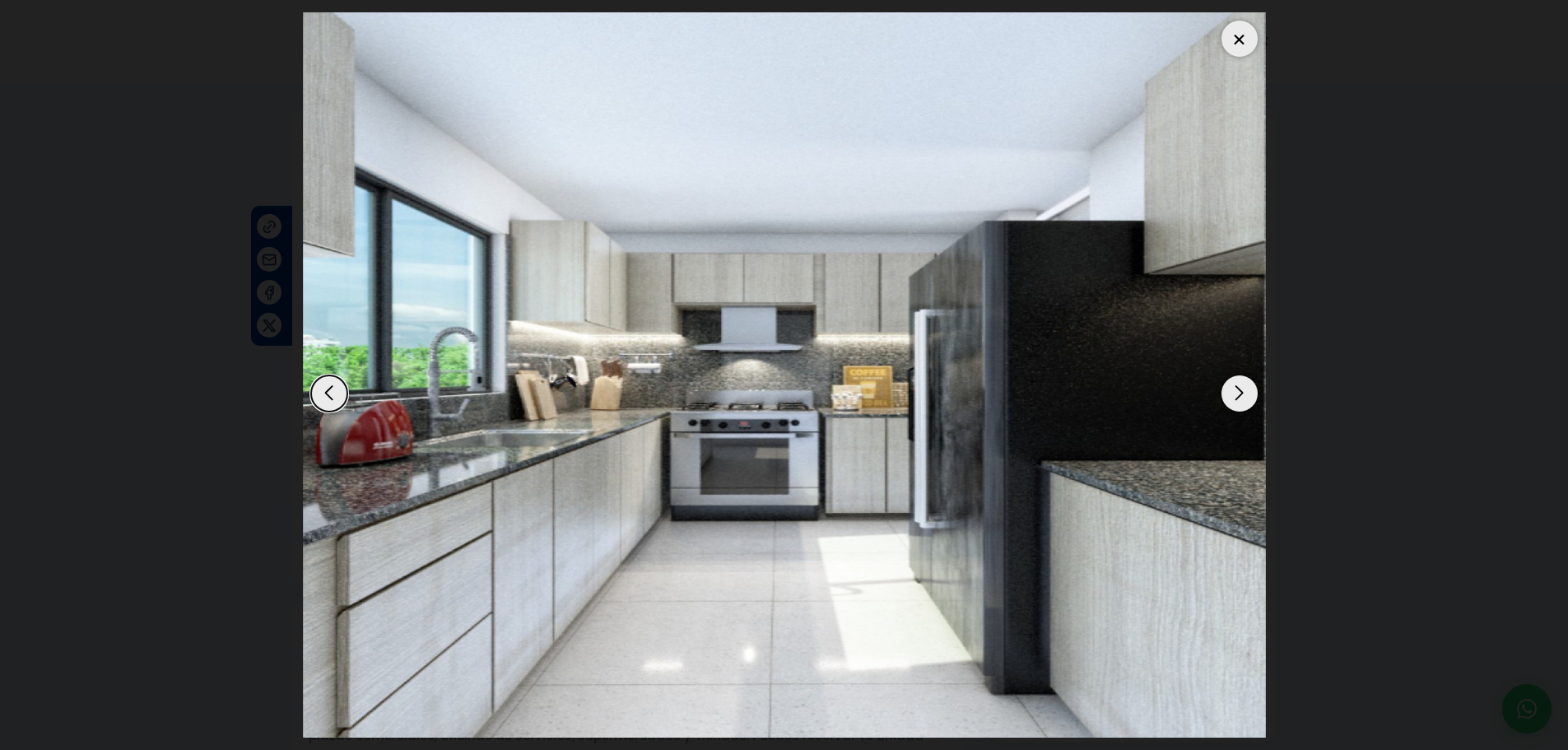
click at [1247, 400] on div "Next slide" at bounding box center [1239, 393] width 36 height 36
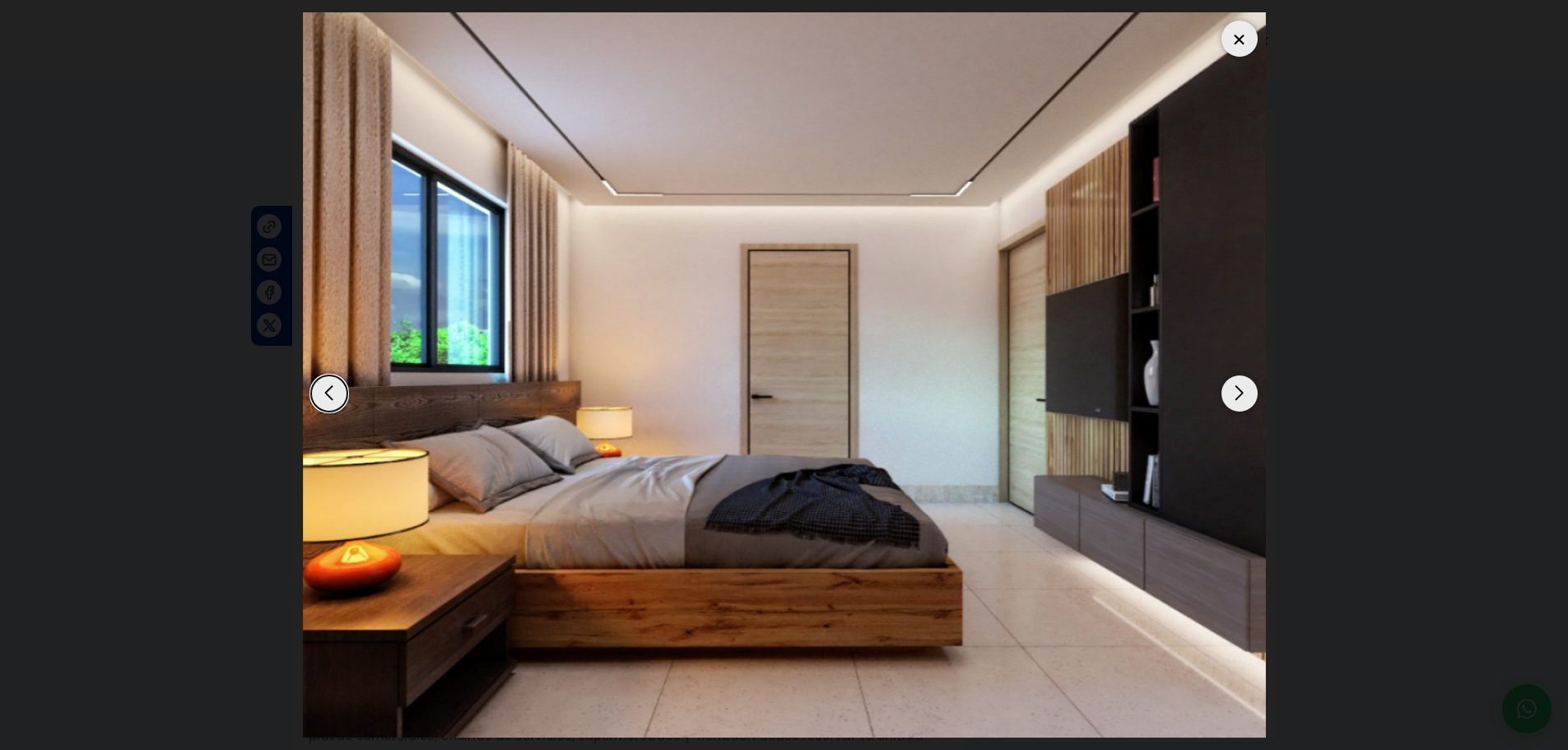
click at [1247, 400] on div "Next slide" at bounding box center [1239, 393] width 36 height 36
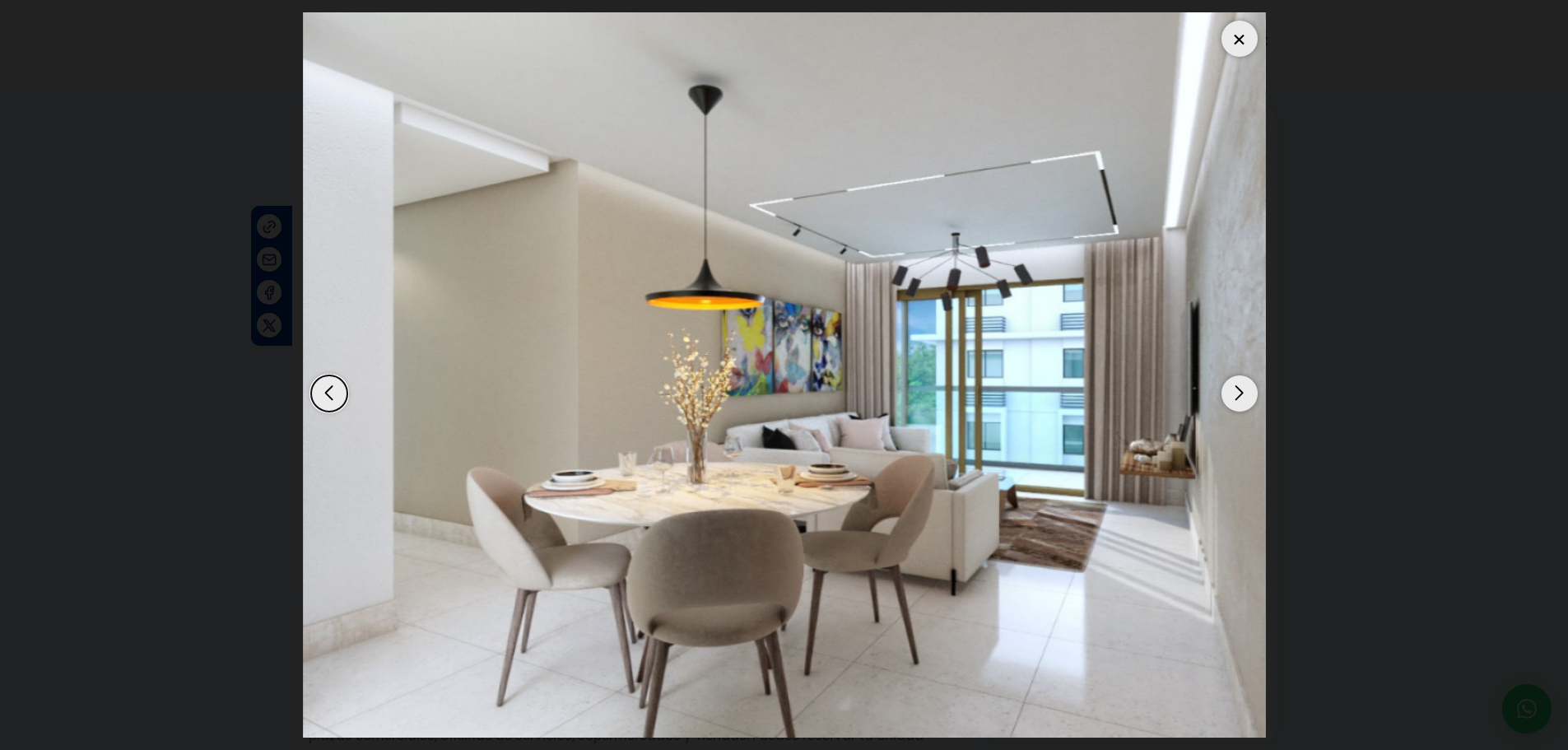
click at [1247, 400] on div "Next slide" at bounding box center [1239, 393] width 36 height 36
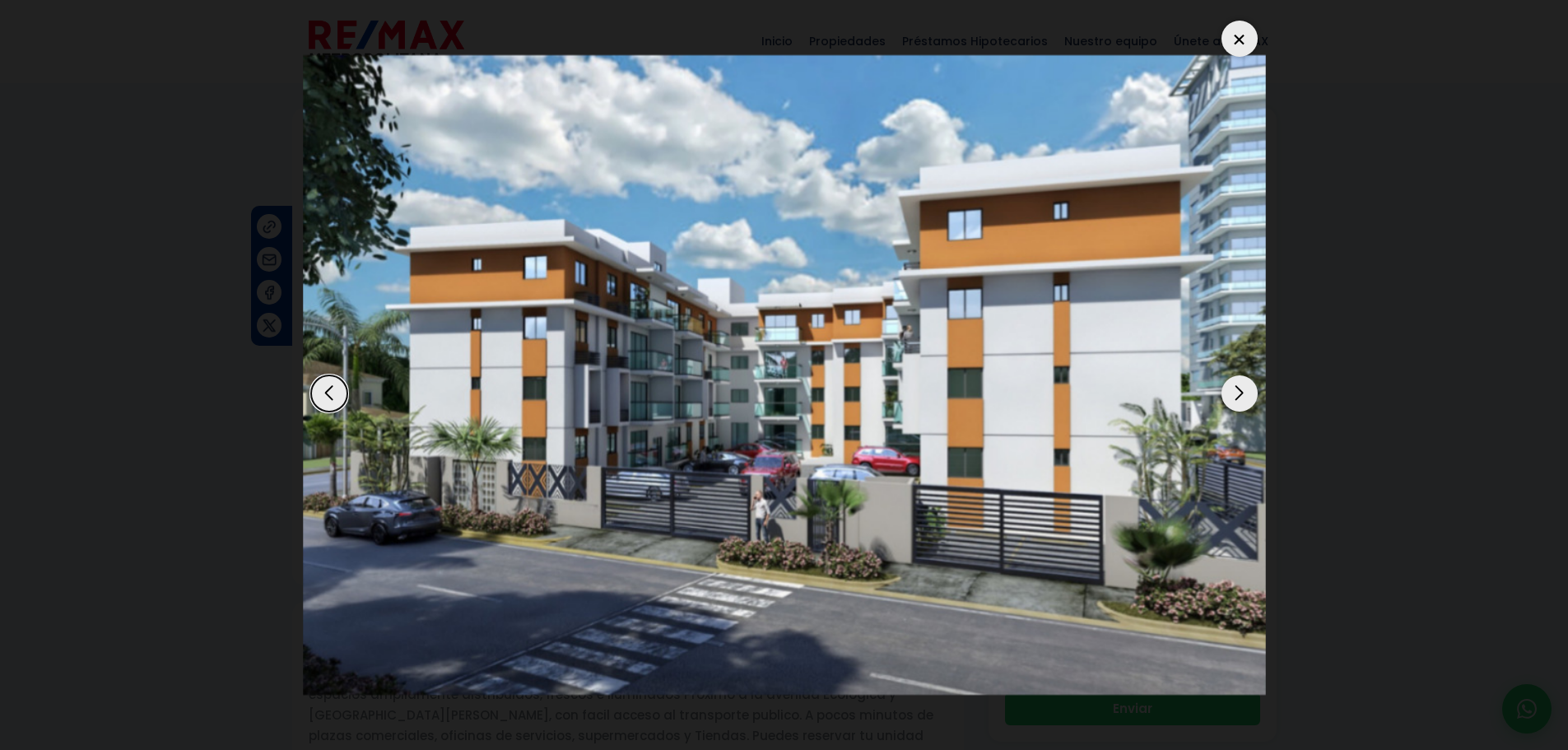
click at [1247, 400] on div "Next slide" at bounding box center [1239, 393] width 36 height 36
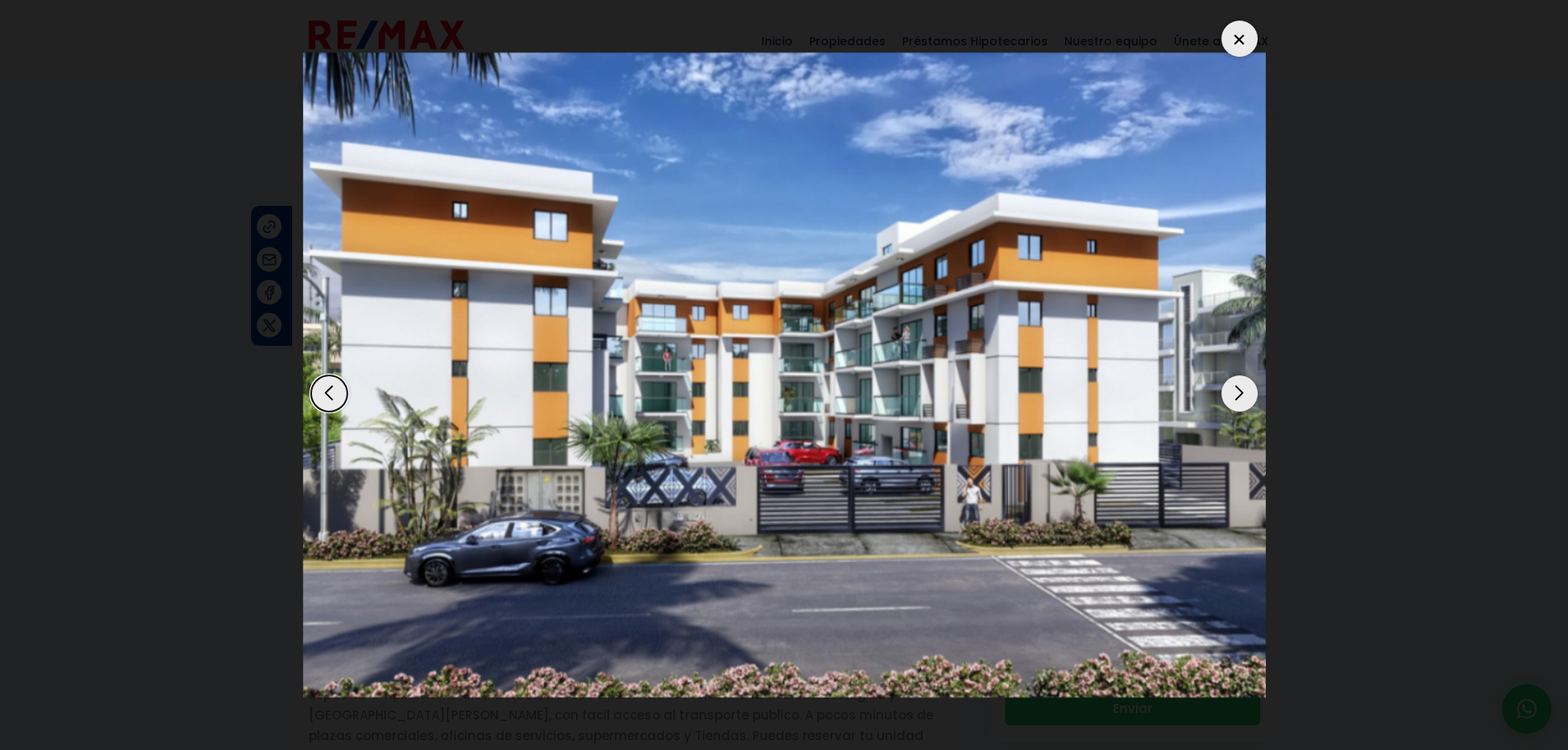
click at [1247, 400] on div "Next slide" at bounding box center [1239, 393] width 36 height 36
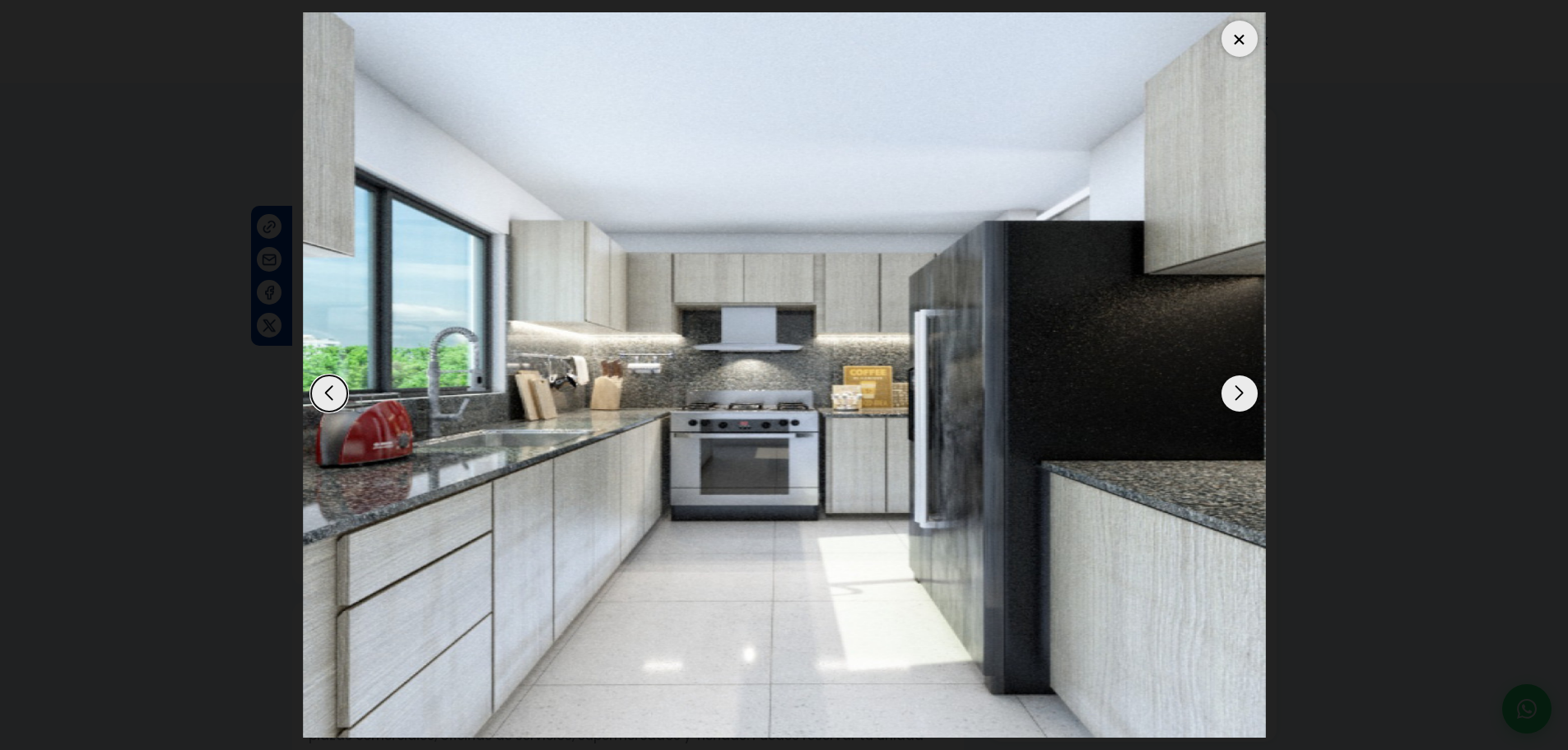
click at [1252, 38] on div at bounding box center [1239, 38] width 36 height 36
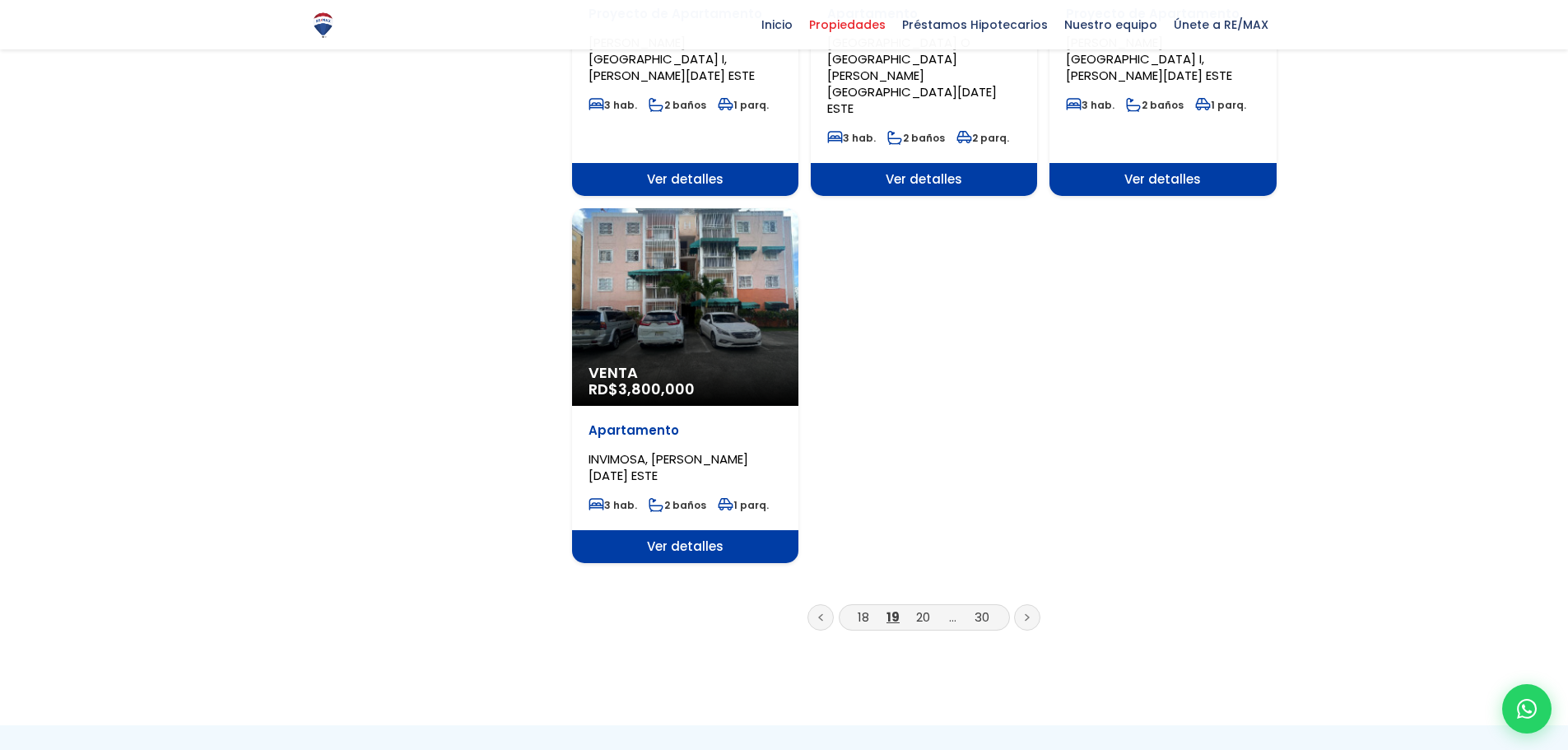
scroll to position [1975, 0]
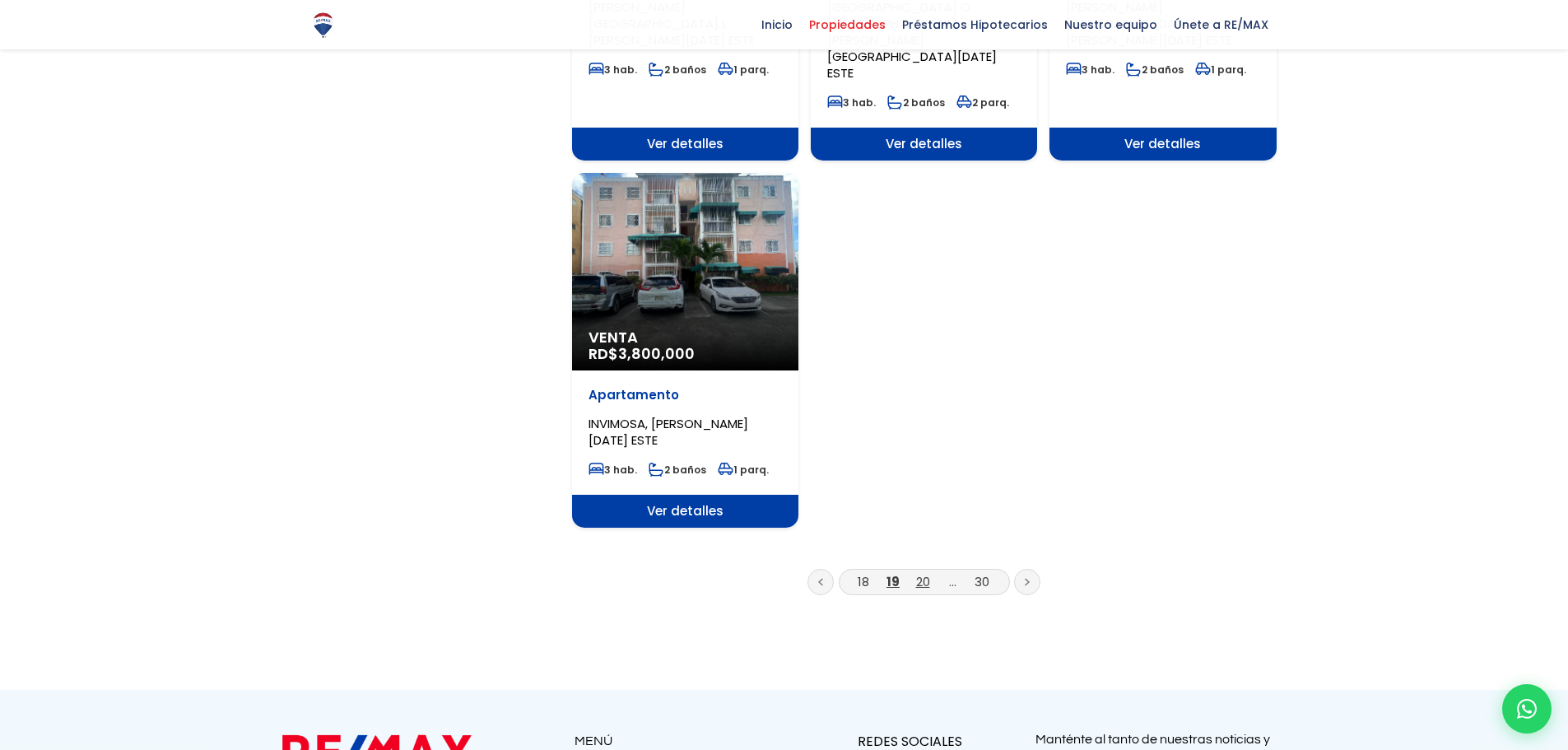
click at [919, 573] on link "20" at bounding box center [923, 581] width 14 height 17
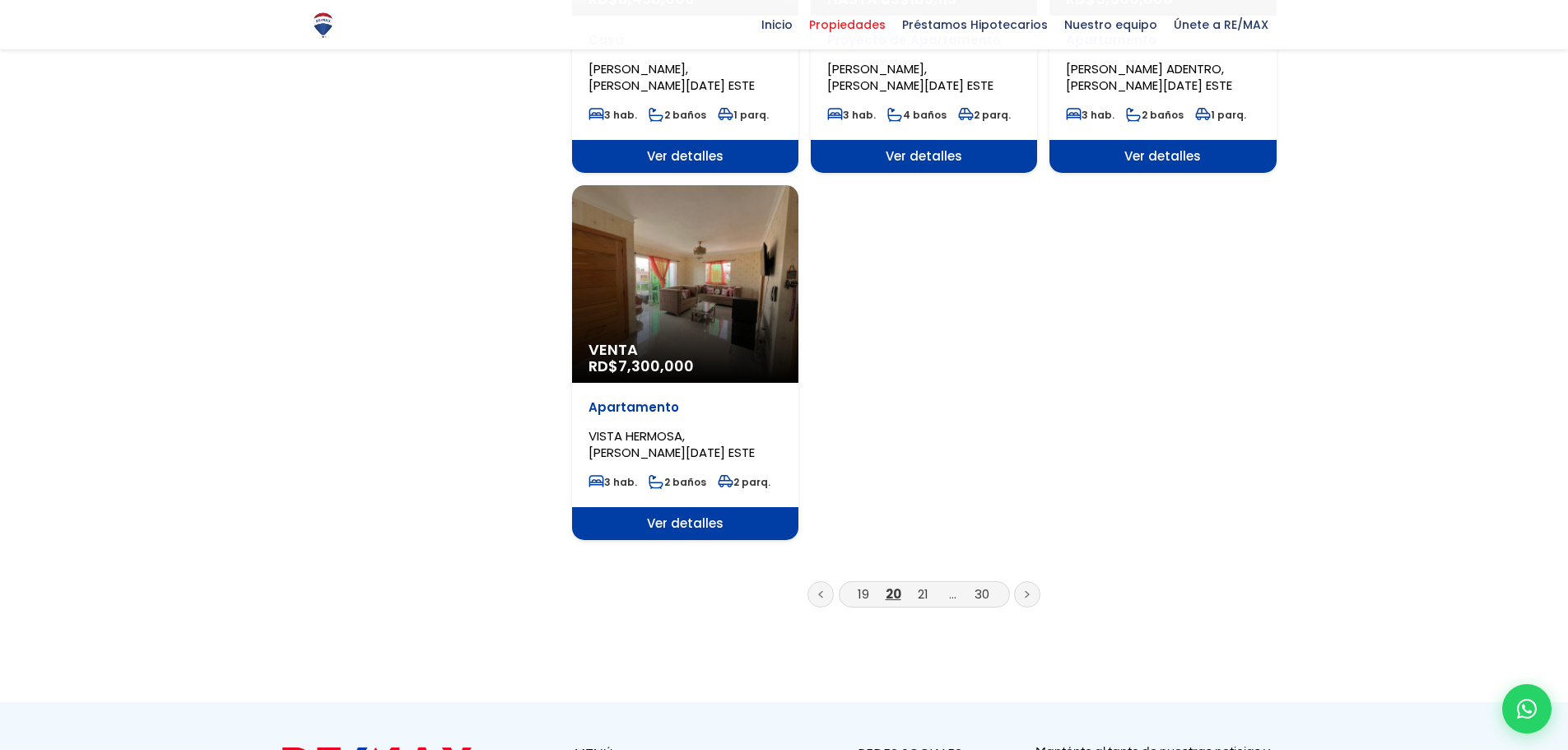
scroll to position [1975, 0]
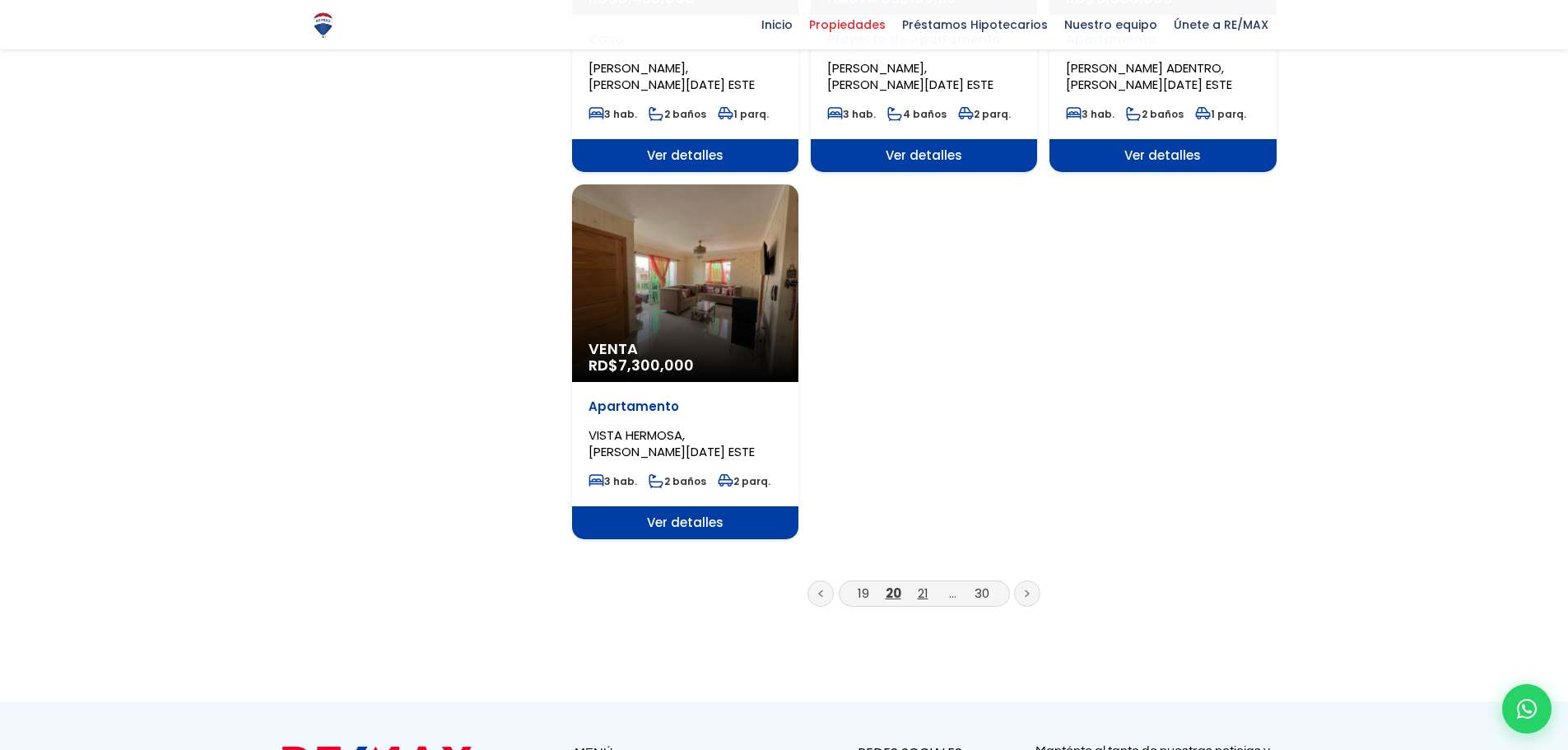
click at [919, 584] on link "21" at bounding box center [923, 592] width 11 height 17
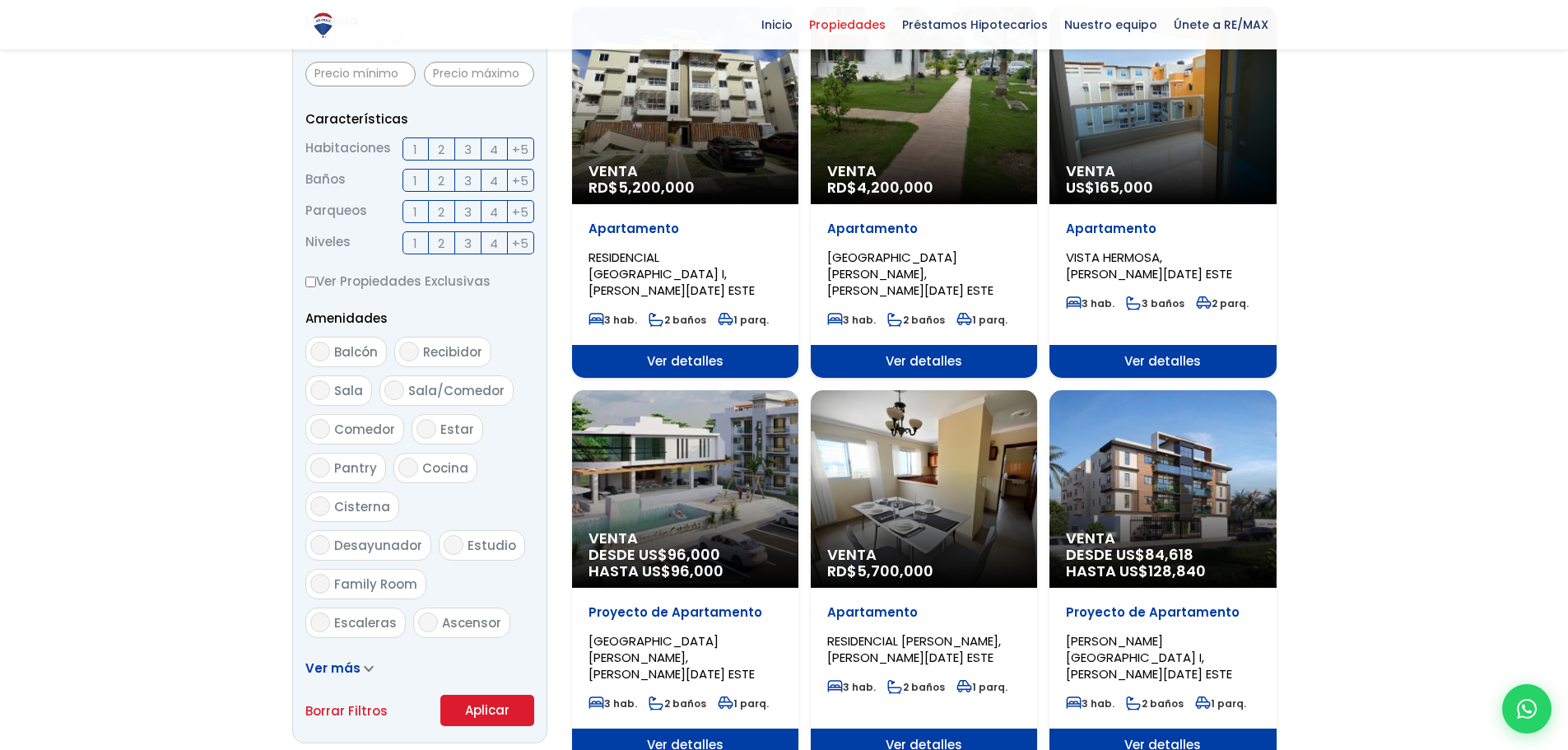
scroll to position [659, 0]
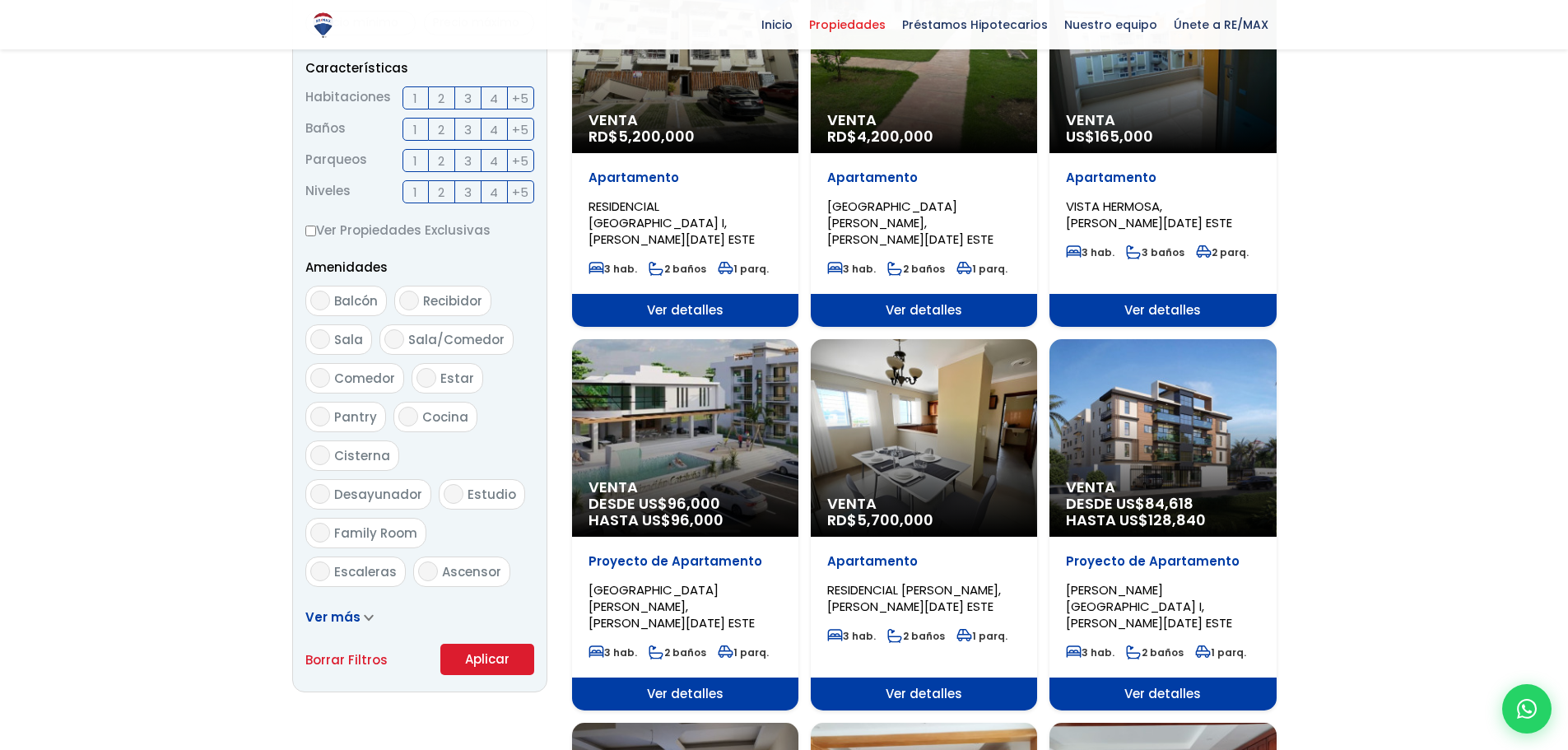
click at [947, 411] on div "Venta RD$ 5,700,000" at bounding box center [923, 437] width 226 height 198
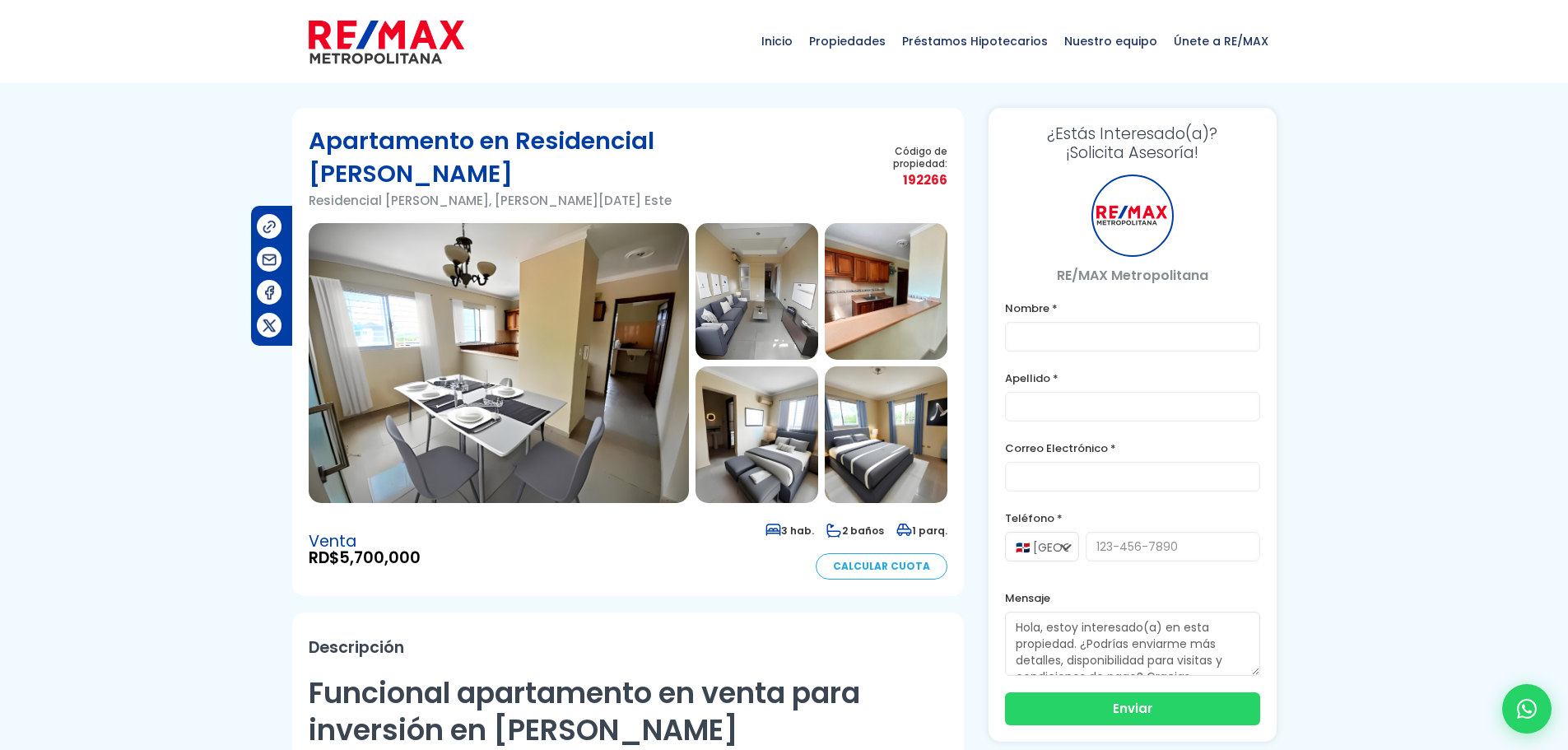
click at [545, 386] on img at bounding box center [498, 363] width 380 height 280
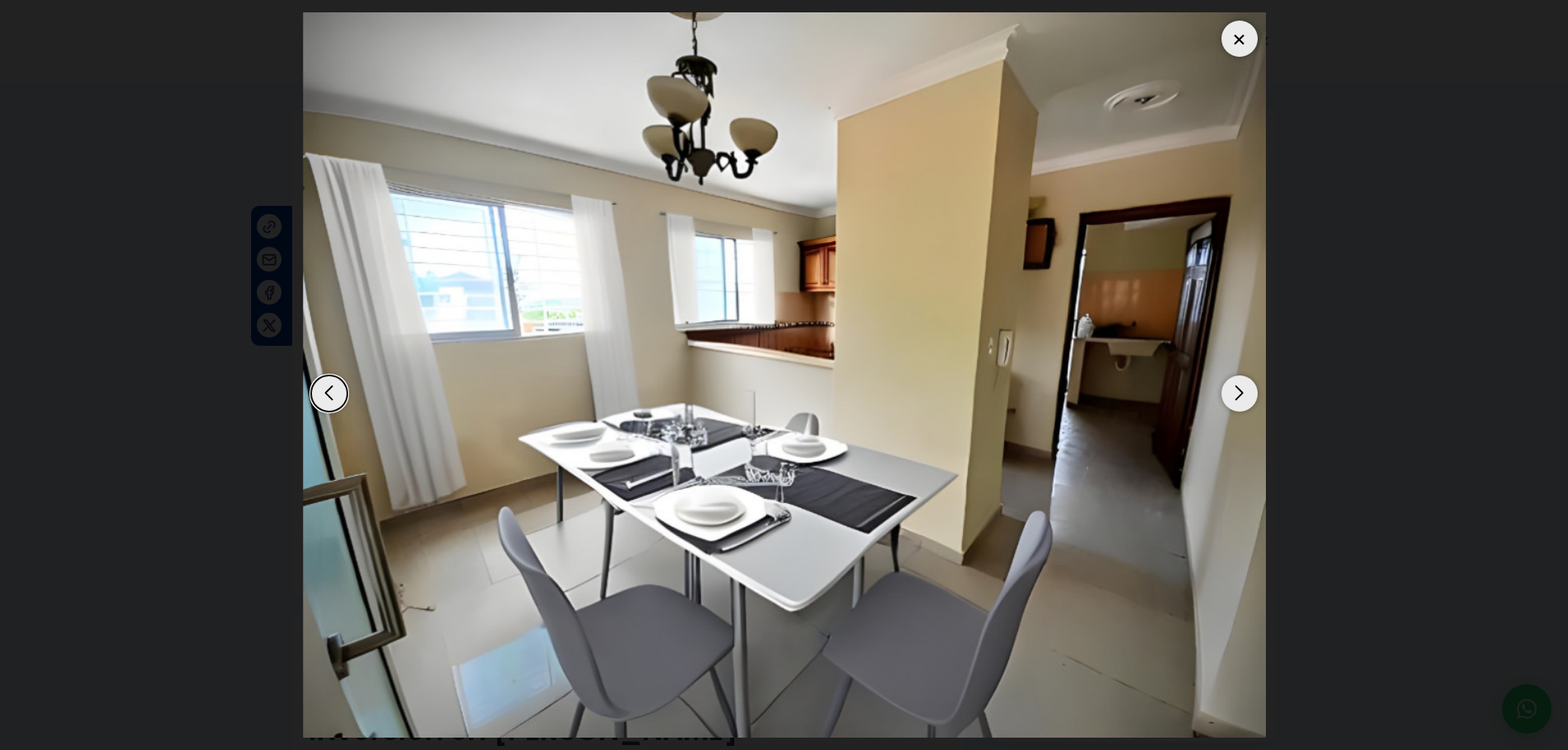
click at [1244, 389] on div "Next slide" at bounding box center [1239, 393] width 36 height 36
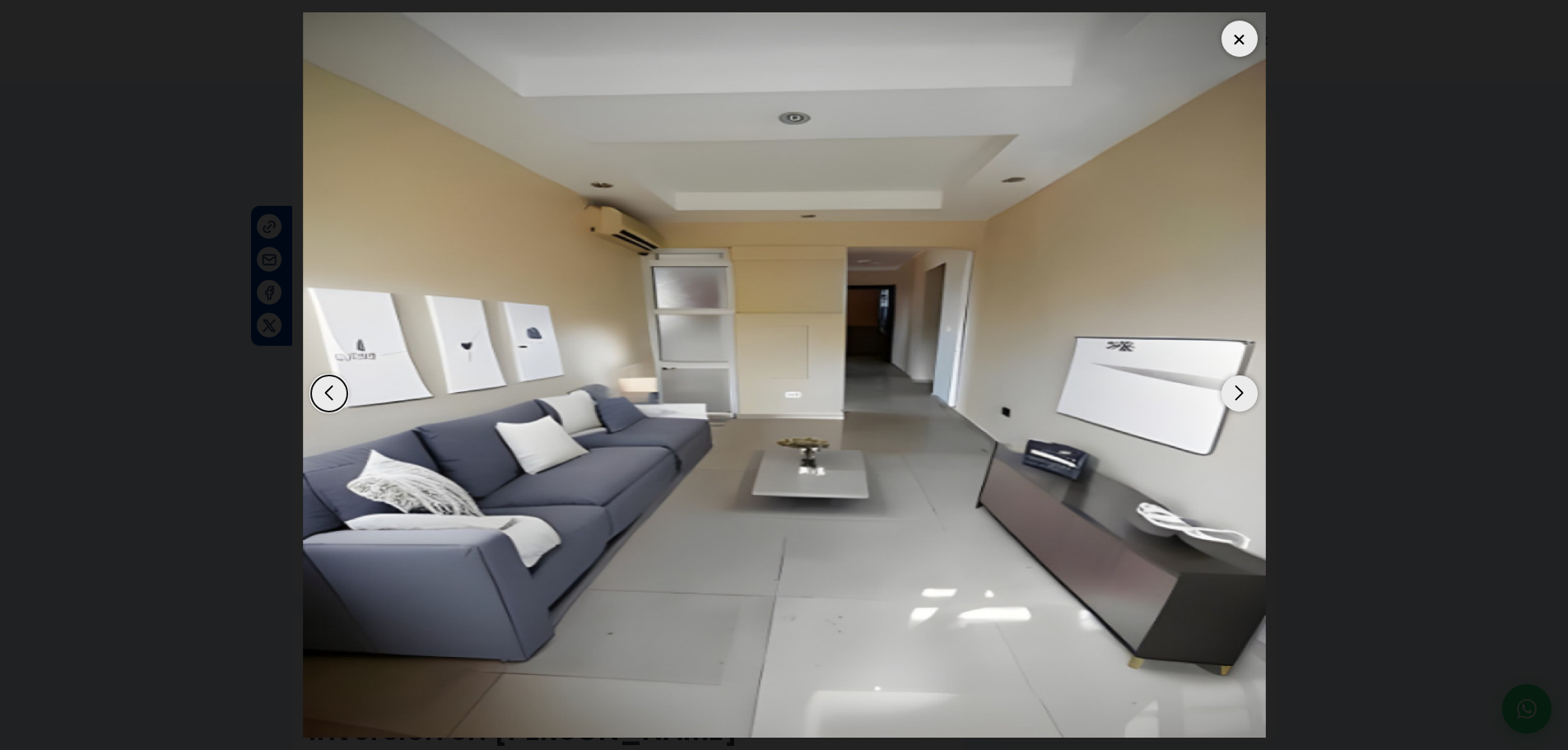
click at [1244, 389] on div "Next slide" at bounding box center [1239, 393] width 36 height 36
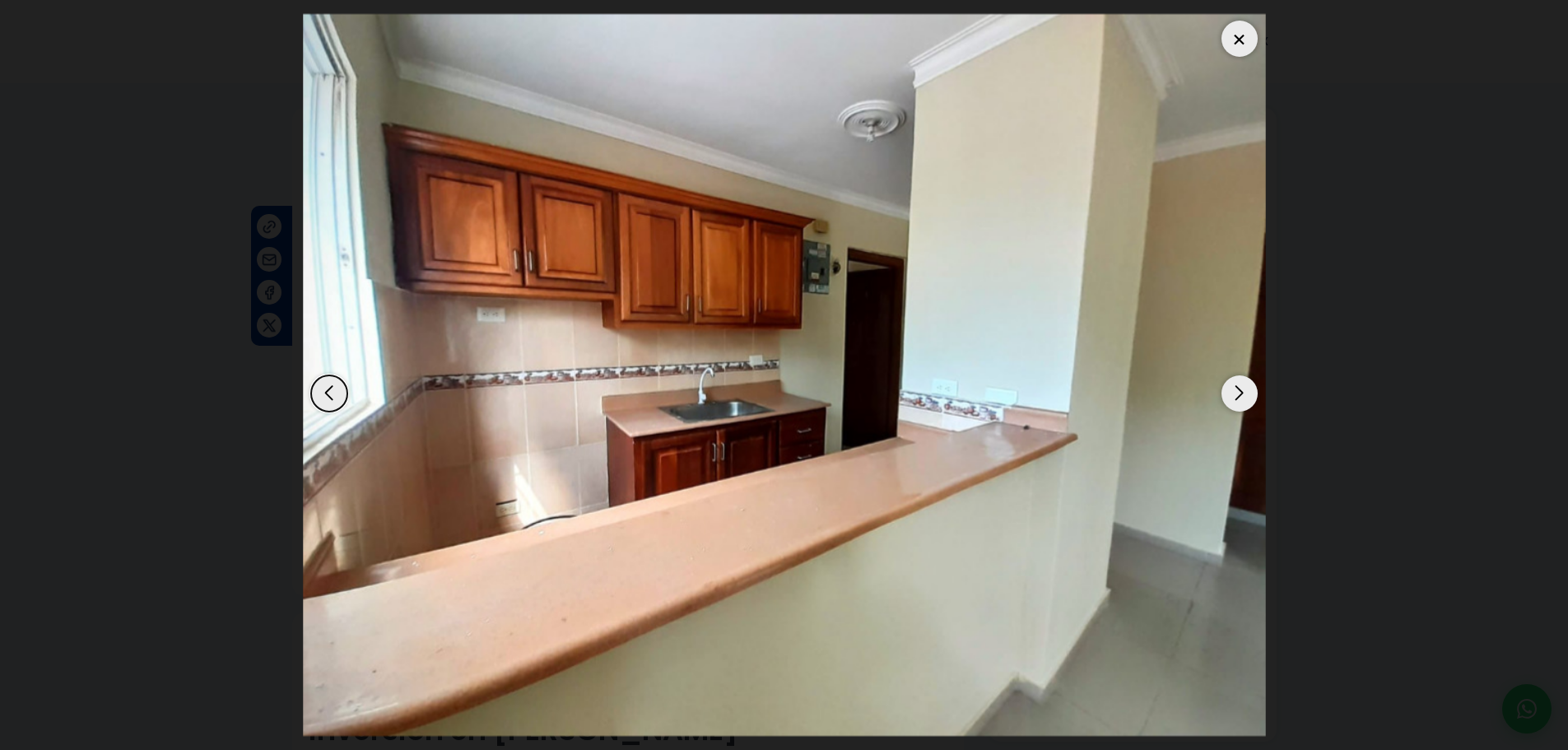
click at [1244, 389] on div "Next slide" at bounding box center [1239, 393] width 36 height 36
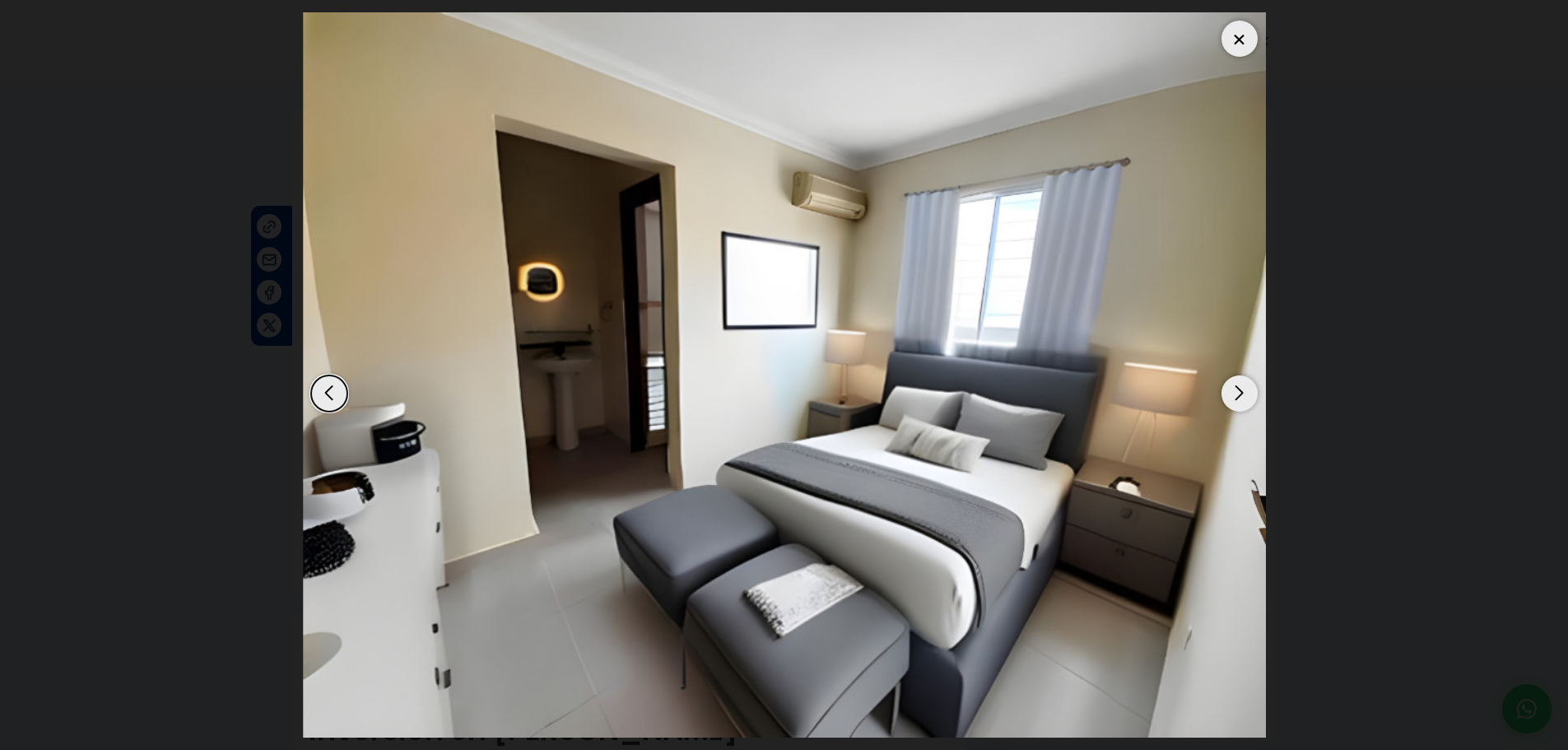
click at [1244, 389] on div "Next slide" at bounding box center [1239, 393] width 36 height 36
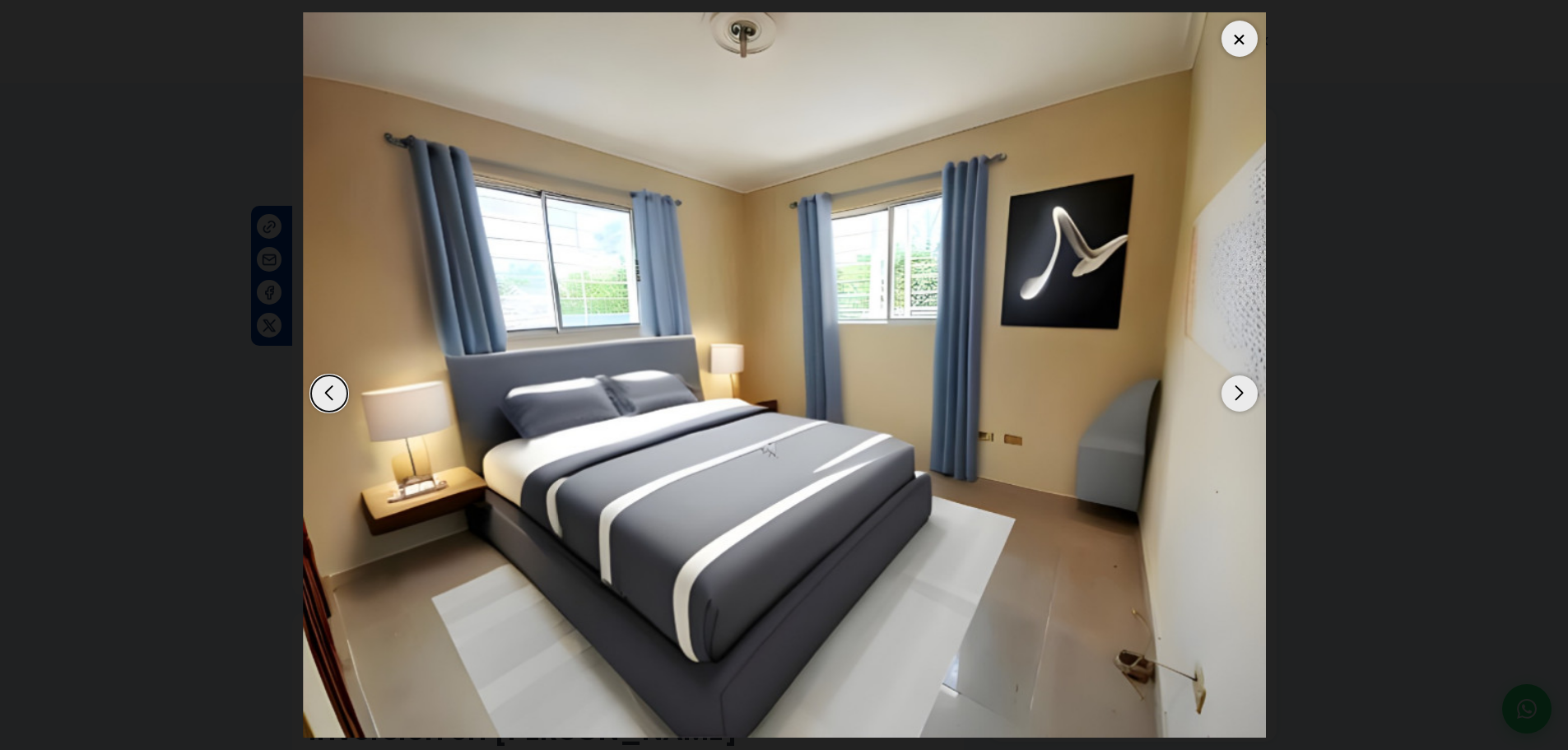
click at [1244, 389] on div "Next slide" at bounding box center [1239, 393] width 36 height 36
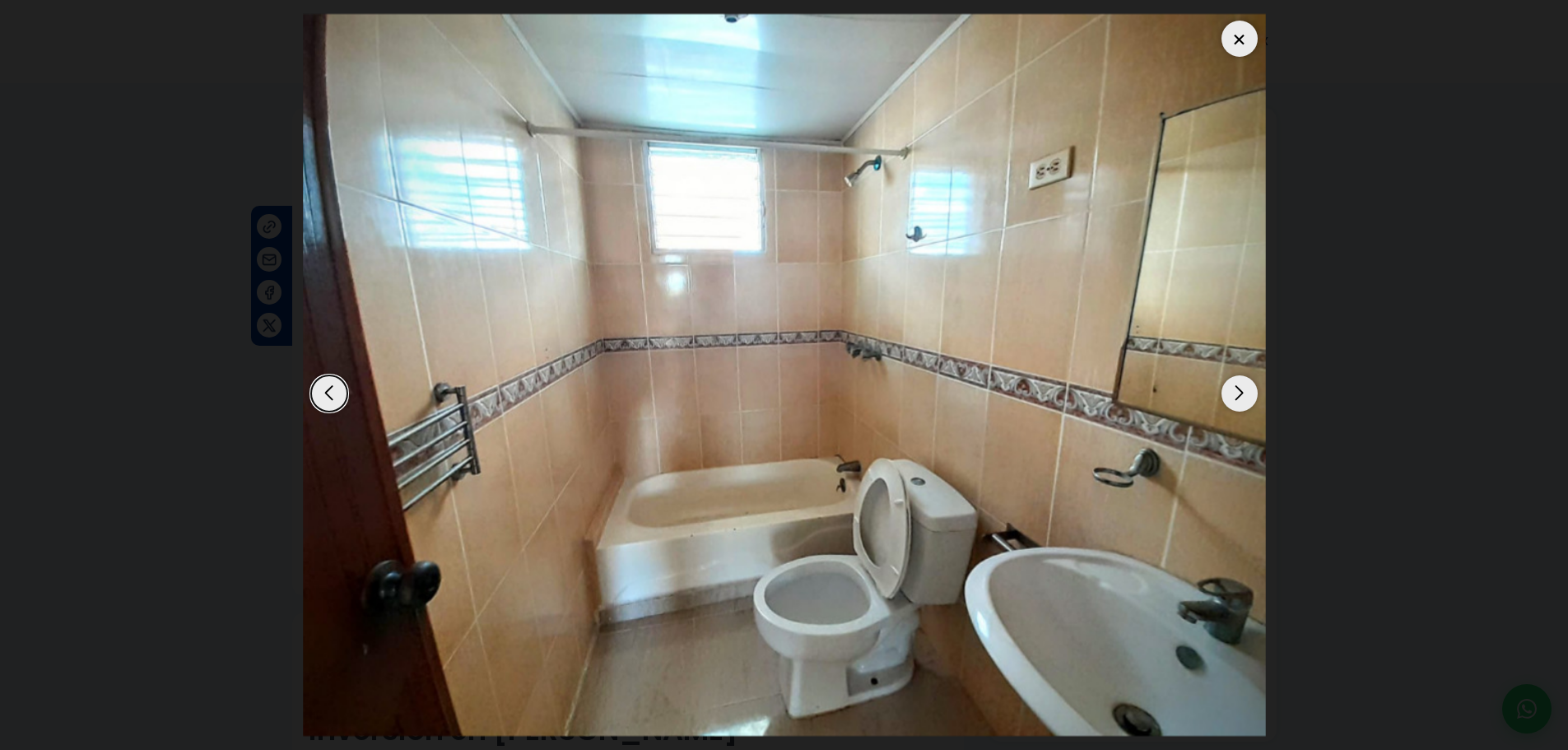
click at [1244, 389] on div "Next slide" at bounding box center [1239, 393] width 36 height 36
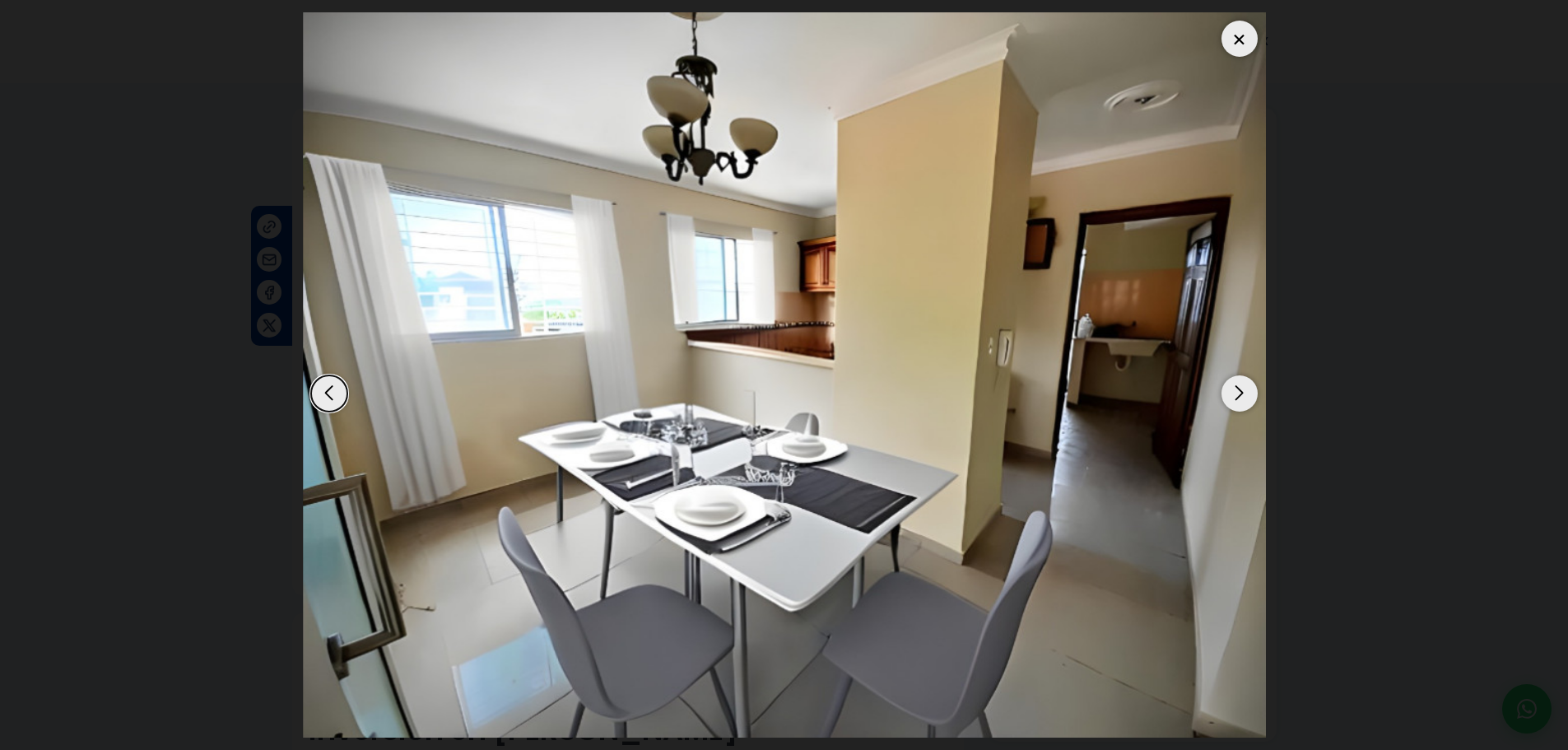
click at [1241, 45] on div at bounding box center [1239, 38] width 36 height 36
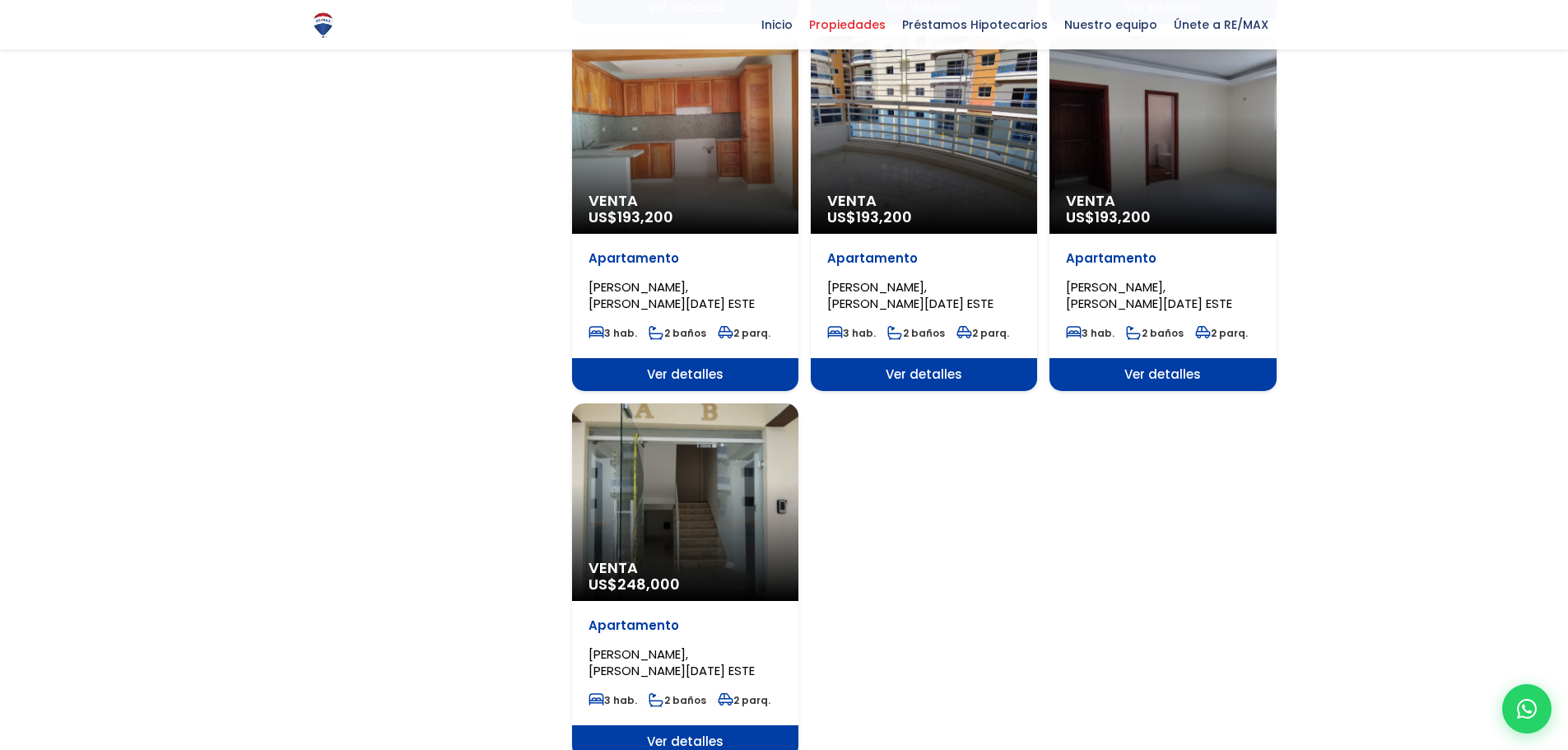
scroll to position [1810, 0]
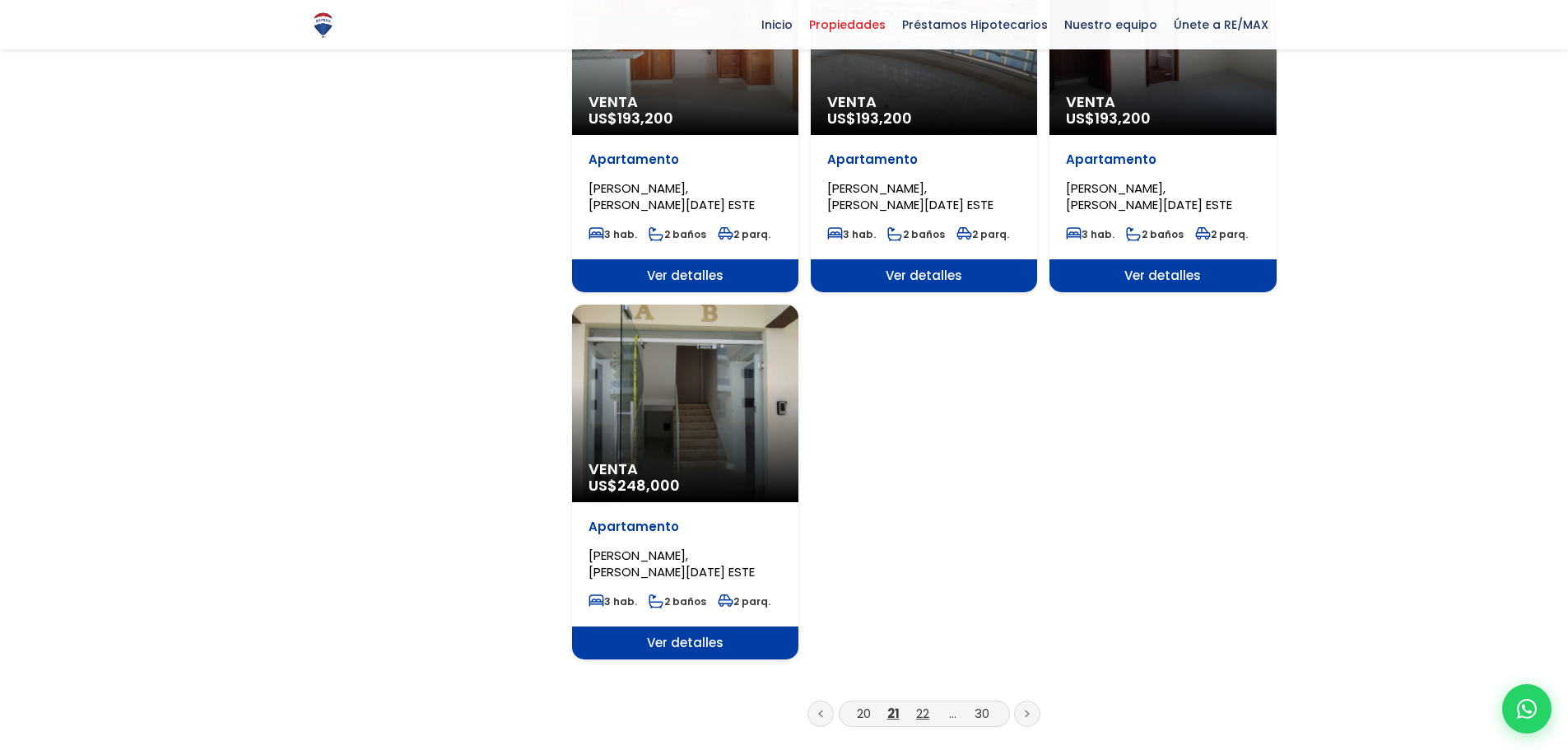
click at [921, 705] on link "22" at bounding box center [922, 713] width 13 height 17
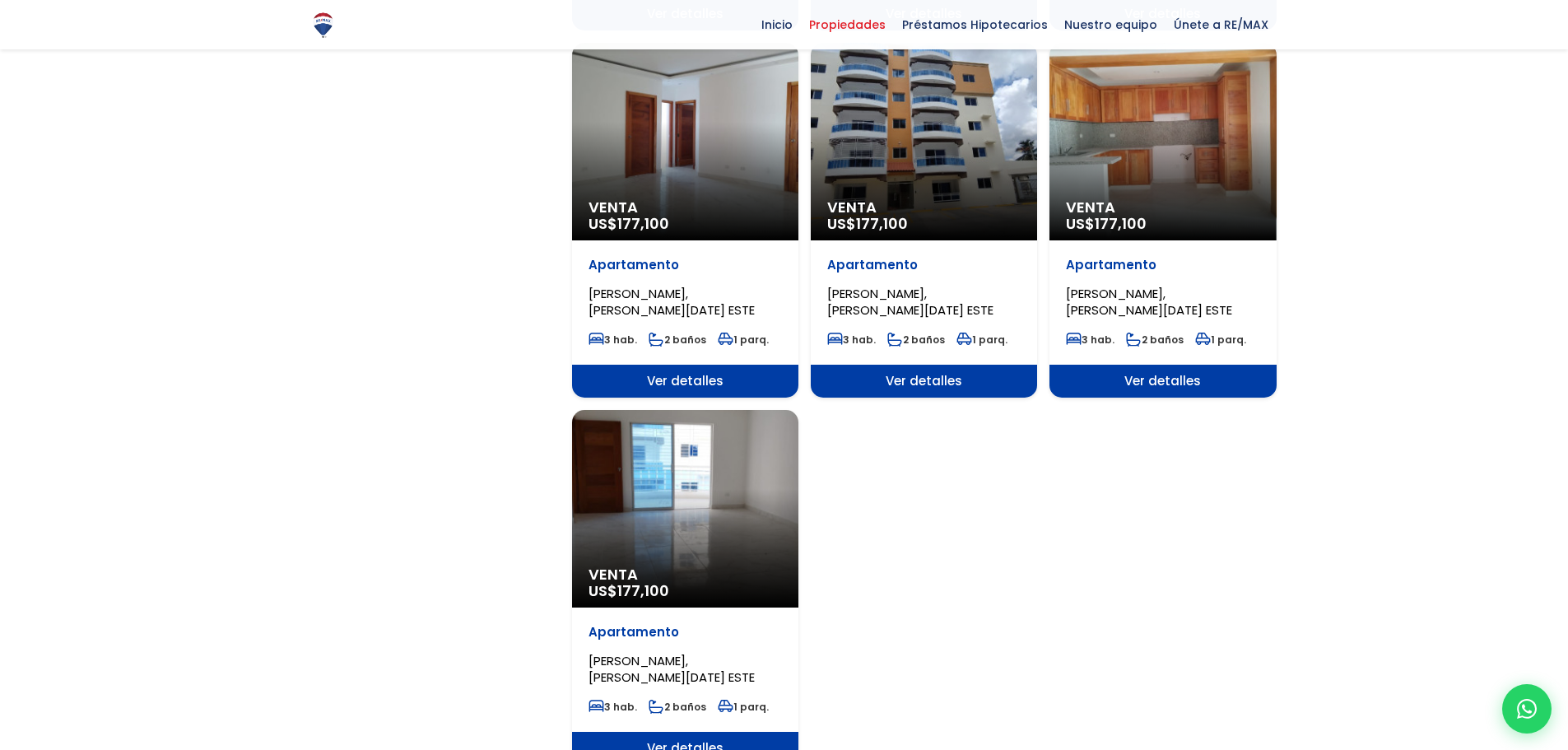
scroll to position [1810, 0]
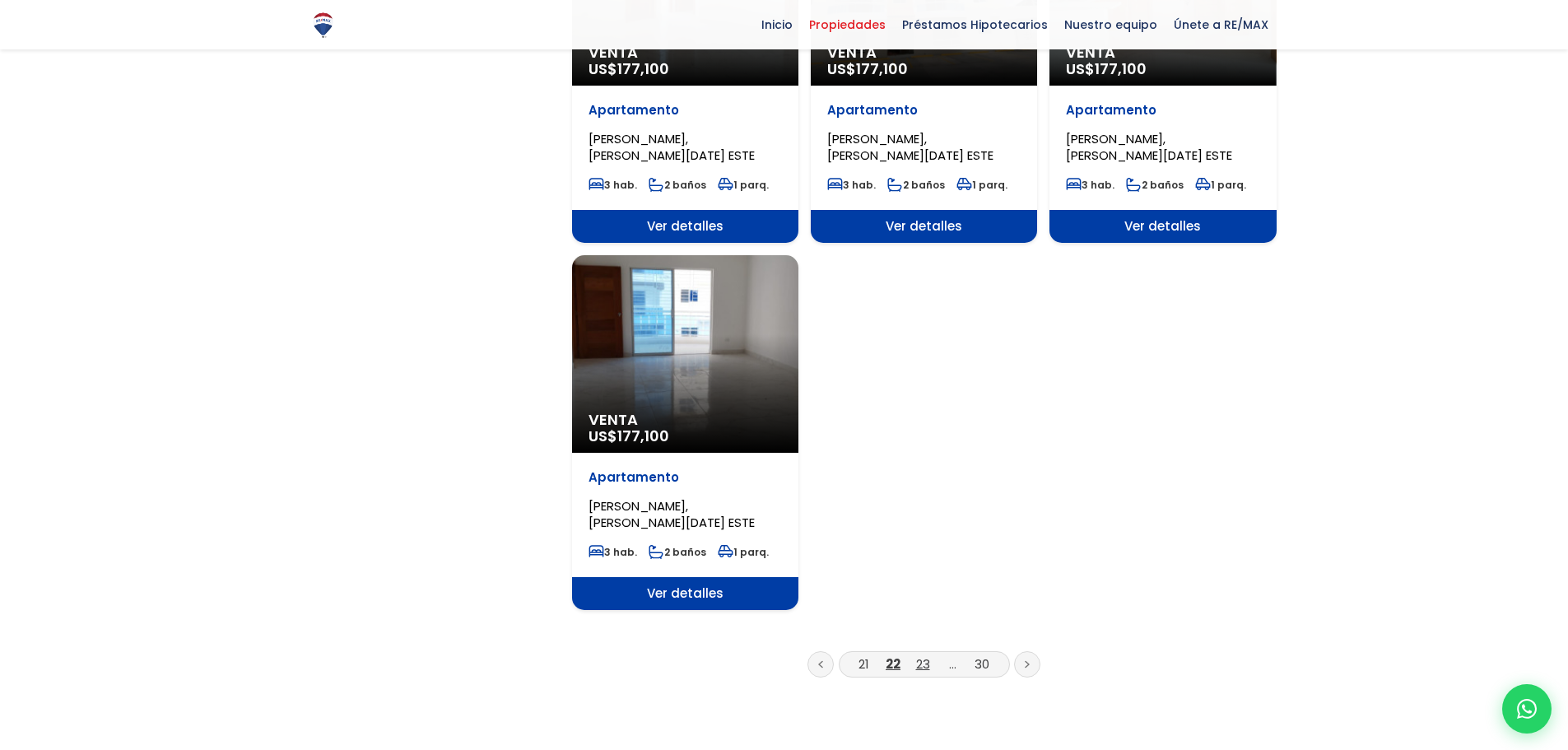
click at [929, 665] on link "23" at bounding box center [923, 663] width 14 height 17
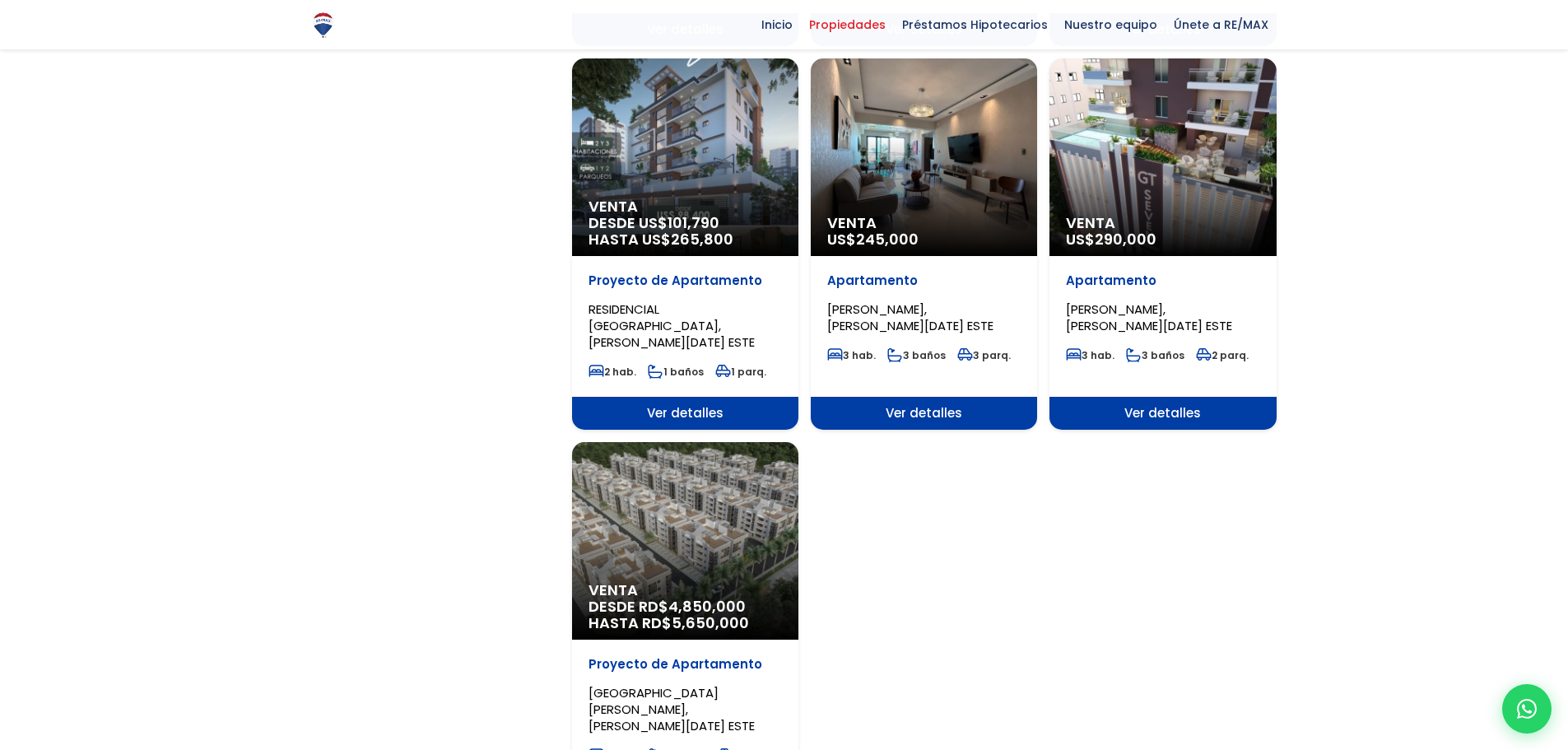
scroll to position [1810, 0]
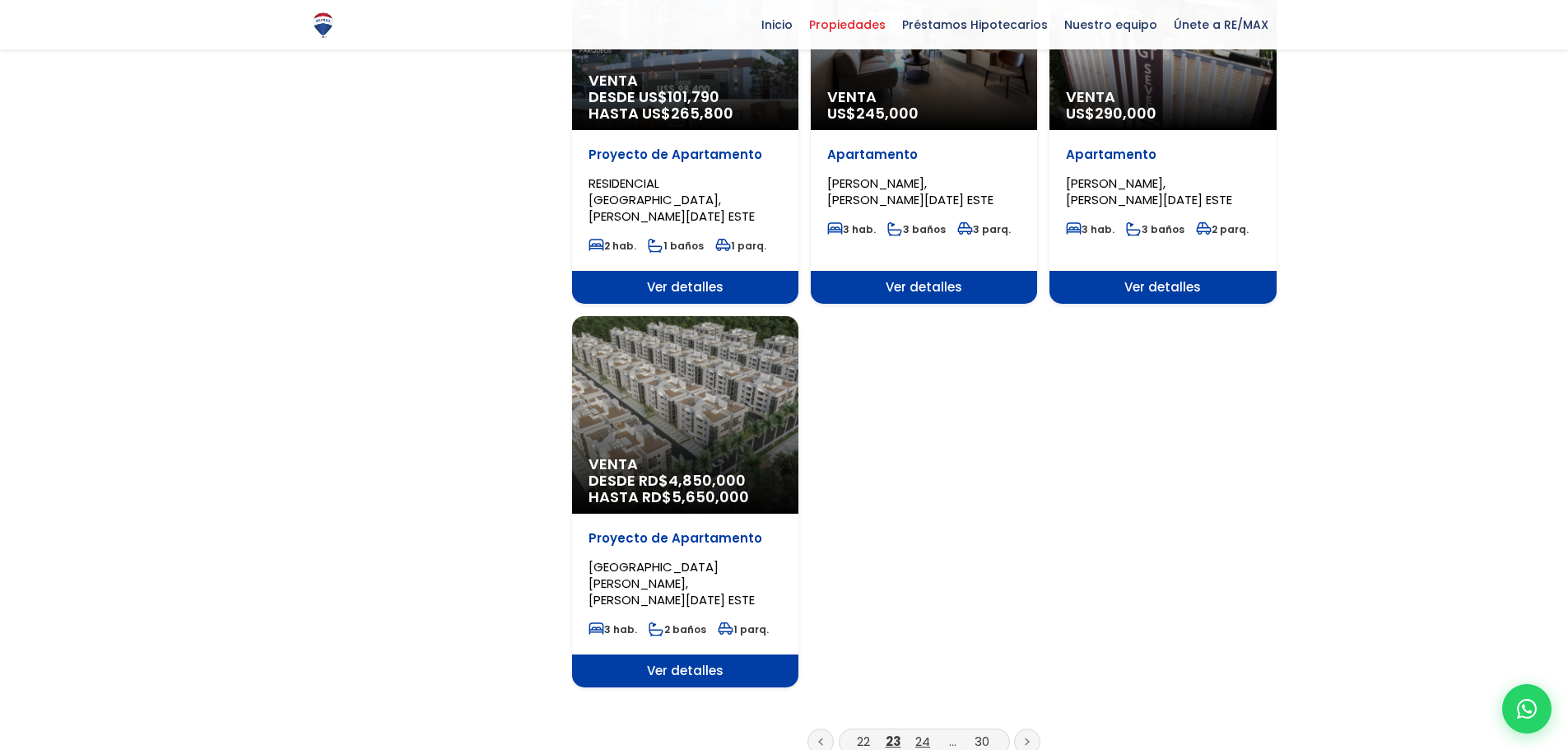
click at [923, 732] on link "24" at bounding box center [922, 740] width 15 height 17
